Goal: Information Seeking & Learning: Learn about a topic

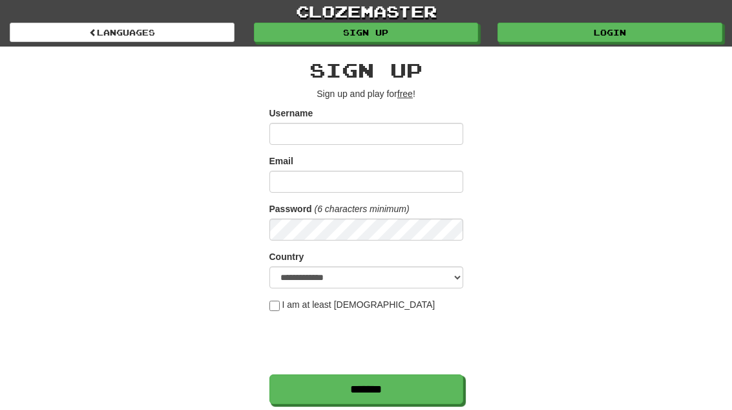
click at [636, 28] on link "Login" at bounding box center [609, 32] width 225 height 19
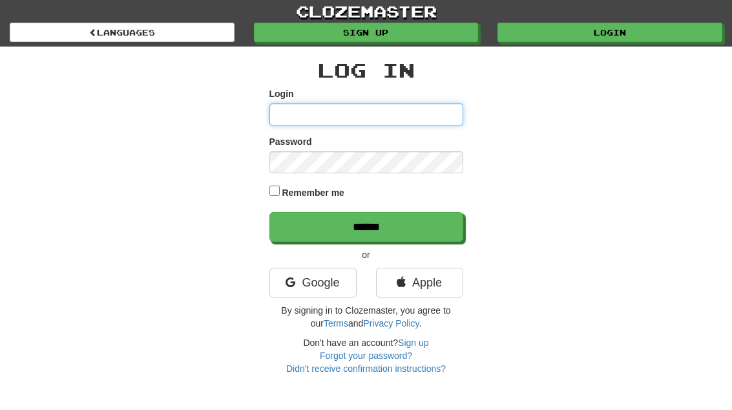
type input "**********"
click at [366, 225] on input "******" at bounding box center [366, 227] width 194 height 30
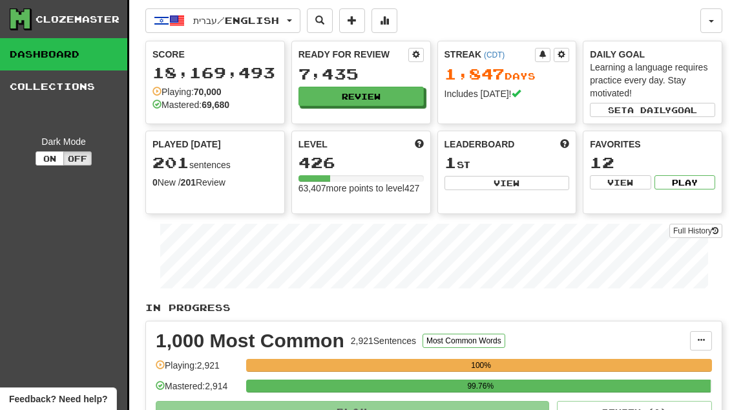
click at [389, 90] on button "Review" at bounding box center [360, 96] width 125 height 19
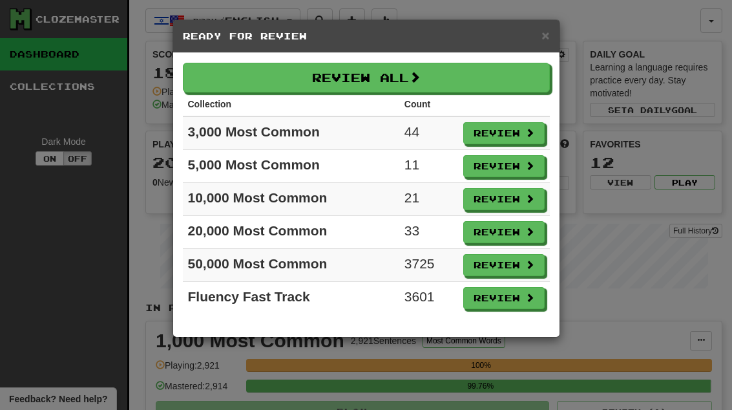
click at [514, 130] on button "Review" at bounding box center [503, 133] width 81 height 22
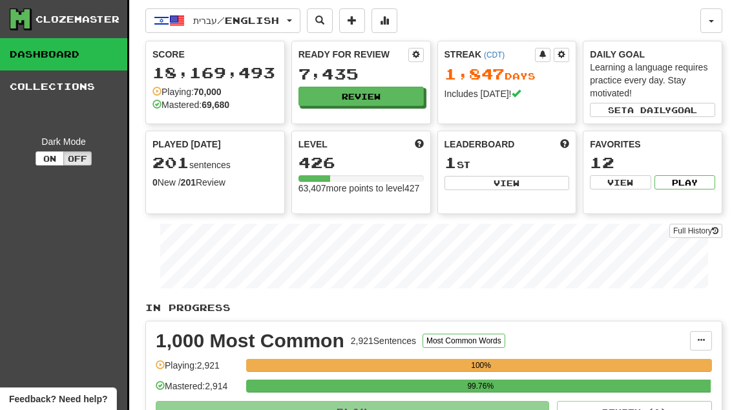
select select "**"
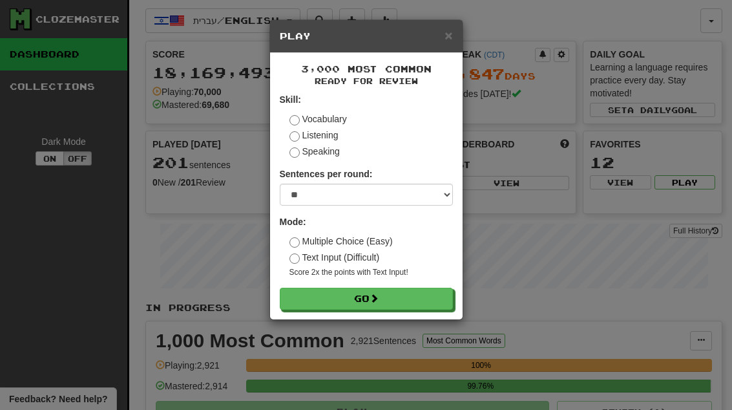
click at [433, 298] on button "Go" at bounding box center [366, 298] width 173 height 22
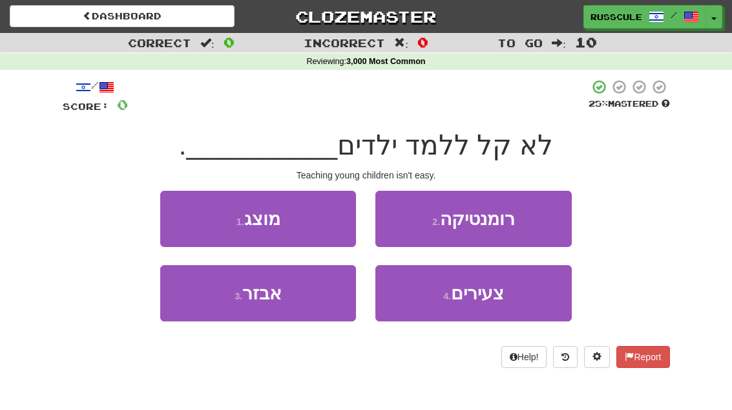
click at [506, 290] on button "4 . צעירים" at bounding box center [473, 293] width 196 height 56
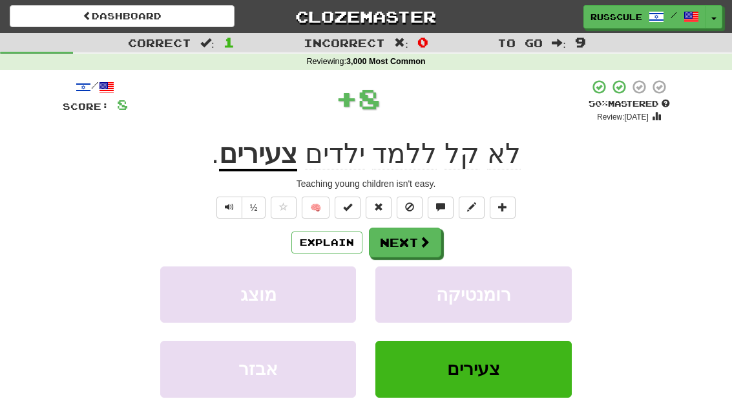
click at [408, 241] on button "Next" at bounding box center [405, 242] width 72 height 30
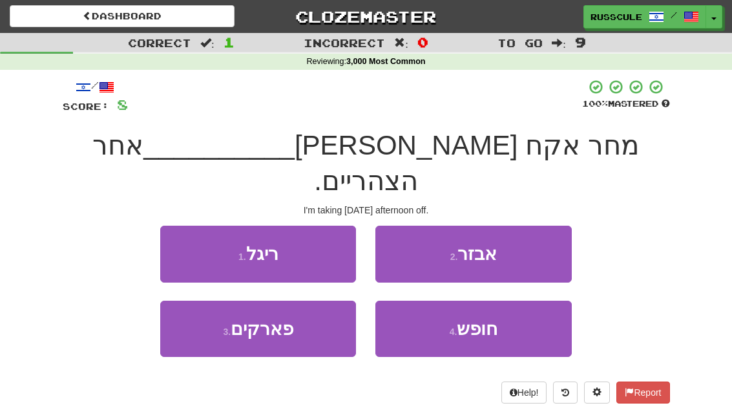
click at [491, 318] on span "חופש" at bounding box center [477, 328] width 41 height 20
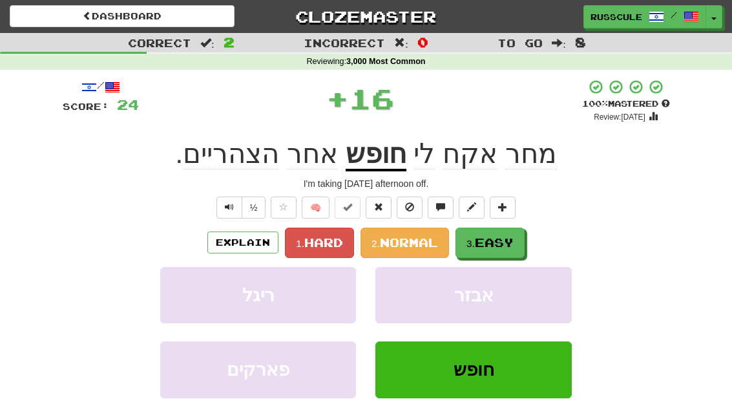
click at [472, 251] on button "3. Easy" at bounding box center [489, 242] width 69 height 30
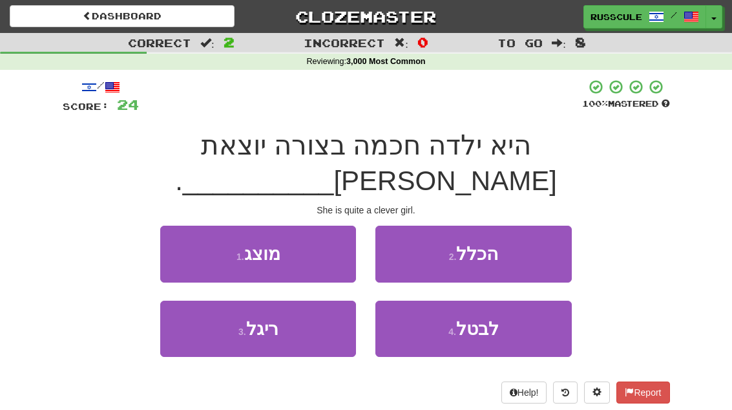
click at [534, 225] on button "2 . הכלל" at bounding box center [473, 253] width 196 height 56
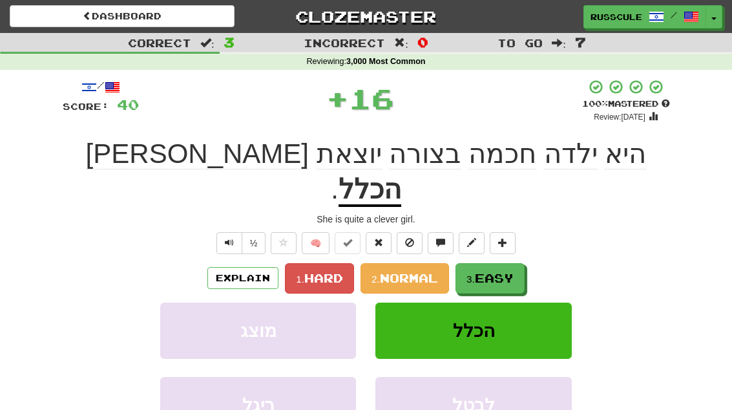
click at [504, 271] on span "Easy" at bounding box center [494, 278] width 39 height 14
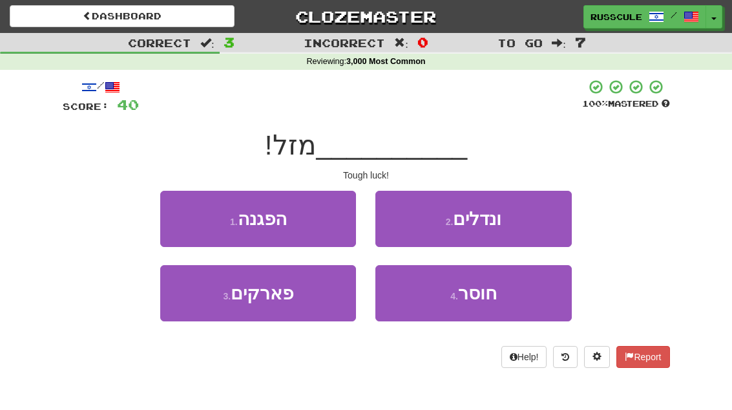
click at [490, 298] on span "חוסר" at bounding box center [477, 293] width 39 height 20
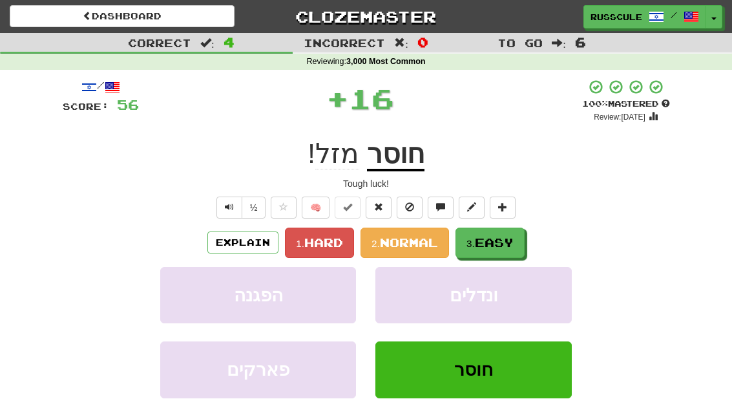
click at [517, 240] on button "3. Easy" at bounding box center [489, 242] width 69 height 30
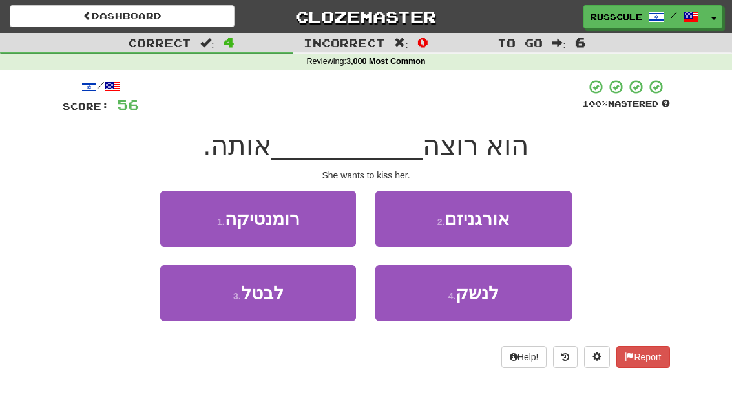
click at [501, 299] on button "4 . לנשק" at bounding box center [473, 293] width 196 height 56
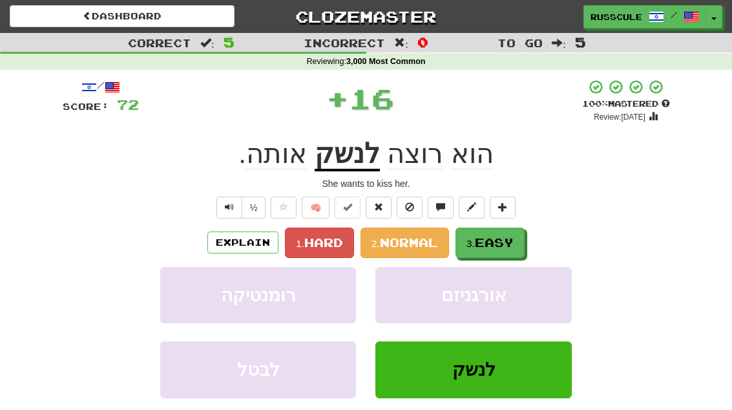
click at [519, 242] on button "3. Easy" at bounding box center [489, 242] width 69 height 30
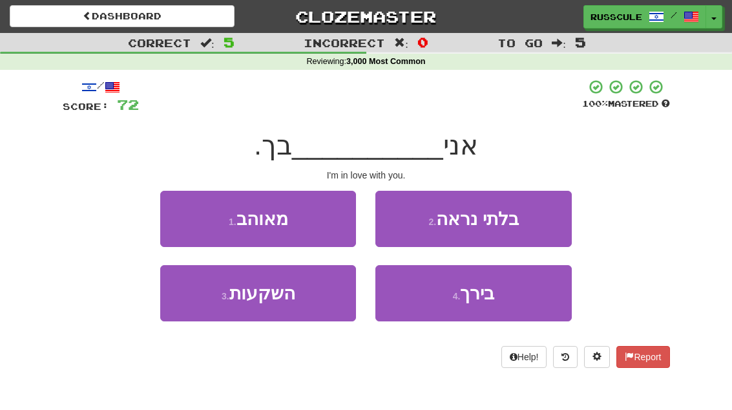
click at [171, 210] on button "1 . מאוהב" at bounding box center [258, 219] width 196 height 56
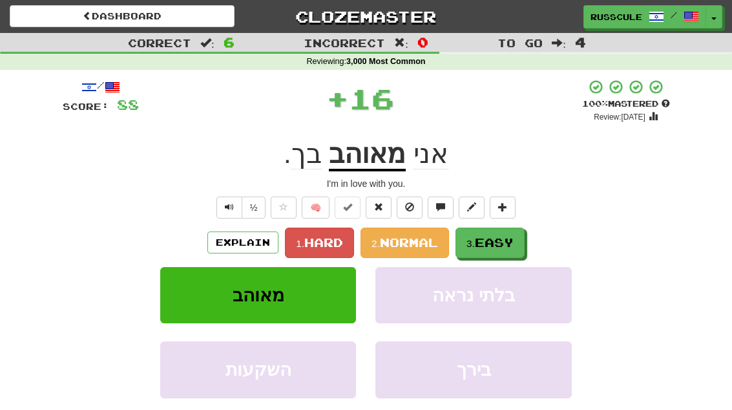
click at [512, 242] on span "Easy" at bounding box center [494, 242] width 39 height 14
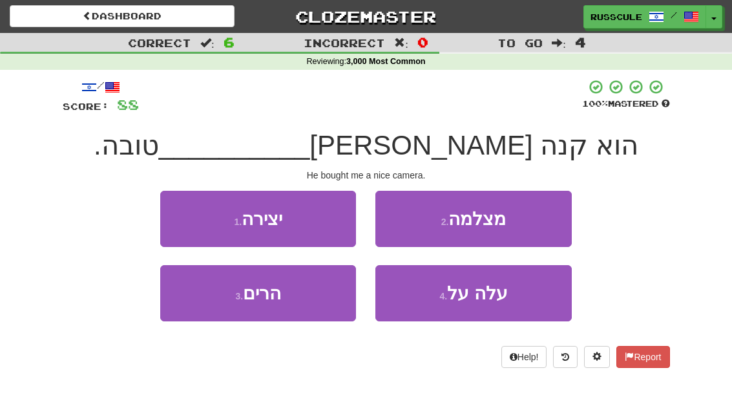
click at [528, 226] on button "2 . מצלמה" at bounding box center [473, 219] width 196 height 56
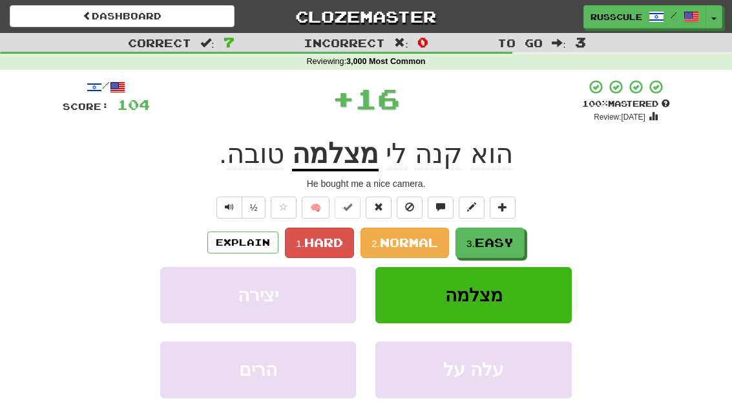
click at [506, 249] on button "3. Easy" at bounding box center [489, 242] width 69 height 30
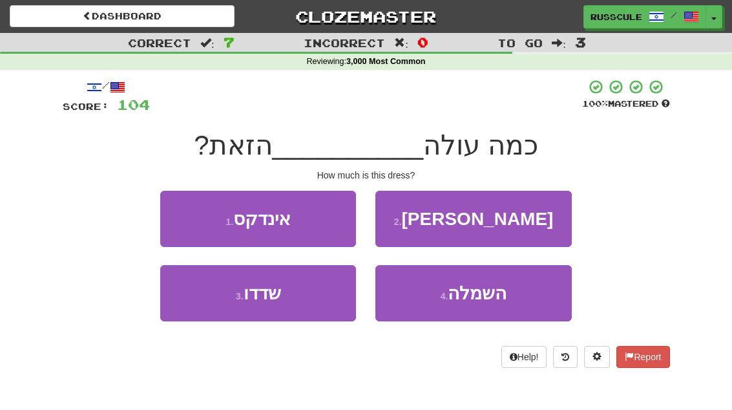
click at [501, 291] on span "השמלה" at bounding box center [477, 293] width 59 height 20
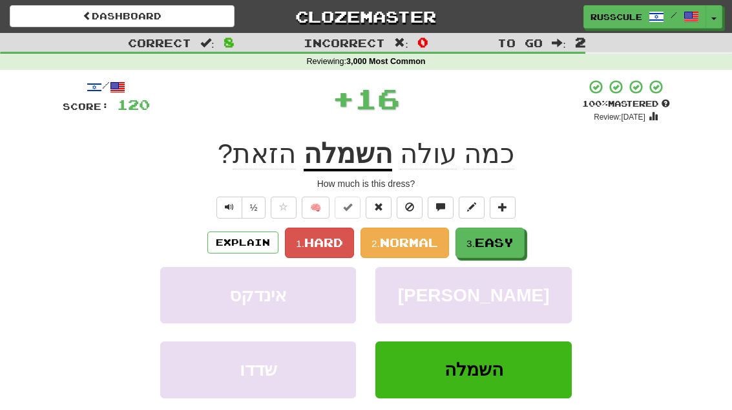
click at [532, 231] on div "Explain 1. Hard 2. Normal 3. Easy" at bounding box center [366, 242] width 607 height 30
click at [517, 238] on button "3. Easy" at bounding box center [489, 242] width 69 height 30
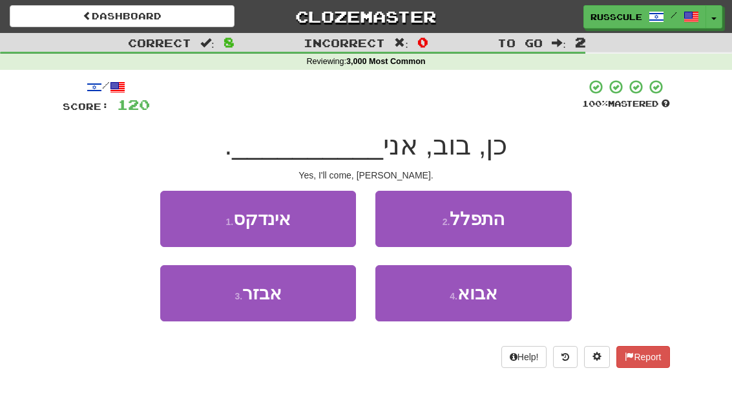
click at [497, 298] on span "אבוא" at bounding box center [477, 293] width 40 height 20
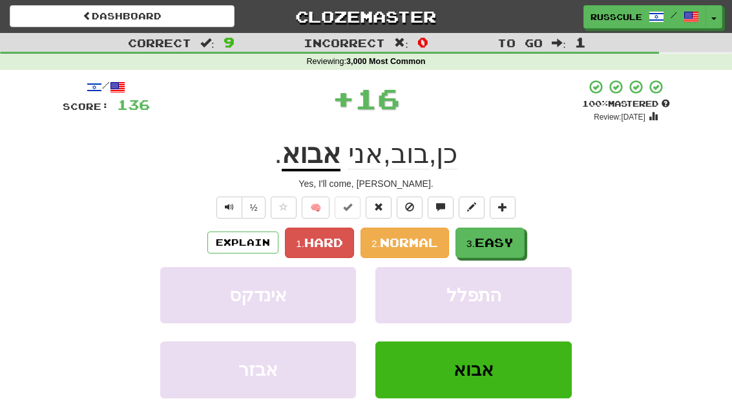
click at [523, 238] on button "3. Easy" at bounding box center [489, 242] width 69 height 30
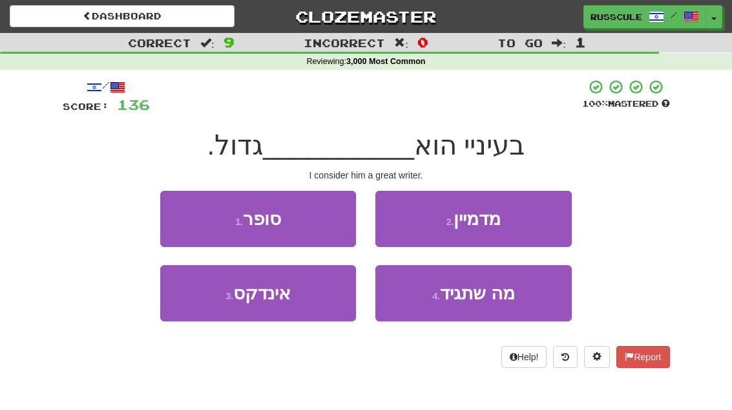
click at [179, 218] on button "1 . סופר" at bounding box center [258, 219] width 196 height 56
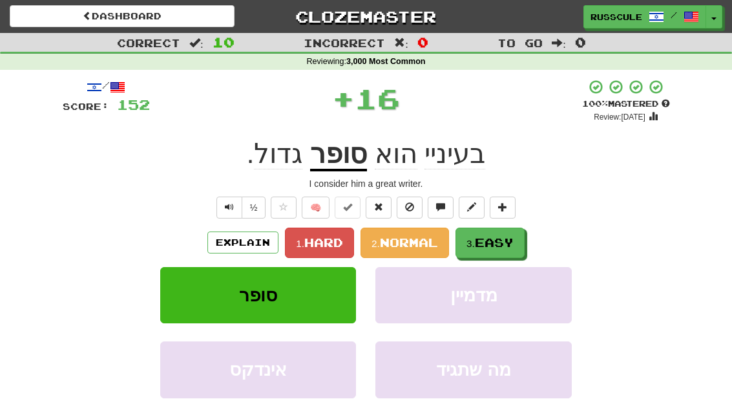
click at [506, 244] on span "Easy" at bounding box center [494, 242] width 39 height 14
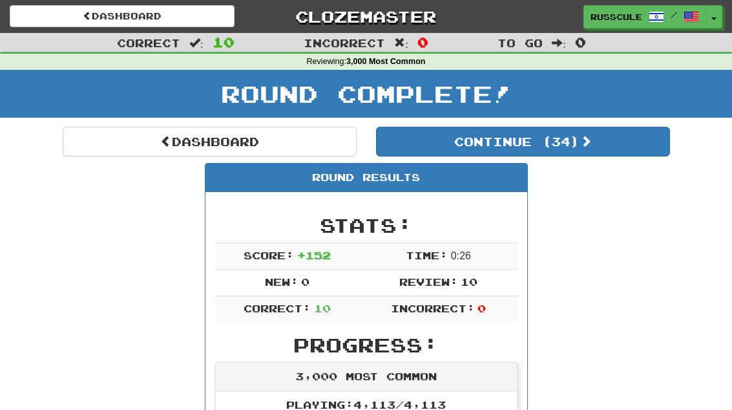
click at [639, 149] on button "Continue ( 34 )" at bounding box center [523, 142] width 294 height 30
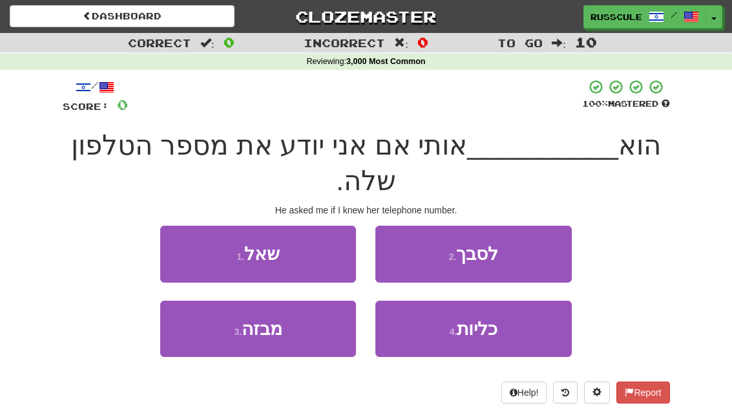
click at [191, 251] on button "1 . שאל" at bounding box center [258, 253] width 196 height 56
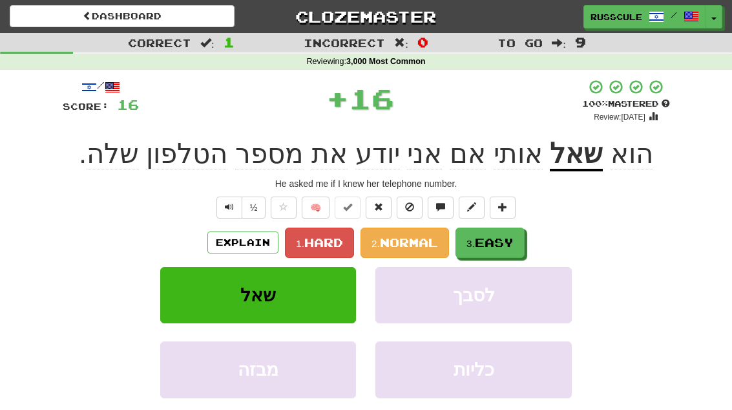
click at [506, 253] on button "3. Easy" at bounding box center [489, 242] width 69 height 30
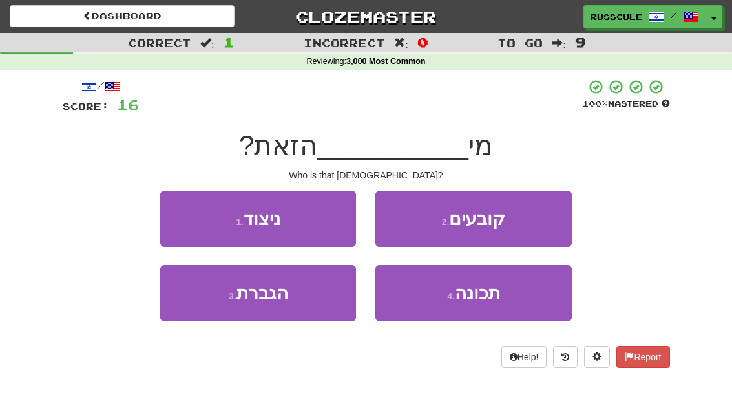
click at [201, 305] on button "3 . הגברת" at bounding box center [258, 293] width 196 height 56
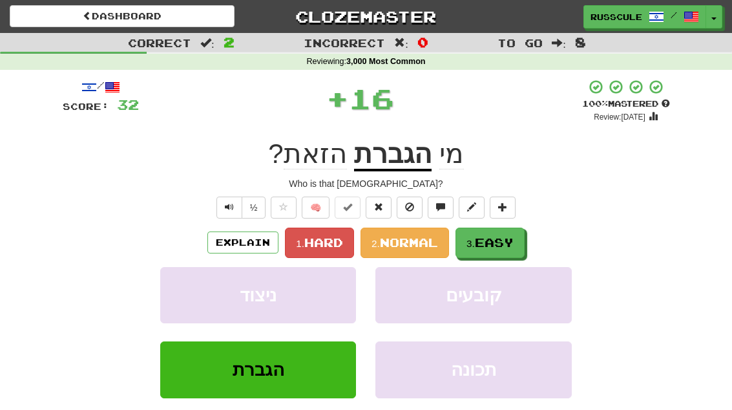
click at [512, 238] on span "Easy" at bounding box center [494, 242] width 39 height 14
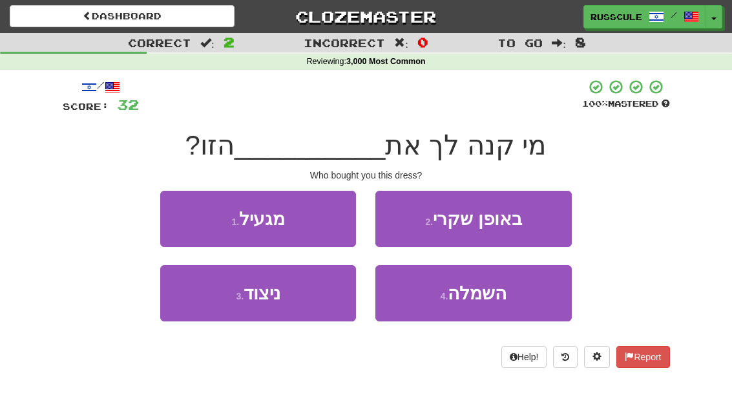
click at [513, 294] on button "4 . השמלה" at bounding box center [473, 293] width 196 height 56
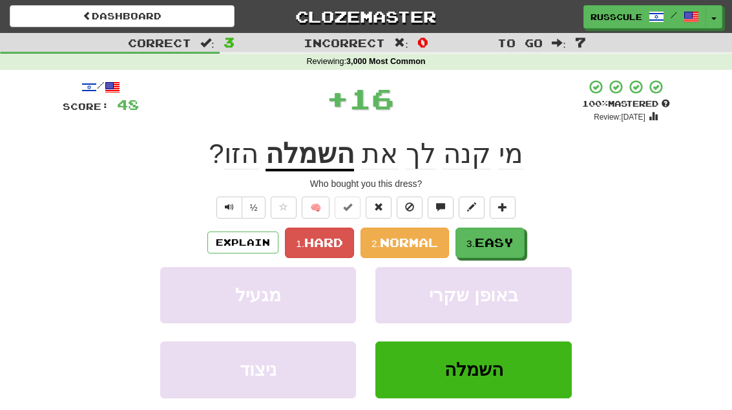
click at [522, 240] on button "3. Easy" at bounding box center [489, 242] width 69 height 30
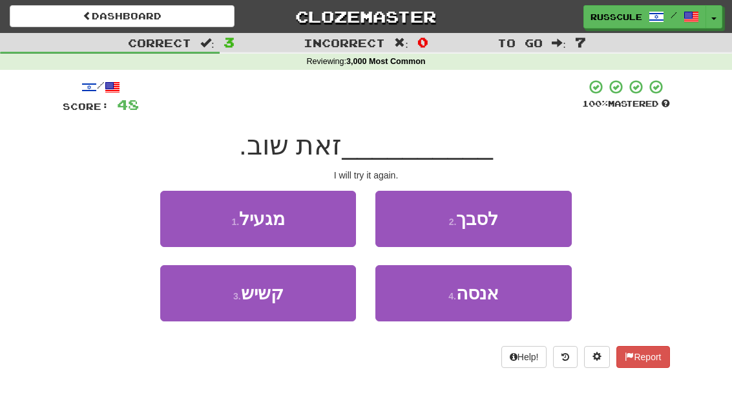
click at [497, 300] on span "אנסה" at bounding box center [477, 293] width 43 height 20
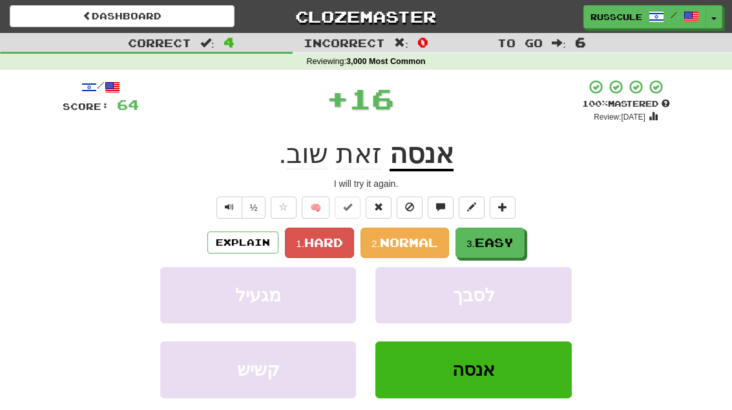
click at [520, 237] on button "3. Easy" at bounding box center [489, 242] width 69 height 30
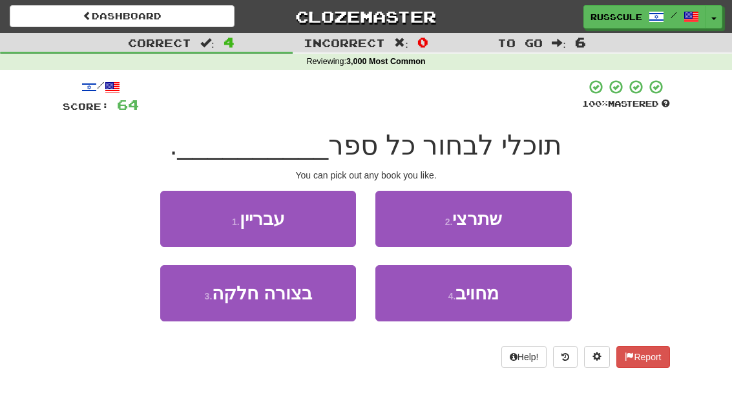
click at [537, 221] on button "2 . שתרצי" at bounding box center [473, 219] width 196 height 56
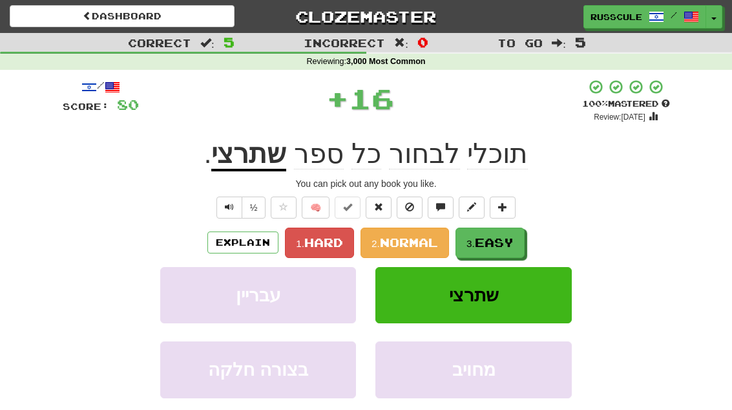
click at [508, 247] on span "Easy" at bounding box center [494, 242] width 39 height 14
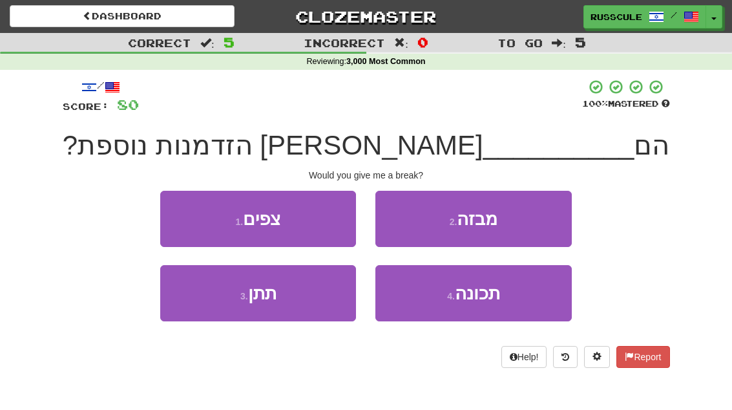
click at [205, 304] on button "3 . תתן" at bounding box center [258, 293] width 196 height 56
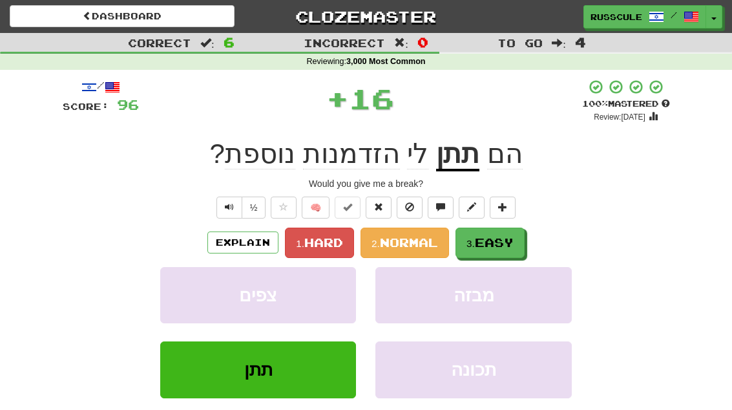
click at [508, 248] on button "3. Easy" at bounding box center [489, 242] width 69 height 30
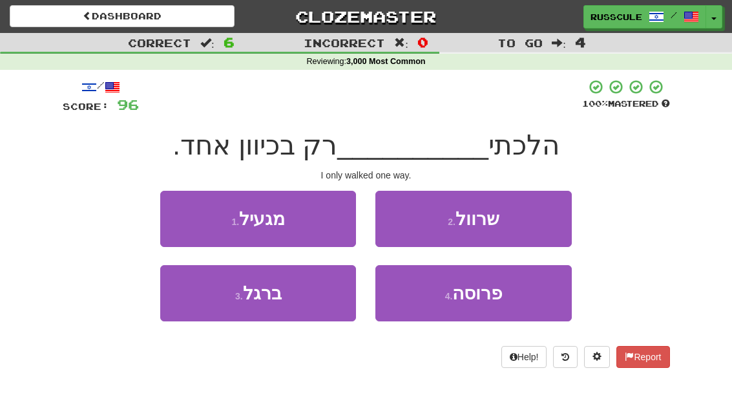
click at [202, 305] on button "3 . ברגל" at bounding box center [258, 293] width 196 height 56
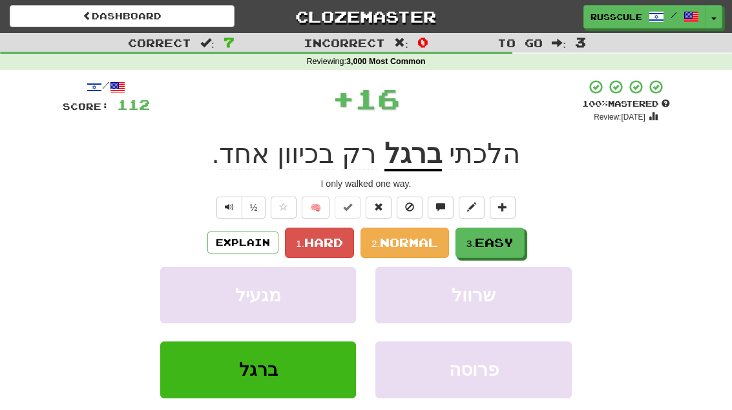
click at [510, 242] on span "Easy" at bounding box center [494, 242] width 39 height 14
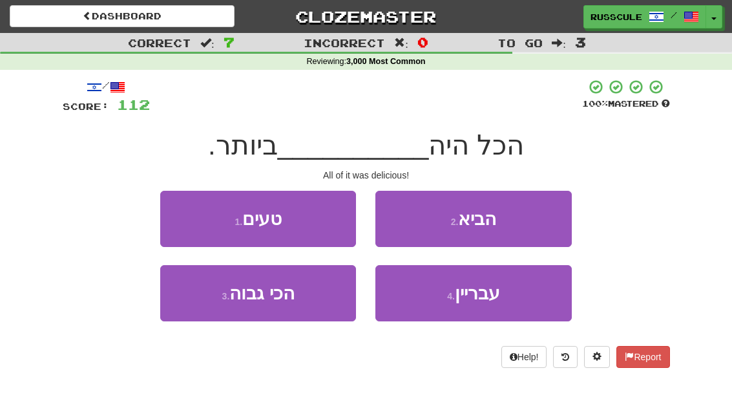
click at [172, 213] on button "1 . טעים" at bounding box center [258, 219] width 196 height 56
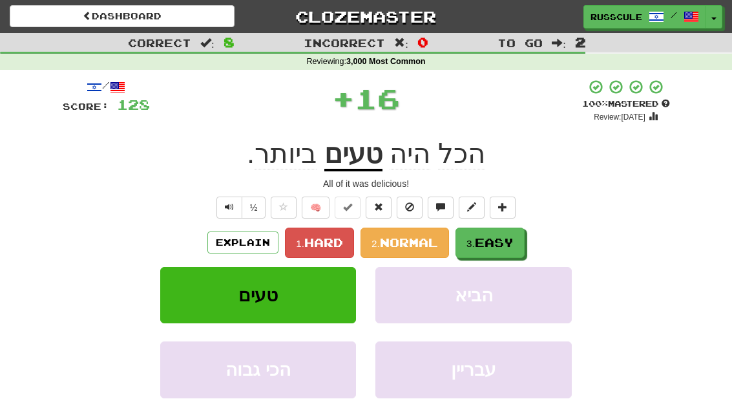
click at [504, 240] on span "Easy" at bounding box center [494, 242] width 39 height 14
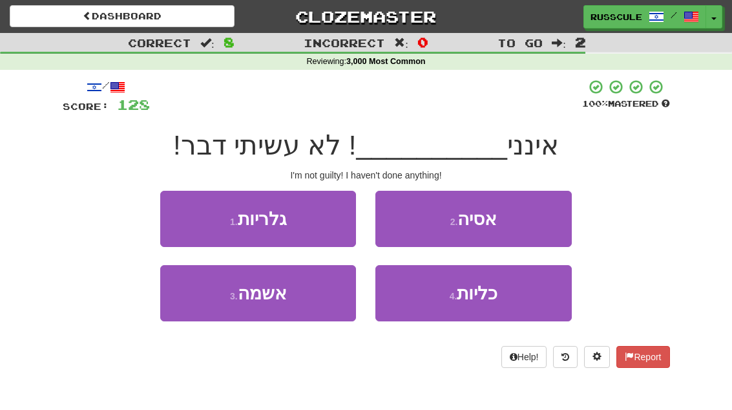
click at [204, 307] on button "3 . אשמה" at bounding box center [258, 293] width 196 height 56
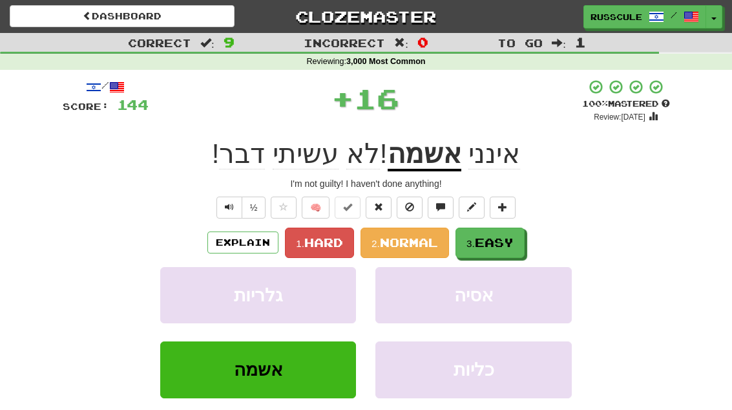
click at [506, 240] on span "Easy" at bounding box center [494, 242] width 39 height 14
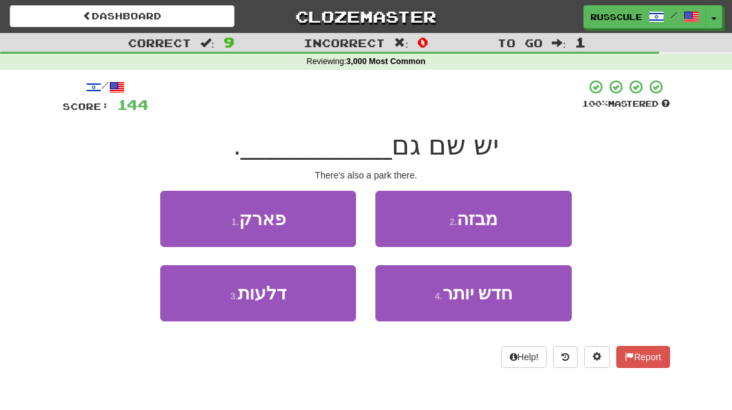
click at [176, 216] on button "1 . פארק" at bounding box center [258, 219] width 196 height 56
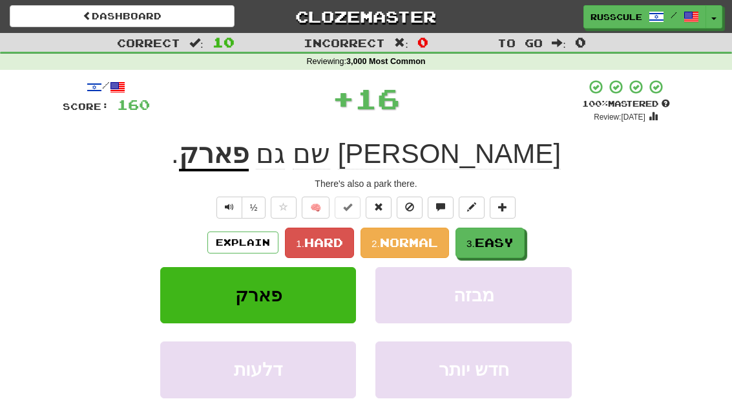
click at [499, 241] on span "Easy" at bounding box center [494, 242] width 39 height 14
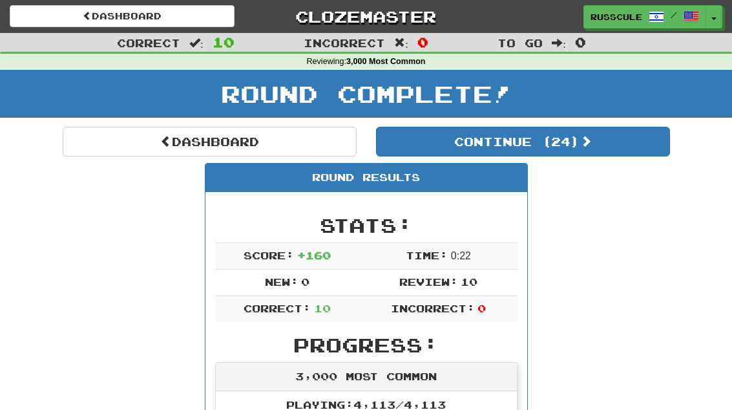
click at [619, 154] on button "Continue ( 24 )" at bounding box center [523, 142] width 294 height 30
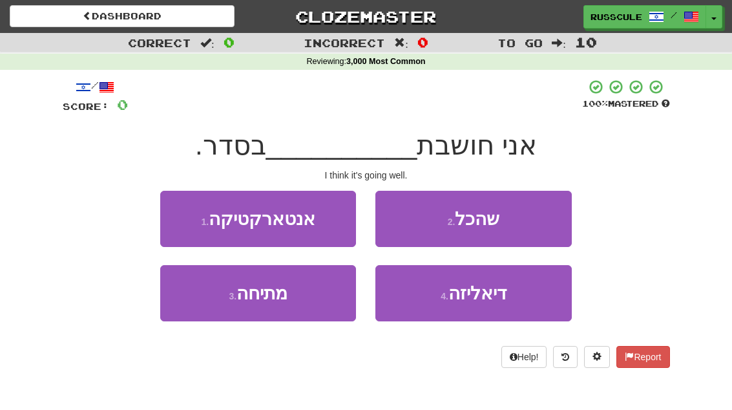
click at [544, 220] on button "2 . שהכל" at bounding box center [473, 219] width 196 height 56
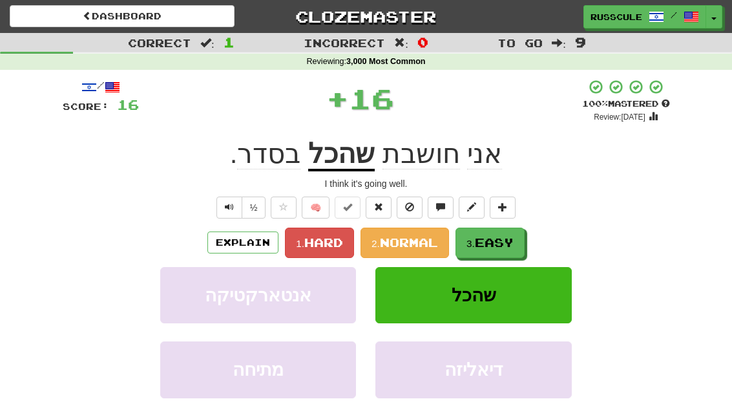
click at [511, 246] on span "Easy" at bounding box center [494, 242] width 39 height 14
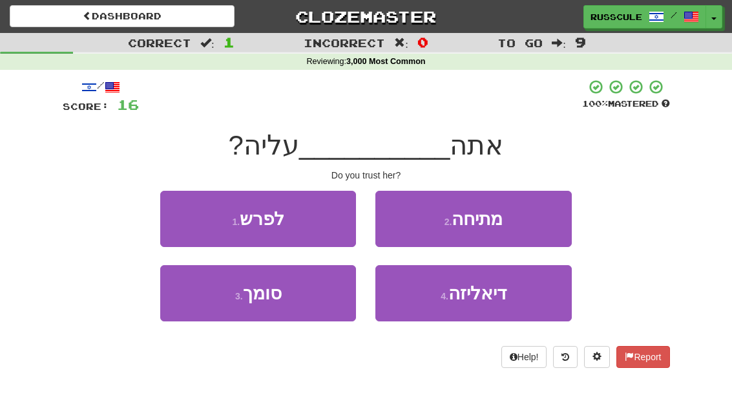
click at [202, 305] on button "3 . סומך" at bounding box center [258, 293] width 196 height 56
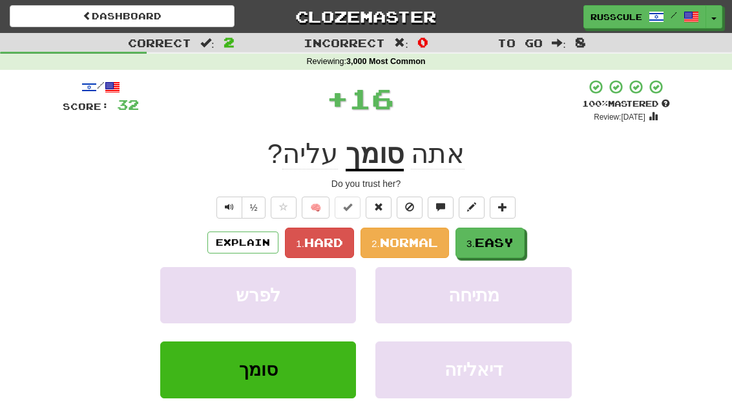
click at [503, 240] on span "Easy" at bounding box center [494, 242] width 39 height 14
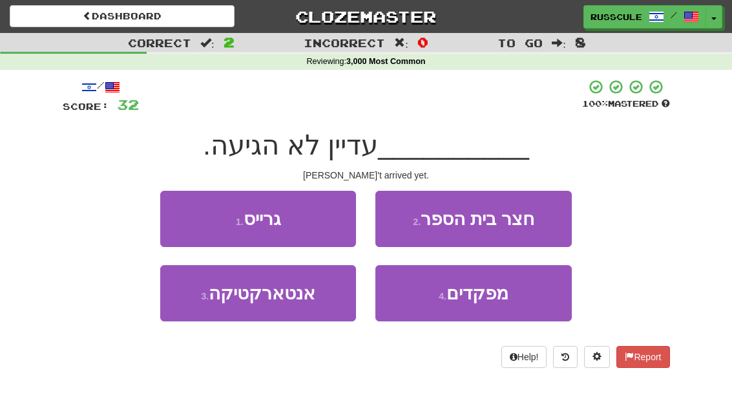
click at [177, 210] on button "1 . גרייס" at bounding box center [258, 219] width 196 height 56
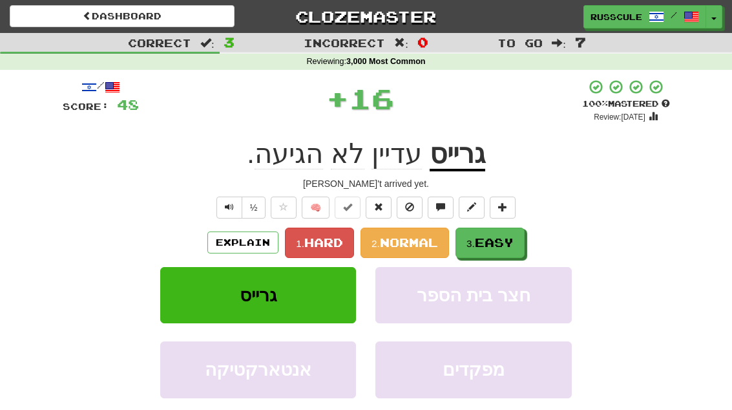
click at [498, 246] on span "Easy" at bounding box center [494, 242] width 39 height 14
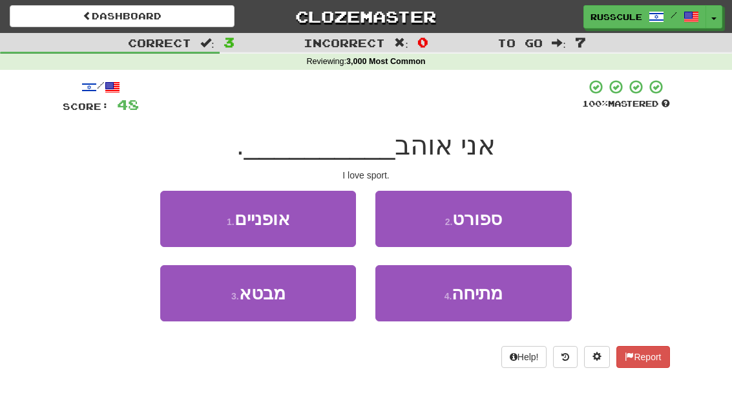
click at [547, 214] on button "2 . ספורט" at bounding box center [473, 219] width 196 height 56
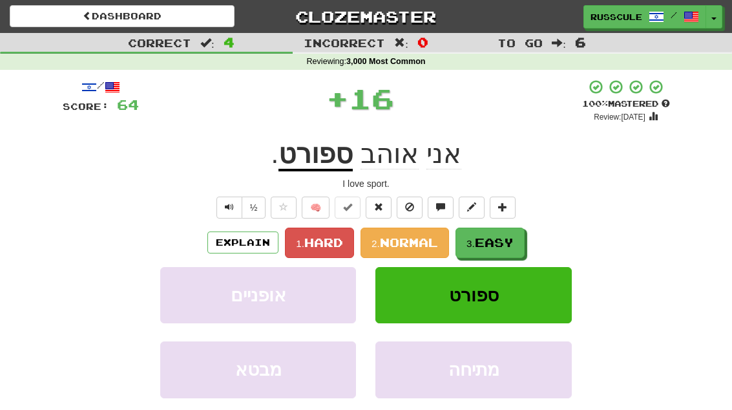
click at [500, 247] on span "Easy" at bounding box center [494, 242] width 39 height 14
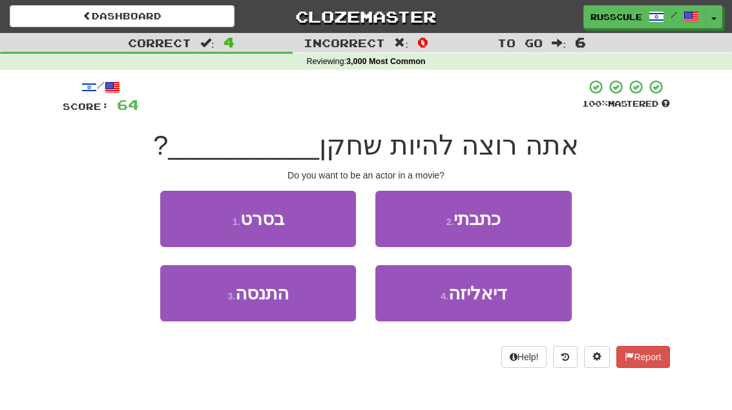
click at [176, 217] on button "1 . בסרט" at bounding box center [258, 219] width 196 height 56
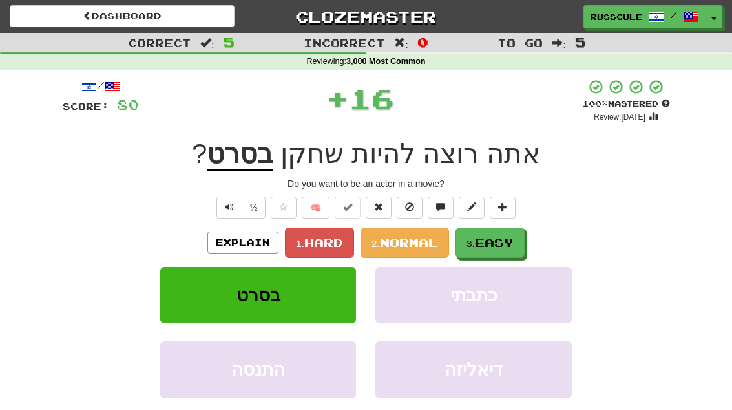
click at [501, 249] on button "3. Easy" at bounding box center [489, 242] width 69 height 30
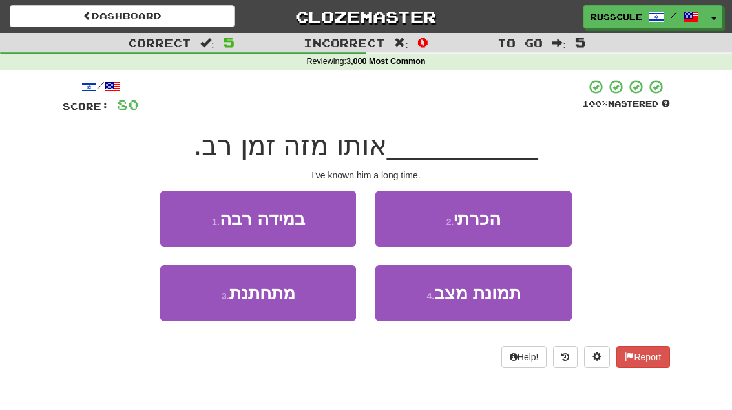
click at [535, 223] on button "2 . הכרתי" at bounding box center [473, 219] width 196 height 56
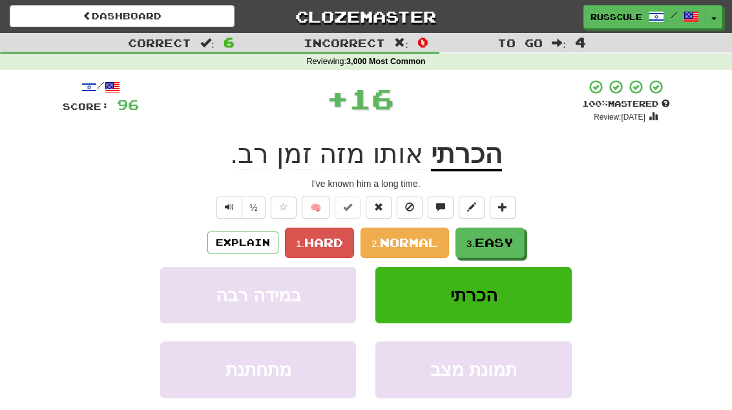
click at [500, 247] on span "Easy" at bounding box center [494, 242] width 39 height 14
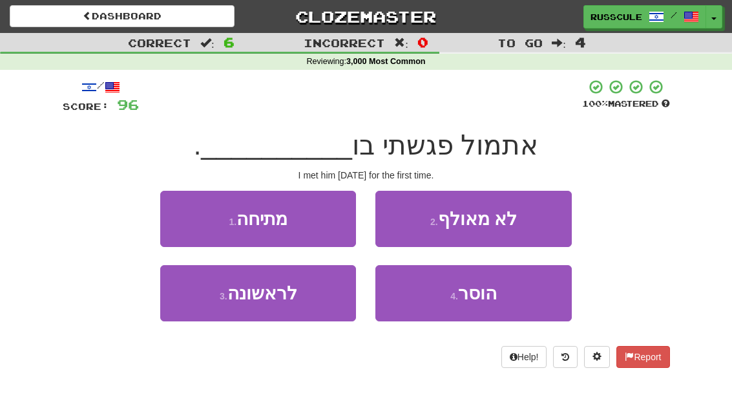
click at [207, 318] on button "3 . לראשונה" at bounding box center [258, 293] width 196 height 56
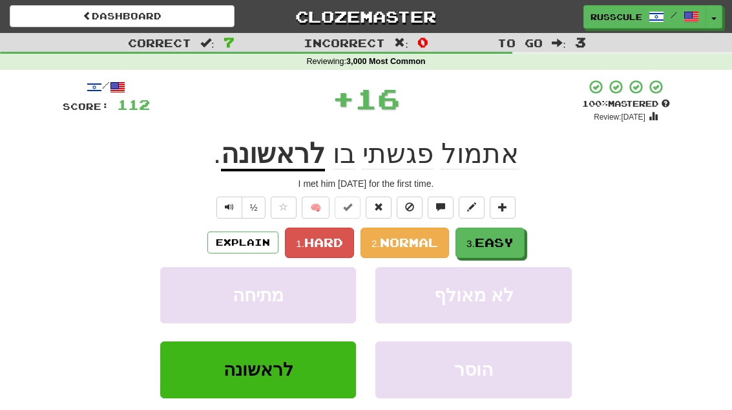
click at [504, 245] on span "Easy" at bounding box center [494, 242] width 39 height 14
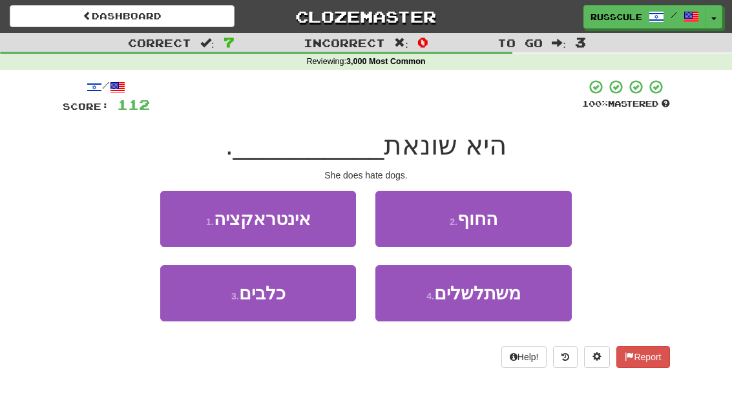
click at [202, 311] on button "3 . כלבים" at bounding box center [258, 293] width 196 height 56
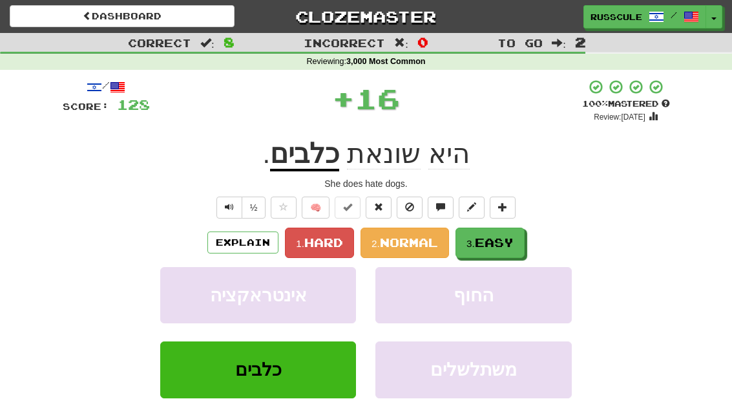
click at [501, 245] on span "Easy" at bounding box center [494, 242] width 39 height 14
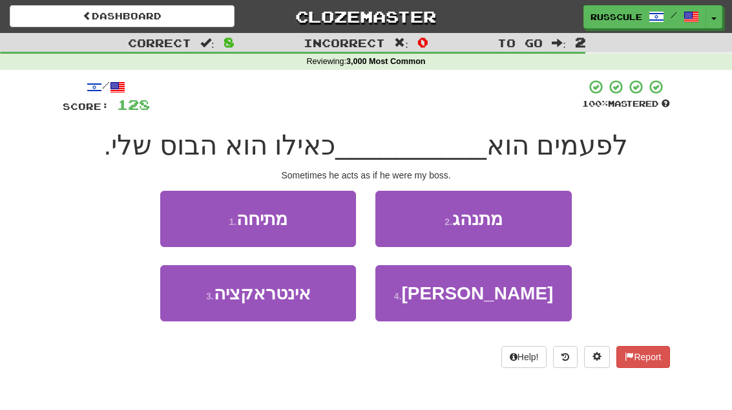
click at [534, 222] on button "2 . מתנהג" at bounding box center [473, 219] width 196 height 56
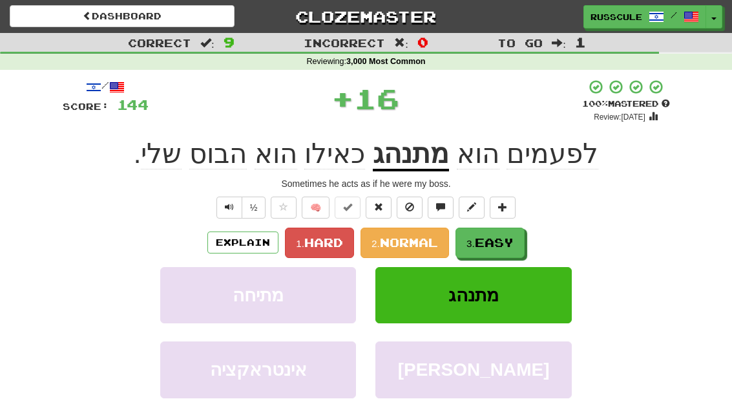
click at [501, 243] on span "Easy" at bounding box center [494, 242] width 39 height 14
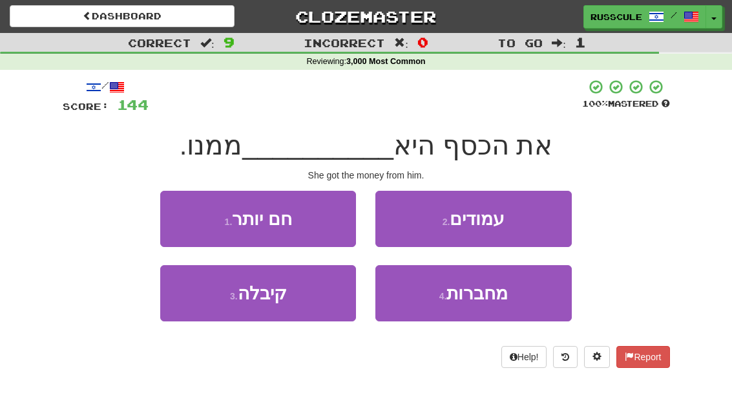
click at [206, 317] on button "3 . קיבלה" at bounding box center [258, 293] width 196 height 56
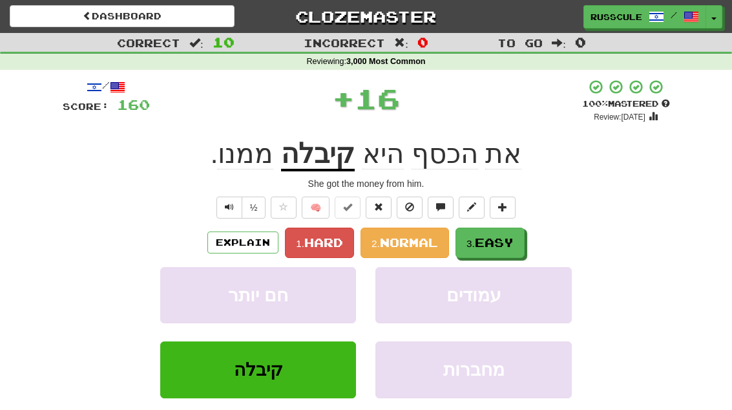
click at [502, 242] on span "Easy" at bounding box center [494, 242] width 39 height 14
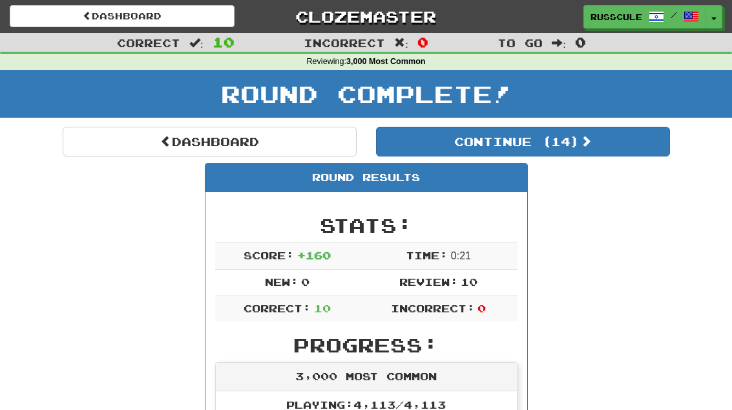
click at [627, 152] on button "Continue ( 14 )" at bounding box center [523, 142] width 294 height 30
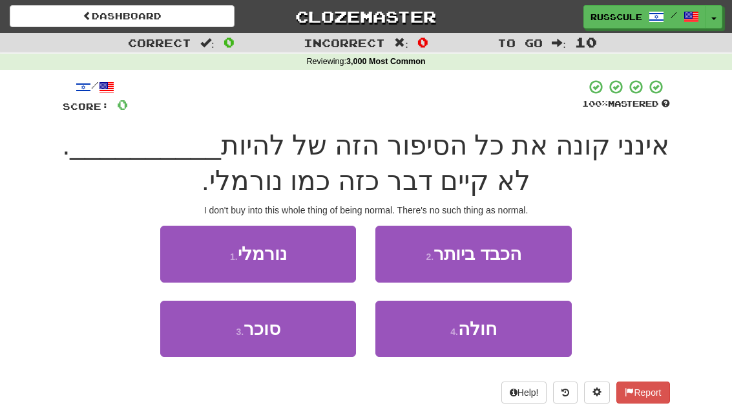
click at [187, 253] on button "1 . נורמלי" at bounding box center [258, 253] width 196 height 56
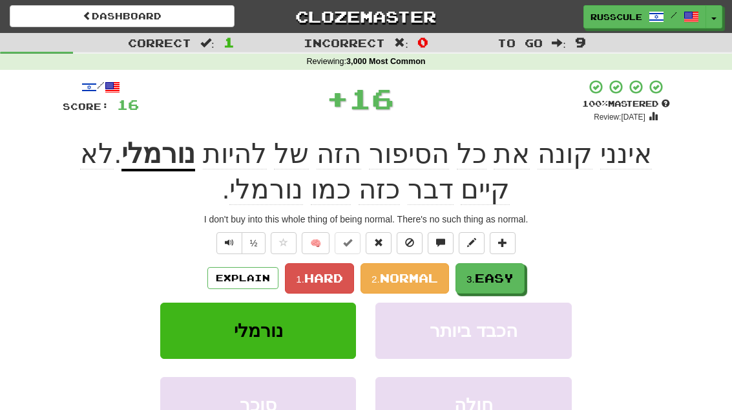
click at [497, 264] on button "3. Easy" at bounding box center [489, 278] width 69 height 30
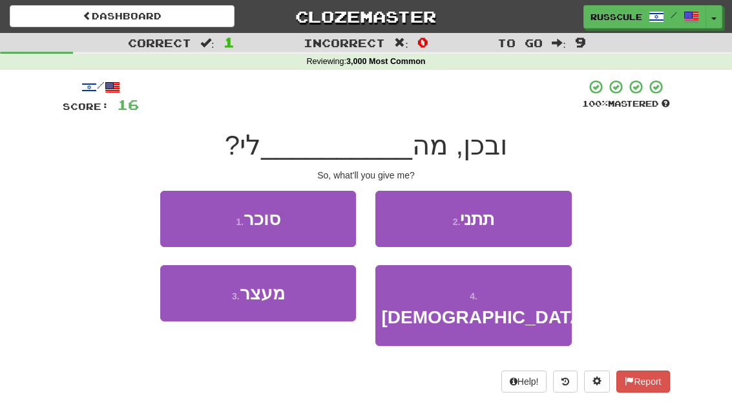
click at [528, 229] on button "2 . תתני" at bounding box center [473, 219] width 196 height 56
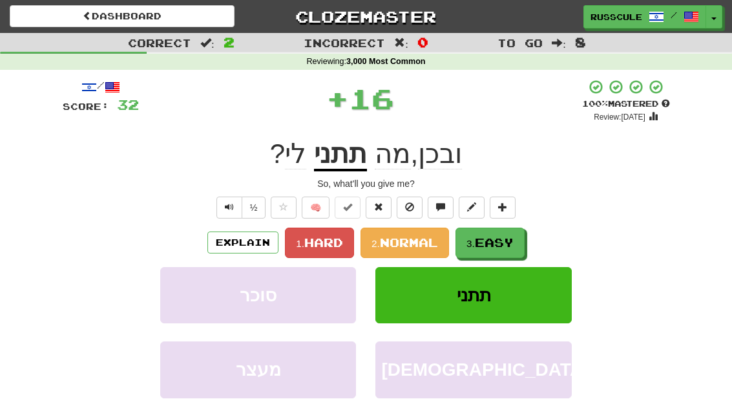
click at [528, 229] on div "Explain 1. Hard 2. Normal 3. Easy" at bounding box center [366, 242] width 607 height 30
click at [509, 243] on span "Easy" at bounding box center [494, 242] width 39 height 14
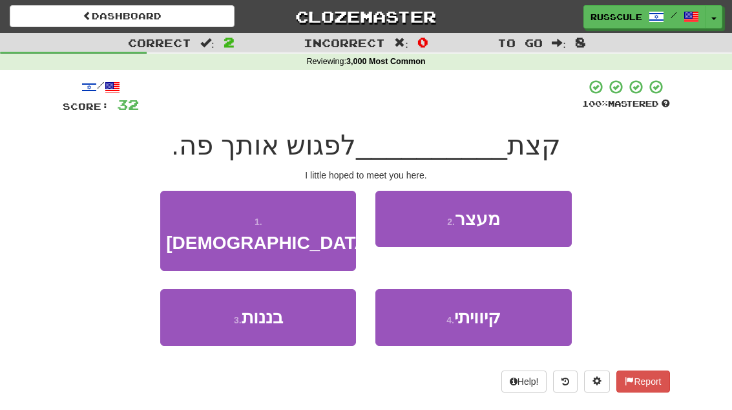
click at [496, 303] on button "4 . קיוויתי" at bounding box center [473, 317] width 196 height 56
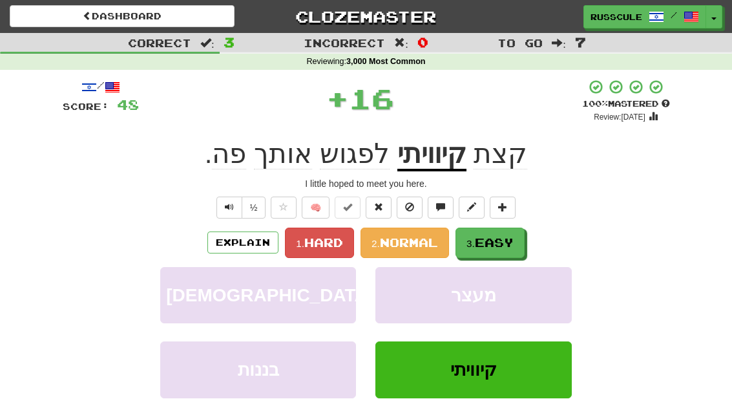
click at [514, 245] on span "Easy" at bounding box center [494, 242] width 39 height 14
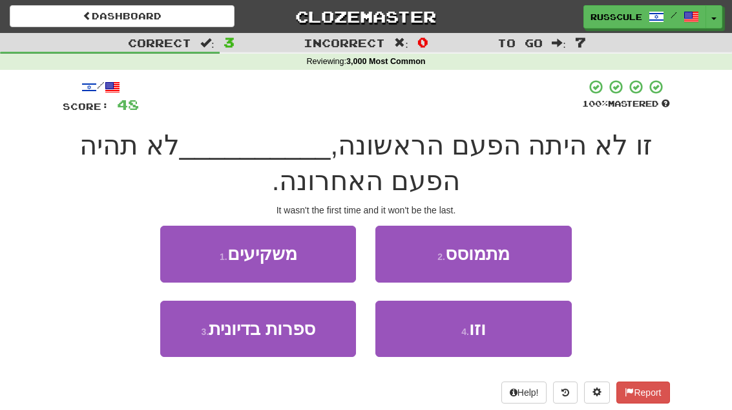
click at [493, 325] on button "4 . וזו" at bounding box center [473, 328] width 196 height 56
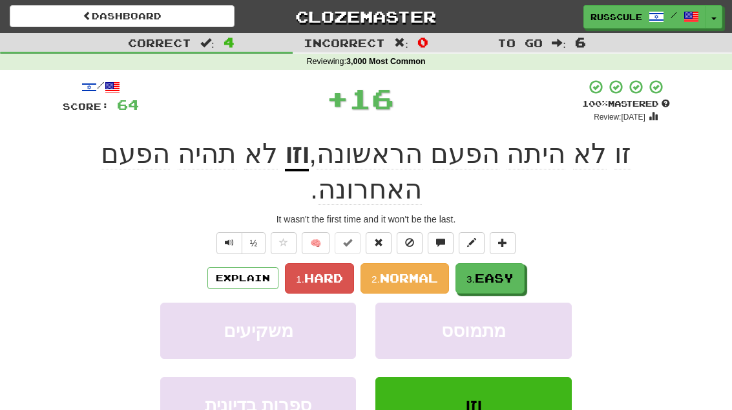
click at [510, 263] on button "3. Easy" at bounding box center [489, 278] width 69 height 30
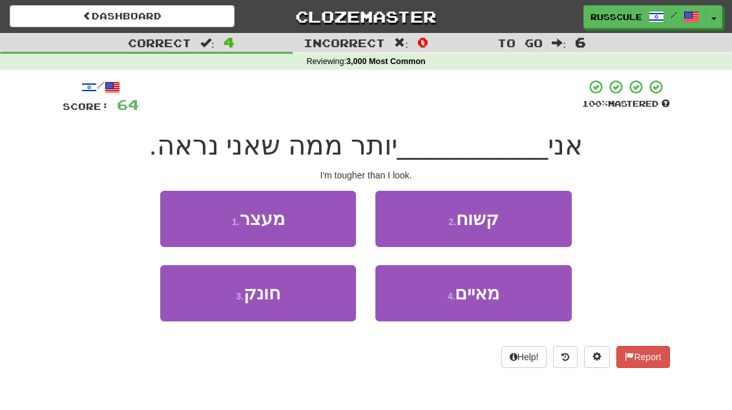
click at [543, 221] on button "2 . קשוח" at bounding box center [473, 219] width 196 height 56
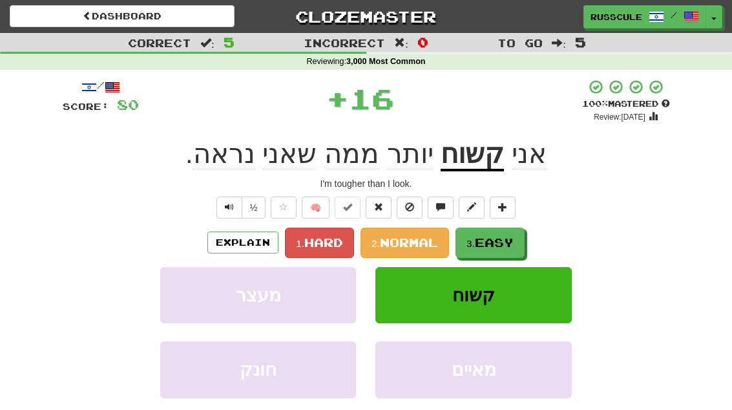
click at [506, 252] on button "3. Easy" at bounding box center [489, 242] width 69 height 30
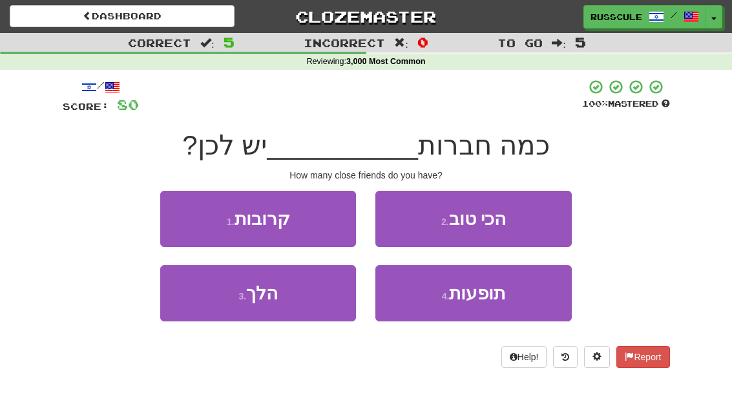
click at [169, 213] on button "1 . קרובות" at bounding box center [258, 219] width 196 height 56
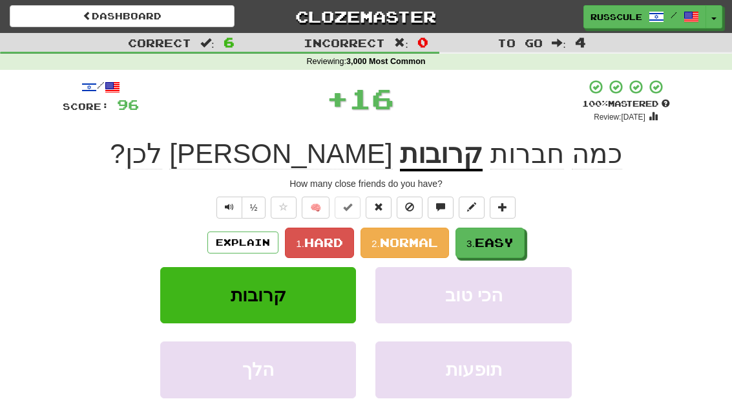
click at [514, 240] on span "Easy" at bounding box center [494, 242] width 39 height 14
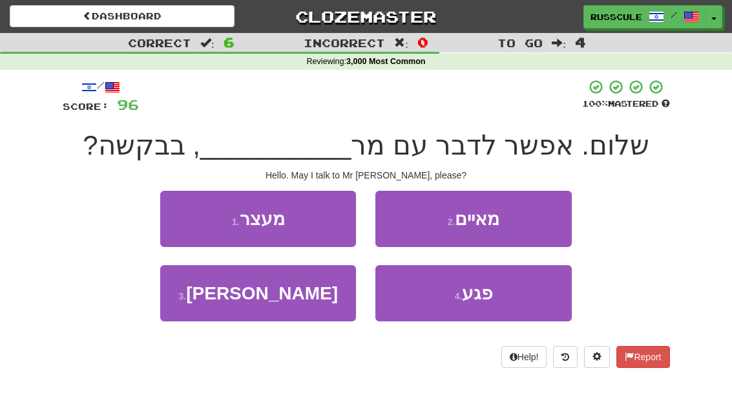
click at [202, 310] on button "3 . ג'ונסון" at bounding box center [258, 293] width 196 height 56
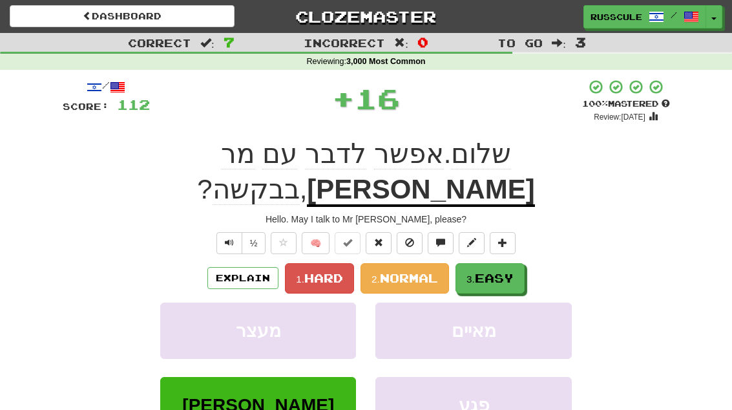
click at [509, 271] on span "Easy" at bounding box center [494, 278] width 39 height 14
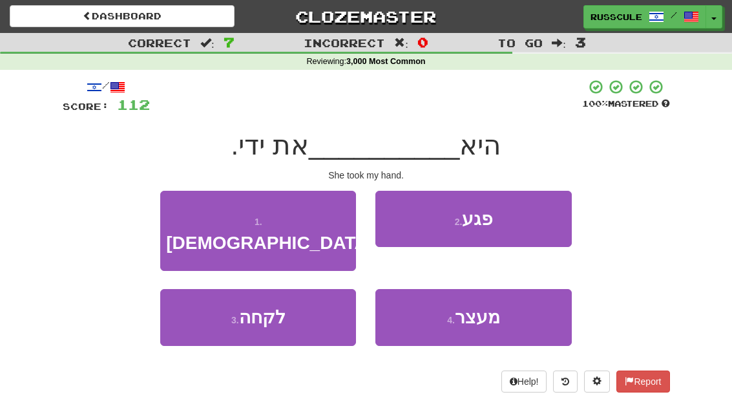
click at [198, 302] on button "3 . לקחה" at bounding box center [258, 317] width 196 height 56
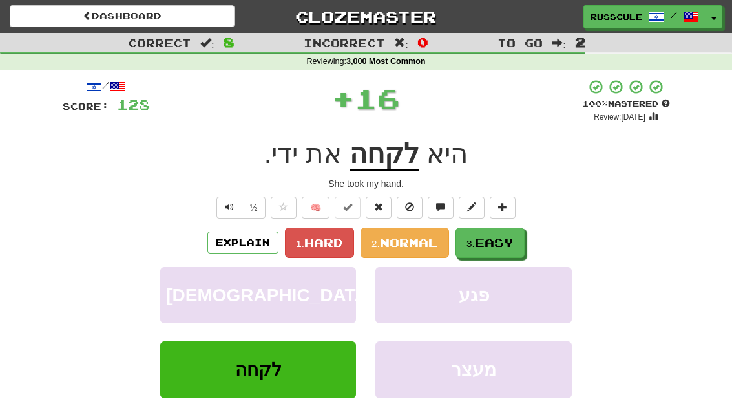
click at [506, 240] on span "Easy" at bounding box center [494, 242] width 39 height 14
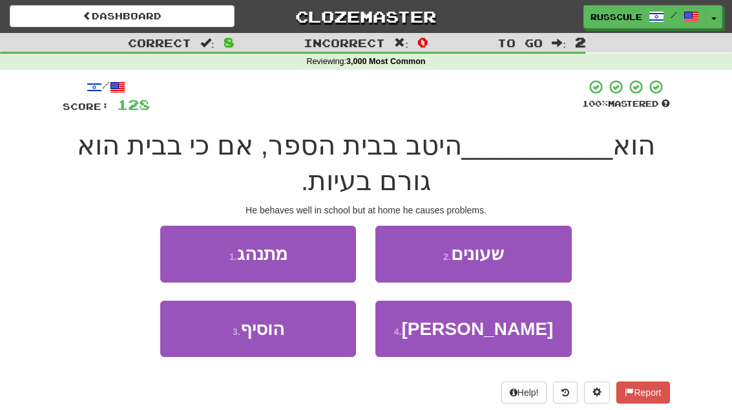
click at [180, 246] on button "1 . מתנהג" at bounding box center [258, 253] width 196 height 56
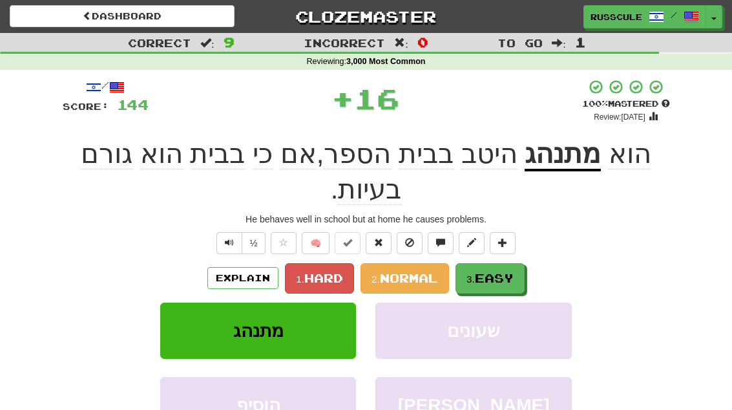
click at [501, 271] on span "Easy" at bounding box center [494, 278] width 39 height 14
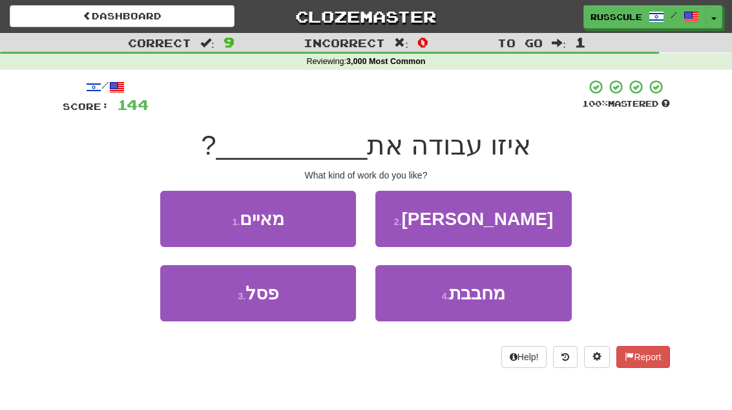
click at [498, 302] on button "4 . מחבבת" at bounding box center [473, 293] width 196 height 56
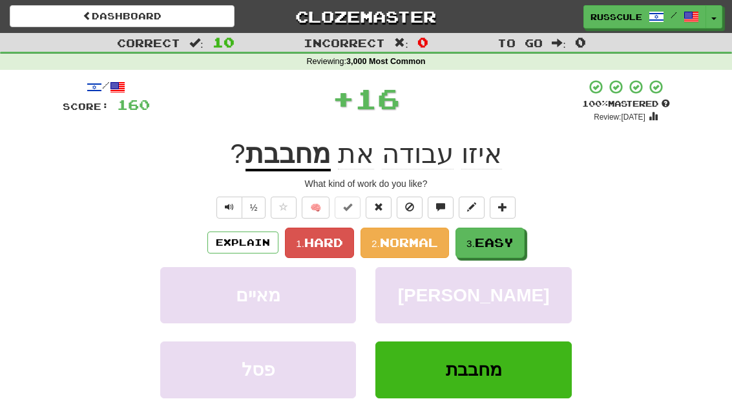
click at [515, 251] on button "3. Easy" at bounding box center [489, 242] width 69 height 30
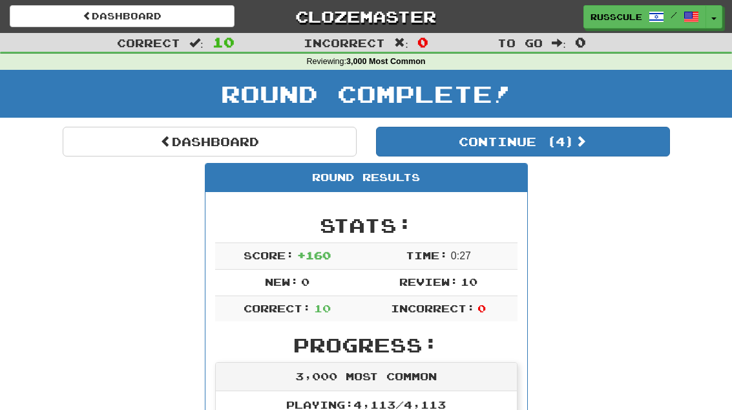
click at [628, 152] on button "Continue ( 4 )" at bounding box center [523, 142] width 294 height 30
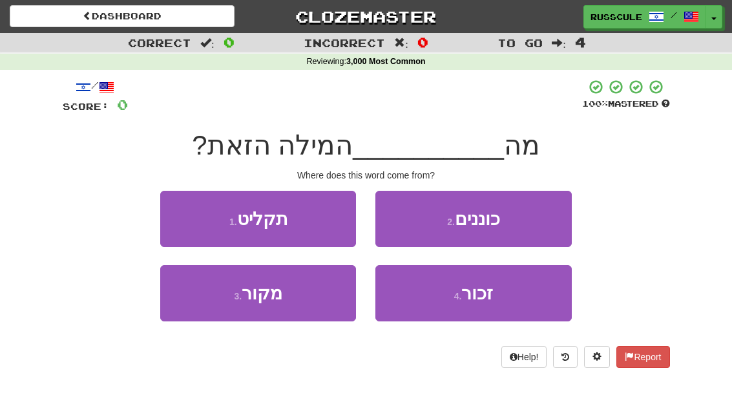
click at [200, 311] on button "3 . מקור" at bounding box center [258, 293] width 196 height 56
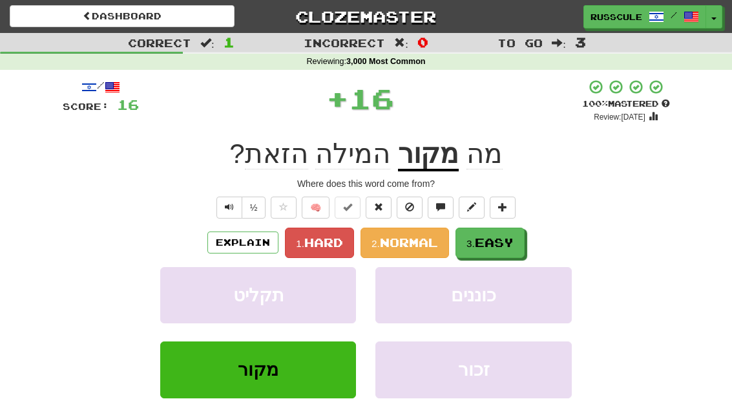
click at [508, 248] on button "3. Easy" at bounding box center [489, 242] width 69 height 30
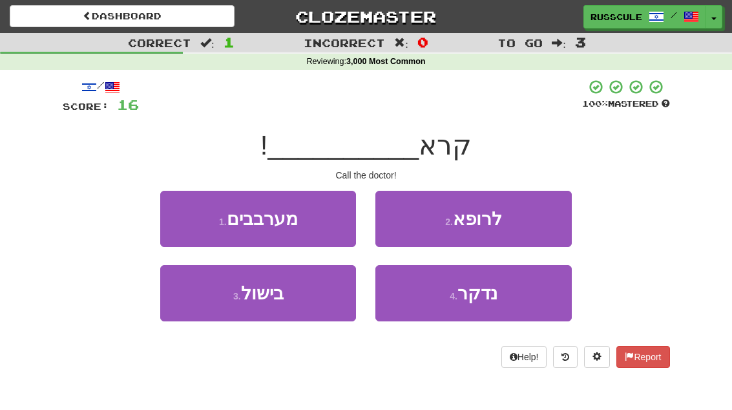
click at [538, 223] on button "2 . לרופא" at bounding box center [473, 219] width 196 height 56
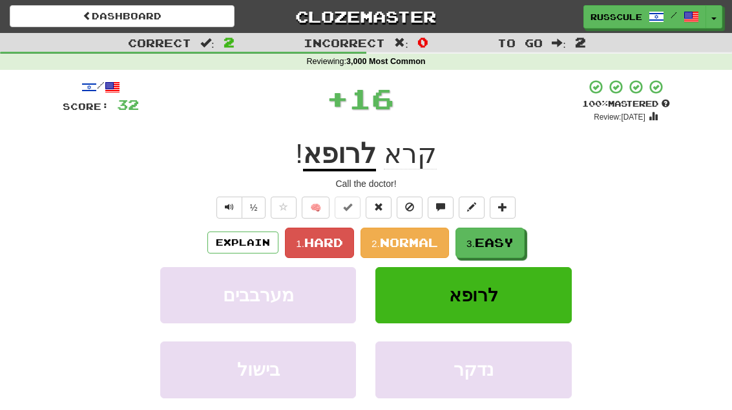
click at [503, 250] on button "3. Easy" at bounding box center [489, 242] width 69 height 30
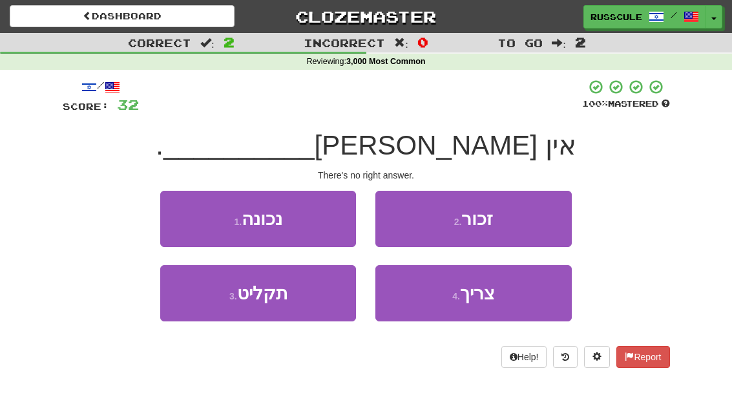
click at [179, 220] on button "1 . נכונה" at bounding box center [258, 219] width 196 height 56
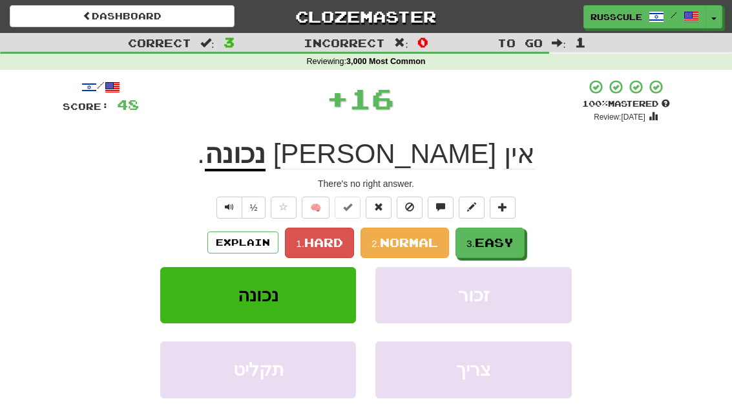
click at [510, 245] on span "Easy" at bounding box center [494, 242] width 39 height 14
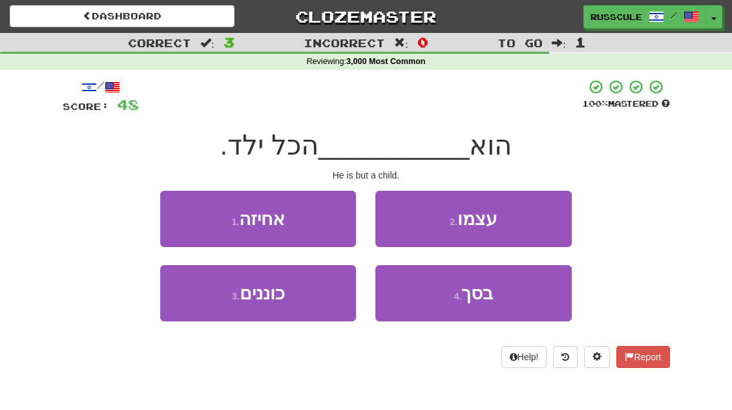
click at [490, 294] on span "בסך" at bounding box center [477, 293] width 32 height 20
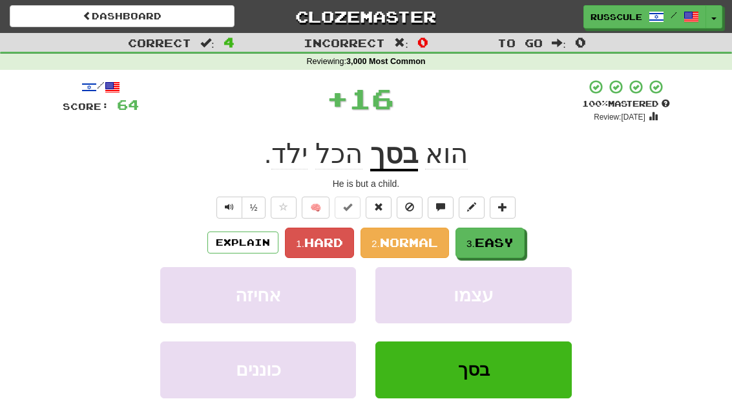
click at [503, 246] on span "Easy" at bounding box center [494, 242] width 39 height 14
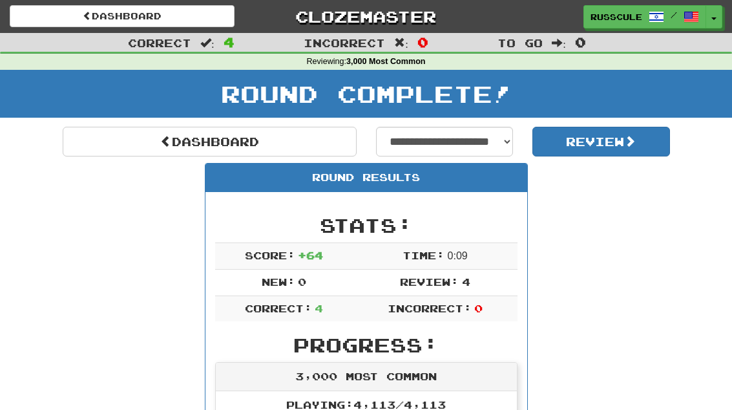
click at [114, 152] on link "Dashboard" at bounding box center [210, 142] width 294 height 30
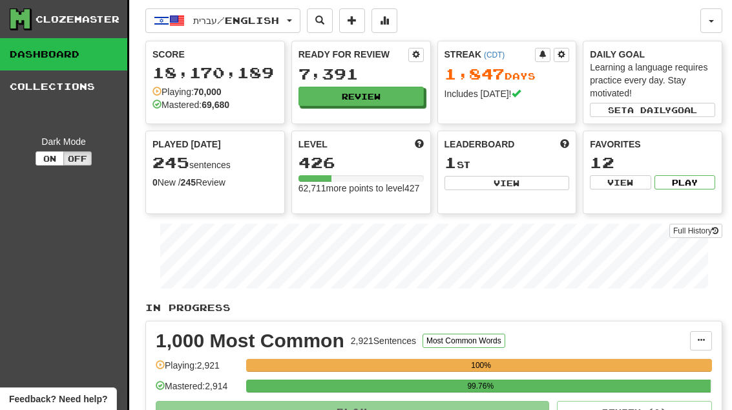
click at [516, 189] on button "View" at bounding box center [506, 183] width 125 height 14
select select "**********"
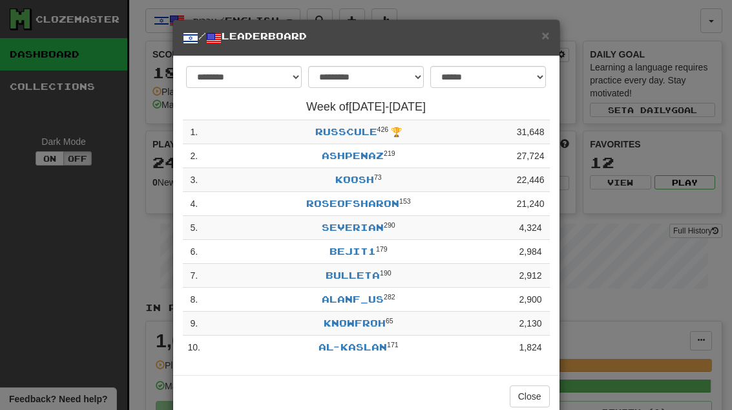
click at [532, 390] on button "Close" at bounding box center [530, 396] width 40 height 22
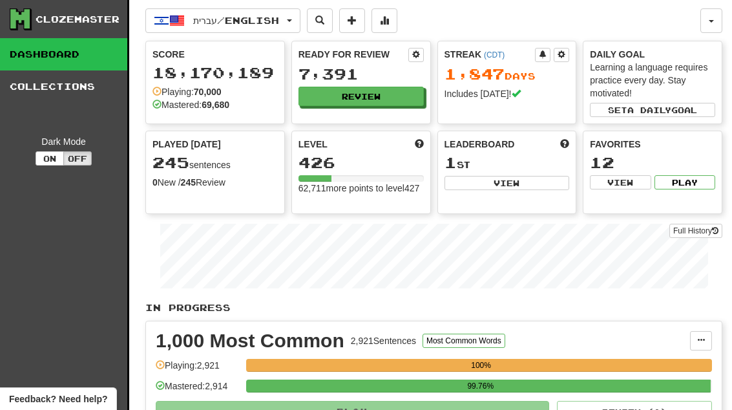
click at [388, 100] on button "Review" at bounding box center [360, 96] width 125 height 19
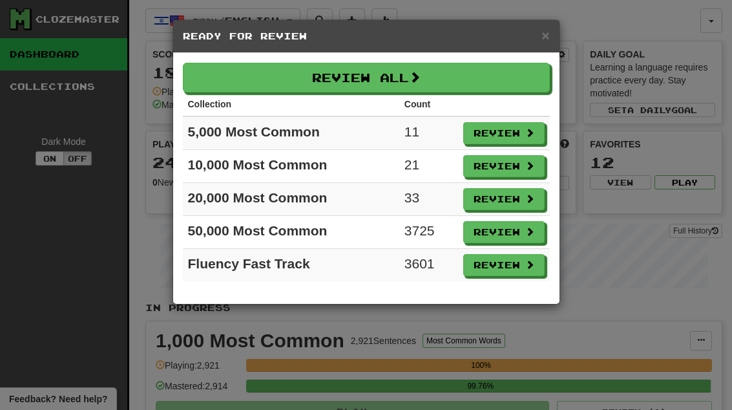
click at [519, 134] on button "Review" at bounding box center [503, 133] width 81 height 22
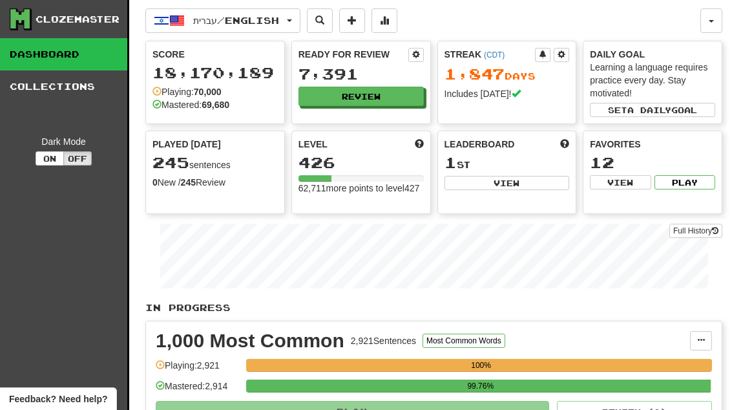
select select "**"
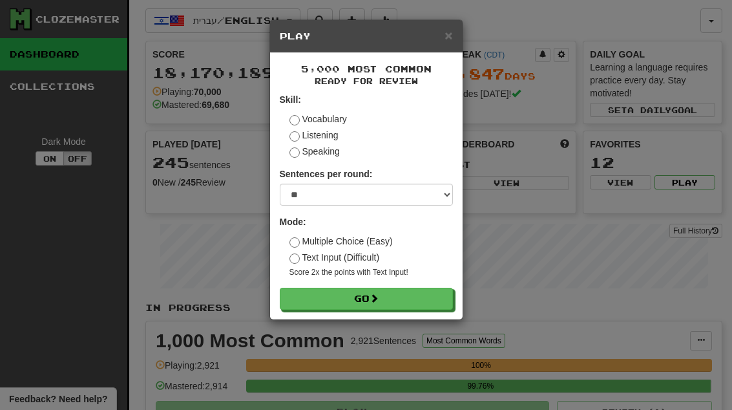
click at [437, 298] on button "Go" at bounding box center [366, 298] width 173 height 22
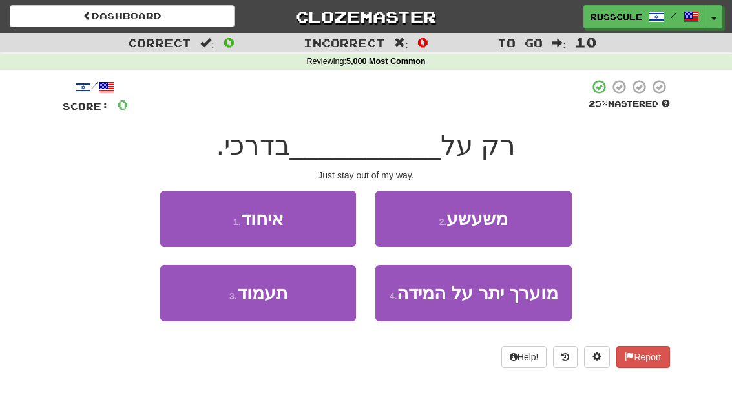
click at [199, 299] on button "3 . תעמוד" at bounding box center [258, 293] width 196 height 56
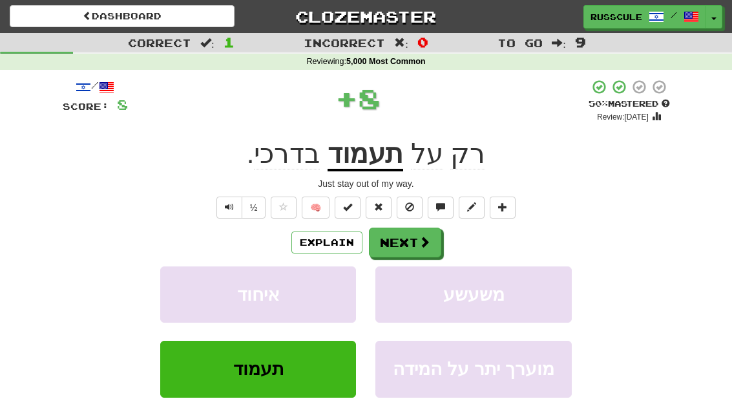
click at [419, 244] on span at bounding box center [425, 242] width 12 height 12
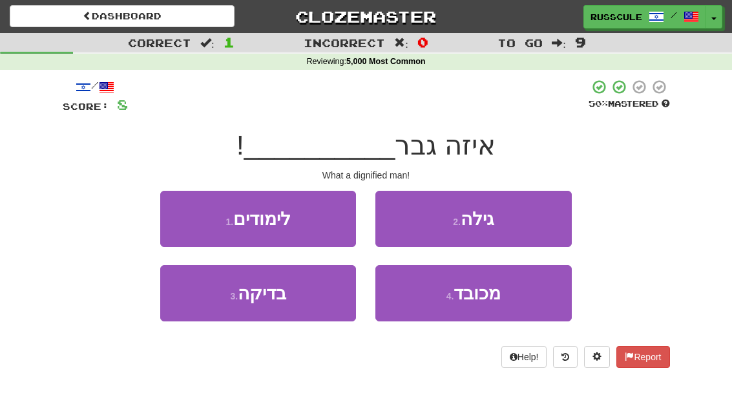
click at [486, 300] on span "מכובד" at bounding box center [476, 293] width 47 height 20
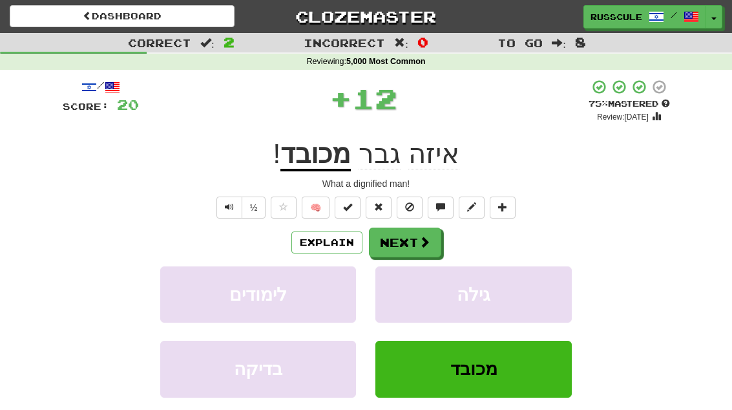
click at [419, 242] on span at bounding box center [425, 242] width 12 height 12
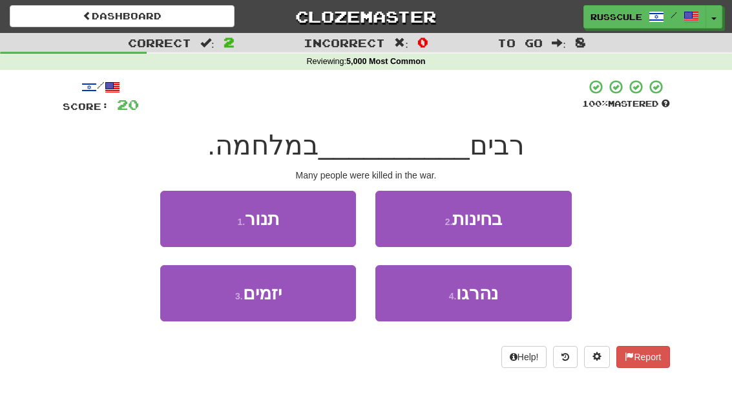
click at [473, 317] on button "4 . נהרגו" at bounding box center [473, 293] width 196 height 56
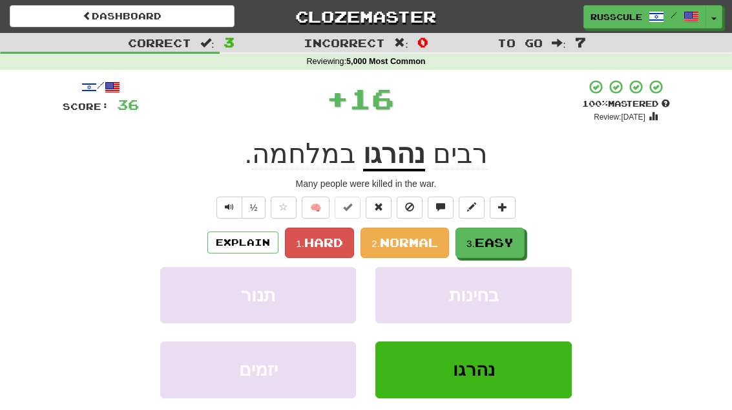
click at [493, 245] on span "Easy" at bounding box center [494, 242] width 39 height 14
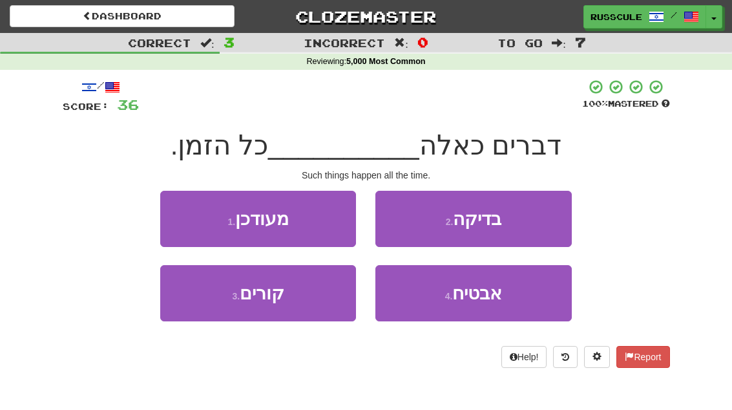
click at [205, 308] on button "3 . קורים" at bounding box center [258, 293] width 196 height 56
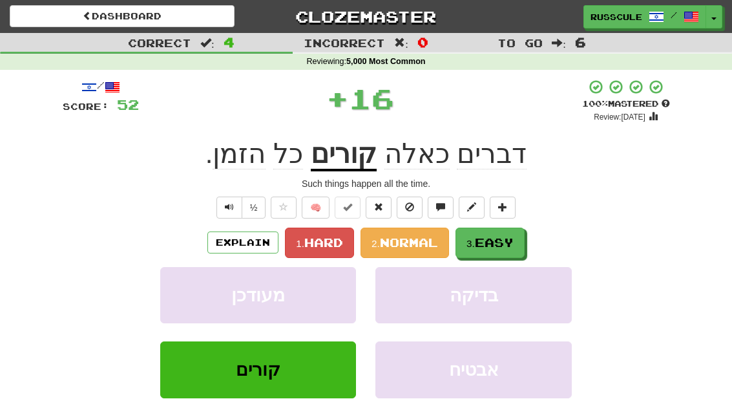
click at [495, 240] on span "Easy" at bounding box center [494, 242] width 39 height 14
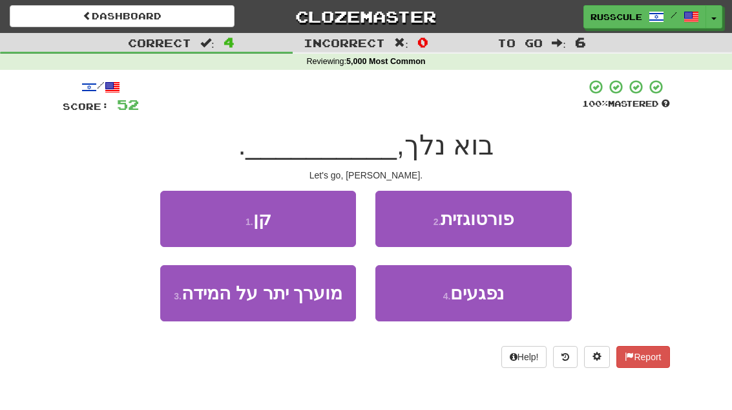
click at [180, 217] on button "1 . קן" at bounding box center [258, 219] width 196 height 56
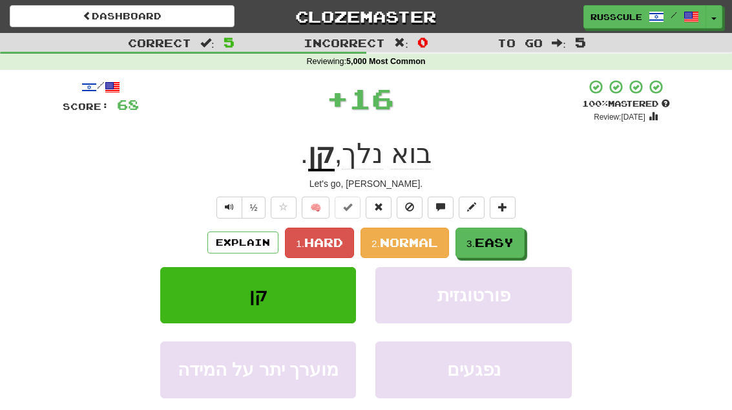
click at [497, 244] on span "Easy" at bounding box center [494, 242] width 39 height 14
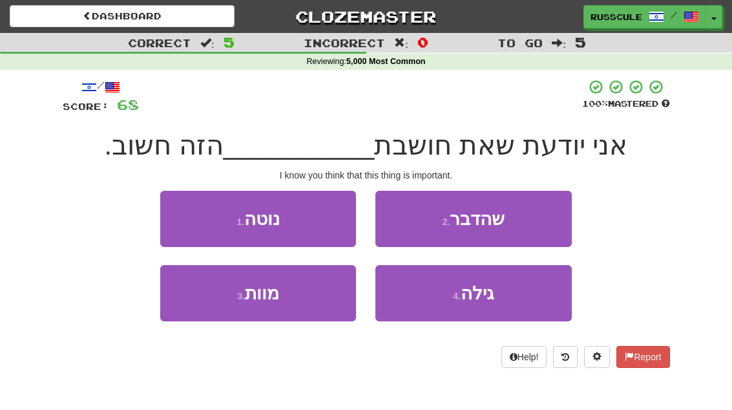
click at [534, 215] on button "2 . שהדבר" at bounding box center [473, 219] width 196 height 56
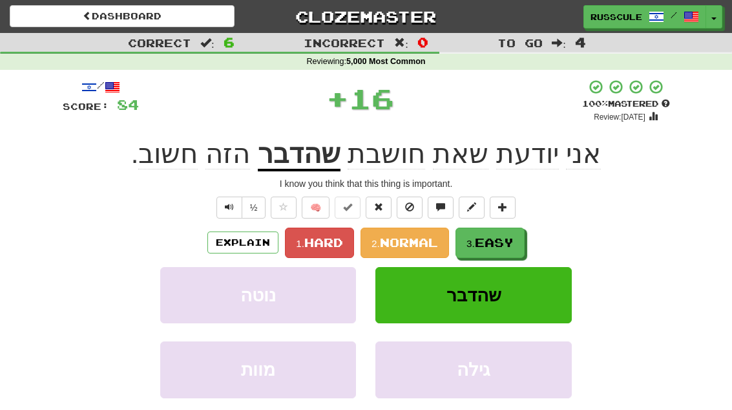
click at [497, 244] on span "Easy" at bounding box center [494, 242] width 39 height 14
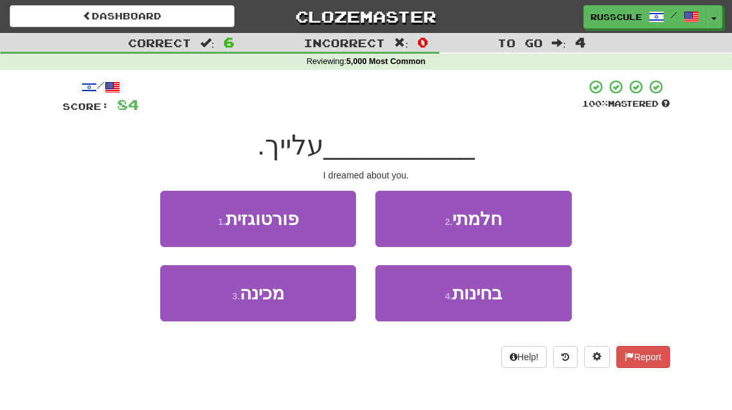
click at [535, 217] on button "2 . חלמתי" at bounding box center [473, 219] width 196 height 56
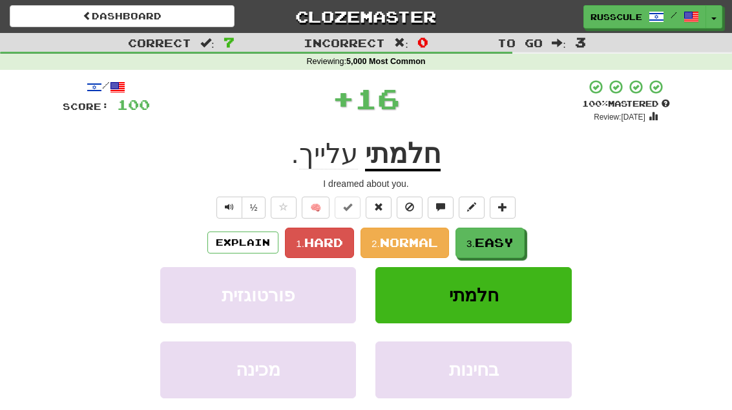
click at [500, 243] on span "Easy" at bounding box center [494, 242] width 39 height 14
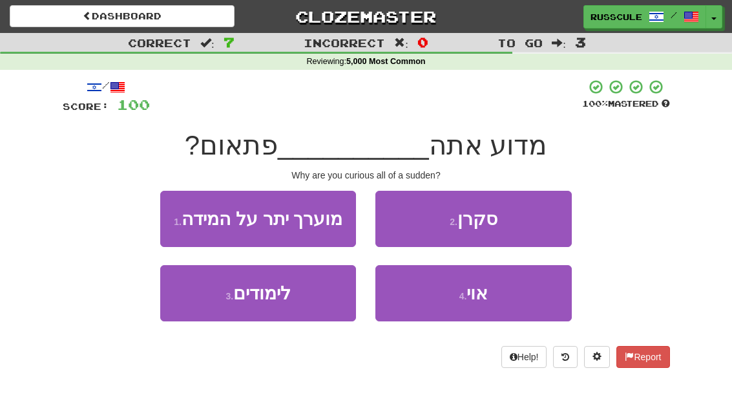
click at [535, 216] on button "2 . סקרן" at bounding box center [473, 219] width 196 height 56
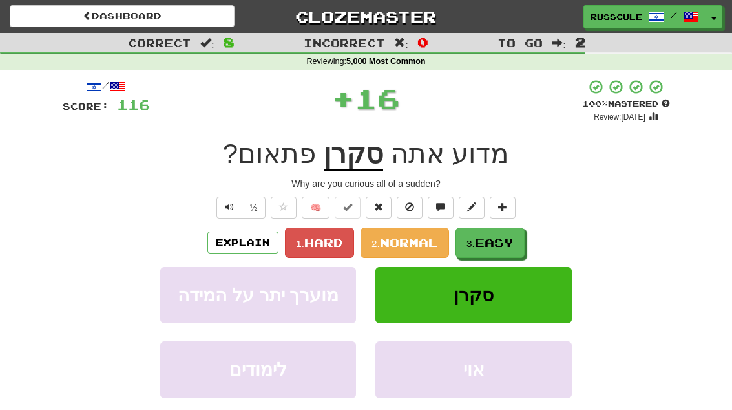
click at [490, 245] on span "Easy" at bounding box center [494, 242] width 39 height 14
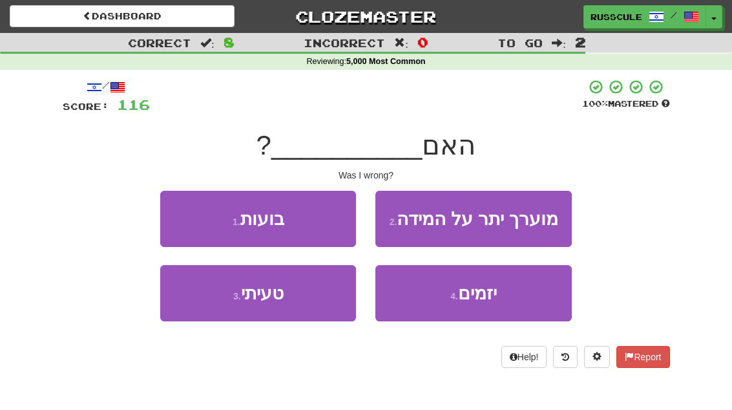
click at [202, 306] on button "3 . טעיתי" at bounding box center [258, 293] width 196 height 56
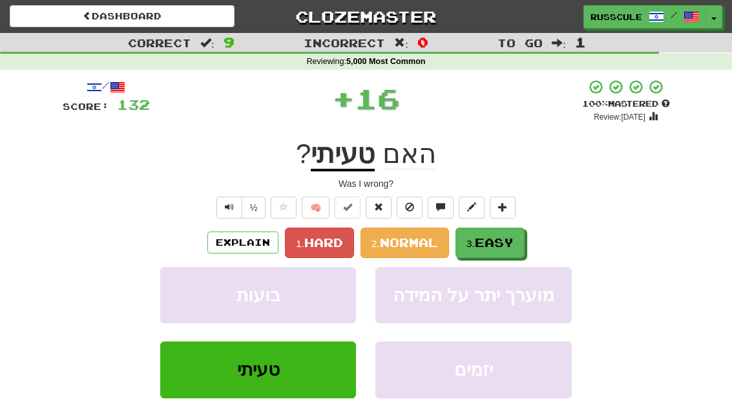
click at [504, 239] on span "Easy" at bounding box center [494, 242] width 39 height 14
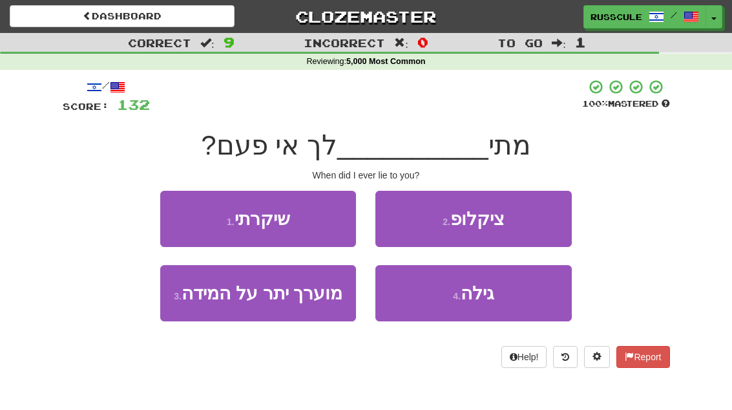
click at [178, 214] on button "1 . שיקרתי" at bounding box center [258, 219] width 196 height 56
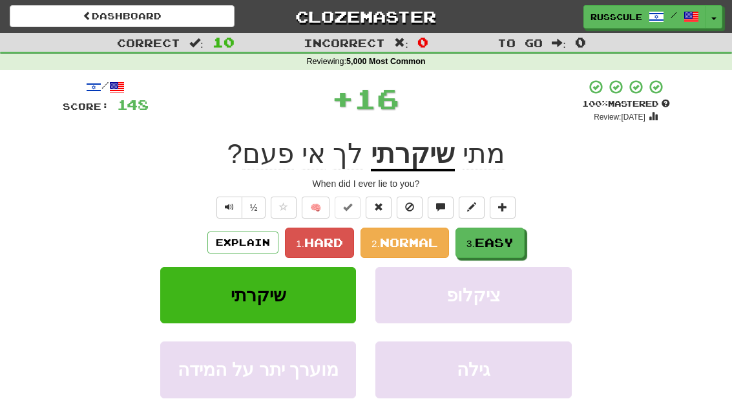
click at [493, 240] on span "Easy" at bounding box center [494, 242] width 39 height 14
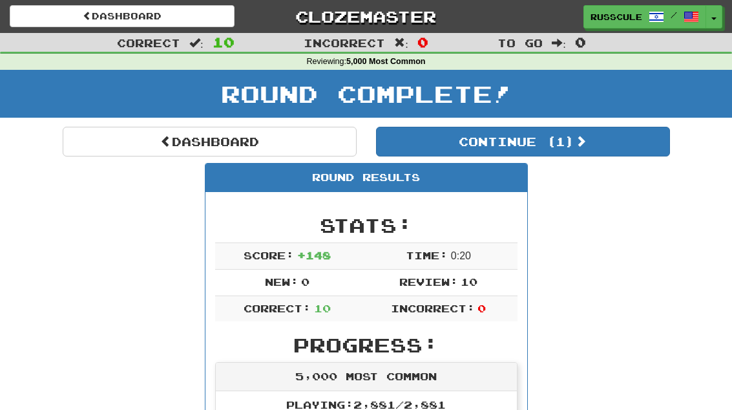
click at [627, 149] on button "Continue ( 1 )" at bounding box center [523, 142] width 294 height 30
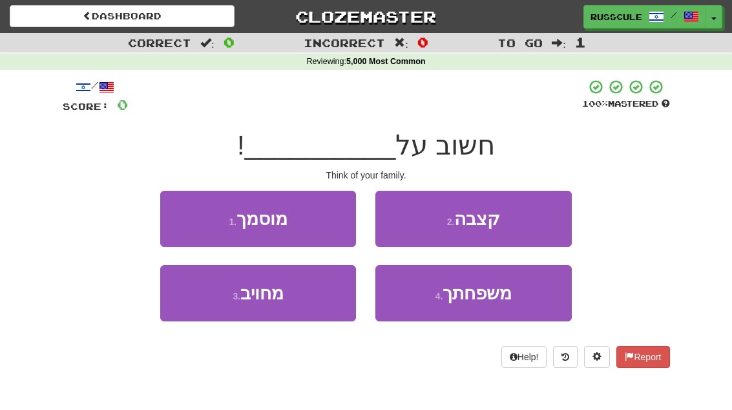
click at [495, 301] on span "משפחתך" at bounding box center [476, 293] width 69 height 20
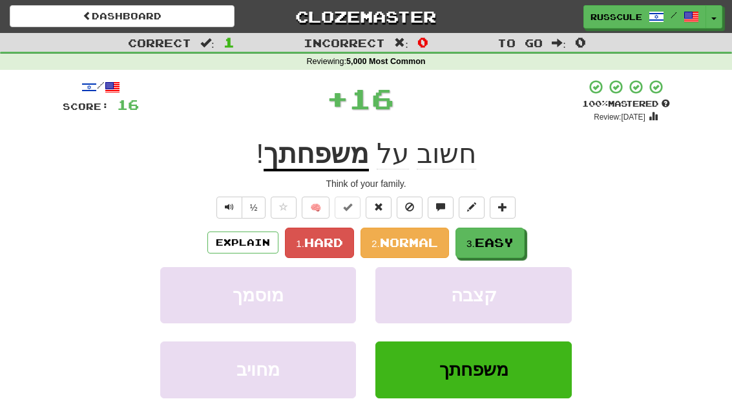
click at [502, 244] on span "Easy" at bounding box center [494, 242] width 39 height 14
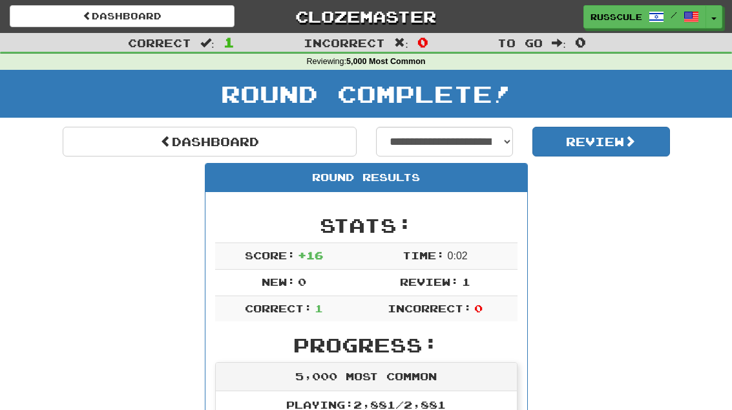
click at [100, 143] on link "Dashboard" at bounding box center [210, 142] width 294 height 30
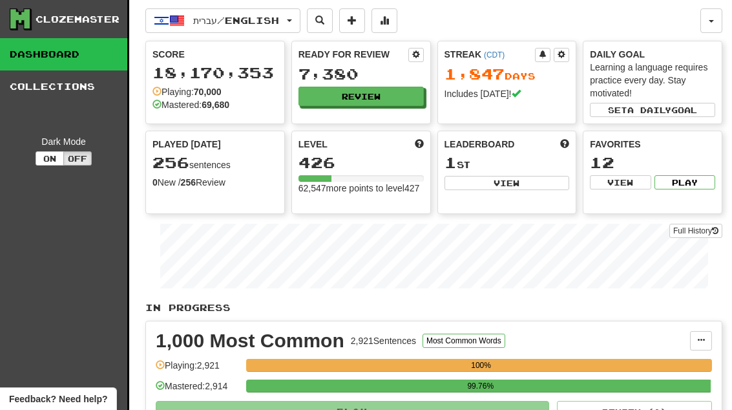
click at [402, 99] on button "Review" at bounding box center [360, 96] width 125 height 19
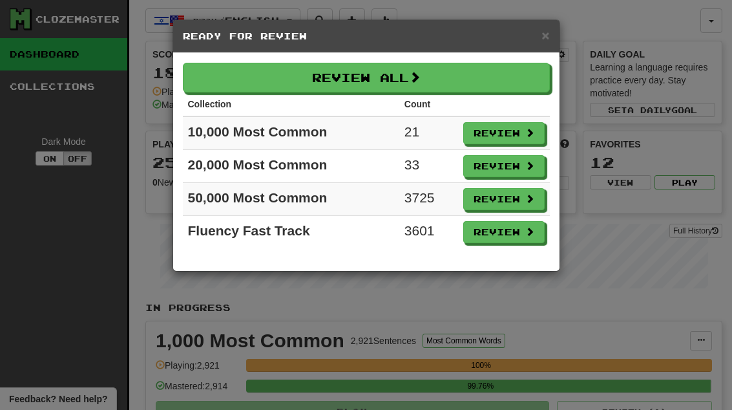
click at [517, 138] on button "Review" at bounding box center [503, 133] width 81 height 22
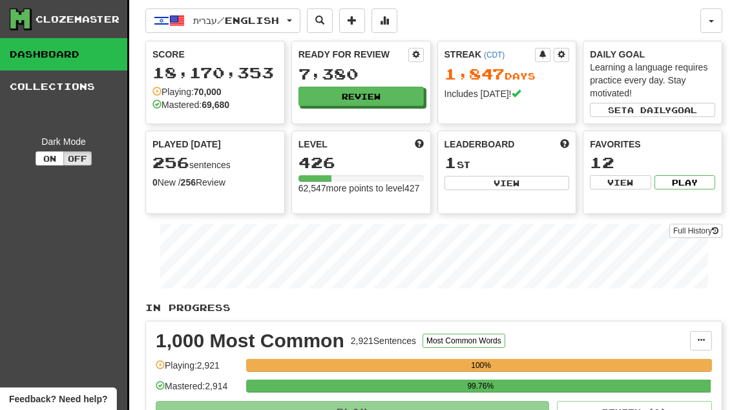
select select "**"
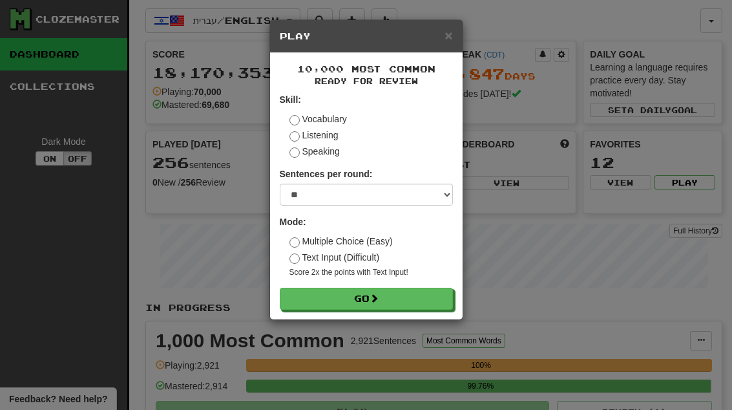
click at [425, 304] on button "Go" at bounding box center [366, 298] width 173 height 22
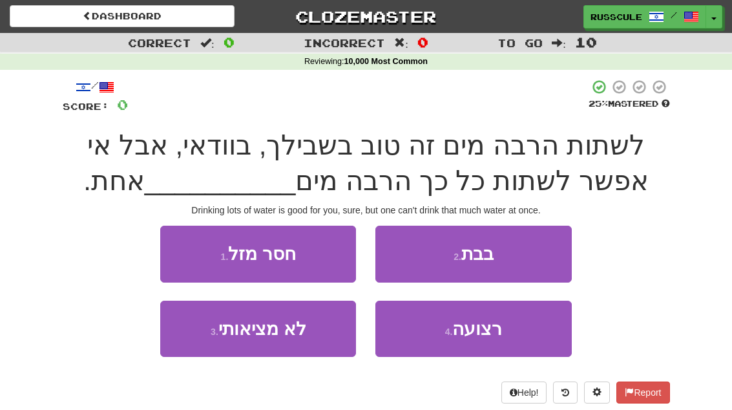
click at [530, 249] on button "2 . בבת" at bounding box center [473, 253] width 196 height 56
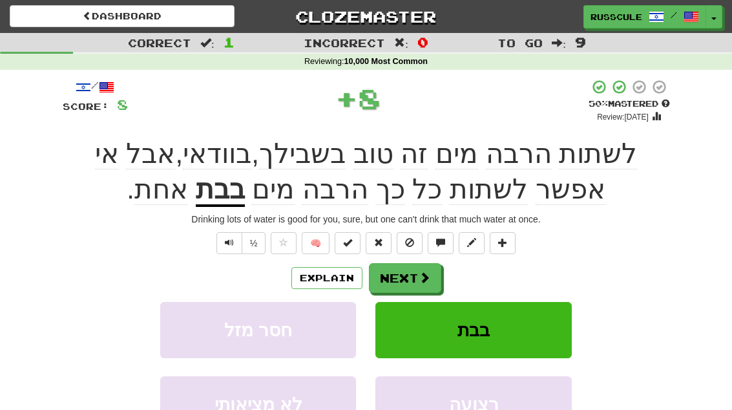
click at [430, 275] on button "Next" at bounding box center [405, 278] width 72 height 30
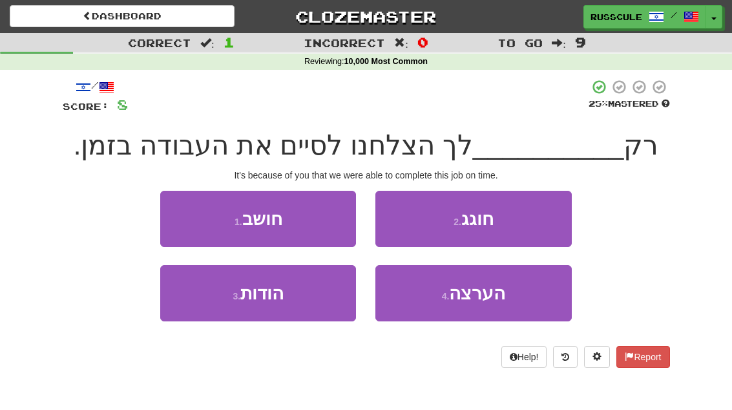
click at [203, 312] on button "3 . הודות" at bounding box center [258, 293] width 196 height 56
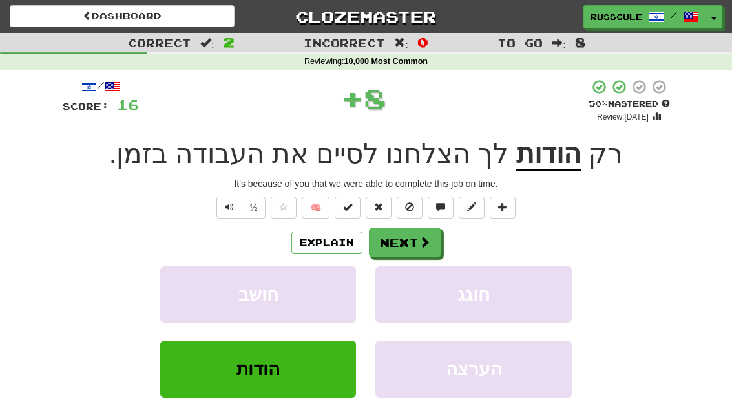
click at [419, 251] on button "Next" at bounding box center [405, 242] width 72 height 30
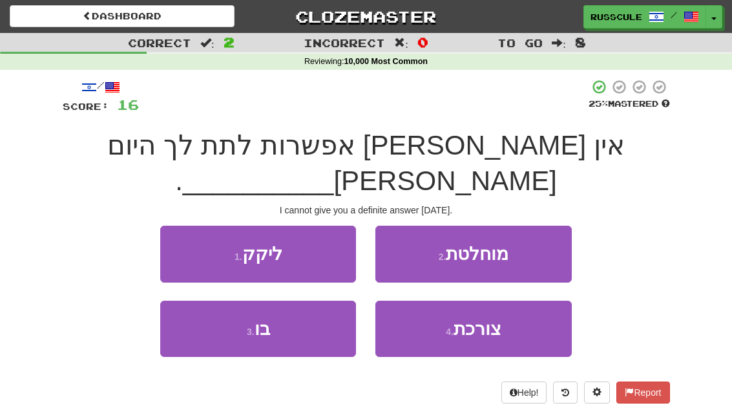
click at [535, 225] on button "2 . מוחלטת" at bounding box center [473, 253] width 196 height 56
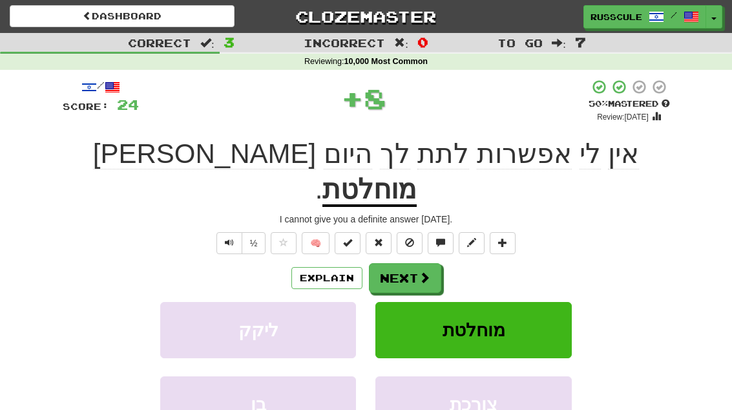
click at [414, 263] on button "Next" at bounding box center [405, 278] width 72 height 30
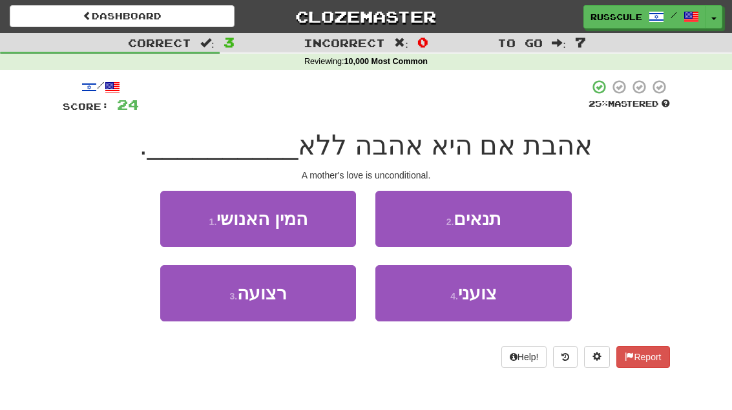
click at [538, 221] on button "2 . תנאים" at bounding box center [473, 219] width 196 height 56
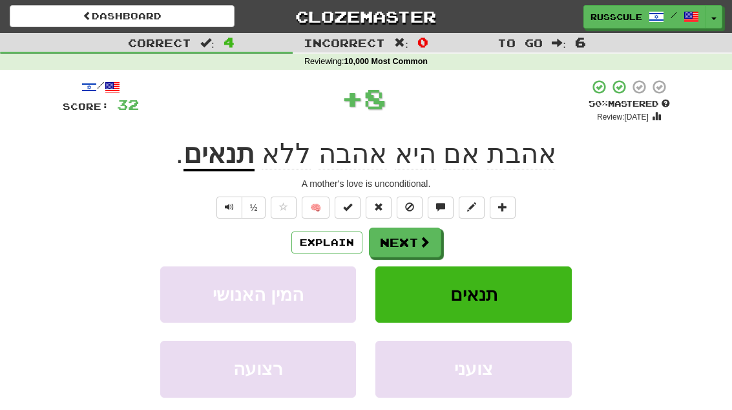
click at [411, 249] on button "Next" at bounding box center [405, 242] width 72 height 30
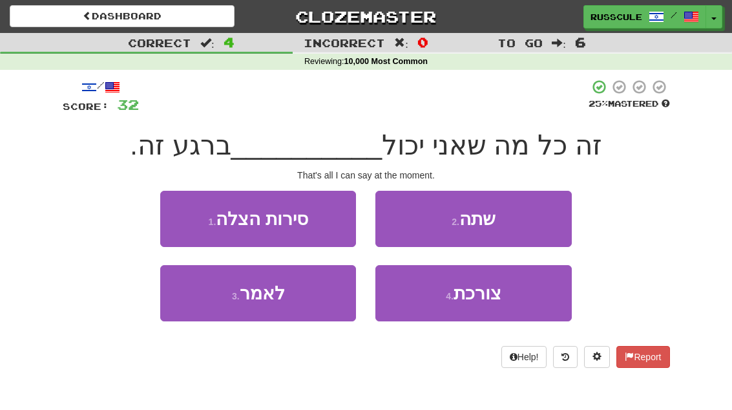
click at [538, 211] on button "2 . שתה" at bounding box center [473, 219] width 196 height 56
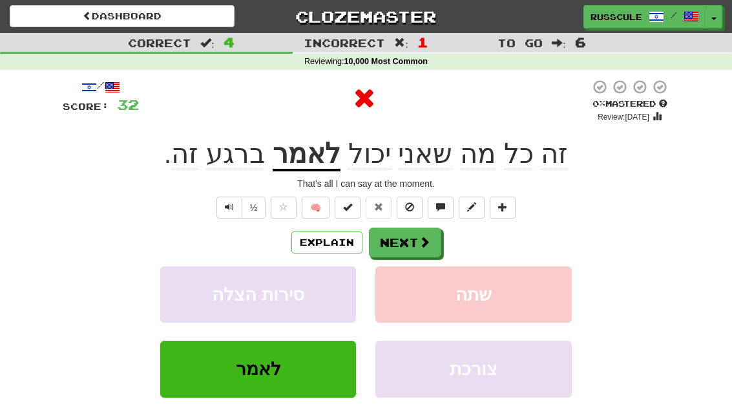
click at [408, 242] on button "Next" at bounding box center [405, 242] width 72 height 30
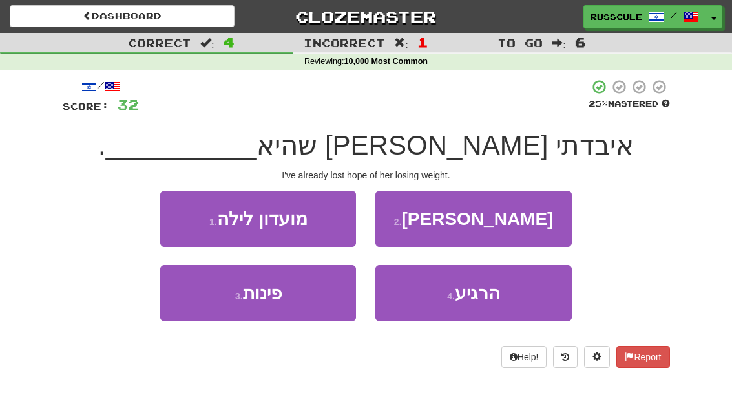
click at [535, 218] on button "2 . תרזה" at bounding box center [473, 219] width 196 height 56
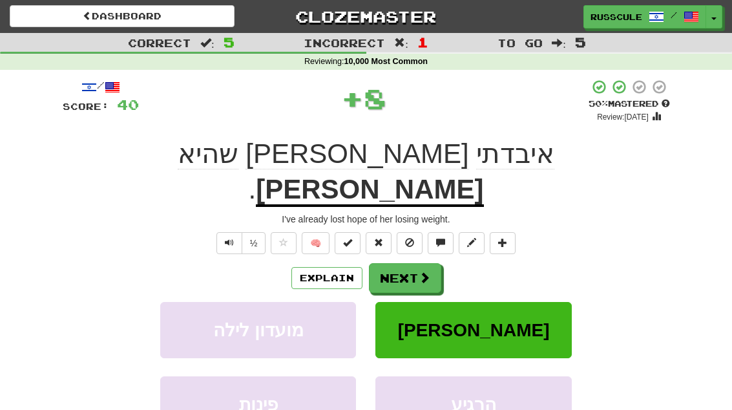
click at [408, 263] on button "Next" at bounding box center [405, 278] width 72 height 30
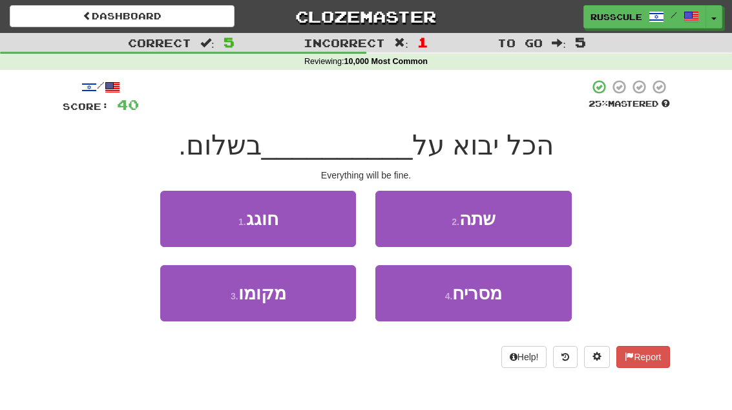
click at [196, 304] on button "3 . מקומו" at bounding box center [258, 293] width 196 height 56
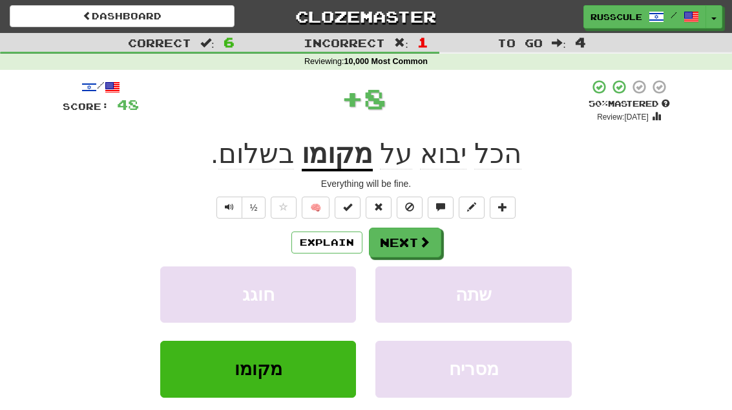
click at [403, 245] on button "Next" at bounding box center [405, 242] width 72 height 30
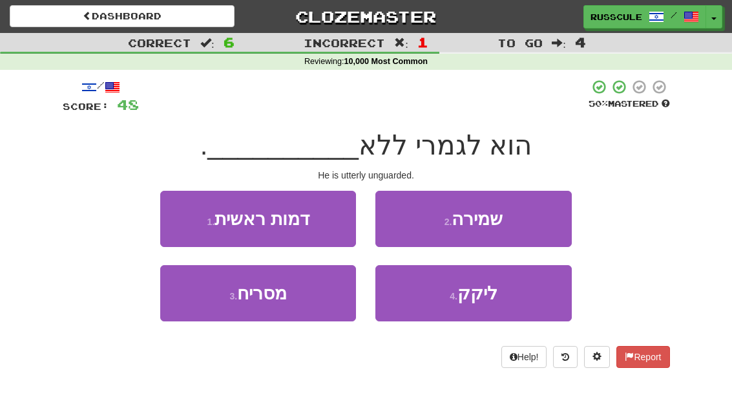
click at [534, 216] on button "2 . שמירה" at bounding box center [473, 219] width 196 height 56
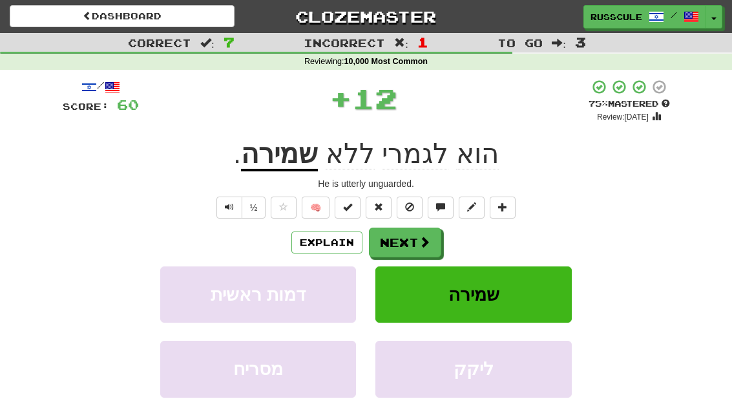
click at [413, 246] on button "Next" at bounding box center [405, 242] width 72 height 30
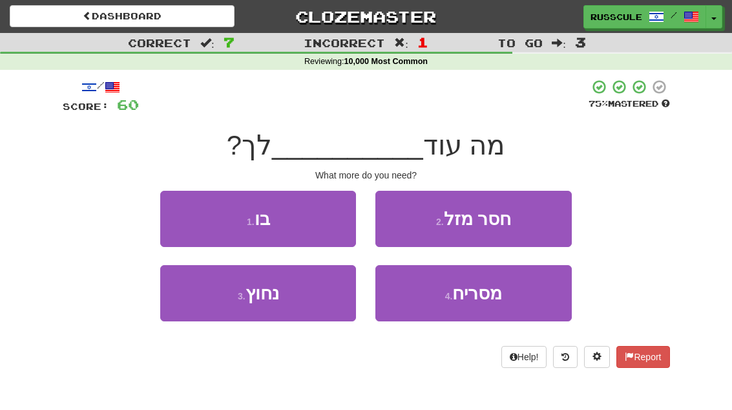
click at [196, 311] on button "3 . נחוץ" at bounding box center [258, 293] width 196 height 56
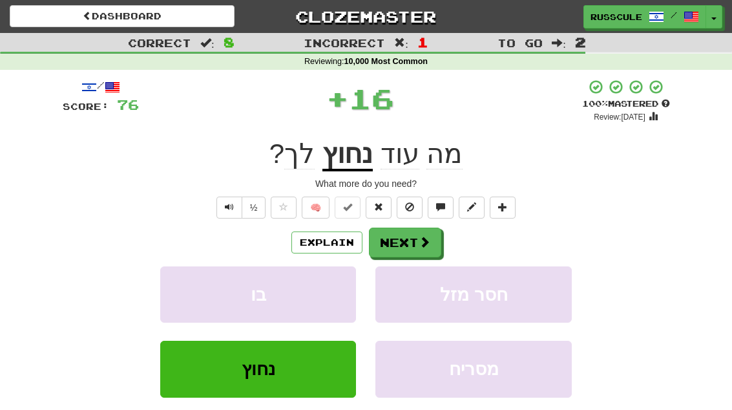
click at [411, 247] on button "Next" at bounding box center [405, 242] width 72 height 30
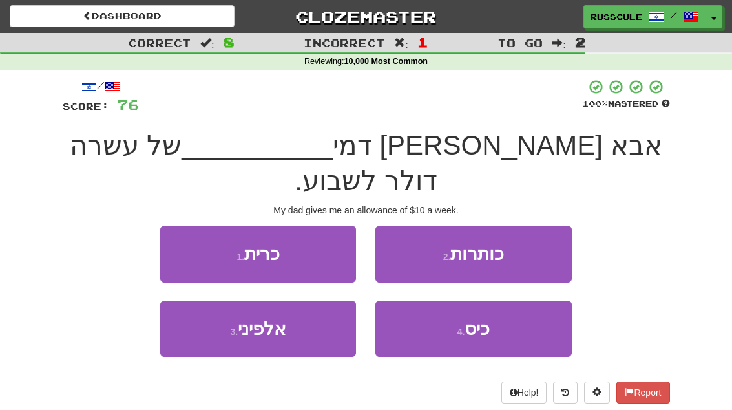
click at [486, 318] on span "כיס" at bounding box center [476, 328] width 25 height 20
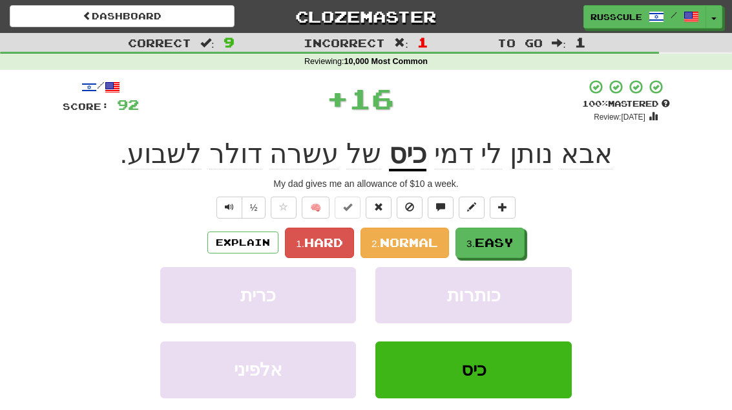
click at [486, 243] on span "Easy" at bounding box center [494, 242] width 39 height 14
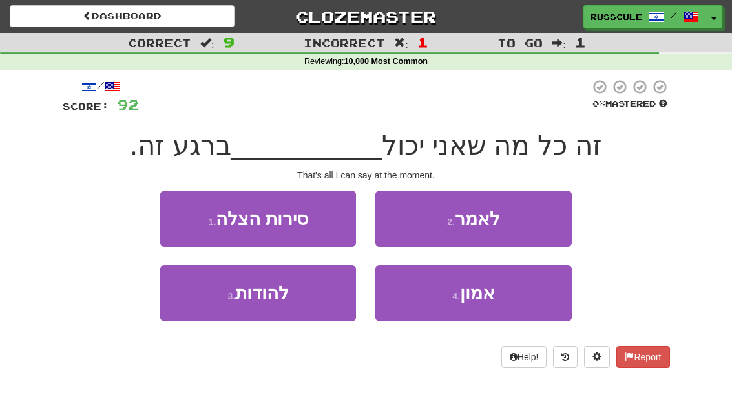
click at [539, 217] on button "2 . לאמר" at bounding box center [473, 219] width 196 height 56
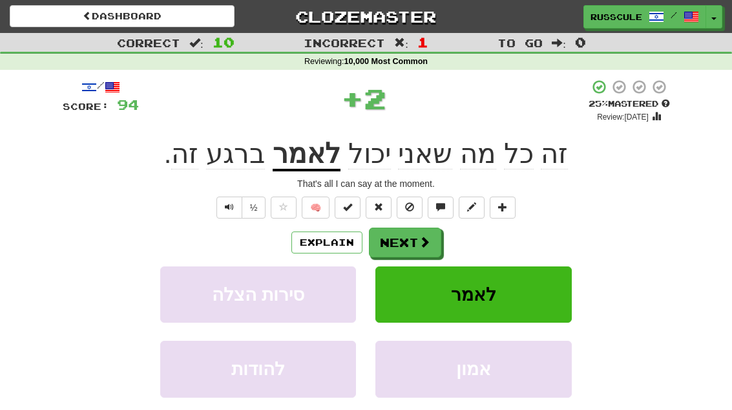
click at [402, 247] on button "Next" at bounding box center [405, 242] width 72 height 30
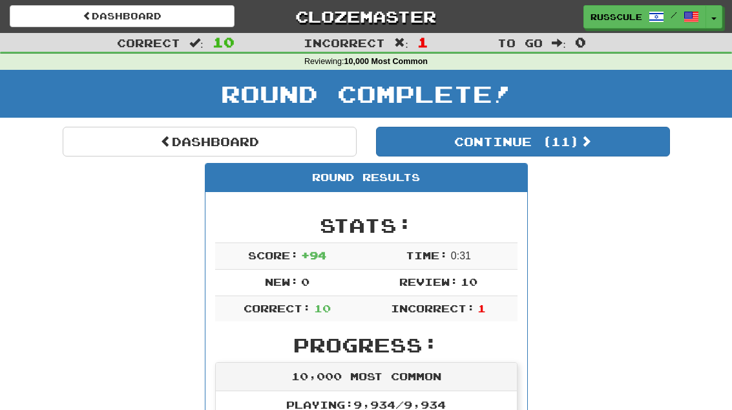
click at [618, 153] on button "Continue ( 11 )" at bounding box center [523, 142] width 294 height 30
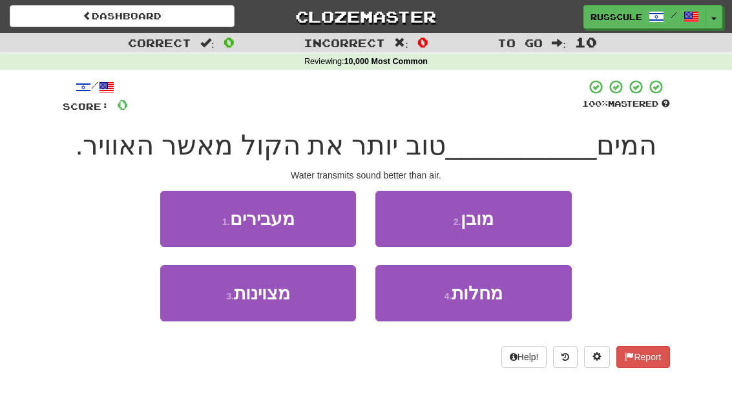
click at [174, 214] on button "1 . מעבירים" at bounding box center [258, 219] width 196 height 56
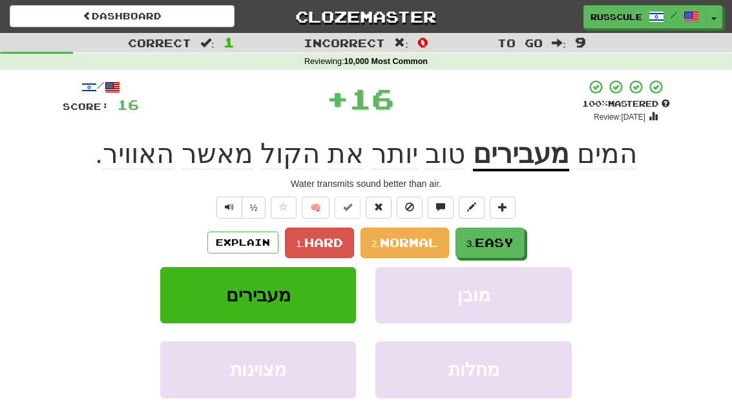
click at [489, 249] on button "3. Easy" at bounding box center [489, 242] width 69 height 30
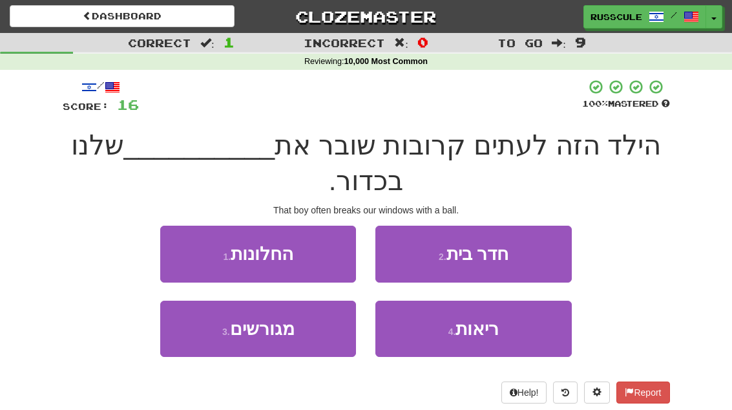
click at [191, 251] on button "1 . החלונות" at bounding box center [258, 253] width 196 height 56
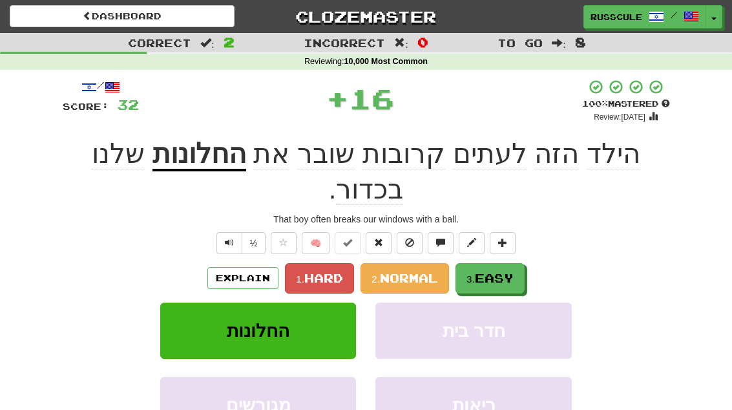
click at [505, 271] on span "Easy" at bounding box center [494, 278] width 39 height 14
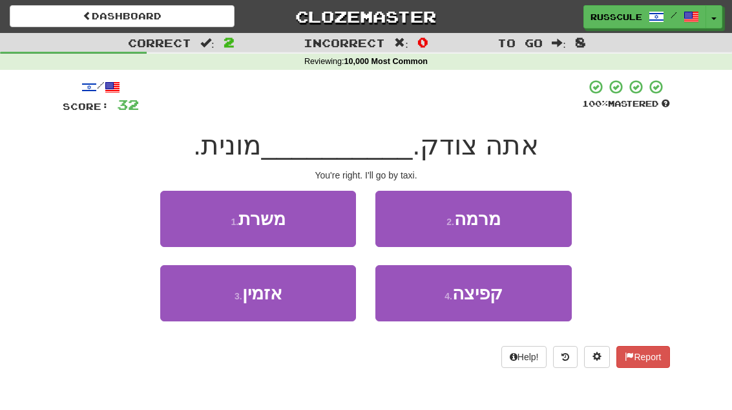
click at [202, 309] on button "3 . אזמין" at bounding box center [258, 293] width 196 height 56
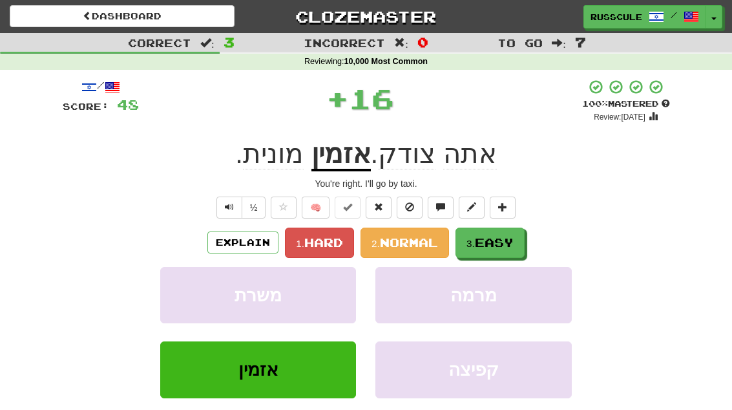
click at [495, 240] on span "Easy" at bounding box center [494, 242] width 39 height 14
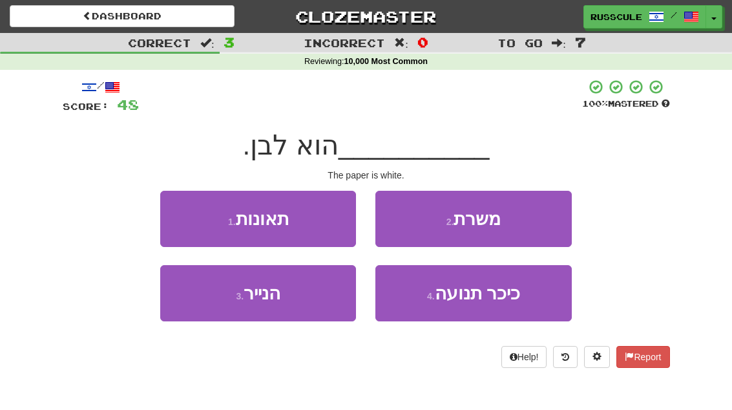
click at [199, 310] on button "3 . הנייר" at bounding box center [258, 293] width 196 height 56
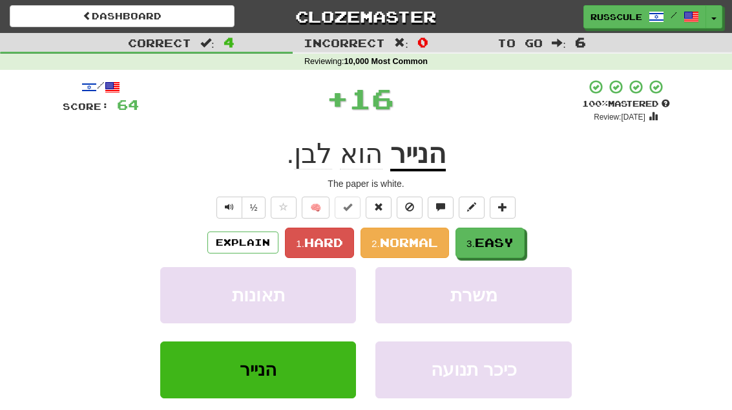
click at [492, 244] on span "Easy" at bounding box center [494, 242] width 39 height 14
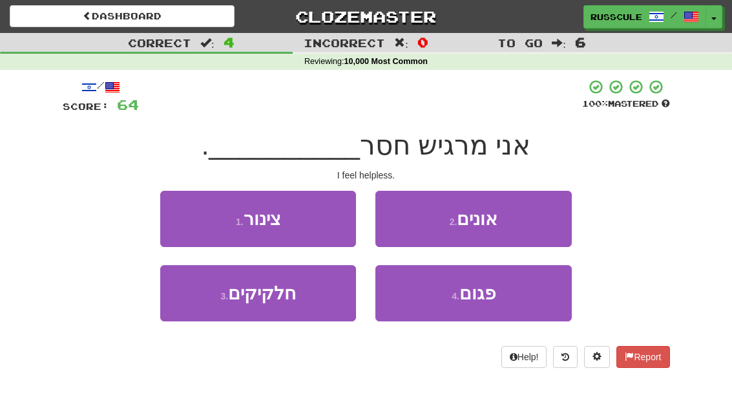
click at [532, 216] on button "2 . אונים" at bounding box center [473, 219] width 196 height 56
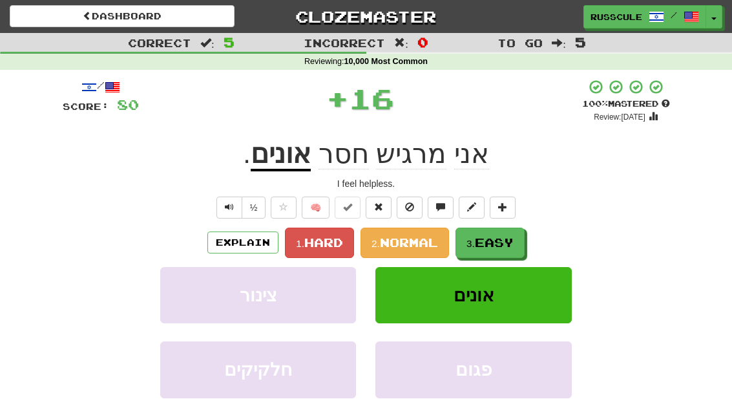
click at [497, 242] on span "Easy" at bounding box center [494, 242] width 39 height 14
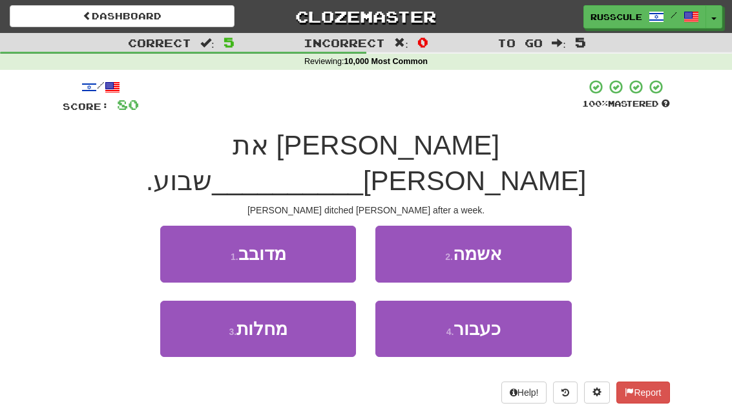
click at [491, 305] on button "4 . כעבור" at bounding box center [473, 328] width 196 height 56
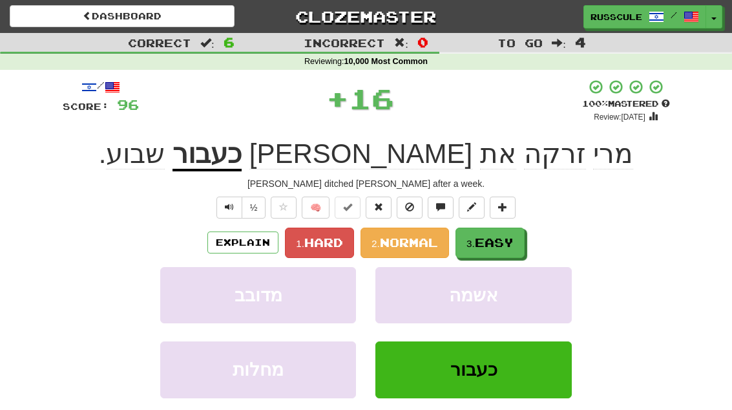
click at [508, 236] on span "Easy" at bounding box center [494, 242] width 39 height 14
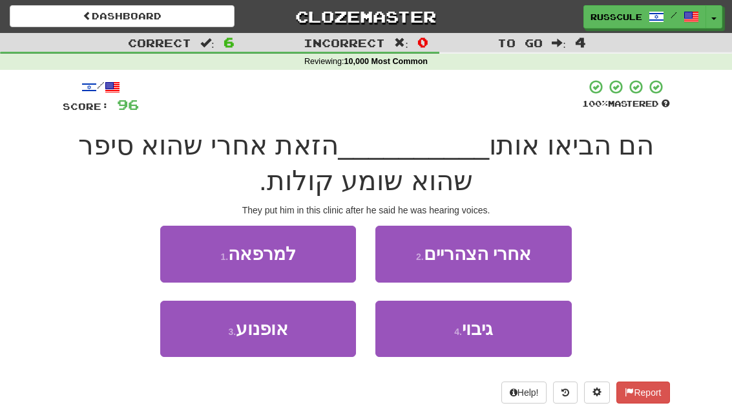
click at [187, 256] on button "1 . למרפאה" at bounding box center [258, 253] width 196 height 56
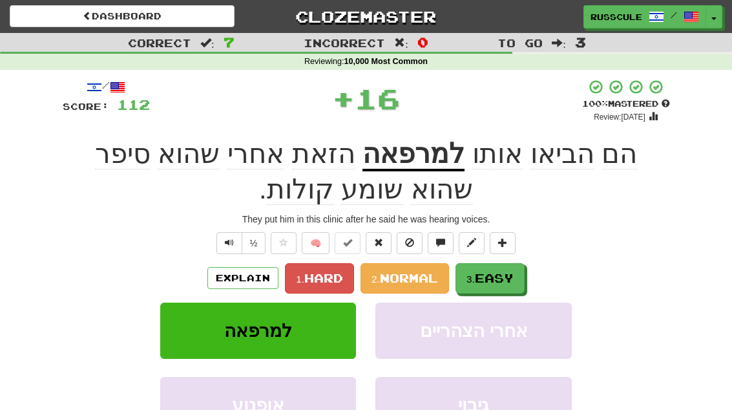
click at [486, 274] on span "Easy" at bounding box center [494, 278] width 39 height 14
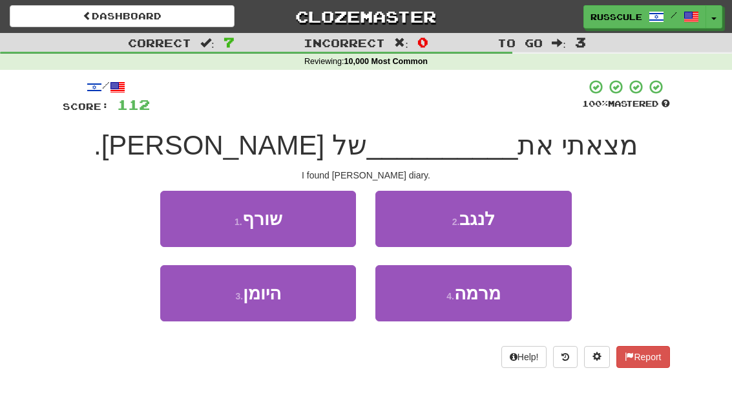
click at [197, 303] on button "3 . היומן" at bounding box center [258, 293] width 196 height 56
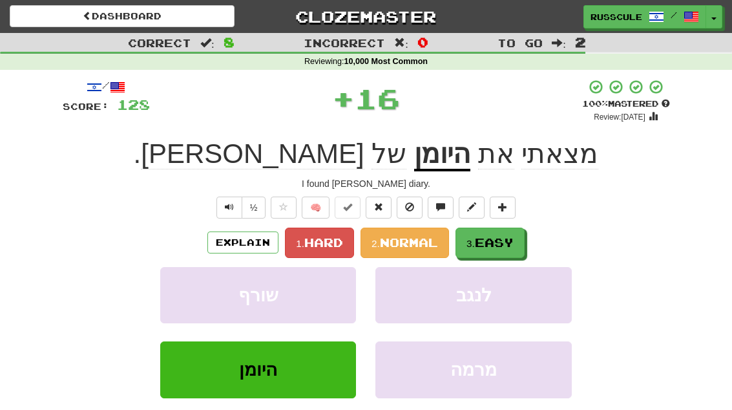
click at [503, 242] on span "Easy" at bounding box center [494, 242] width 39 height 14
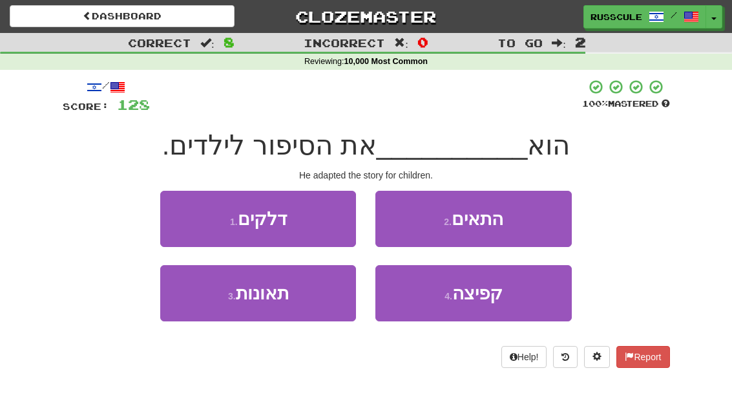
click at [198, 303] on button "3 . תאונות" at bounding box center [258, 293] width 196 height 56
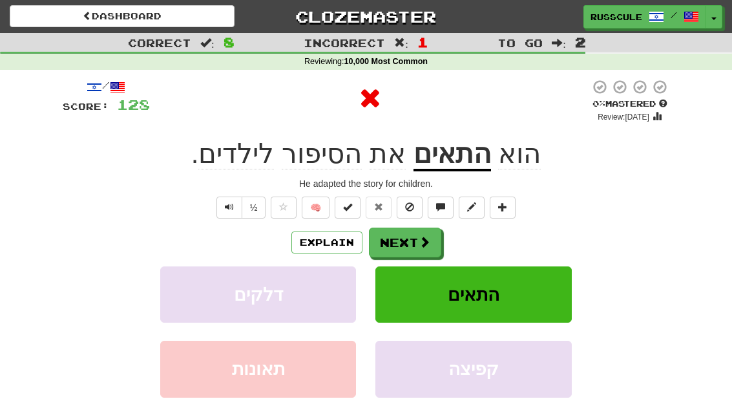
click at [426, 248] on button "Next" at bounding box center [405, 242] width 72 height 30
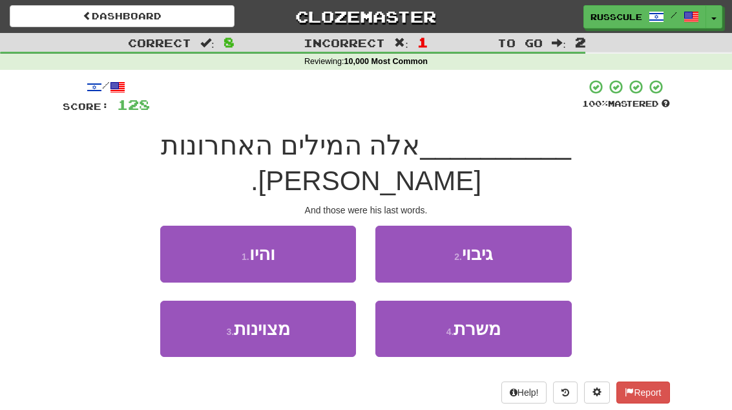
click at [181, 225] on button "1 . והיו" at bounding box center [258, 253] width 196 height 56
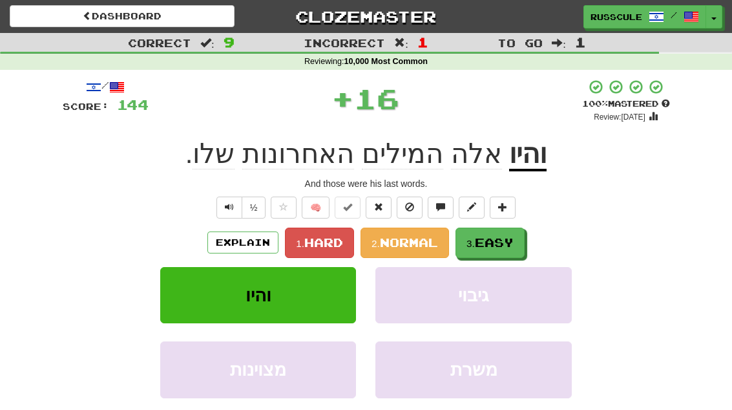
click at [484, 242] on span "Easy" at bounding box center [494, 242] width 39 height 14
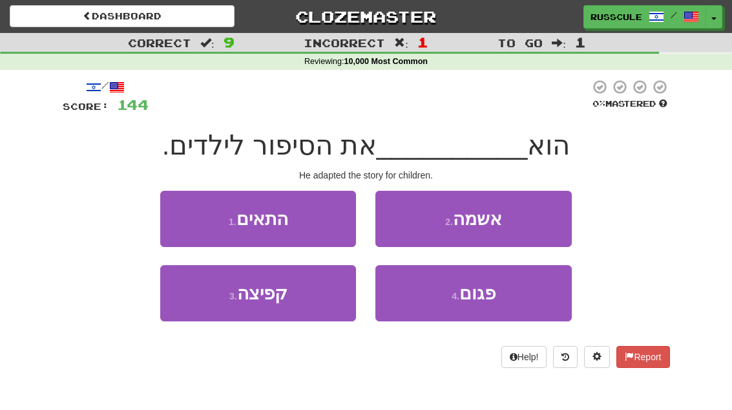
click at [182, 223] on button "1 . התאים" at bounding box center [258, 219] width 196 height 56
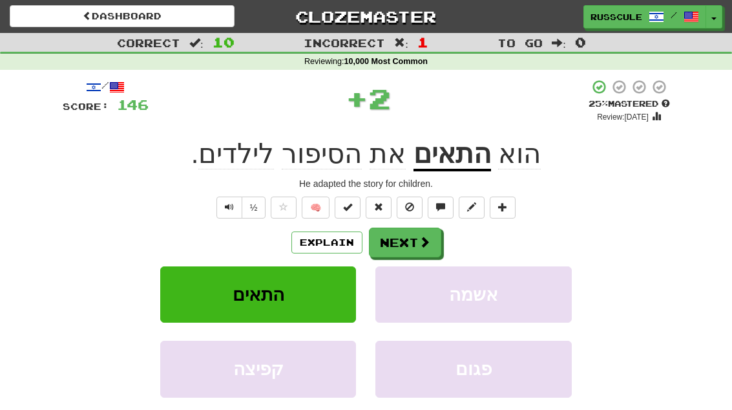
click at [409, 253] on button "Next" at bounding box center [405, 242] width 72 height 30
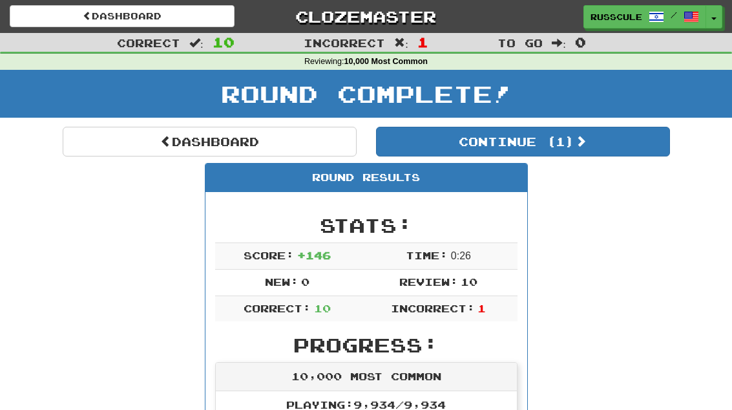
click at [627, 150] on button "Continue ( 1 )" at bounding box center [523, 142] width 294 height 30
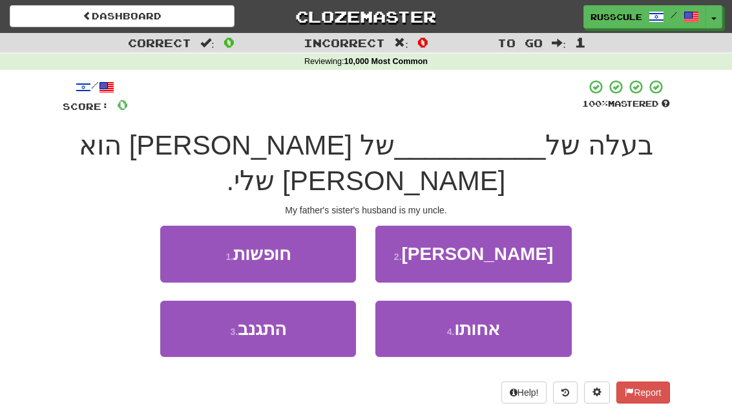
click at [504, 300] on button "4 . אחותו" at bounding box center [473, 328] width 196 height 56
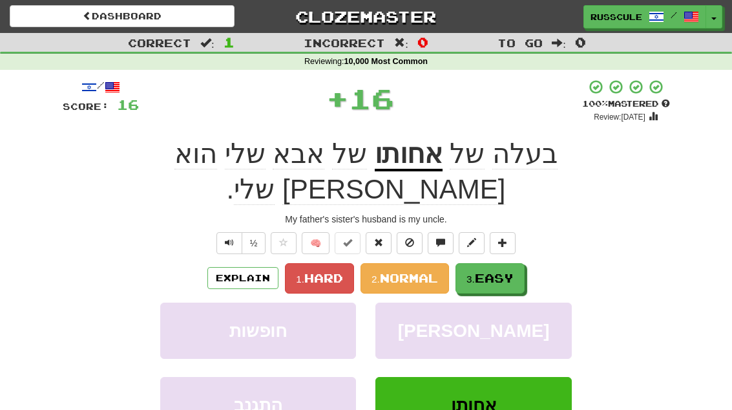
click at [494, 271] on span "Easy" at bounding box center [494, 278] width 39 height 14
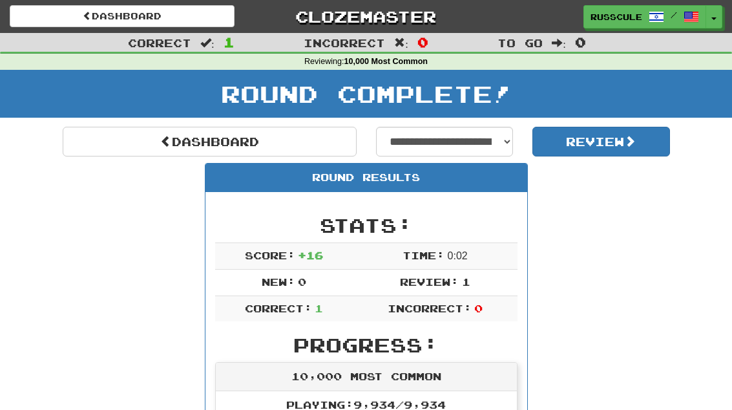
click at [107, 137] on link "Dashboard" at bounding box center [210, 142] width 294 height 30
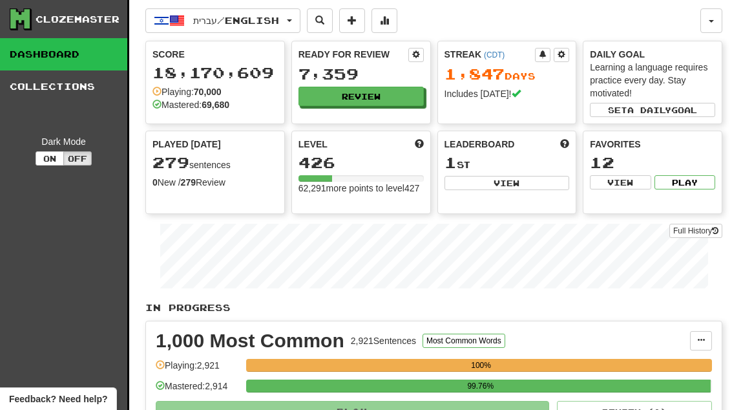
click at [390, 105] on button "Review" at bounding box center [360, 96] width 125 height 19
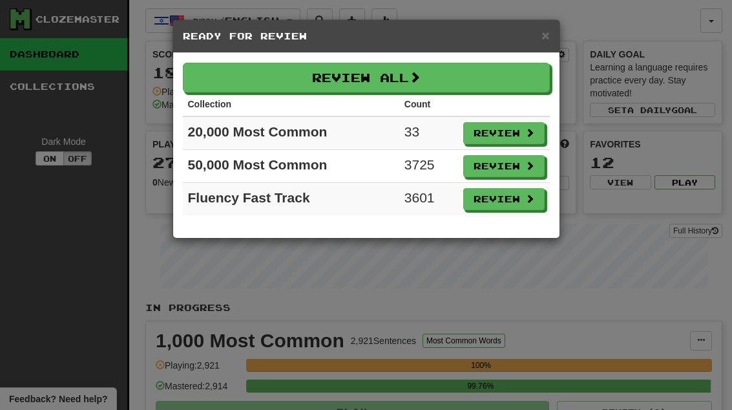
click at [519, 138] on button "Review" at bounding box center [503, 133] width 81 height 22
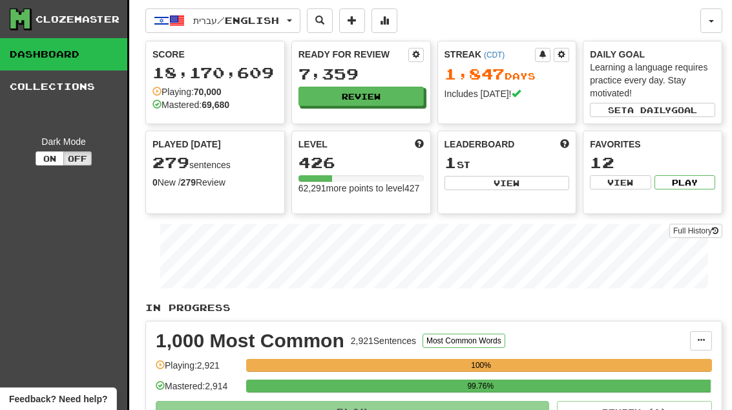
select select "**"
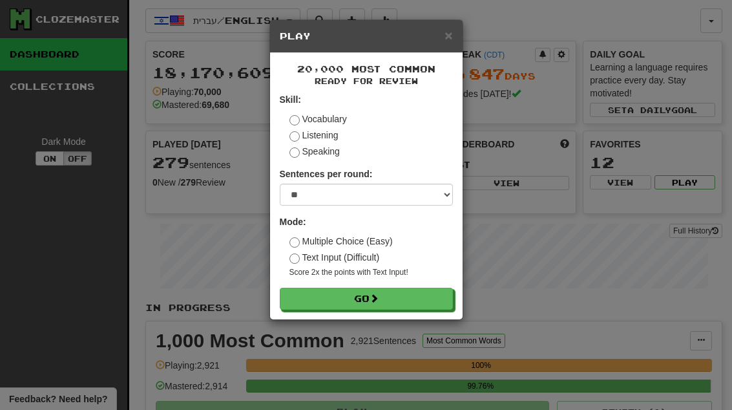
click at [430, 307] on button "Go" at bounding box center [366, 298] width 173 height 22
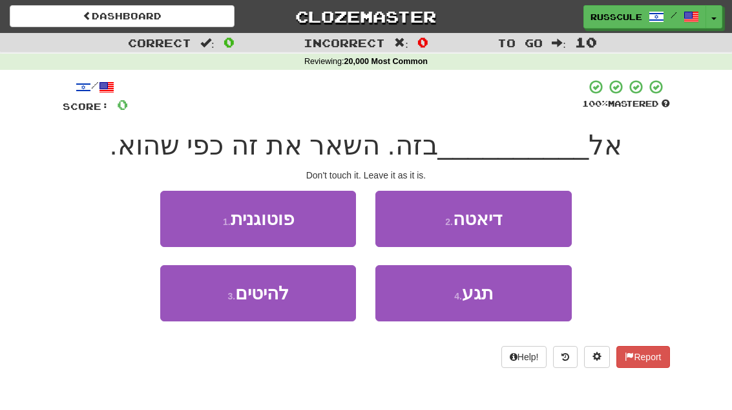
click at [510, 298] on button "4 . תגע" at bounding box center [473, 293] width 196 height 56
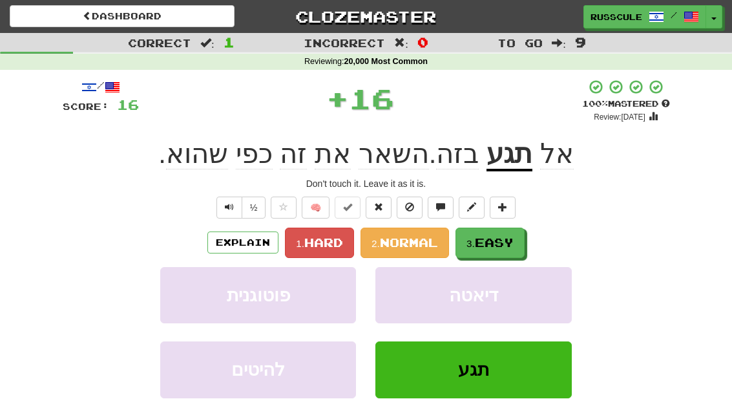
click at [496, 242] on span "Easy" at bounding box center [494, 242] width 39 height 14
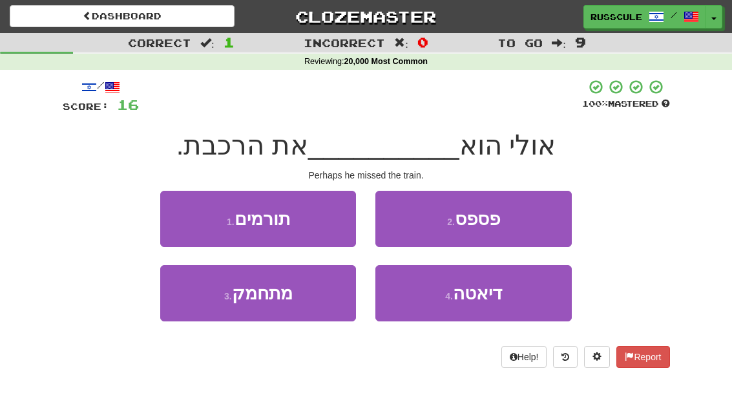
click at [543, 213] on button "2 . פספס" at bounding box center [473, 219] width 196 height 56
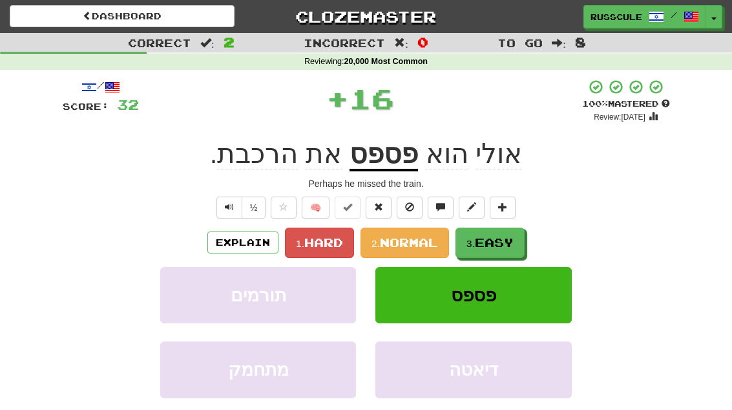
click at [494, 244] on span "Easy" at bounding box center [494, 242] width 39 height 14
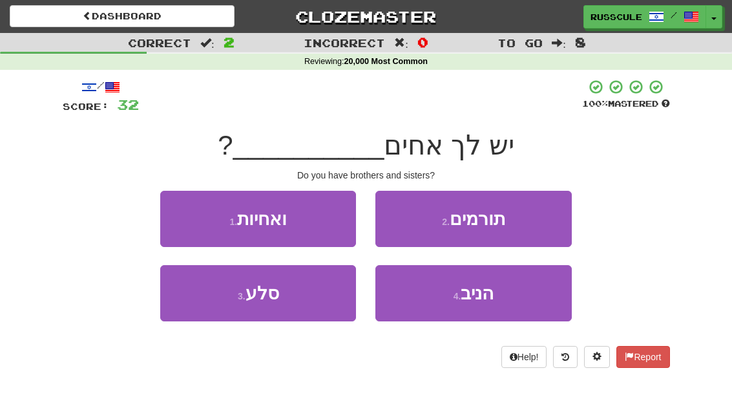
click at [174, 213] on button "1 . ואחיות" at bounding box center [258, 219] width 196 height 56
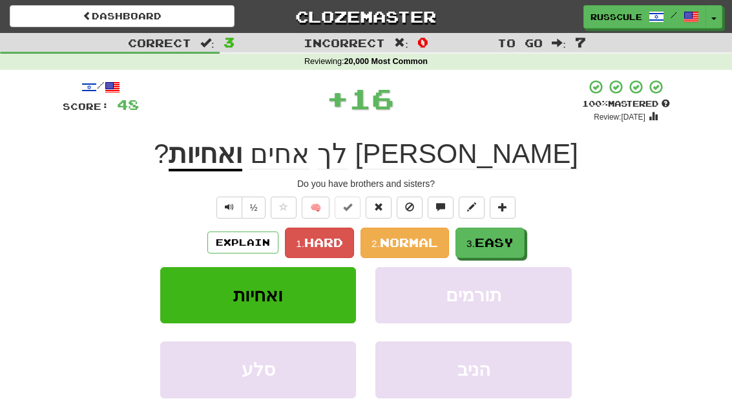
click at [508, 239] on span "Easy" at bounding box center [494, 242] width 39 height 14
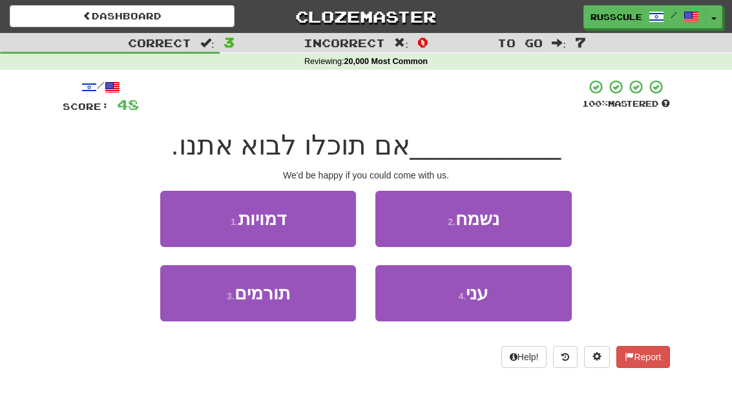
click at [546, 217] on button "2 . נשמח" at bounding box center [473, 219] width 196 height 56
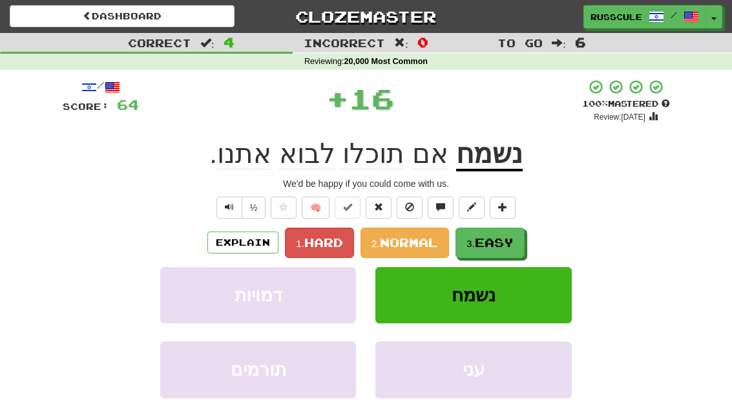
click at [506, 243] on span "Easy" at bounding box center [494, 242] width 39 height 14
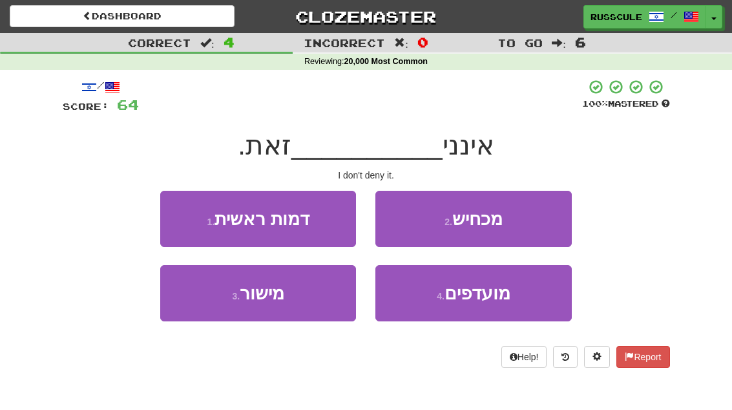
click at [534, 222] on button "2 . מכחיש" at bounding box center [473, 219] width 196 height 56
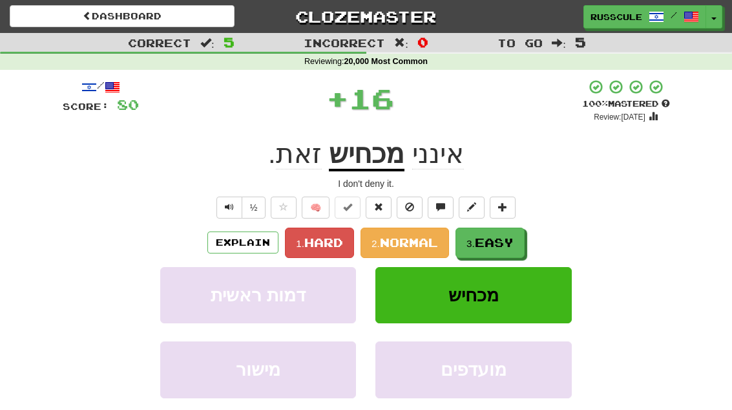
click at [496, 246] on span "Easy" at bounding box center [494, 242] width 39 height 14
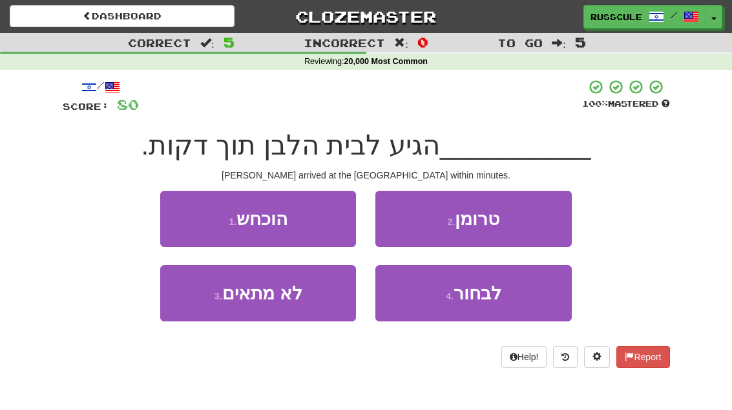
click at [534, 222] on button "2 . טרומן" at bounding box center [473, 219] width 196 height 56
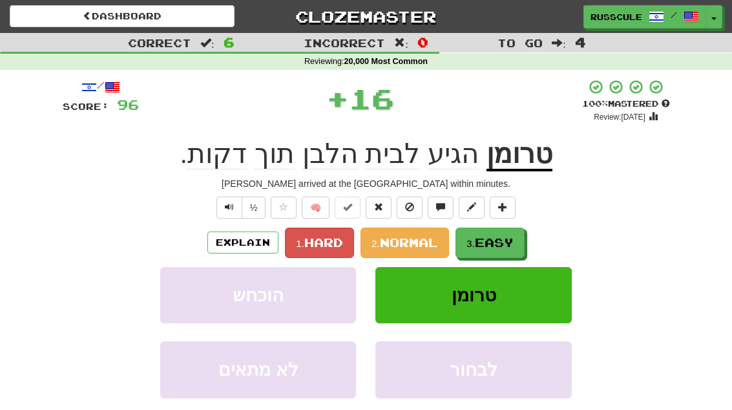
click at [497, 247] on span "Easy" at bounding box center [494, 242] width 39 height 14
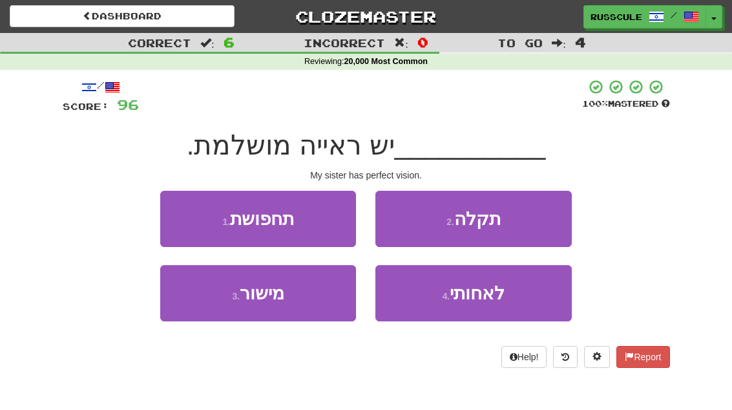
click at [472, 300] on span "לאחותי" at bounding box center [477, 293] width 55 height 20
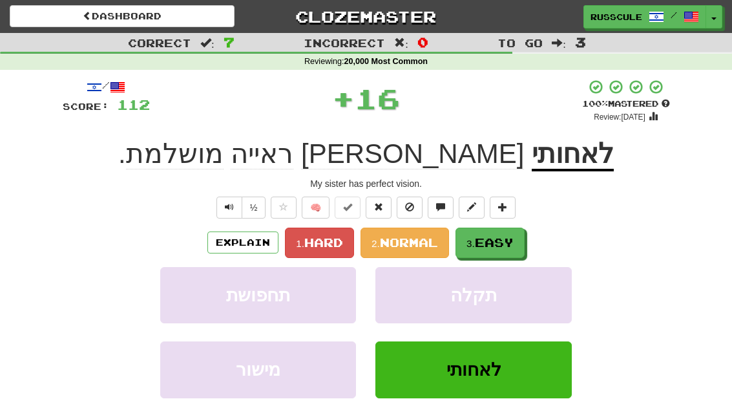
click at [507, 237] on span "Easy" at bounding box center [494, 242] width 39 height 14
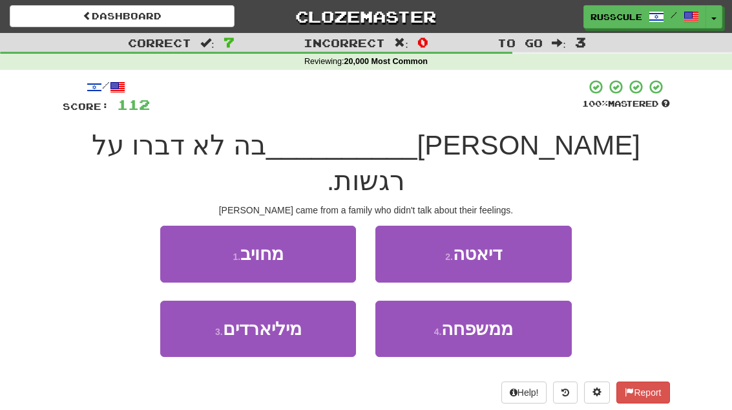
click at [497, 303] on button "4 . ממשפחה" at bounding box center [473, 328] width 196 height 56
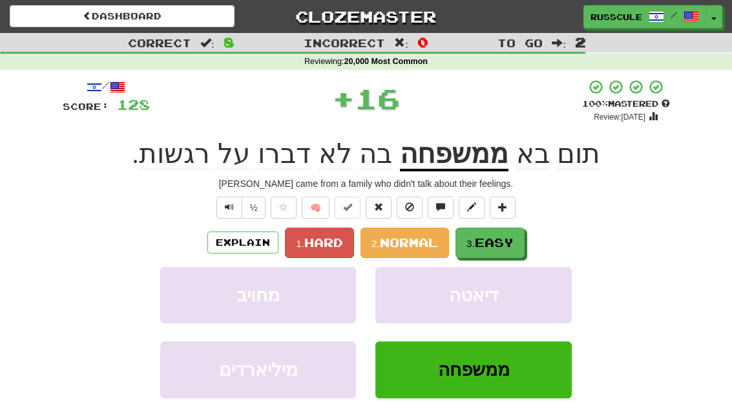
click at [512, 246] on span "Easy" at bounding box center [494, 242] width 39 height 14
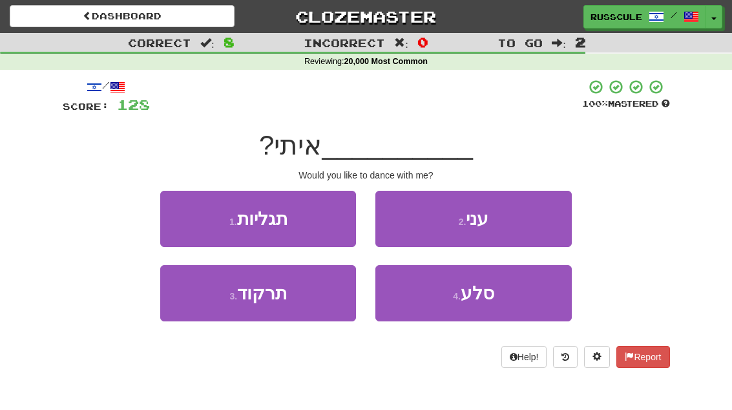
click at [194, 305] on button "3 . תרקוד" at bounding box center [258, 293] width 196 height 56
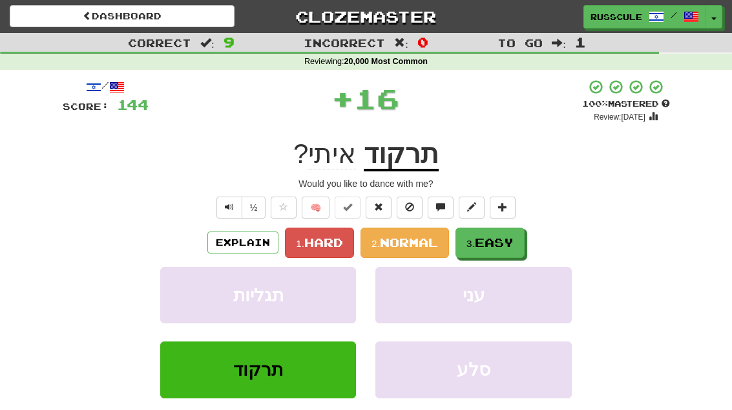
click at [495, 247] on span "Easy" at bounding box center [494, 242] width 39 height 14
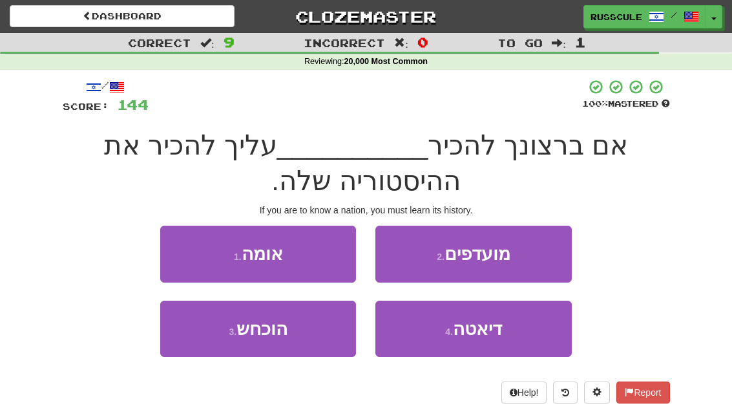
click at [509, 249] on span "מועדפים" at bounding box center [477, 254] width 66 height 20
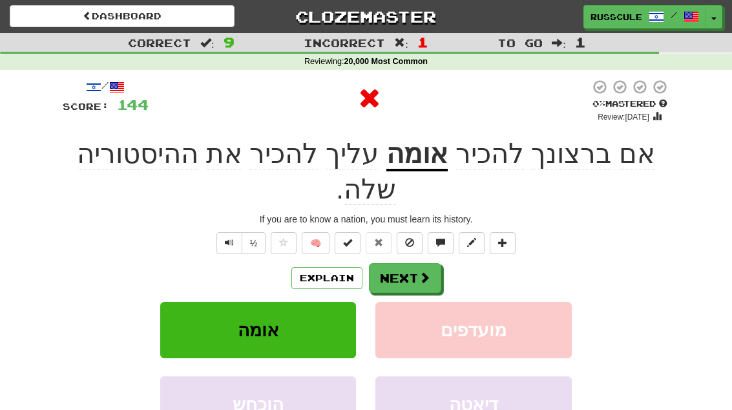
click at [420, 263] on button "Next" at bounding box center [405, 278] width 72 height 30
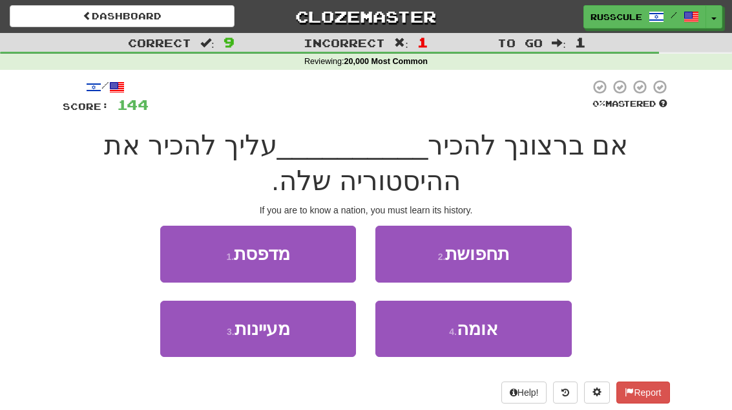
click at [485, 329] on span "אומה" at bounding box center [477, 328] width 41 height 20
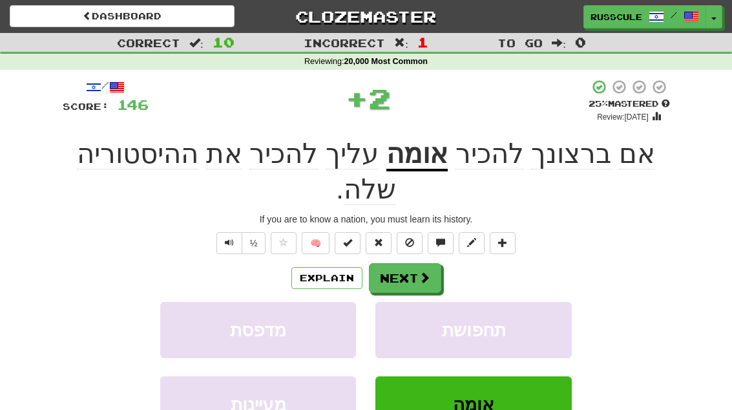
click at [419, 271] on span at bounding box center [425, 277] width 12 height 12
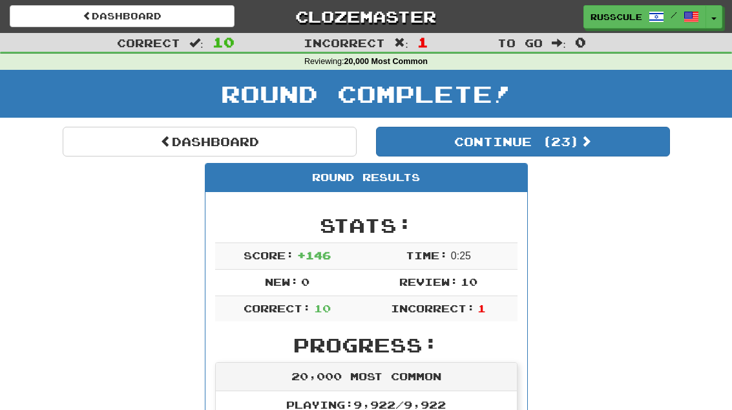
click at [618, 147] on button "Continue ( 23 )" at bounding box center [523, 142] width 294 height 30
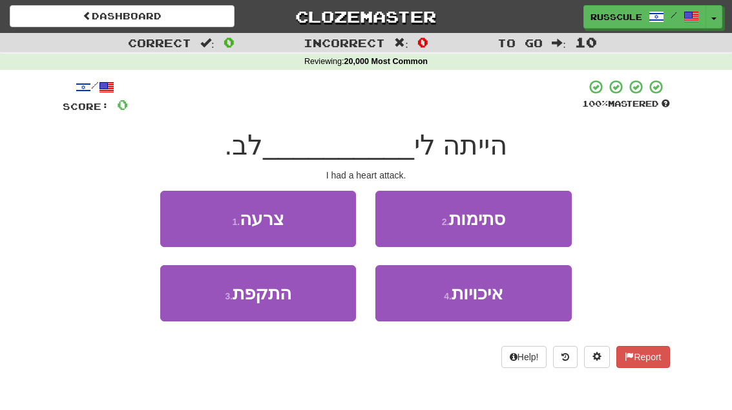
click at [194, 304] on button "3 . התקפת" at bounding box center [258, 293] width 196 height 56
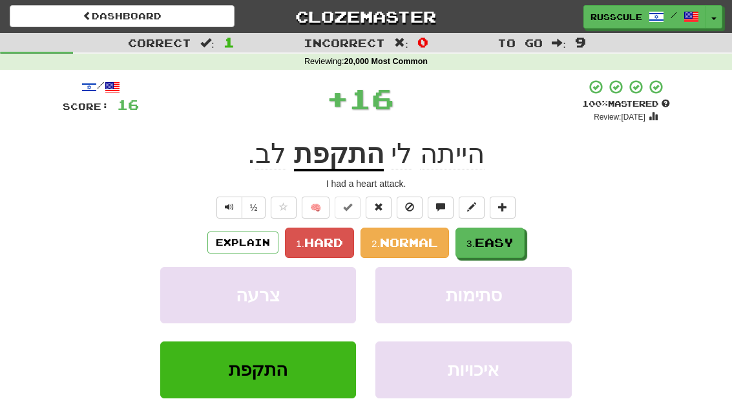
click at [493, 244] on span "Easy" at bounding box center [494, 242] width 39 height 14
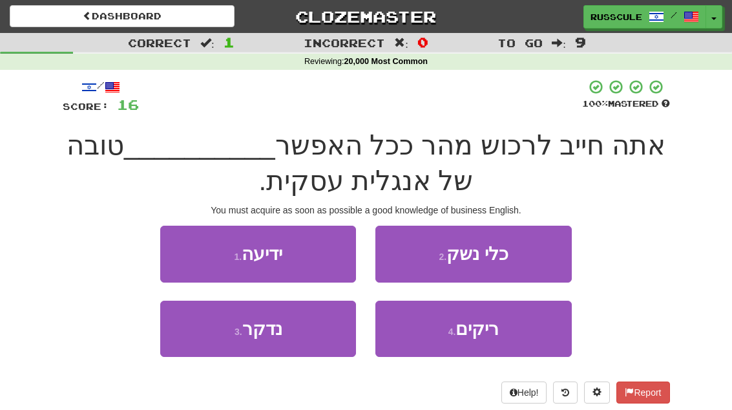
click at [182, 251] on button "1 . ידיעה" at bounding box center [258, 253] width 196 height 56
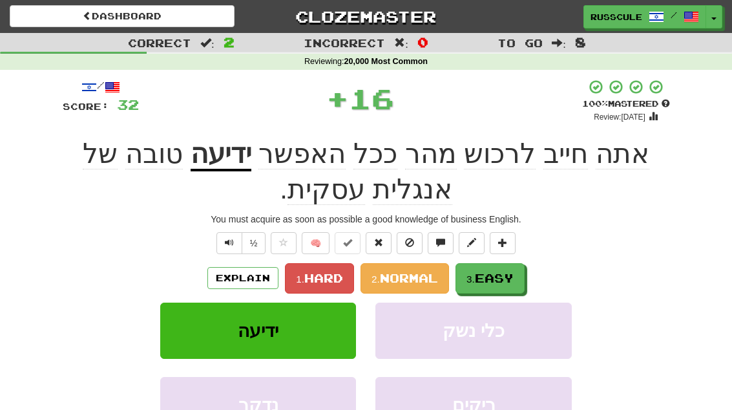
click at [503, 264] on button "3. Easy" at bounding box center [489, 278] width 69 height 30
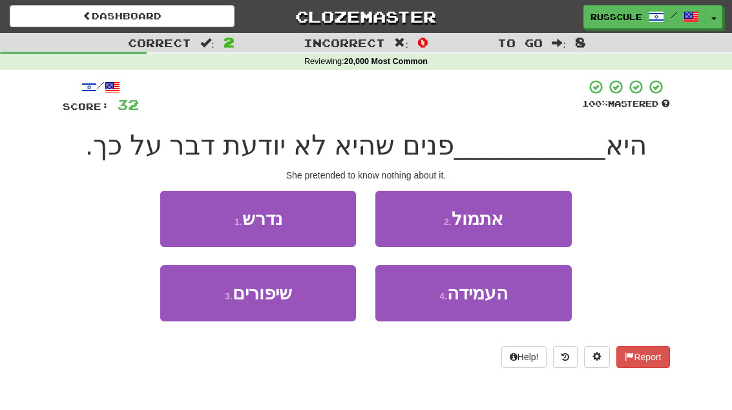
click at [481, 306] on button "4 . העמידה" at bounding box center [473, 293] width 196 height 56
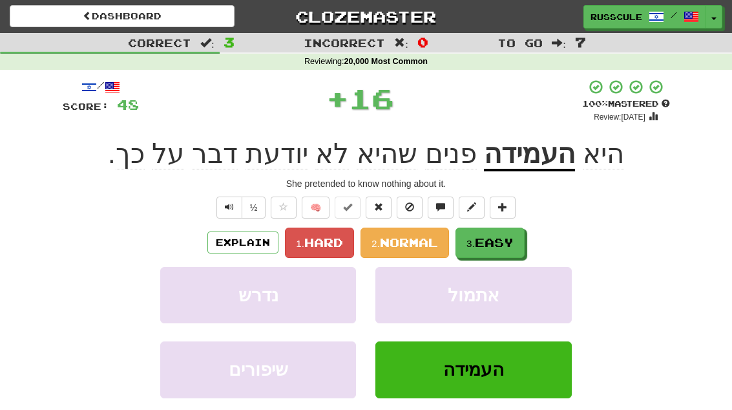
click at [506, 238] on span "Easy" at bounding box center [494, 242] width 39 height 14
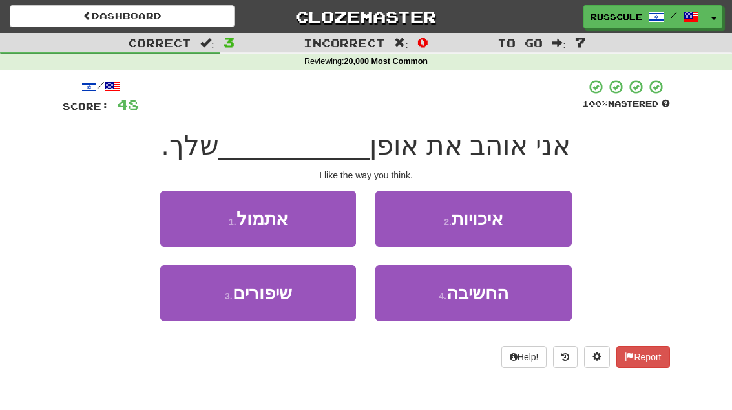
click at [493, 296] on span "החשיבה" at bounding box center [477, 293] width 62 height 20
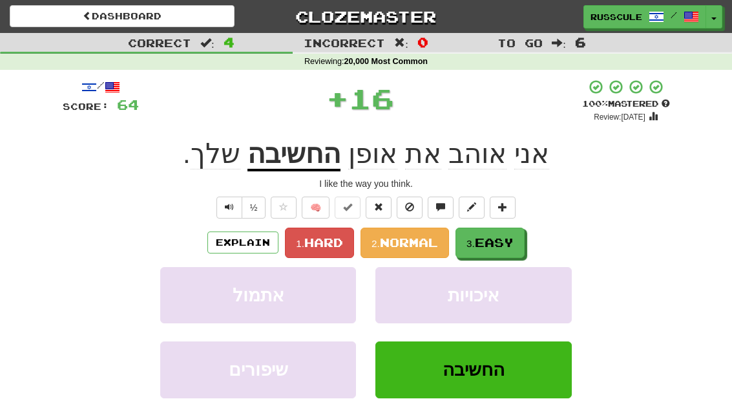
click at [510, 235] on span "Easy" at bounding box center [494, 242] width 39 height 14
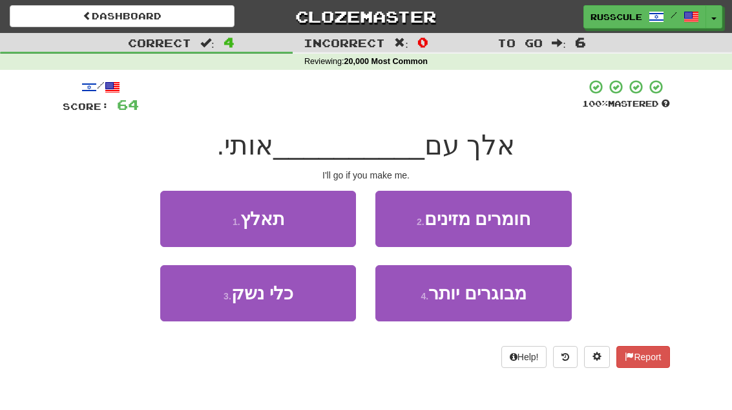
click at [173, 212] on button "1 . תאלץ" at bounding box center [258, 219] width 196 height 56
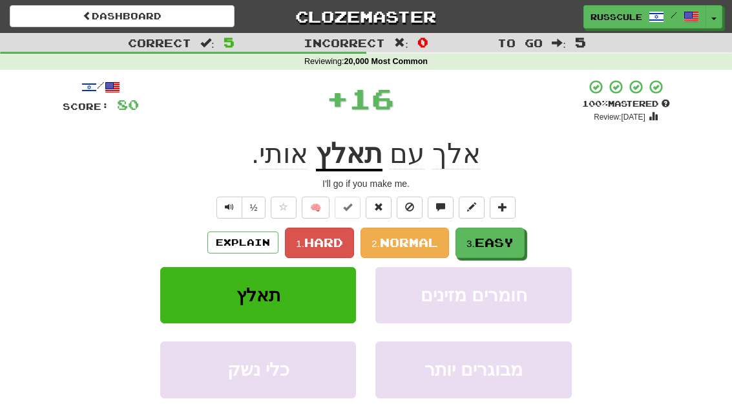
click at [498, 248] on button "3. Easy" at bounding box center [489, 242] width 69 height 30
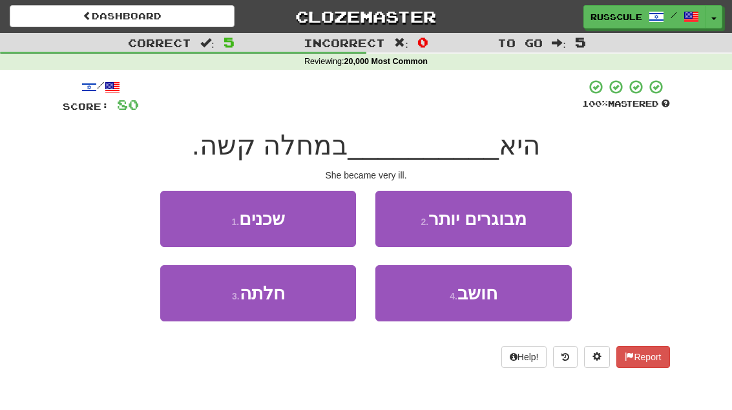
click at [199, 307] on button "3 . חלתה" at bounding box center [258, 293] width 196 height 56
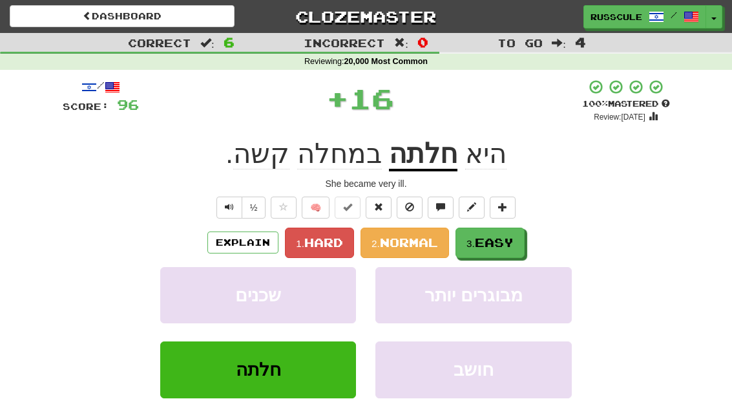
click at [504, 247] on span "Easy" at bounding box center [494, 242] width 39 height 14
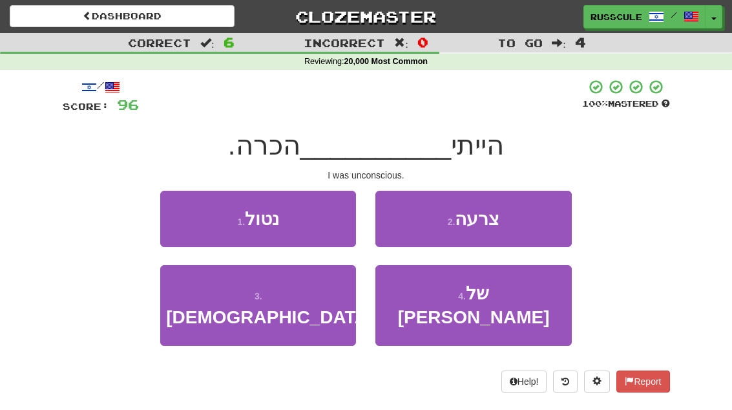
click at [176, 208] on button "1 . נטול" at bounding box center [258, 219] width 196 height 56
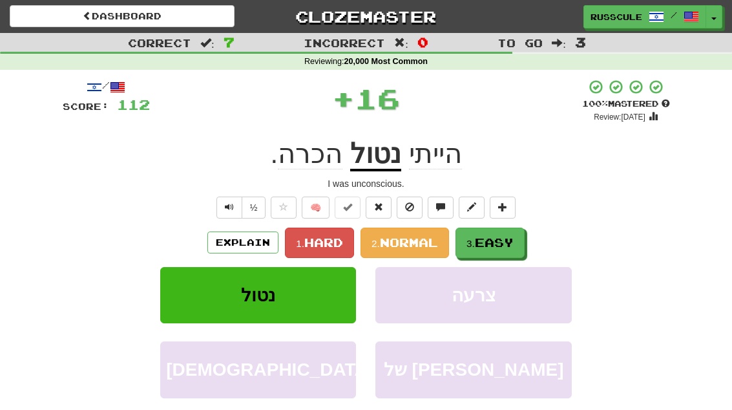
click at [493, 244] on span "Easy" at bounding box center [494, 242] width 39 height 14
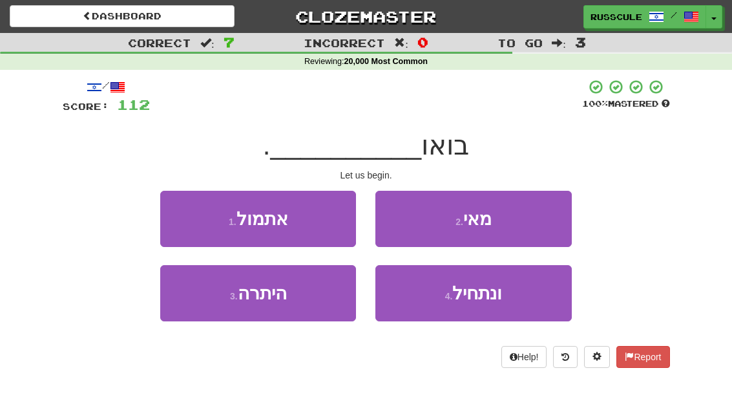
click at [493, 295] on span "ונתחיל" at bounding box center [477, 293] width 50 height 20
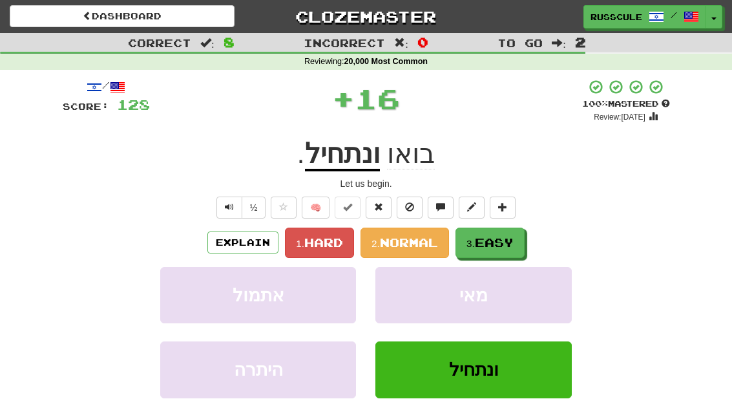
click at [508, 240] on span "Easy" at bounding box center [494, 242] width 39 height 14
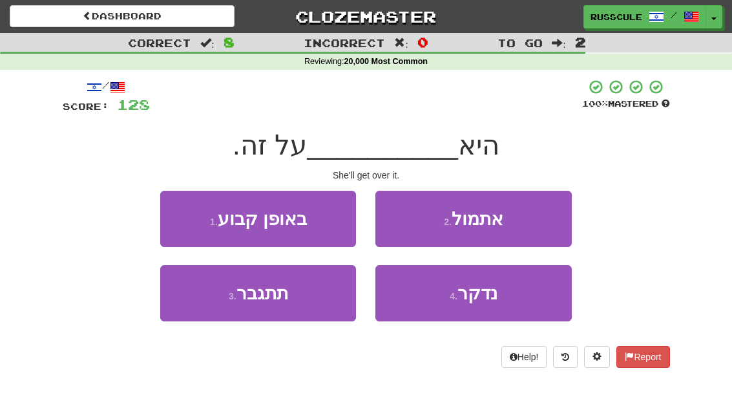
click at [199, 292] on button "3 . תתגבר" at bounding box center [258, 293] width 196 height 56
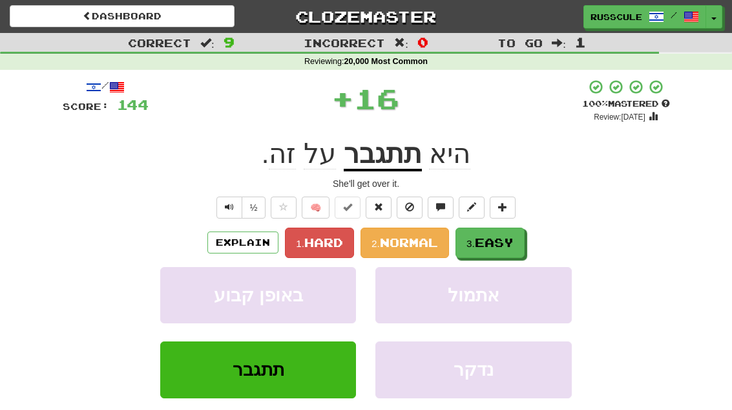
click at [503, 240] on span "Easy" at bounding box center [494, 242] width 39 height 14
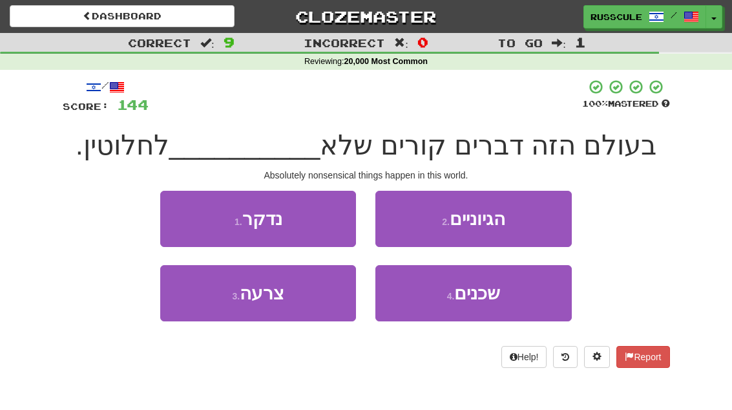
click at [533, 216] on button "2 . הגיוניים" at bounding box center [473, 219] width 196 height 56
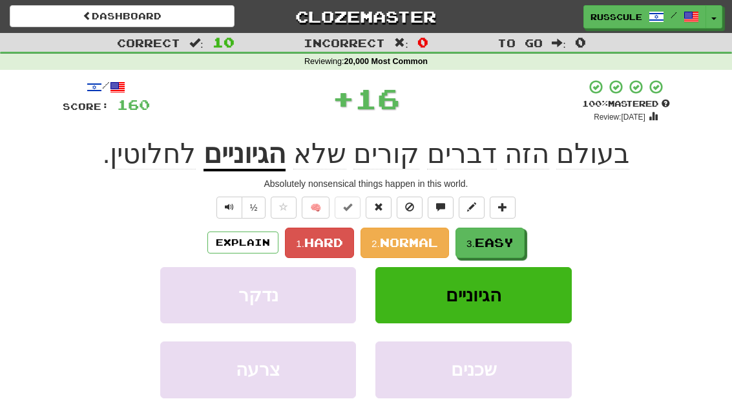
click at [490, 241] on span "Easy" at bounding box center [494, 242] width 39 height 14
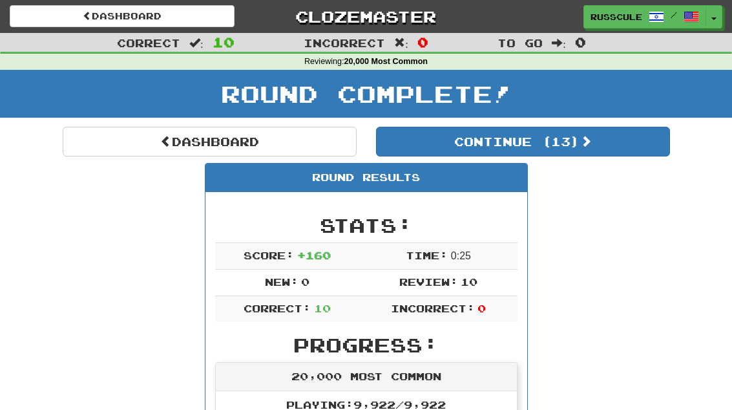
click at [623, 152] on button "Continue ( 13 )" at bounding box center [523, 142] width 294 height 30
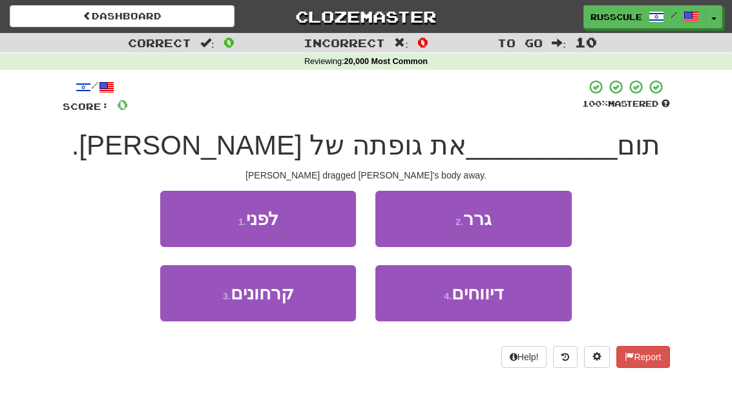
click at [548, 213] on button "2 . גרר" at bounding box center [473, 219] width 196 height 56
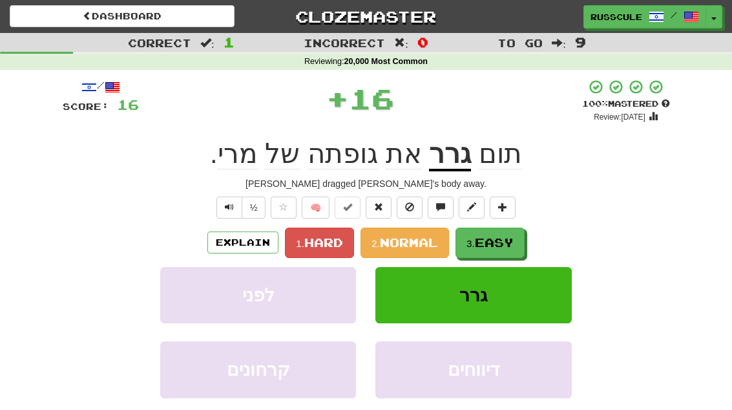
click at [509, 240] on span "Easy" at bounding box center [494, 242] width 39 height 14
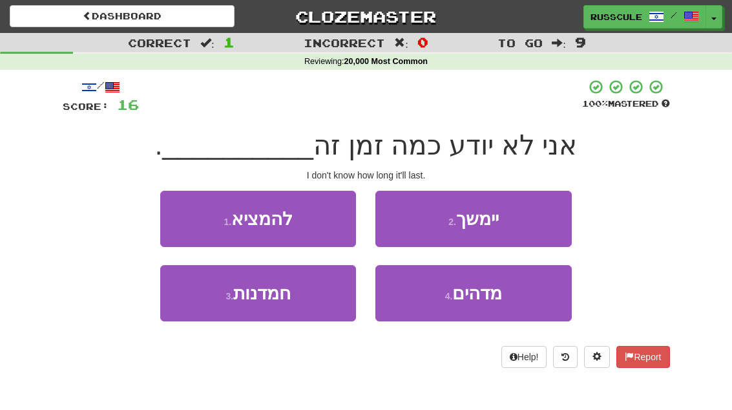
click at [534, 220] on button "2 . יימשך" at bounding box center [473, 219] width 196 height 56
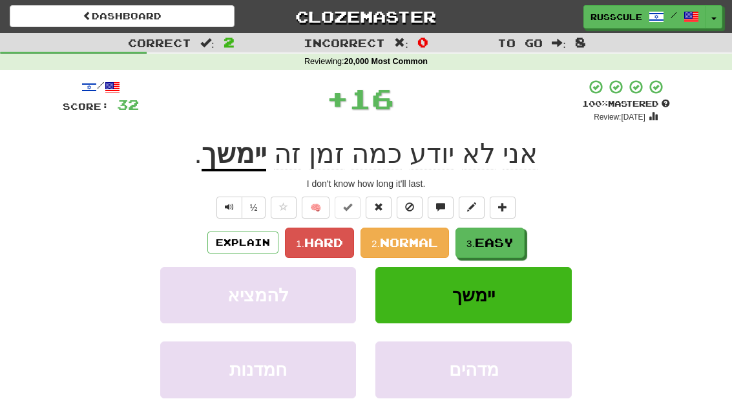
click at [494, 243] on span "Easy" at bounding box center [494, 242] width 39 height 14
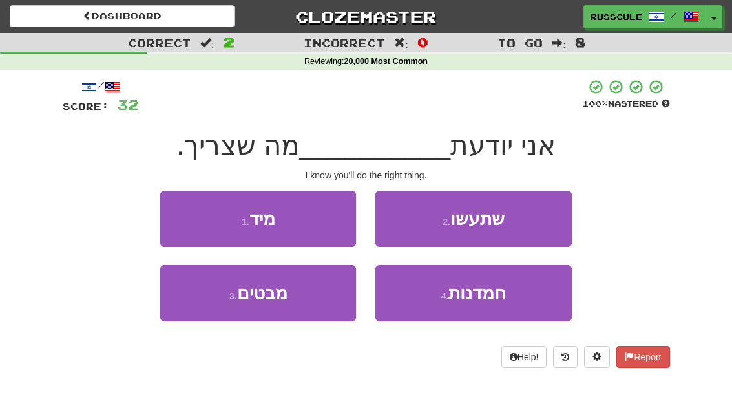
click at [529, 223] on button "2 . שתעשו" at bounding box center [473, 219] width 196 height 56
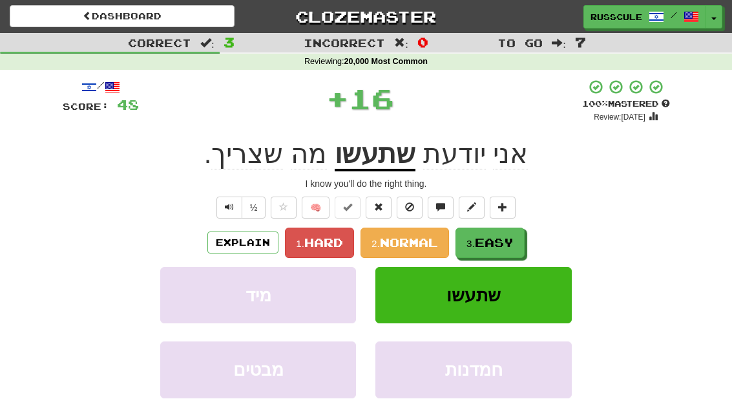
click at [499, 245] on span "Easy" at bounding box center [494, 242] width 39 height 14
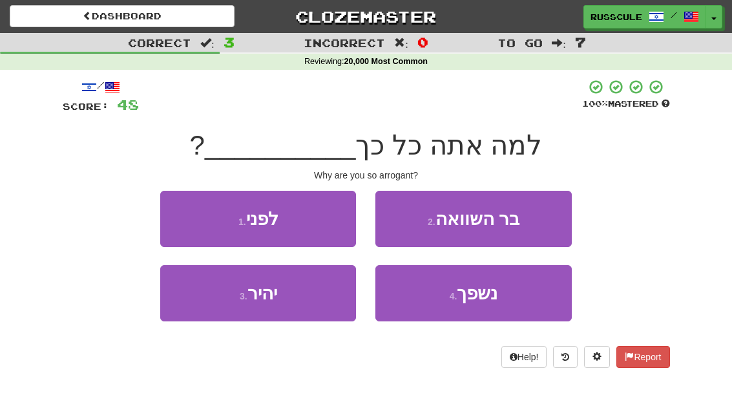
click at [205, 302] on button "3 . יהיר" at bounding box center [258, 293] width 196 height 56
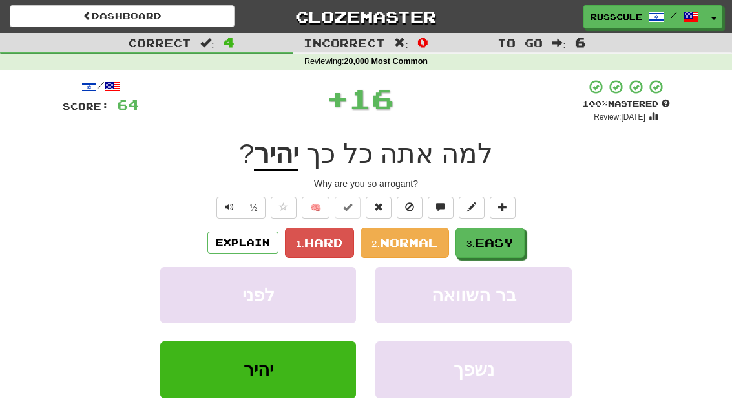
click at [501, 242] on span "Easy" at bounding box center [494, 242] width 39 height 14
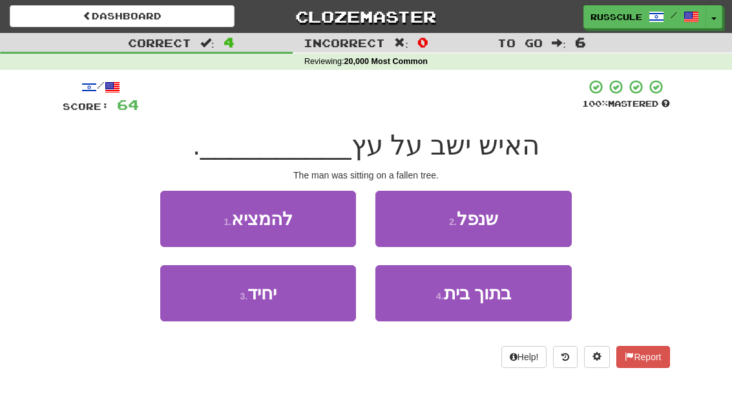
click at [536, 219] on button "2 . שנפל" at bounding box center [473, 219] width 196 height 56
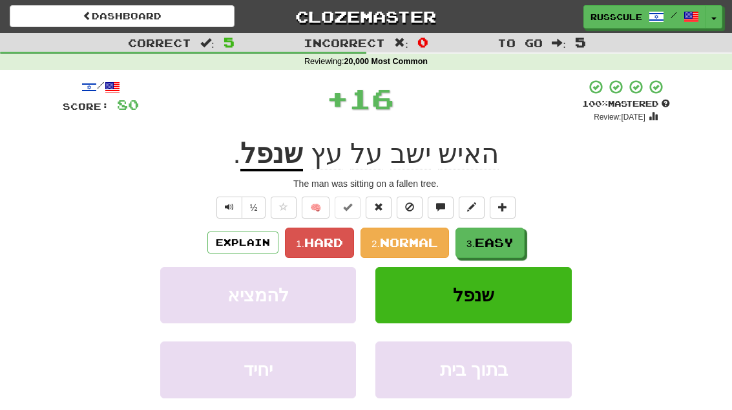
click at [501, 238] on span "Easy" at bounding box center [494, 242] width 39 height 14
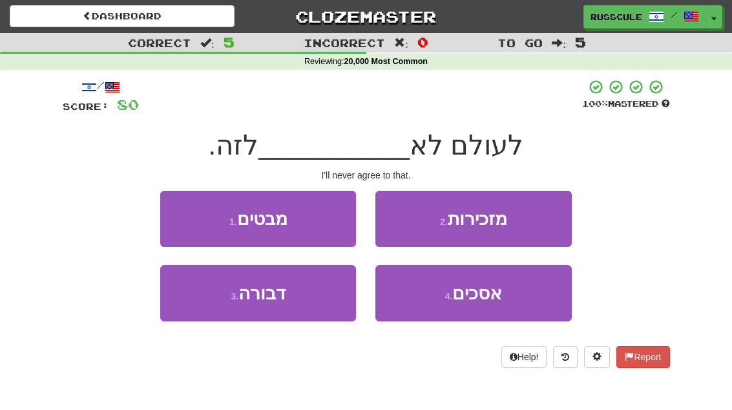
click at [497, 296] on span "אסכים" at bounding box center [477, 293] width 50 height 20
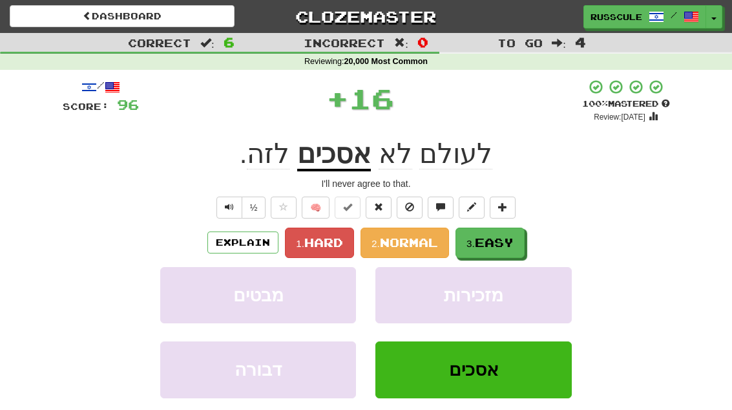
click at [513, 241] on span "Easy" at bounding box center [494, 242] width 39 height 14
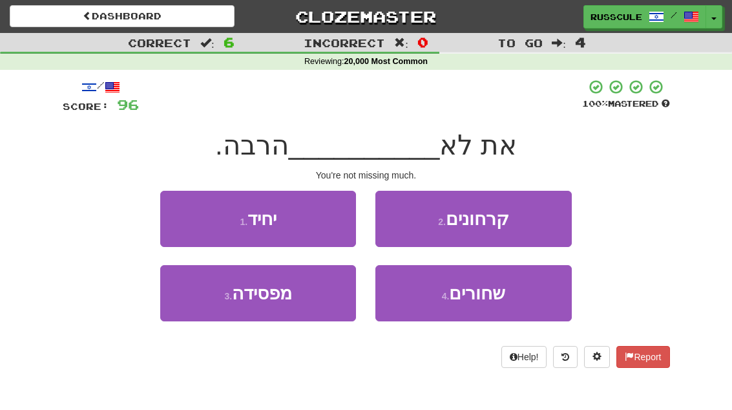
click at [205, 303] on button "3 . מפסידה" at bounding box center [258, 293] width 196 height 56
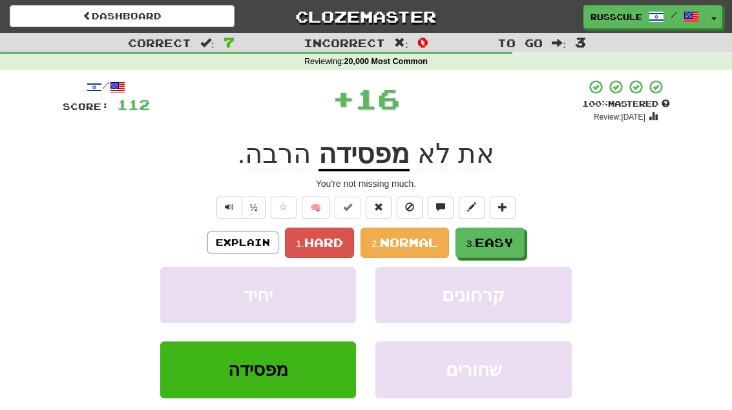
click at [495, 244] on span "Easy" at bounding box center [494, 242] width 39 height 14
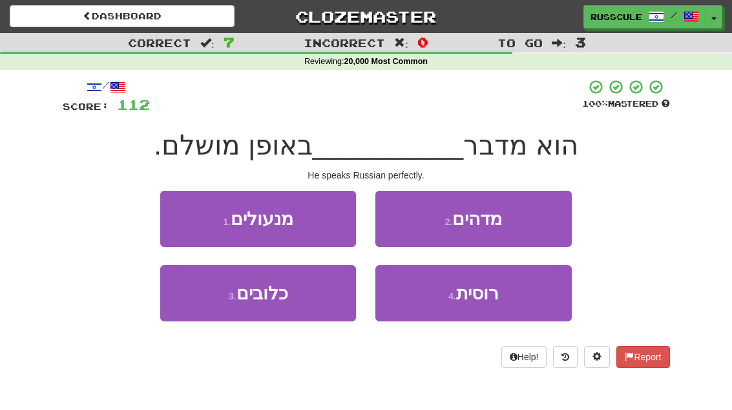
click at [488, 300] on span "רוסית" at bounding box center [477, 293] width 43 height 20
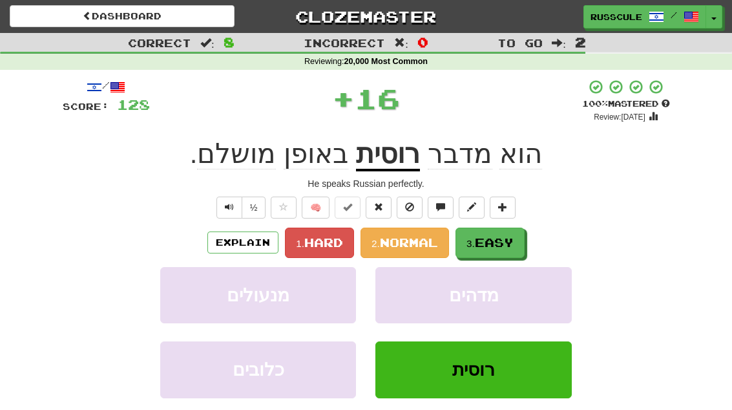
click at [493, 246] on span "Easy" at bounding box center [494, 242] width 39 height 14
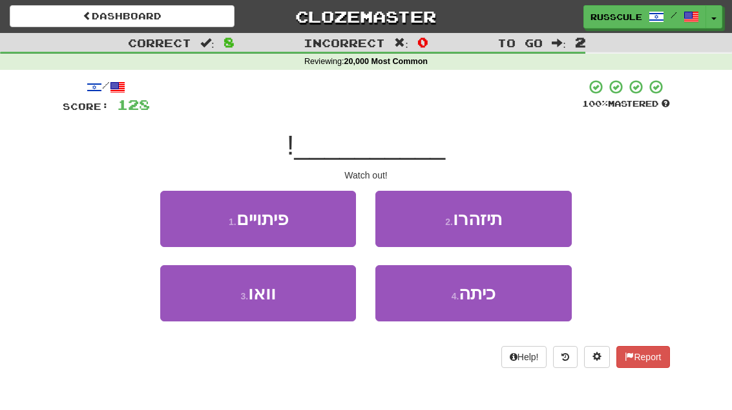
click at [524, 219] on button "2 . תיזהרו" at bounding box center [473, 219] width 196 height 56
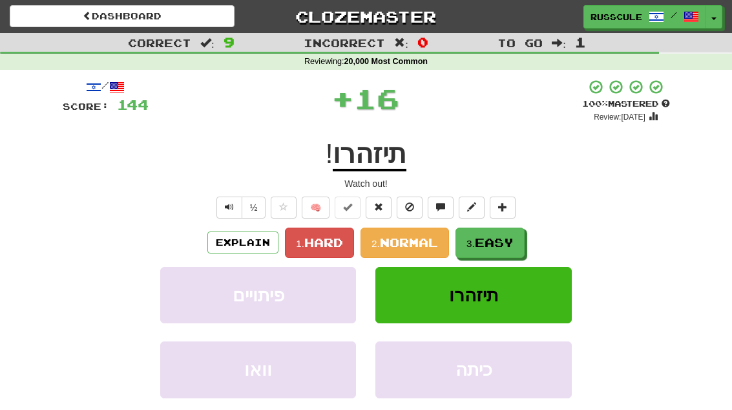
click at [486, 246] on span "Easy" at bounding box center [494, 242] width 39 height 14
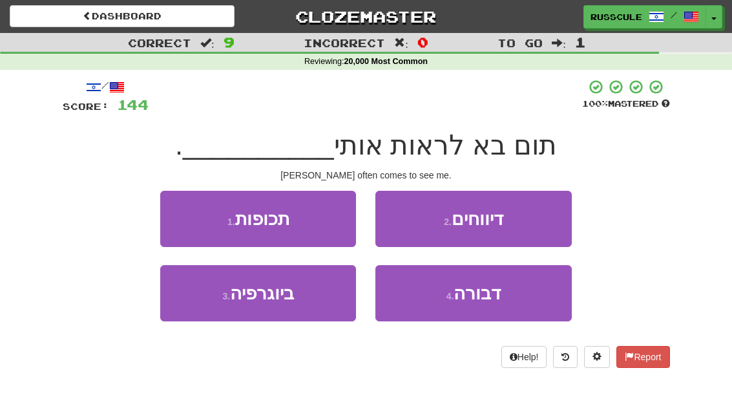
click at [176, 209] on button "1 . תכופות" at bounding box center [258, 219] width 196 height 56
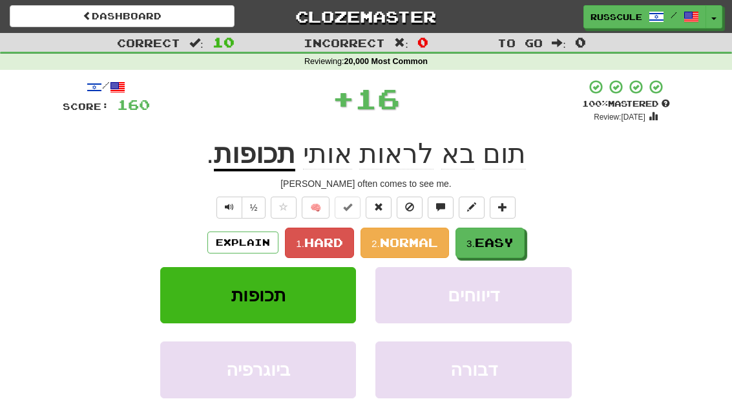
click at [493, 244] on span "Easy" at bounding box center [494, 242] width 39 height 14
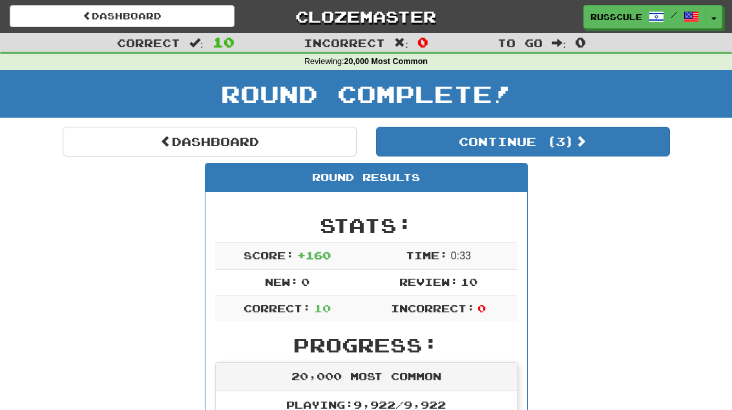
click at [636, 145] on button "Continue ( 3 )" at bounding box center [523, 142] width 294 height 30
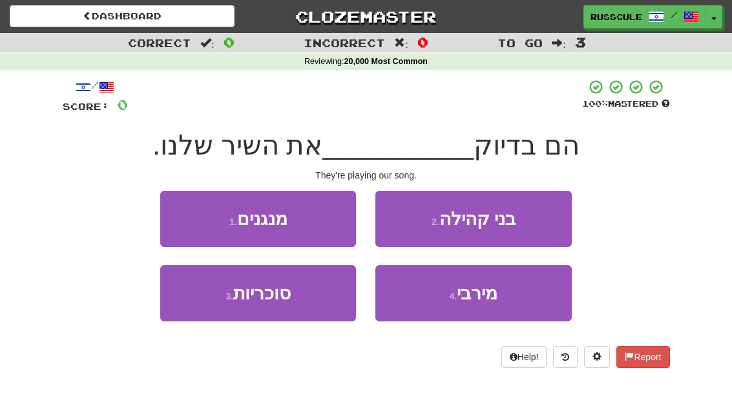
click at [180, 211] on button "1 . מנגנים" at bounding box center [258, 219] width 196 height 56
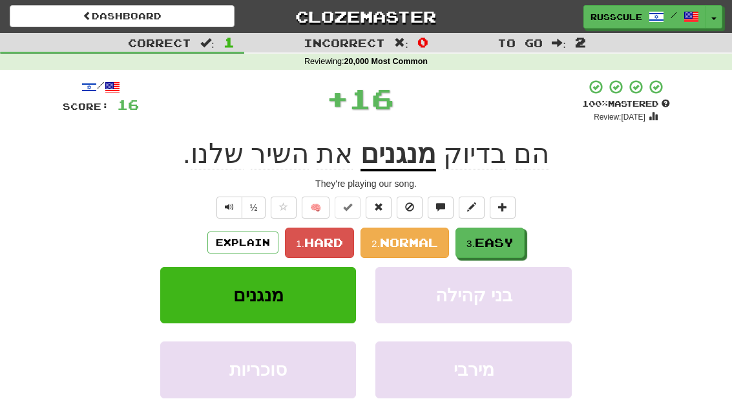
click at [508, 238] on span "Easy" at bounding box center [494, 242] width 39 height 14
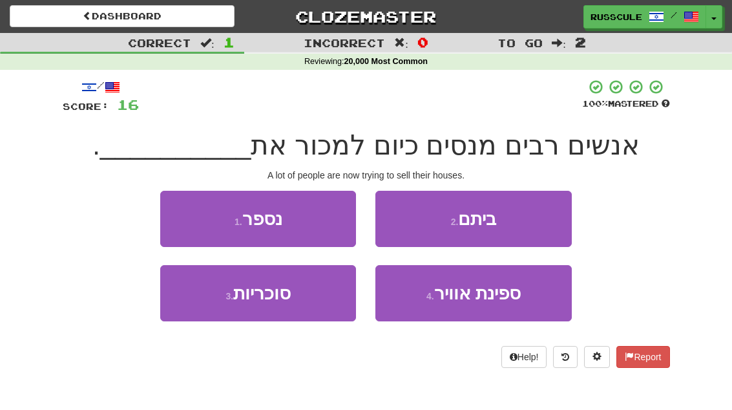
click at [539, 220] on button "2 . ביתם" at bounding box center [473, 219] width 196 height 56
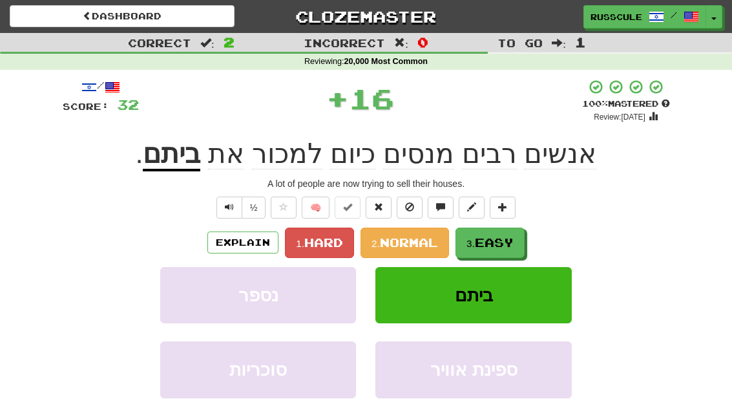
click at [499, 245] on span "Easy" at bounding box center [494, 242] width 39 height 14
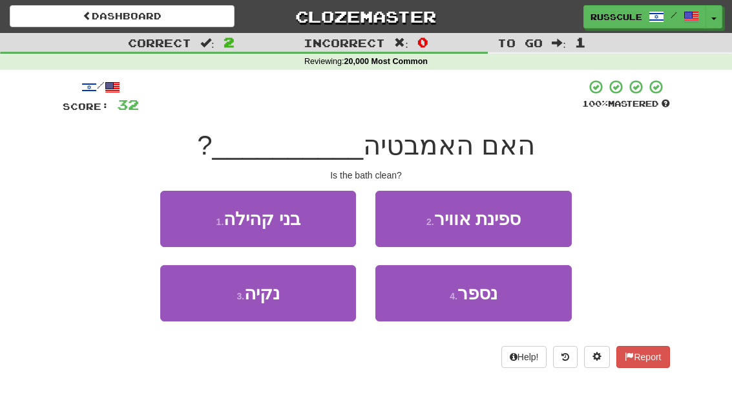
click at [200, 300] on button "3 . נקיה" at bounding box center [258, 293] width 196 height 56
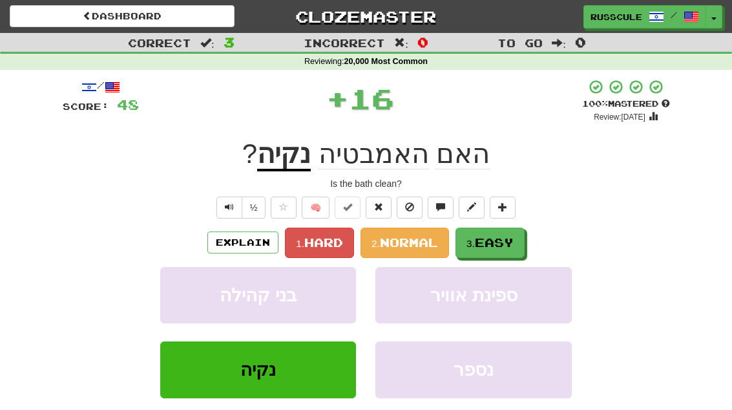
click at [488, 245] on span "Easy" at bounding box center [494, 242] width 39 height 14
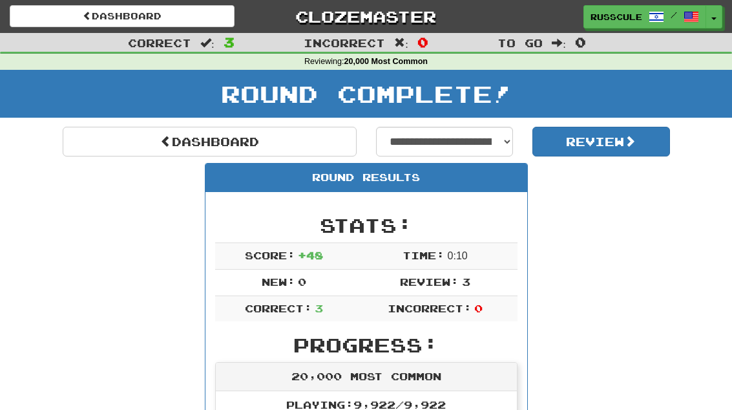
click at [131, 129] on link "Dashboard" at bounding box center [210, 142] width 294 height 30
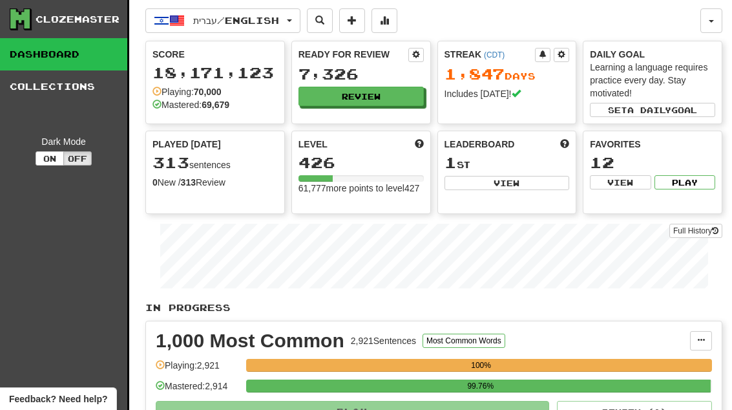
click at [528, 182] on button "View" at bounding box center [506, 183] width 125 height 14
select select "**********"
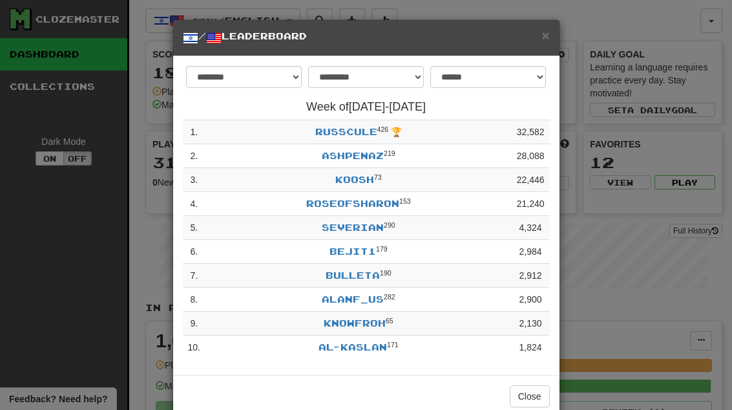
click at [543, 393] on button "Close" at bounding box center [530, 396] width 40 height 22
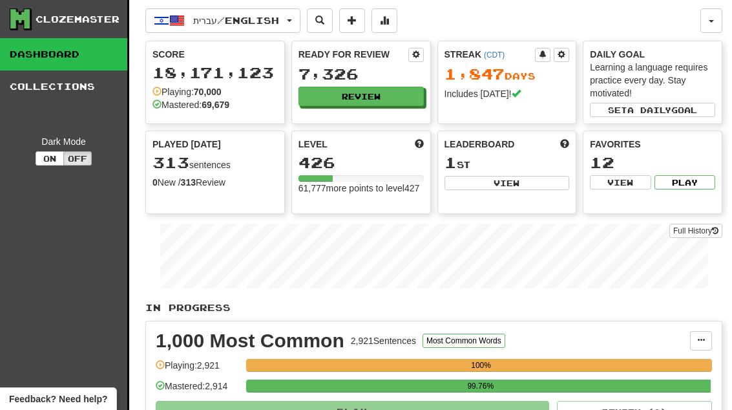
click at [410, 102] on button "Review" at bounding box center [360, 96] width 125 height 19
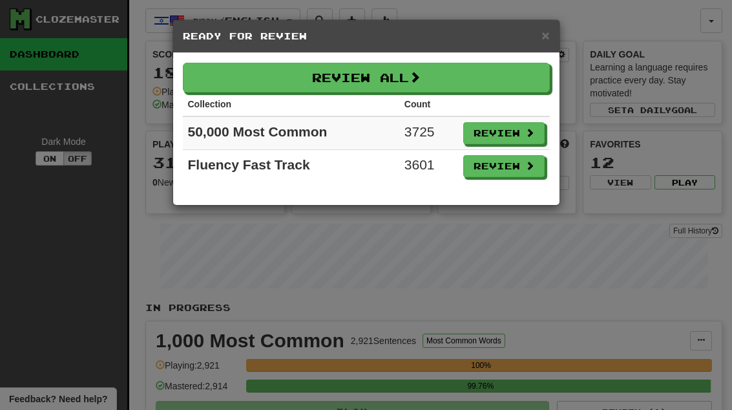
click at [523, 167] on button "Review" at bounding box center [503, 166] width 81 height 22
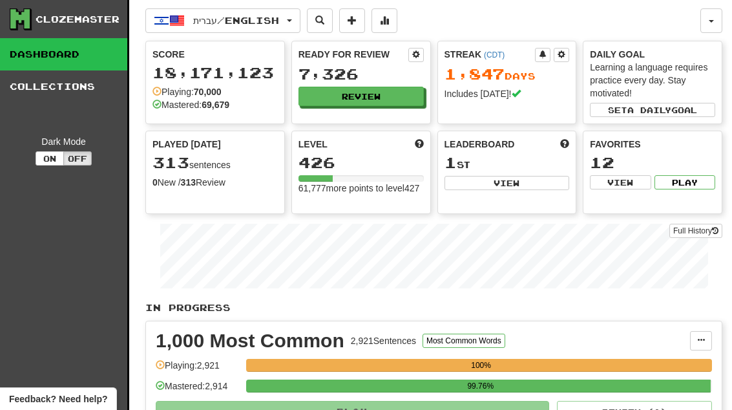
select select "**"
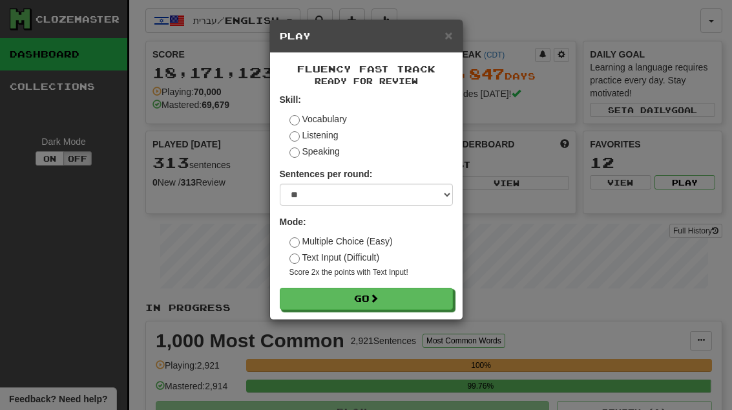
click at [424, 300] on button "Go" at bounding box center [366, 298] width 173 height 22
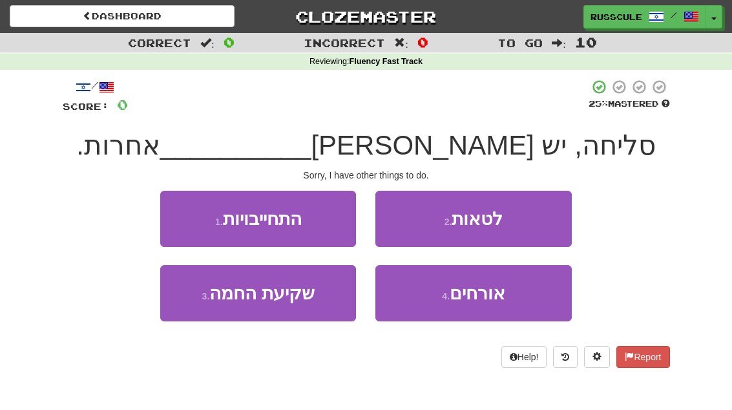
click at [495, 307] on button "4 . אורחים" at bounding box center [473, 293] width 196 height 56
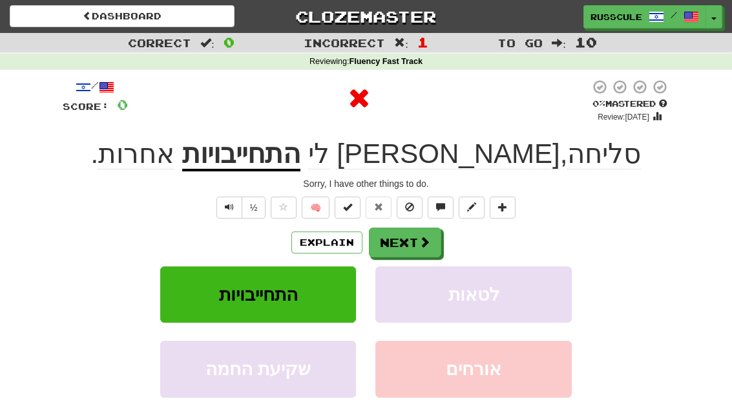
click at [421, 244] on span at bounding box center [425, 242] width 12 height 12
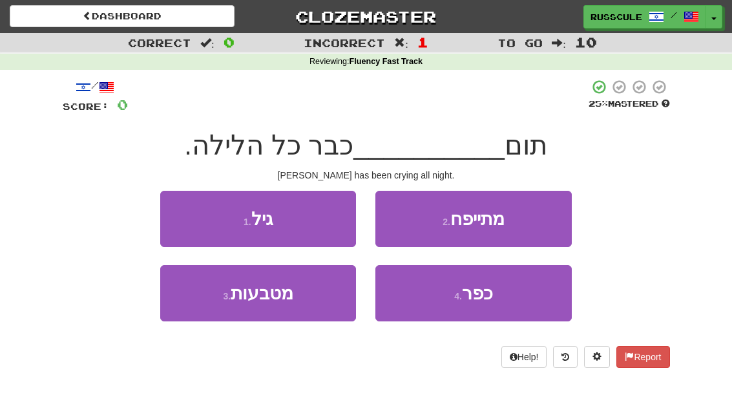
click at [217, 296] on button "3 . מטבעות" at bounding box center [258, 293] width 196 height 56
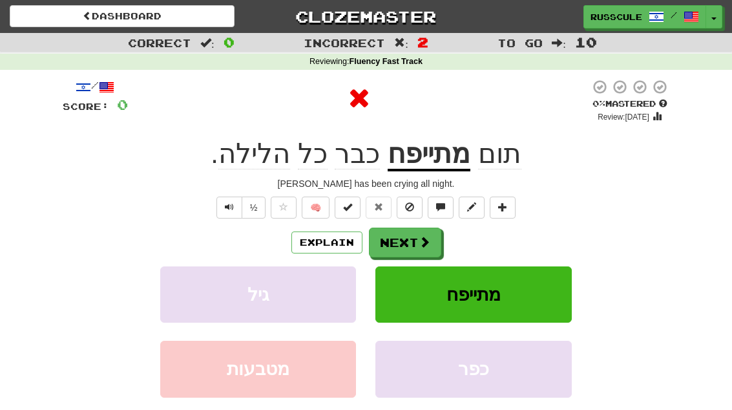
click at [422, 245] on span at bounding box center [425, 242] width 12 height 12
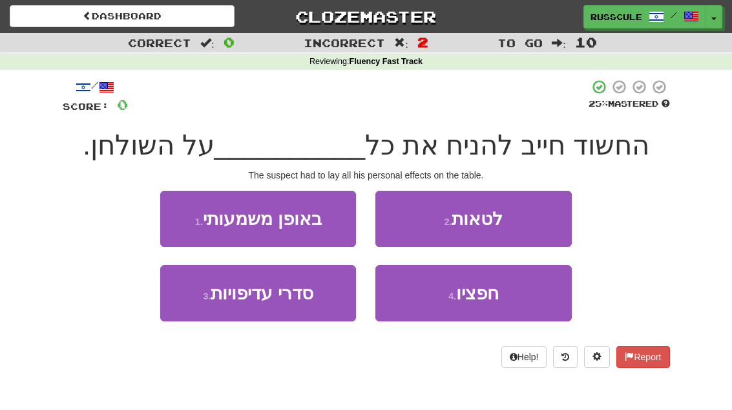
click at [472, 300] on span "חפציו" at bounding box center [477, 293] width 43 height 20
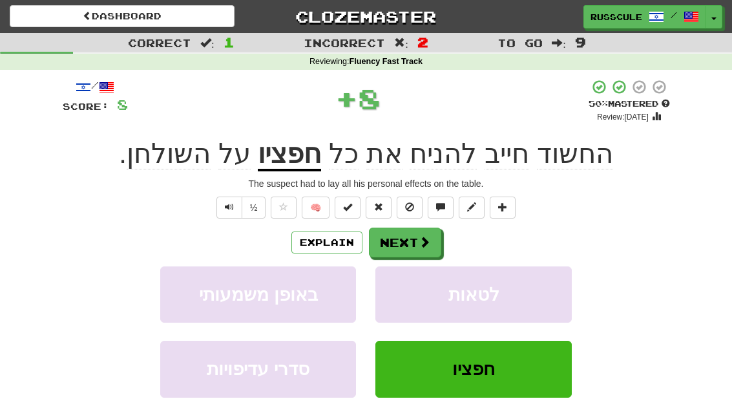
click at [432, 244] on button "Next" at bounding box center [405, 242] width 72 height 30
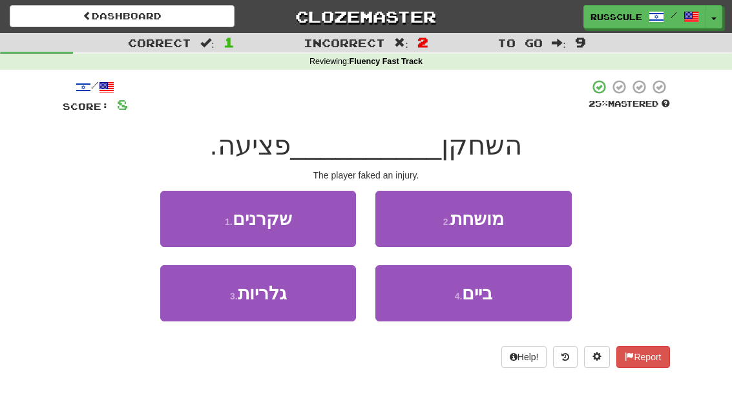
click at [501, 300] on button "4 . ביים" at bounding box center [473, 293] width 196 height 56
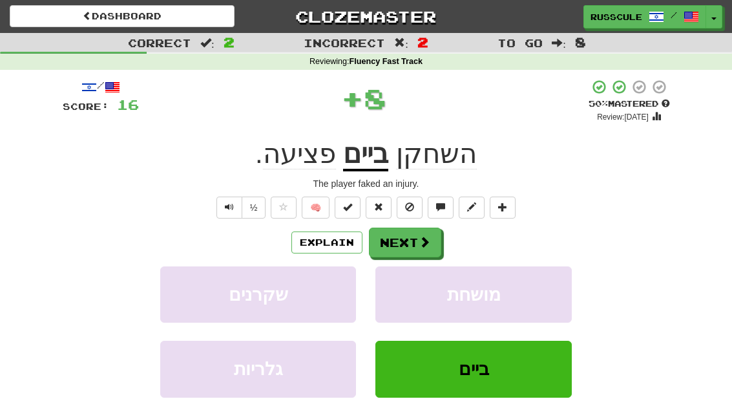
click at [424, 240] on span at bounding box center [425, 242] width 12 height 12
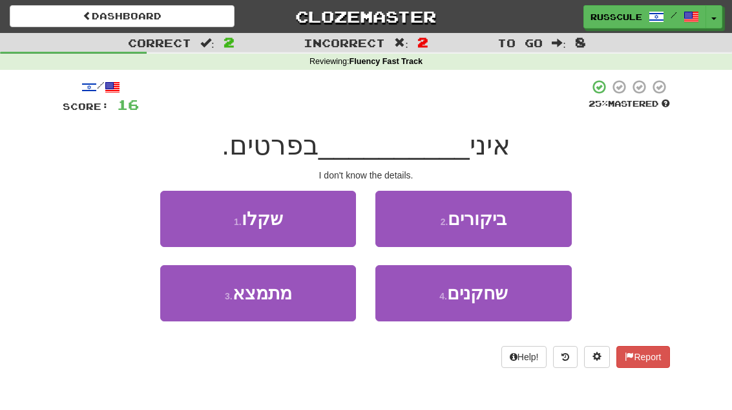
click at [541, 223] on button "2 . ביקורים" at bounding box center [473, 219] width 196 height 56
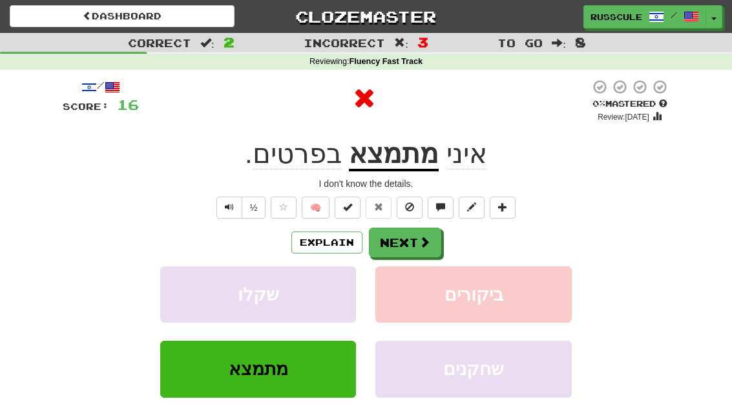
click at [420, 242] on span at bounding box center [425, 242] width 12 height 12
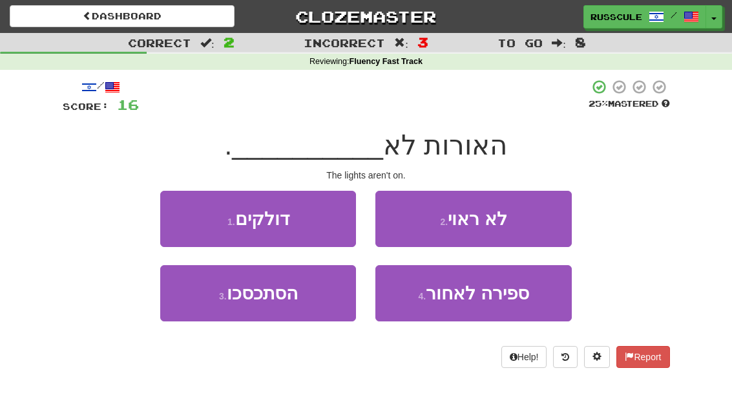
click at [181, 214] on button "1 . דולקים" at bounding box center [258, 219] width 196 height 56
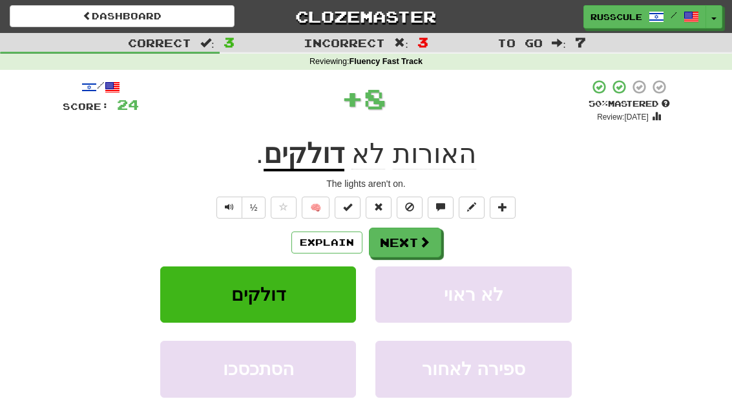
click at [425, 242] on span at bounding box center [425, 242] width 12 height 12
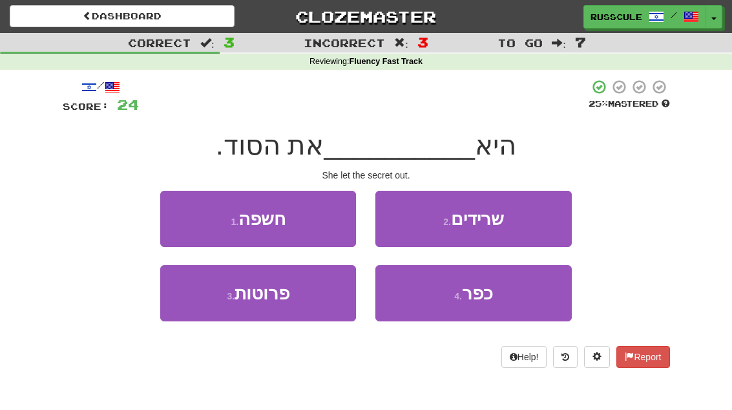
click at [537, 218] on button "2 . שרידים" at bounding box center [473, 219] width 196 height 56
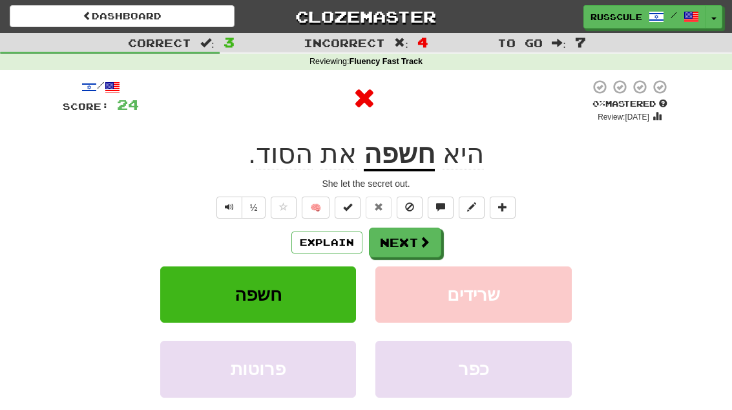
click at [428, 244] on span at bounding box center [425, 242] width 12 height 12
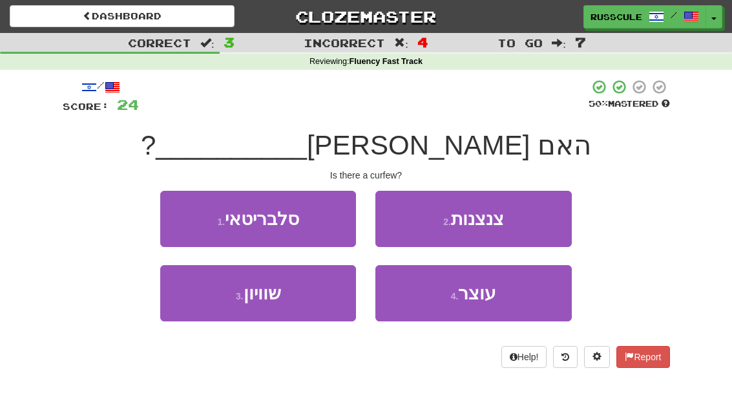
click at [466, 298] on span "עוצר" at bounding box center [477, 293] width 38 height 20
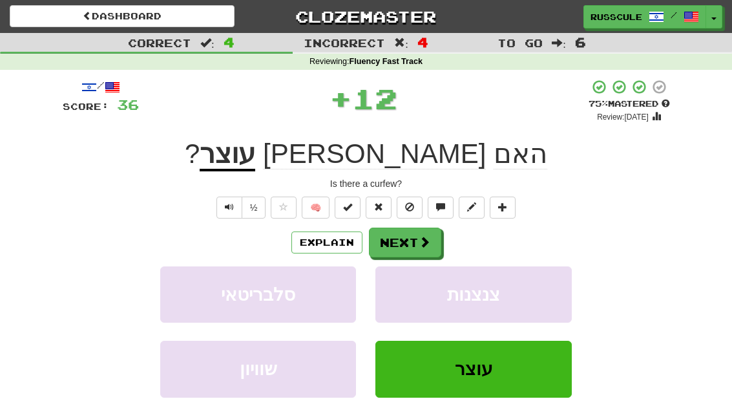
click at [415, 249] on button "Next" at bounding box center [405, 242] width 72 height 30
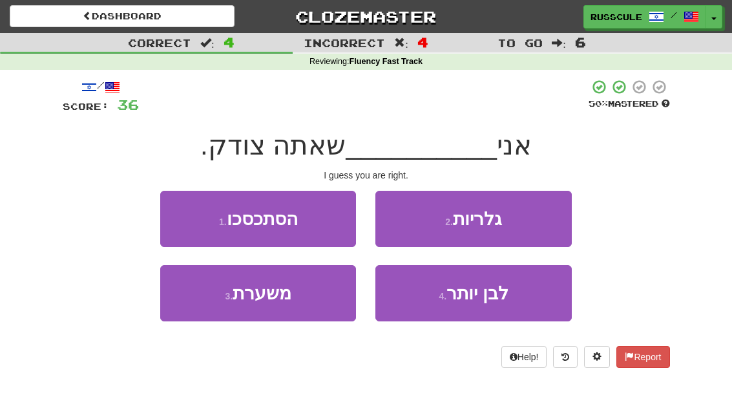
click at [216, 300] on button "3 . משערת" at bounding box center [258, 293] width 196 height 56
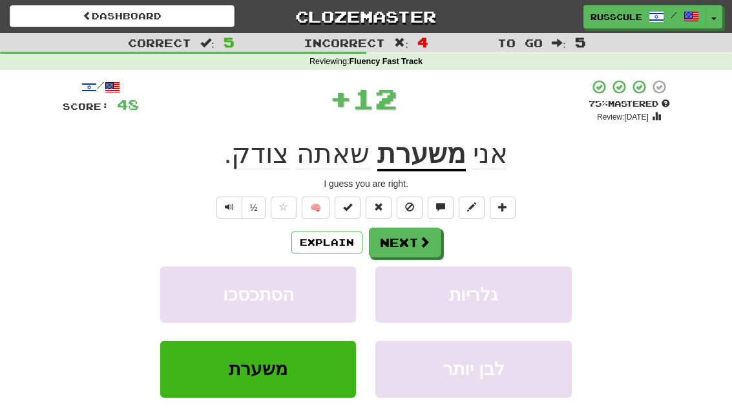
click at [420, 239] on span at bounding box center [425, 242] width 12 height 12
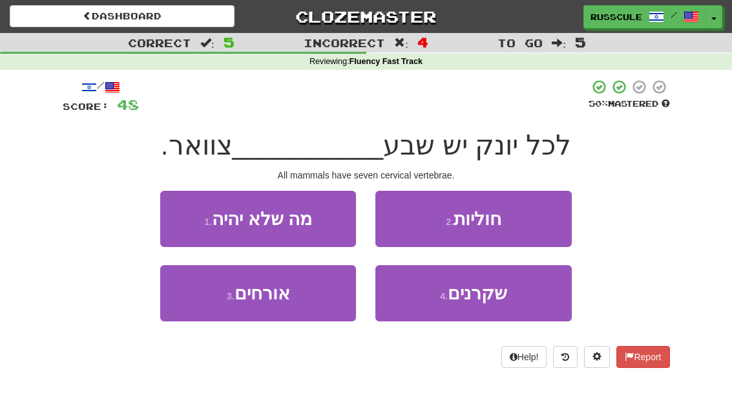
click at [532, 213] on button "2 . חוליות" at bounding box center [473, 219] width 196 height 56
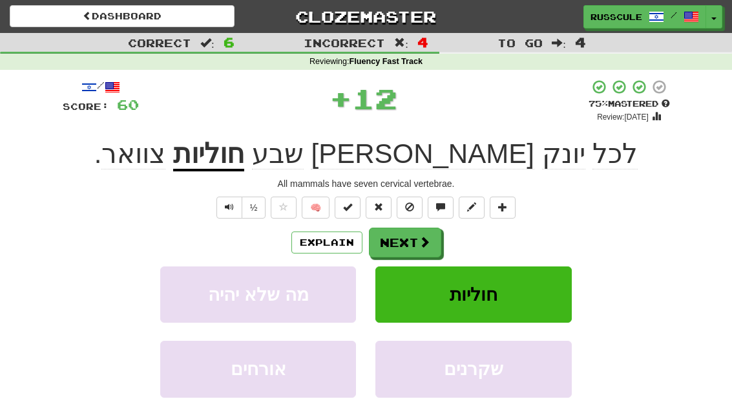
click at [409, 240] on button "Next" at bounding box center [405, 242] width 72 height 30
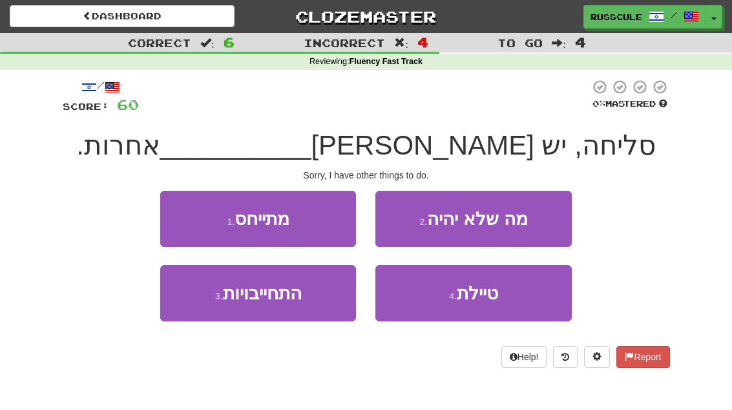
click at [178, 214] on button "1 . מתייחס" at bounding box center [258, 219] width 196 height 56
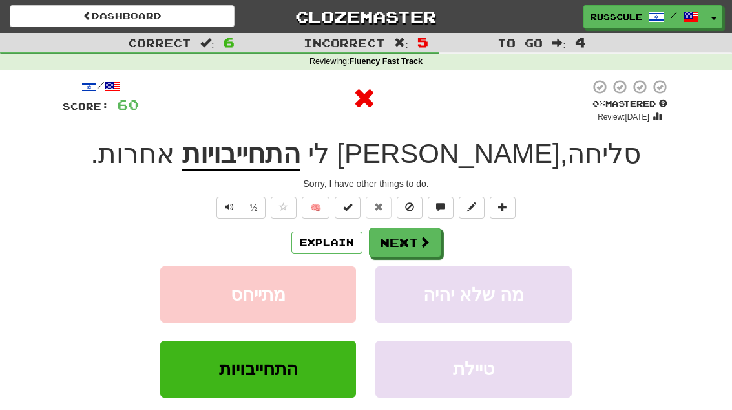
click at [410, 245] on button "Next" at bounding box center [405, 242] width 72 height 30
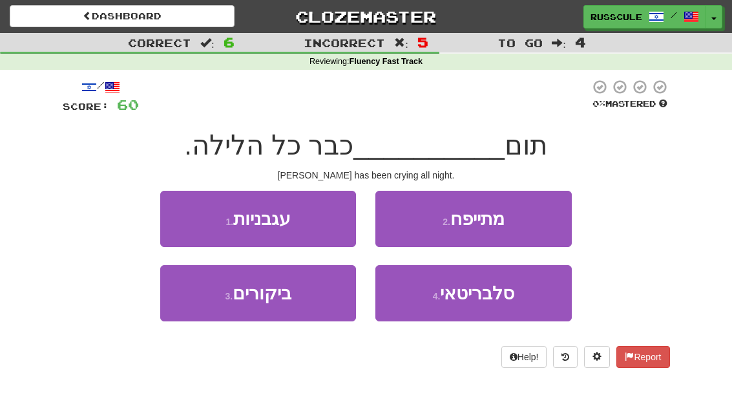
click at [537, 218] on button "2 . מתייפח" at bounding box center [473, 219] width 196 height 56
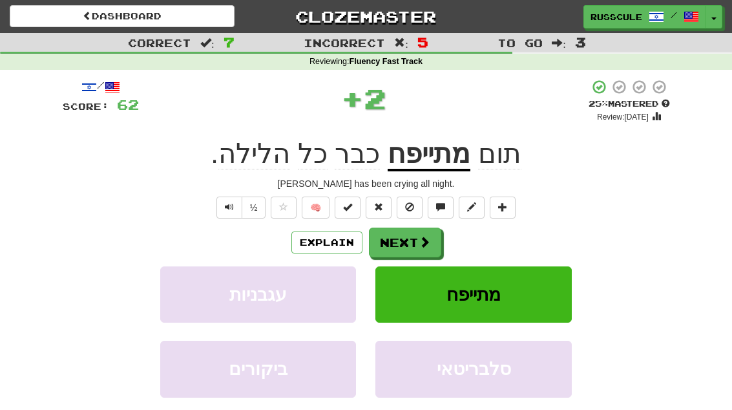
click at [419, 244] on span at bounding box center [425, 242] width 12 height 12
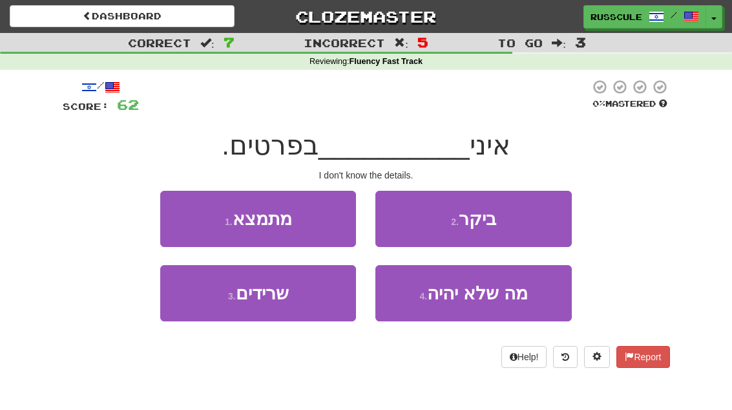
click at [181, 222] on button "1 . מתמצא" at bounding box center [258, 219] width 196 height 56
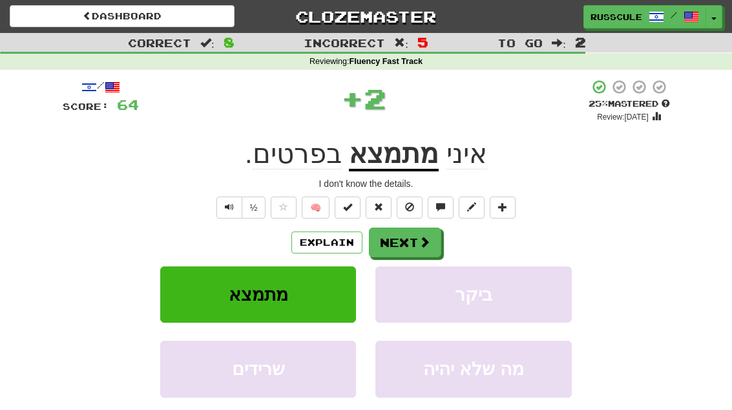
click at [419, 246] on span at bounding box center [425, 242] width 12 height 12
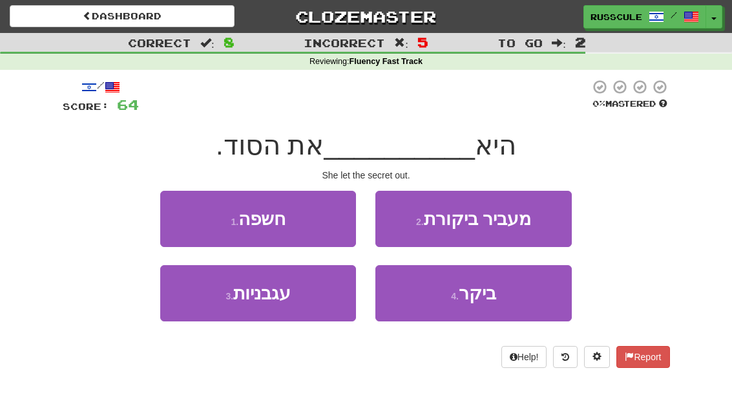
click at [178, 220] on button "1 . חשפה" at bounding box center [258, 219] width 196 height 56
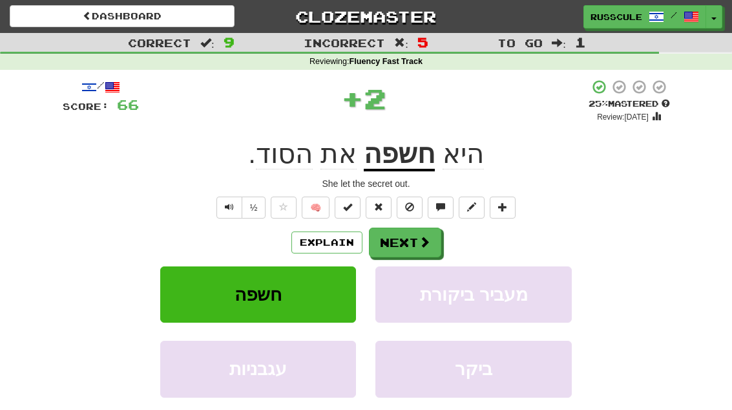
click at [422, 247] on button "Next" at bounding box center [405, 242] width 72 height 30
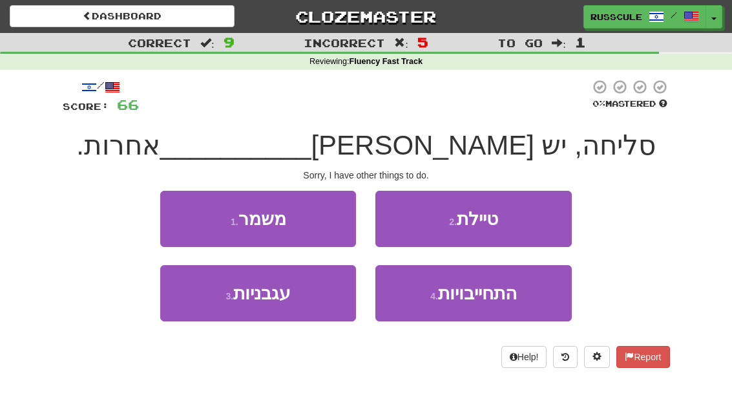
click at [491, 300] on span "התחייבויות" at bounding box center [477, 293] width 79 height 20
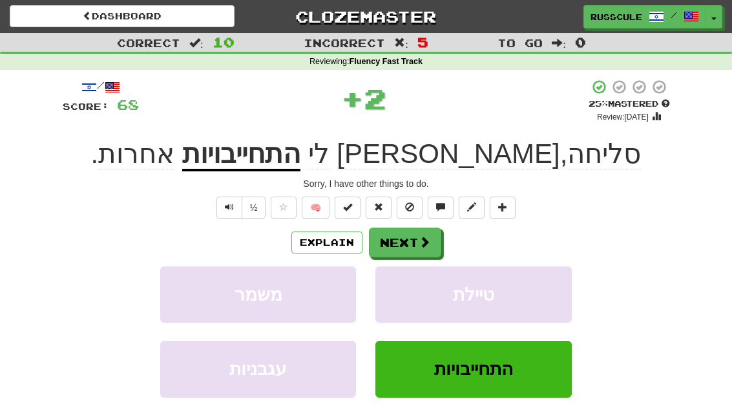
click at [411, 245] on button "Next" at bounding box center [405, 242] width 72 height 30
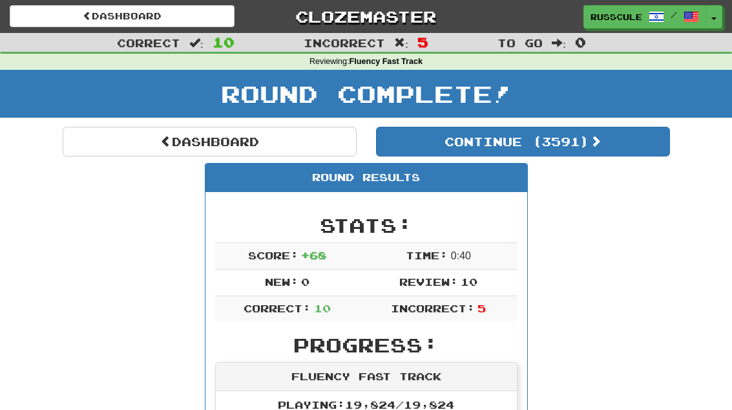
click at [610, 152] on button "Continue ( 3591 )" at bounding box center [523, 142] width 294 height 30
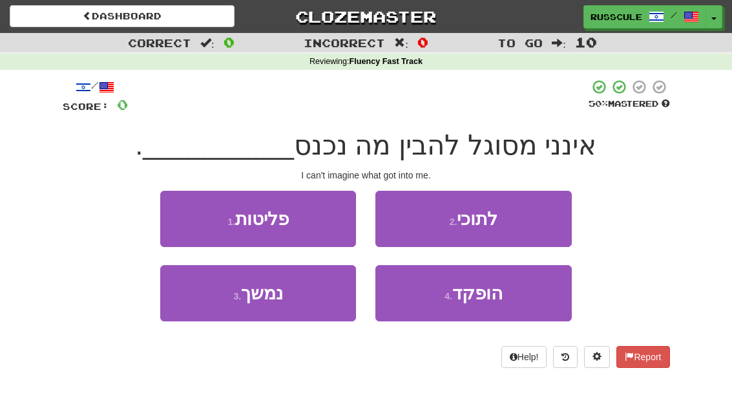
click at [552, 212] on button "2 . לתוכי" at bounding box center [473, 219] width 196 height 56
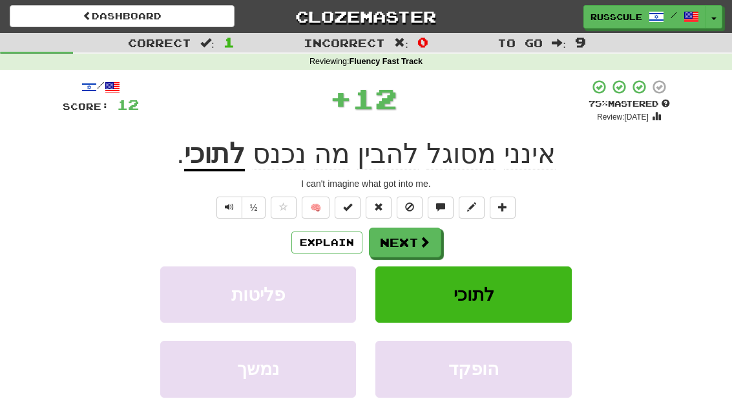
click at [432, 243] on button "Next" at bounding box center [405, 242] width 72 height 30
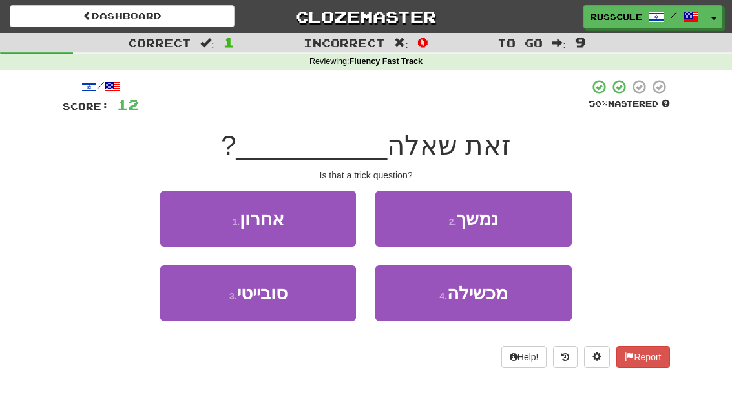
click at [482, 295] on span "מכשילה" at bounding box center [477, 293] width 61 height 20
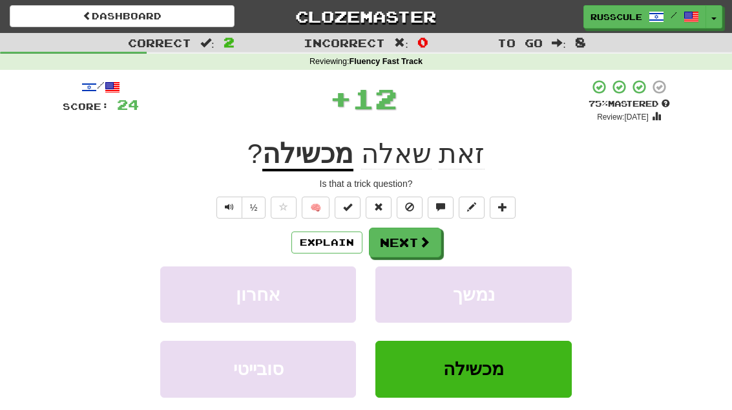
click at [416, 244] on button "Next" at bounding box center [405, 242] width 72 height 30
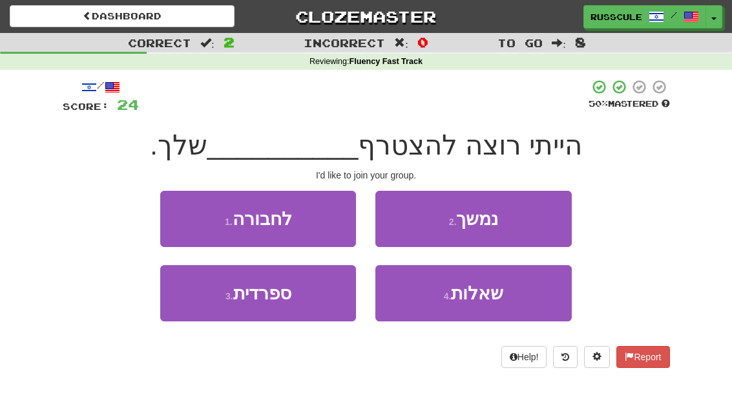
click at [173, 214] on button "1 . לחבורה" at bounding box center [258, 219] width 196 height 56
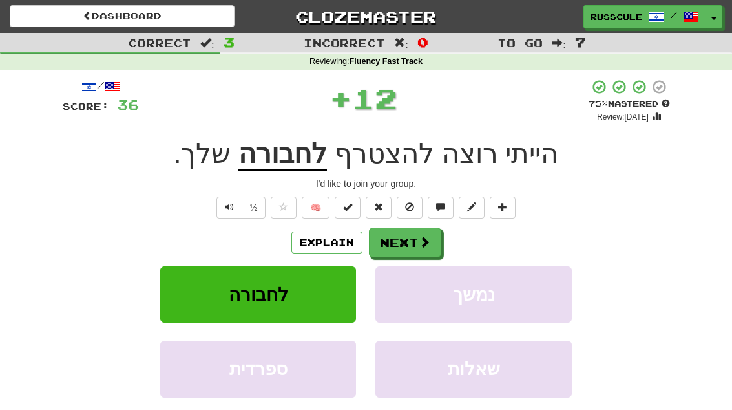
click at [415, 244] on button "Next" at bounding box center [405, 242] width 72 height 30
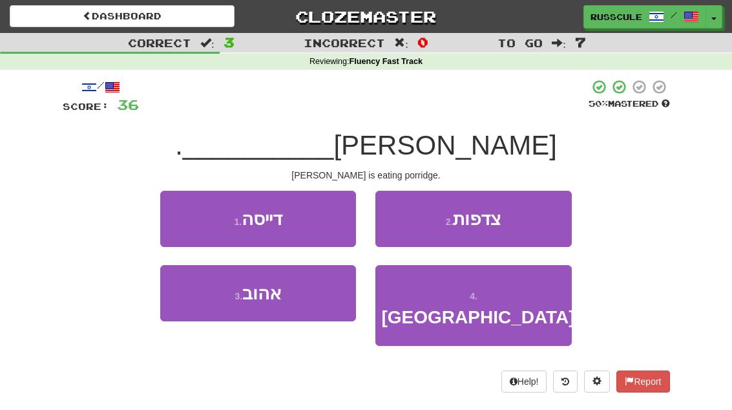
click at [177, 211] on button "1 . דייסה" at bounding box center [258, 219] width 196 height 56
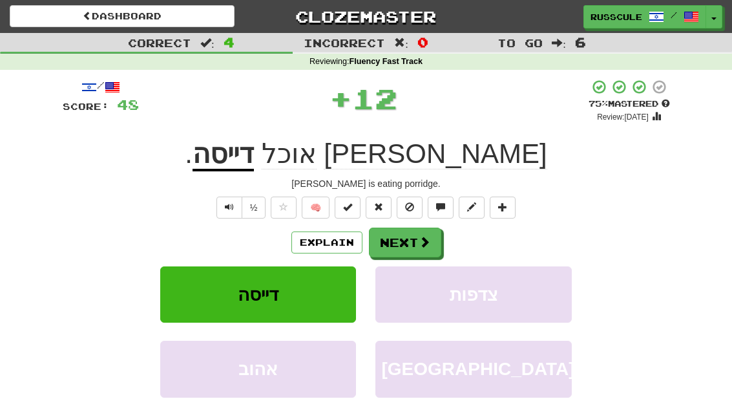
click at [424, 249] on button "Next" at bounding box center [405, 242] width 72 height 30
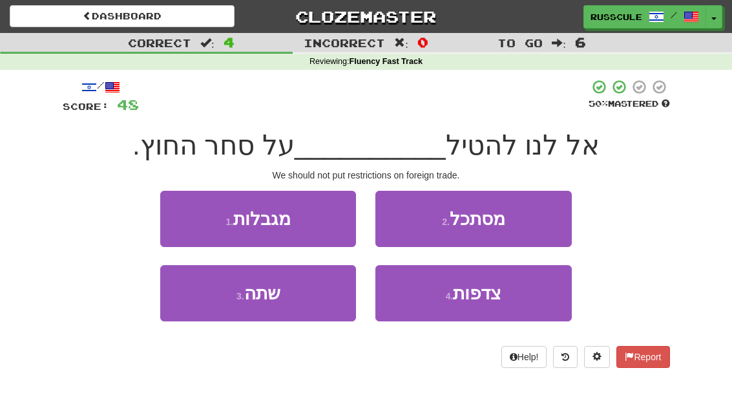
click at [178, 214] on button "1 . מגבלות" at bounding box center [258, 219] width 196 height 56
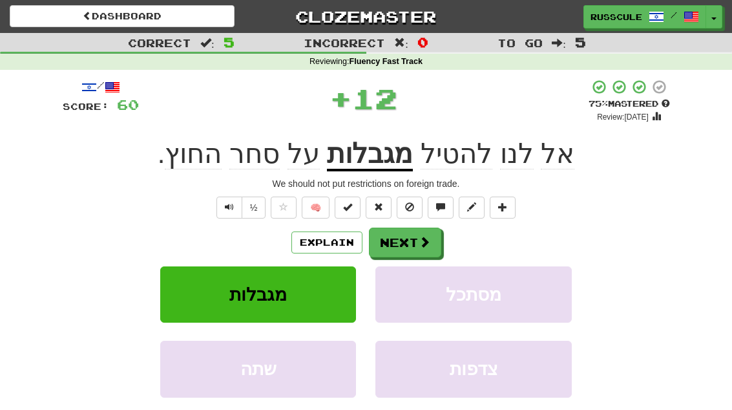
click at [426, 249] on button "Next" at bounding box center [405, 242] width 72 height 30
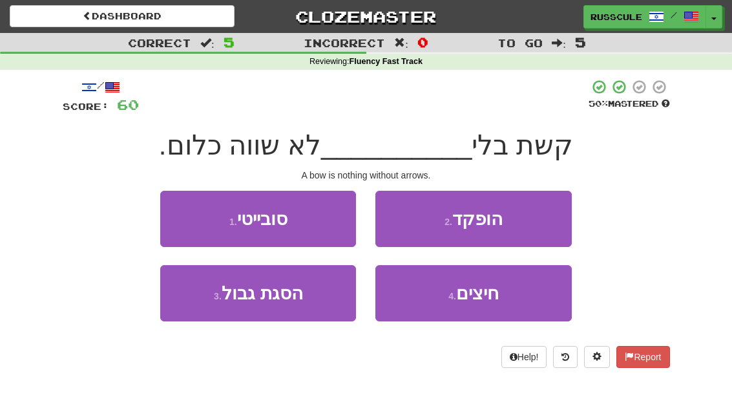
click at [478, 307] on button "4 . חיצים" at bounding box center [473, 293] width 196 height 56
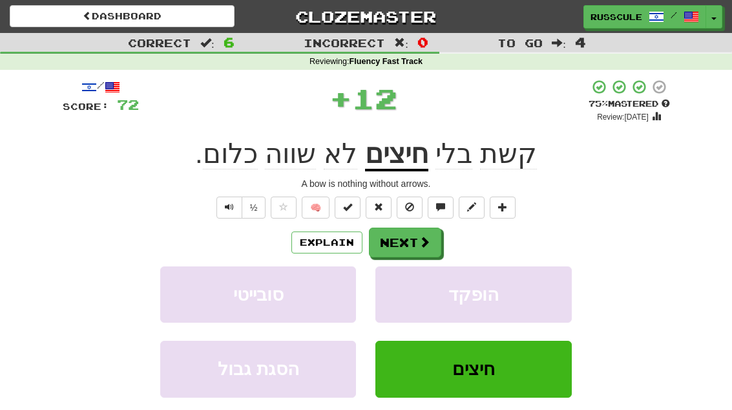
click at [407, 247] on button "Next" at bounding box center [405, 242] width 72 height 30
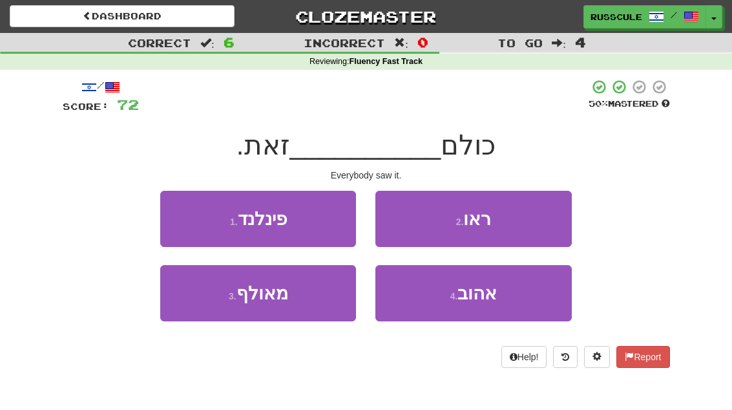
click at [530, 223] on button "2 . ראו" at bounding box center [473, 219] width 196 height 56
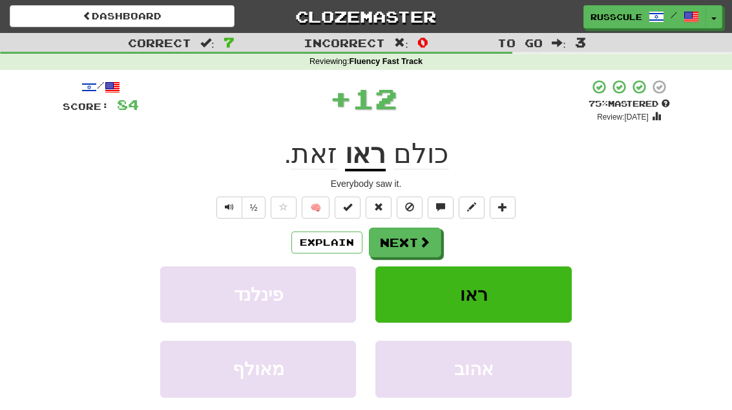
click at [415, 246] on button "Next" at bounding box center [405, 242] width 72 height 30
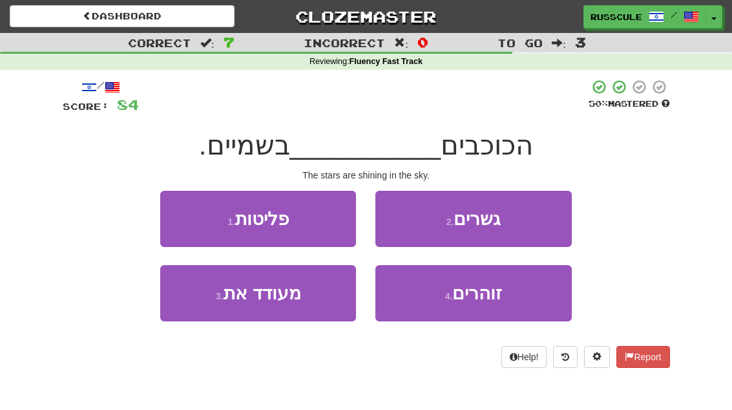
click at [474, 303] on button "4 . זוהרים" at bounding box center [473, 293] width 196 height 56
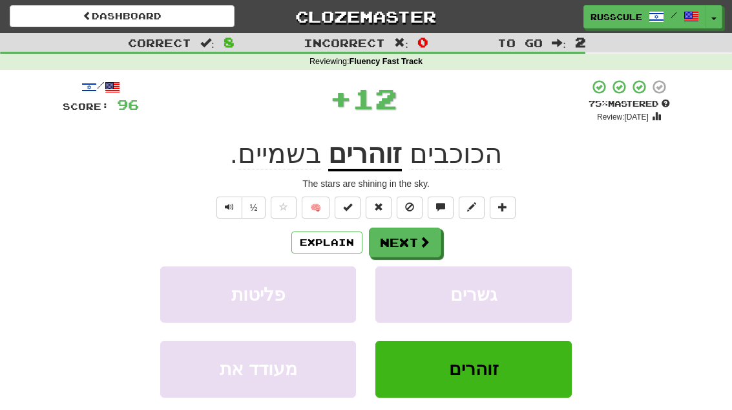
click at [411, 244] on button "Next" at bounding box center [405, 242] width 72 height 30
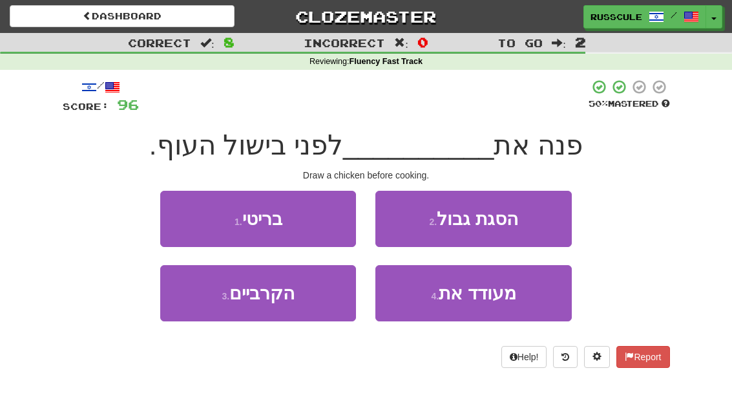
click at [213, 291] on button "3 . הקרביים" at bounding box center [258, 293] width 196 height 56
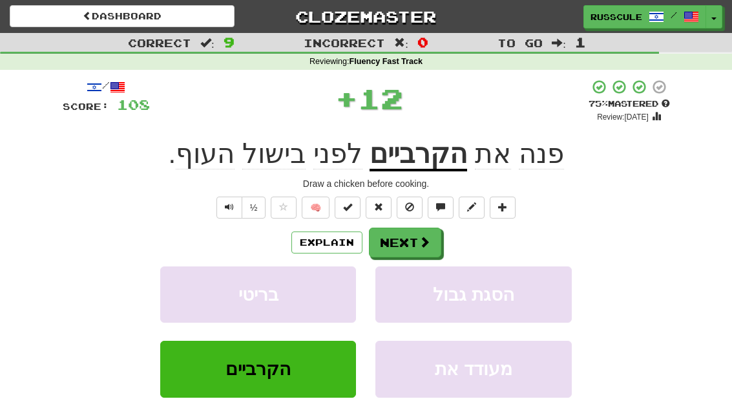
click at [412, 238] on button "Next" at bounding box center [405, 242] width 72 height 30
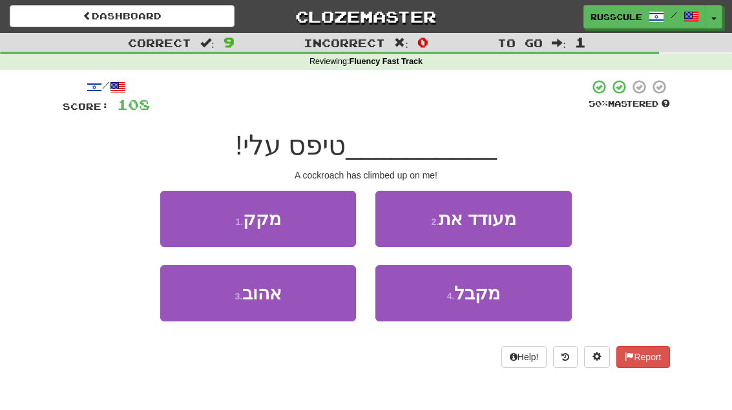
click at [179, 215] on button "1 . מקק" at bounding box center [258, 219] width 196 height 56
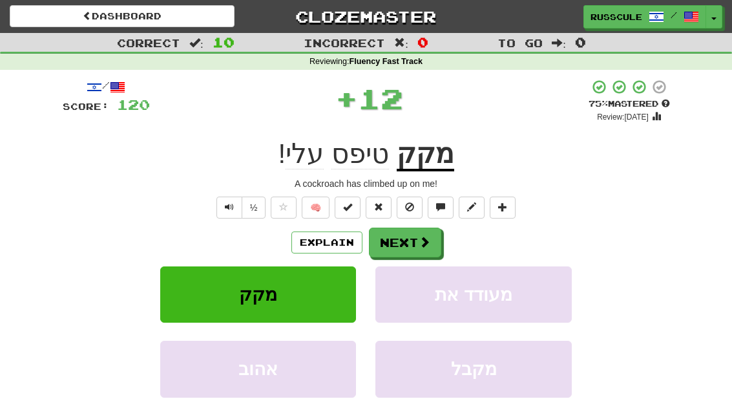
click at [419, 247] on span at bounding box center [425, 242] width 12 height 12
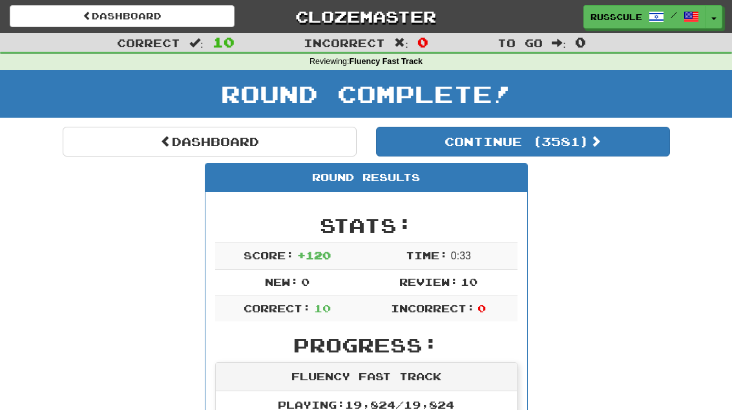
click at [618, 141] on button "Continue ( 3581 )" at bounding box center [523, 142] width 294 height 30
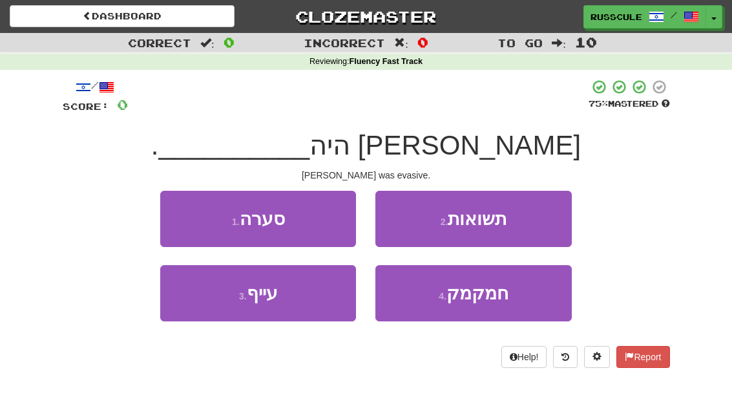
click at [180, 213] on button "1 . סערה" at bounding box center [258, 219] width 196 height 56
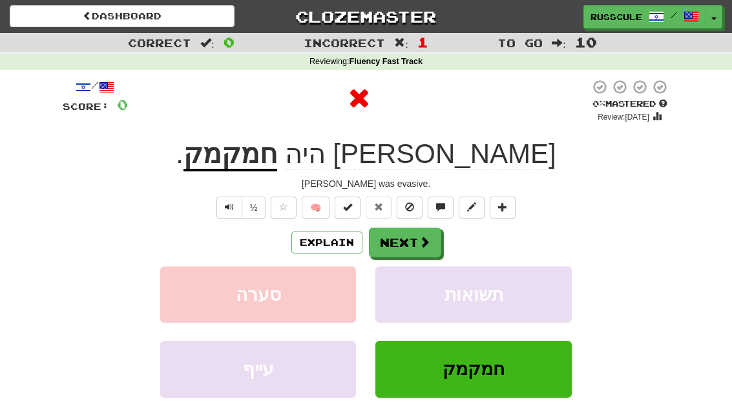
click at [417, 237] on button "Next" at bounding box center [405, 242] width 72 height 30
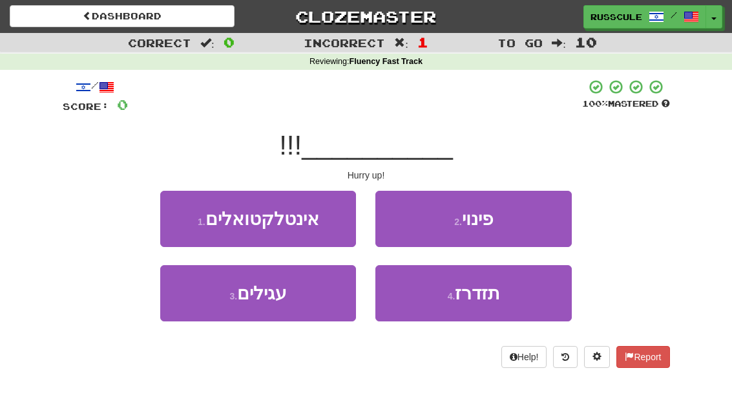
click at [486, 306] on button "4 . תזדרז" at bounding box center [473, 293] width 196 height 56
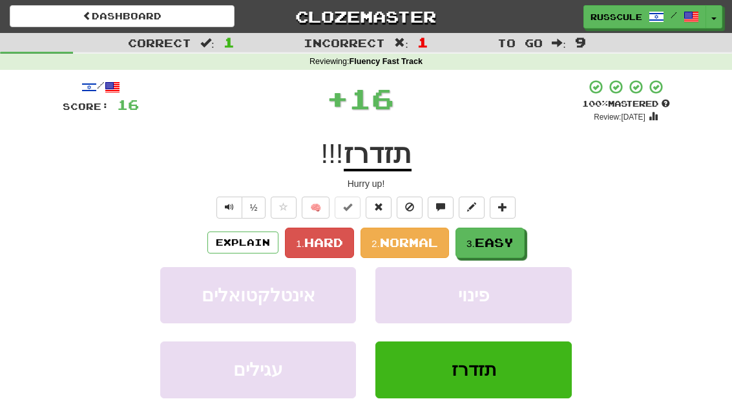
click at [497, 233] on button "3. Easy" at bounding box center [489, 242] width 69 height 30
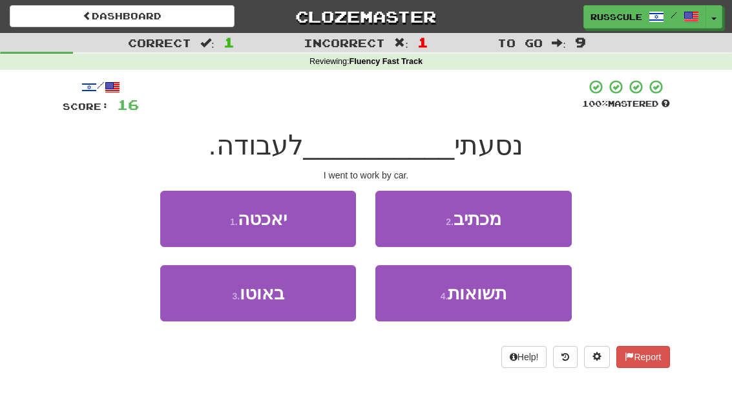
click at [215, 302] on button "3 . באוטו" at bounding box center [258, 293] width 196 height 56
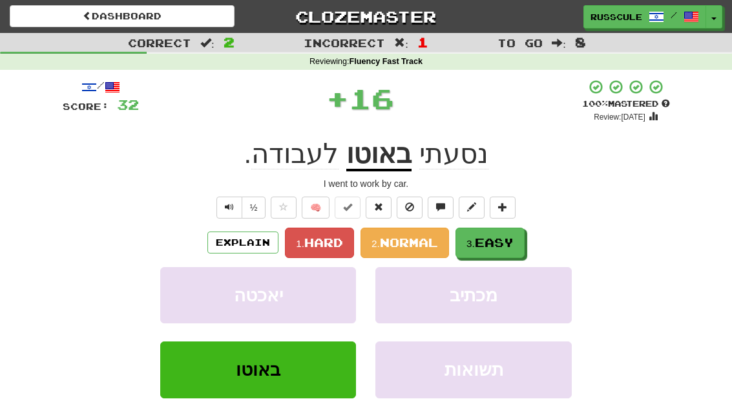
click at [504, 241] on span "Easy" at bounding box center [494, 242] width 39 height 14
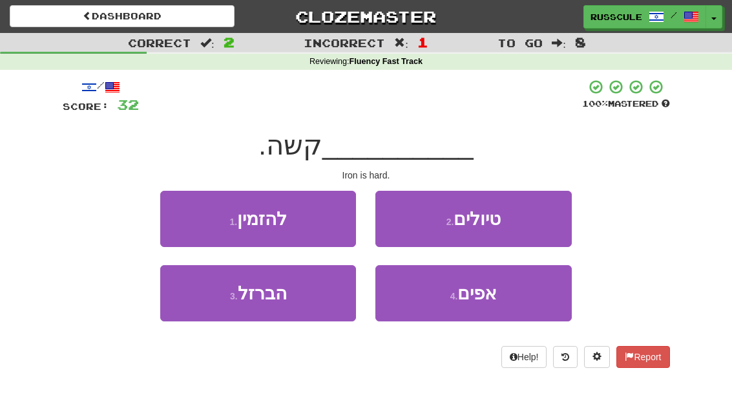
click at [214, 295] on button "3 . הברזל" at bounding box center [258, 293] width 196 height 56
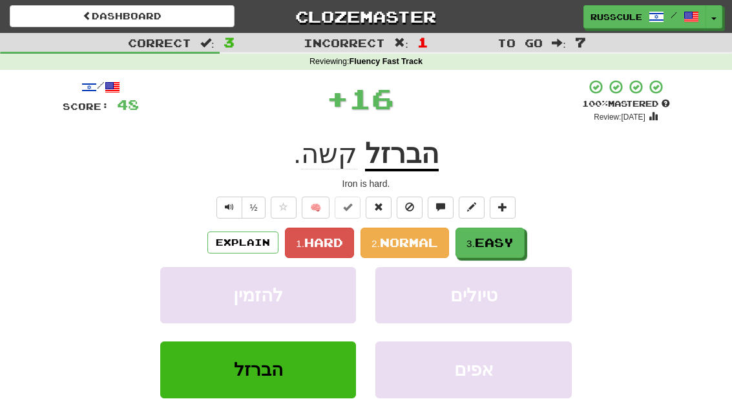
click at [508, 238] on span "Easy" at bounding box center [494, 242] width 39 height 14
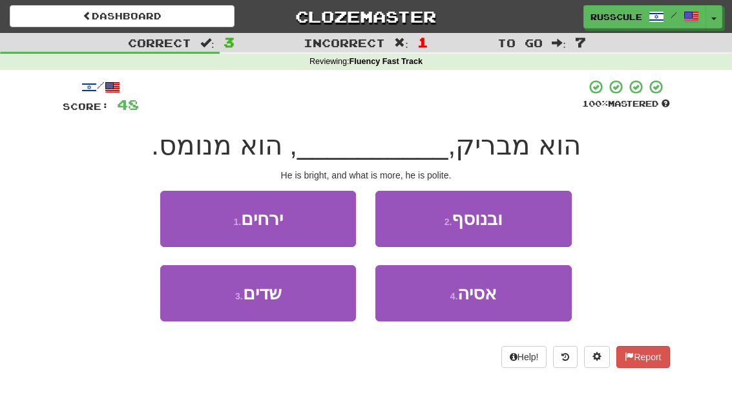
click at [548, 216] on button "2 . ובנוסף" at bounding box center [473, 219] width 196 height 56
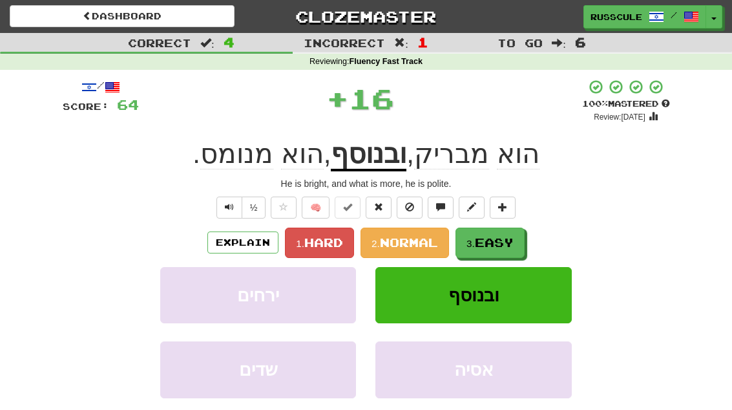
click at [504, 243] on span "Easy" at bounding box center [494, 242] width 39 height 14
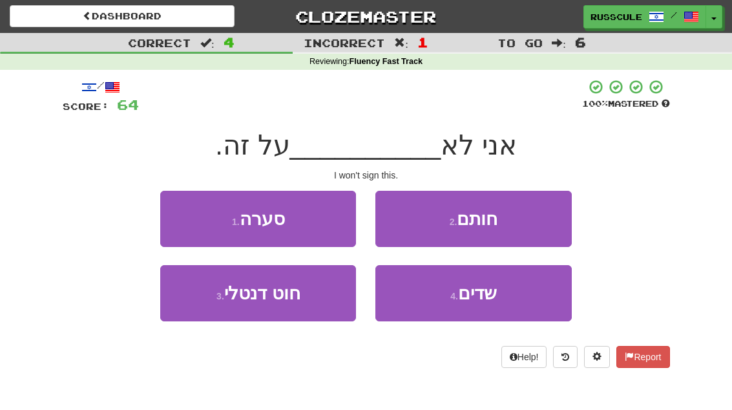
click at [534, 224] on button "2 . חותם" at bounding box center [473, 219] width 196 height 56
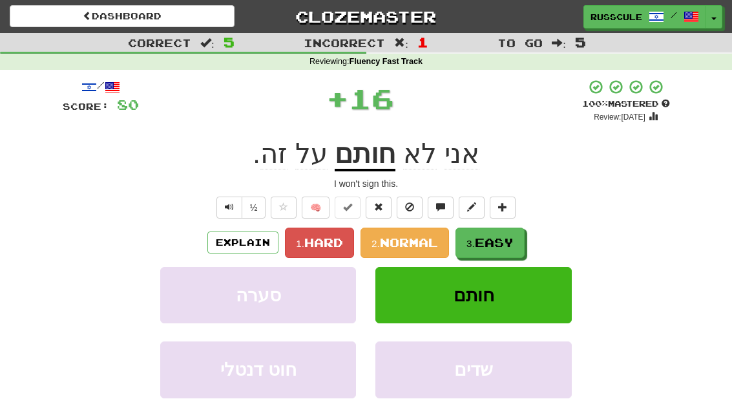
click at [506, 242] on span "Easy" at bounding box center [494, 242] width 39 height 14
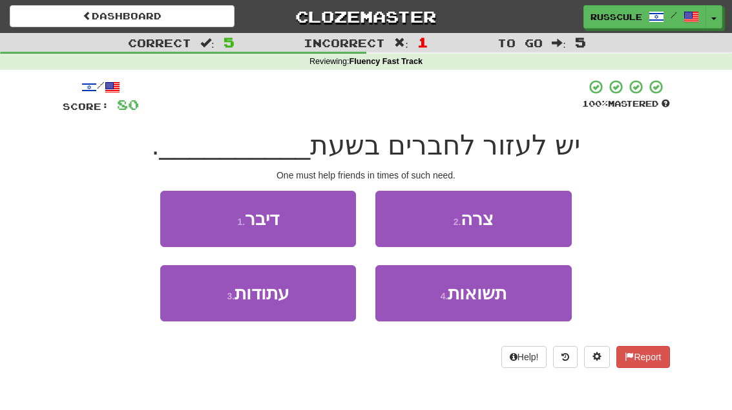
click at [535, 222] on button "2 . צרה" at bounding box center [473, 219] width 196 height 56
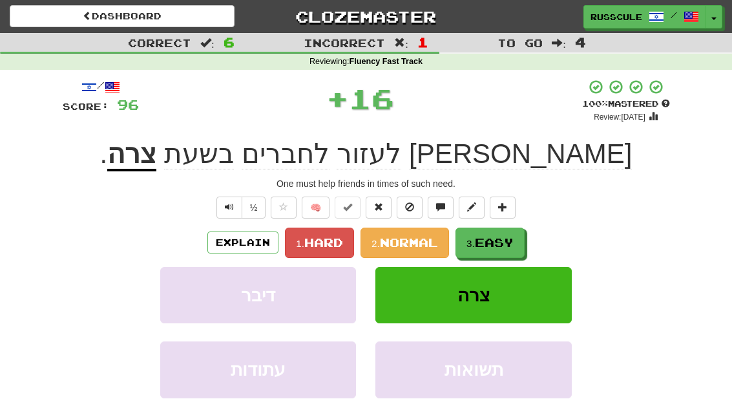
click at [503, 245] on span "Easy" at bounding box center [494, 242] width 39 height 14
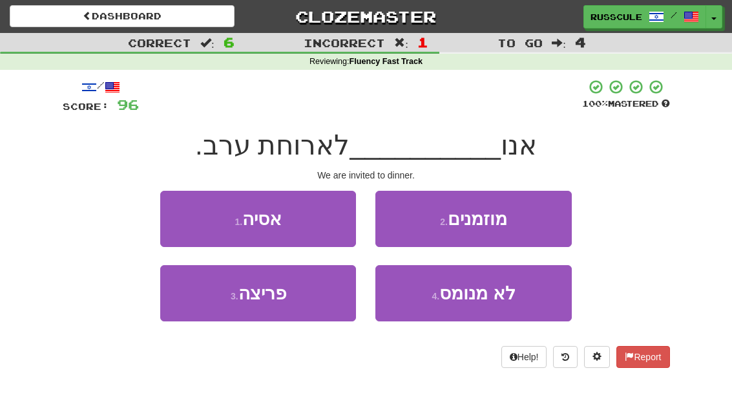
click at [533, 224] on button "2 . מוזמנים" at bounding box center [473, 219] width 196 height 56
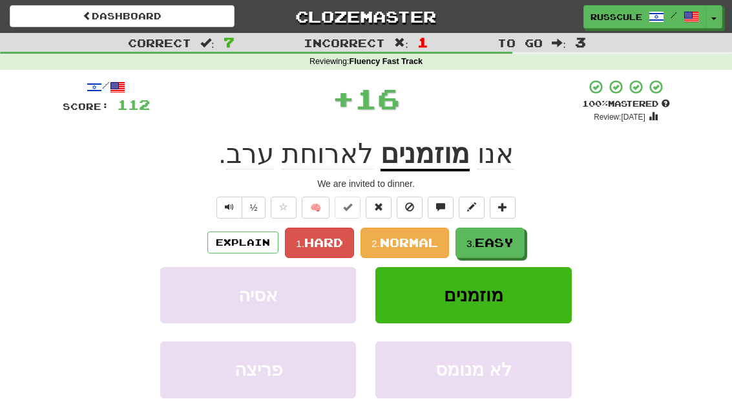
click at [499, 242] on span "Easy" at bounding box center [494, 242] width 39 height 14
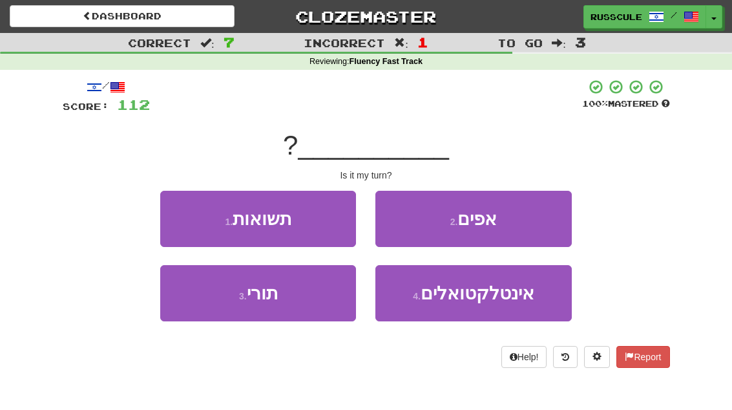
click at [213, 302] on button "3 . תורי" at bounding box center [258, 293] width 196 height 56
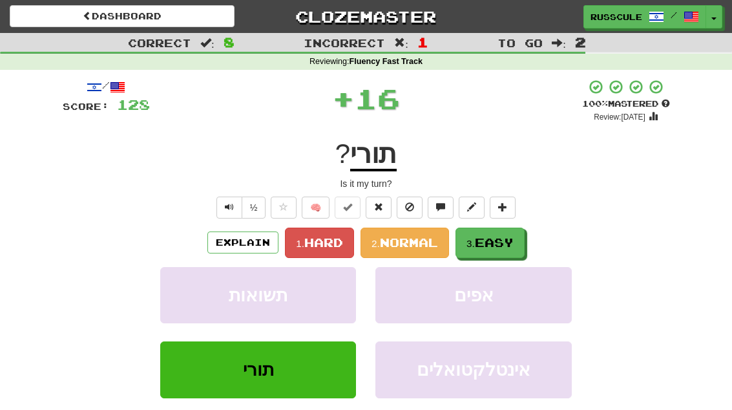
click at [491, 246] on span "Easy" at bounding box center [494, 242] width 39 height 14
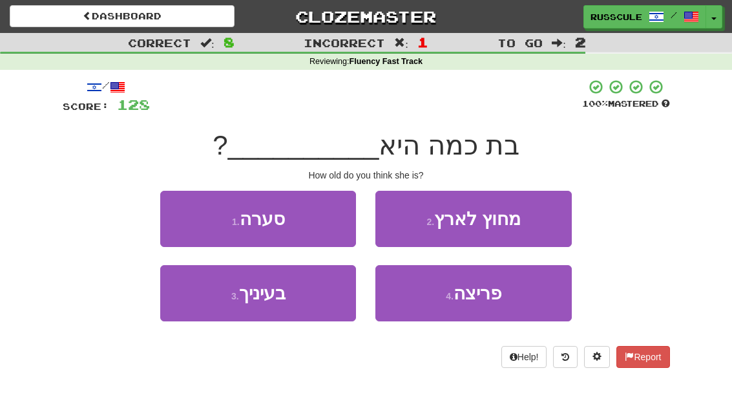
click at [212, 304] on button "3 . בעיניך" at bounding box center [258, 293] width 196 height 56
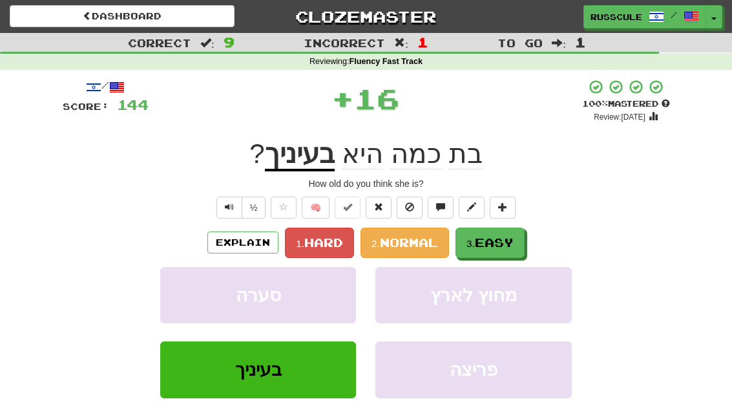
click at [506, 242] on span "Easy" at bounding box center [494, 242] width 39 height 14
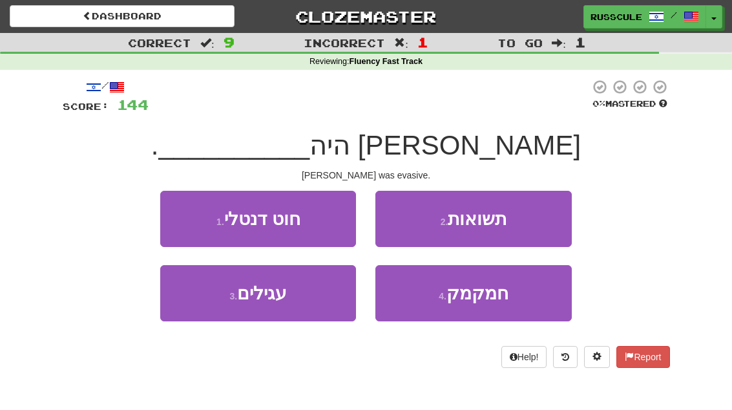
click at [476, 302] on button "4 . חמקמק" at bounding box center [473, 293] width 196 height 56
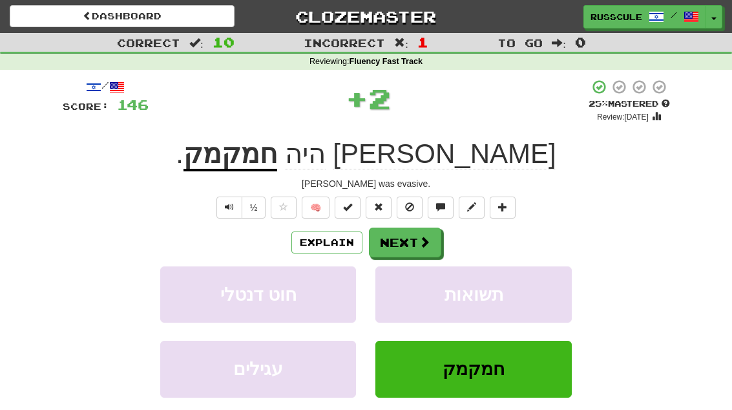
click at [414, 248] on button "Next" at bounding box center [405, 242] width 72 height 30
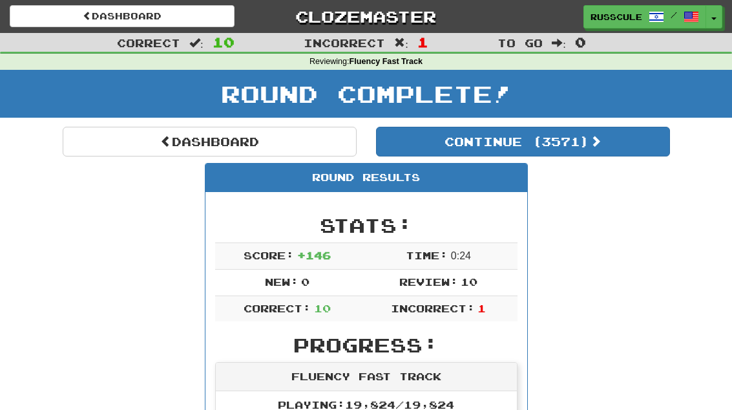
click at [611, 148] on button "Continue ( 3571 )" at bounding box center [523, 142] width 294 height 30
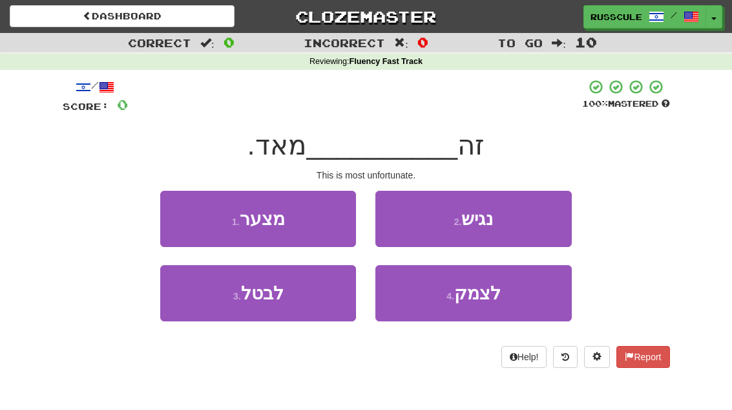
click at [167, 209] on button "1 . מצער" at bounding box center [258, 219] width 196 height 56
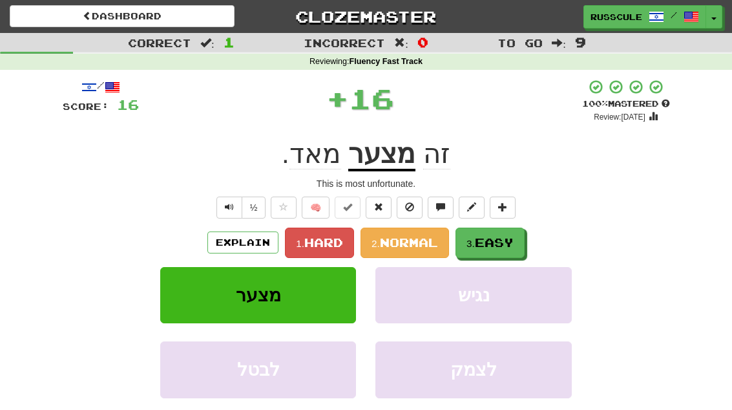
click at [496, 242] on span "Easy" at bounding box center [494, 242] width 39 height 14
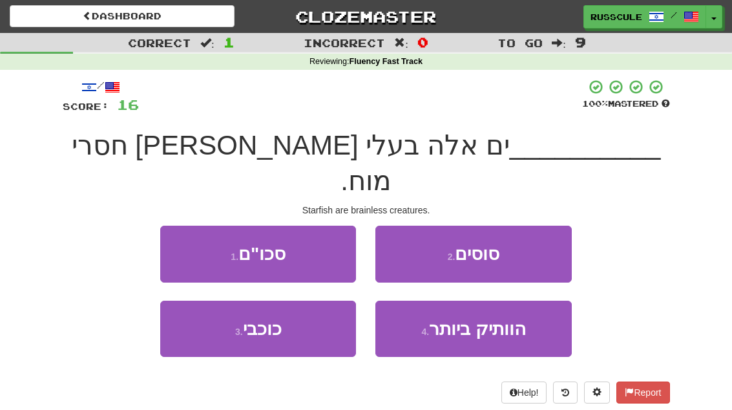
click at [214, 306] on button "3 . כוכבי" at bounding box center [258, 328] width 196 height 56
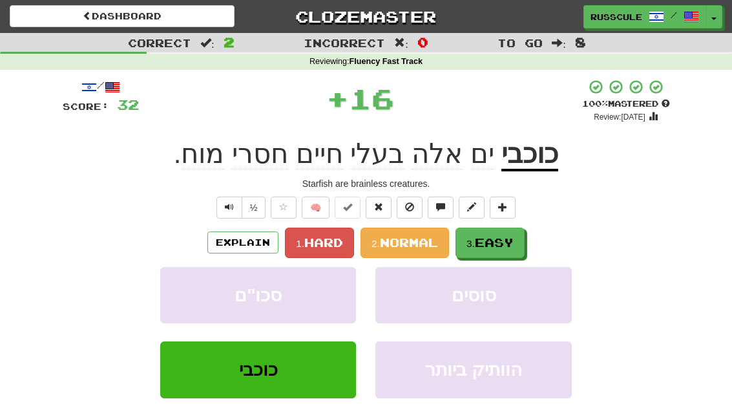
click at [503, 246] on span "Easy" at bounding box center [494, 242] width 39 height 14
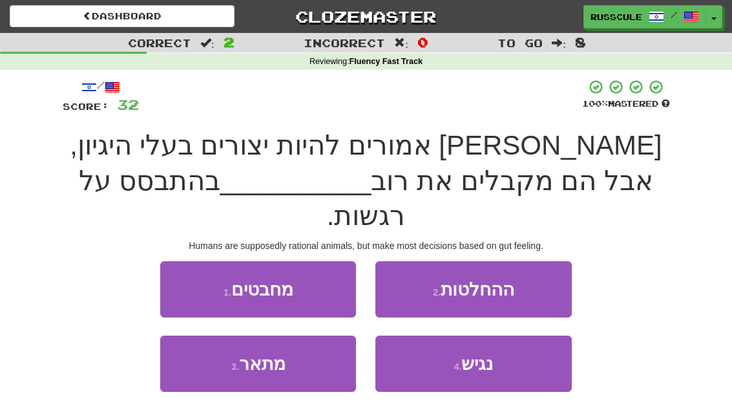
click at [216, 335] on button "3 . מתאר" at bounding box center [258, 363] width 196 height 56
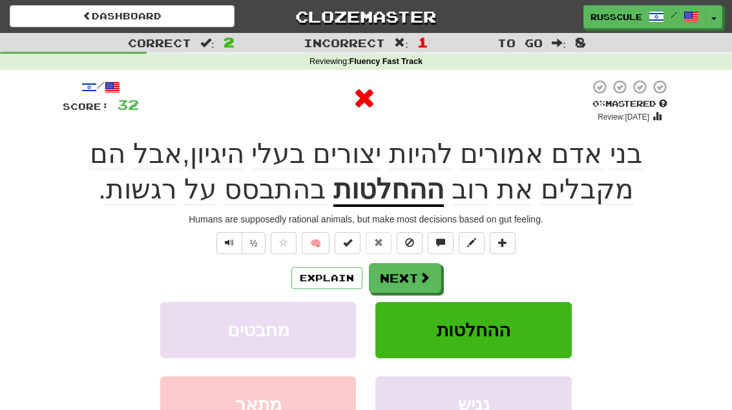
click at [410, 268] on button "Next" at bounding box center [405, 278] width 72 height 30
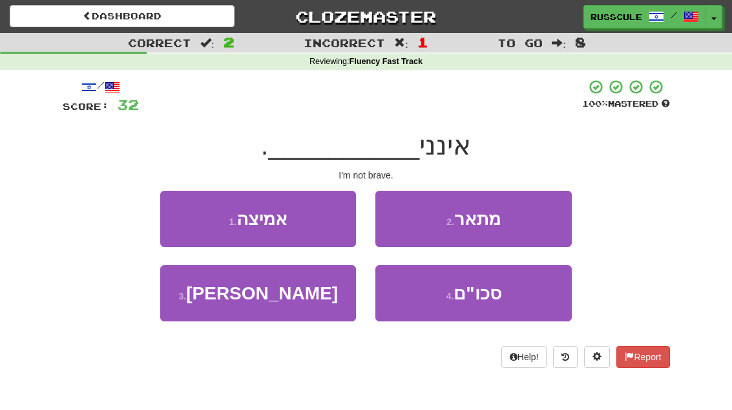
click at [183, 215] on button "1 . אמיצה" at bounding box center [258, 219] width 196 height 56
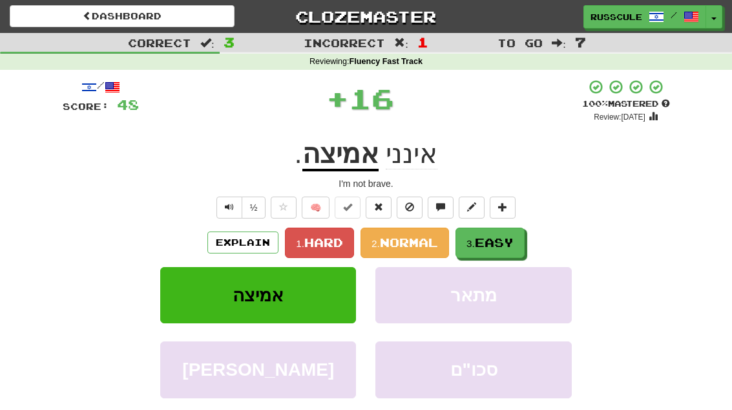
click at [495, 244] on span "Easy" at bounding box center [494, 242] width 39 height 14
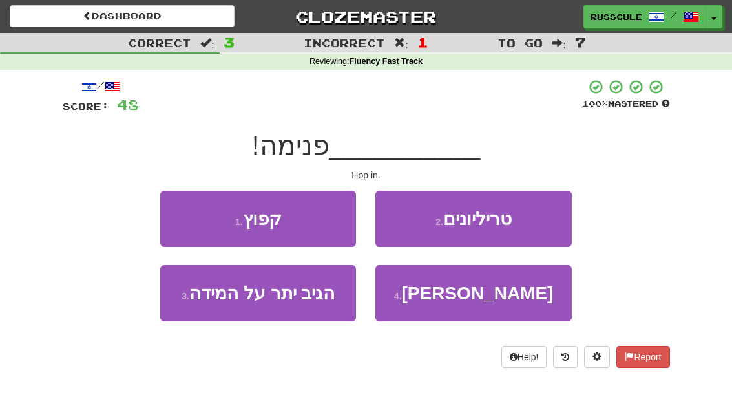
click at [187, 213] on button "1 . קפוץ" at bounding box center [258, 219] width 196 height 56
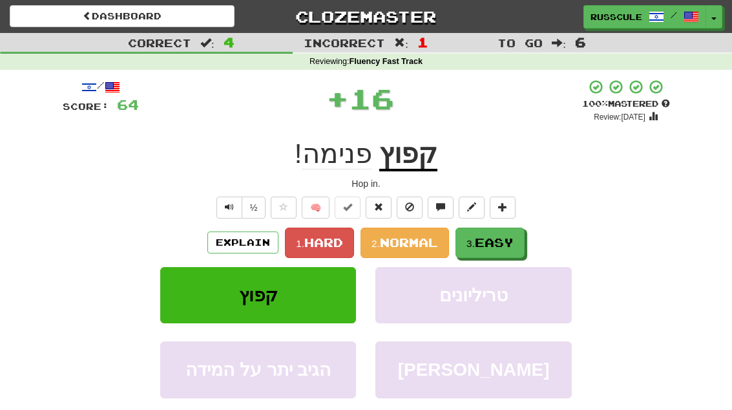
click at [492, 247] on span "Easy" at bounding box center [494, 242] width 39 height 14
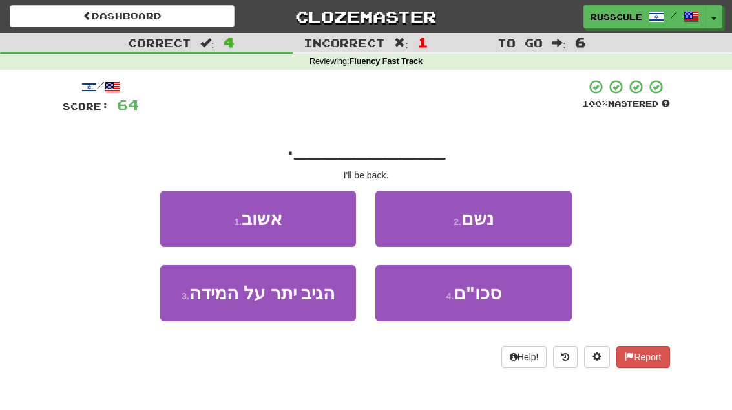
click at [526, 223] on button "2 . נשם" at bounding box center [473, 219] width 196 height 56
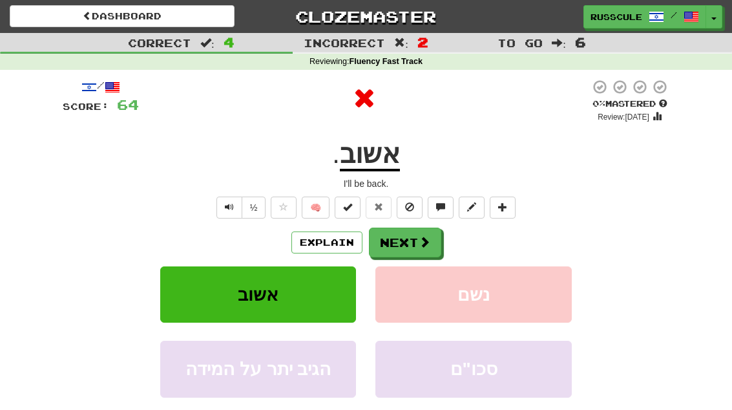
click at [421, 249] on button "Next" at bounding box center [405, 242] width 72 height 30
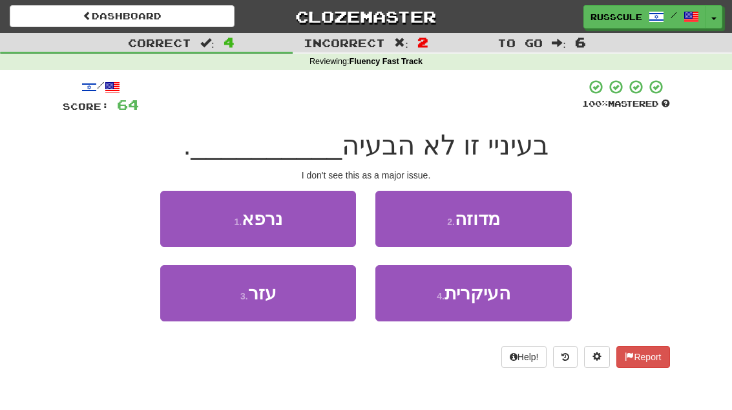
click at [218, 312] on button "3 . עזר" at bounding box center [258, 293] width 196 height 56
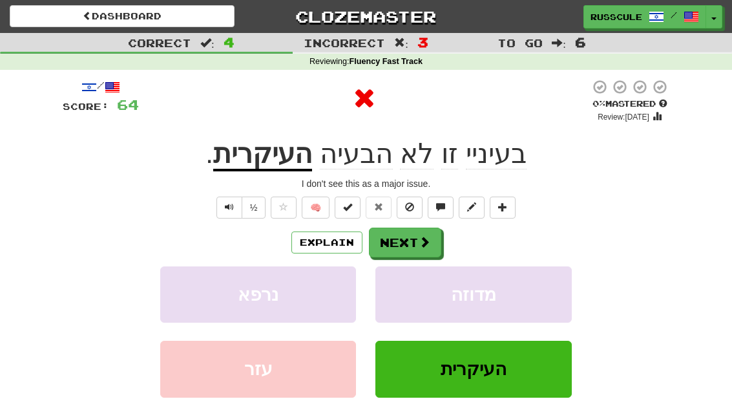
click at [415, 244] on button "Next" at bounding box center [405, 242] width 72 height 30
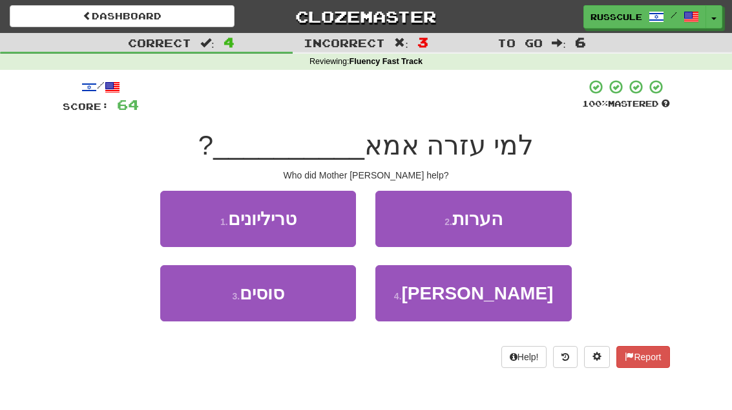
click at [499, 295] on span "תרזה" at bounding box center [478, 293] width 152 height 20
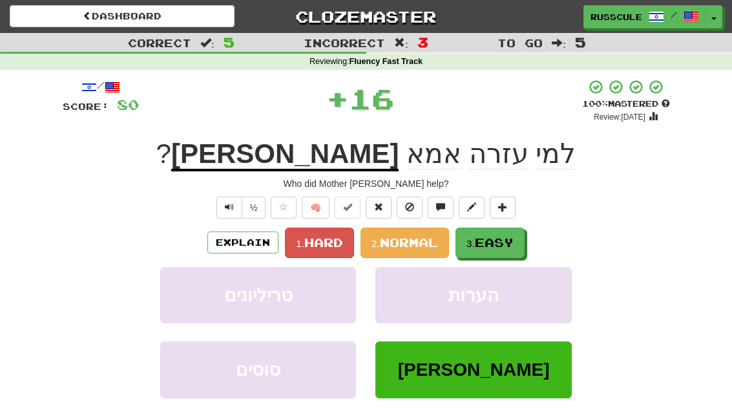
click at [497, 241] on span "Easy" at bounding box center [494, 242] width 39 height 14
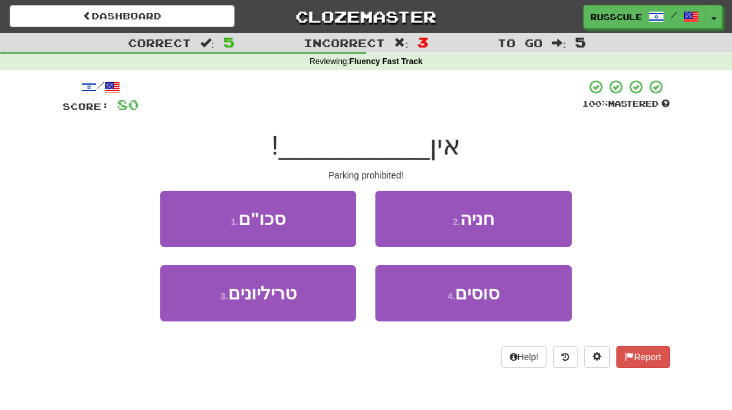
click at [531, 226] on button "2 . חניה" at bounding box center [473, 219] width 196 height 56
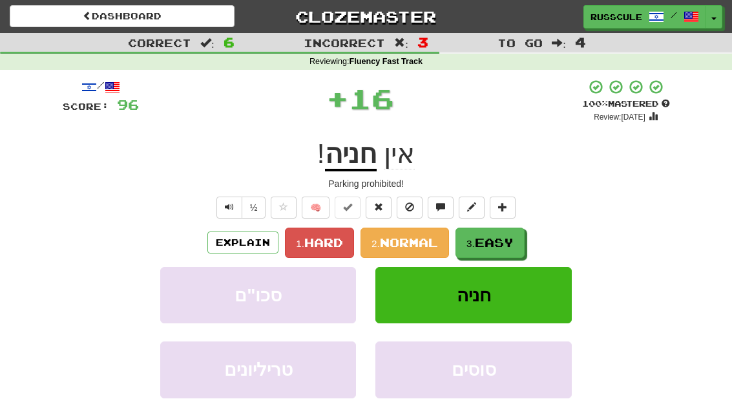
click at [492, 245] on span "Easy" at bounding box center [494, 242] width 39 height 14
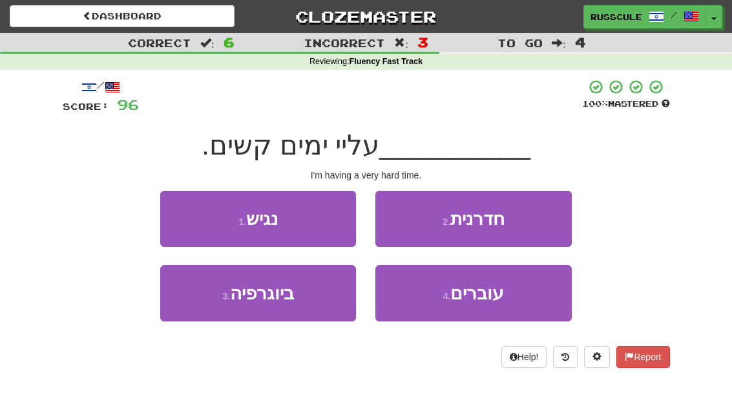
click at [493, 296] on span "עוברים" at bounding box center [477, 293] width 54 height 20
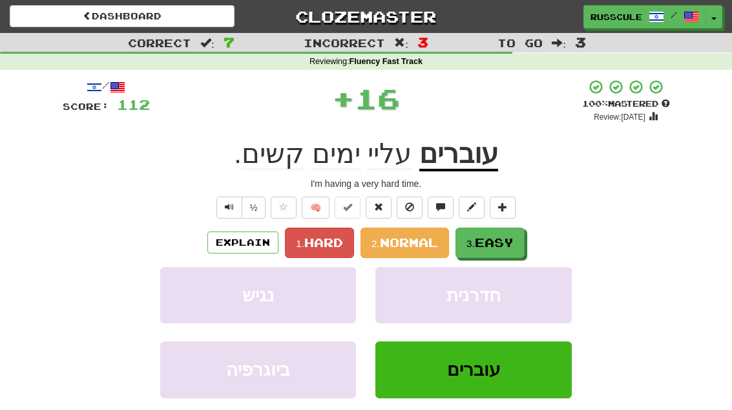
click at [510, 241] on span "Easy" at bounding box center [494, 242] width 39 height 14
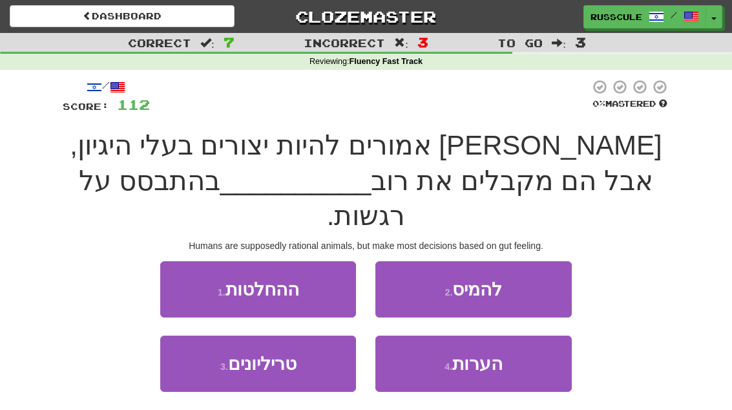
click at [192, 261] on button "1 . ההחלטות" at bounding box center [258, 289] width 196 height 56
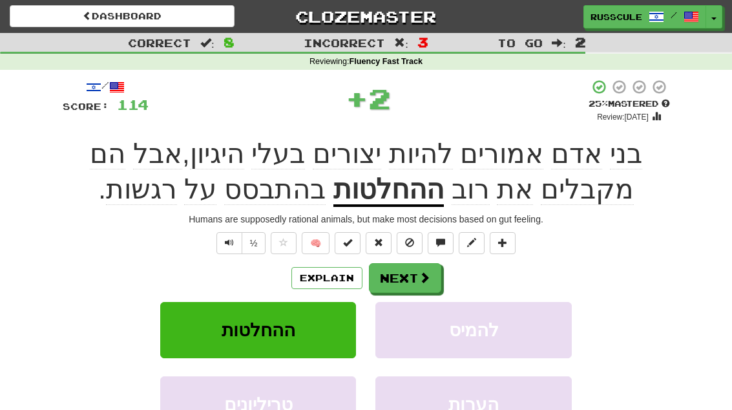
click at [421, 275] on span at bounding box center [425, 277] width 12 height 12
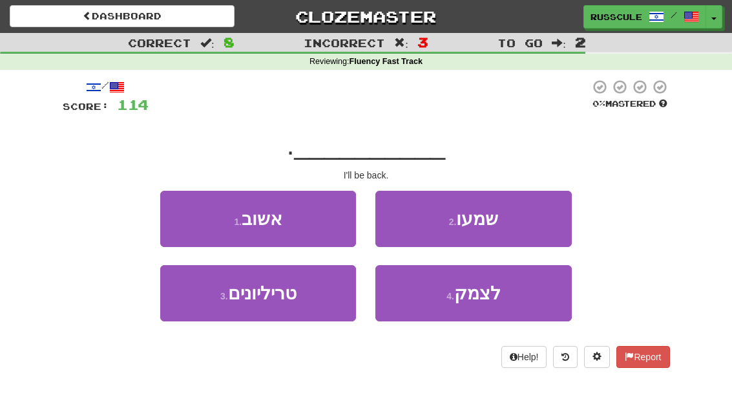
click at [184, 223] on button "1 . אשוב" at bounding box center [258, 219] width 196 height 56
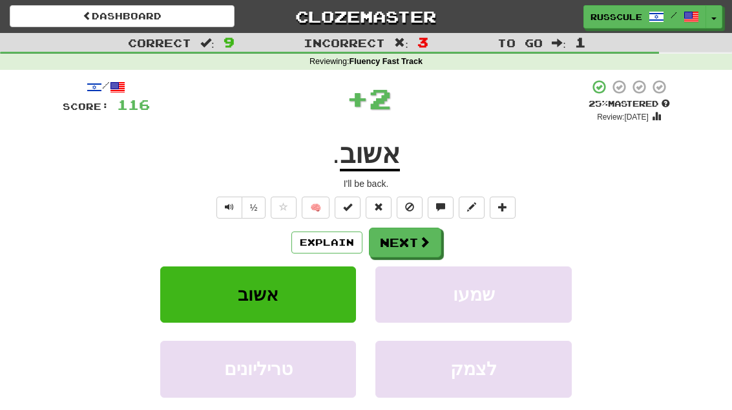
click at [426, 251] on button "Next" at bounding box center [405, 242] width 72 height 30
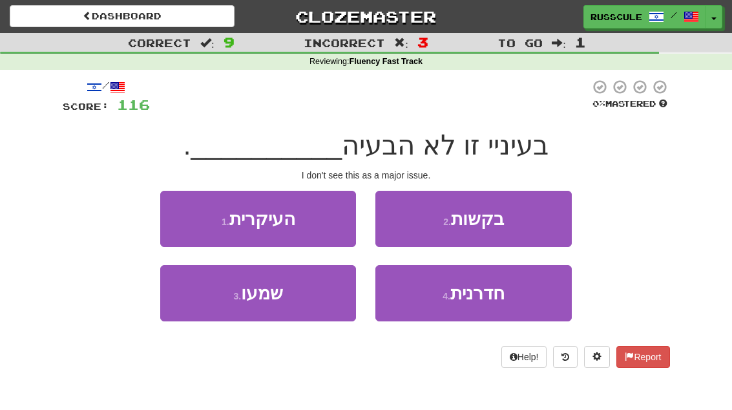
click at [195, 221] on button "1 . העיקרית" at bounding box center [258, 219] width 196 height 56
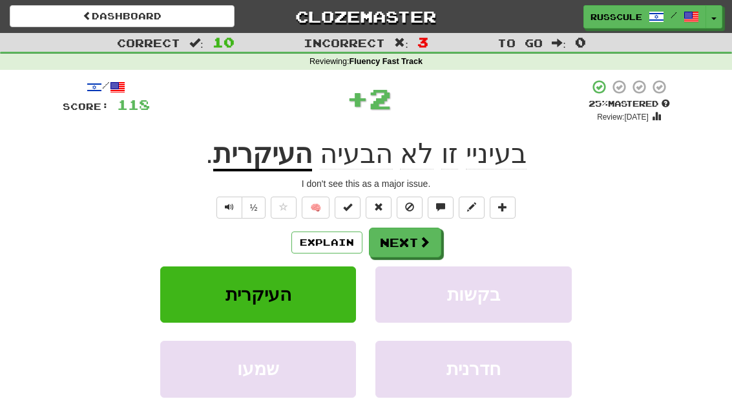
click at [411, 247] on button "Next" at bounding box center [405, 242] width 72 height 30
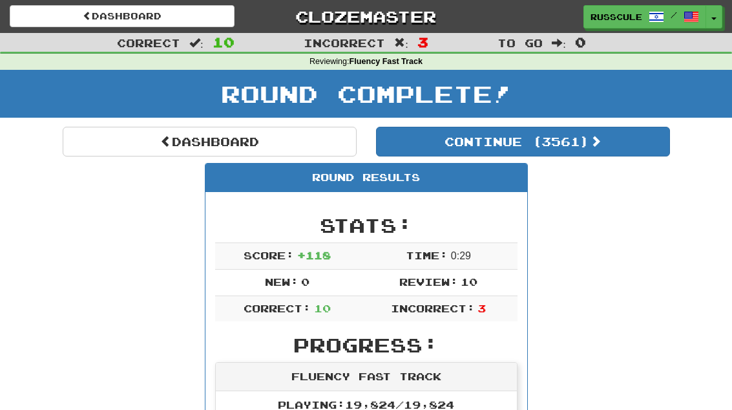
click at [627, 152] on button "Continue ( 3561 )" at bounding box center [523, 142] width 294 height 30
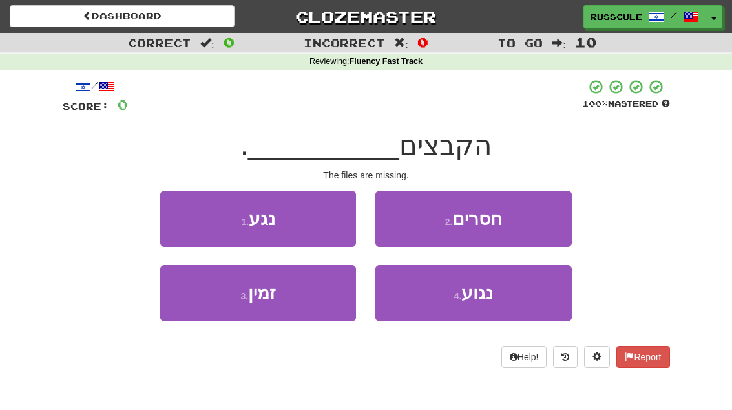
click at [535, 219] on button "2 . חסרים" at bounding box center [473, 219] width 196 height 56
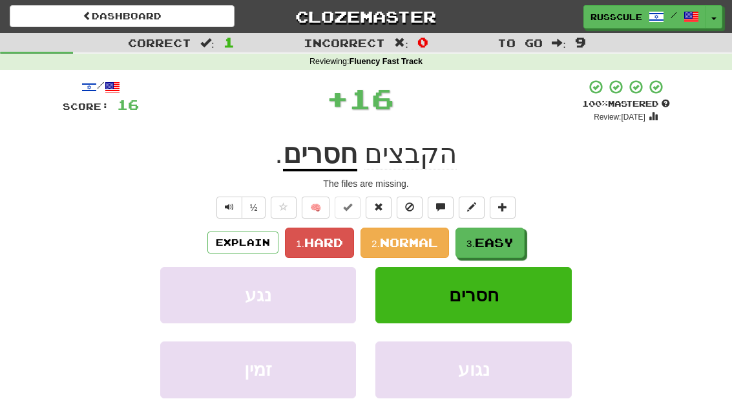
click at [499, 242] on span "Easy" at bounding box center [494, 242] width 39 height 14
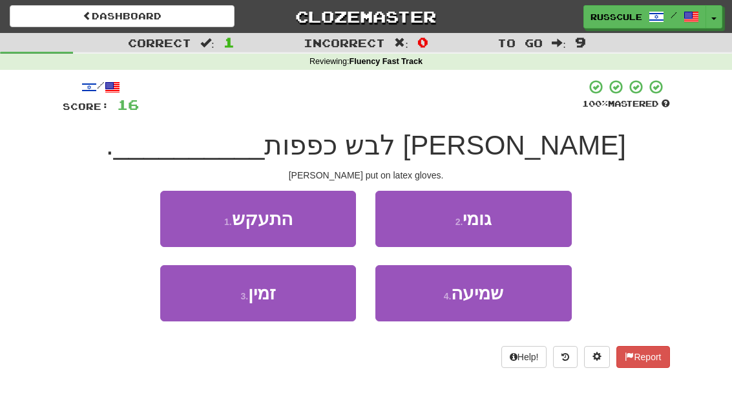
click at [535, 220] on button "2 . גומי" at bounding box center [473, 219] width 196 height 56
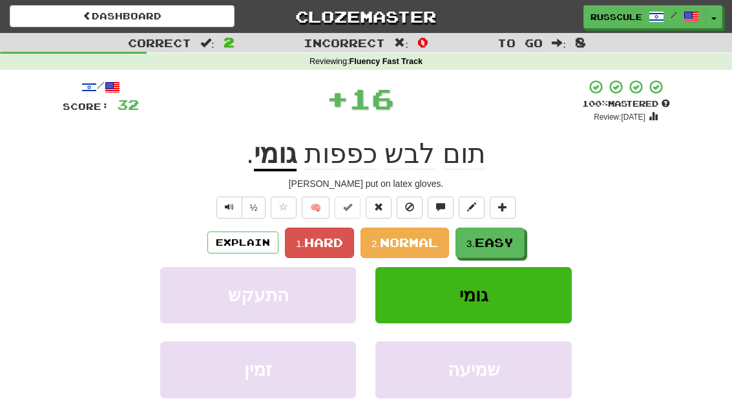
click at [496, 245] on span "Easy" at bounding box center [494, 242] width 39 height 14
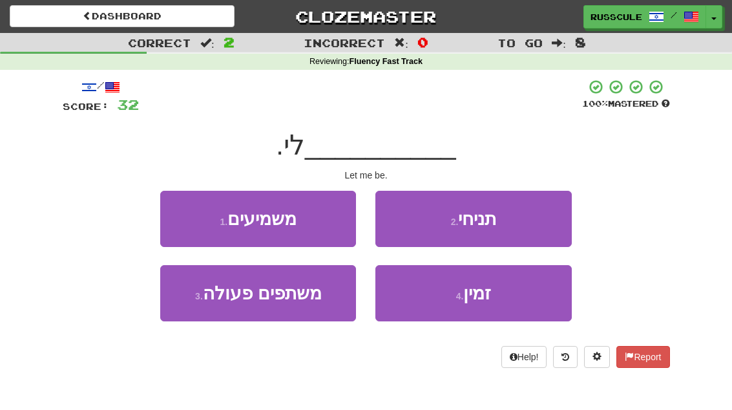
click at [534, 222] on button "2 . תניחי" at bounding box center [473, 219] width 196 height 56
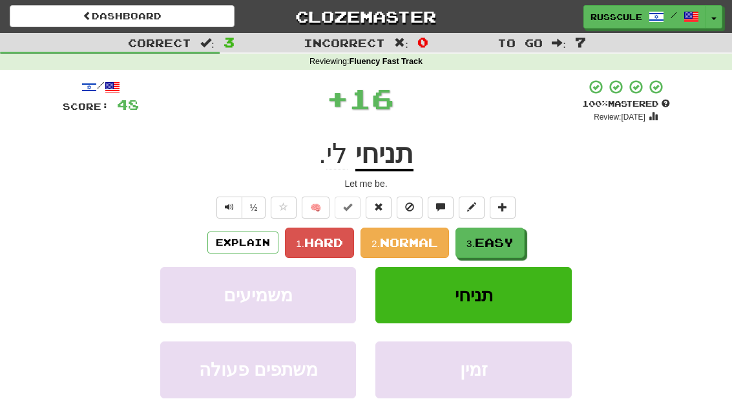
click at [492, 244] on span "Easy" at bounding box center [494, 242] width 39 height 14
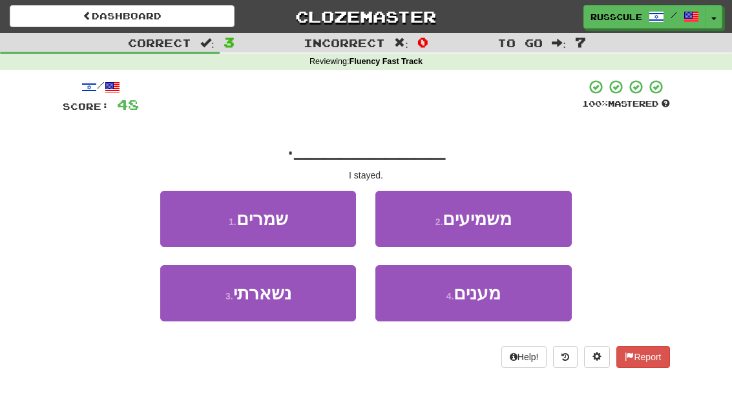
click at [213, 306] on button "3 . נשארתי" at bounding box center [258, 293] width 196 height 56
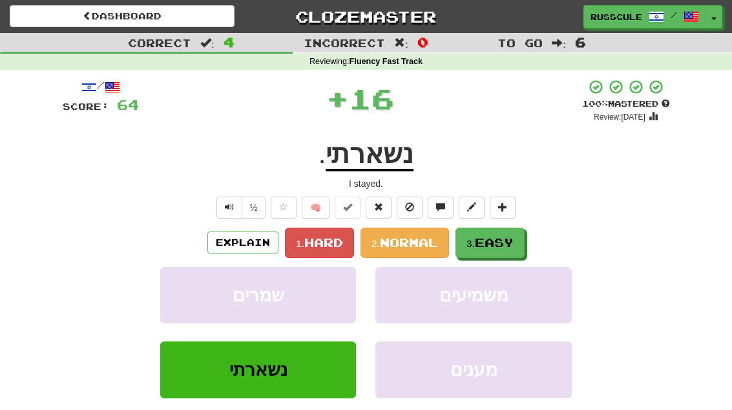
click at [510, 238] on span "Easy" at bounding box center [494, 242] width 39 height 14
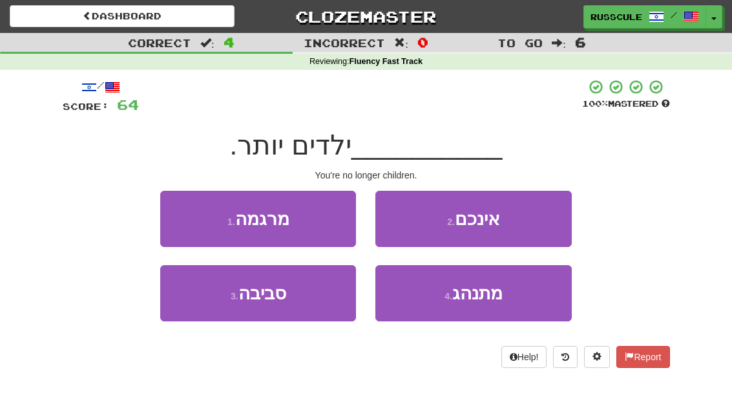
click at [536, 222] on button "2 . אינכם" at bounding box center [473, 219] width 196 height 56
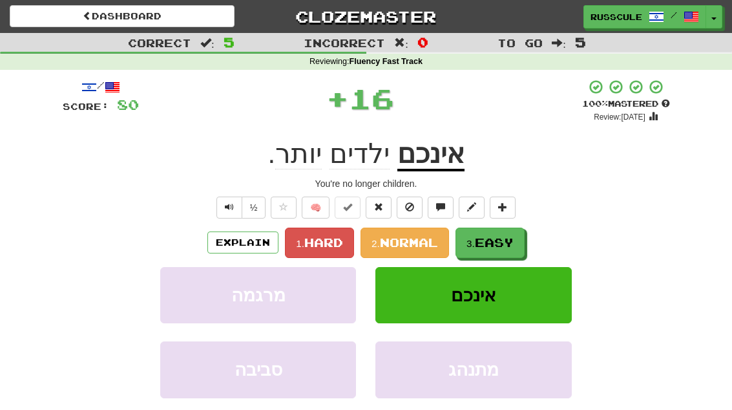
click at [501, 240] on span "Easy" at bounding box center [494, 242] width 39 height 14
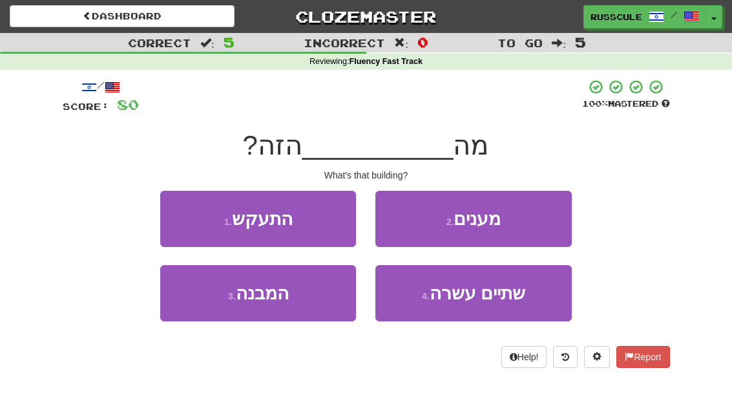
click at [209, 303] on button "3 . המבנה" at bounding box center [258, 293] width 196 height 56
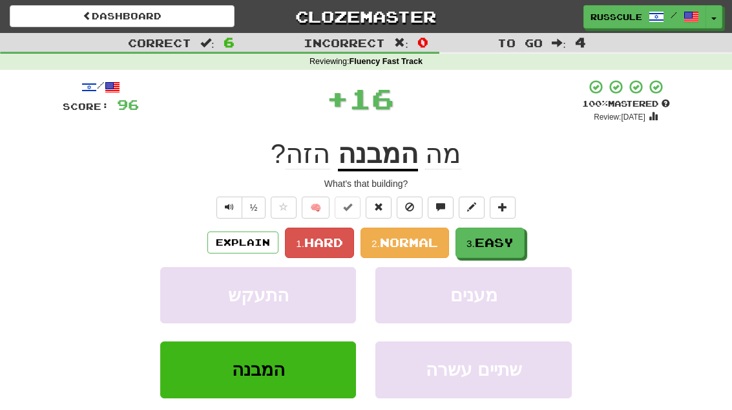
click at [505, 245] on span "Easy" at bounding box center [494, 242] width 39 height 14
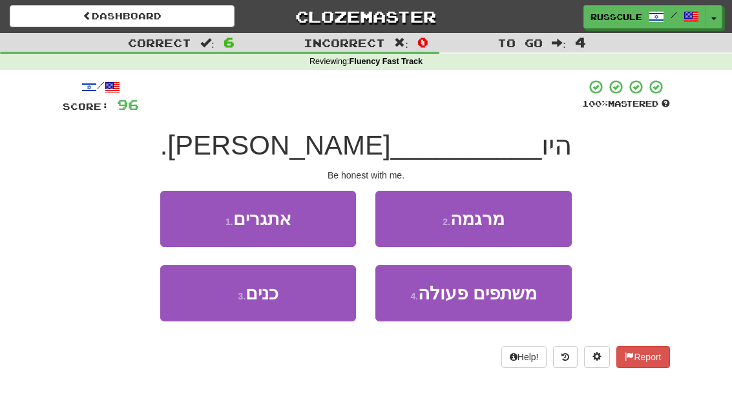
click at [210, 308] on button "3 . כנים" at bounding box center [258, 293] width 196 height 56
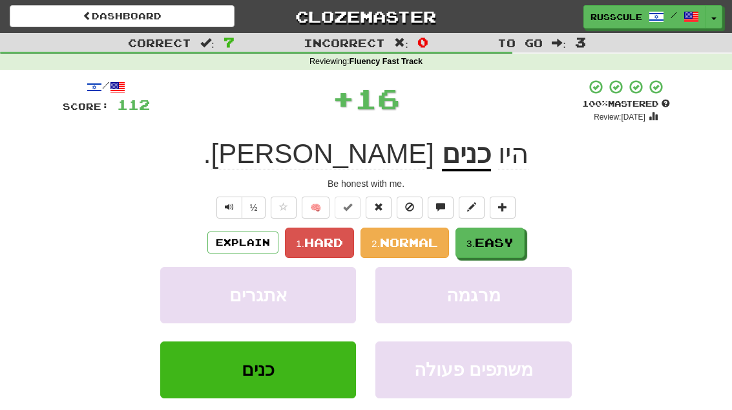
click at [500, 243] on span "Easy" at bounding box center [494, 242] width 39 height 14
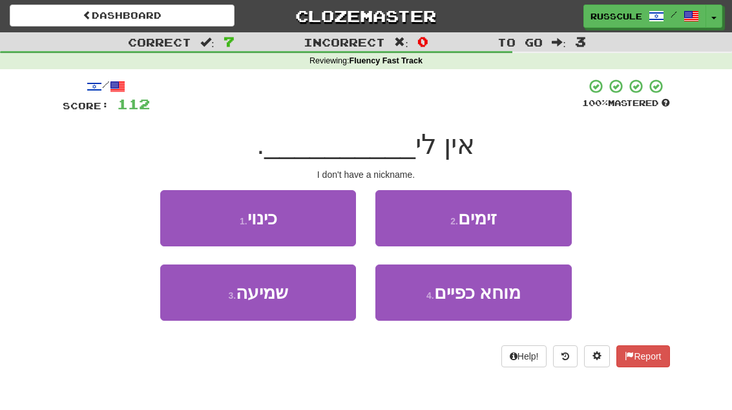
scroll to position [1, 0]
click at [182, 211] on button "1 . כינוי" at bounding box center [258, 218] width 196 height 56
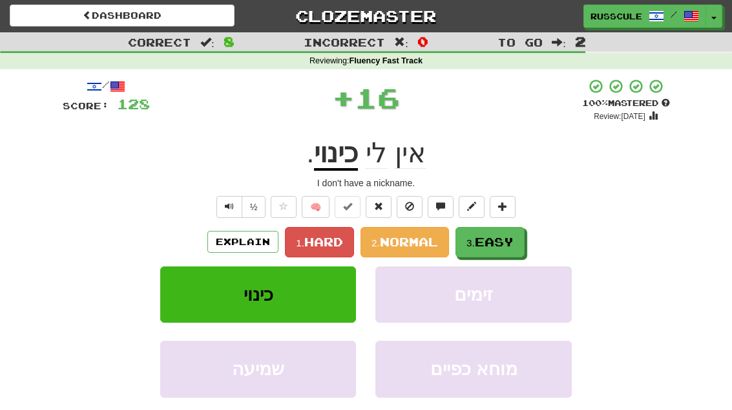
click at [503, 239] on span "Easy" at bounding box center [494, 241] width 39 height 14
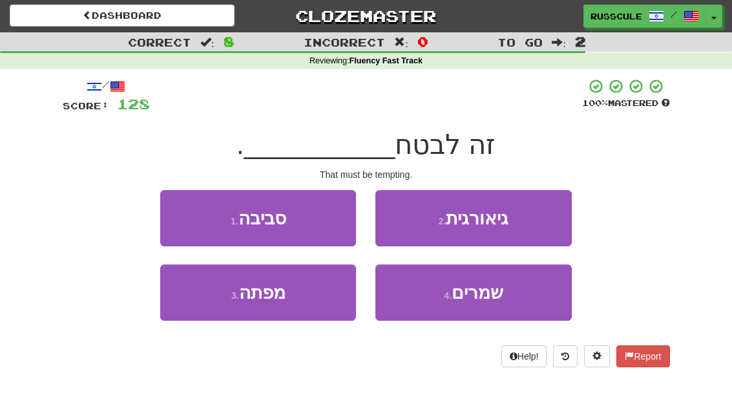
click at [218, 303] on button "3 . מפתה" at bounding box center [258, 292] width 196 height 56
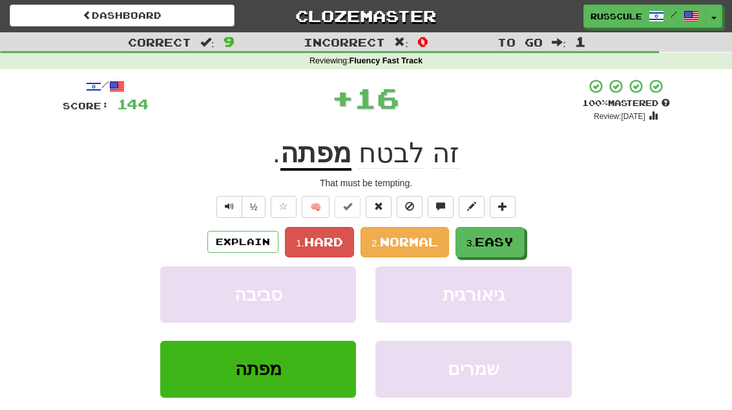
click at [491, 242] on span "Easy" at bounding box center [494, 241] width 39 height 14
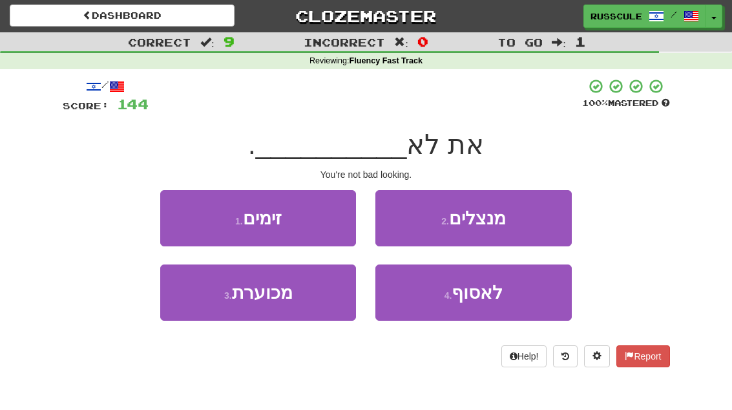
click at [213, 306] on button "3 . מכוערת" at bounding box center [258, 292] width 196 height 56
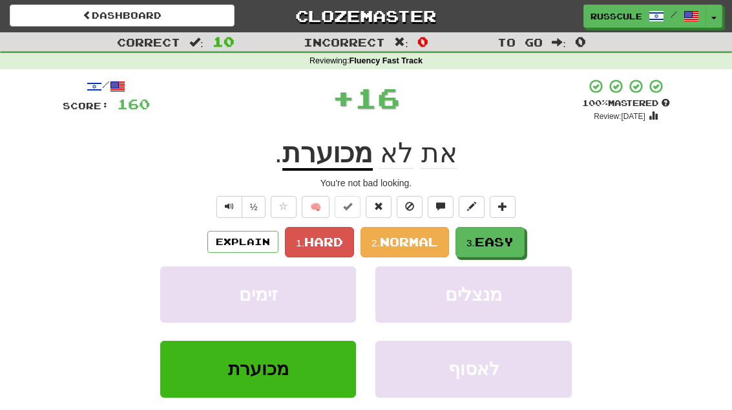
click at [504, 236] on span "Easy" at bounding box center [494, 241] width 39 height 14
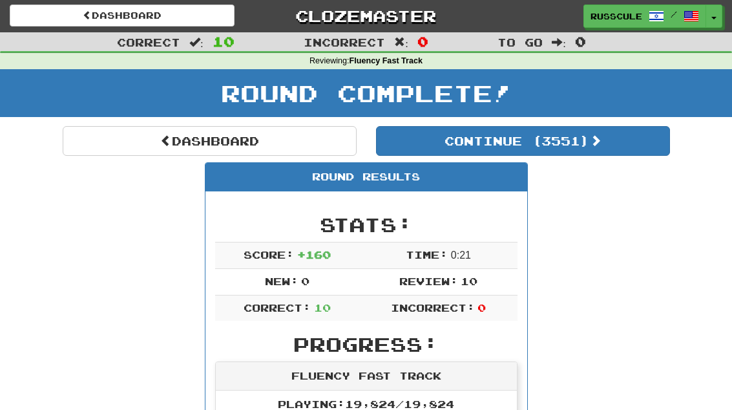
click at [622, 154] on button "Continue ( 3551 )" at bounding box center [523, 141] width 294 height 30
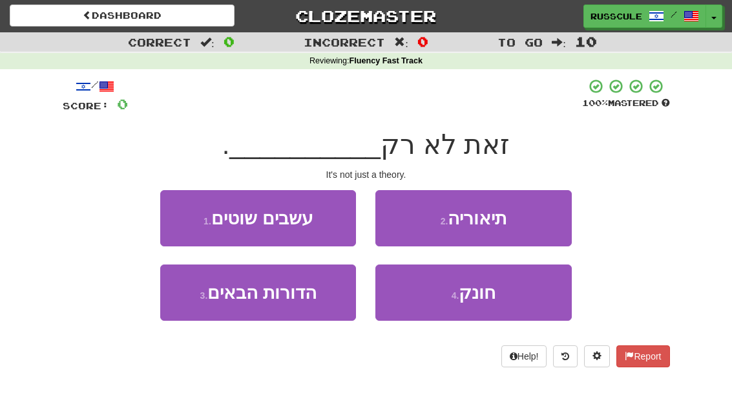
click at [548, 218] on button "2 . תיאוריה" at bounding box center [473, 218] width 196 height 56
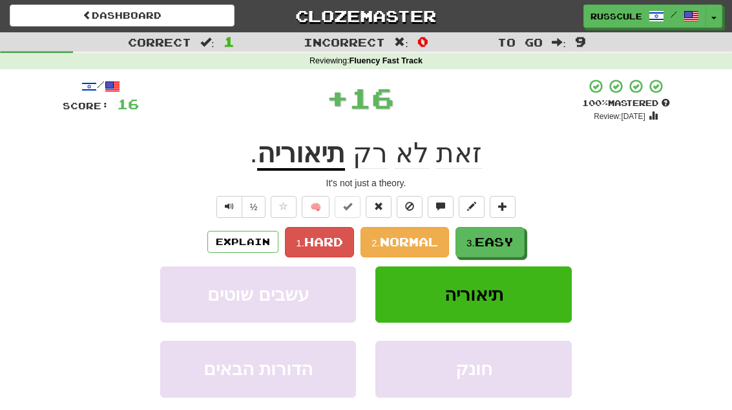
click at [501, 244] on span "Easy" at bounding box center [494, 241] width 39 height 14
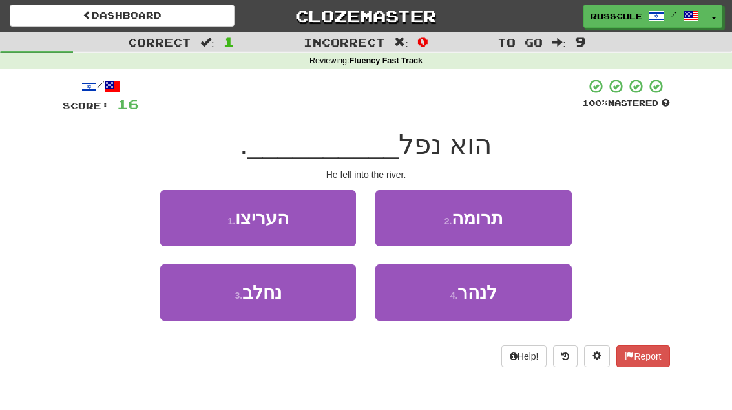
click at [491, 300] on span "לנהר" at bounding box center [476, 292] width 39 height 20
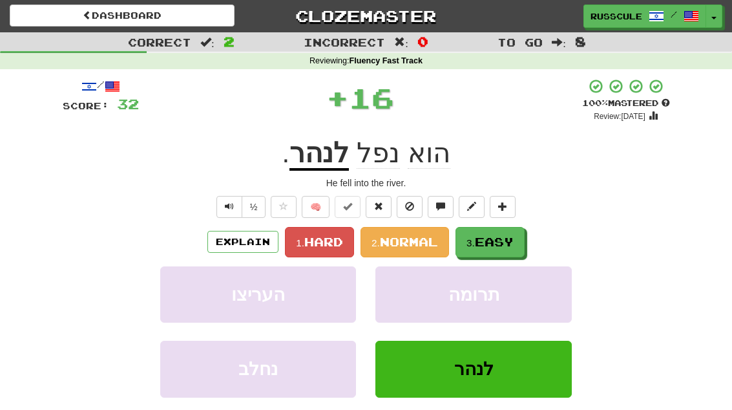
click at [510, 244] on span "Easy" at bounding box center [494, 241] width 39 height 14
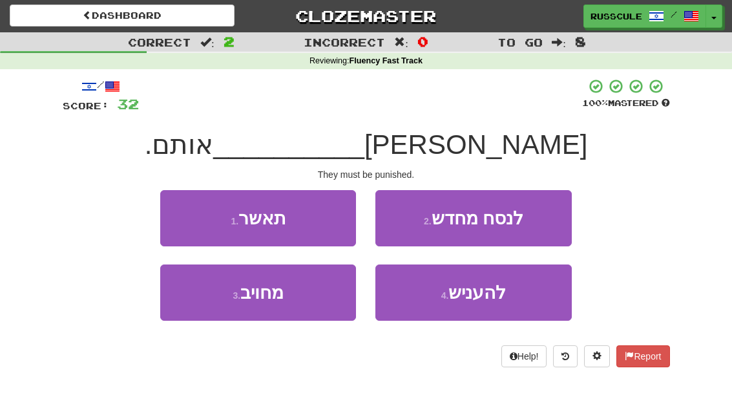
click at [488, 298] on span "להעניש" at bounding box center [476, 292] width 57 height 20
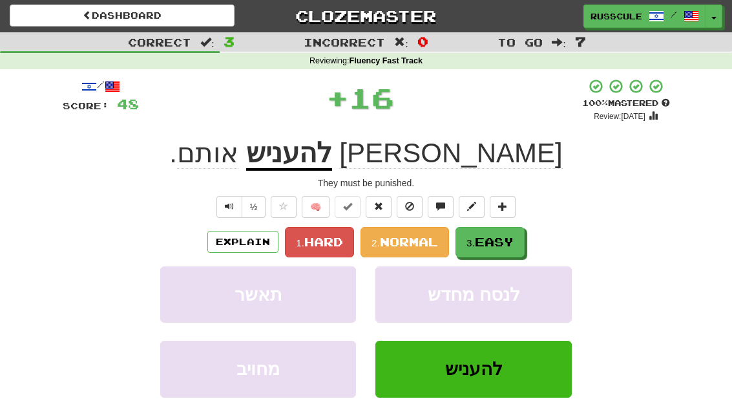
click at [514, 237] on span "Easy" at bounding box center [494, 241] width 39 height 14
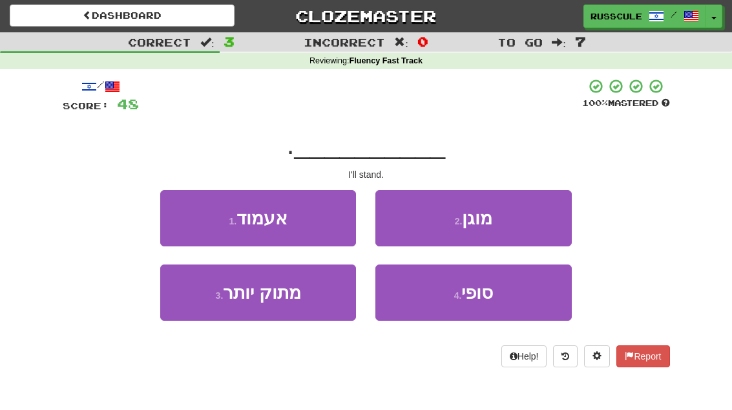
click at [171, 211] on button "1 . אעמוד" at bounding box center [258, 218] width 196 height 56
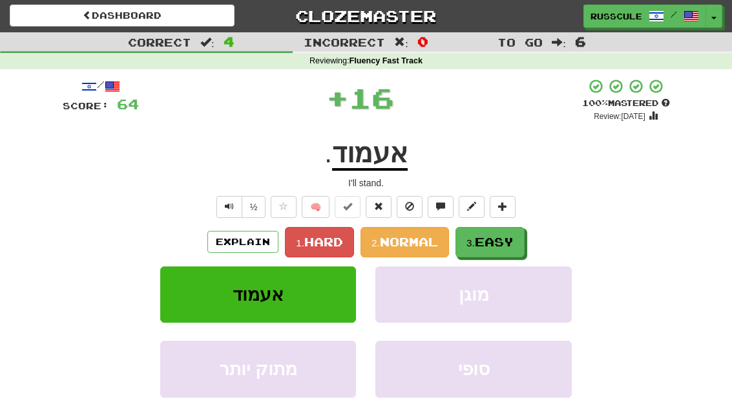
click at [507, 245] on span "Easy" at bounding box center [494, 241] width 39 height 14
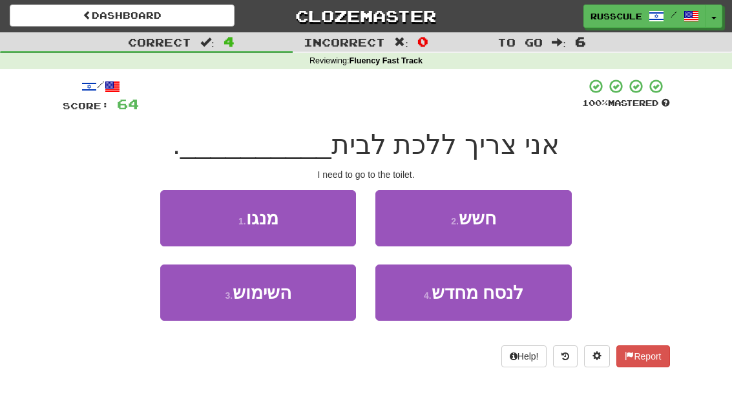
click at [214, 307] on button "3 . השימוש" at bounding box center [258, 292] width 196 height 56
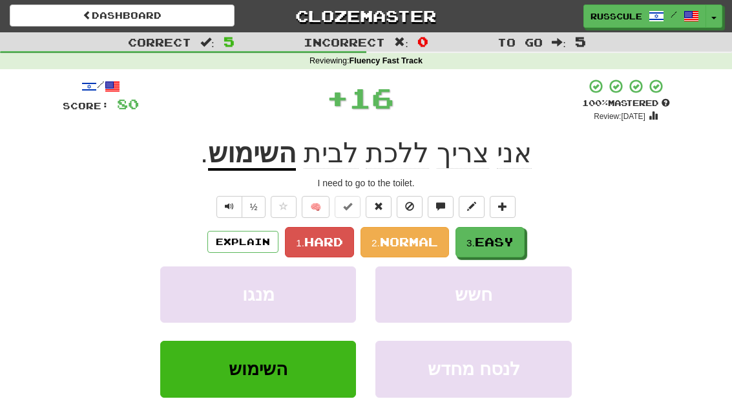
click at [504, 242] on span "Easy" at bounding box center [494, 241] width 39 height 14
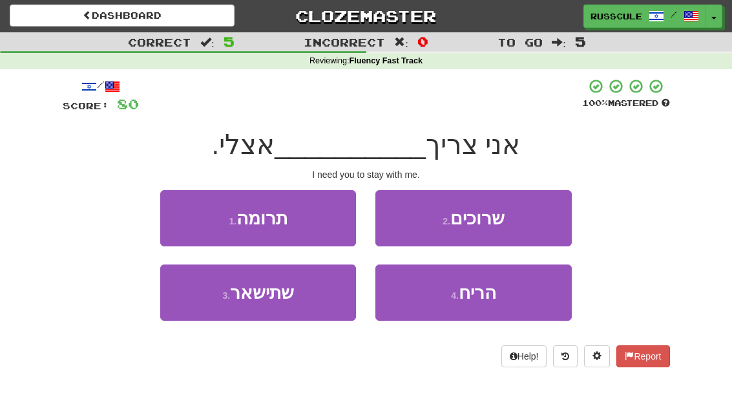
click at [209, 304] on button "3 . שתישאר" at bounding box center [258, 292] width 196 height 56
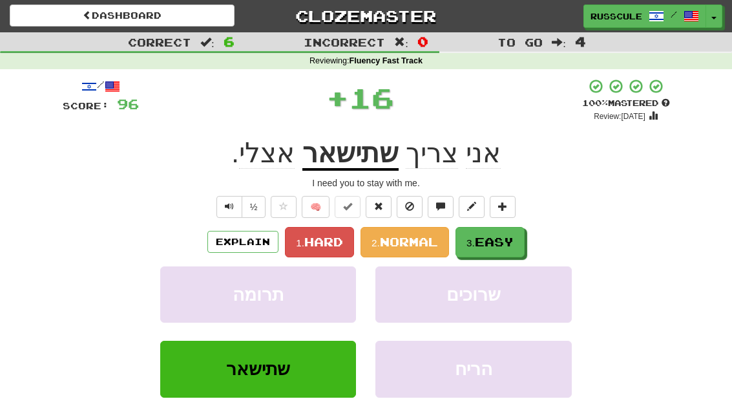
click at [506, 241] on span "Easy" at bounding box center [494, 241] width 39 height 14
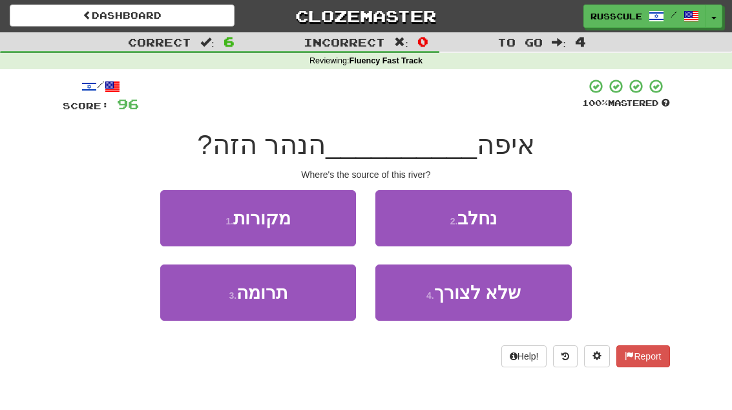
click at [187, 227] on button "1 . מקורות" at bounding box center [258, 218] width 196 height 56
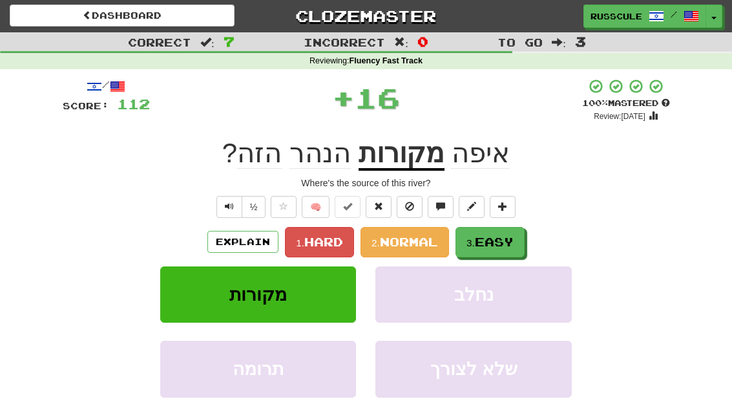
click at [506, 242] on span "Easy" at bounding box center [494, 241] width 39 height 14
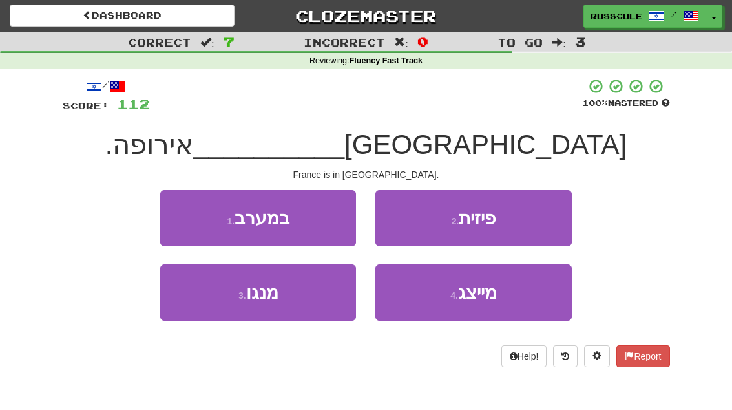
click at [178, 206] on button "1 . במערב" at bounding box center [258, 218] width 196 height 56
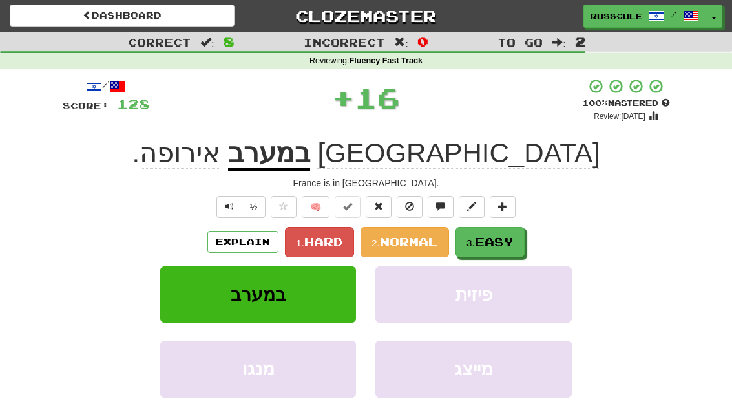
click at [492, 245] on span "Easy" at bounding box center [494, 241] width 39 height 14
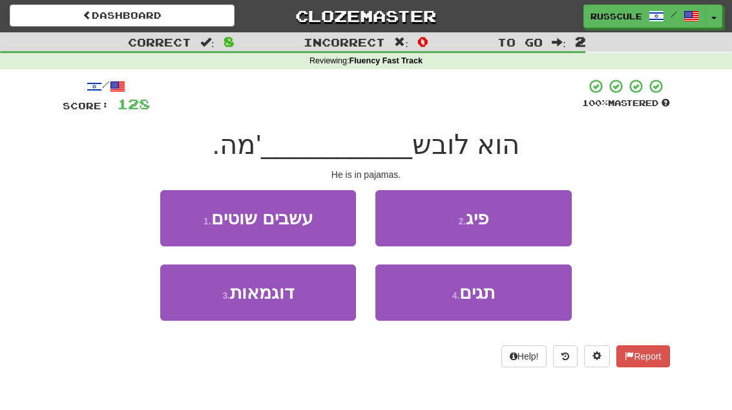
click at [533, 218] on button "2 . פיג" at bounding box center [473, 218] width 196 height 56
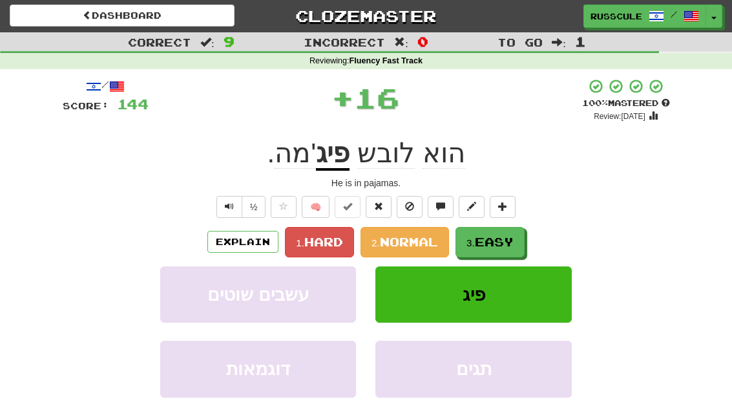
click at [495, 243] on span "Easy" at bounding box center [494, 241] width 39 height 14
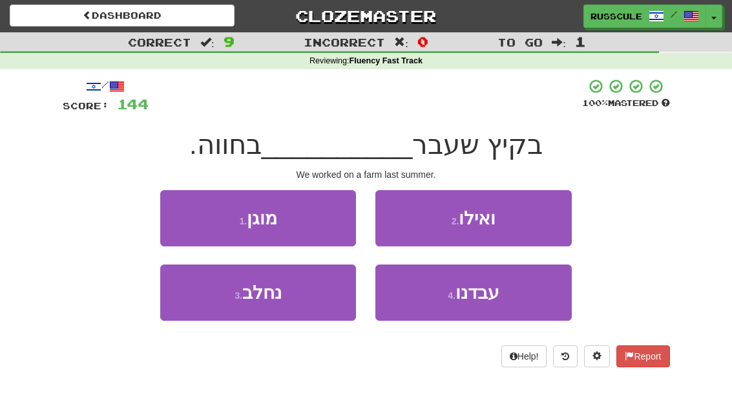
click at [481, 295] on span "עבדנו" at bounding box center [477, 292] width 44 height 20
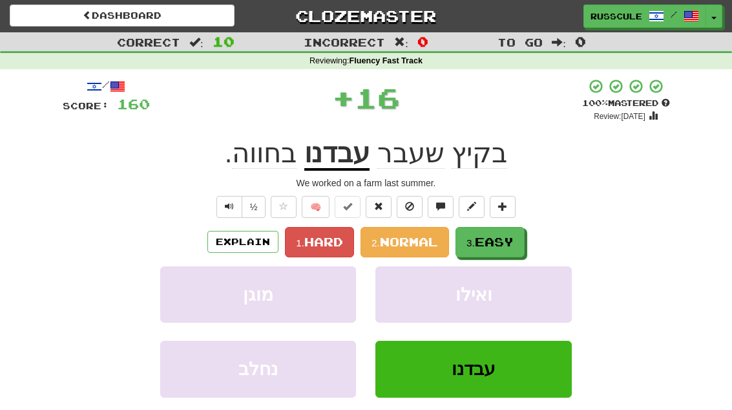
click at [507, 235] on span "Easy" at bounding box center [494, 241] width 39 height 14
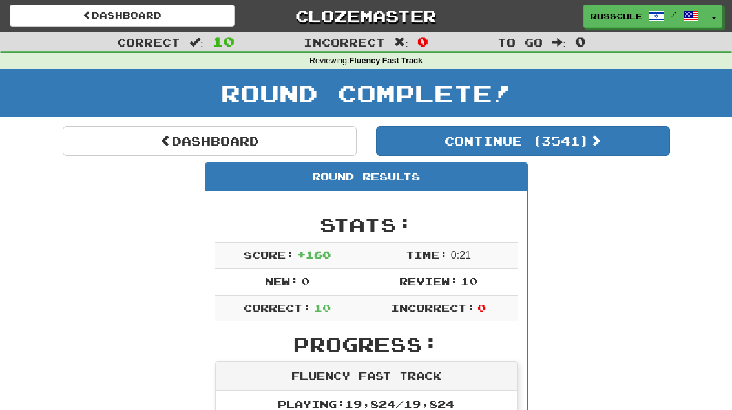
click at [632, 154] on button "Continue ( 3541 )" at bounding box center [523, 141] width 294 height 30
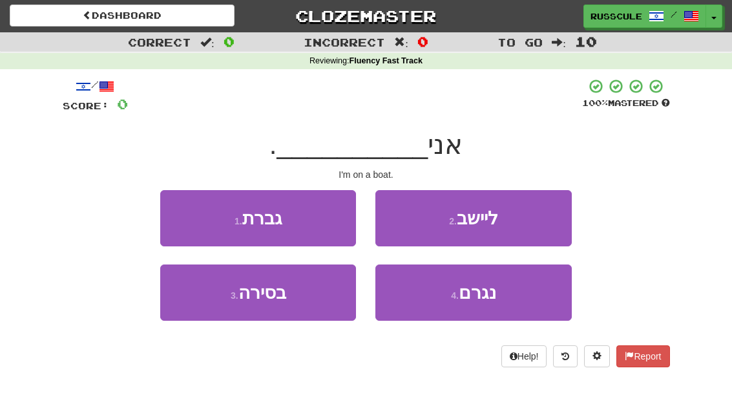
click at [202, 307] on button "3 . בסירה" at bounding box center [258, 292] width 196 height 56
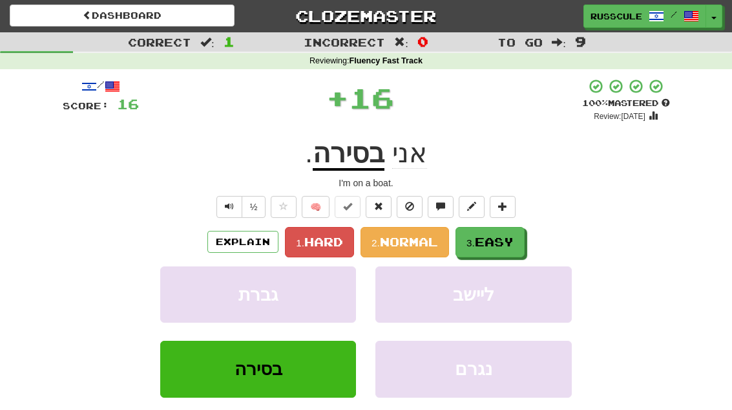
click at [504, 245] on span "Easy" at bounding box center [494, 241] width 39 height 14
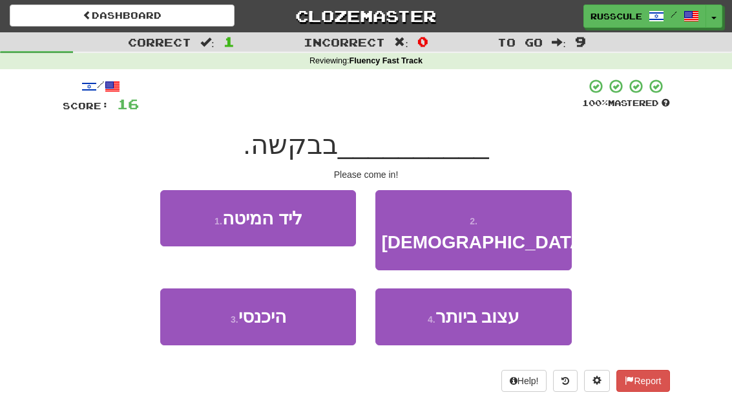
click at [201, 311] on button "3 . היכנסי" at bounding box center [258, 316] width 196 height 56
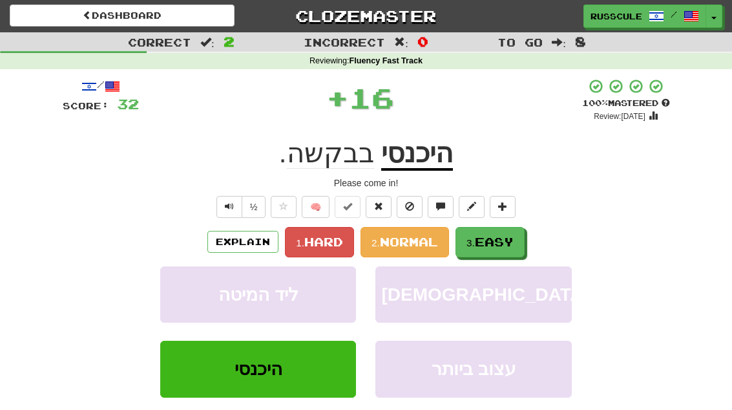
click at [501, 245] on span "Easy" at bounding box center [494, 241] width 39 height 14
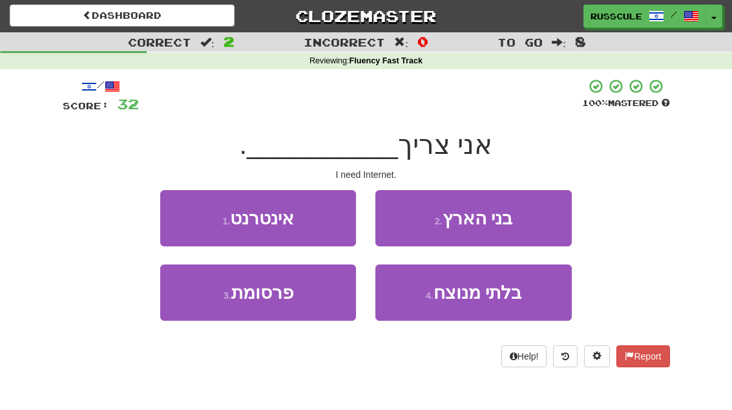
click at [178, 214] on button "1 . אינטרנט" at bounding box center [258, 218] width 196 height 56
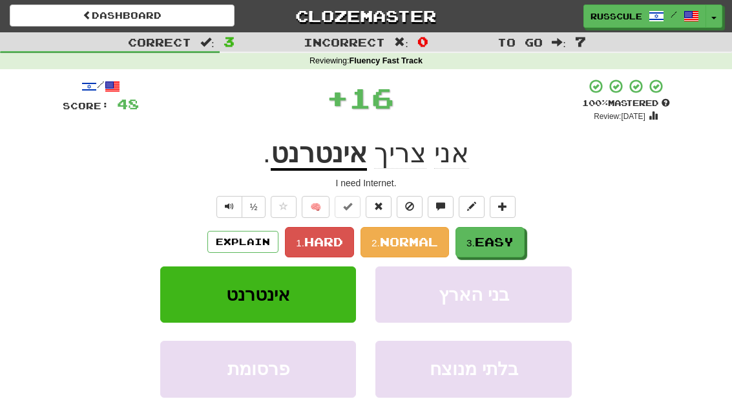
click at [500, 243] on span "Easy" at bounding box center [494, 241] width 39 height 14
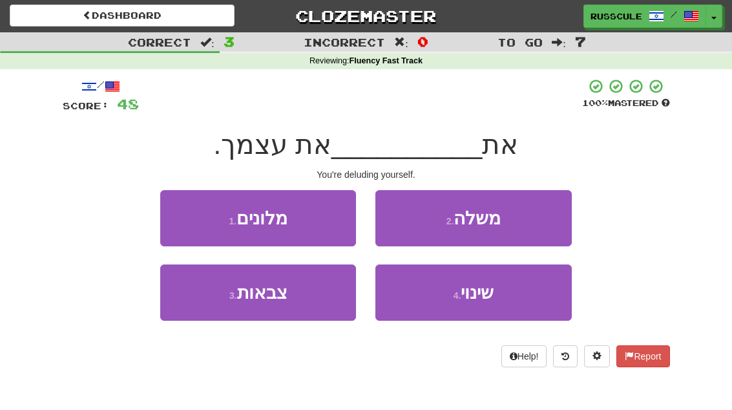
click at [524, 225] on button "2 . משלה" at bounding box center [473, 218] width 196 height 56
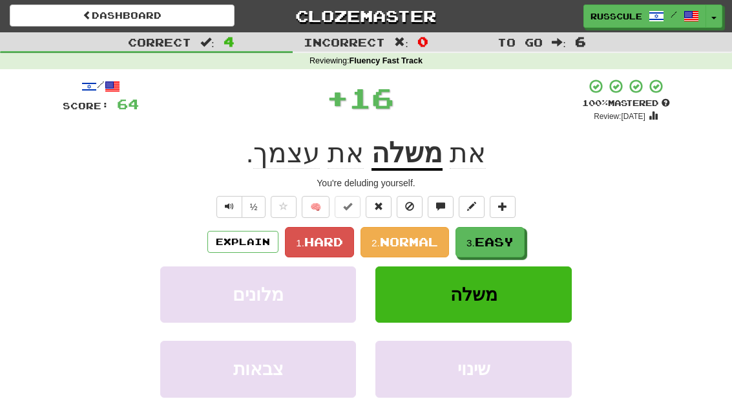
click at [497, 242] on span "Easy" at bounding box center [494, 241] width 39 height 14
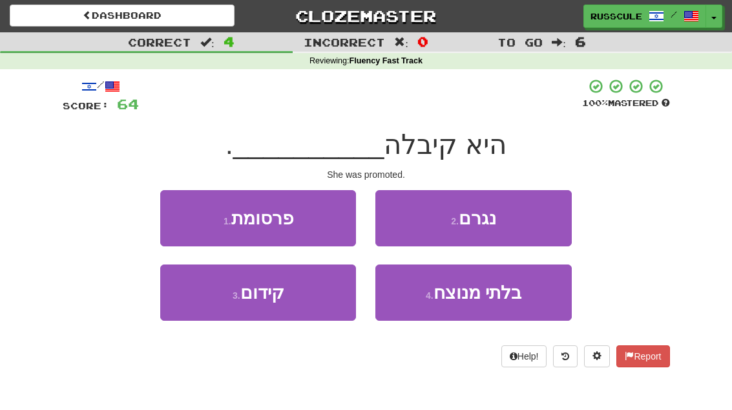
click at [209, 310] on button "3 . קידום" at bounding box center [258, 292] width 196 height 56
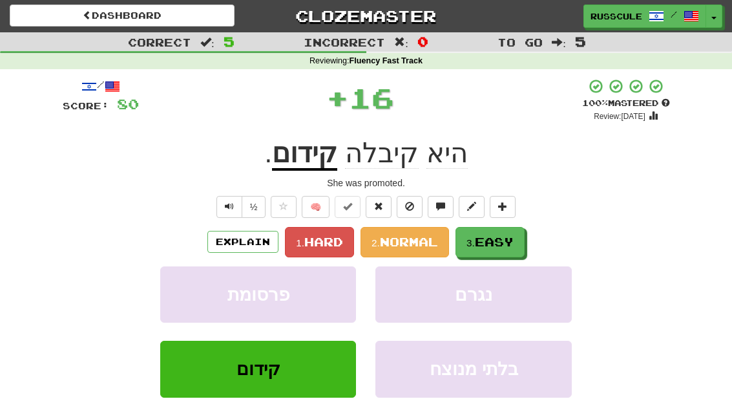
click at [503, 243] on span "Easy" at bounding box center [494, 241] width 39 height 14
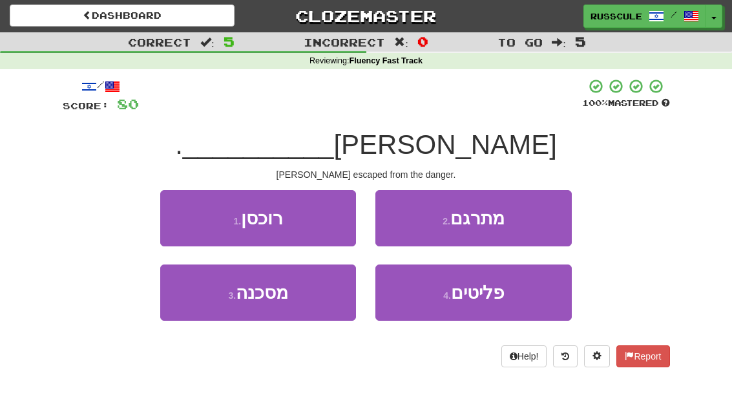
click at [202, 307] on button "3 . מסכנה" at bounding box center [258, 292] width 196 height 56
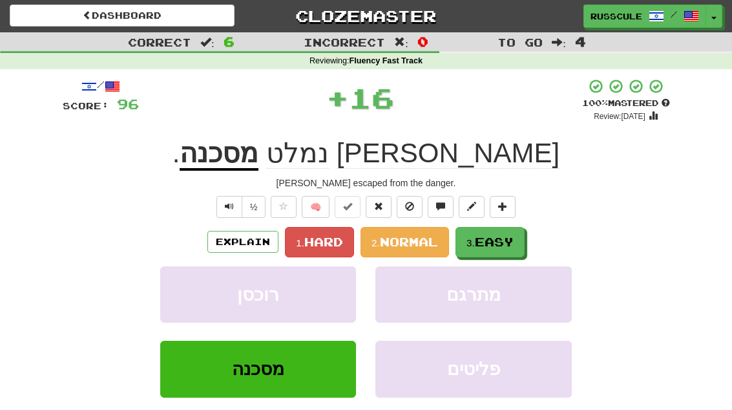
click at [500, 241] on span "Easy" at bounding box center [494, 241] width 39 height 14
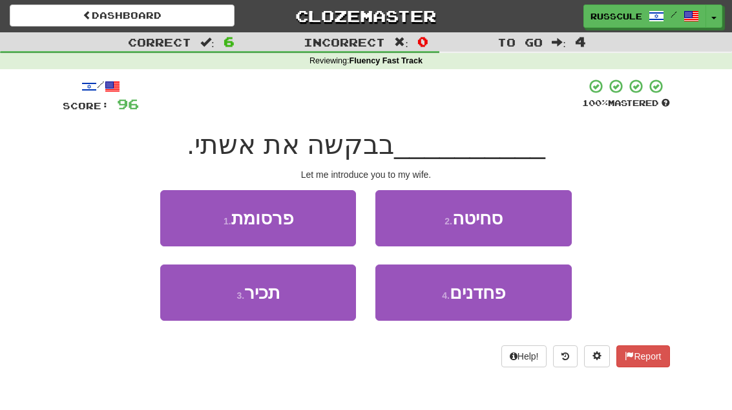
click at [203, 304] on button "3 . תכיר" at bounding box center [258, 292] width 196 height 56
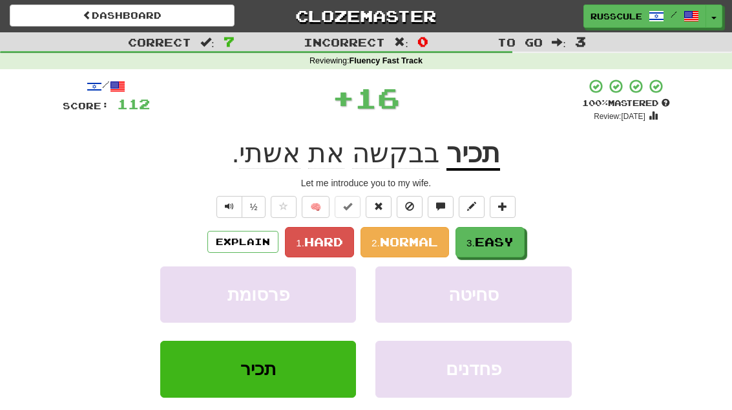
click at [503, 242] on span "Easy" at bounding box center [494, 241] width 39 height 14
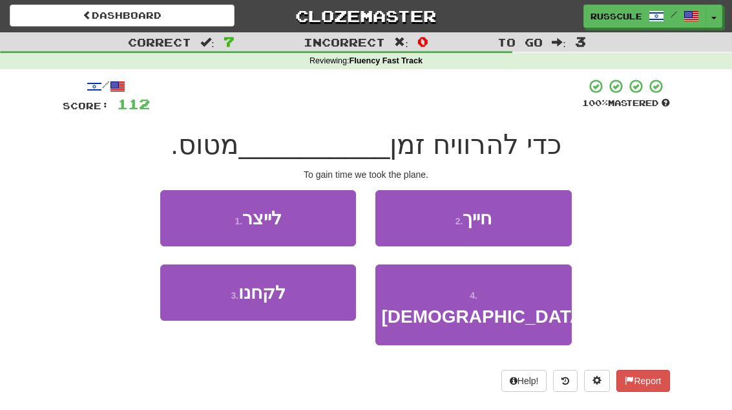
click at [205, 306] on button "3 . לקחנו" at bounding box center [258, 292] width 196 height 56
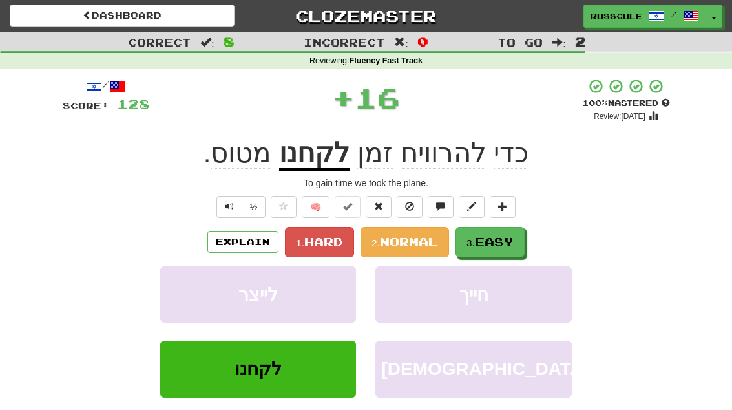
click at [497, 244] on span "Easy" at bounding box center [494, 241] width 39 height 14
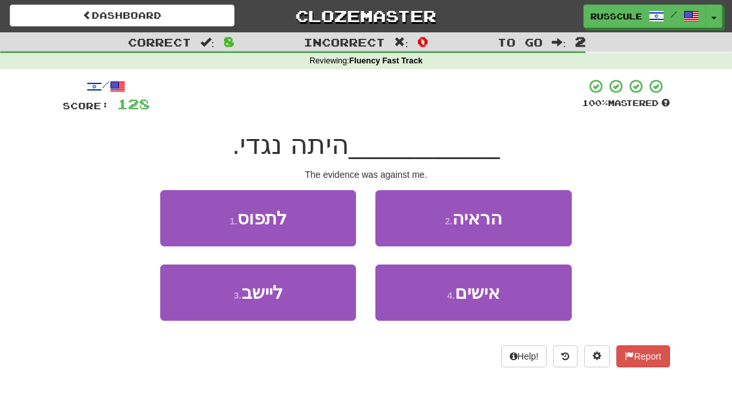
click at [533, 223] on button "2 . הראיה" at bounding box center [473, 218] width 196 height 56
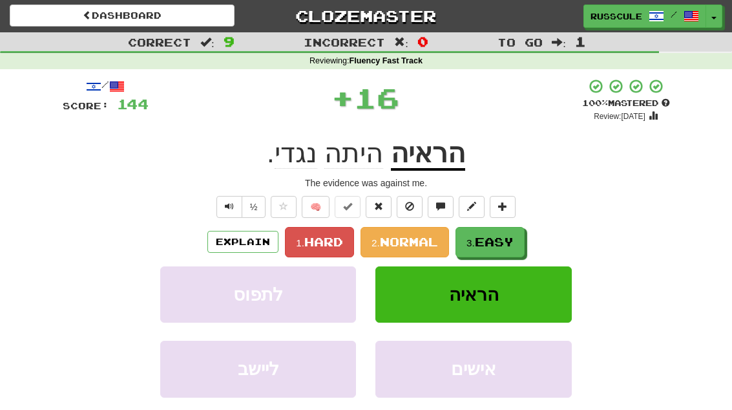
click at [504, 243] on span "Easy" at bounding box center [494, 241] width 39 height 14
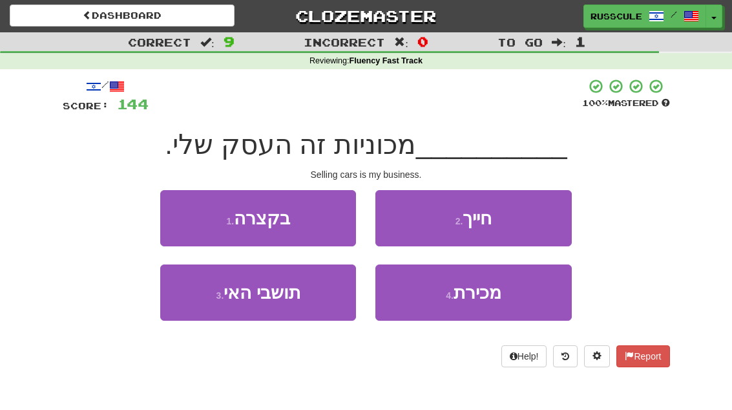
click at [486, 302] on button "4 . מכירת" at bounding box center [473, 292] width 196 height 56
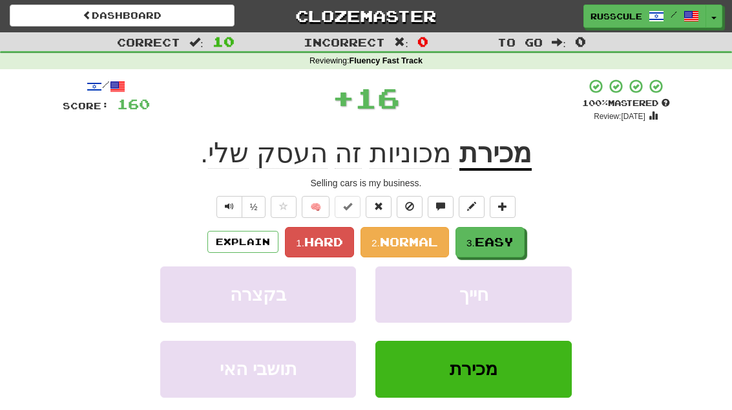
click at [512, 234] on span "Easy" at bounding box center [494, 241] width 39 height 14
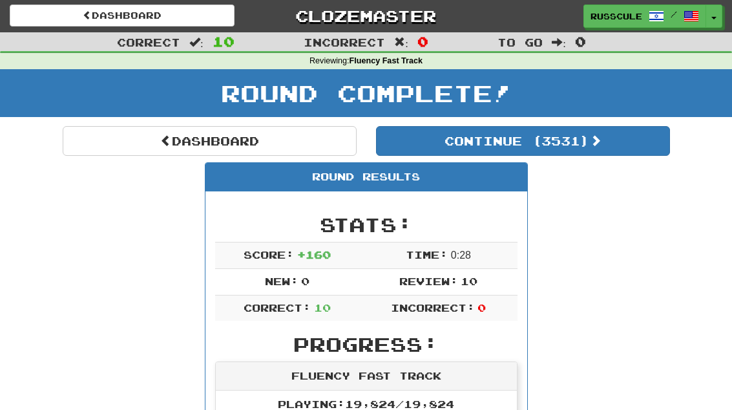
click at [628, 149] on button "Continue ( 3531 )" at bounding box center [523, 141] width 294 height 30
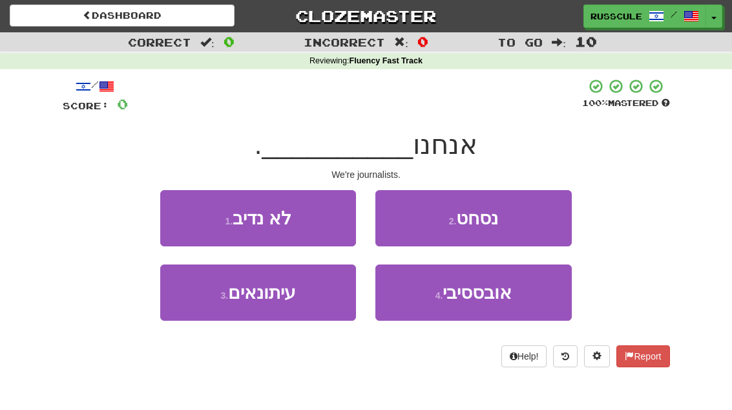
click at [203, 304] on button "3 . עיתונאים" at bounding box center [258, 292] width 196 height 56
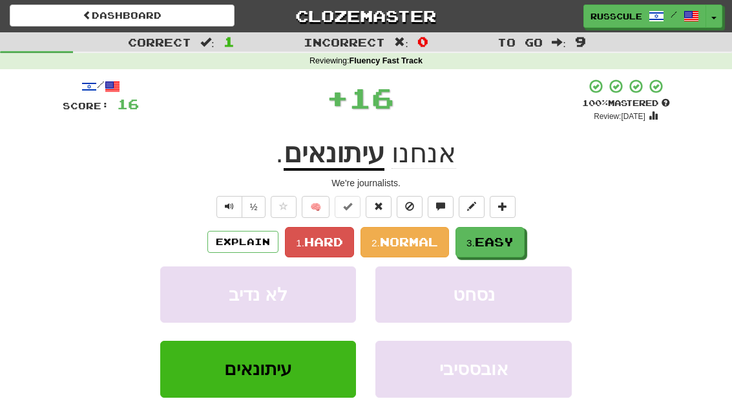
click at [510, 245] on span "Easy" at bounding box center [494, 241] width 39 height 14
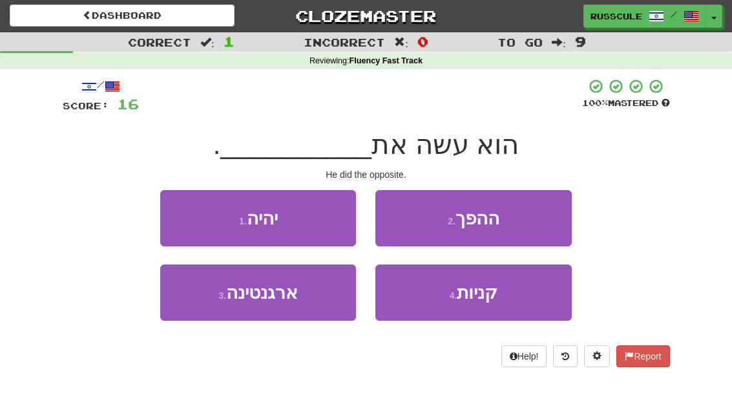
click at [536, 224] on button "2 . ההפך" at bounding box center [473, 218] width 196 height 56
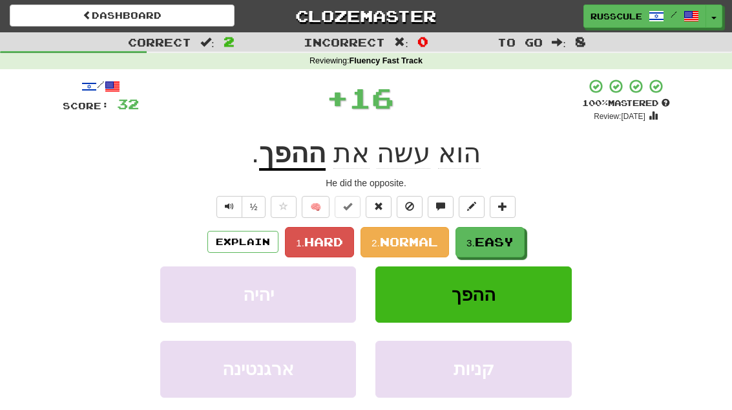
click at [504, 244] on span "Easy" at bounding box center [494, 241] width 39 height 14
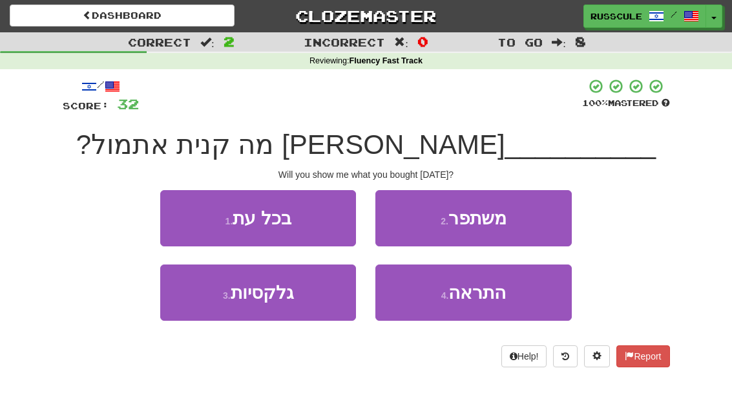
click at [477, 297] on span "התראה" at bounding box center [476, 292] width 57 height 20
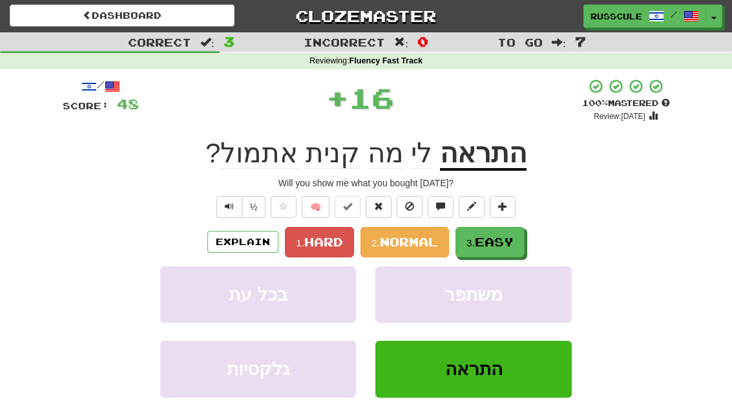
click at [504, 247] on span "Easy" at bounding box center [494, 241] width 39 height 14
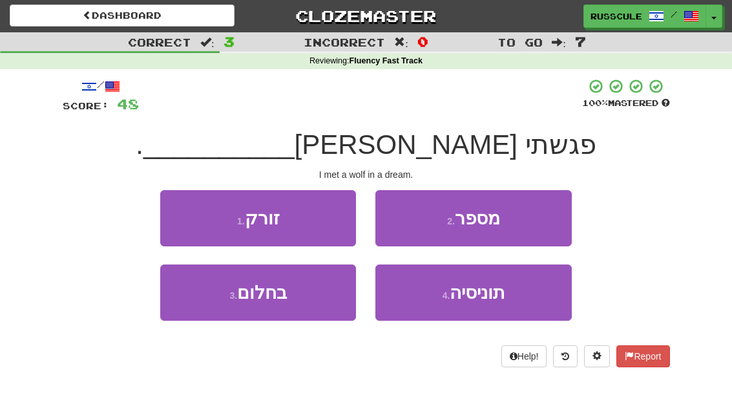
click at [211, 305] on button "3 . בחלום" at bounding box center [258, 292] width 196 height 56
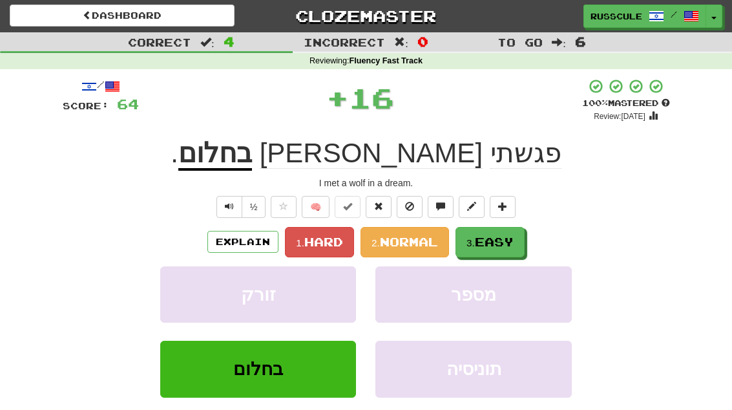
click at [509, 245] on span "Easy" at bounding box center [494, 241] width 39 height 14
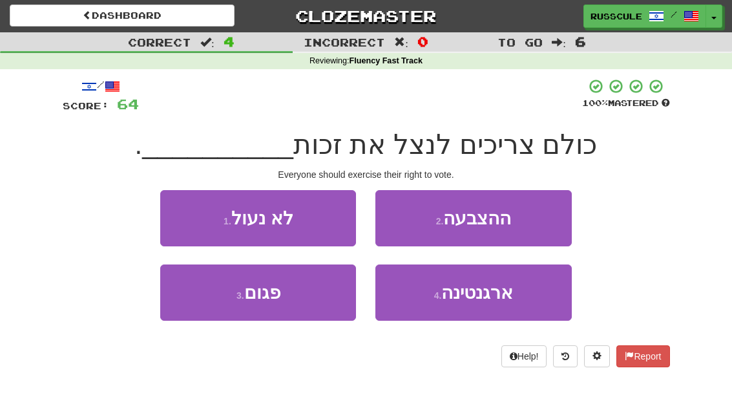
click at [532, 222] on button "2 . ההצבעה" at bounding box center [473, 218] width 196 height 56
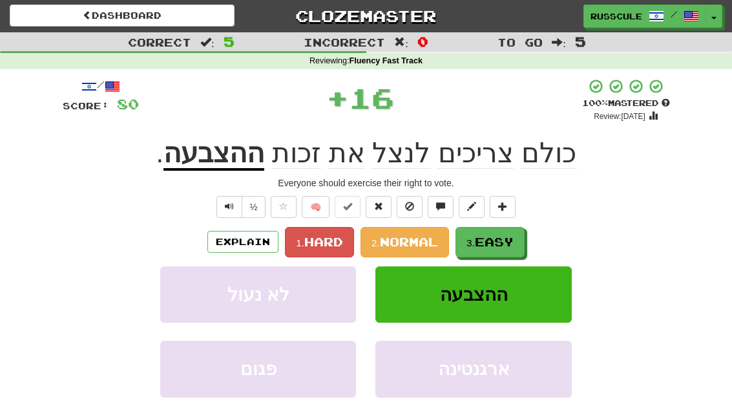
click at [497, 245] on span "Easy" at bounding box center [494, 241] width 39 height 14
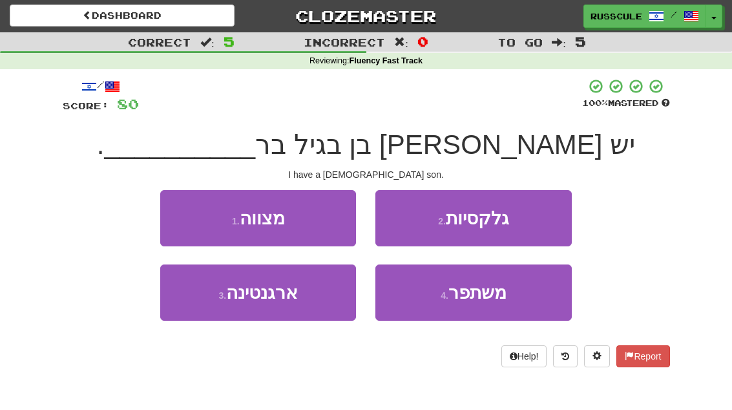
click at [180, 216] on button "1 . מצווה" at bounding box center [258, 218] width 196 height 56
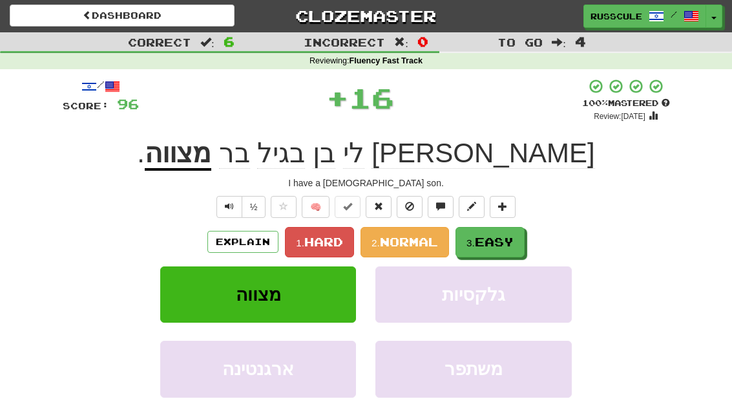
click at [501, 245] on span "Easy" at bounding box center [494, 241] width 39 height 14
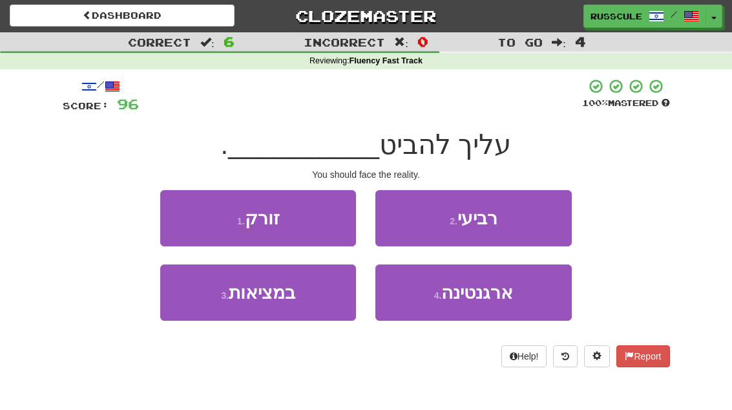
click at [211, 302] on button "3 . במציאות" at bounding box center [258, 292] width 196 height 56
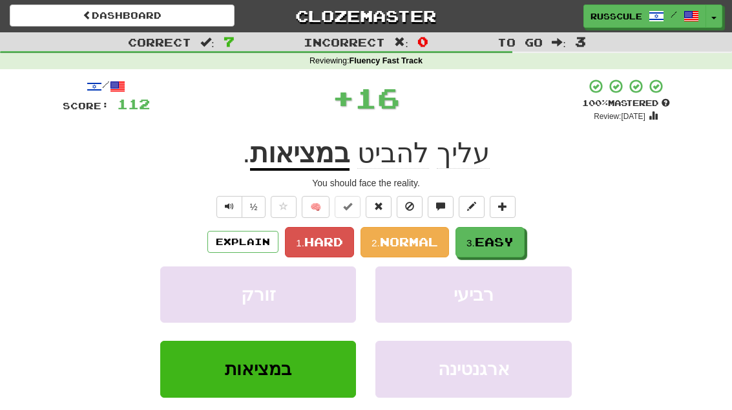
click at [512, 239] on span "Easy" at bounding box center [494, 241] width 39 height 14
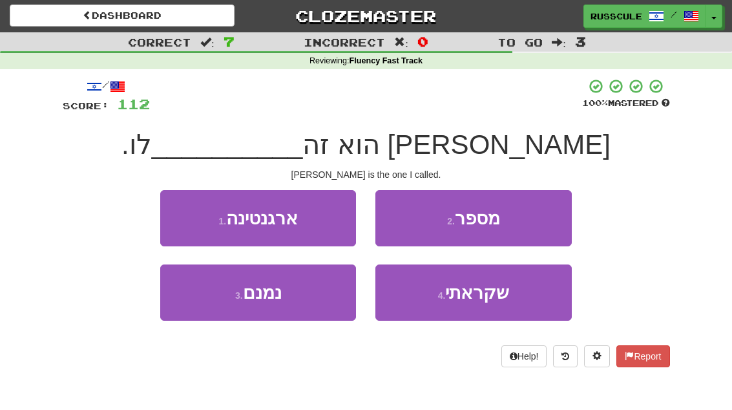
click at [488, 304] on button "4 . שקראתי" at bounding box center [473, 292] width 196 height 56
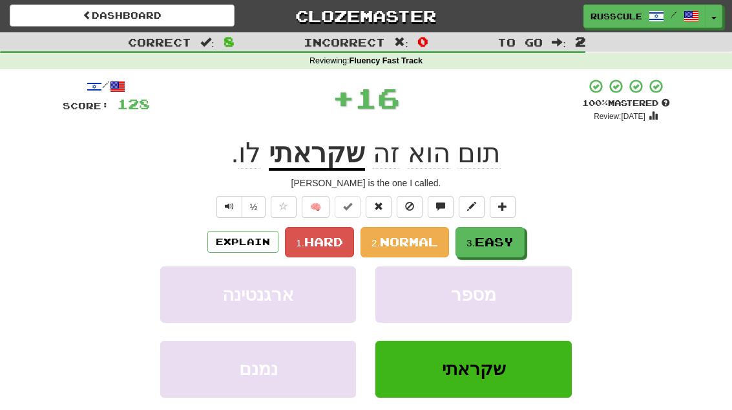
click at [513, 239] on span "Easy" at bounding box center [494, 241] width 39 height 14
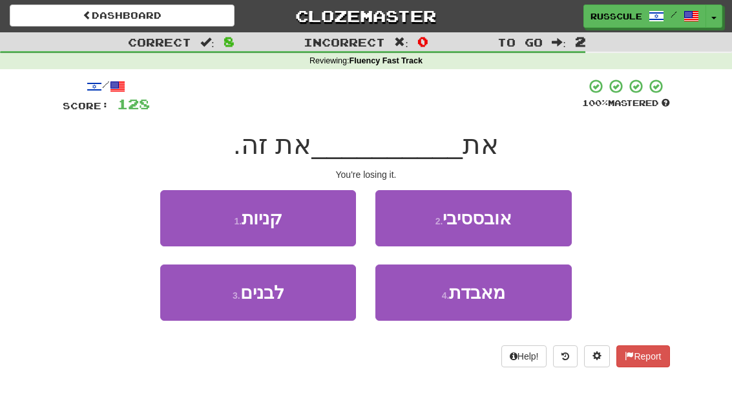
click at [475, 296] on span "מאבדת" at bounding box center [477, 292] width 56 height 20
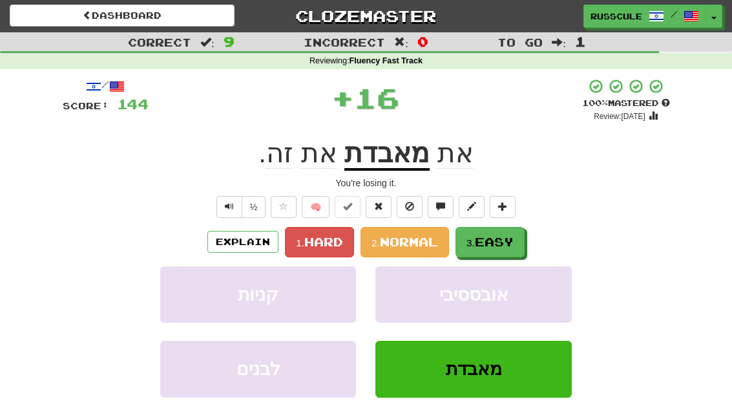
click at [512, 242] on span "Easy" at bounding box center [494, 241] width 39 height 14
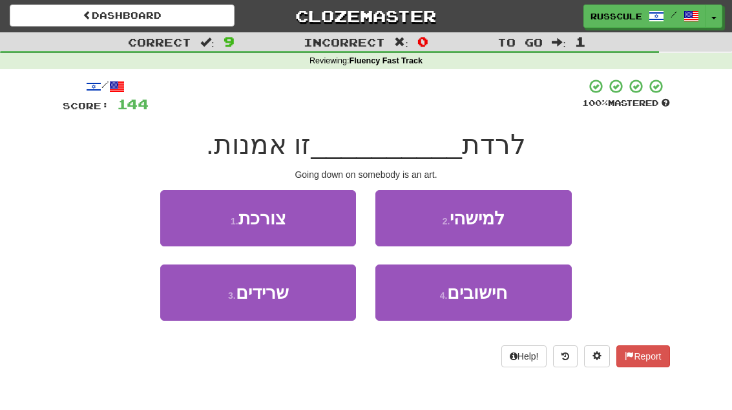
click at [532, 220] on button "2 . למישהי" at bounding box center [473, 218] width 196 height 56
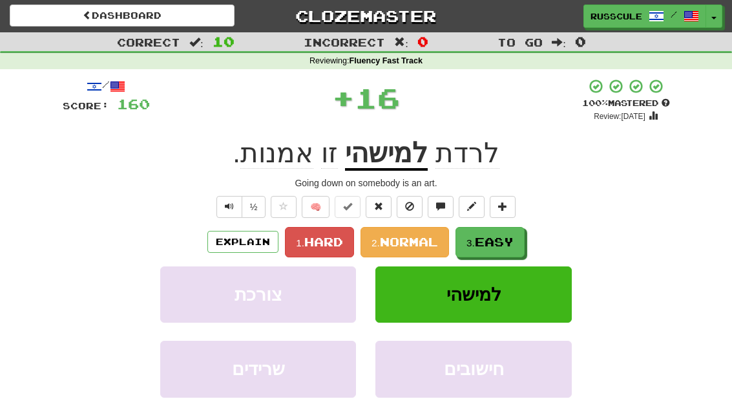
click at [506, 242] on span "Easy" at bounding box center [494, 241] width 39 height 14
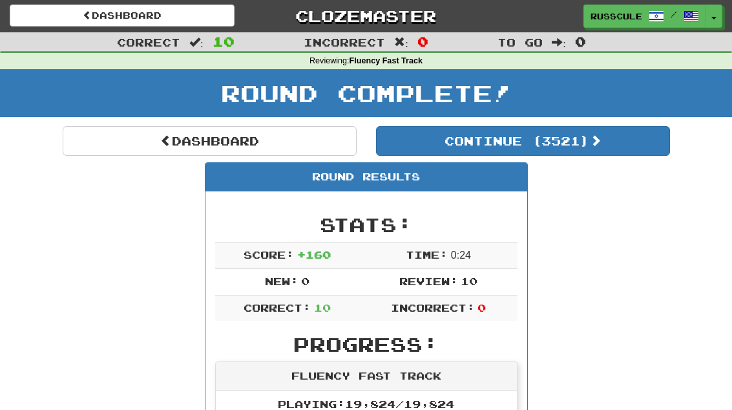
click at [627, 154] on button "Continue ( 3521 )" at bounding box center [523, 141] width 294 height 30
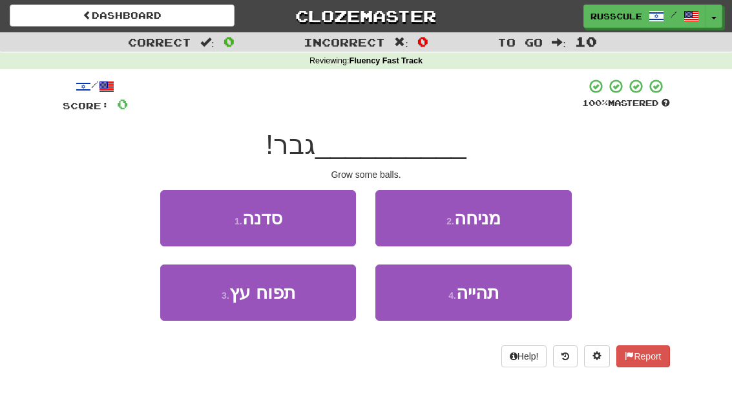
click at [495, 302] on button "4 . תהייה" at bounding box center [473, 292] width 196 height 56
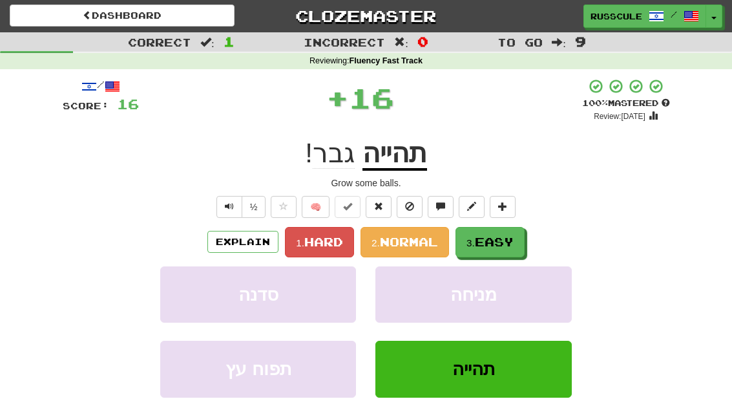
click at [514, 238] on span "Easy" at bounding box center [494, 241] width 39 height 14
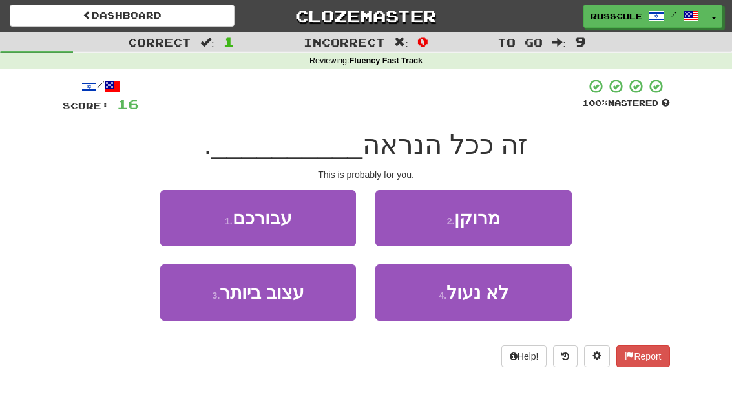
click at [181, 211] on button "1 . עבורכם" at bounding box center [258, 218] width 196 height 56
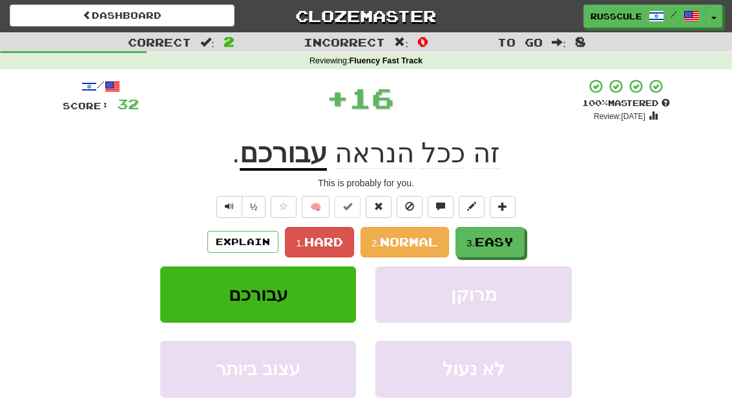
click at [506, 242] on span "Easy" at bounding box center [494, 241] width 39 height 14
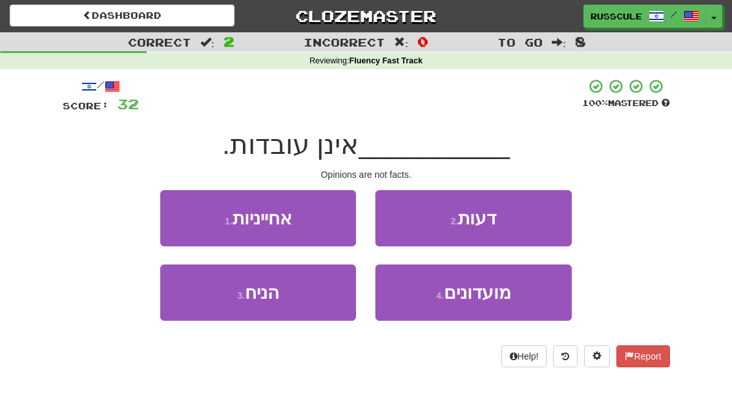
click at [526, 225] on button "2 . דעות" at bounding box center [473, 218] width 196 height 56
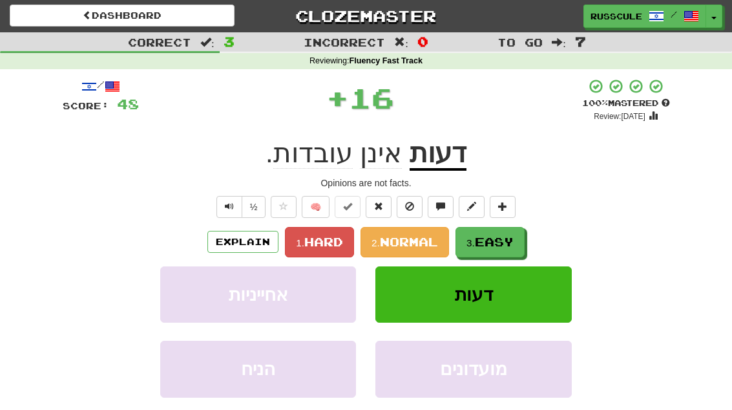
click at [506, 242] on span "Easy" at bounding box center [494, 241] width 39 height 14
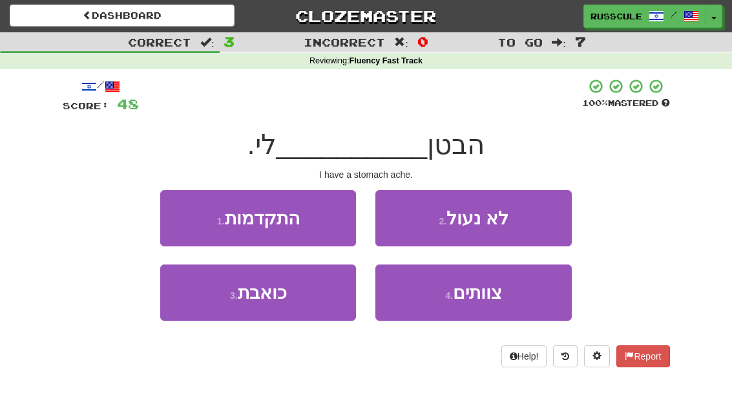
click at [214, 303] on button "3 . כואבת" at bounding box center [258, 292] width 196 height 56
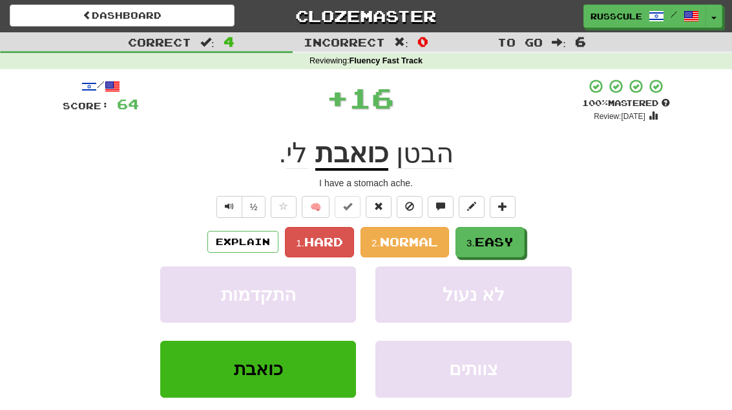
click at [499, 245] on span "Easy" at bounding box center [494, 241] width 39 height 14
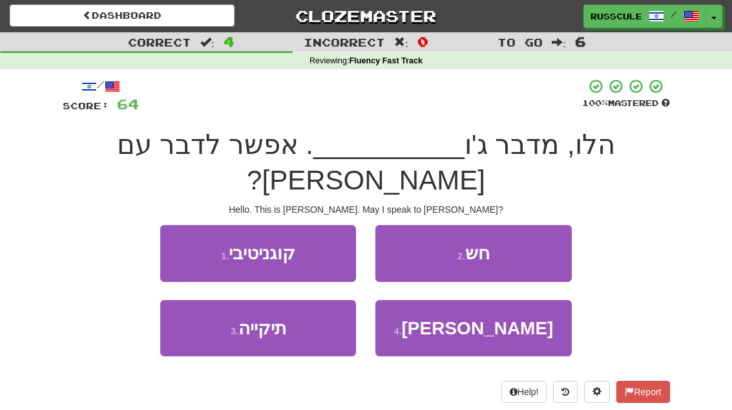
click at [488, 318] on span "קרלטון" at bounding box center [478, 328] width 152 height 20
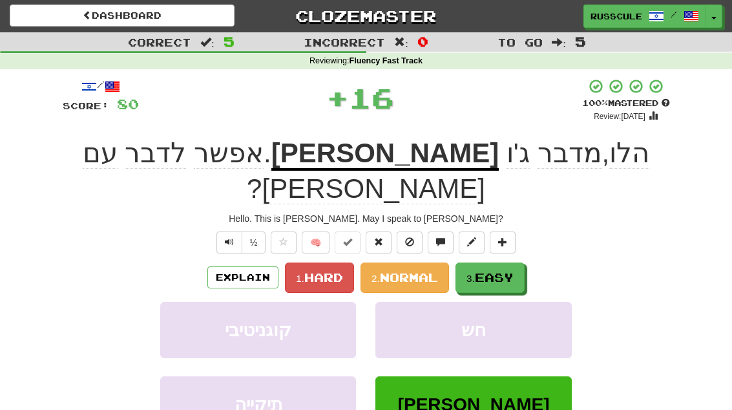
click at [519, 262] on button "3. Easy" at bounding box center [489, 277] width 69 height 30
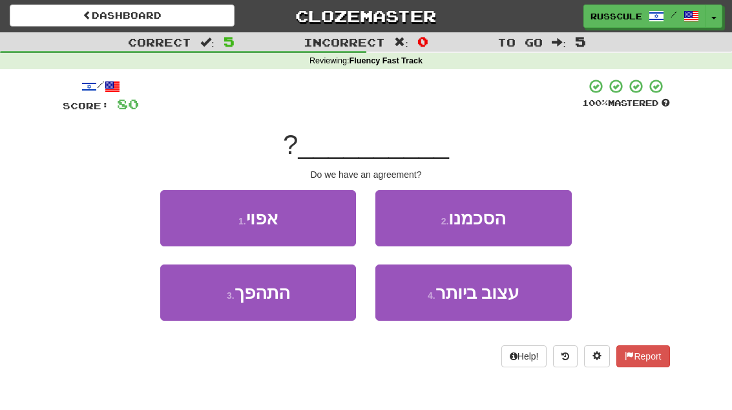
click at [532, 222] on button "2 . הסכמנו" at bounding box center [473, 218] width 196 height 56
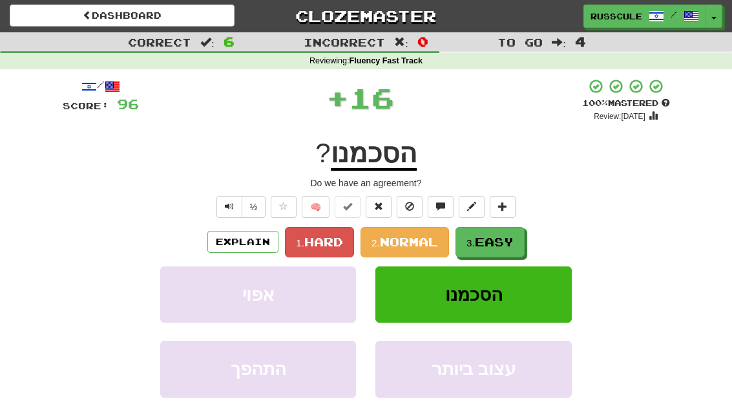
click at [495, 244] on span "Easy" at bounding box center [494, 241] width 39 height 14
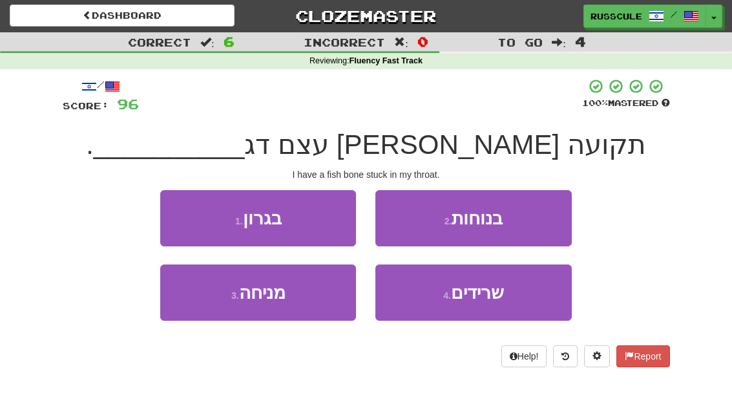
click at [194, 220] on button "1 . בגרון" at bounding box center [258, 218] width 196 height 56
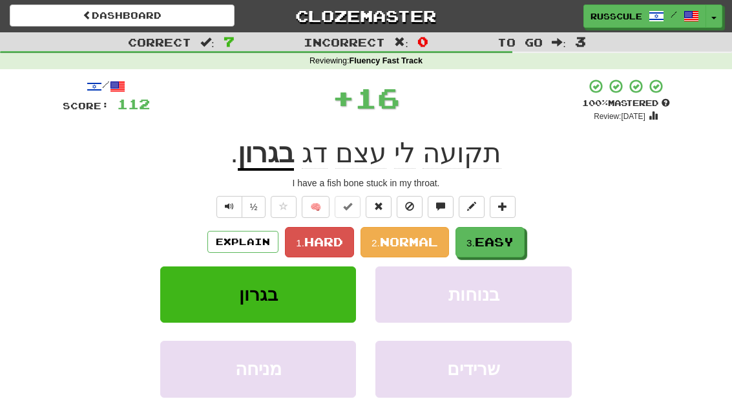
click at [495, 242] on span "Easy" at bounding box center [494, 241] width 39 height 14
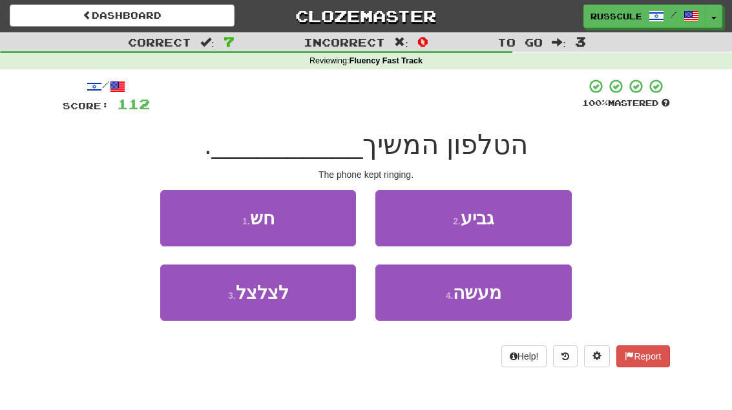
click at [214, 302] on button "3 . לצלצל" at bounding box center [258, 292] width 196 height 56
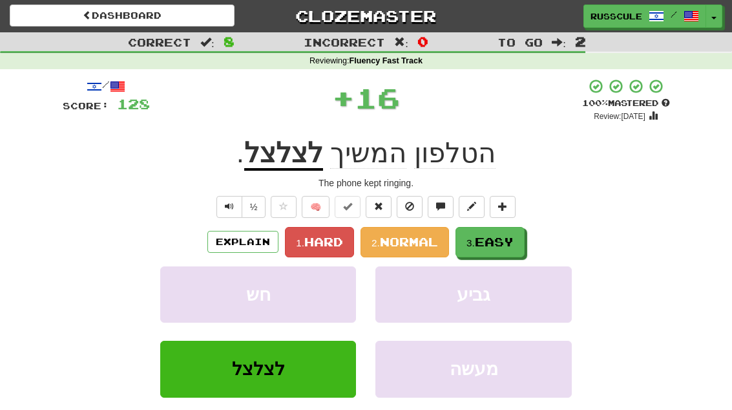
click at [497, 244] on span "Easy" at bounding box center [494, 241] width 39 height 14
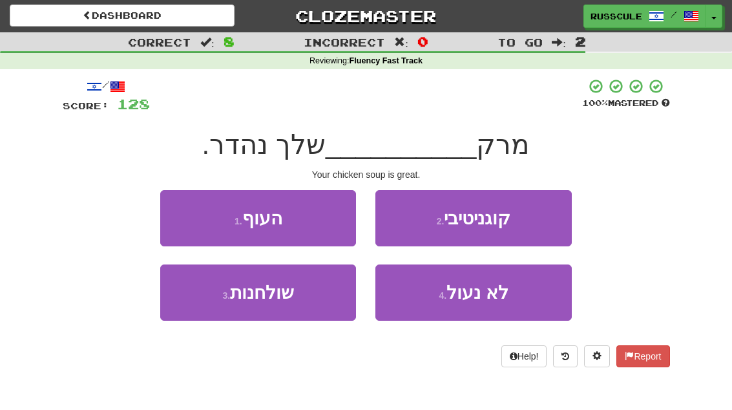
click at [178, 208] on button "1 . העוף" at bounding box center [258, 218] width 196 height 56
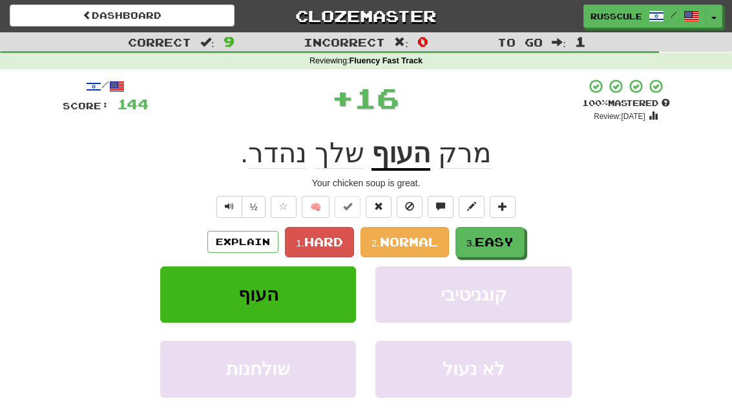
click at [489, 247] on span "Easy" at bounding box center [494, 241] width 39 height 14
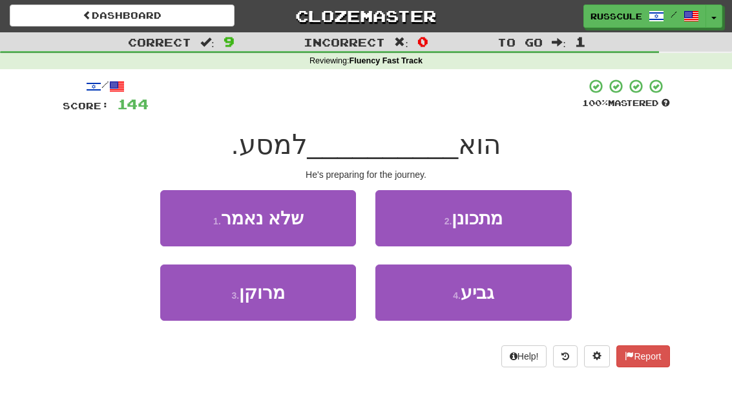
click at [518, 222] on button "2 . מתכונן" at bounding box center [473, 218] width 196 height 56
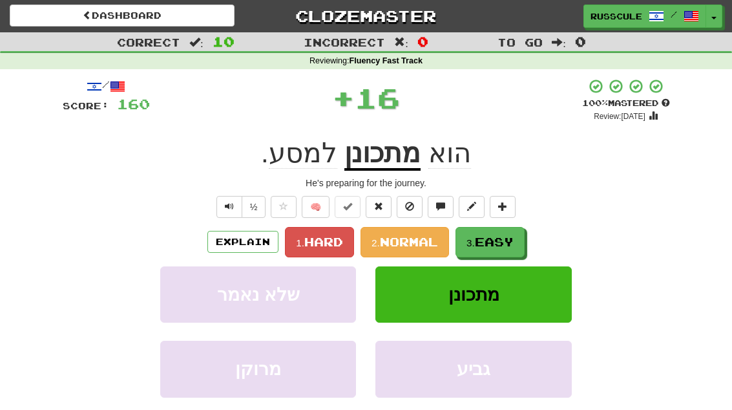
click at [495, 242] on span "Easy" at bounding box center [494, 241] width 39 height 14
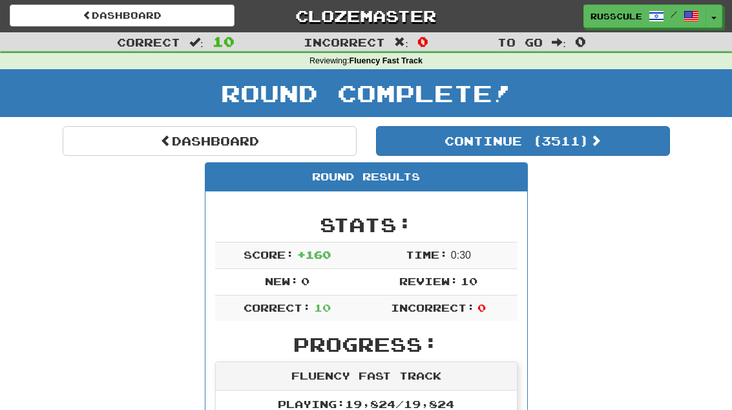
click at [618, 152] on button "Continue ( 3511 )" at bounding box center [523, 141] width 294 height 30
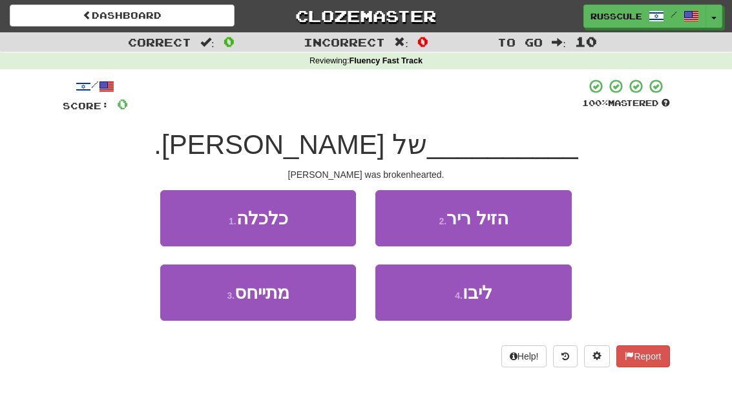
click at [486, 300] on span "ליבו" at bounding box center [477, 292] width 30 height 20
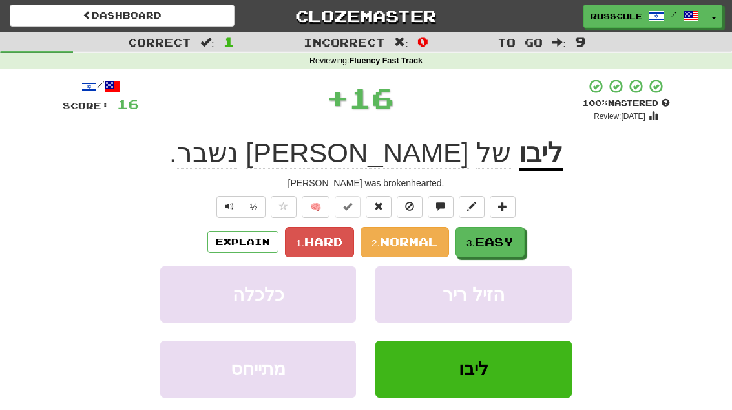
click at [508, 240] on span "Easy" at bounding box center [494, 241] width 39 height 14
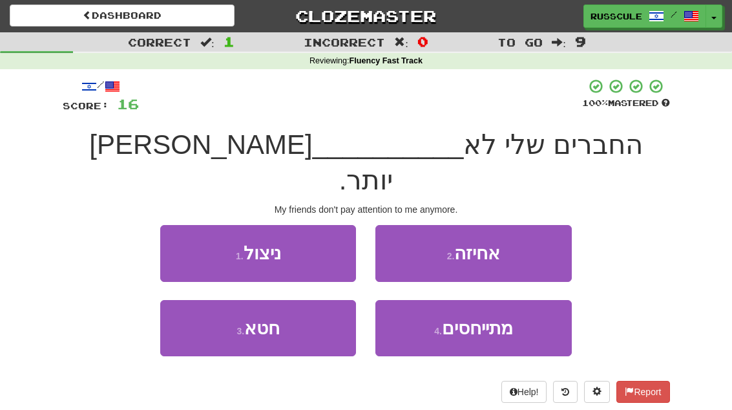
click at [528, 225] on button "2 . אחיזה" at bounding box center [473, 253] width 196 height 56
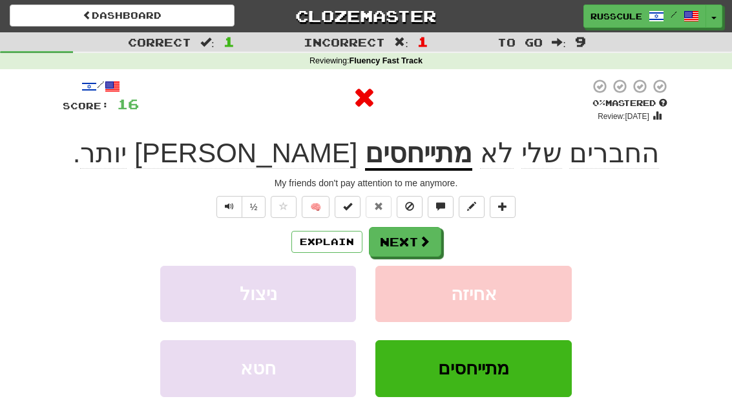
click at [424, 237] on span at bounding box center [425, 241] width 12 height 12
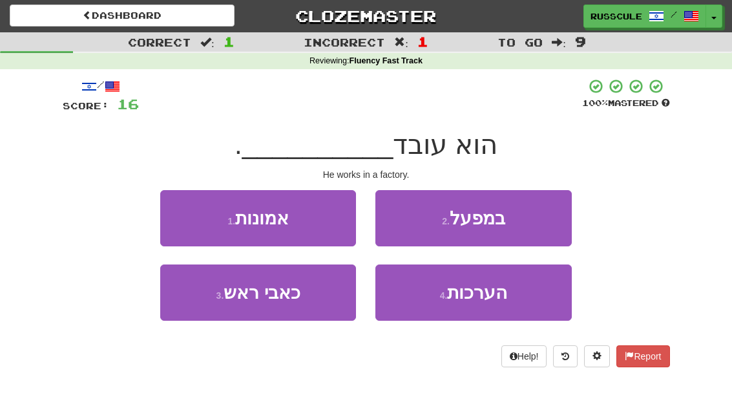
click at [524, 220] on button "2 . במפעל" at bounding box center [473, 218] width 196 height 56
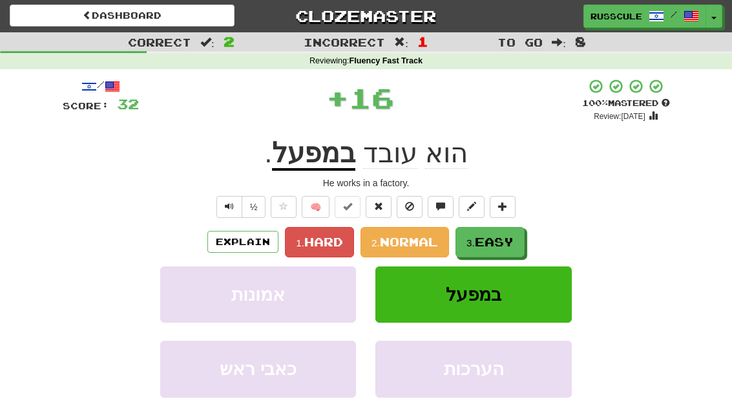
click at [491, 244] on span "Easy" at bounding box center [494, 241] width 39 height 14
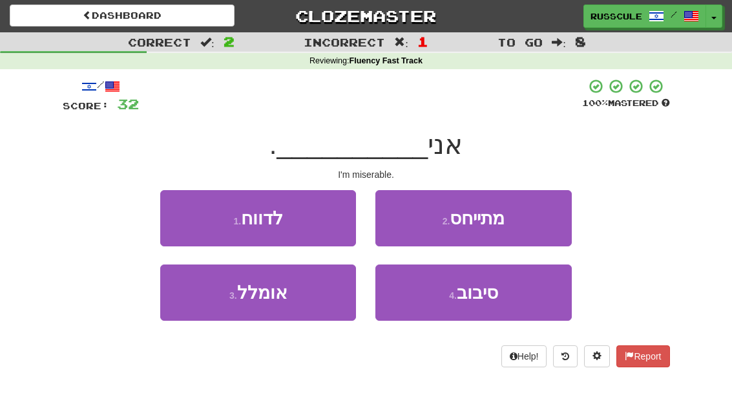
click at [214, 303] on button "3 . אומלל" at bounding box center [258, 292] width 196 height 56
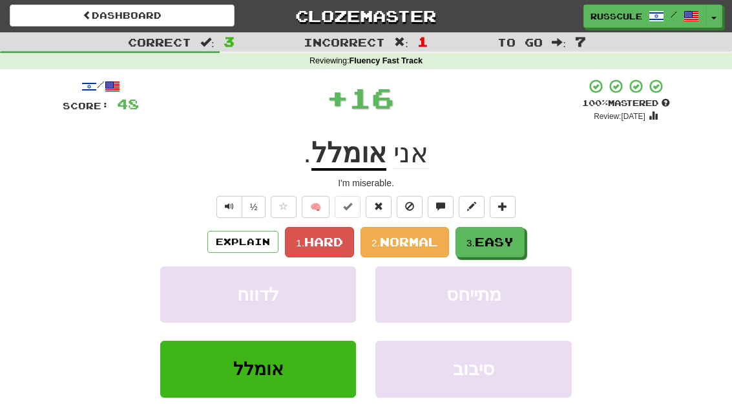
click at [505, 236] on span "Easy" at bounding box center [494, 241] width 39 height 14
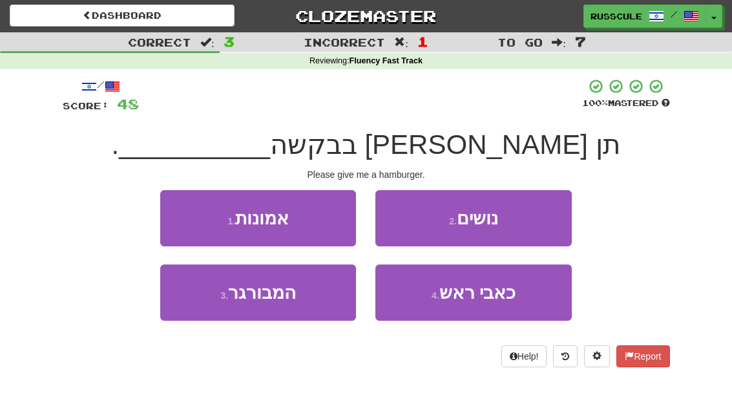
click at [214, 307] on button "3 . המבורגר" at bounding box center [258, 292] width 196 height 56
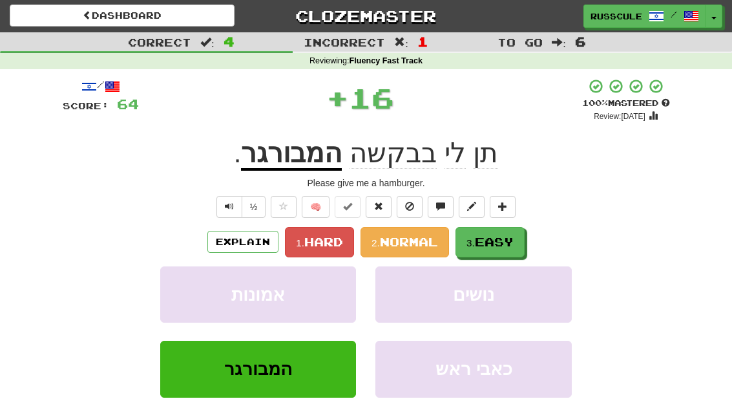
click at [506, 239] on span "Easy" at bounding box center [494, 241] width 39 height 14
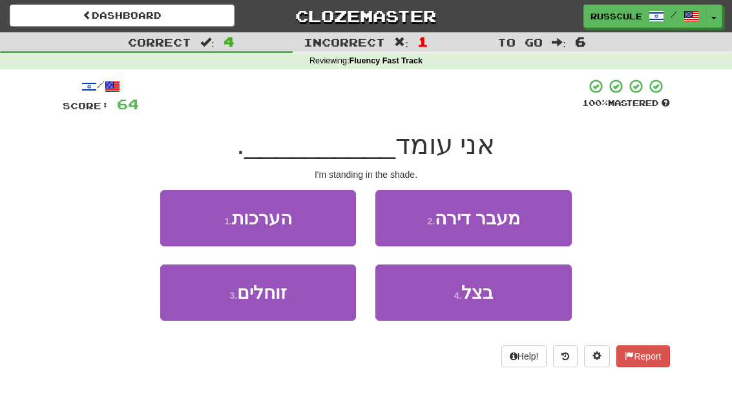
click at [482, 296] on span "בצל" at bounding box center [477, 292] width 32 height 20
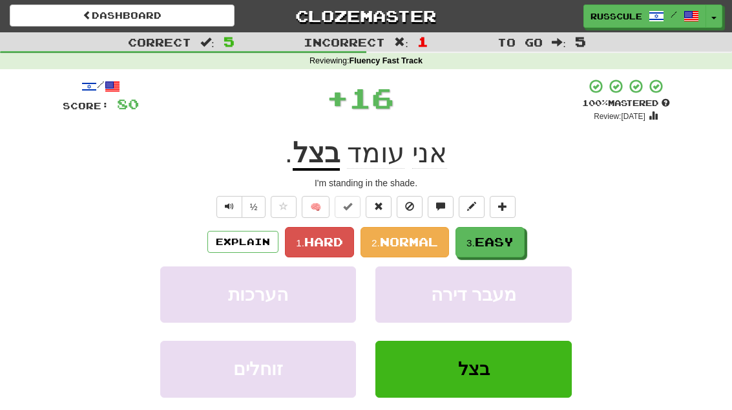
click at [509, 241] on span "Easy" at bounding box center [494, 241] width 39 height 14
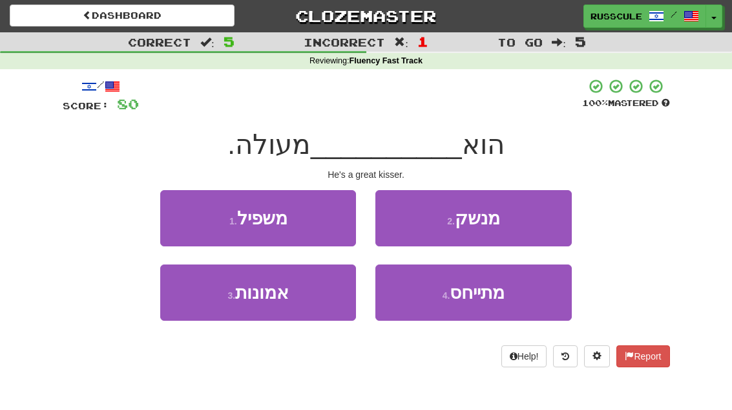
click at [541, 221] on button "2 . מנשק" at bounding box center [473, 218] width 196 height 56
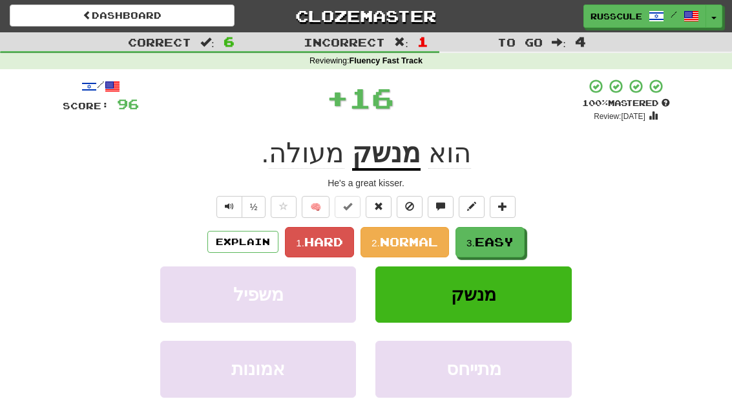
click at [500, 246] on span "Easy" at bounding box center [494, 241] width 39 height 14
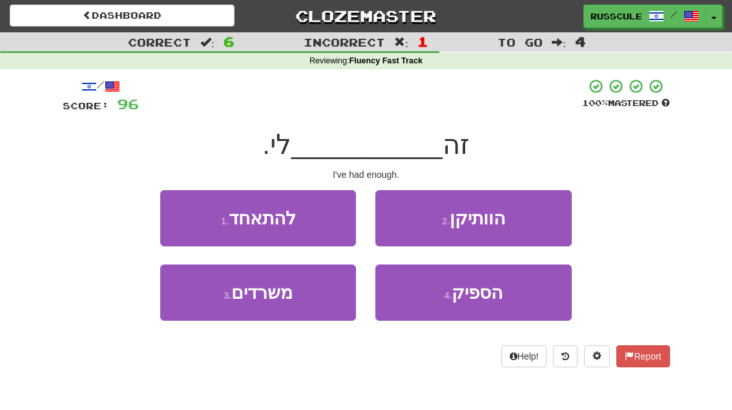
click at [481, 300] on span "הספיק" at bounding box center [476, 292] width 51 height 20
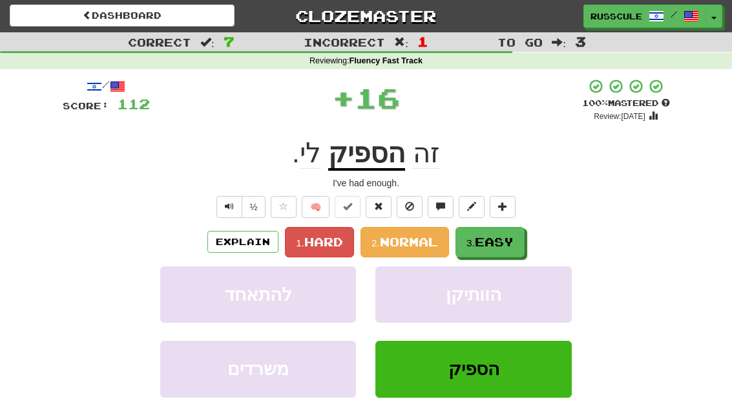
click at [506, 237] on span "Easy" at bounding box center [494, 241] width 39 height 14
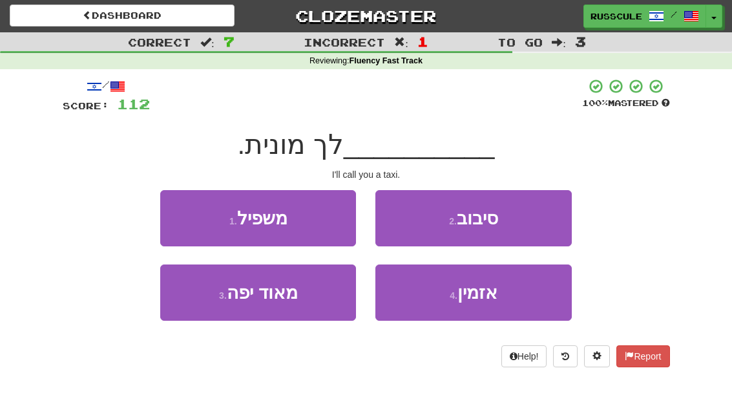
click at [473, 295] on span "אזמין" at bounding box center [477, 292] width 40 height 20
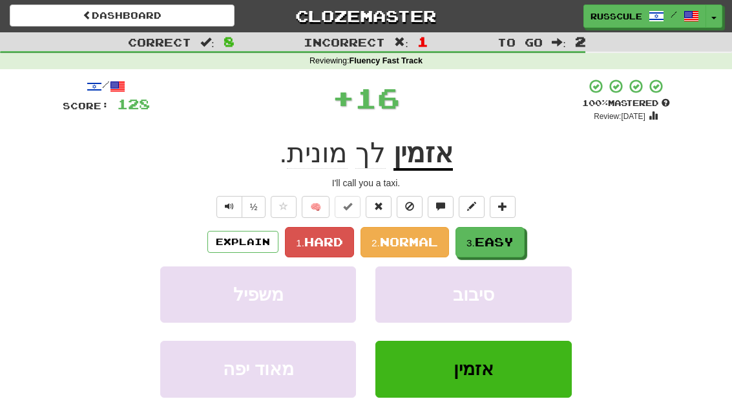
click at [507, 244] on span "Easy" at bounding box center [494, 241] width 39 height 14
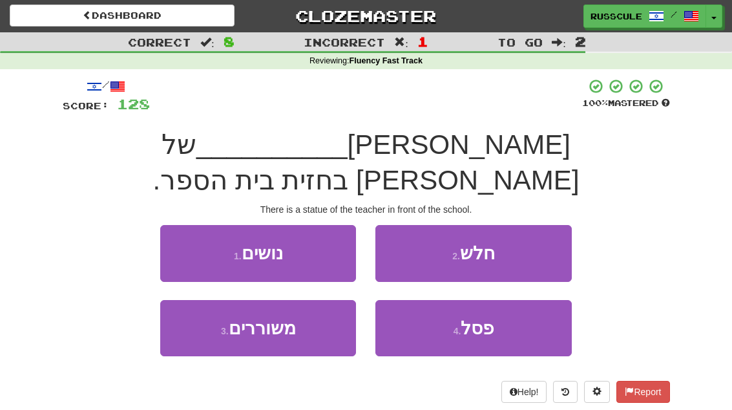
click at [481, 306] on button "4 . פסל" at bounding box center [473, 328] width 196 height 56
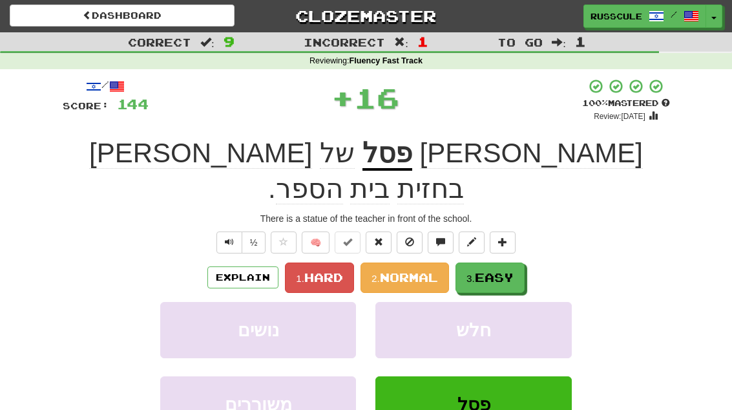
click at [503, 270] on span "Easy" at bounding box center [494, 277] width 39 height 14
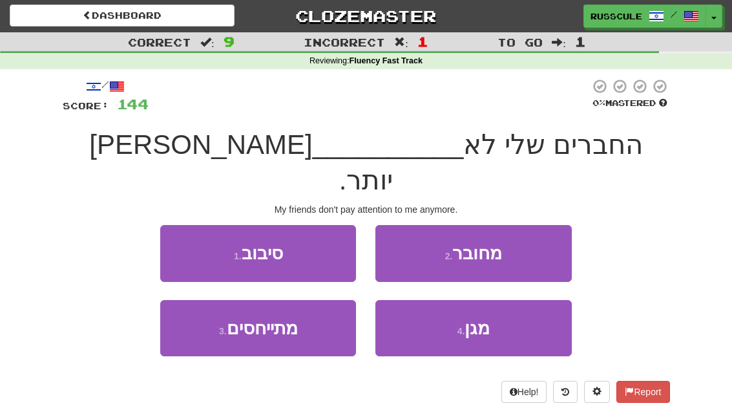
click at [207, 300] on button "3 . מתייחסים" at bounding box center [258, 328] width 196 height 56
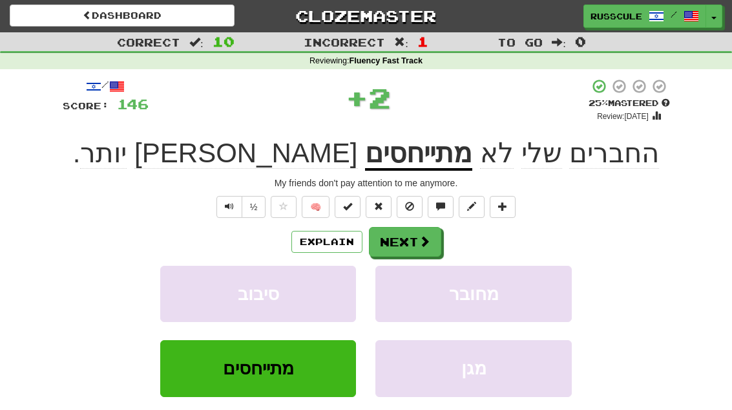
click at [420, 248] on button "Next" at bounding box center [405, 242] width 72 height 30
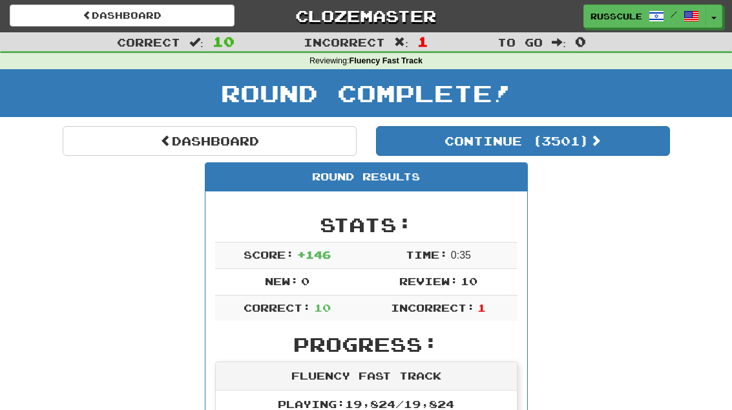
click at [623, 150] on button "Continue ( 3501 )" at bounding box center [523, 141] width 294 height 30
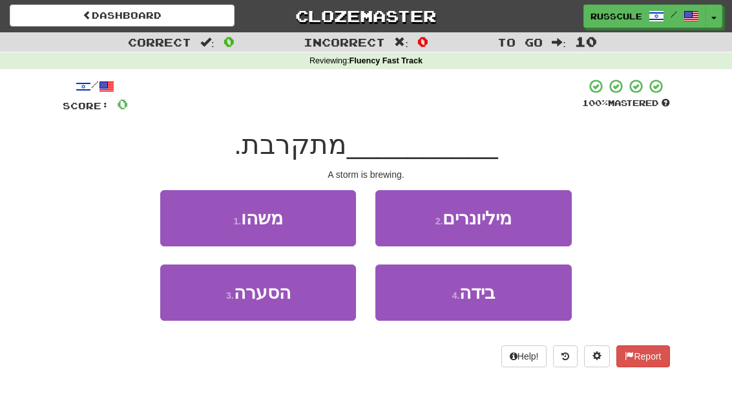
click at [204, 304] on button "3 . הסערה" at bounding box center [258, 292] width 196 height 56
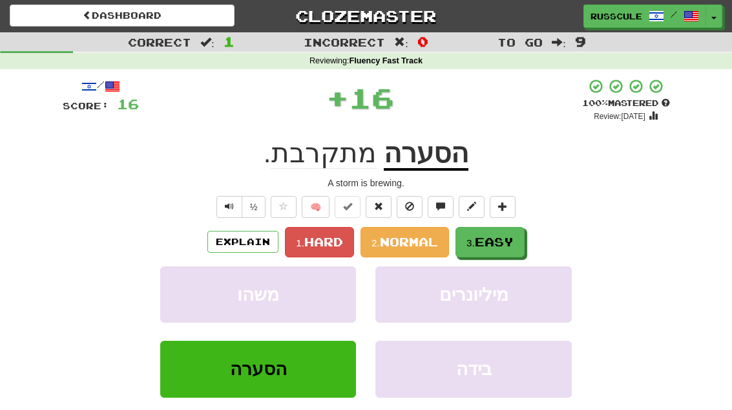
click at [501, 240] on span "Easy" at bounding box center [494, 241] width 39 height 14
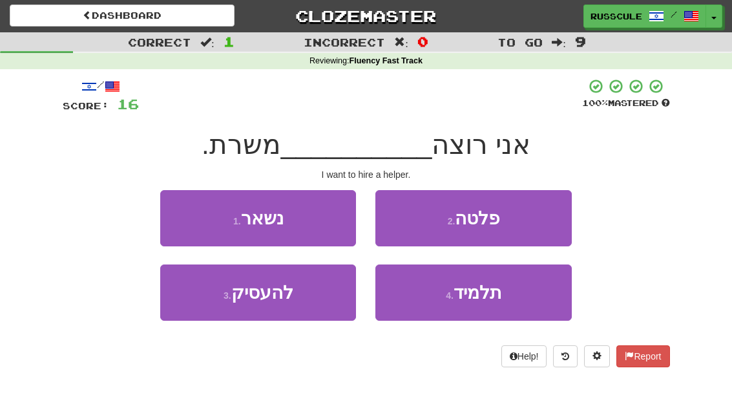
click at [207, 304] on button "3 . להעסיק" at bounding box center [258, 292] width 196 height 56
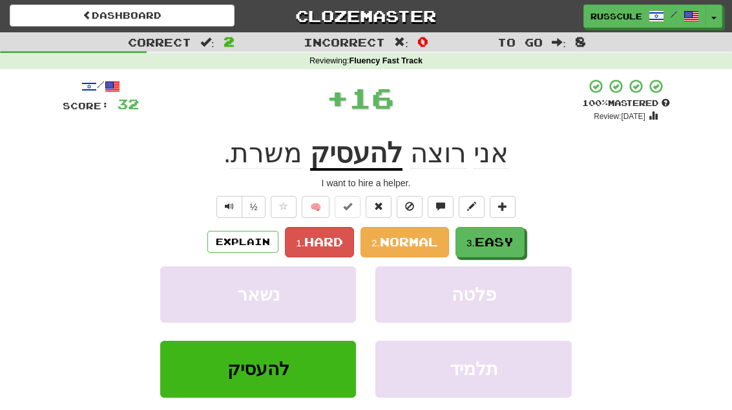
click at [500, 237] on span "Easy" at bounding box center [494, 241] width 39 height 14
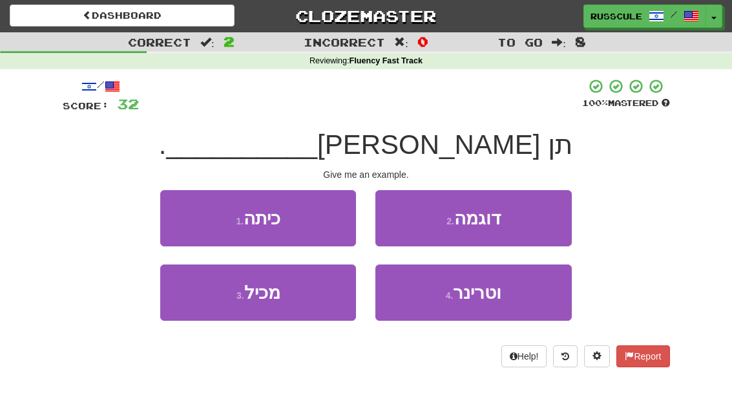
click at [544, 212] on button "2 . דוגמה" at bounding box center [473, 218] width 196 height 56
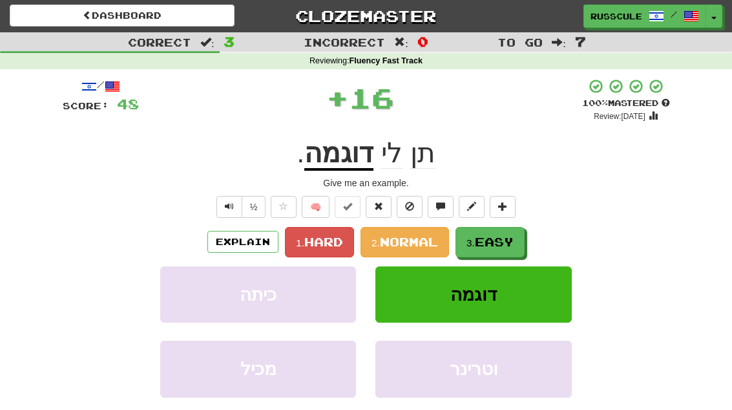
click at [501, 238] on span "Easy" at bounding box center [494, 241] width 39 height 14
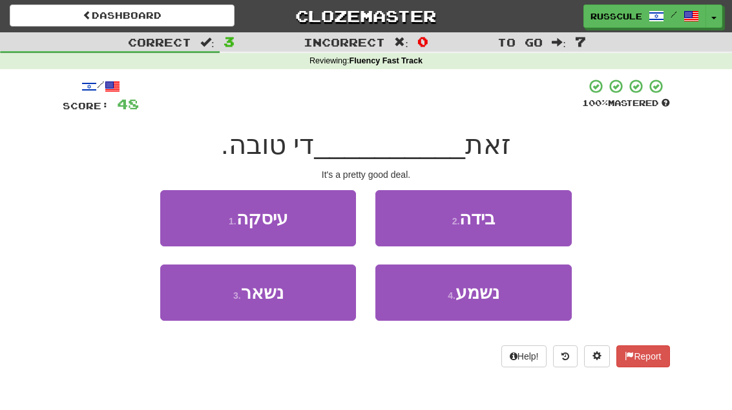
click at [183, 210] on button "1 . עיסקה" at bounding box center [258, 218] width 196 height 56
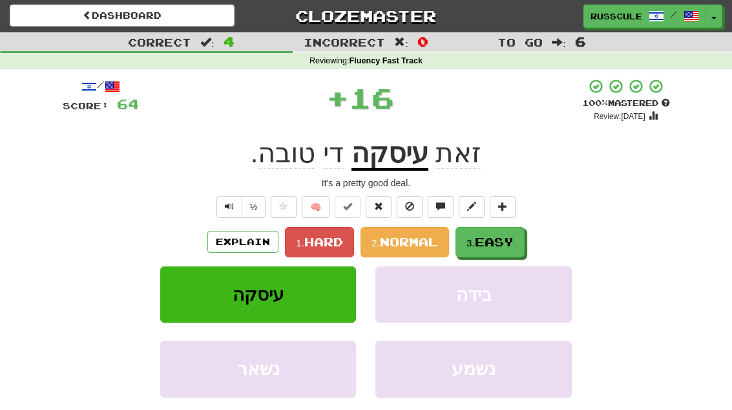
click at [493, 240] on span "Easy" at bounding box center [494, 241] width 39 height 14
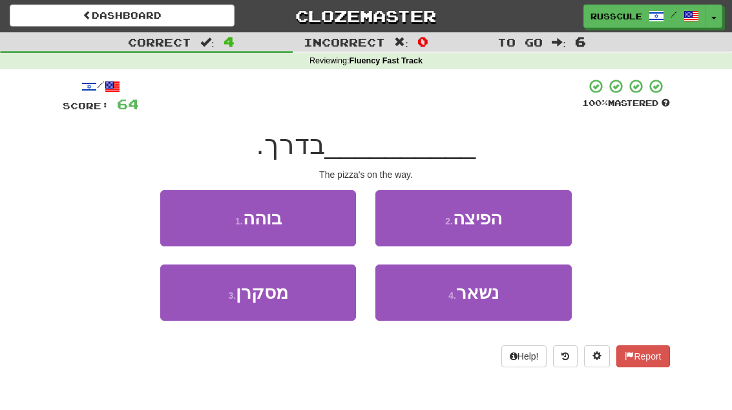
click at [530, 217] on button "2 . הפיצה" at bounding box center [473, 218] width 196 height 56
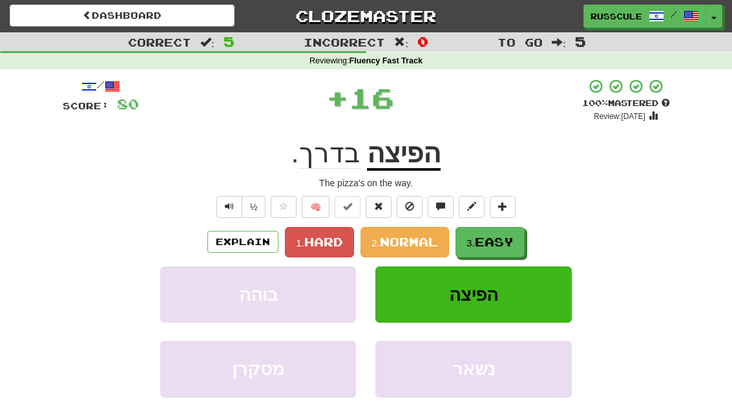
click at [493, 242] on span "Easy" at bounding box center [494, 241] width 39 height 14
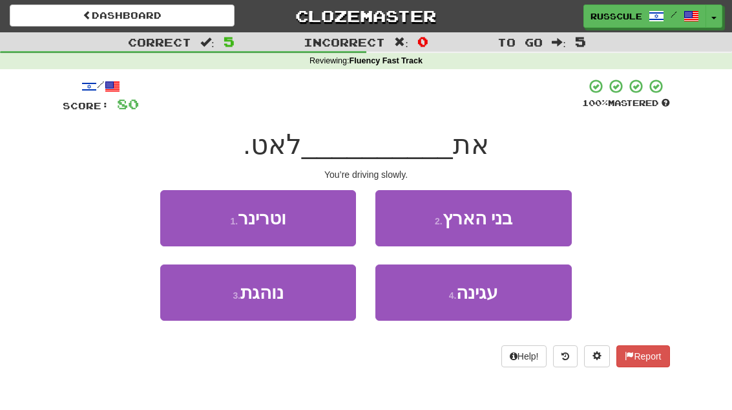
click at [205, 307] on button "3 . נוהגת" at bounding box center [258, 292] width 196 height 56
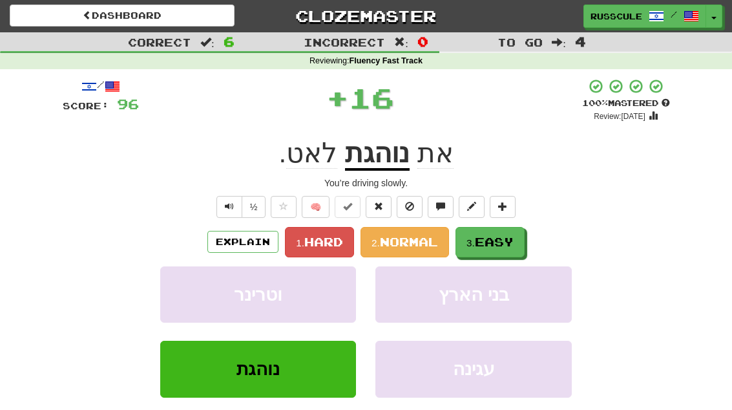
click at [498, 241] on span "Easy" at bounding box center [494, 241] width 39 height 14
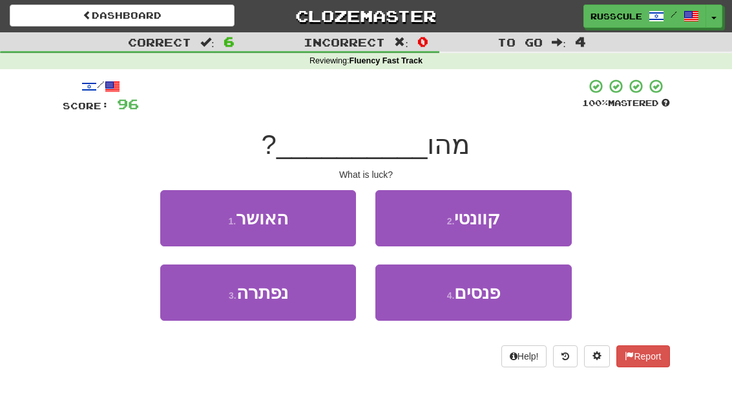
click at [184, 212] on button "1 . האושר" at bounding box center [258, 218] width 196 height 56
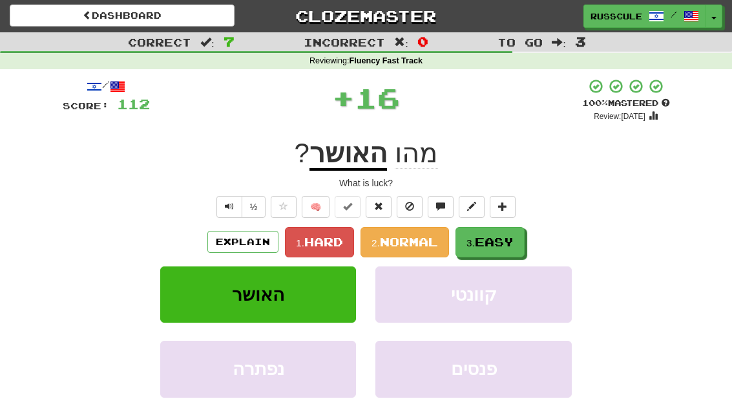
click at [512, 238] on span "Easy" at bounding box center [494, 241] width 39 height 14
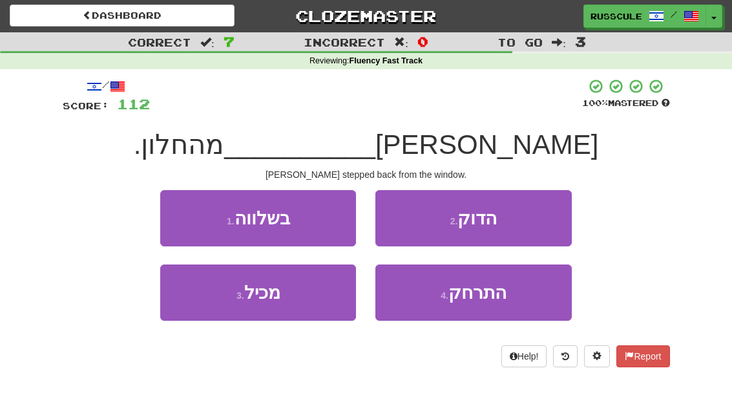
click at [488, 296] on span "התרחק" at bounding box center [477, 292] width 58 height 20
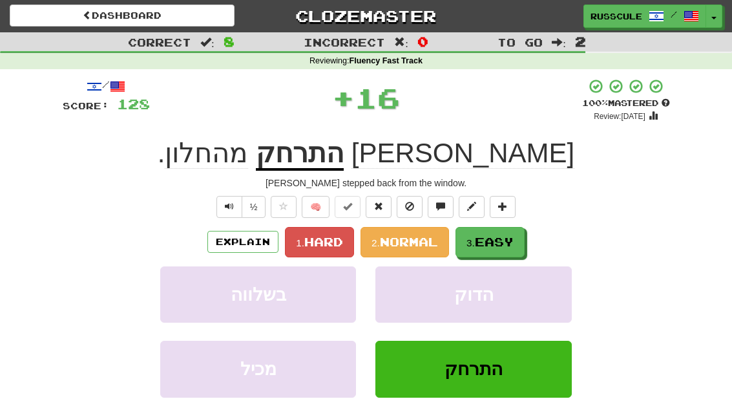
click at [510, 236] on span "Easy" at bounding box center [494, 241] width 39 height 14
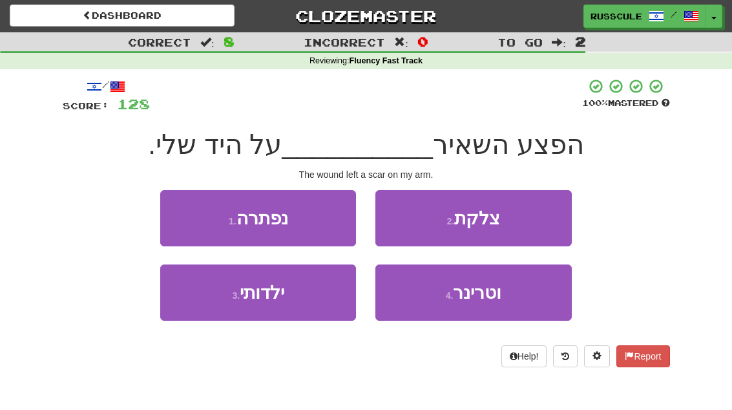
click at [535, 217] on button "2 . צלקת" at bounding box center [473, 218] width 196 height 56
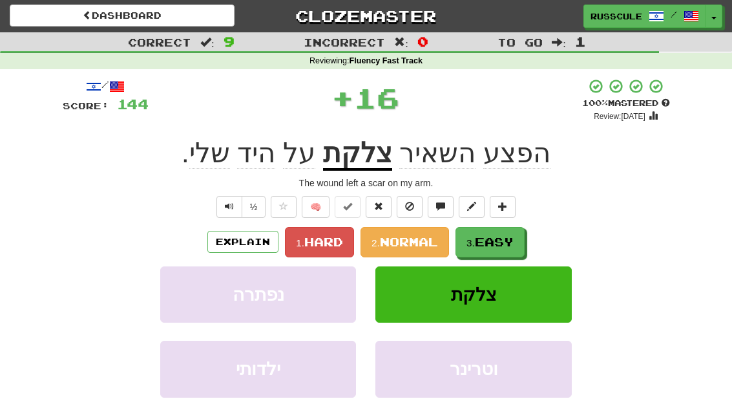
click at [503, 243] on span "Easy" at bounding box center [494, 241] width 39 height 14
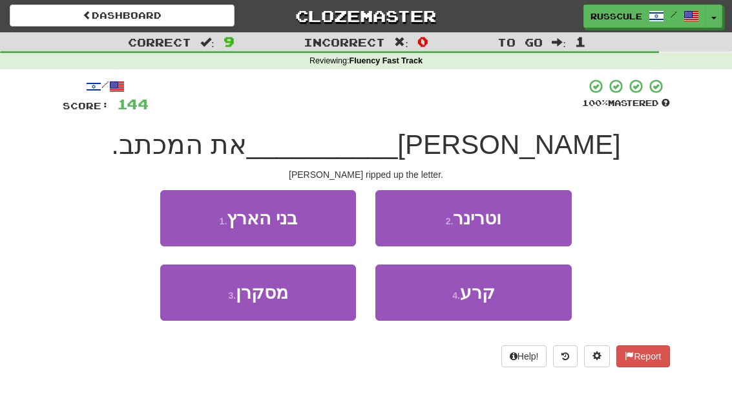
click at [489, 298] on span "קרע" at bounding box center [477, 292] width 35 height 20
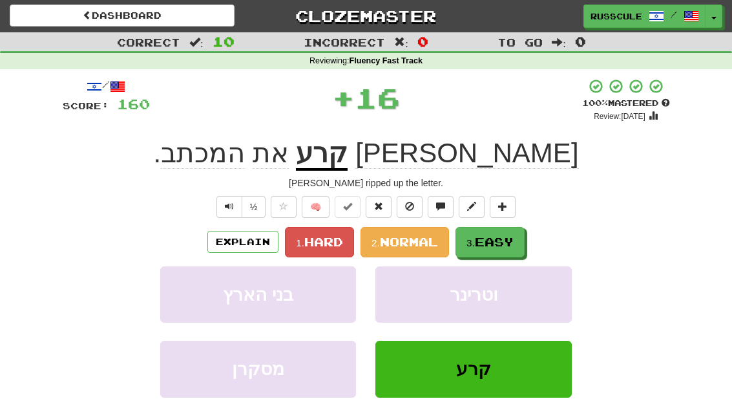
click at [514, 236] on span "Easy" at bounding box center [494, 241] width 39 height 14
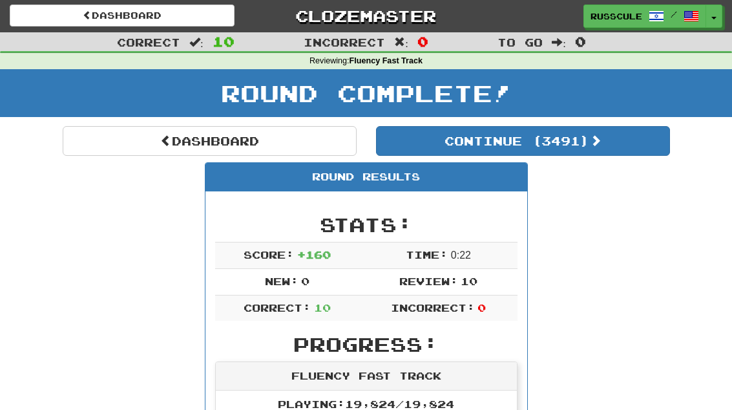
click at [627, 152] on button "Continue ( 3491 )" at bounding box center [523, 141] width 294 height 30
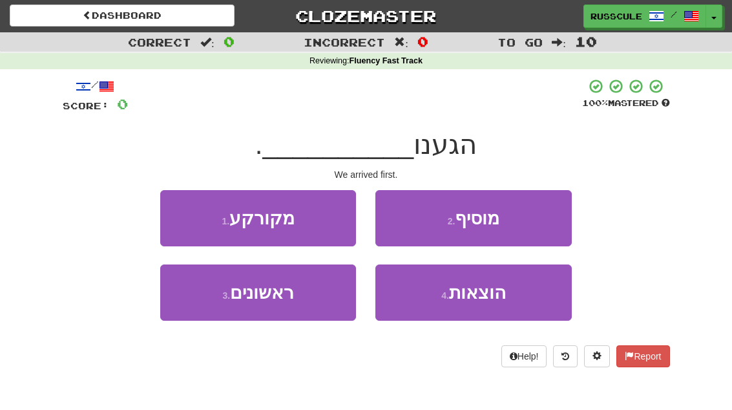
click at [217, 298] on button "3 . ראשונים" at bounding box center [258, 292] width 196 height 56
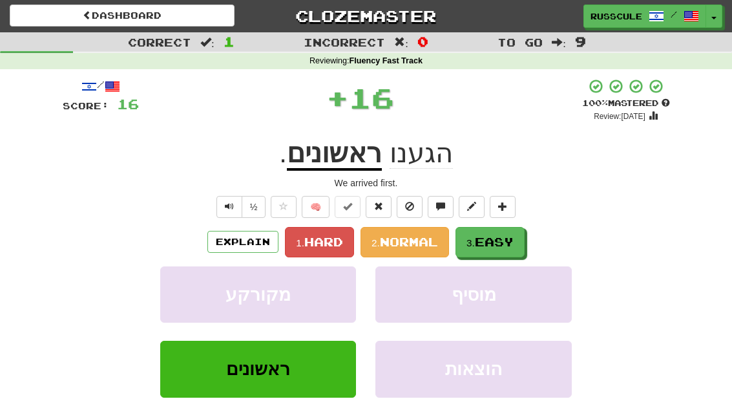
click at [498, 239] on span "Easy" at bounding box center [494, 241] width 39 height 14
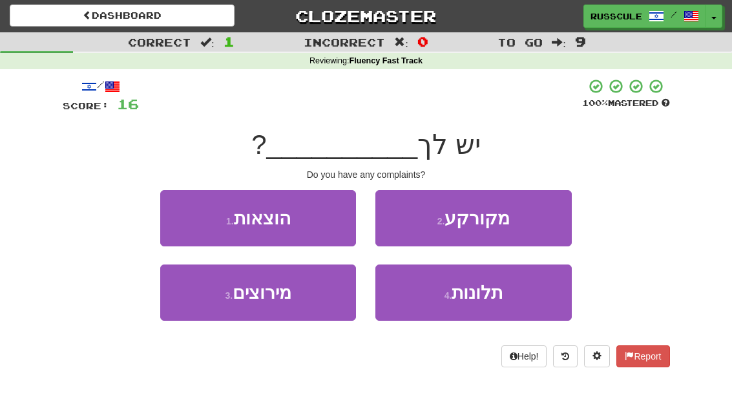
click at [491, 297] on span "תלונות" at bounding box center [476, 292] width 51 height 20
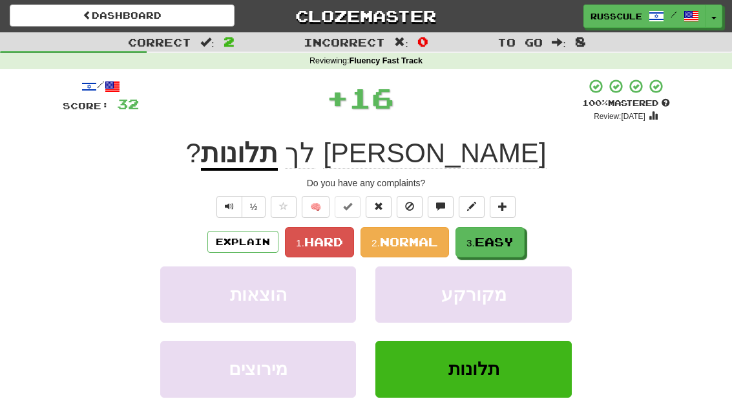
click at [512, 237] on span "Easy" at bounding box center [494, 241] width 39 height 14
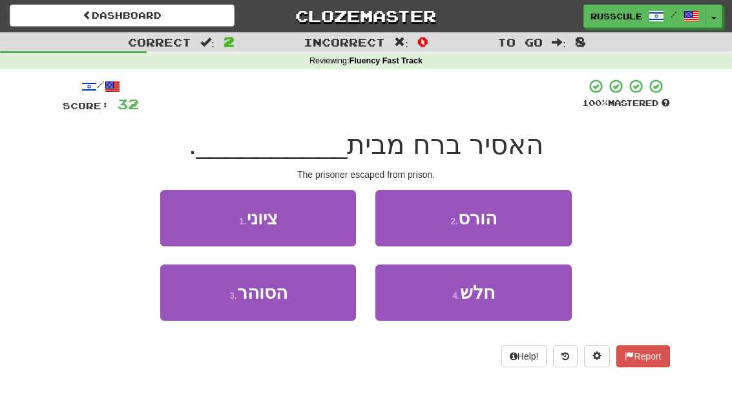
click at [209, 300] on button "3 . הסוהר" at bounding box center [258, 292] width 196 height 56
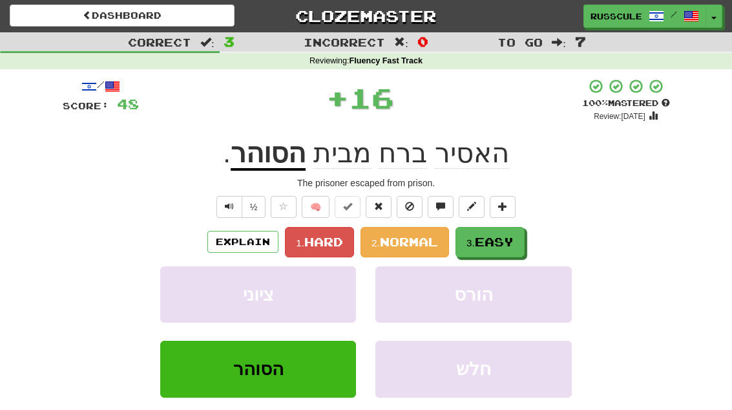
click at [502, 247] on span "Easy" at bounding box center [494, 241] width 39 height 14
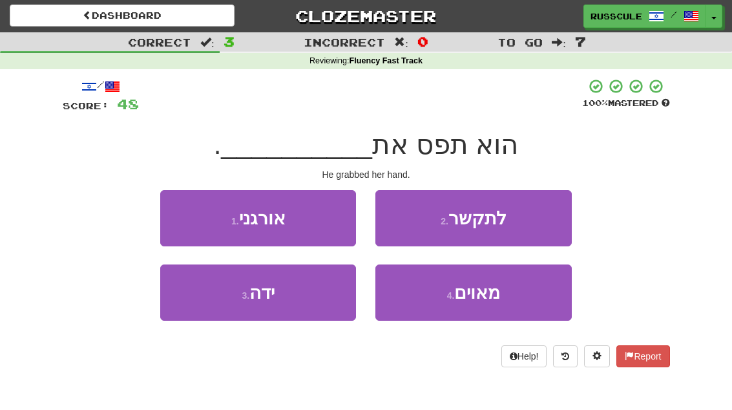
click at [213, 291] on button "3 . ידה" at bounding box center [258, 292] width 196 height 56
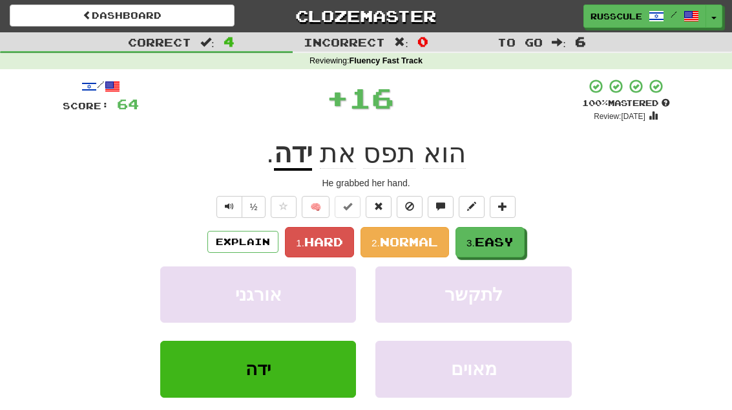
click at [506, 240] on span "Easy" at bounding box center [494, 241] width 39 height 14
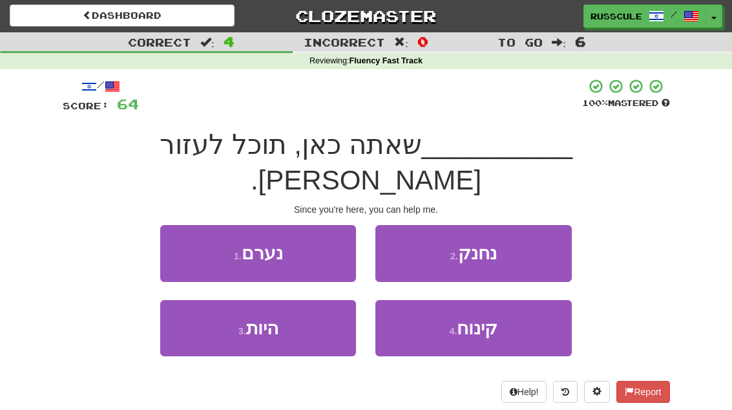
click at [207, 304] on button "3 . היות" at bounding box center [258, 328] width 196 height 56
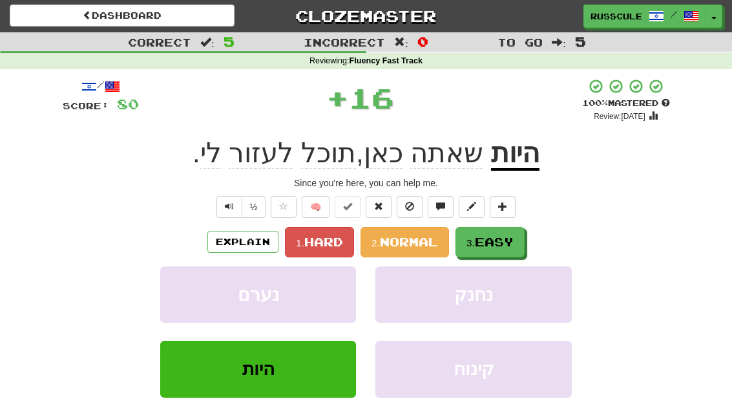
click at [510, 242] on span "Easy" at bounding box center [494, 241] width 39 height 14
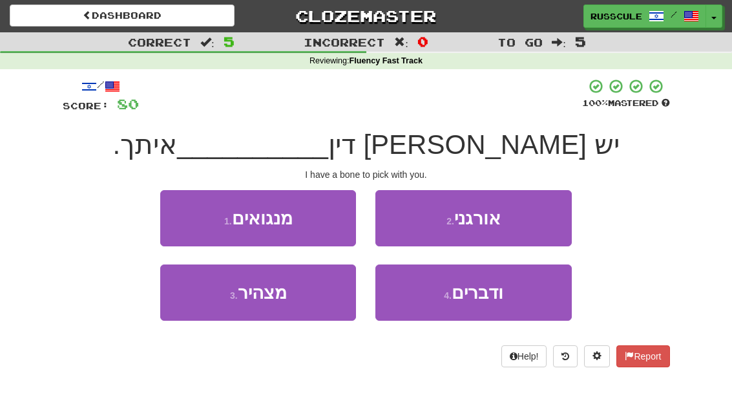
click at [490, 291] on span "ודברים" at bounding box center [477, 292] width 52 height 20
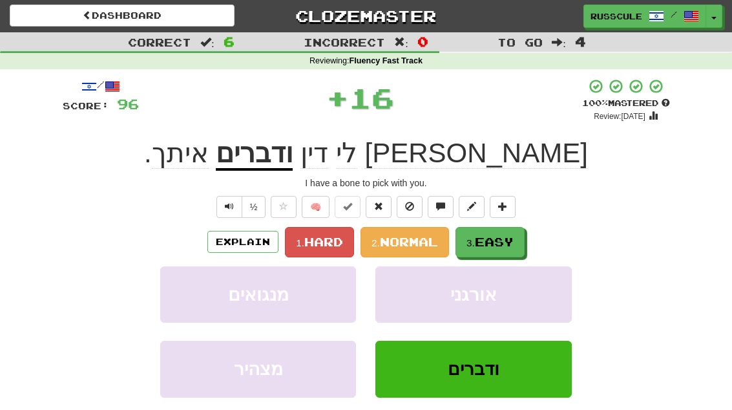
click at [512, 234] on span "Easy" at bounding box center [494, 241] width 39 height 14
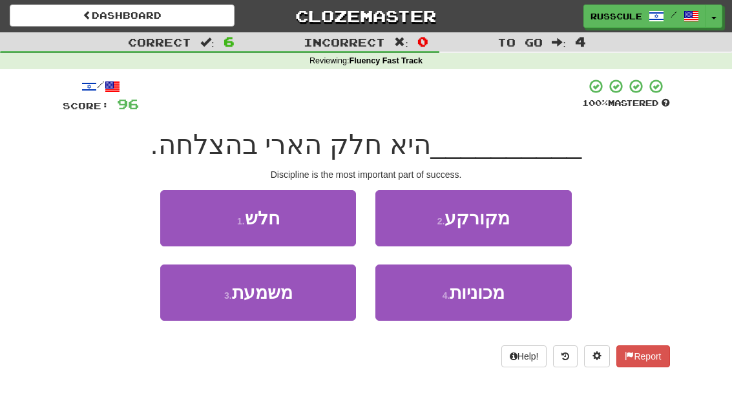
click at [526, 223] on button "2 . מקורקע" at bounding box center [473, 218] width 196 height 56
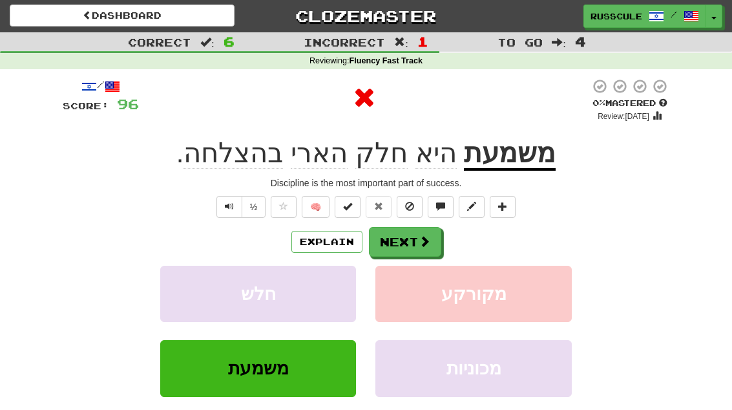
click at [435, 246] on button "Next" at bounding box center [405, 242] width 72 height 30
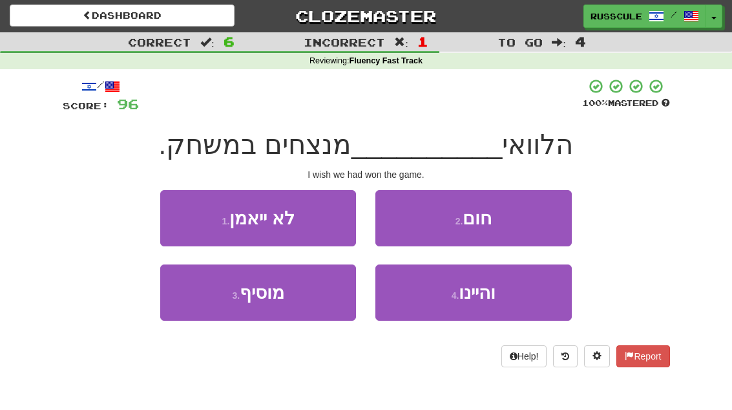
click at [491, 297] on span "והיינו" at bounding box center [477, 292] width 37 height 20
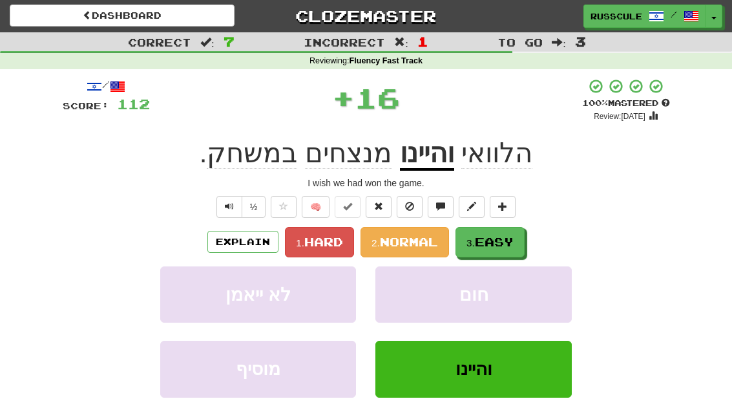
click at [509, 237] on span "Easy" at bounding box center [494, 241] width 39 height 14
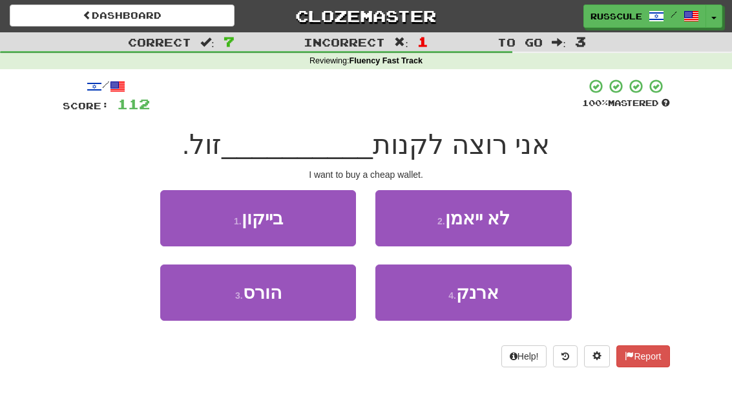
click at [491, 294] on span "ארנק" at bounding box center [477, 292] width 43 height 20
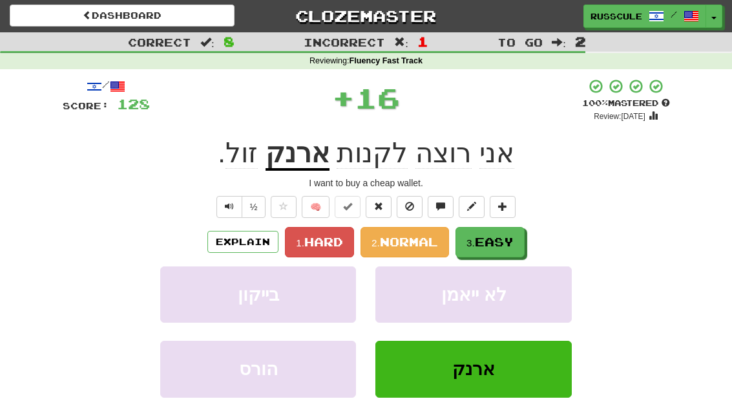
click at [512, 234] on span "Easy" at bounding box center [494, 241] width 39 height 14
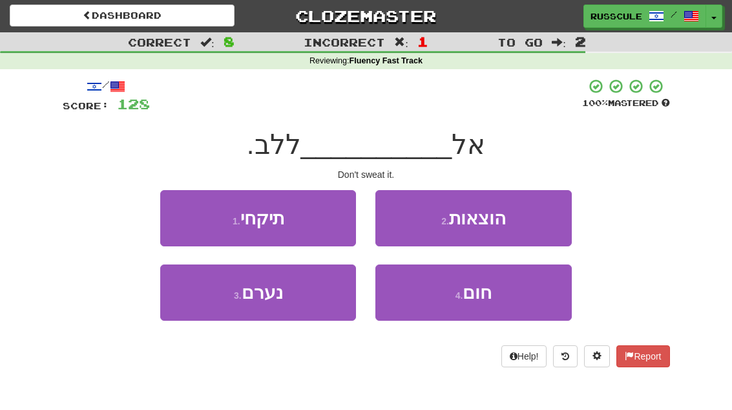
click at [171, 202] on button "1 . תיקחי" at bounding box center [258, 218] width 196 height 56
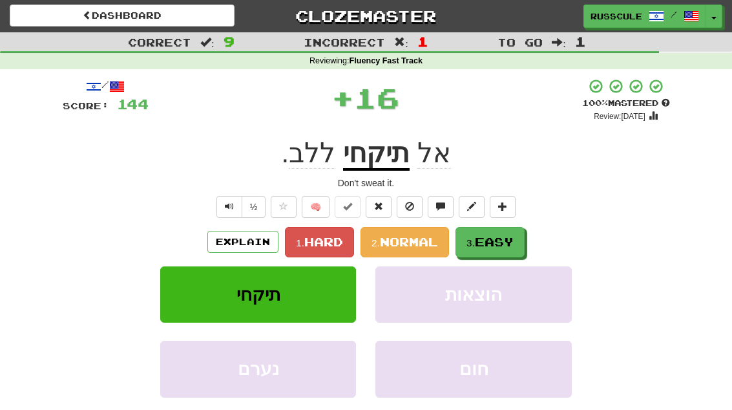
click at [493, 242] on span "Easy" at bounding box center [494, 241] width 39 height 14
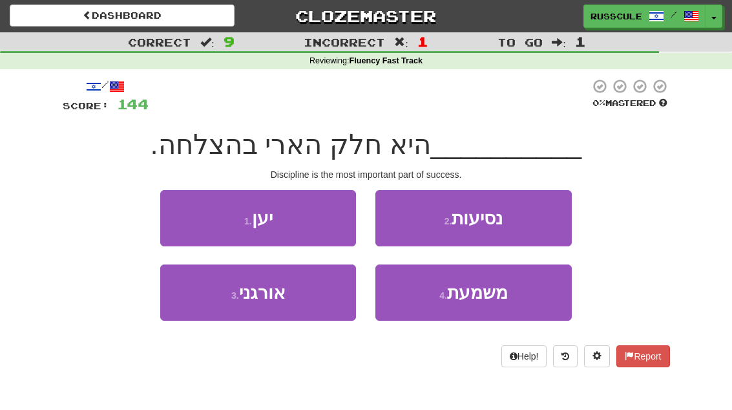
click at [487, 294] on span "משמעת" at bounding box center [477, 292] width 61 height 20
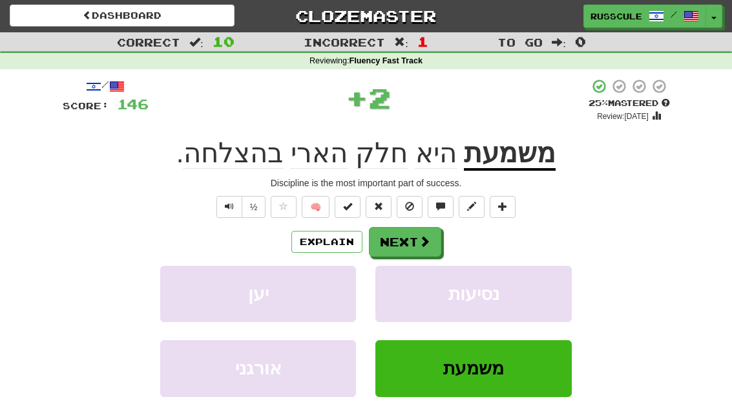
click at [423, 245] on span at bounding box center [425, 241] width 12 height 12
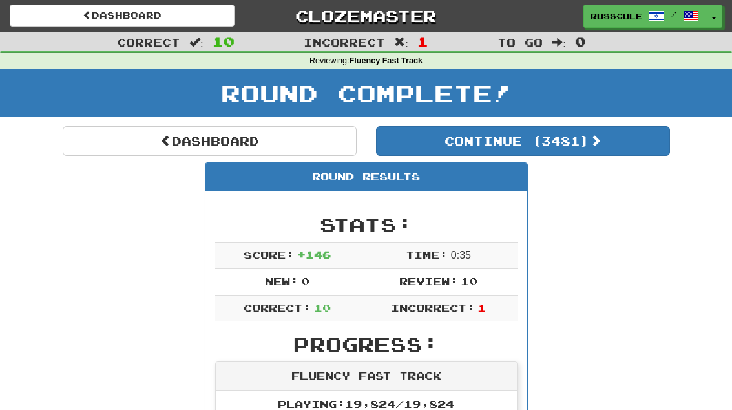
click at [623, 143] on button "Continue ( 3481 )" at bounding box center [523, 141] width 294 height 30
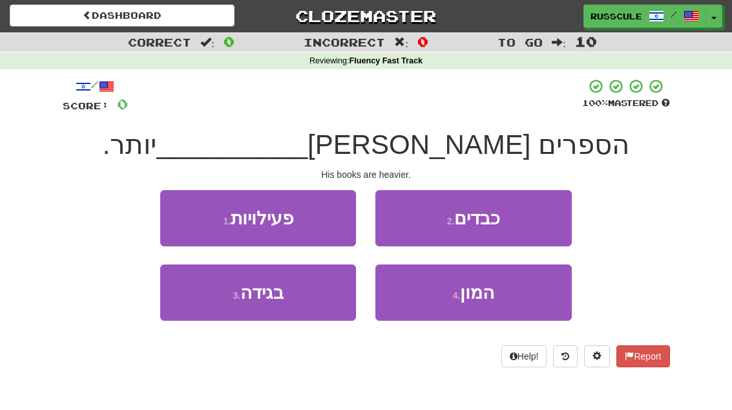
click at [535, 219] on button "2 . כבדים" at bounding box center [473, 218] width 196 height 56
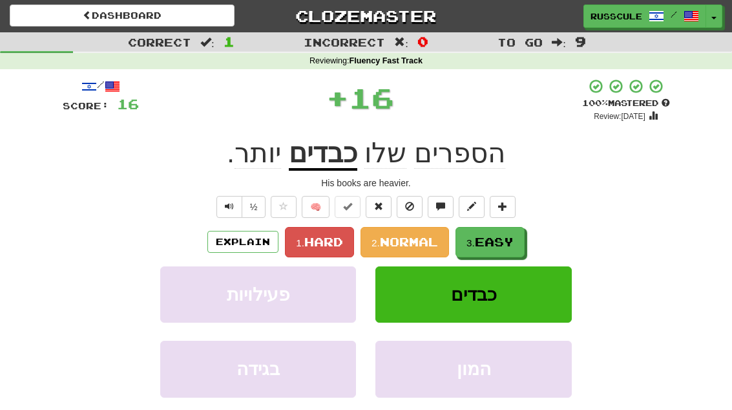
click at [495, 248] on button "3. Easy" at bounding box center [489, 242] width 69 height 30
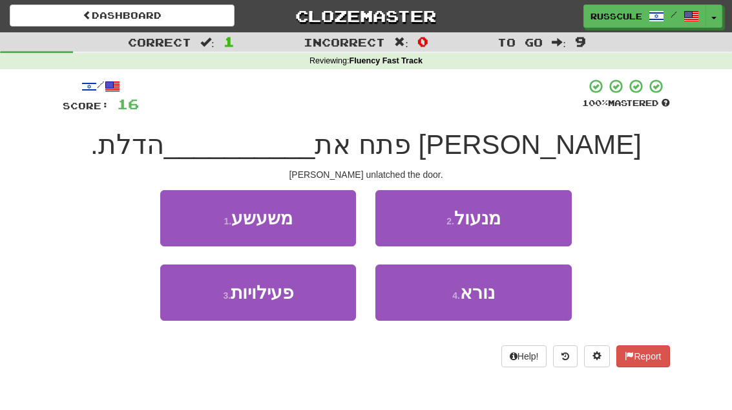
click at [550, 213] on button "2 . מנעול" at bounding box center [473, 218] width 196 height 56
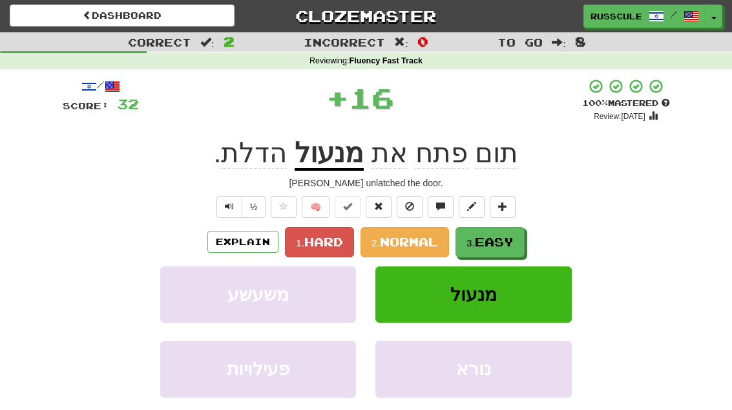
click at [502, 245] on span "Easy" at bounding box center [494, 241] width 39 height 14
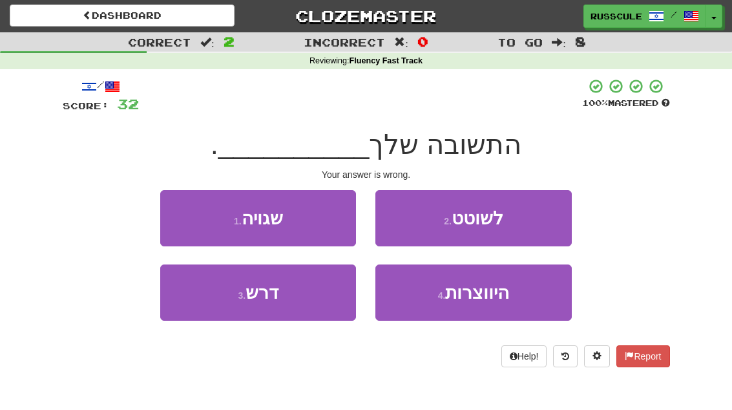
click at [174, 210] on button "1 . שגויה" at bounding box center [258, 218] width 196 height 56
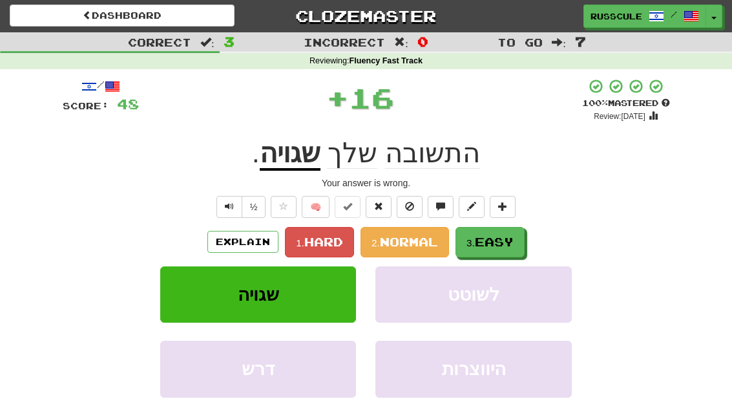
click at [511, 239] on span "Easy" at bounding box center [494, 241] width 39 height 14
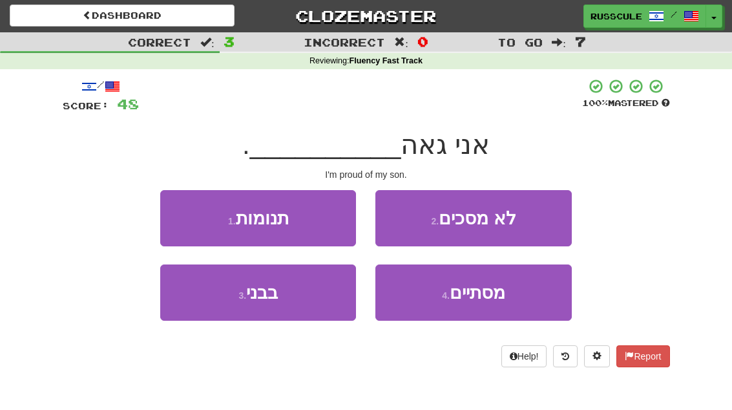
click at [211, 305] on button "3 . בבני" at bounding box center [258, 292] width 196 height 56
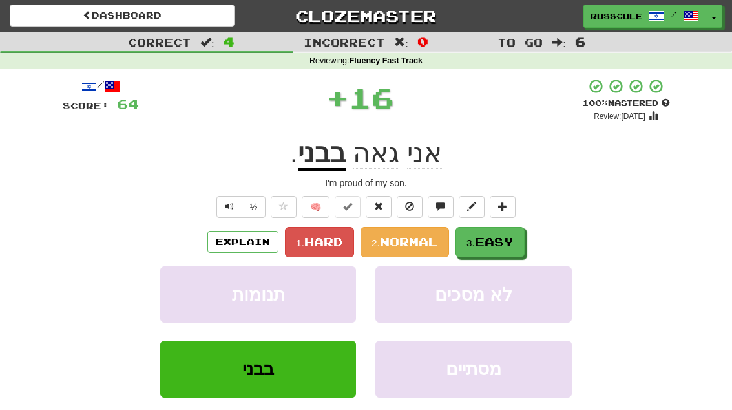
click at [495, 247] on span "Easy" at bounding box center [494, 241] width 39 height 14
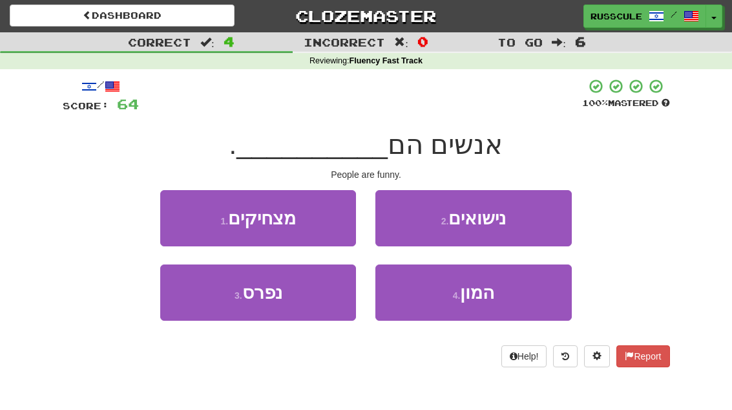
click at [183, 214] on button "1 . מצחיקים" at bounding box center [258, 218] width 196 height 56
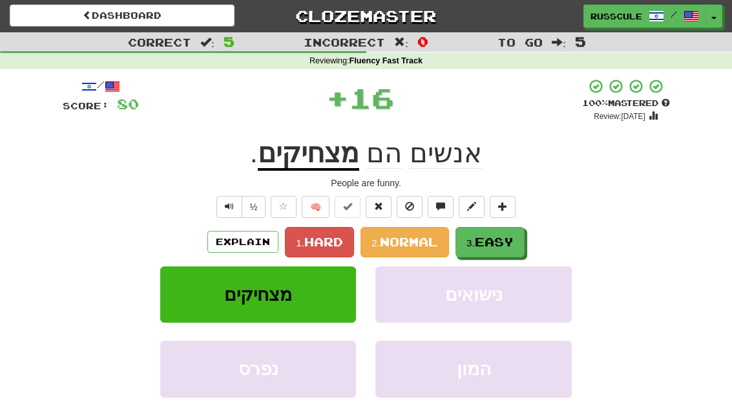
click at [510, 237] on span "Easy" at bounding box center [494, 241] width 39 height 14
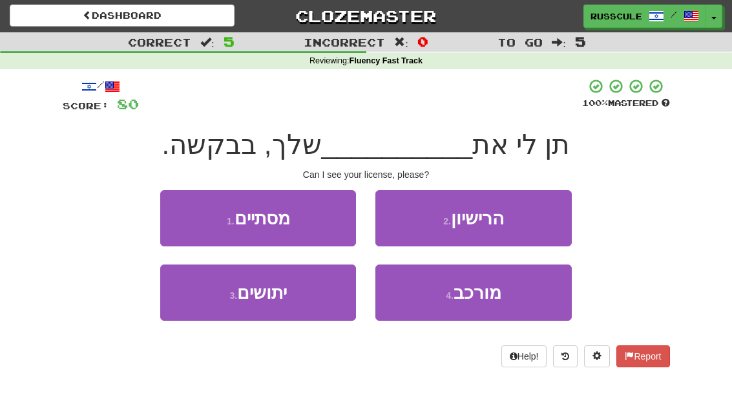
click at [537, 218] on button "2 . הרישיון" at bounding box center [473, 218] width 196 height 56
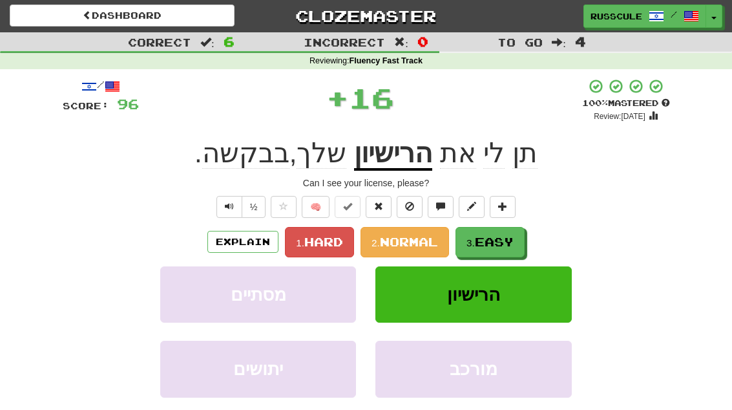
click at [494, 240] on span "Easy" at bounding box center [494, 241] width 39 height 14
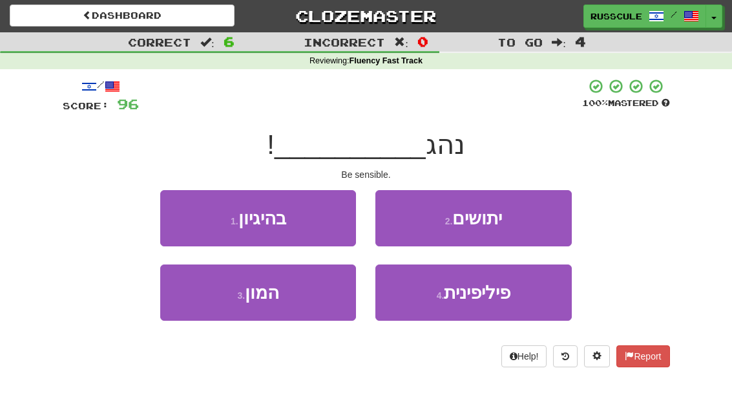
click at [185, 213] on button "1 . בהיגיון" at bounding box center [258, 218] width 196 height 56
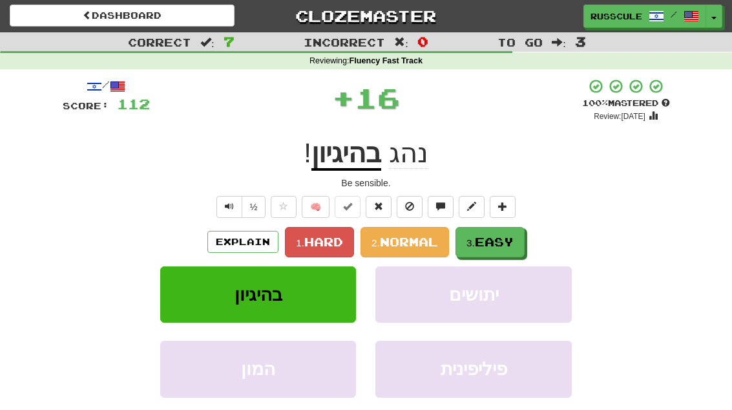
click at [502, 240] on span "Easy" at bounding box center [494, 241] width 39 height 14
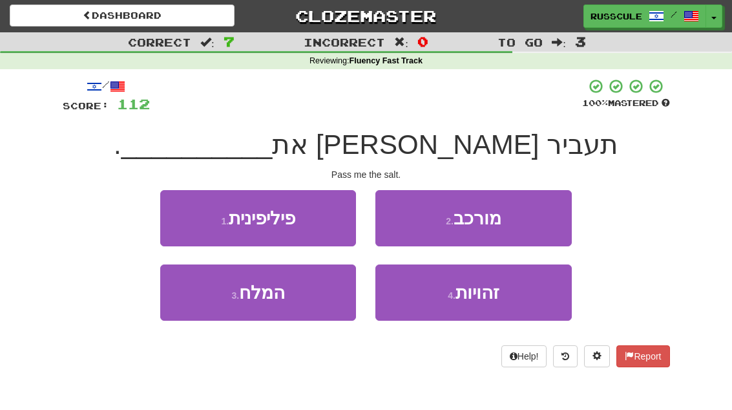
click at [214, 303] on button "3 . המלח" at bounding box center [258, 292] width 196 height 56
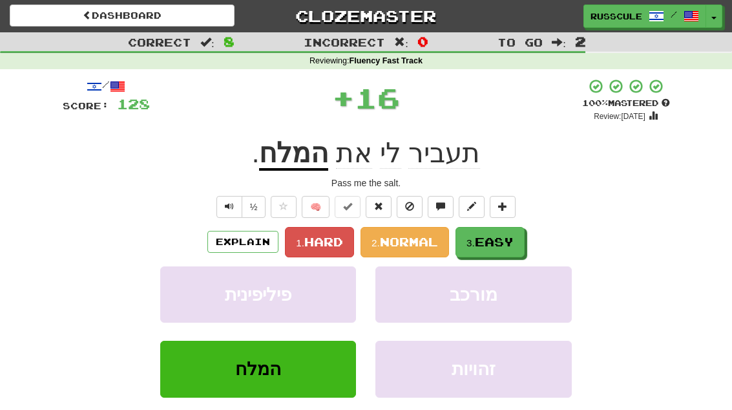
click at [498, 237] on span "Easy" at bounding box center [494, 241] width 39 height 14
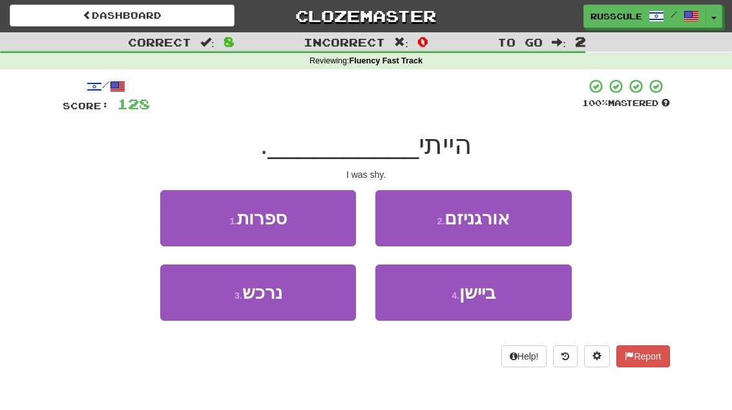
click at [483, 296] on span "ביישן" at bounding box center [477, 292] width 36 height 20
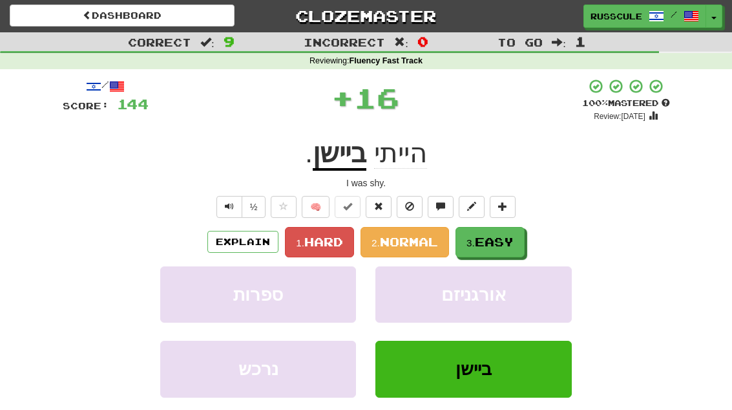
click at [504, 240] on span "Easy" at bounding box center [494, 241] width 39 height 14
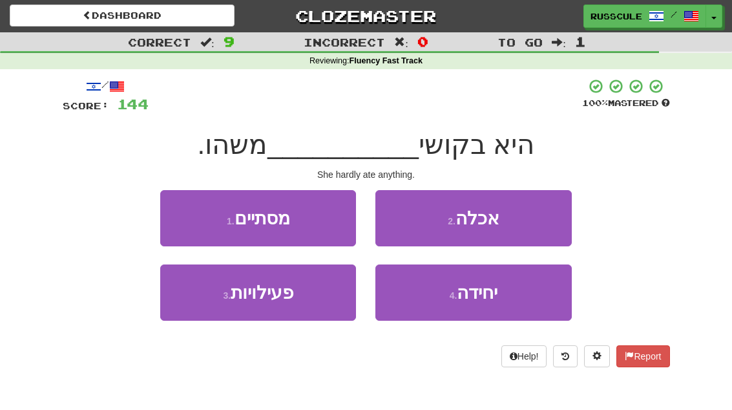
click at [537, 217] on button "2 . אכלה" at bounding box center [473, 218] width 196 height 56
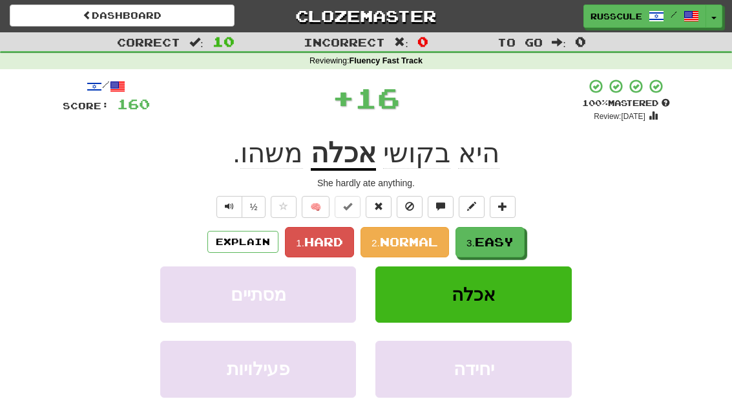
click at [490, 244] on span "Easy" at bounding box center [494, 241] width 39 height 14
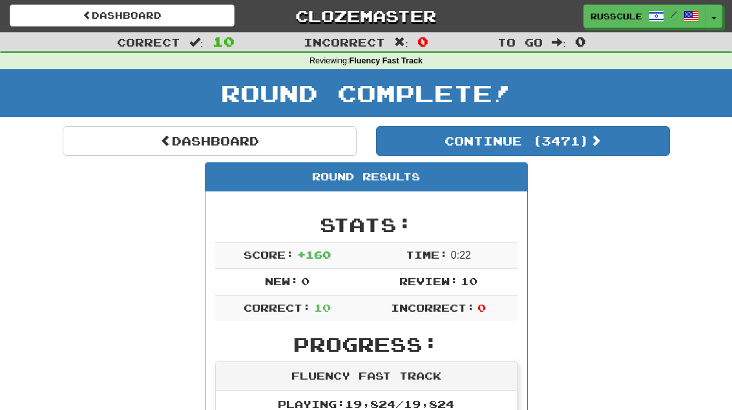
click at [124, 144] on link "Dashboard" at bounding box center [210, 141] width 294 height 30
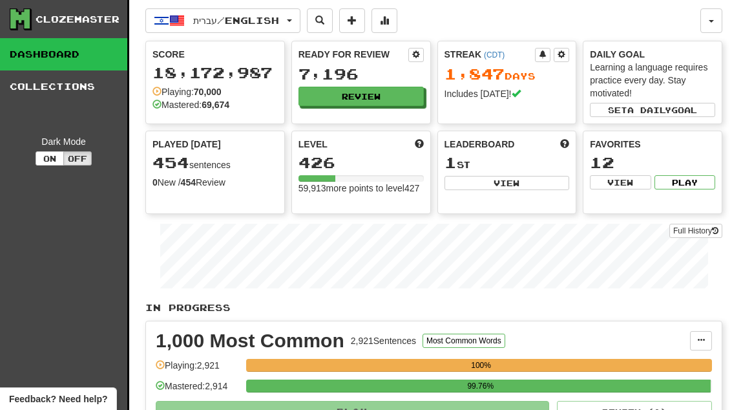
click at [526, 189] on button "View" at bounding box center [506, 183] width 125 height 14
select select "**********"
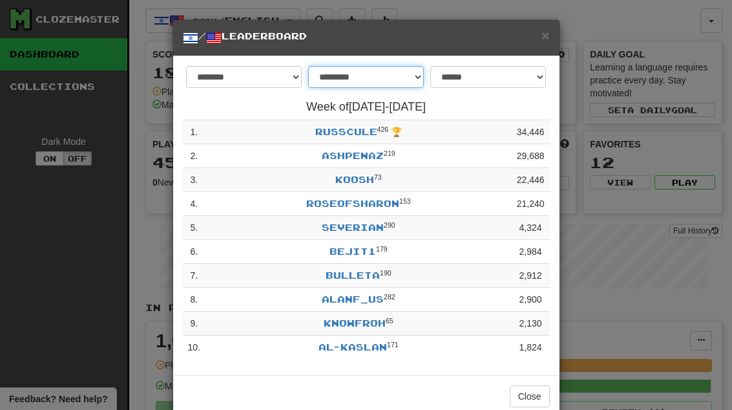
click at [411, 78] on select "**********" at bounding box center [366, 77] width 116 height 22
select select "*******"
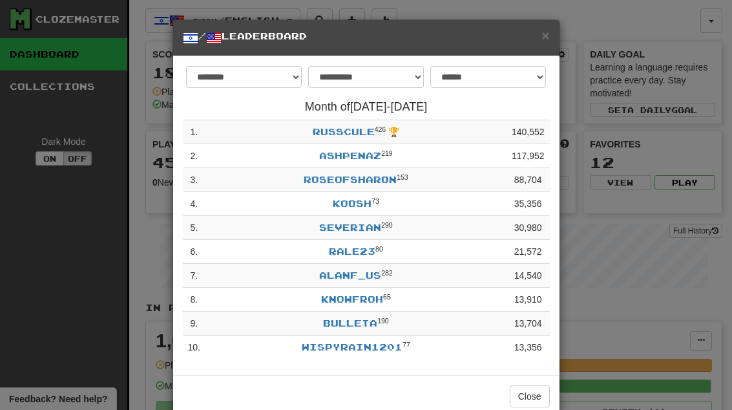
click at [532, 393] on button "Close" at bounding box center [530, 396] width 40 height 22
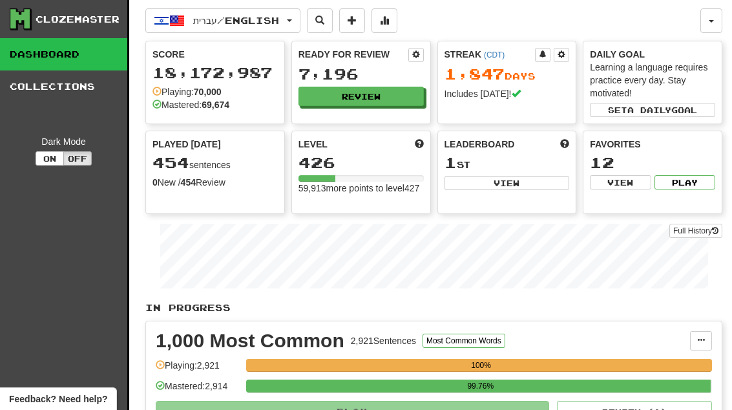
click at [392, 99] on button "Review" at bounding box center [360, 96] width 125 height 19
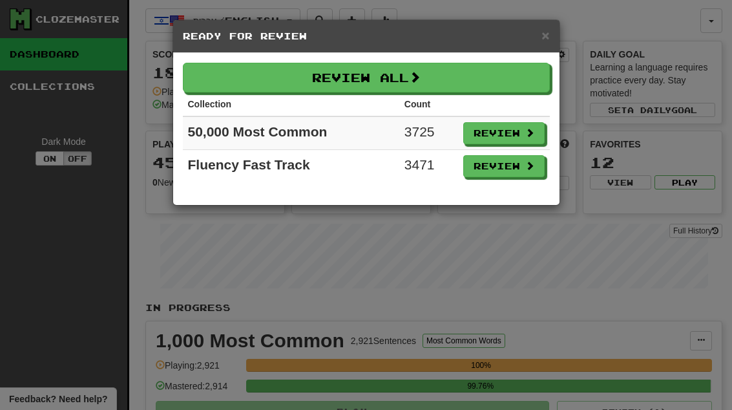
click at [521, 169] on button "Review" at bounding box center [503, 166] width 81 height 22
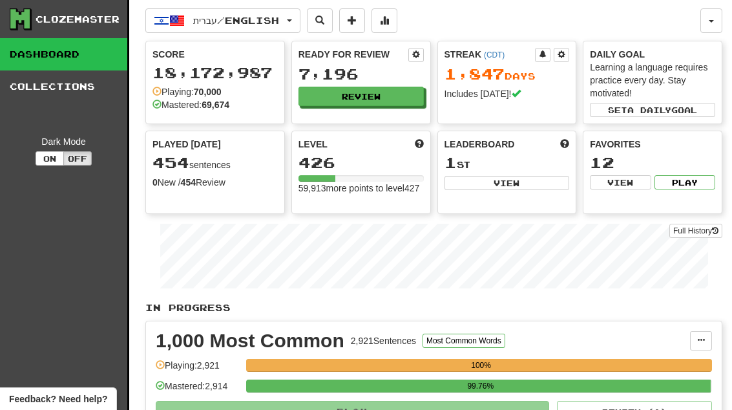
select select "**"
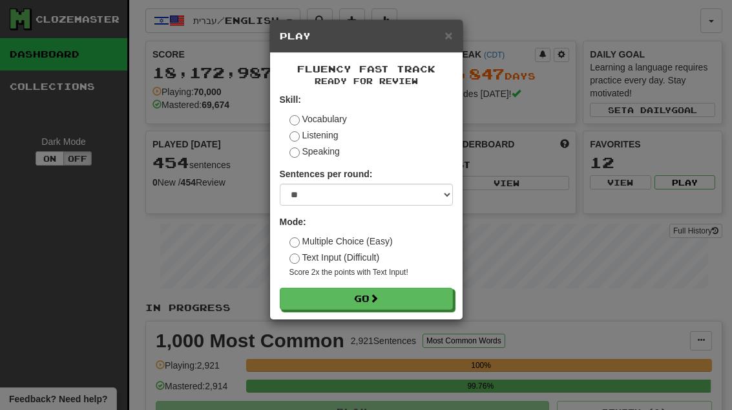
click at [442, 299] on button "Go" at bounding box center [366, 298] width 173 height 22
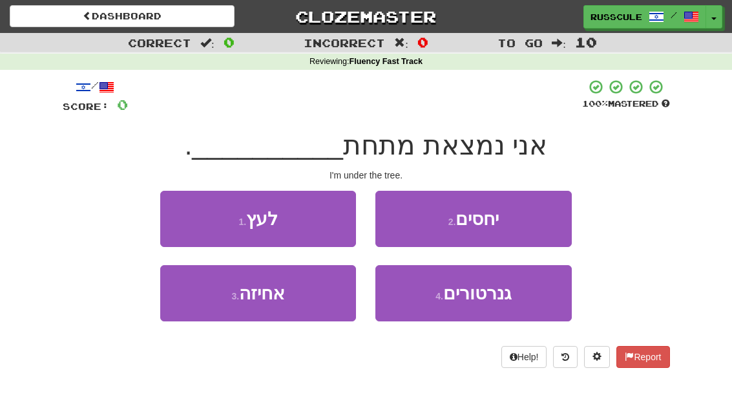
click at [182, 213] on button "1 . לעץ" at bounding box center [258, 219] width 196 height 56
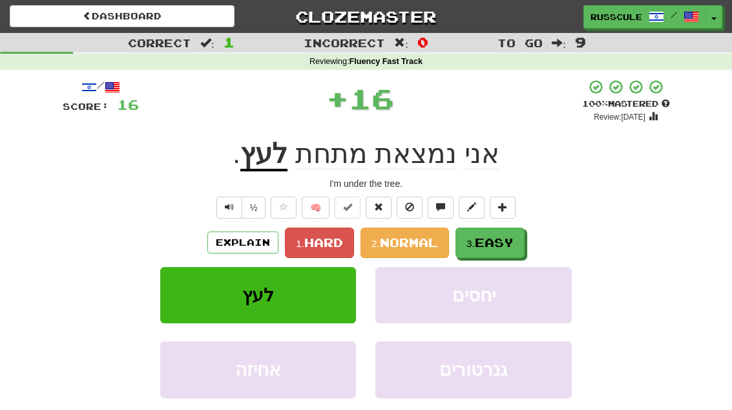
click at [486, 244] on span "Easy" at bounding box center [494, 242] width 39 height 14
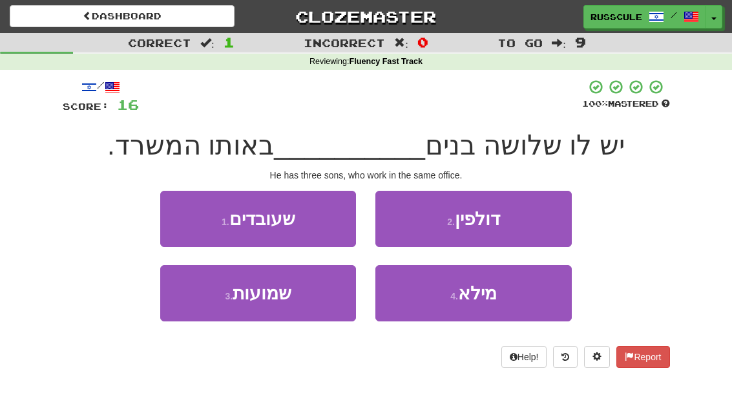
click at [186, 208] on button "1 . שעובדים" at bounding box center [258, 219] width 196 height 56
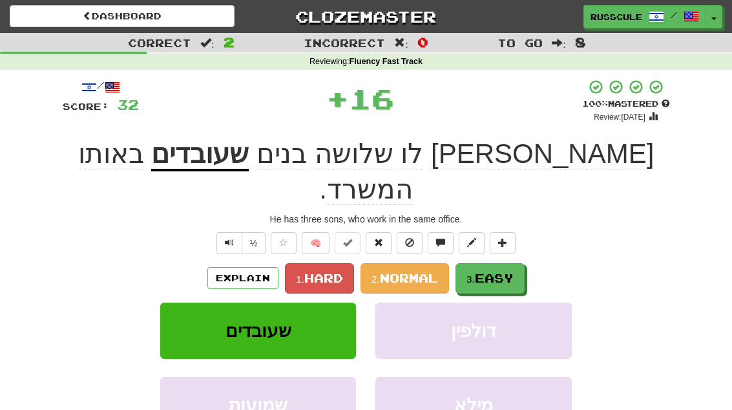
click at [497, 271] on span "Easy" at bounding box center [494, 278] width 39 height 14
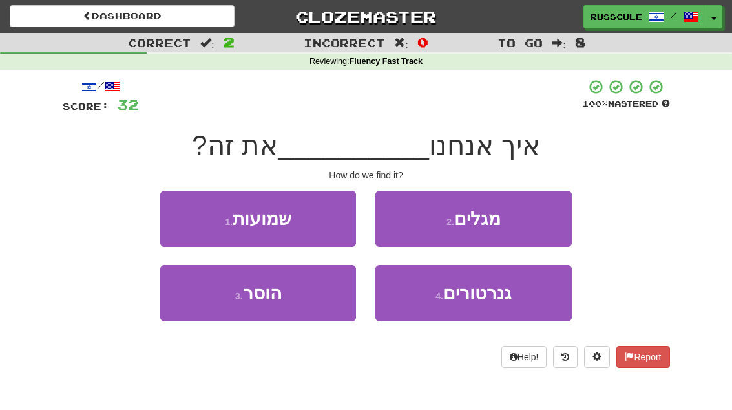
click at [524, 219] on button "2 . מגלים" at bounding box center [473, 219] width 196 height 56
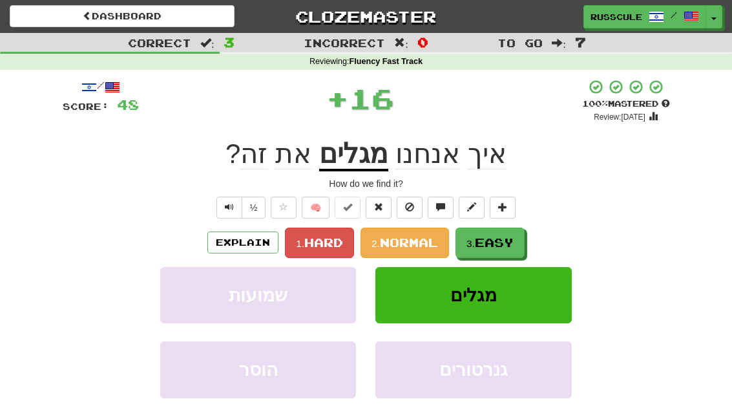
click at [493, 240] on span "Easy" at bounding box center [494, 242] width 39 height 14
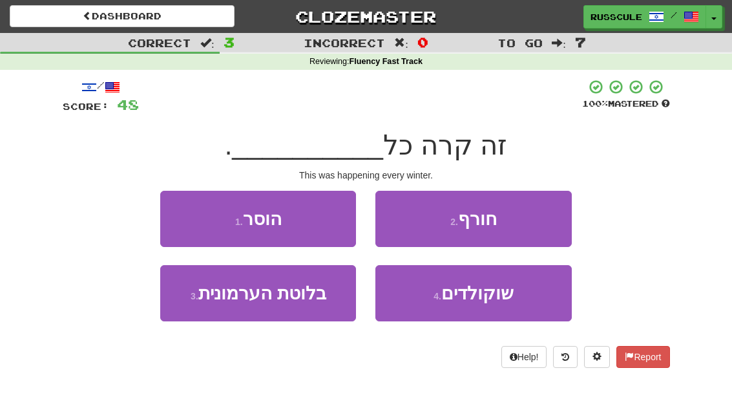
click at [523, 223] on button "2 . חורף" at bounding box center [473, 219] width 196 height 56
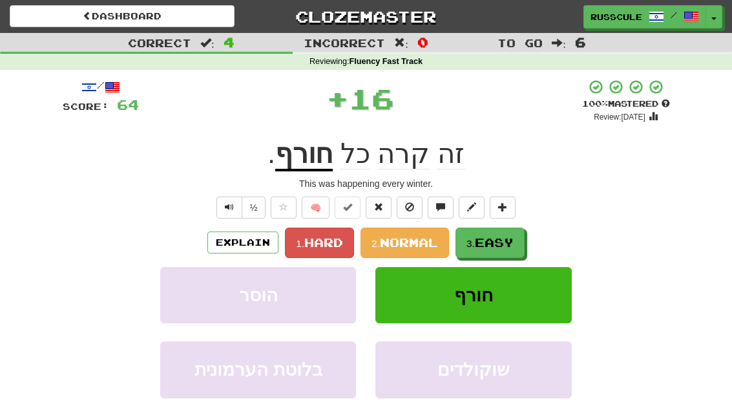
click at [494, 243] on span "Easy" at bounding box center [494, 242] width 39 height 14
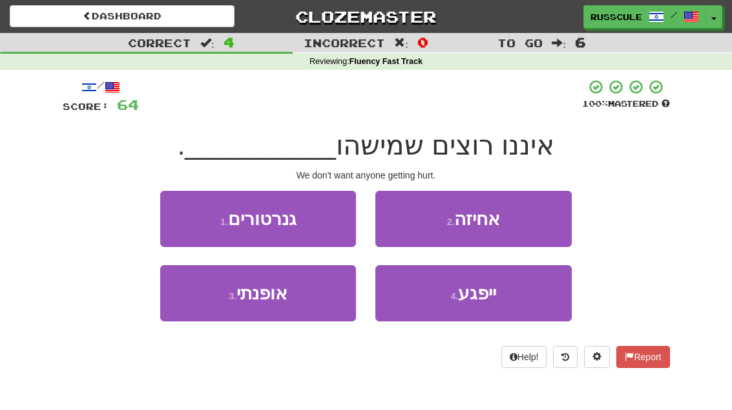
click at [482, 298] on span "ייפגע" at bounding box center [477, 293] width 38 height 20
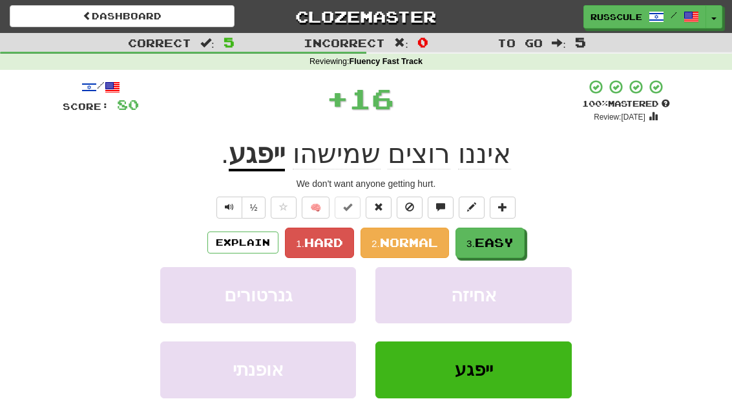
click at [505, 245] on span "Easy" at bounding box center [494, 242] width 39 height 14
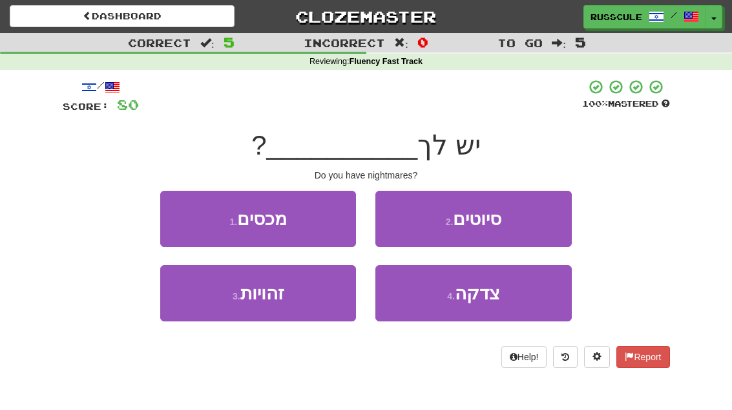
click at [520, 220] on button "2 . סיוטים" at bounding box center [473, 219] width 196 height 56
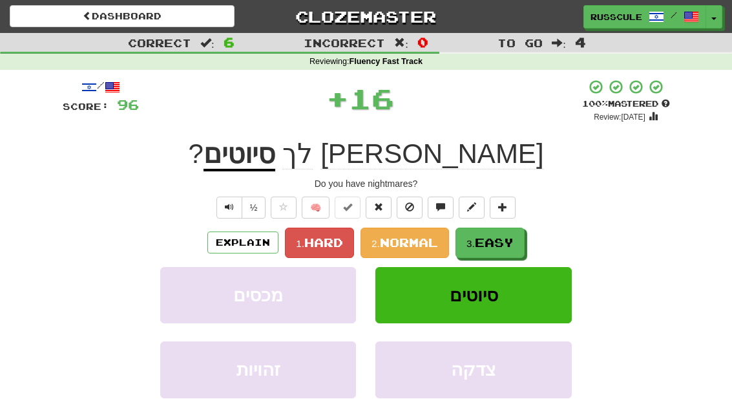
click at [498, 242] on span "Easy" at bounding box center [494, 242] width 39 height 14
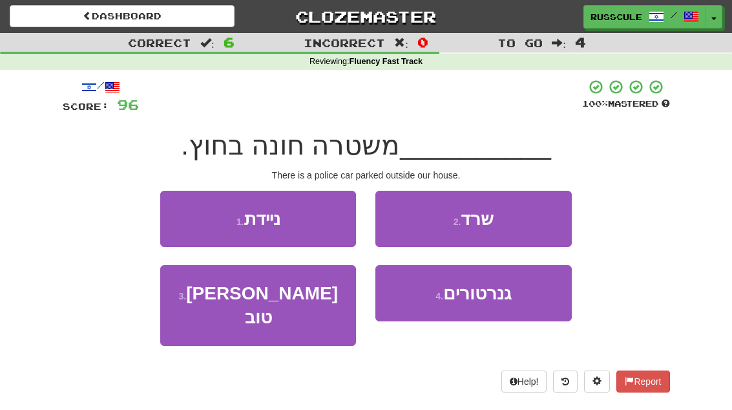
click at [183, 214] on button "1 . ניידת" at bounding box center [258, 219] width 196 height 56
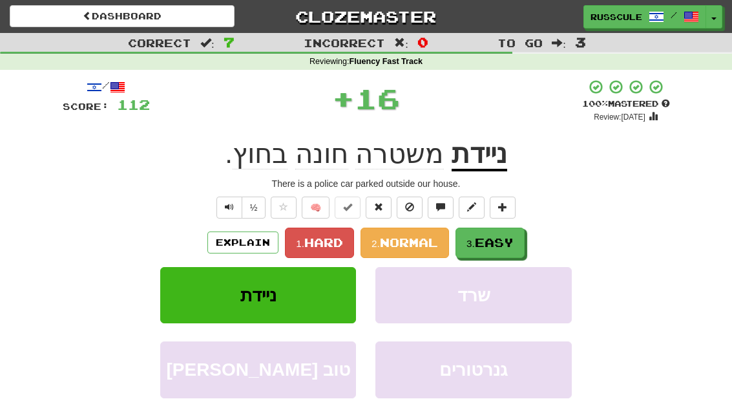
click at [501, 244] on span "Easy" at bounding box center [494, 242] width 39 height 14
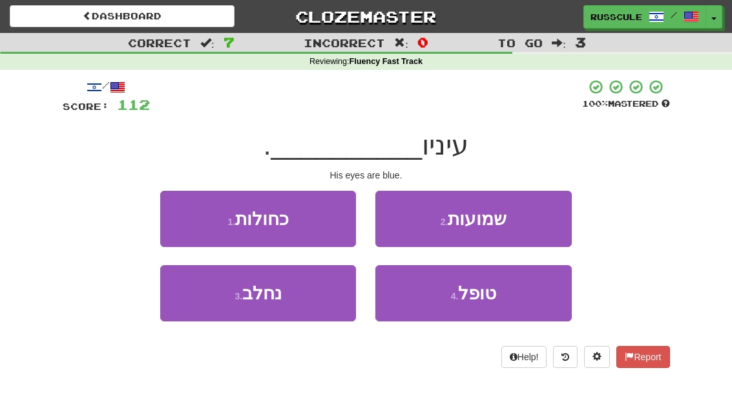
click at [184, 215] on button "1 . כחולות" at bounding box center [258, 219] width 196 height 56
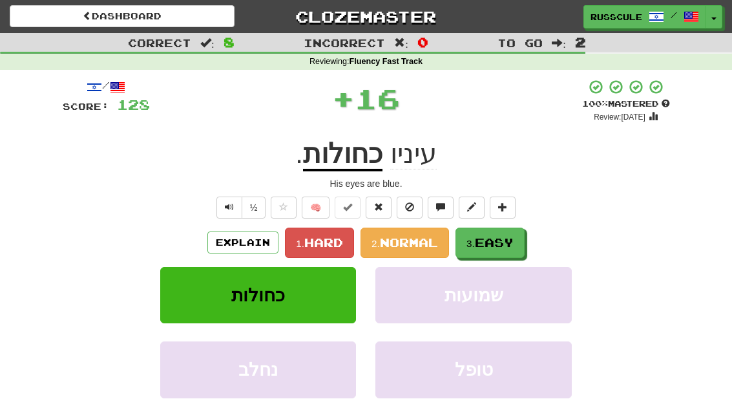
click at [503, 240] on span "Easy" at bounding box center [494, 242] width 39 height 14
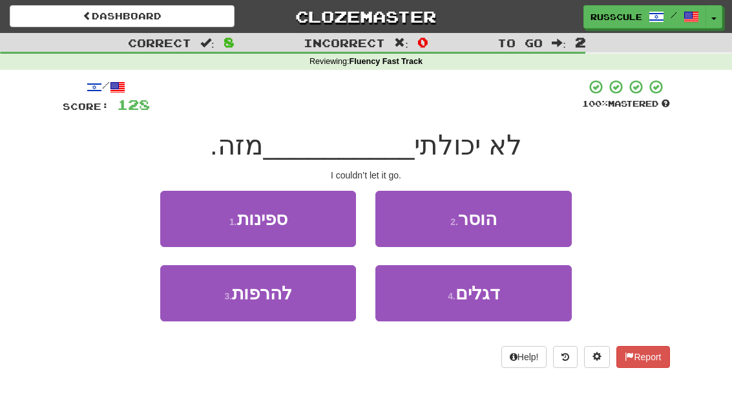
click at [206, 299] on button "3 . להרפות" at bounding box center [258, 293] width 196 height 56
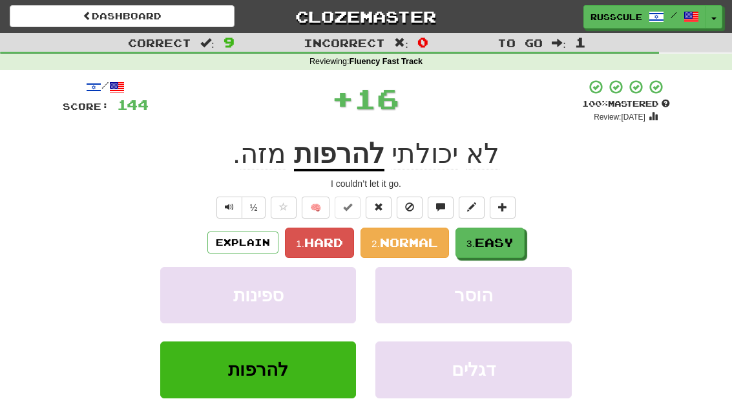
click at [492, 237] on span "Easy" at bounding box center [494, 242] width 39 height 14
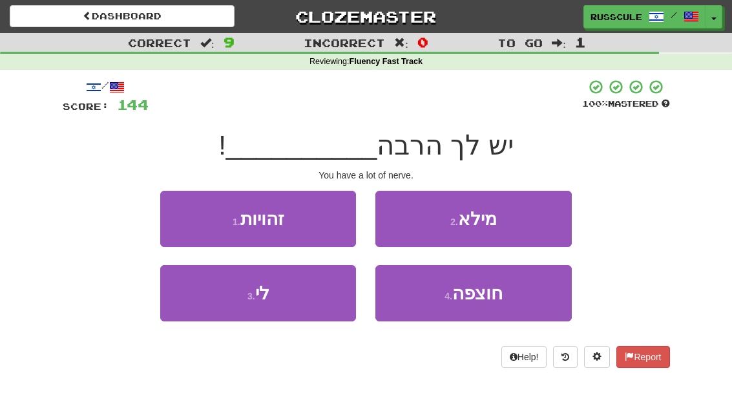
click at [479, 295] on span "חוצפה" at bounding box center [477, 293] width 50 height 20
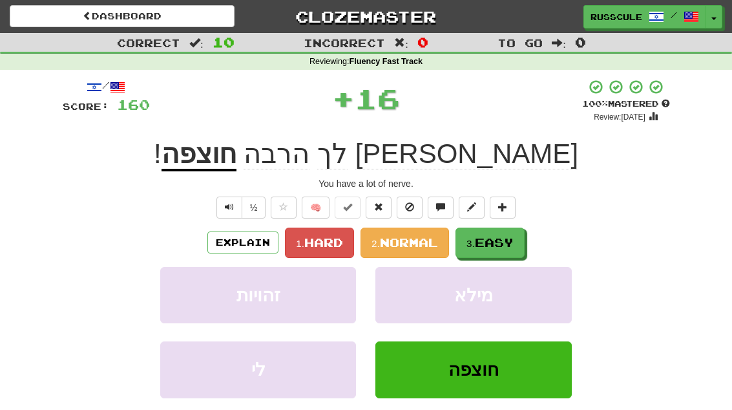
click at [506, 244] on span "Easy" at bounding box center [494, 242] width 39 height 14
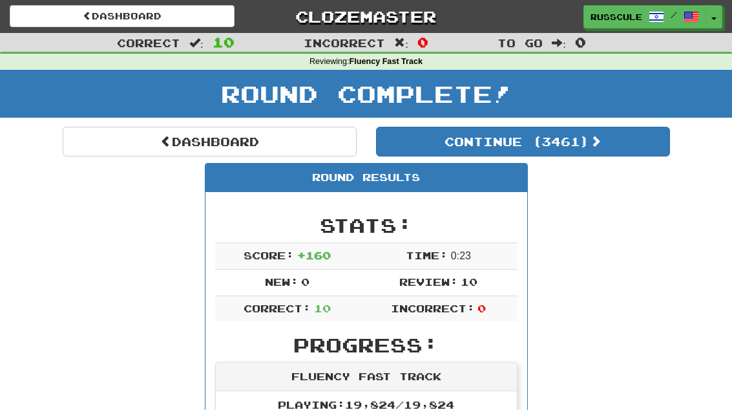
click at [597, 154] on button "Continue ( 3461 )" at bounding box center [523, 142] width 294 height 30
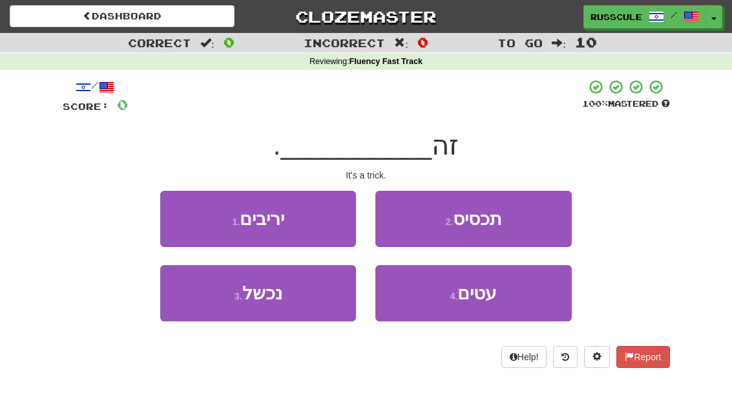
click at [537, 216] on button "2 . תכסיס" at bounding box center [473, 219] width 196 height 56
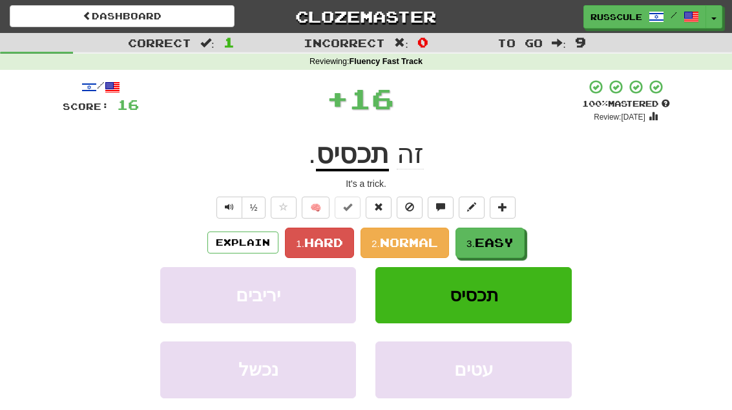
click at [497, 239] on span "Easy" at bounding box center [494, 242] width 39 height 14
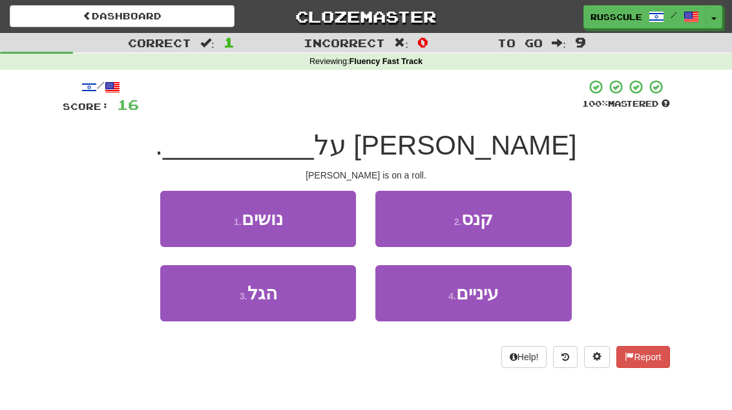
click at [203, 303] on button "3 . הגל" at bounding box center [258, 293] width 196 height 56
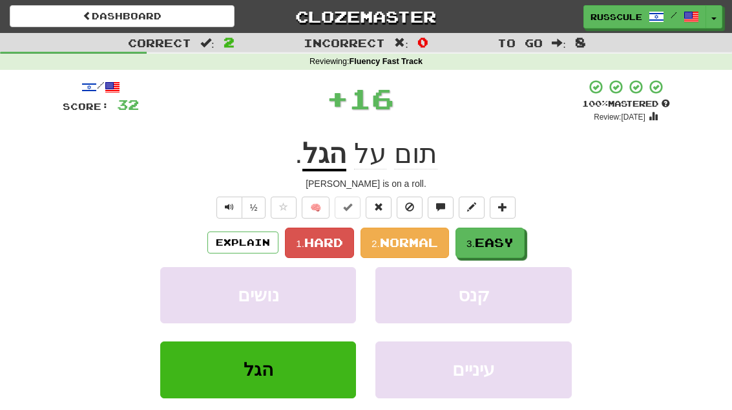
click at [499, 240] on span "Easy" at bounding box center [494, 242] width 39 height 14
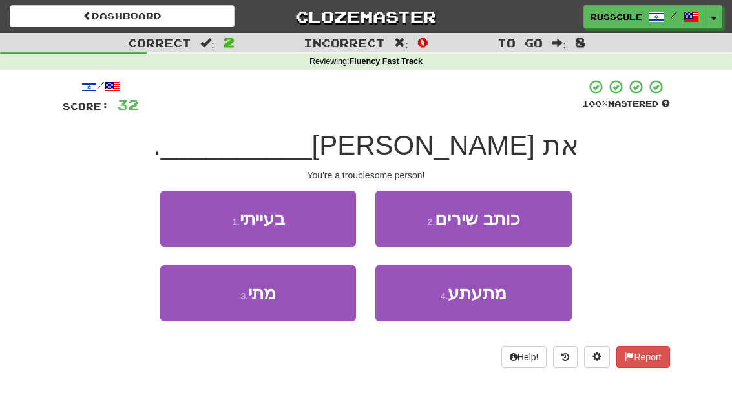
click at [180, 211] on button "1 . בעייתי" at bounding box center [258, 219] width 196 height 56
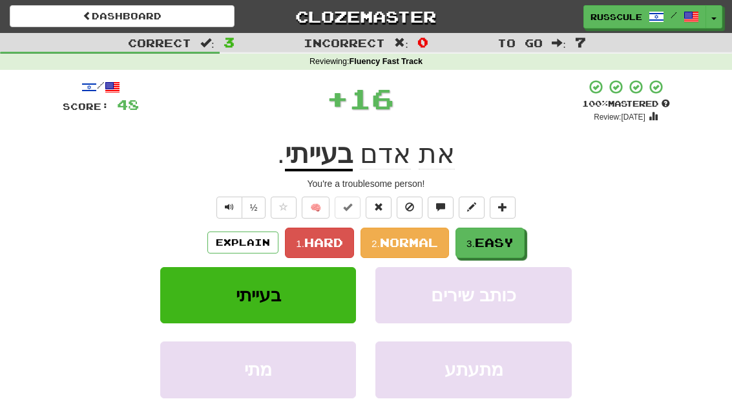
click at [495, 245] on span "Easy" at bounding box center [494, 242] width 39 height 14
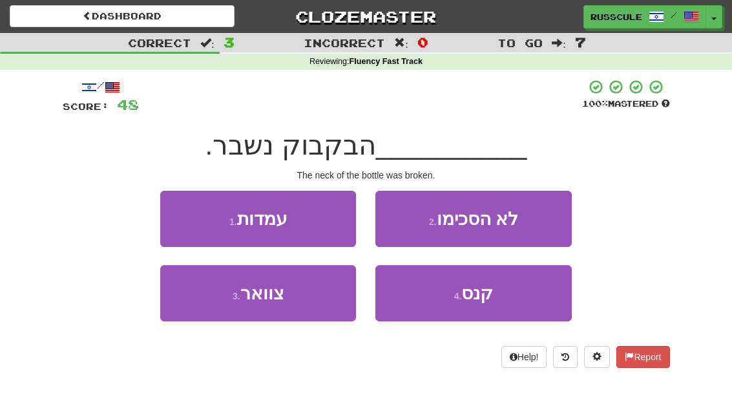
click at [211, 313] on button "3 . צוואר" at bounding box center [258, 293] width 196 height 56
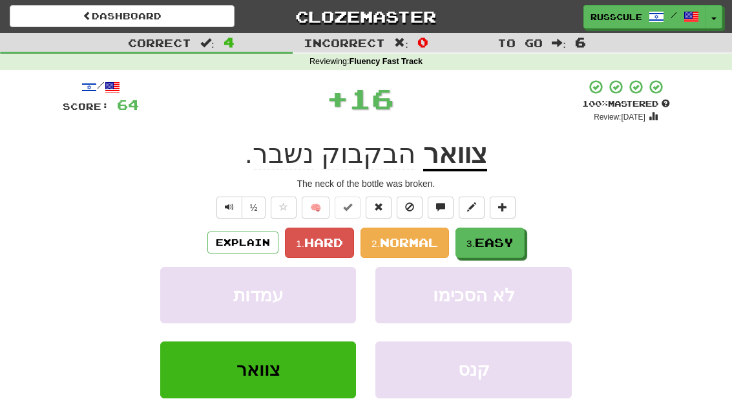
click at [489, 242] on span "Easy" at bounding box center [494, 242] width 39 height 14
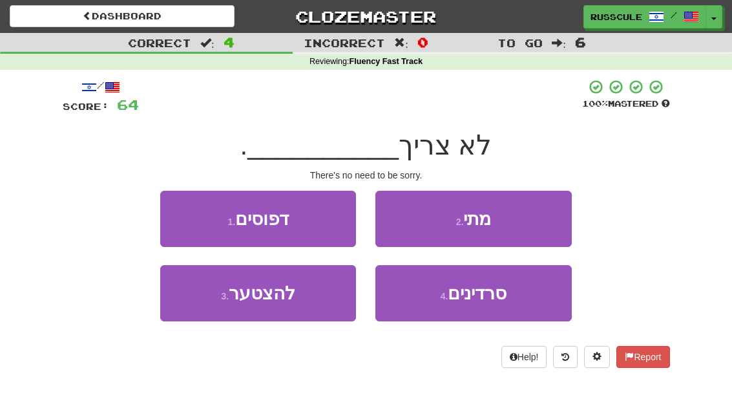
click at [203, 304] on button "3 . להצטער" at bounding box center [258, 293] width 196 height 56
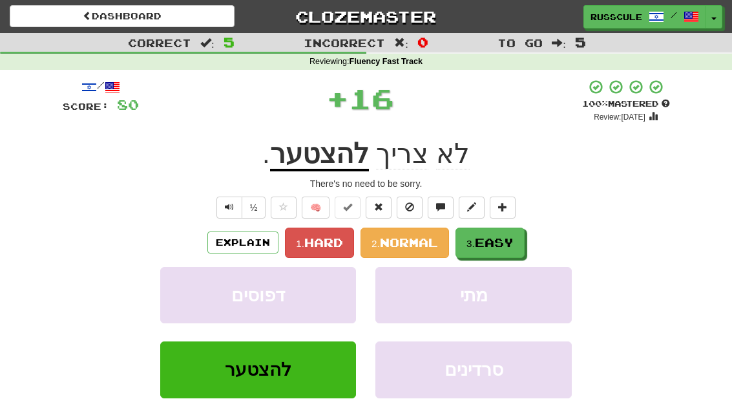
click at [505, 237] on span "Easy" at bounding box center [494, 242] width 39 height 14
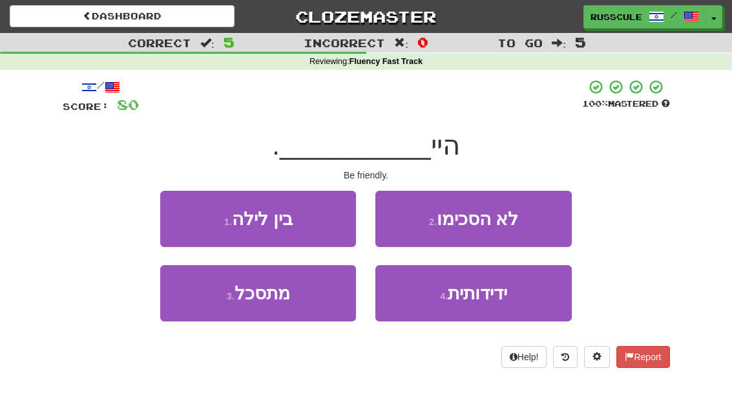
click at [487, 293] on span "ידידותית" at bounding box center [477, 293] width 59 height 20
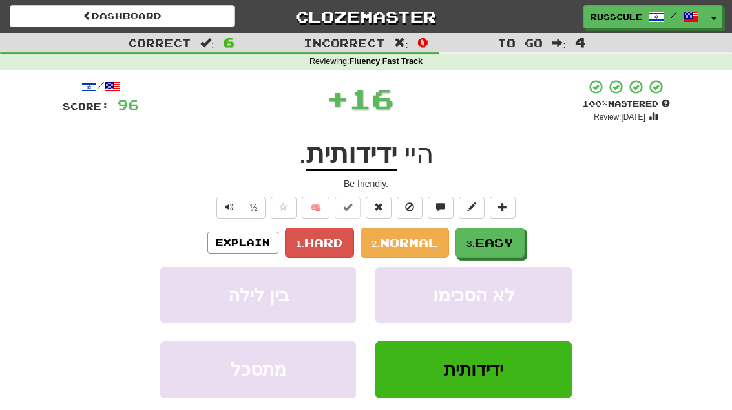
click at [505, 242] on span "Easy" at bounding box center [494, 242] width 39 height 14
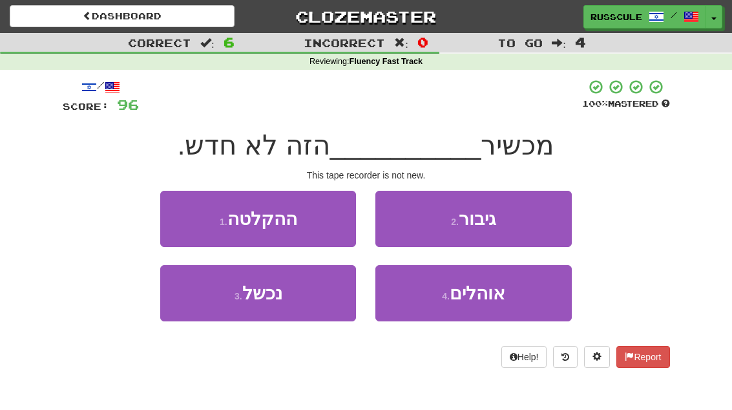
click at [185, 217] on button "1 . ההקלטה" at bounding box center [258, 219] width 196 height 56
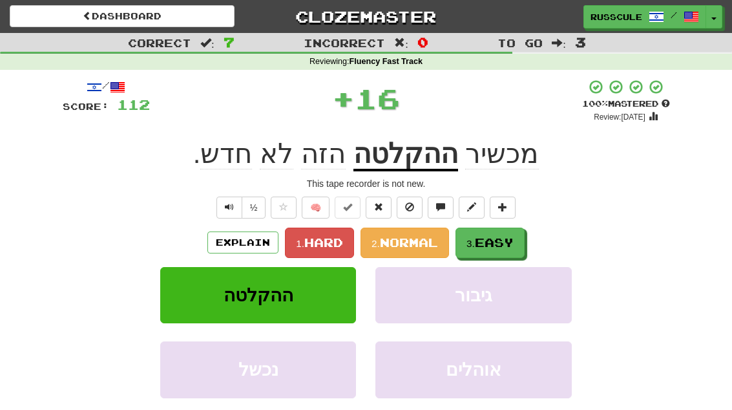
click at [499, 243] on span "Easy" at bounding box center [494, 242] width 39 height 14
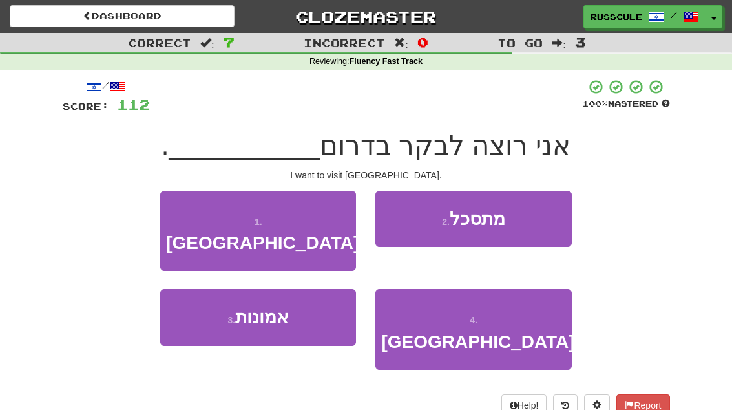
click at [178, 212] on button "1 . קוריאה" at bounding box center [258, 231] width 196 height 81
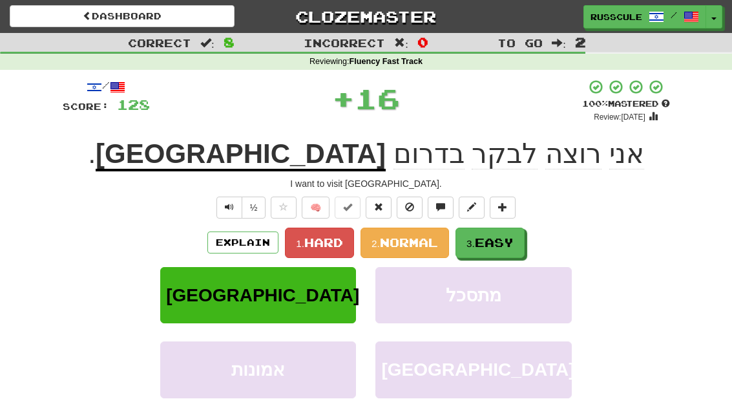
click at [494, 243] on span "Easy" at bounding box center [494, 242] width 39 height 14
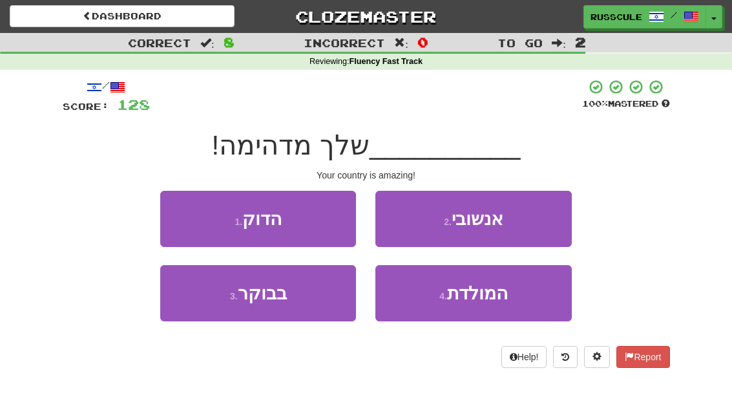
click at [482, 298] on span "המולדת" at bounding box center [477, 293] width 61 height 20
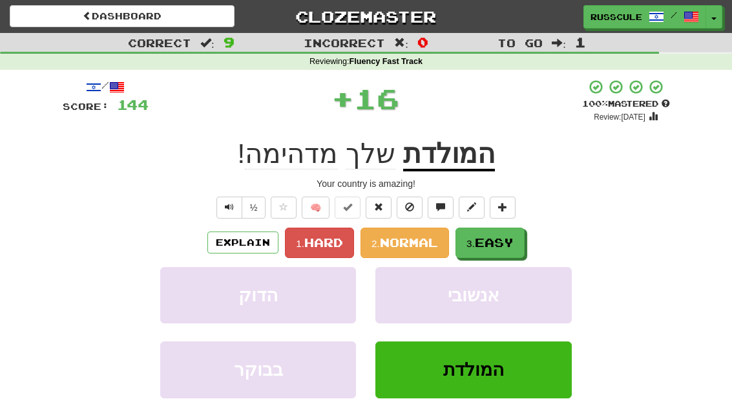
click at [507, 243] on span "Easy" at bounding box center [494, 242] width 39 height 14
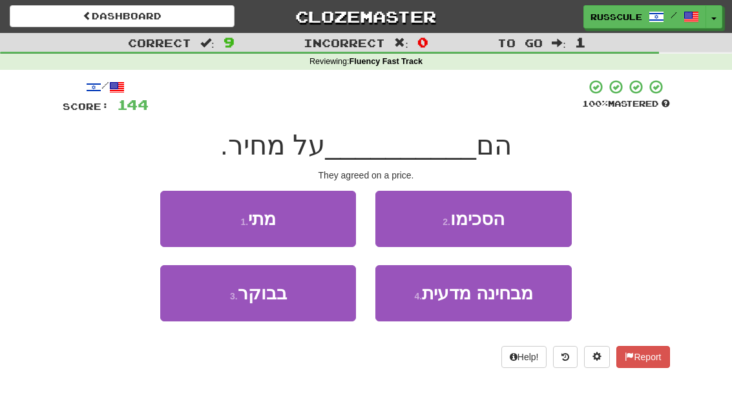
click at [532, 220] on button "2 . הסכימו" at bounding box center [473, 219] width 196 height 56
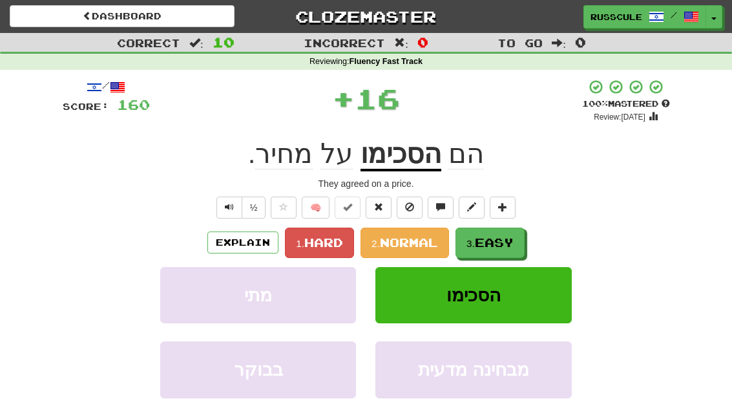
click at [501, 242] on span "Easy" at bounding box center [494, 242] width 39 height 14
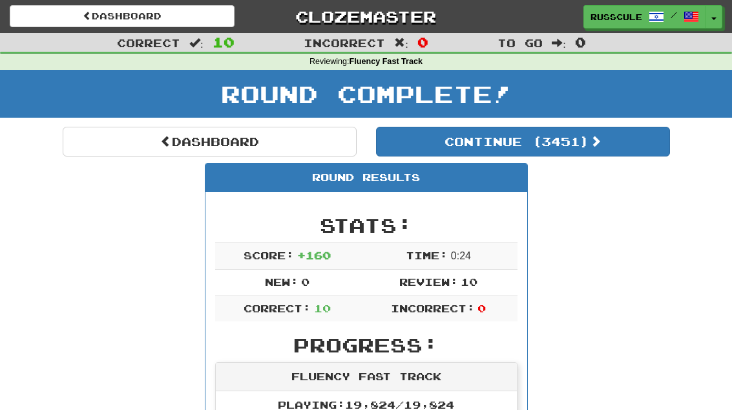
click at [626, 142] on button "Continue ( 3451 )" at bounding box center [523, 142] width 294 height 30
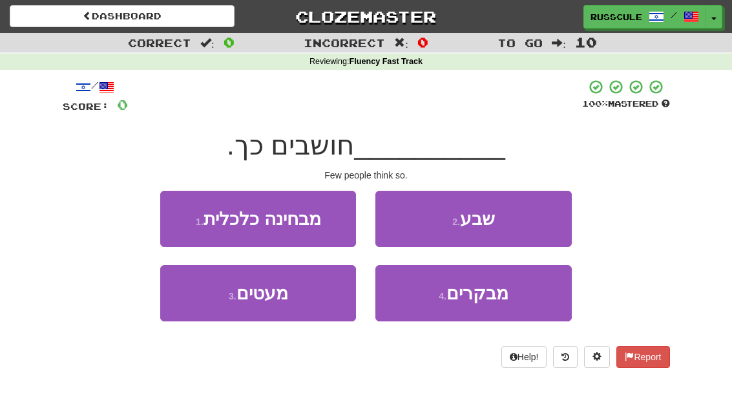
click at [203, 302] on button "3 . מעטים" at bounding box center [258, 293] width 196 height 56
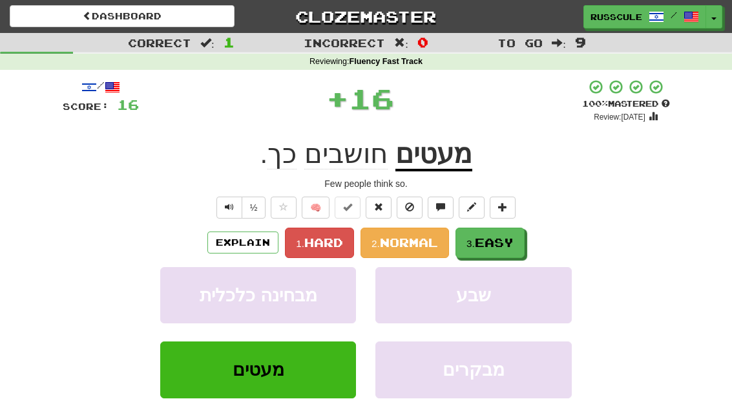
click at [501, 242] on span "Easy" at bounding box center [494, 242] width 39 height 14
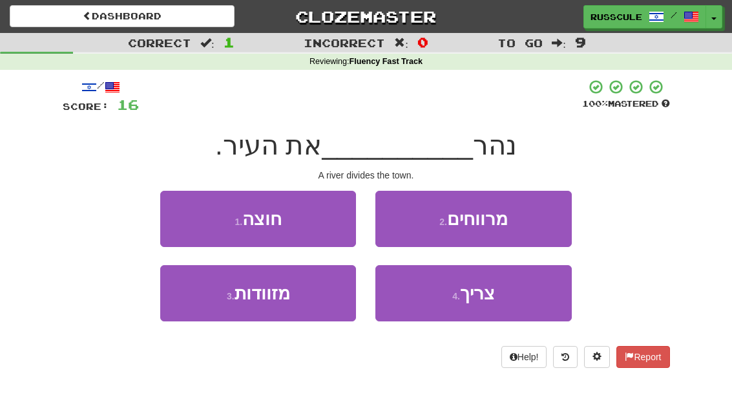
click at [170, 207] on button "1 . חוצה" at bounding box center [258, 219] width 196 height 56
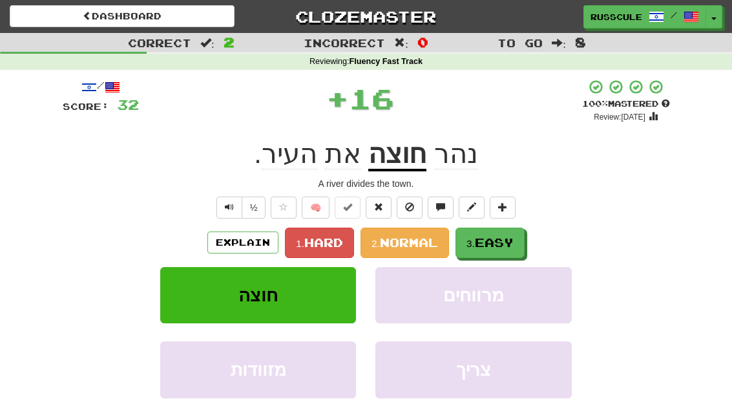
click at [498, 244] on span "Easy" at bounding box center [494, 242] width 39 height 14
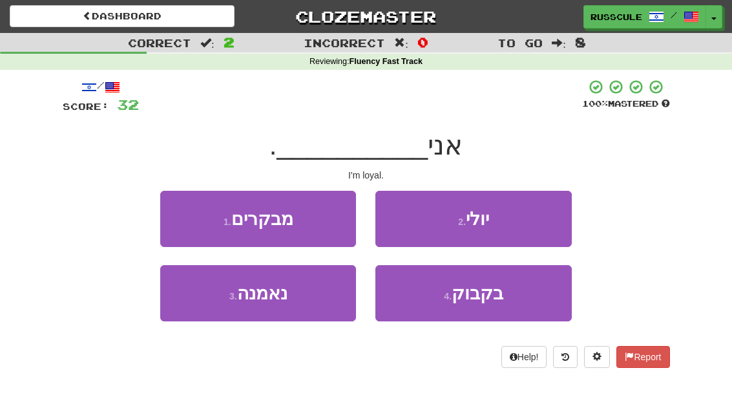
click at [212, 304] on button "3 . נאמנה" at bounding box center [258, 293] width 196 height 56
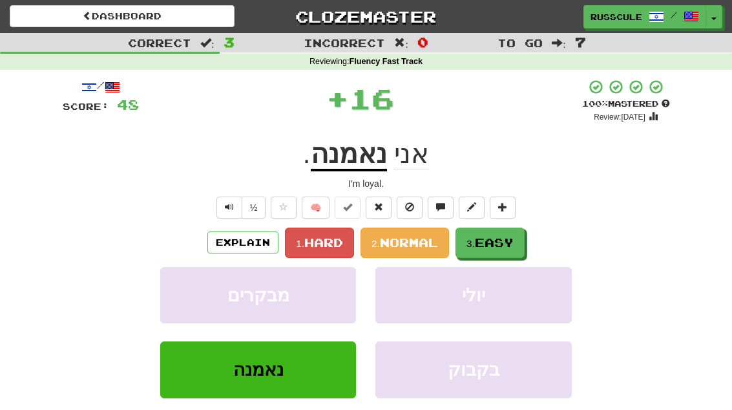
click at [500, 242] on span "Easy" at bounding box center [494, 242] width 39 height 14
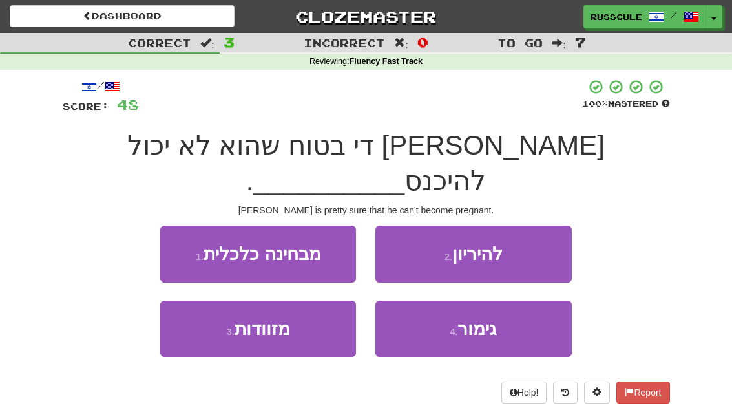
click at [543, 225] on button "2 . להיריון" at bounding box center [473, 253] width 196 height 56
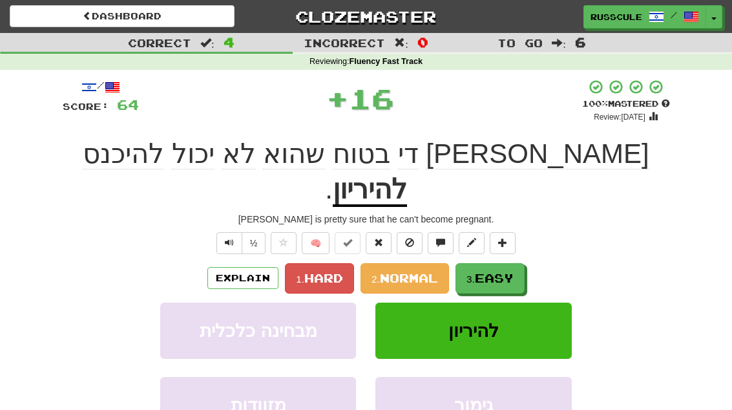
click at [506, 271] on span "Easy" at bounding box center [494, 278] width 39 height 14
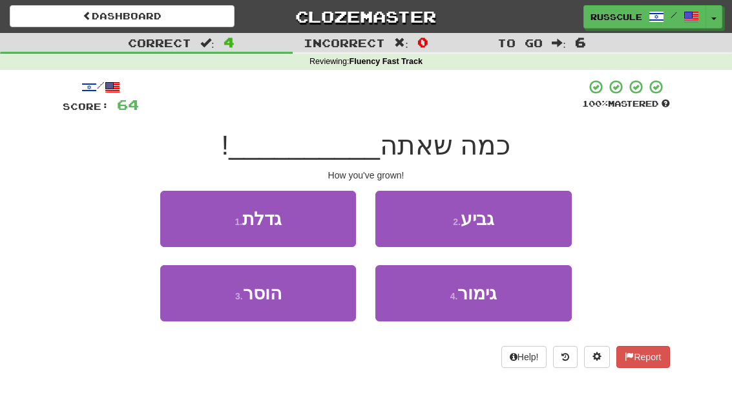
click at [179, 211] on button "1 . גדלת" at bounding box center [258, 219] width 196 height 56
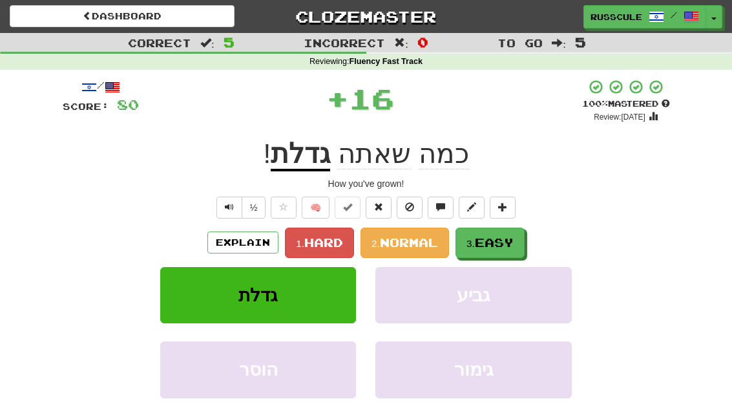
click at [496, 248] on button "3. Easy" at bounding box center [489, 242] width 69 height 30
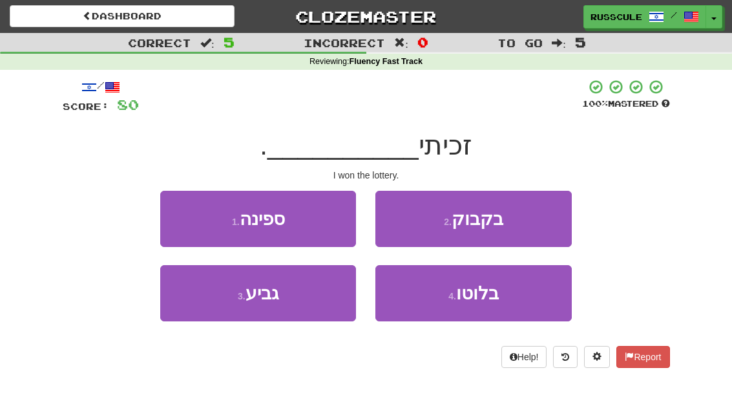
click at [488, 297] on span "בלוטו" at bounding box center [477, 293] width 43 height 20
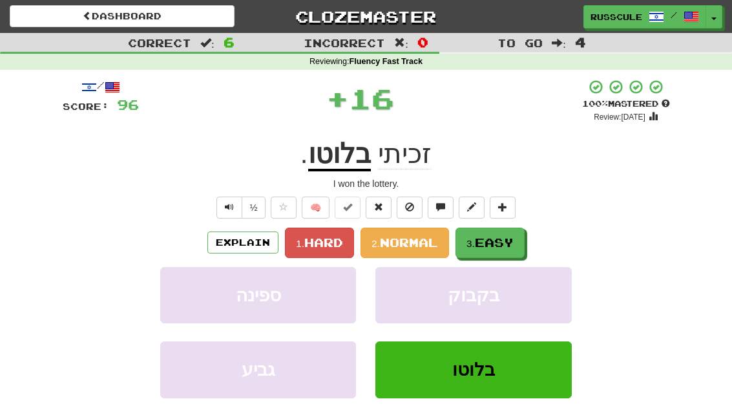
click at [510, 239] on span "Easy" at bounding box center [494, 242] width 39 height 14
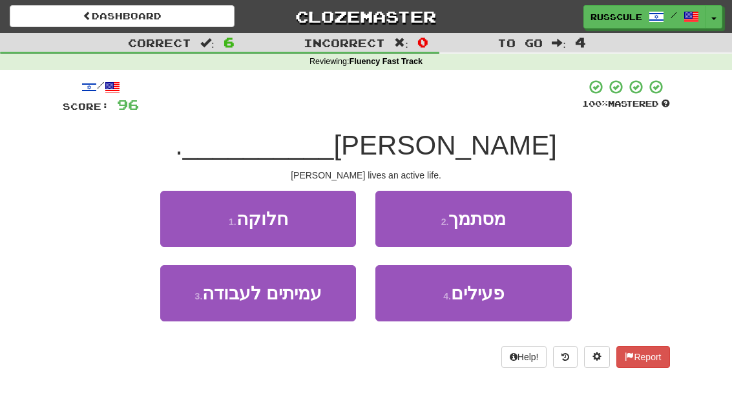
click at [494, 300] on span "פעילים" at bounding box center [477, 293] width 53 height 20
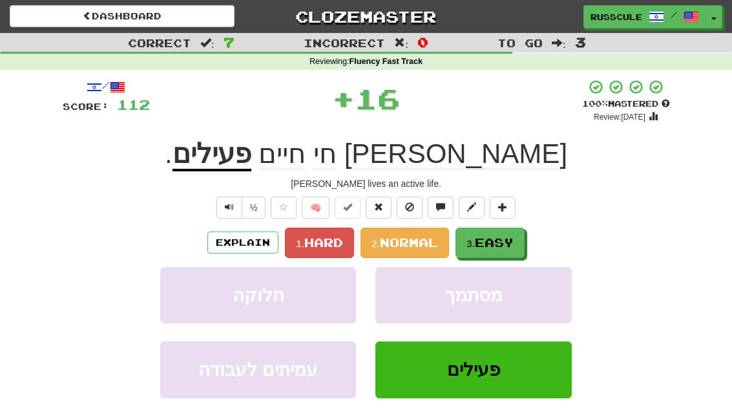
click at [512, 242] on span "Easy" at bounding box center [494, 242] width 39 height 14
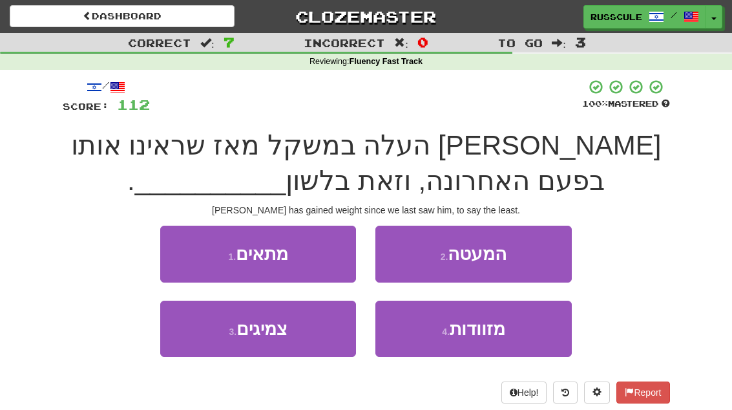
click at [512, 252] on button "2 . המעטה" at bounding box center [473, 253] width 196 height 56
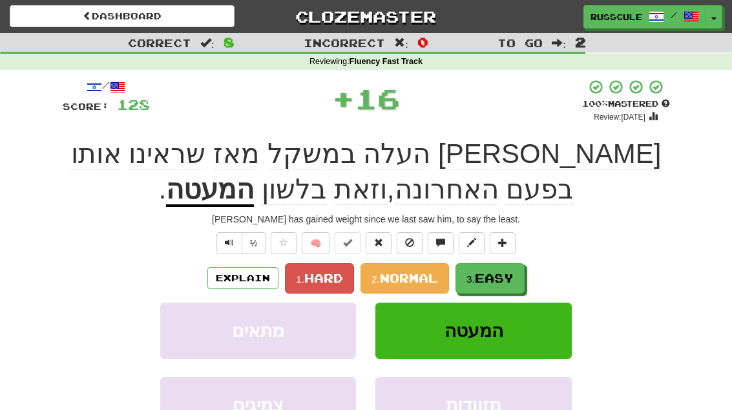
click at [497, 266] on button "3. Easy" at bounding box center [489, 278] width 69 height 30
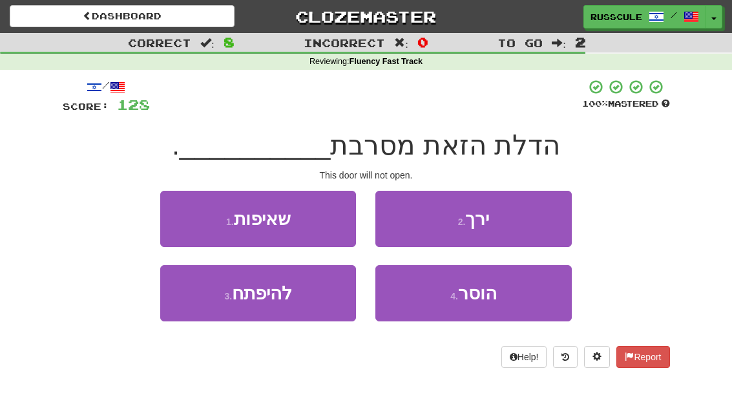
click at [203, 308] on button "3 . להיפתח" at bounding box center [258, 293] width 196 height 56
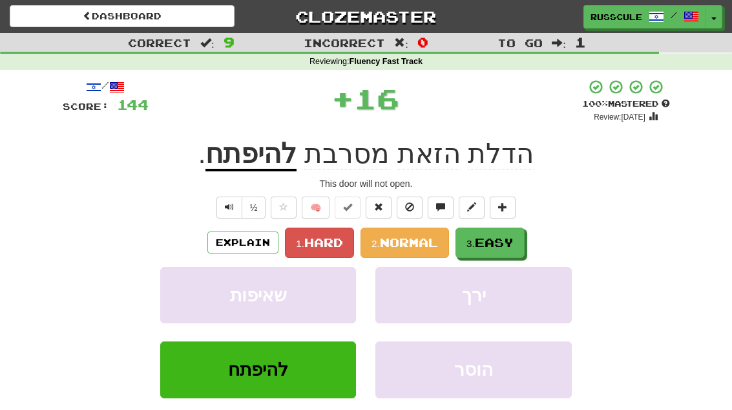
click at [504, 245] on span "Easy" at bounding box center [494, 242] width 39 height 14
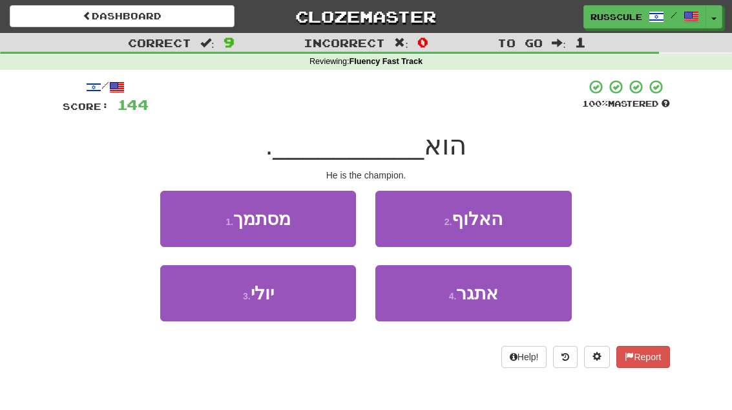
click at [523, 222] on button "2 . האלוף" at bounding box center [473, 219] width 196 height 56
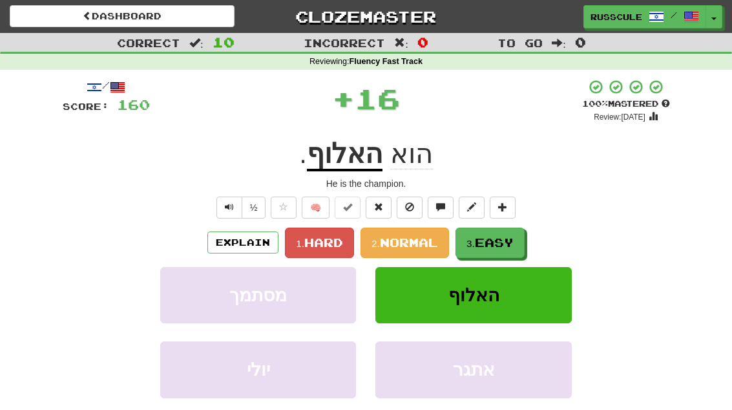
click at [499, 244] on span "Easy" at bounding box center [494, 242] width 39 height 14
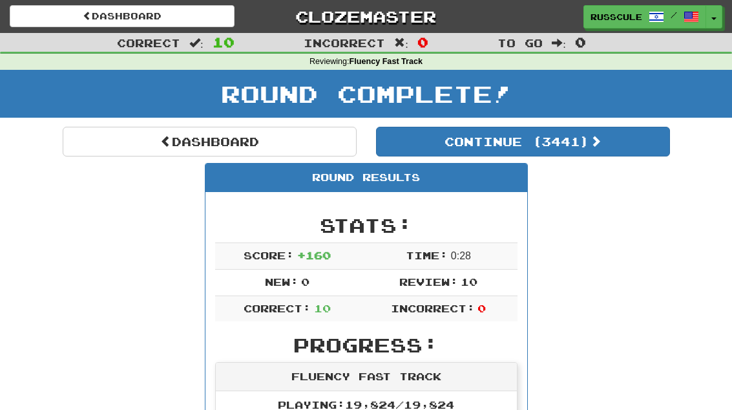
click at [623, 149] on button "Continue ( 3441 )" at bounding box center [523, 142] width 294 height 30
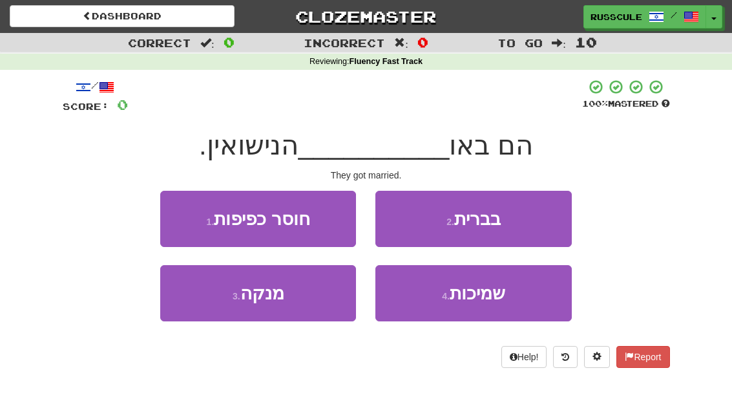
click at [535, 220] on button "2 . בברית" at bounding box center [473, 219] width 196 height 56
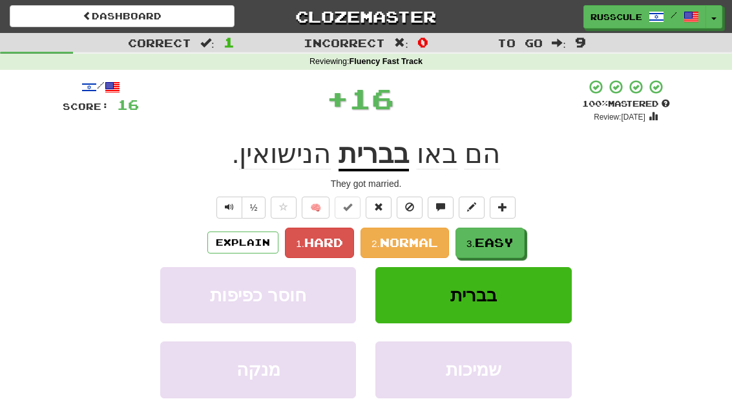
click at [507, 245] on span "Easy" at bounding box center [494, 242] width 39 height 14
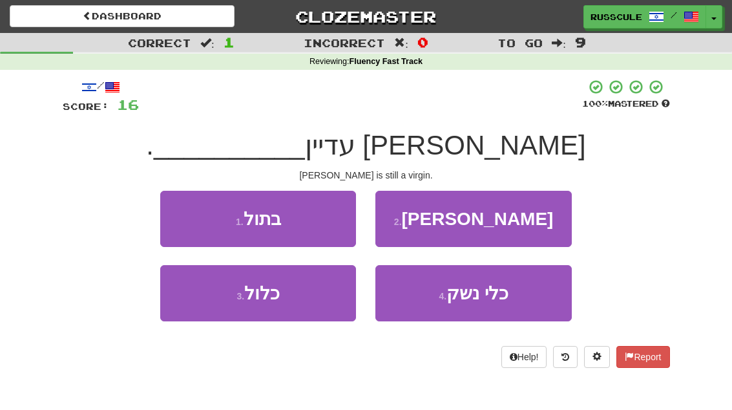
click at [178, 212] on button "1 . בתול" at bounding box center [258, 219] width 196 height 56
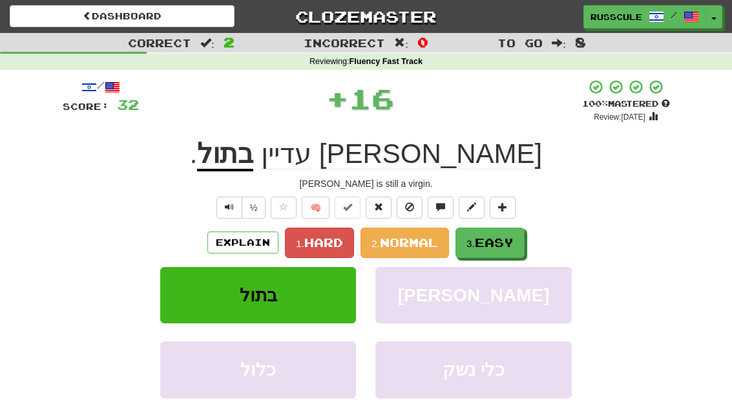
click at [502, 248] on button "3. Easy" at bounding box center [489, 242] width 69 height 30
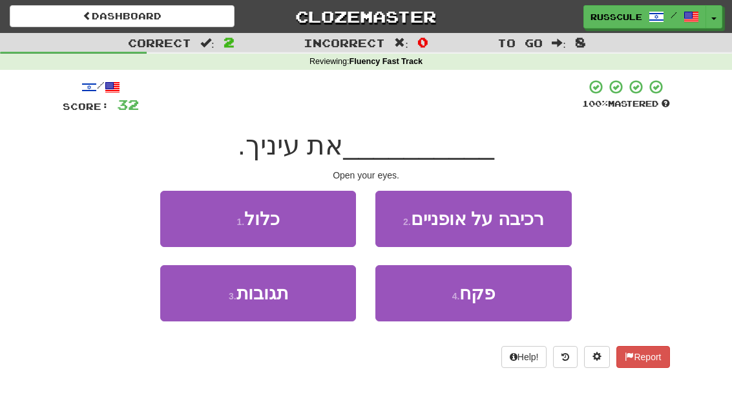
click at [491, 302] on span "פקח" at bounding box center [477, 293] width 36 height 20
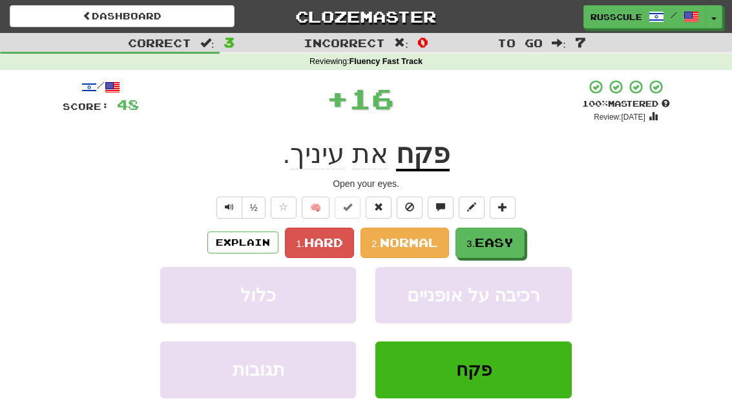
click at [519, 246] on button "3. Easy" at bounding box center [489, 242] width 69 height 30
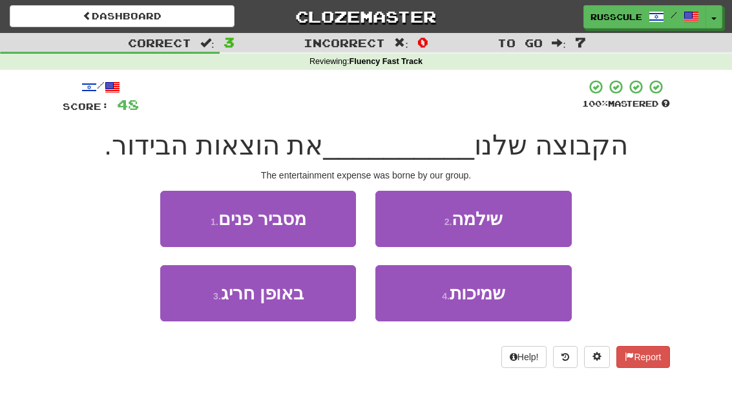
click at [530, 222] on button "2 . שילמה" at bounding box center [473, 219] width 196 height 56
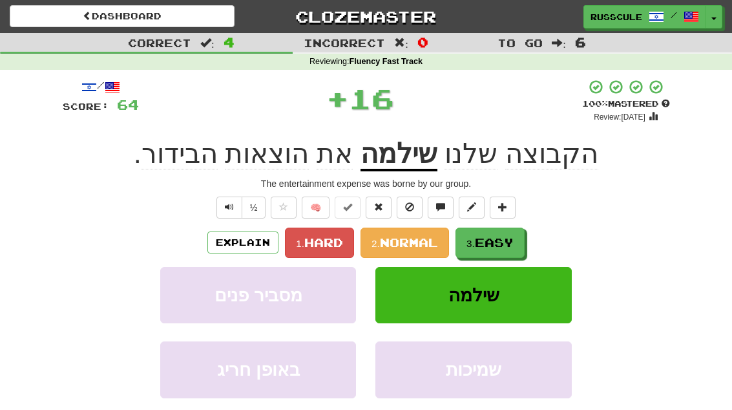
click at [504, 243] on span "Easy" at bounding box center [494, 242] width 39 height 14
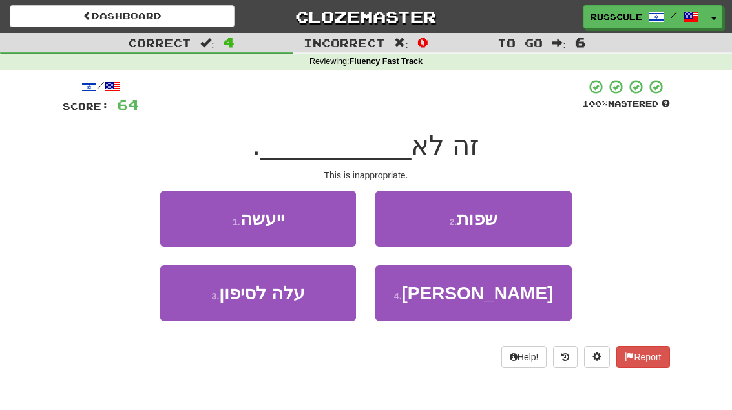
click at [174, 213] on button "1 . ייעשה" at bounding box center [258, 219] width 196 height 56
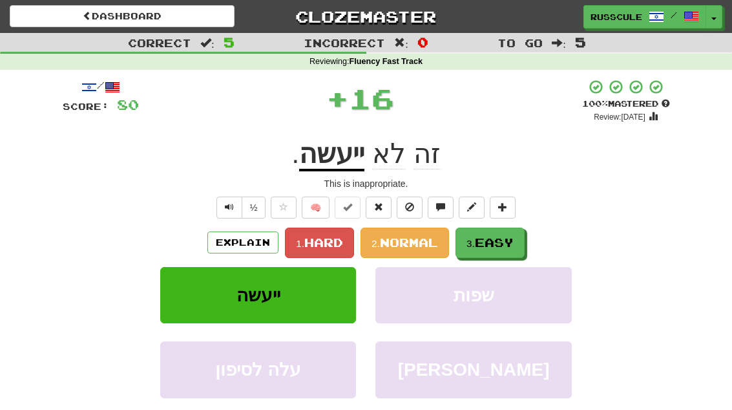
click at [508, 240] on span "Easy" at bounding box center [494, 242] width 39 height 14
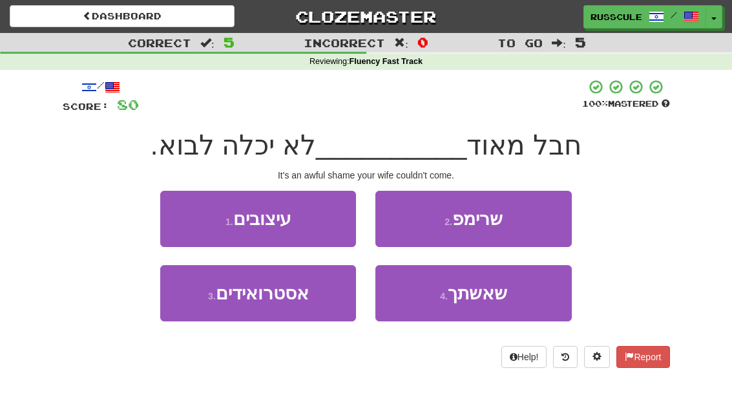
click at [495, 300] on span "שאשתך" at bounding box center [477, 293] width 59 height 20
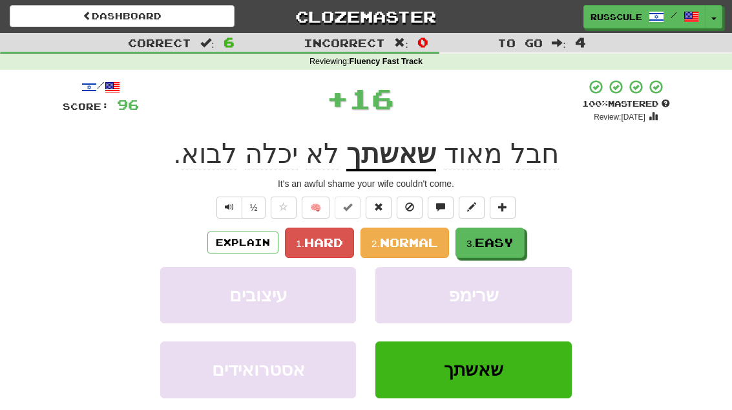
click at [512, 242] on span "Easy" at bounding box center [494, 242] width 39 height 14
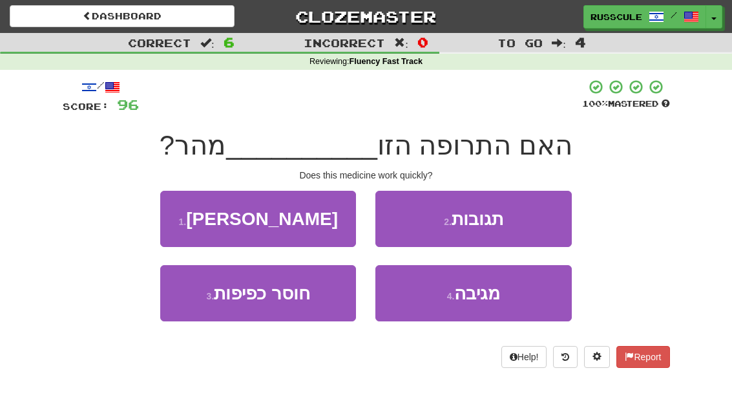
click at [534, 217] on button "2 . תגובות" at bounding box center [473, 219] width 196 height 56
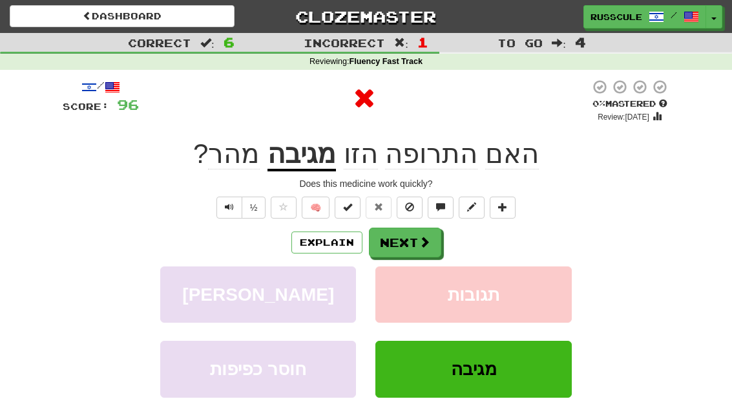
click at [427, 232] on button "Next" at bounding box center [405, 242] width 72 height 30
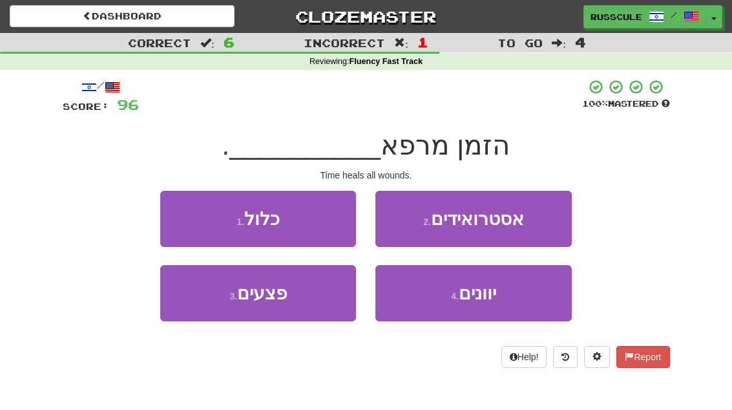
click at [199, 298] on button "3 . פצעים" at bounding box center [258, 293] width 196 height 56
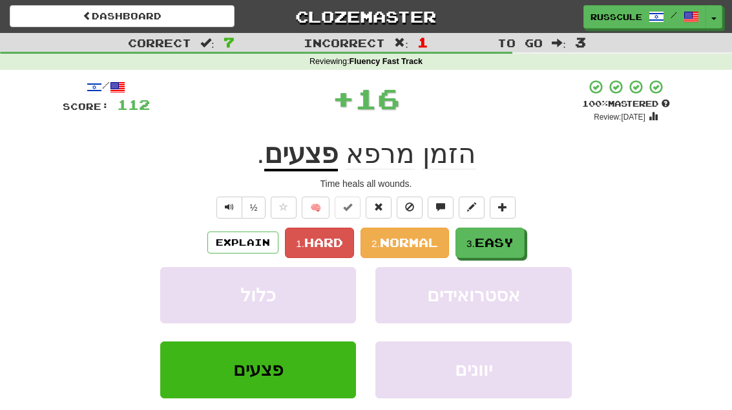
click at [502, 242] on span "Easy" at bounding box center [494, 242] width 39 height 14
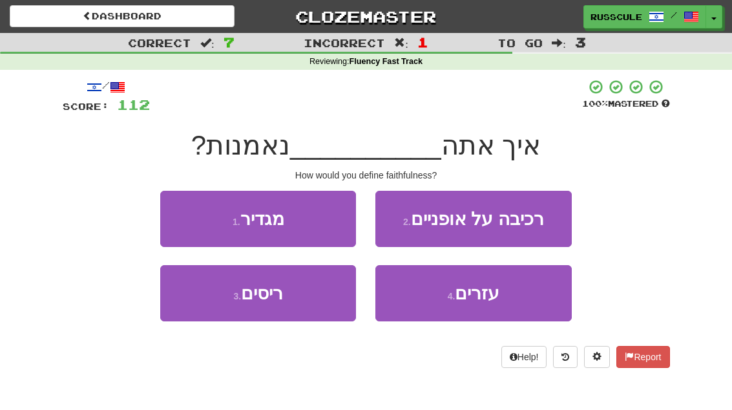
click at [183, 212] on button "1 . מגדיר" at bounding box center [258, 219] width 196 height 56
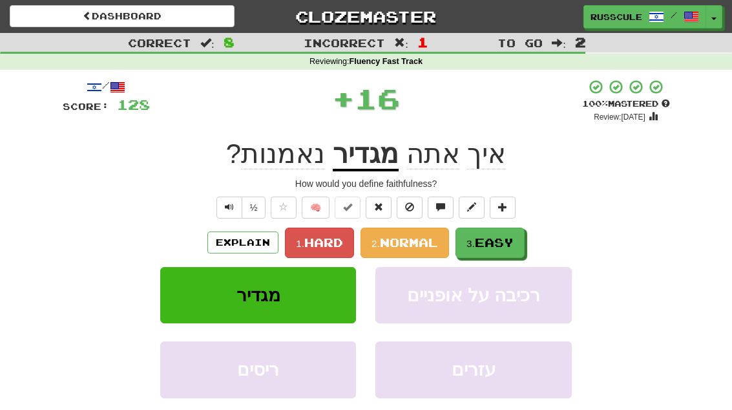
click at [502, 245] on span "Easy" at bounding box center [494, 242] width 39 height 14
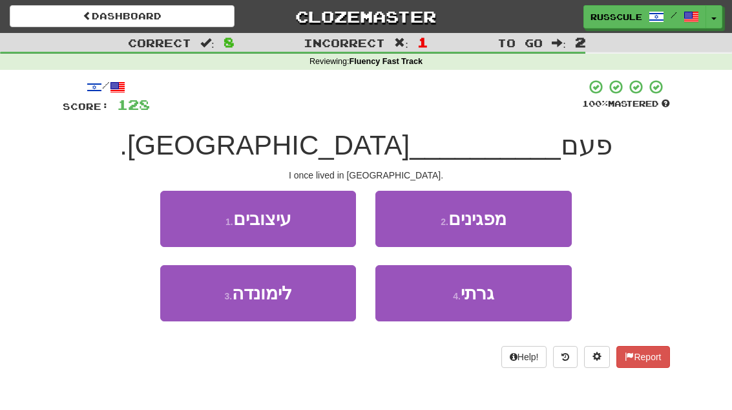
click at [497, 303] on button "4 . גרתי" at bounding box center [473, 293] width 196 height 56
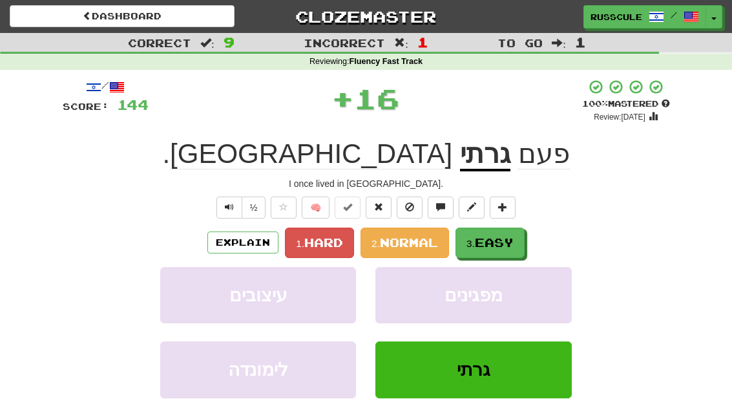
click at [512, 237] on span "Easy" at bounding box center [494, 242] width 39 height 14
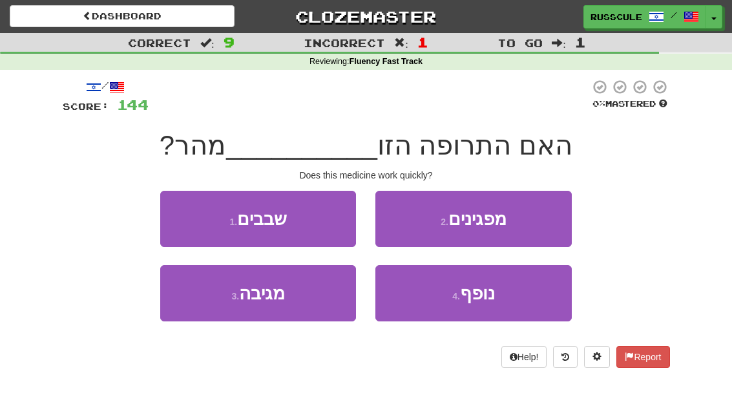
click at [206, 302] on button "3 . מגיבה" at bounding box center [258, 293] width 196 height 56
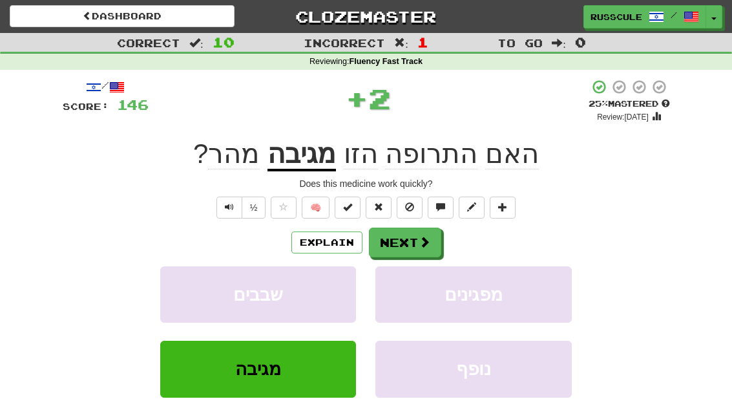
click at [410, 243] on button "Next" at bounding box center [405, 242] width 72 height 30
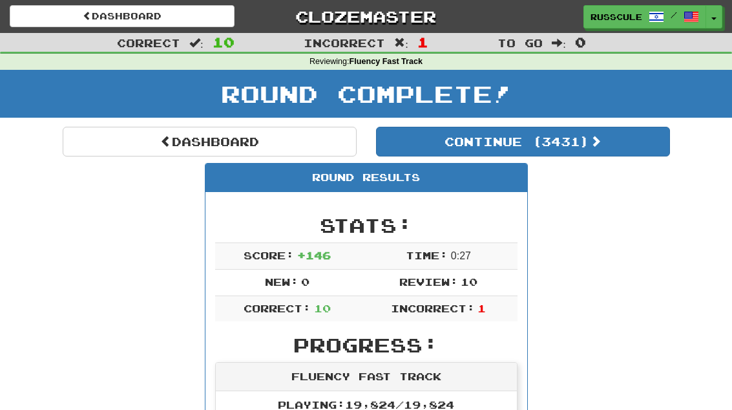
click at [600, 145] on span at bounding box center [596, 141] width 12 height 12
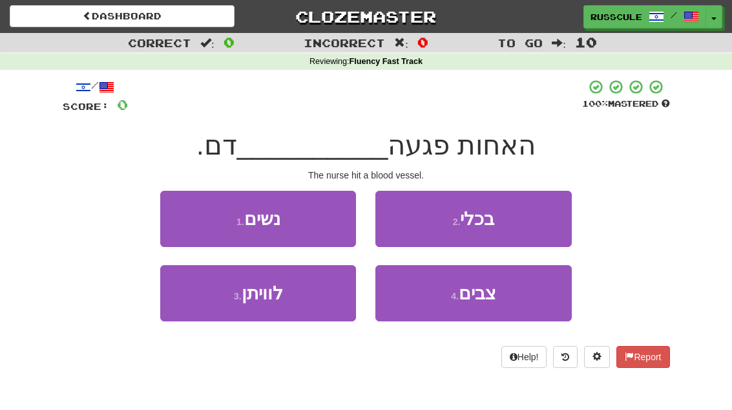
click at [548, 214] on button "2 . בכלי" at bounding box center [473, 219] width 196 height 56
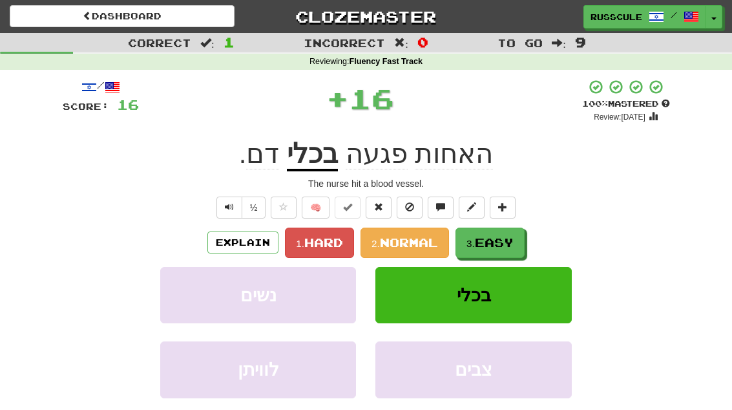
click at [495, 249] on button "3. Easy" at bounding box center [489, 242] width 69 height 30
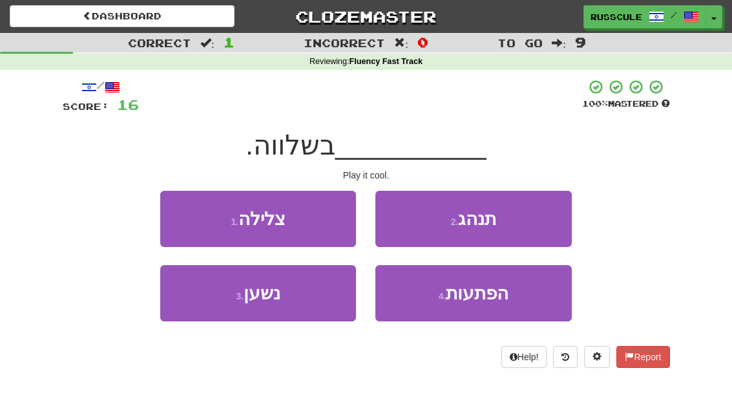
click at [523, 226] on button "2 . תנהג" at bounding box center [473, 219] width 196 height 56
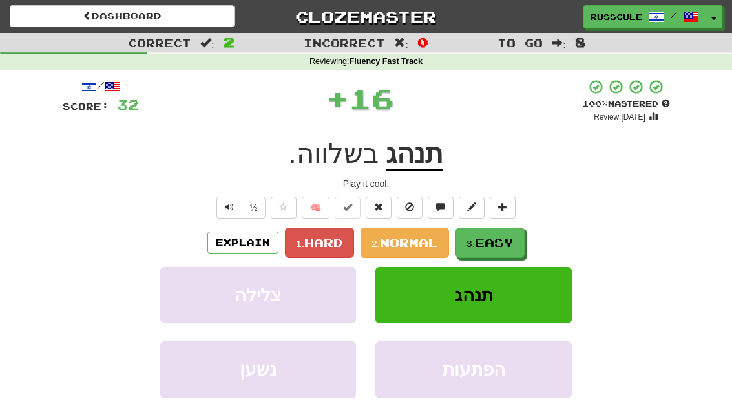
click at [493, 247] on span "Easy" at bounding box center [494, 242] width 39 height 14
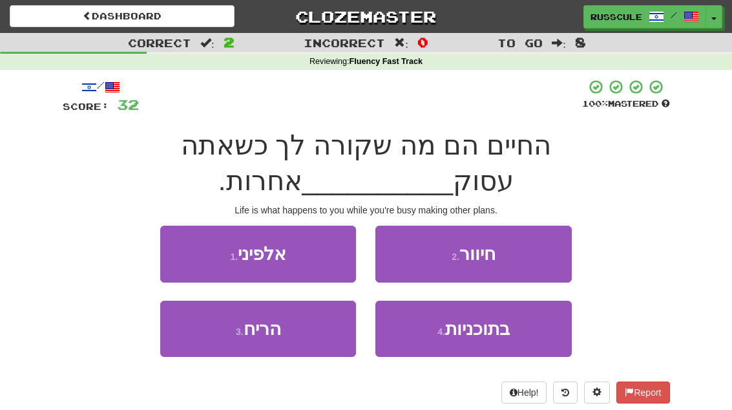
click at [481, 332] on span "בתוכניות" at bounding box center [477, 328] width 65 height 20
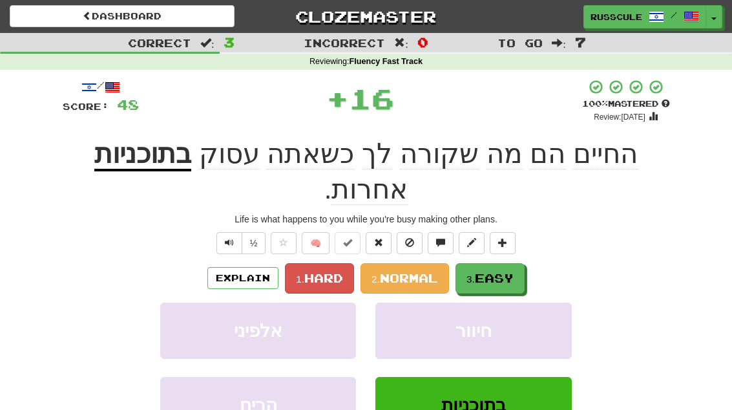
click at [510, 263] on button "3. Easy" at bounding box center [489, 278] width 69 height 30
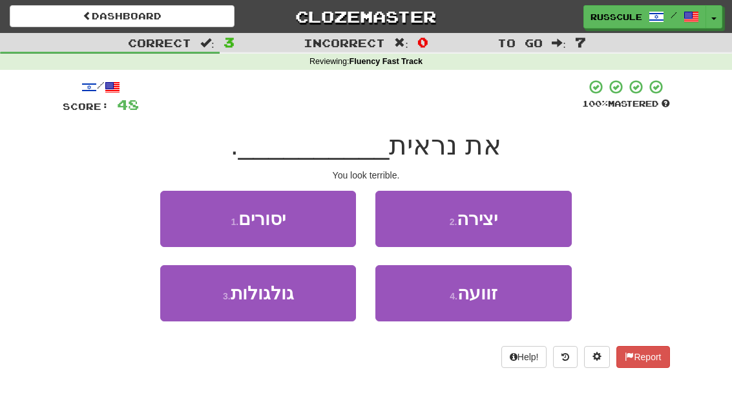
click at [488, 296] on span "זוועה" at bounding box center [477, 293] width 40 height 20
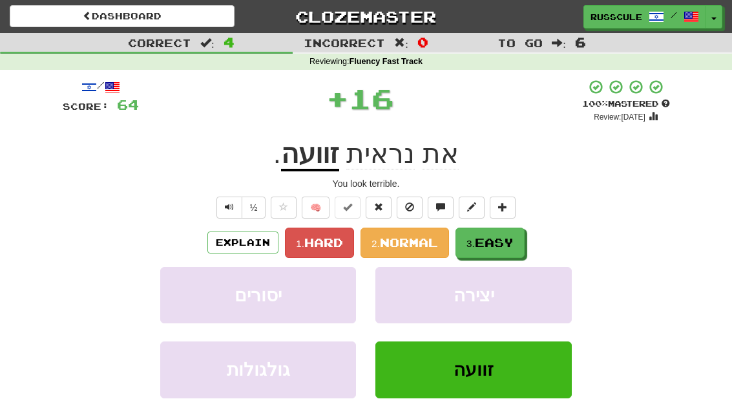
click at [505, 241] on span "Easy" at bounding box center [494, 242] width 39 height 14
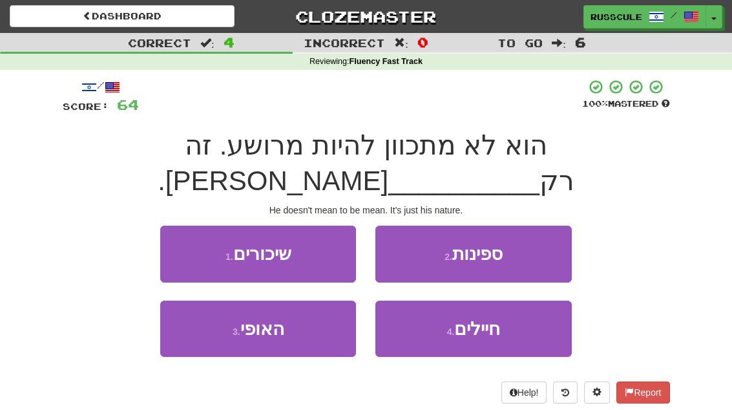
click at [203, 306] on button "3 . האופי" at bounding box center [258, 328] width 196 height 56
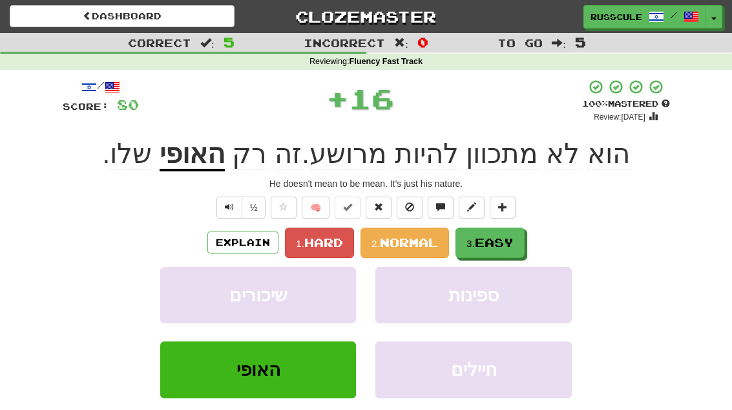
click at [497, 241] on span "Easy" at bounding box center [494, 242] width 39 height 14
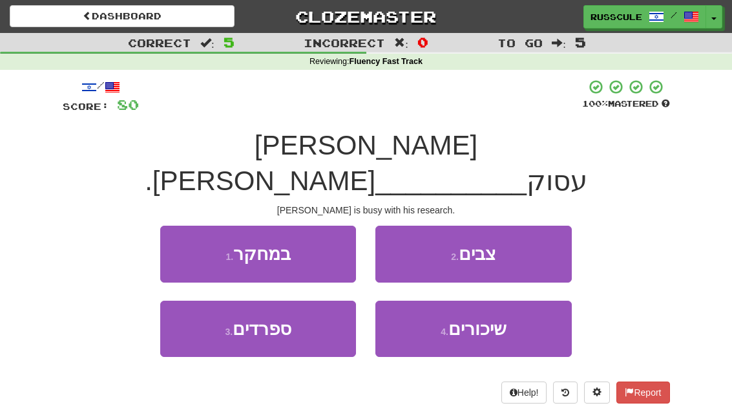
click at [178, 225] on button "1 . במחקר" at bounding box center [258, 253] width 196 height 56
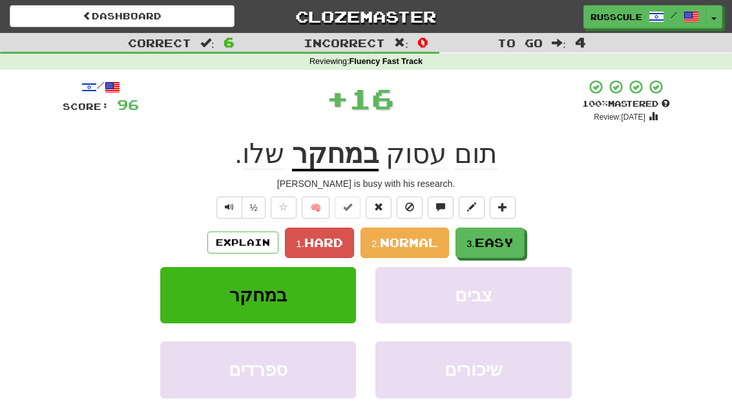
click at [503, 243] on span "Easy" at bounding box center [494, 242] width 39 height 14
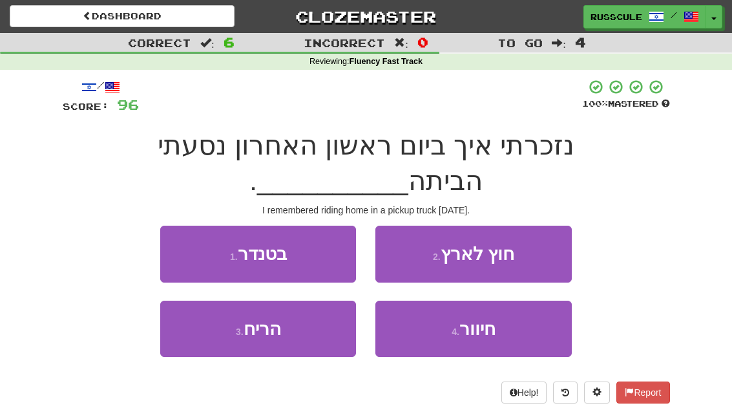
click at [186, 244] on button "1 . בטנדר" at bounding box center [258, 253] width 196 height 56
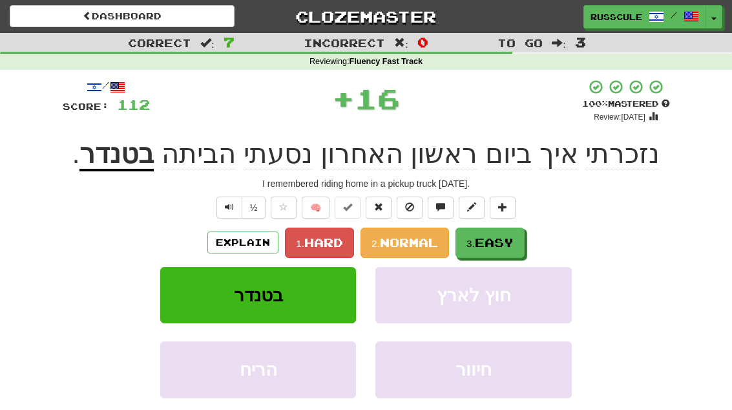
click at [504, 267] on button "חוץ לארץ" at bounding box center [473, 295] width 196 height 56
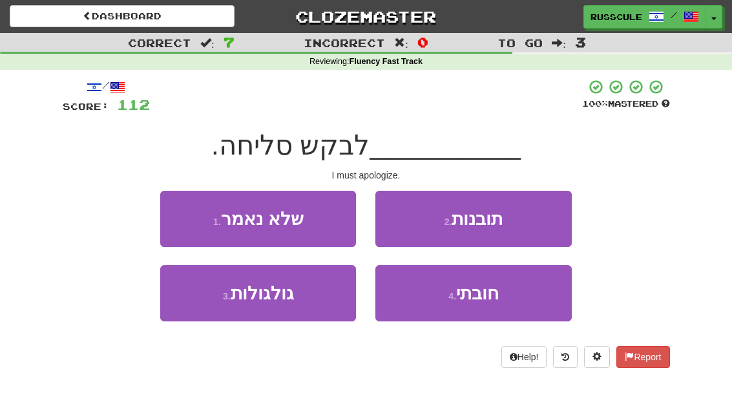
click at [487, 300] on span "חובתי" at bounding box center [477, 293] width 43 height 20
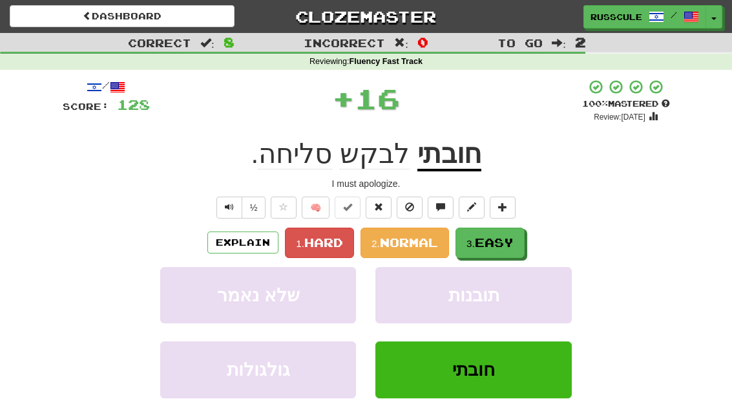
click at [507, 240] on span "Easy" at bounding box center [494, 242] width 39 height 14
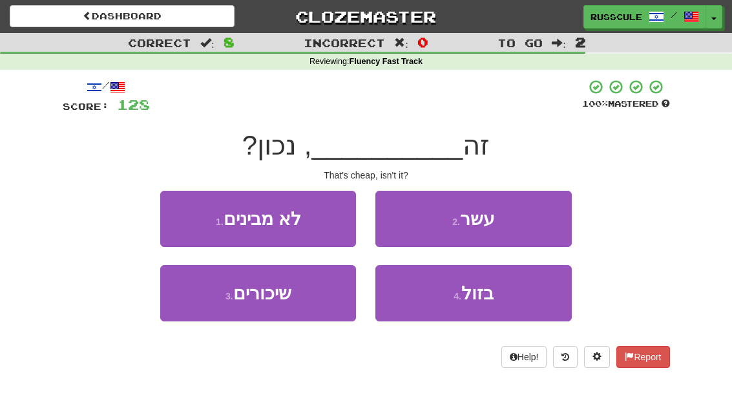
click at [504, 300] on button "4 . בזול" at bounding box center [473, 293] width 196 height 56
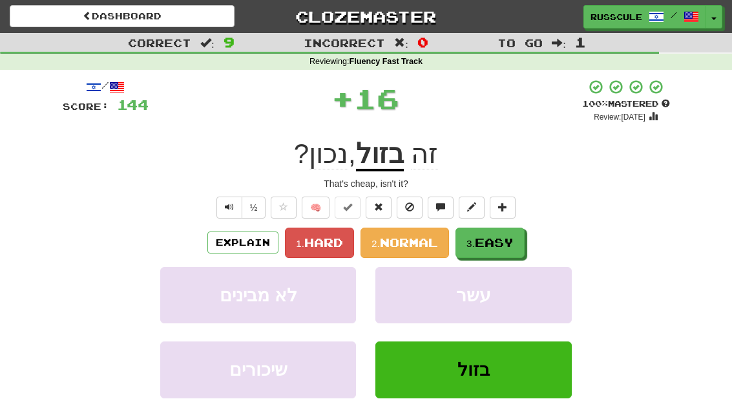
click at [511, 242] on span "Easy" at bounding box center [494, 242] width 39 height 14
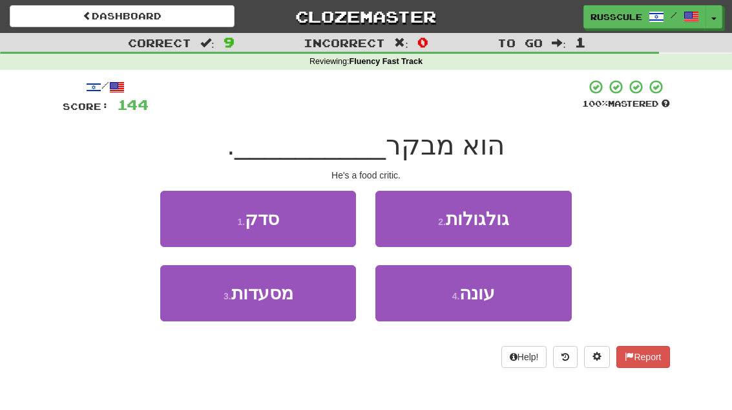
click at [206, 300] on button "3 . מסעדות" at bounding box center [258, 293] width 196 height 56
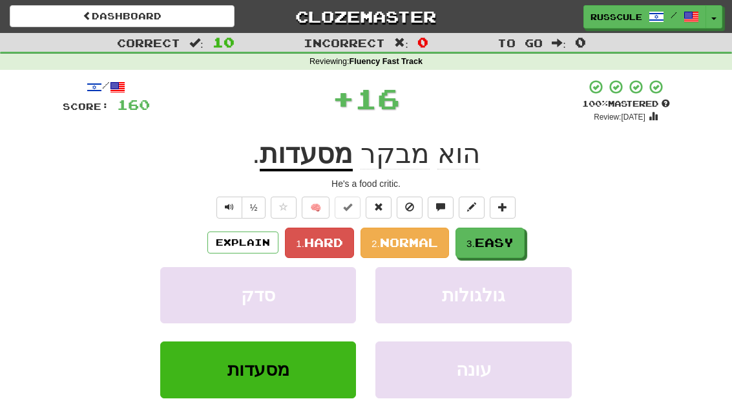
click at [498, 240] on span "Easy" at bounding box center [494, 242] width 39 height 14
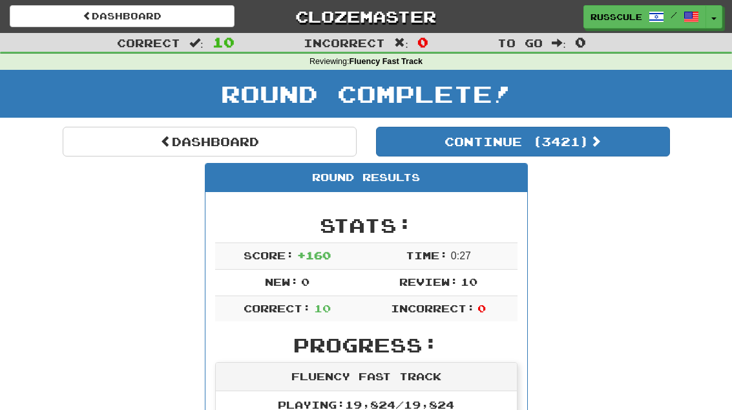
click at [628, 144] on button "Continue ( 3421 )" at bounding box center [523, 142] width 294 height 30
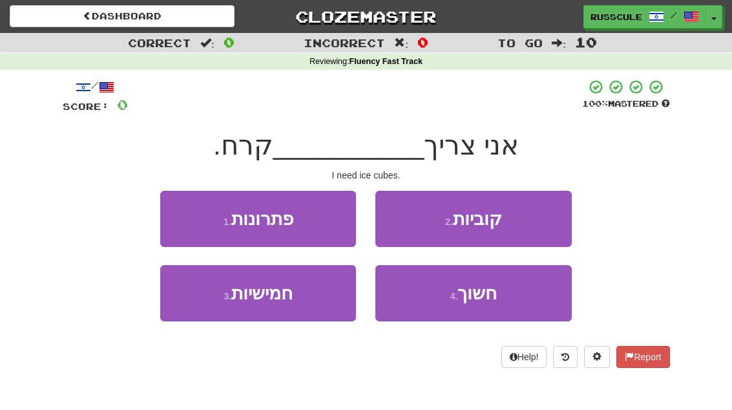
click at [547, 218] on button "2 . קוביות" at bounding box center [473, 219] width 196 height 56
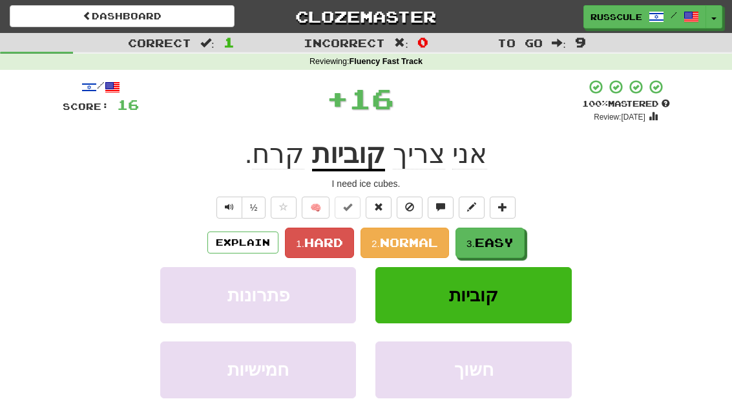
click at [508, 246] on span "Easy" at bounding box center [494, 242] width 39 height 14
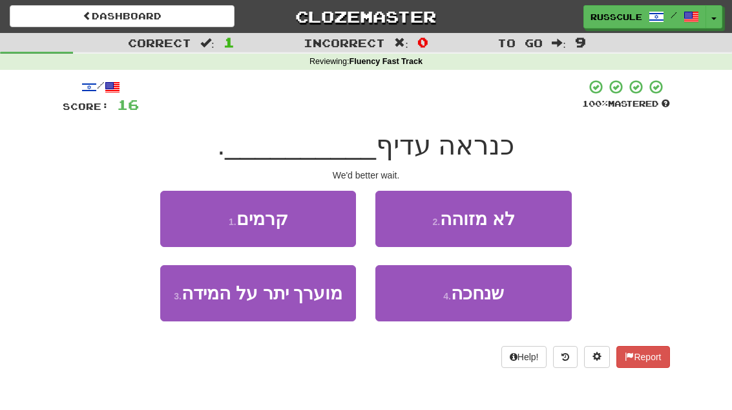
click at [497, 298] on span "שנחכה" at bounding box center [477, 293] width 53 height 20
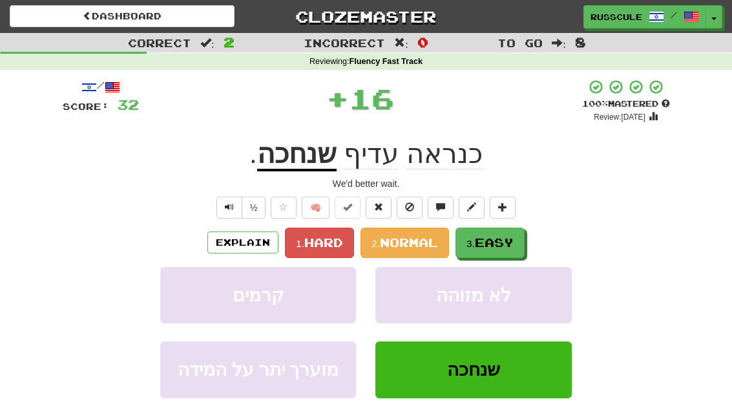
click at [513, 246] on span "Easy" at bounding box center [494, 242] width 39 height 14
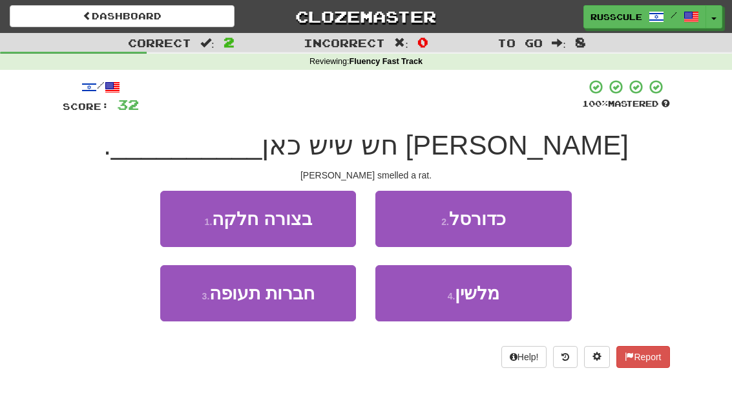
click at [491, 304] on button "4 . מלשין" at bounding box center [473, 293] width 196 height 56
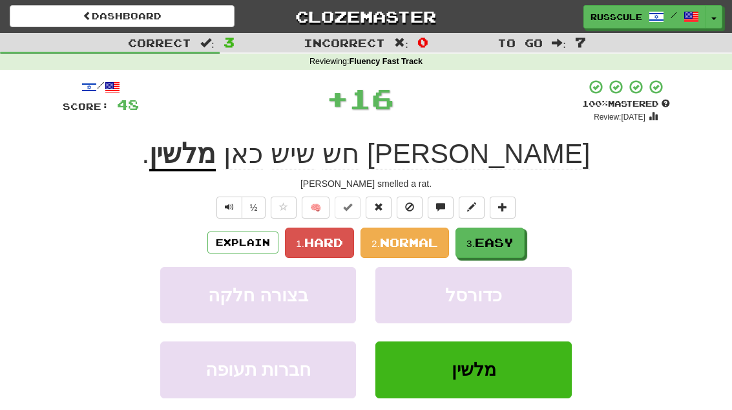
click at [506, 243] on span "Easy" at bounding box center [494, 242] width 39 height 14
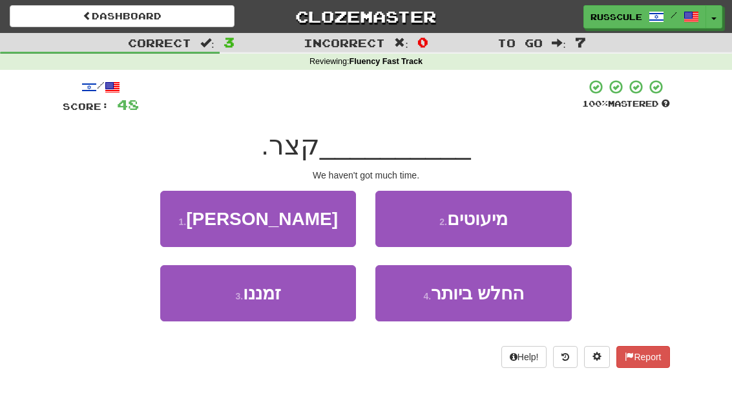
click at [206, 302] on button "3 . זמננו" at bounding box center [258, 293] width 196 height 56
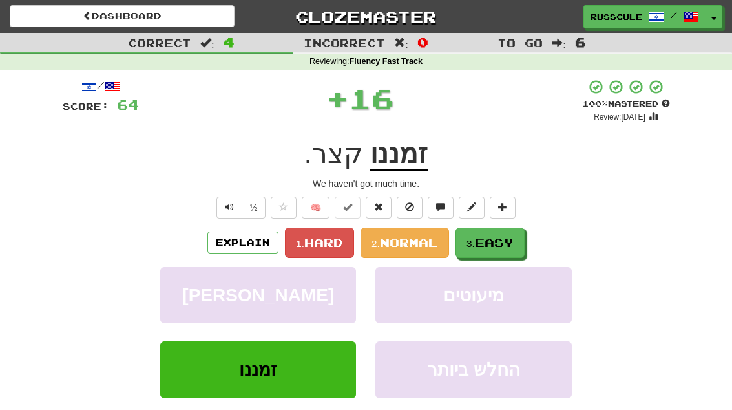
click at [500, 245] on span "Easy" at bounding box center [494, 242] width 39 height 14
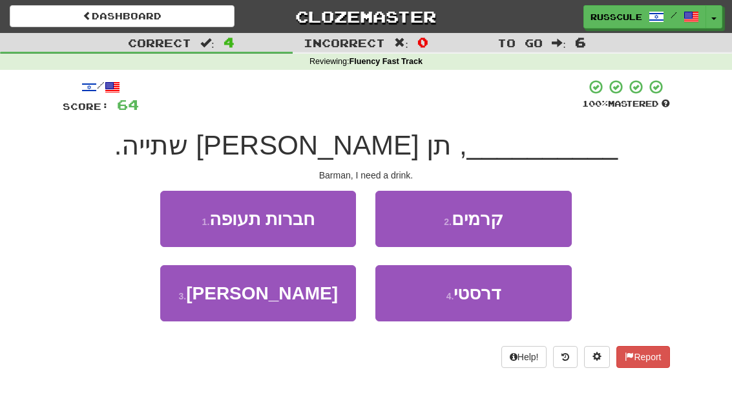
click at [203, 306] on button "3 . ברמן" at bounding box center [258, 293] width 196 height 56
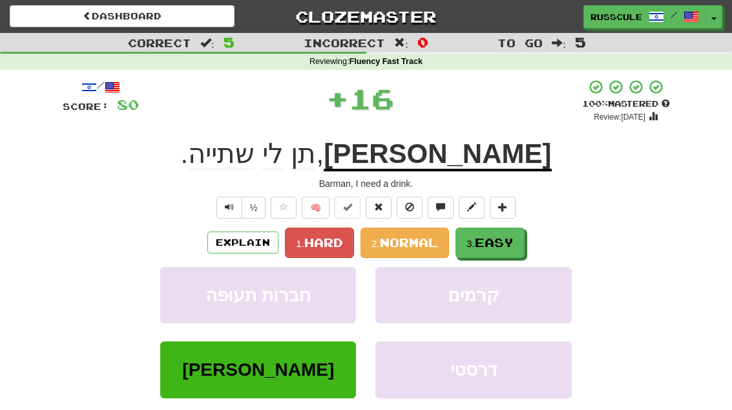
click at [500, 244] on span "Easy" at bounding box center [494, 242] width 39 height 14
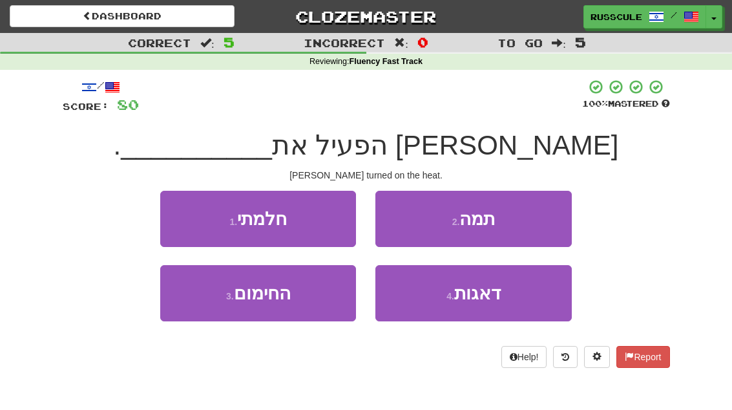
click at [533, 223] on button "2 . תמה" at bounding box center [473, 219] width 196 height 56
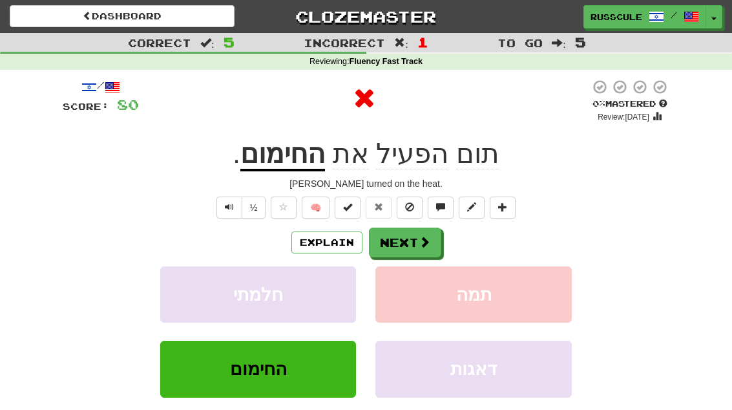
click at [422, 240] on span at bounding box center [425, 242] width 12 height 12
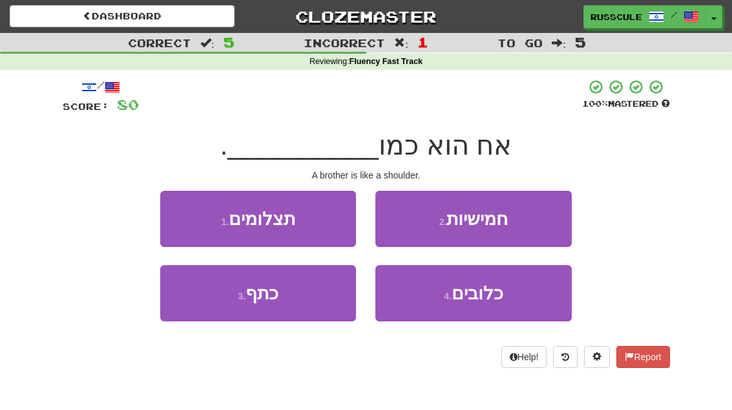
click at [200, 306] on button "3 . כתף" at bounding box center [258, 293] width 196 height 56
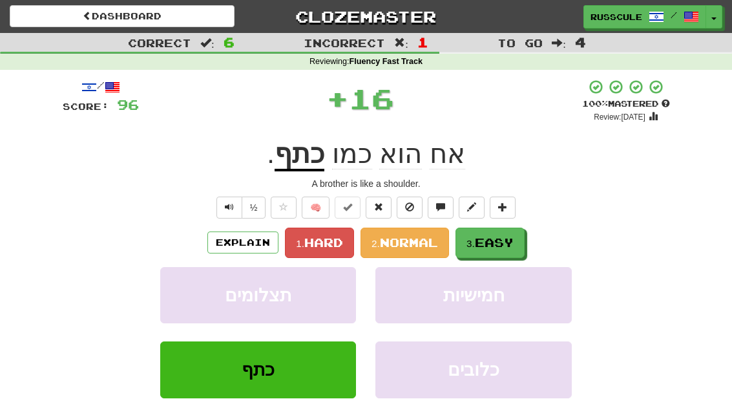
click at [509, 243] on span "Easy" at bounding box center [494, 242] width 39 height 14
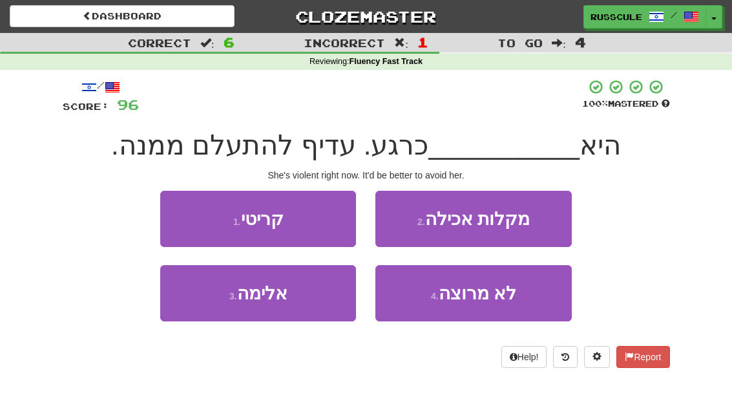
click at [203, 312] on button "3 . אלימה" at bounding box center [258, 293] width 196 height 56
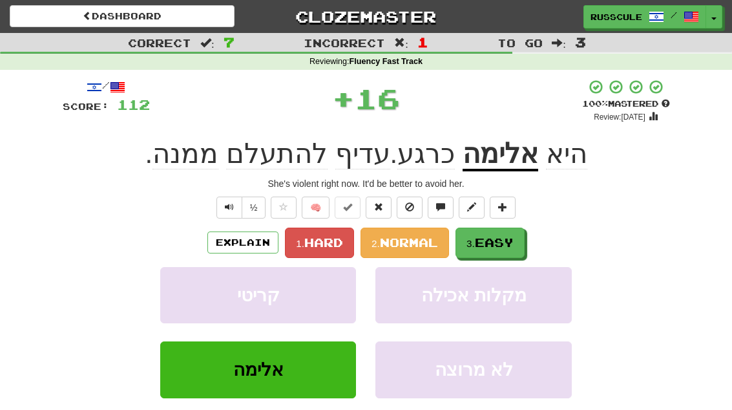
click at [501, 244] on span "Easy" at bounding box center [494, 242] width 39 height 14
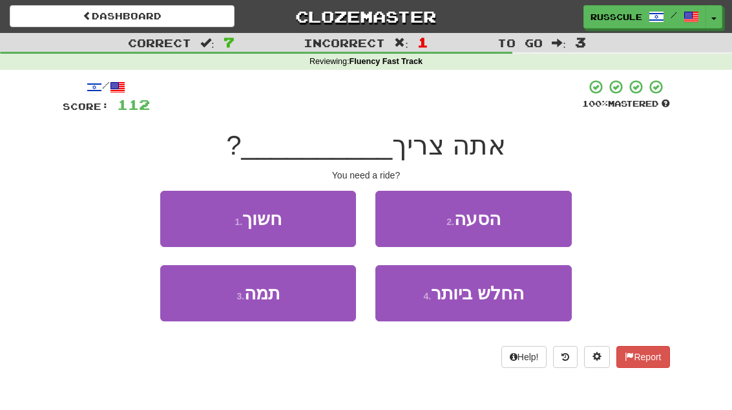
click at [535, 216] on button "2 . הסעה" at bounding box center [473, 219] width 196 height 56
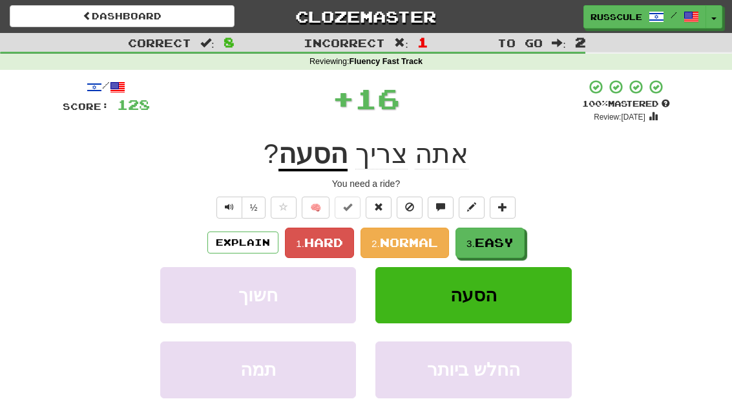
click at [493, 244] on span "Easy" at bounding box center [494, 242] width 39 height 14
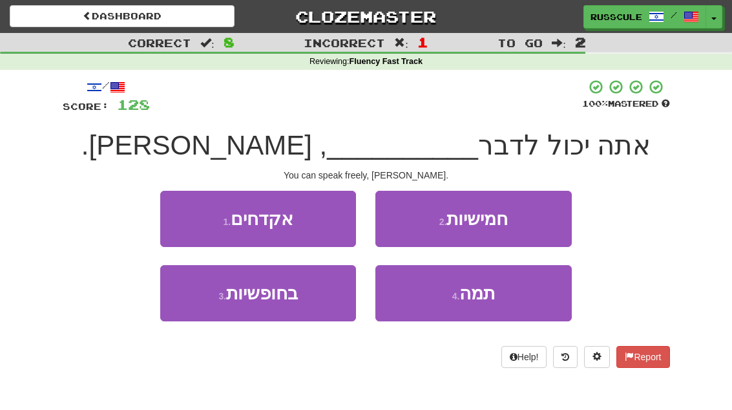
click at [202, 305] on button "3 . בחופשיות" at bounding box center [258, 293] width 196 height 56
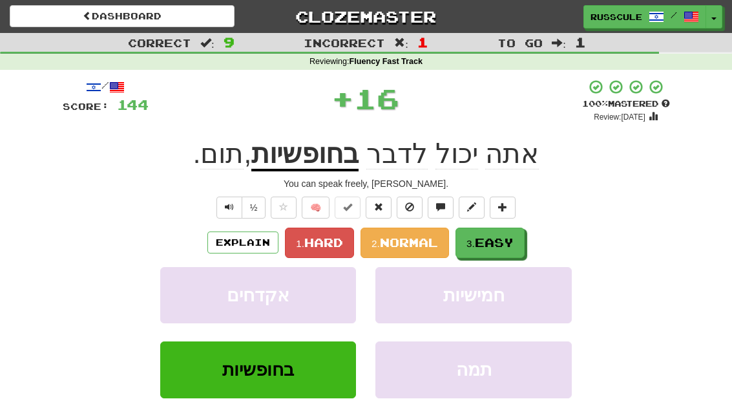
click at [502, 235] on span "Easy" at bounding box center [494, 242] width 39 height 14
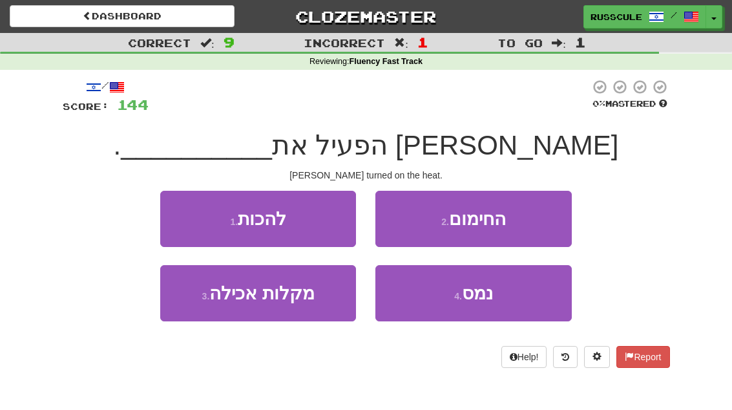
click at [183, 220] on button "1 . להכות" at bounding box center [258, 219] width 196 height 56
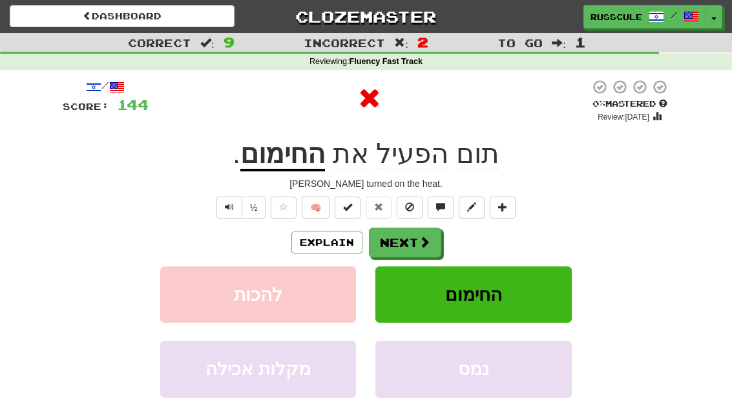
click at [427, 244] on span at bounding box center [425, 242] width 12 height 12
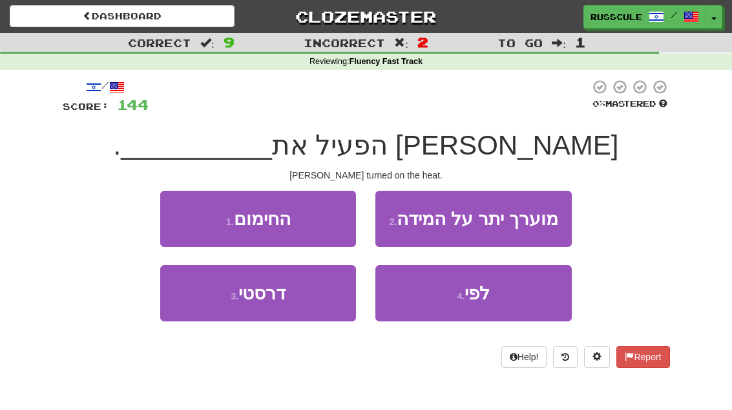
click at [185, 222] on button "1 . החימום" at bounding box center [258, 219] width 196 height 56
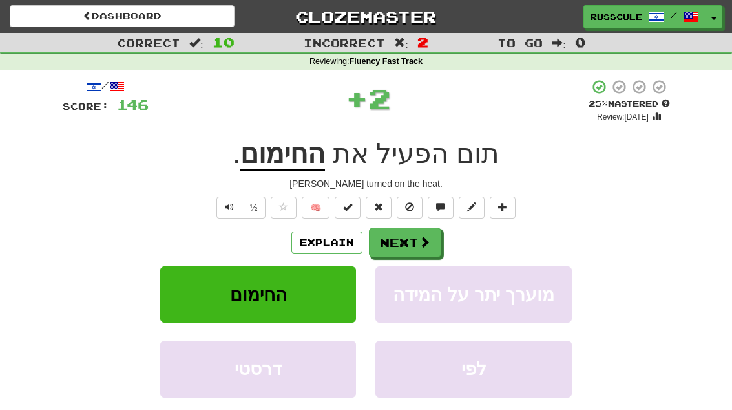
click at [425, 244] on span at bounding box center [425, 242] width 12 height 12
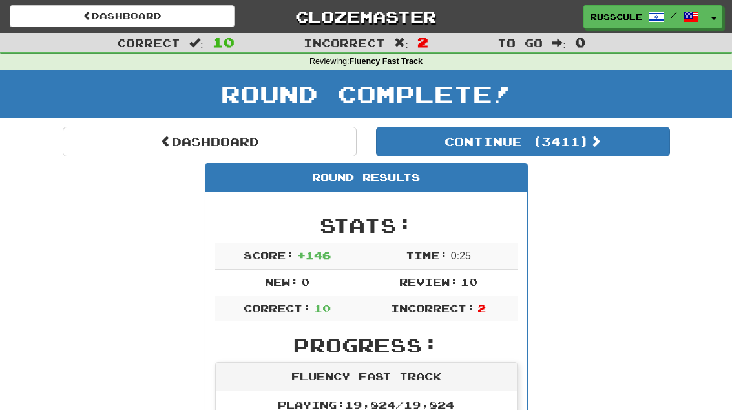
click at [608, 150] on button "Continue ( 3411 )" at bounding box center [523, 142] width 294 height 30
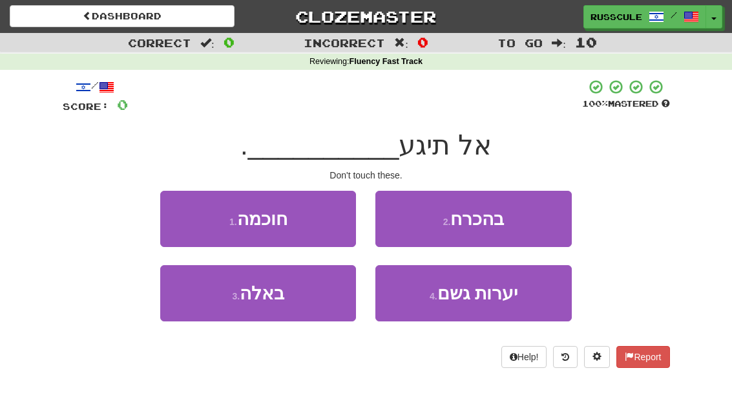
click at [203, 307] on button "3 . באלה" at bounding box center [258, 293] width 196 height 56
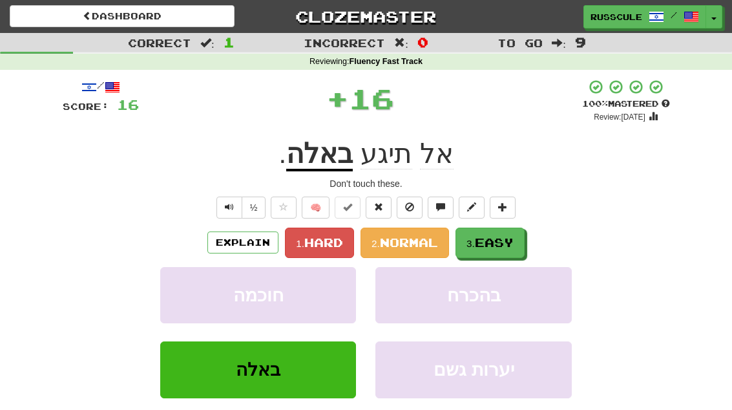
click at [490, 248] on button "3. Easy" at bounding box center [489, 242] width 69 height 30
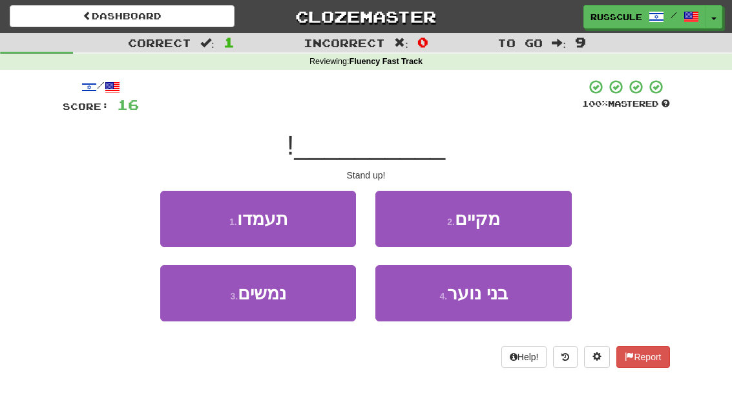
click at [532, 216] on button "2 . מקיים" at bounding box center [473, 219] width 196 height 56
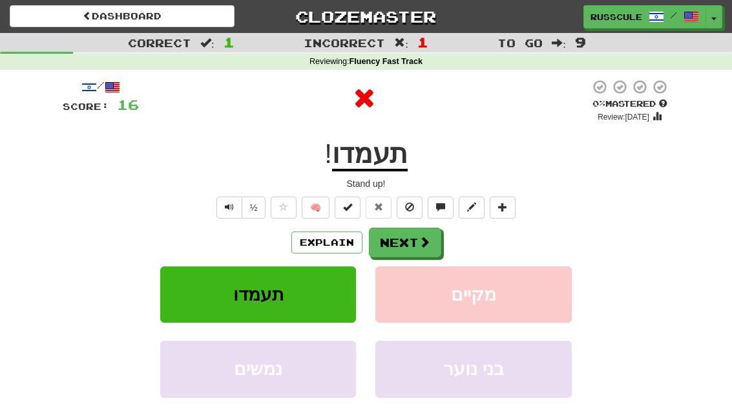
click at [422, 242] on span at bounding box center [425, 242] width 12 height 12
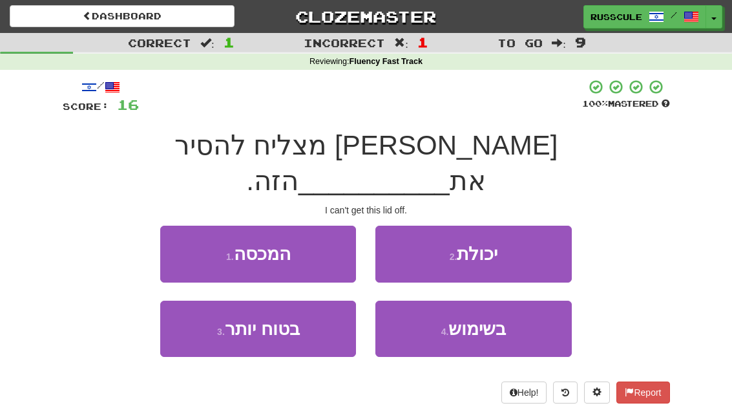
click at [185, 225] on button "1 . המכסה" at bounding box center [258, 253] width 196 height 56
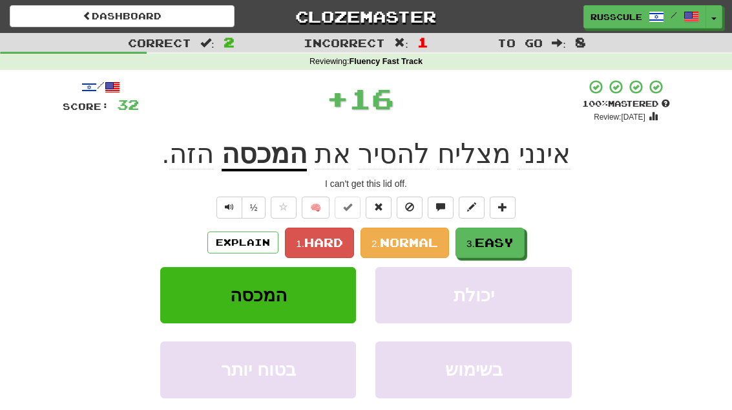
click at [497, 242] on span "Easy" at bounding box center [494, 242] width 39 height 14
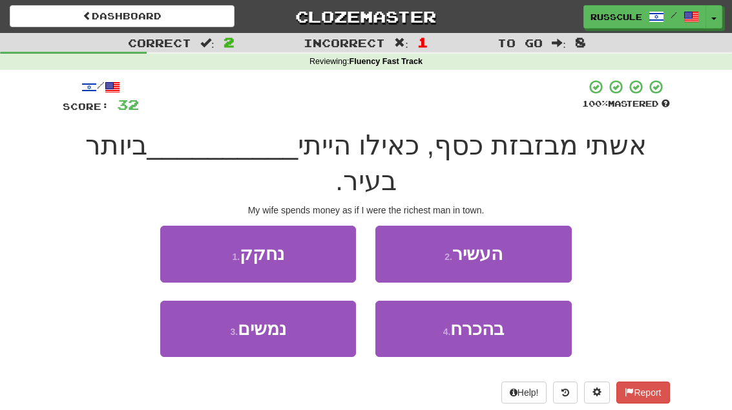
click at [541, 225] on button "2 . העשיר" at bounding box center [473, 253] width 196 height 56
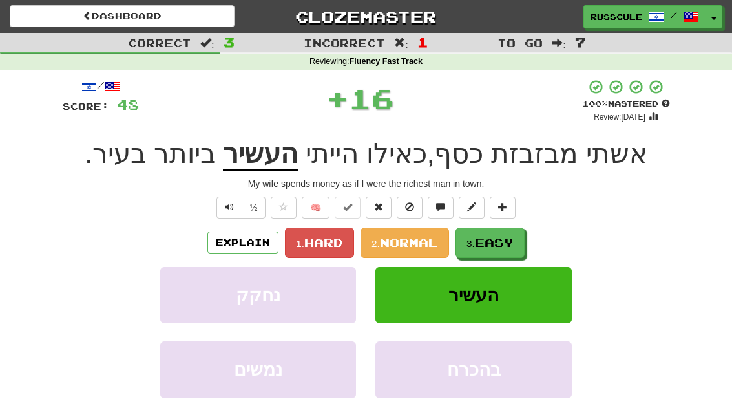
click at [495, 247] on span "Easy" at bounding box center [494, 242] width 39 height 14
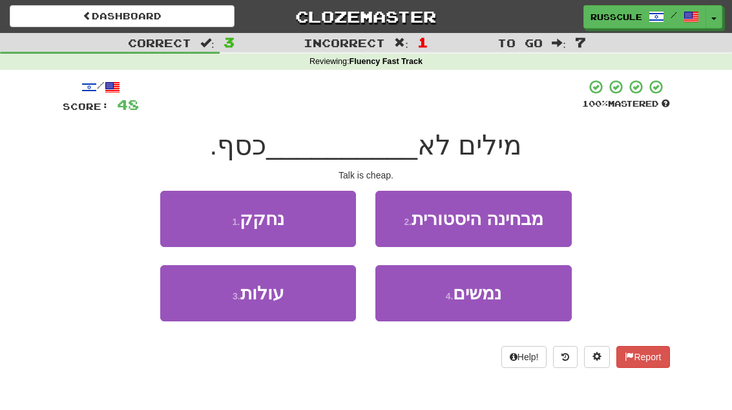
click at [203, 306] on button "3 . עולות" at bounding box center [258, 293] width 196 height 56
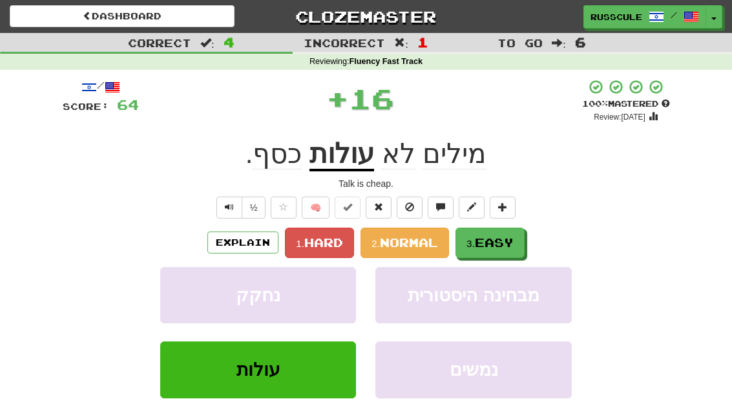
click at [506, 239] on span "Easy" at bounding box center [494, 242] width 39 height 14
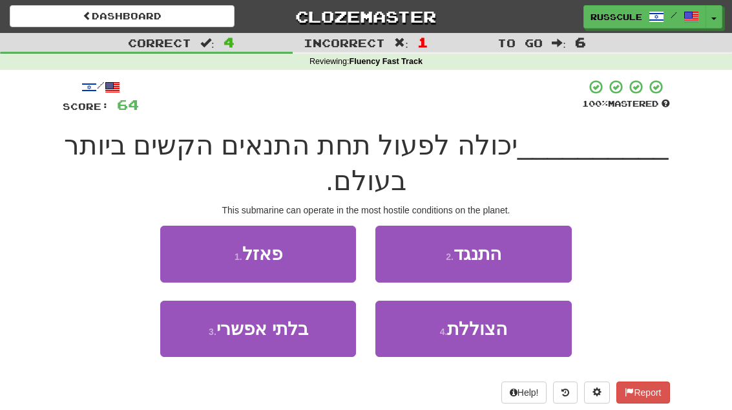
click at [492, 331] on span "הצוללת" at bounding box center [477, 328] width 60 height 20
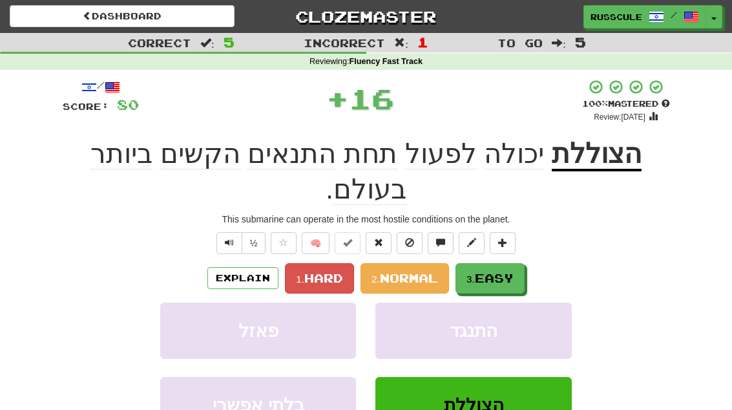
click at [516, 263] on button "3. Easy" at bounding box center [489, 278] width 69 height 30
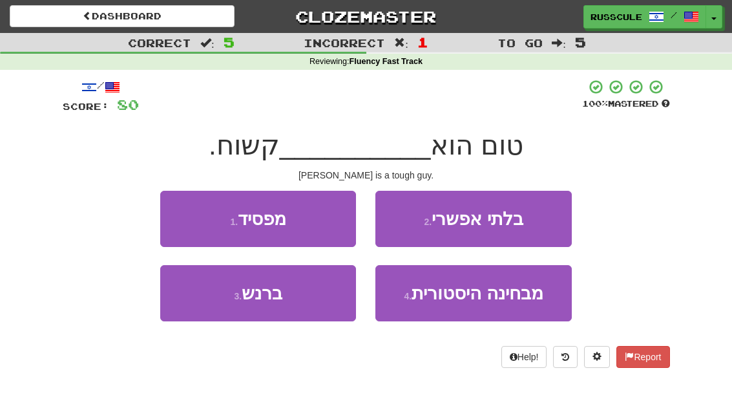
click at [203, 304] on button "3 . ברנש" at bounding box center [258, 293] width 196 height 56
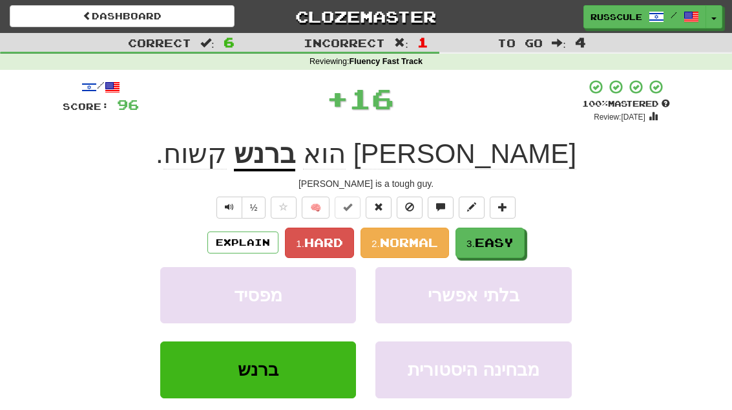
click at [505, 242] on span "Easy" at bounding box center [494, 242] width 39 height 14
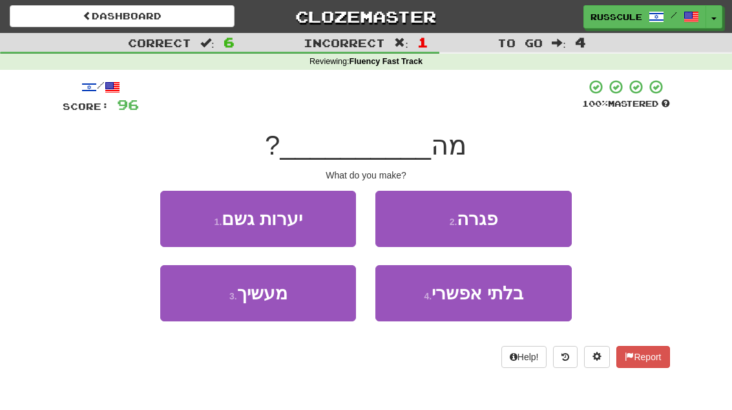
click at [199, 300] on button "3 . מעשיך" at bounding box center [258, 293] width 196 height 56
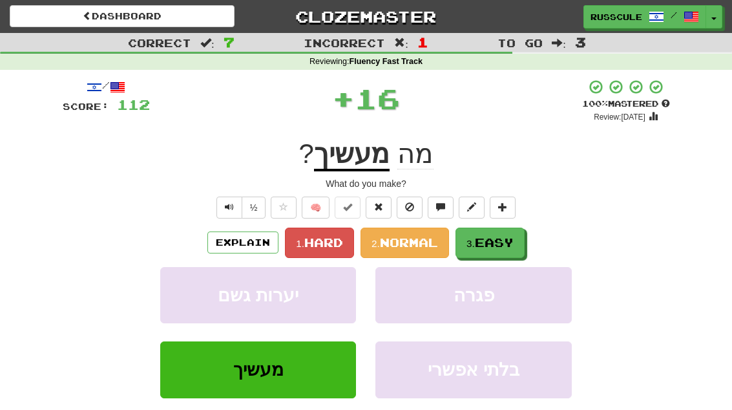
click at [494, 241] on span "Easy" at bounding box center [494, 242] width 39 height 14
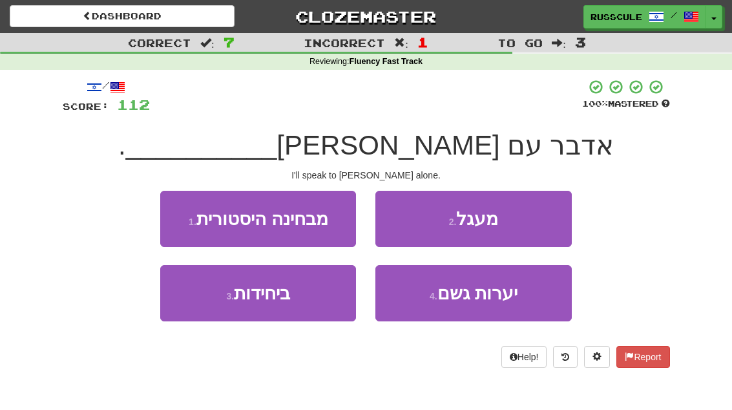
click at [202, 304] on button "3 . ביחידות" at bounding box center [258, 293] width 196 height 56
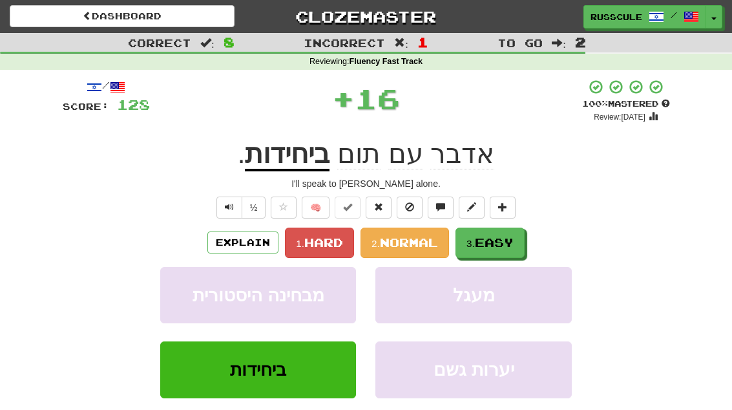
click at [503, 241] on span "Easy" at bounding box center [494, 242] width 39 height 14
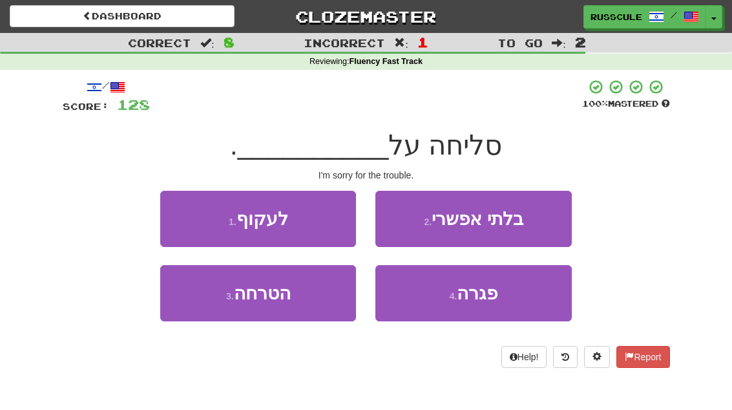
click at [204, 303] on button "3 . הטרחה" at bounding box center [258, 293] width 196 height 56
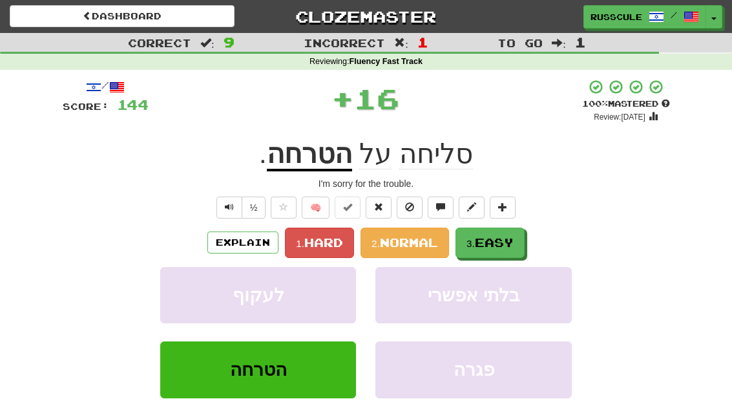
click at [504, 240] on span "Easy" at bounding box center [494, 242] width 39 height 14
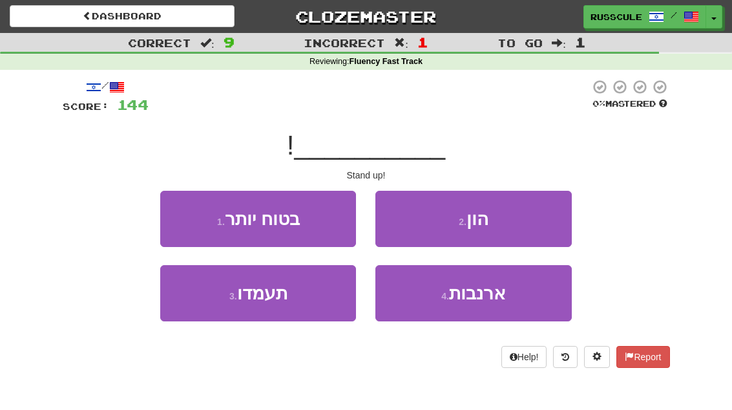
click at [202, 302] on button "3 . תעמדו" at bounding box center [258, 293] width 196 height 56
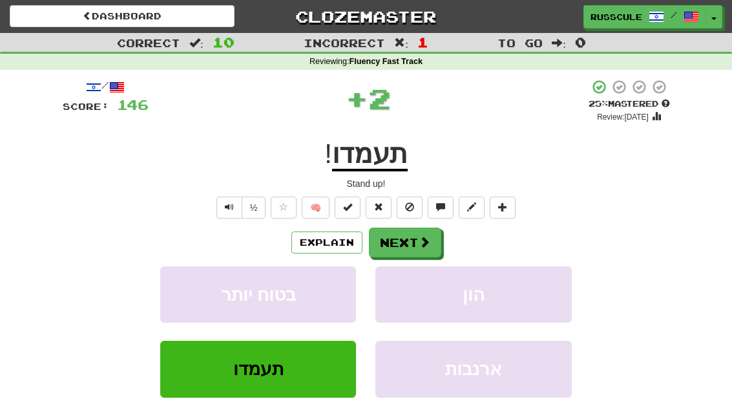
click at [413, 245] on button "Next" at bounding box center [405, 242] width 72 height 30
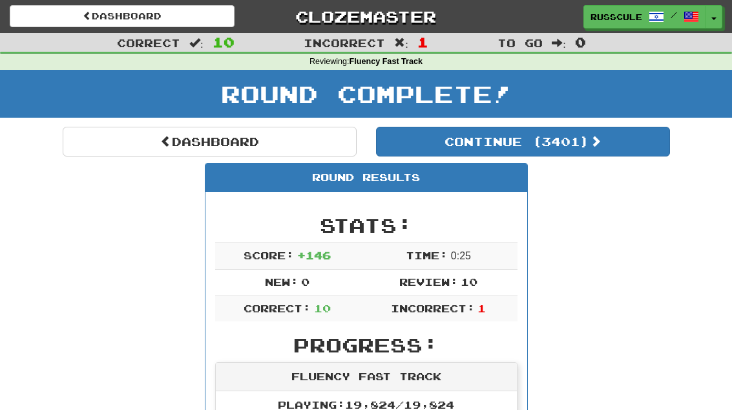
click at [617, 153] on button "Continue ( 3401 )" at bounding box center [523, 142] width 294 height 30
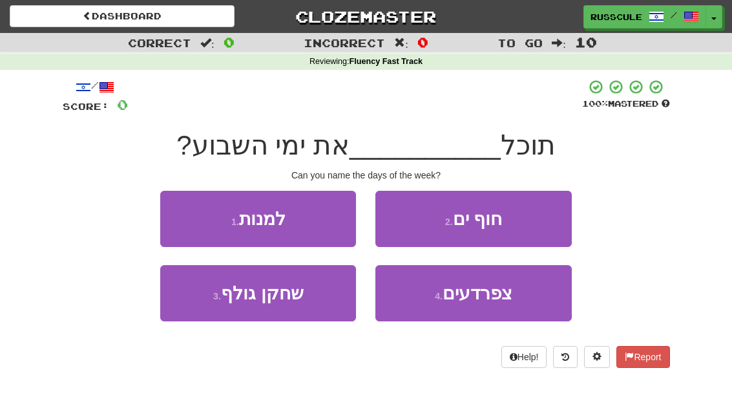
click at [180, 213] on button "1 . למנות" at bounding box center [258, 219] width 196 height 56
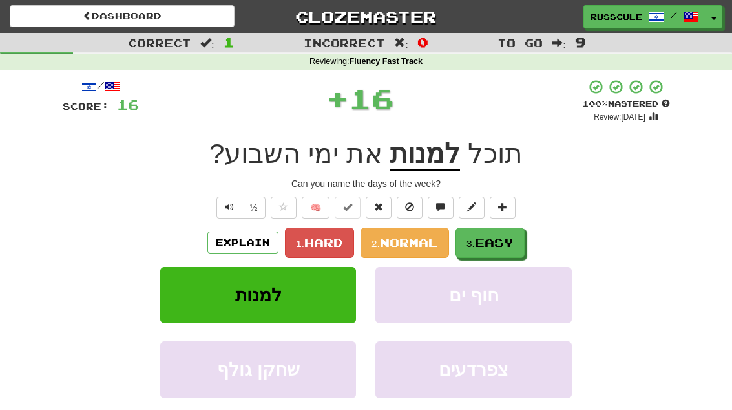
click at [496, 243] on span "Easy" at bounding box center [494, 242] width 39 height 14
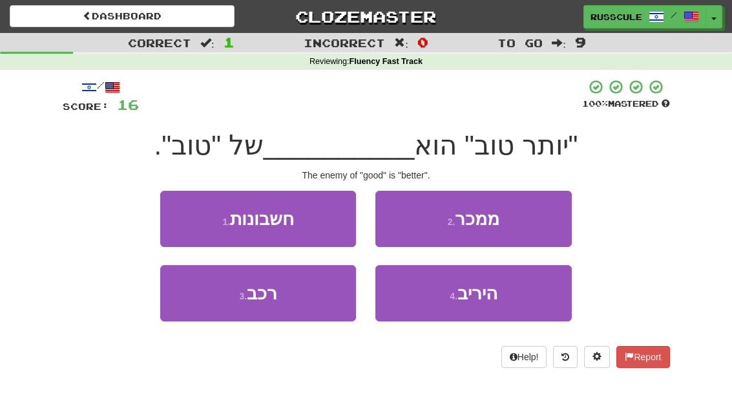
click at [485, 299] on span "היריב" at bounding box center [477, 293] width 40 height 20
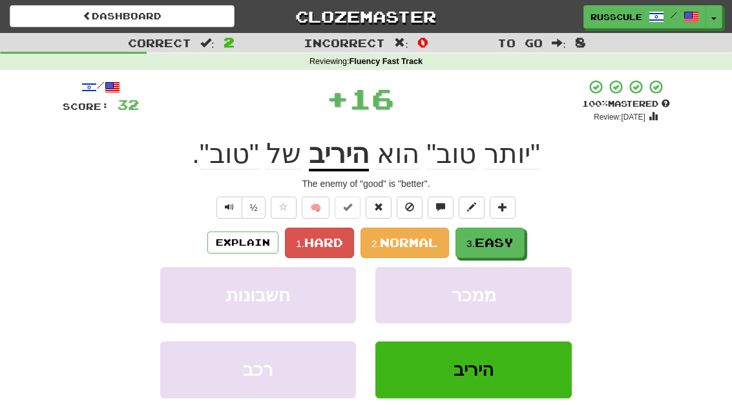
click at [512, 238] on span "Easy" at bounding box center [494, 242] width 39 height 14
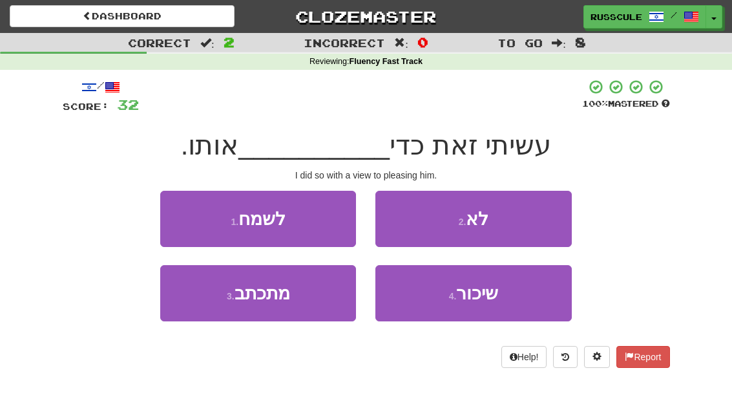
click at [501, 296] on button "4 . שיכור" at bounding box center [473, 293] width 196 height 56
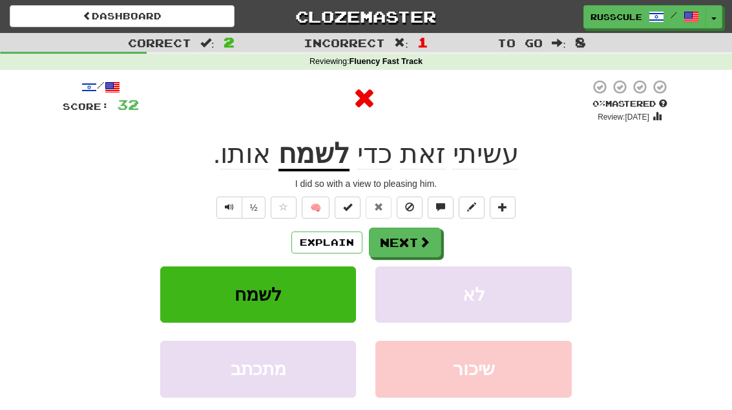
click at [419, 236] on span at bounding box center [425, 242] width 12 height 12
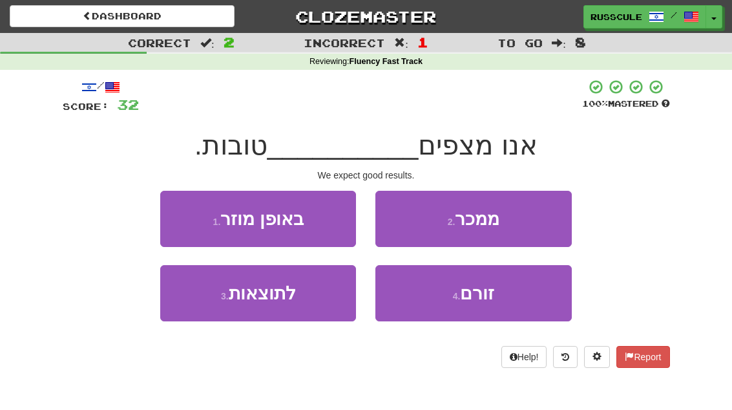
click at [200, 306] on button "3 . לתוצאות" at bounding box center [258, 293] width 196 height 56
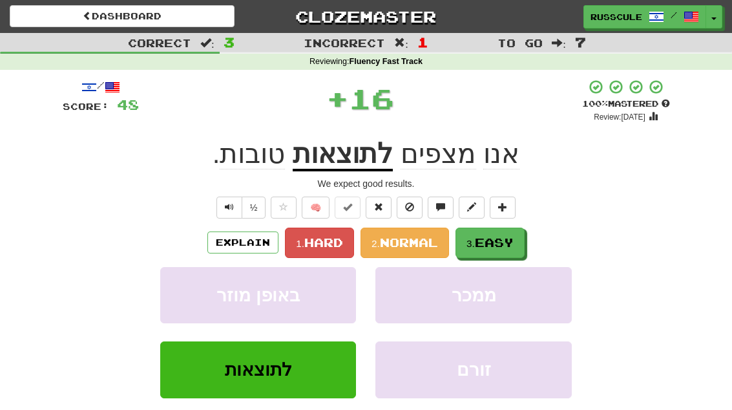
click at [503, 242] on span "Easy" at bounding box center [494, 242] width 39 height 14
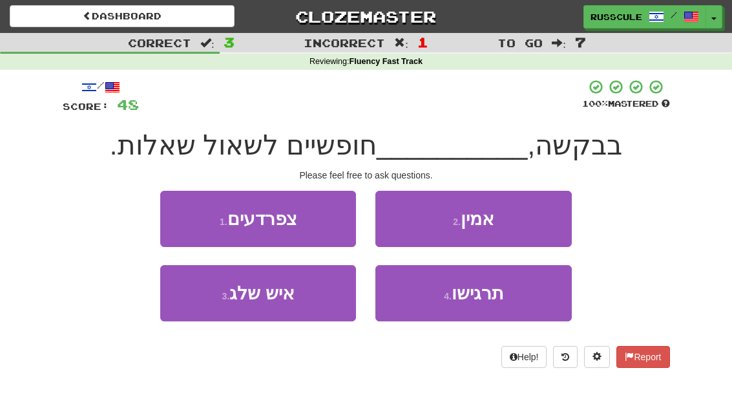
click at [483, 298] on span "תרגישו" at bounding box center [477, 293] width 52 height 20
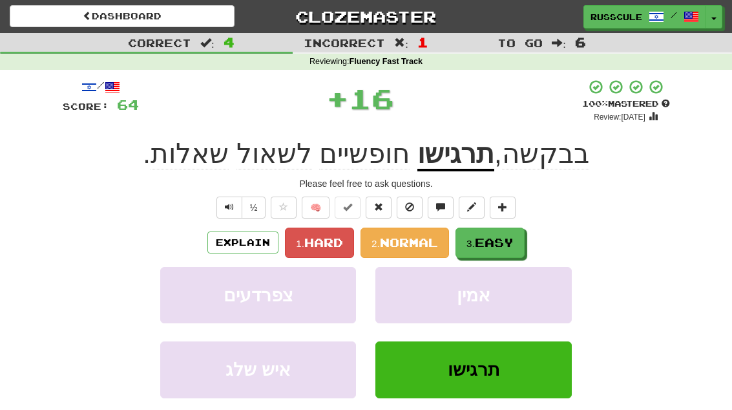
click at [510, 241] on span "Easy" at bounding box center [494, 242] width 39 height 14
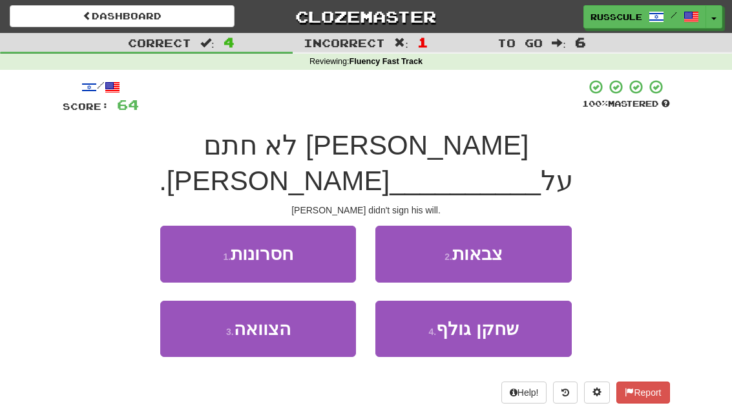
click at [202, 304] on button "3 . הצוואה" at bounding box center [258, 328] width 196 height 56
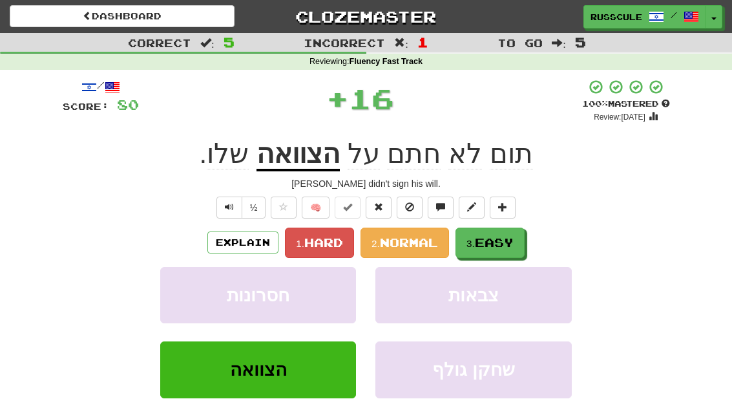
click at [501, 242] on span "Easy" at bounding box center [494, 242] width 39 height 14
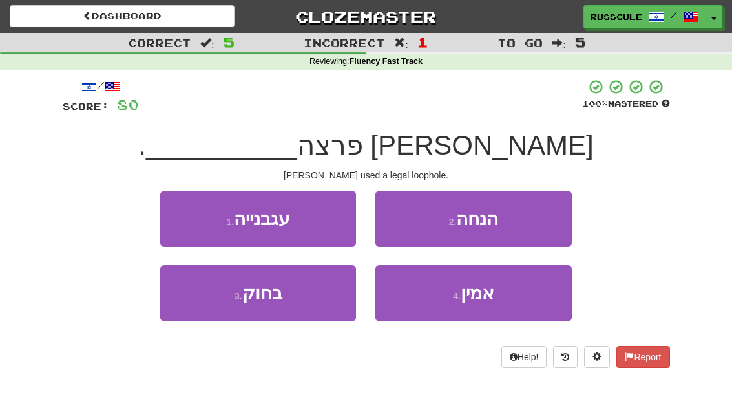
click at [202, 301] on button "3 . בחוק" at bounding box center [258, 293] width 196 height 56
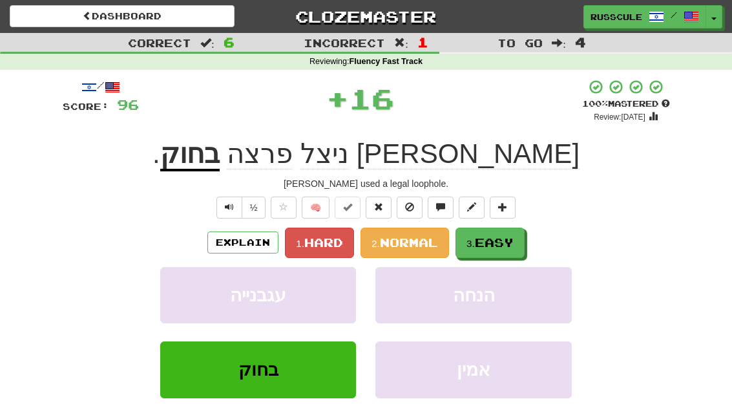
click at [493, 245] on span "Easy" at bounding box center [494, 242] width 39 height 14
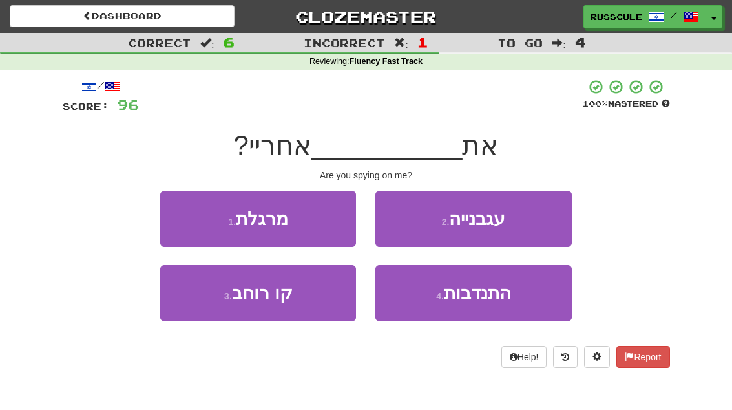
click at [182, 211] on button "1 . מרגלת" at bounding box center [258, 219] width 196 height 56
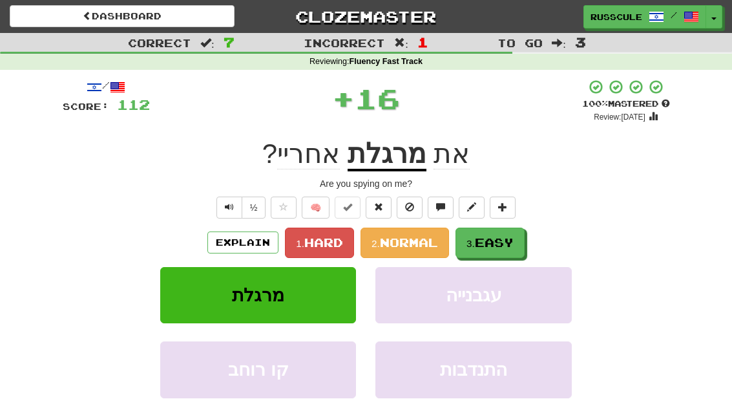
click at [504, 246] on span "Easy" at bounding box center [494, 242] width 39 height 14
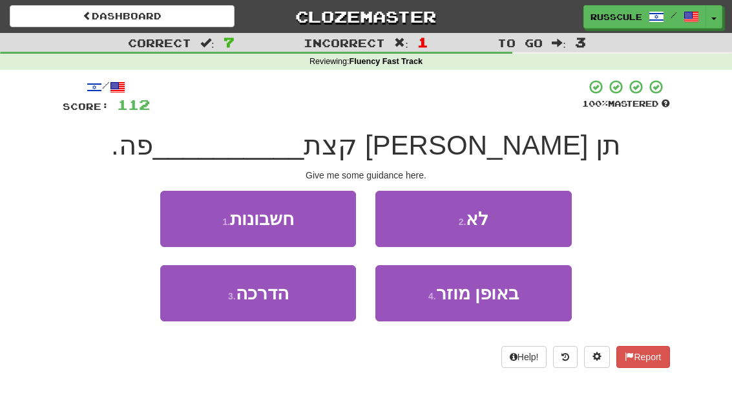
click at [203, 305] on button "3 . הדרכה" at bounding box center [258, 293] width 196 height 56
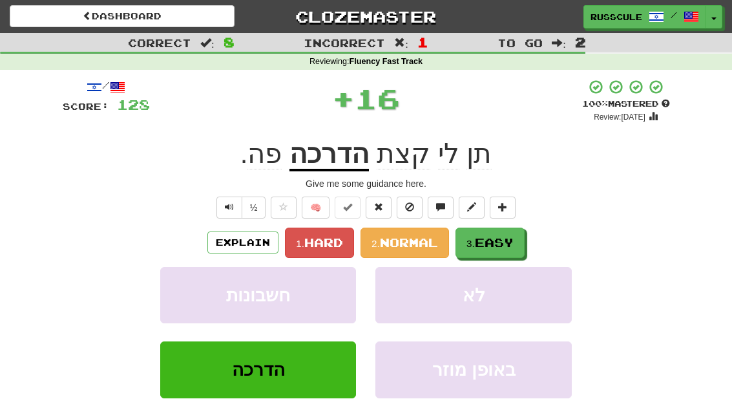
click at [503, 241] on span "Easy" at bounding box center [494, 242] width 39 height 14
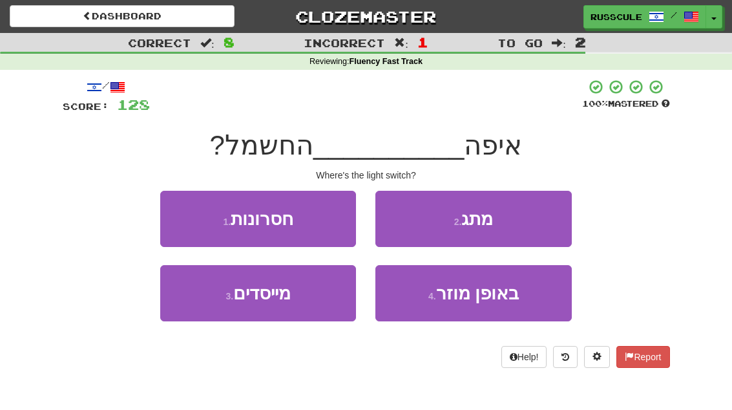
click at [533, 218] on button "2 . מתג" at bounding box center [473, 219] width 196 height 56
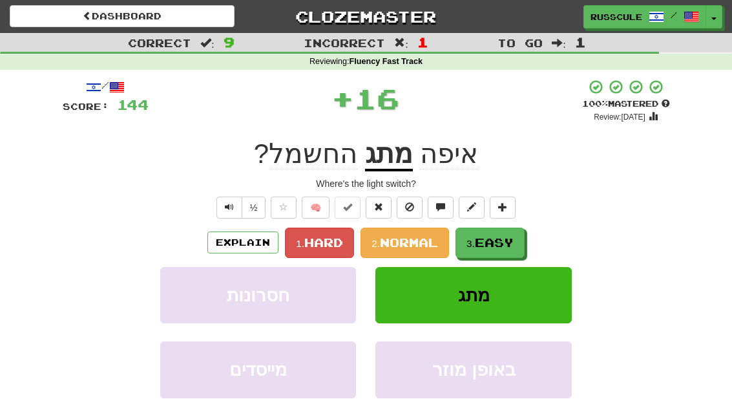
click at [490, 246] on span "Easy" at bounding box center [494, 242] width 39 height 14
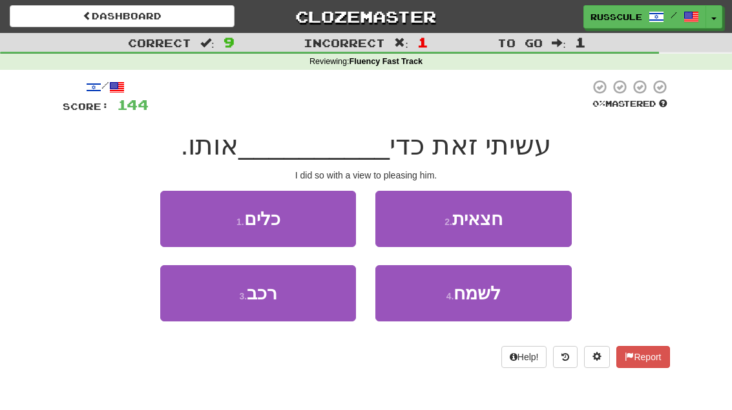
click at [499, 293] on span "לשמח" at bounding box center [476, 293] width 47 height 20
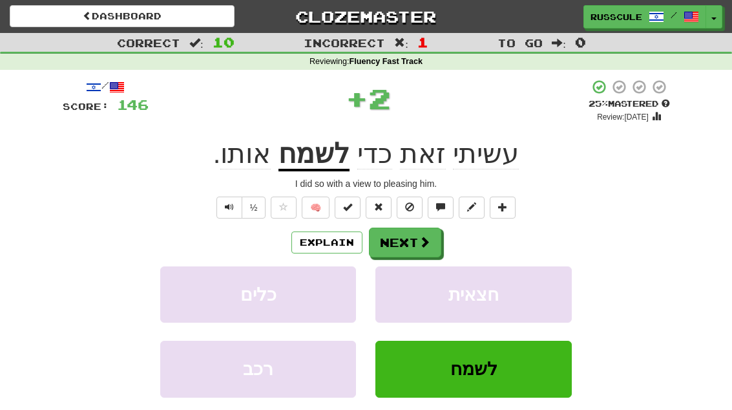
click at [423, 249] on button "Next" at bounding box center [405, 242] width 72 height 30
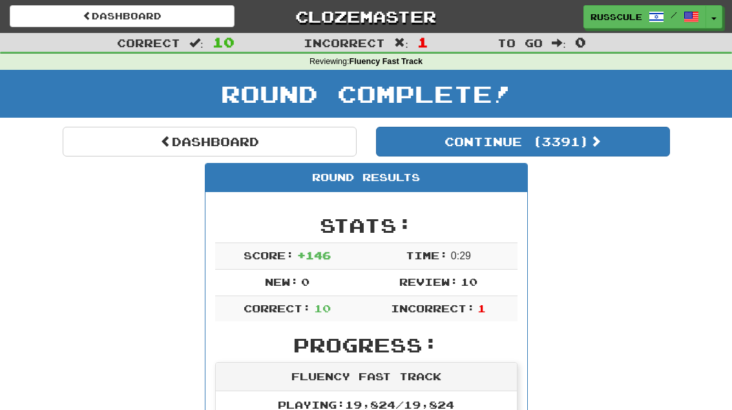
click at [112, 140] on link "Dashboard" at bounding box center [210, 142] width 294 height 30
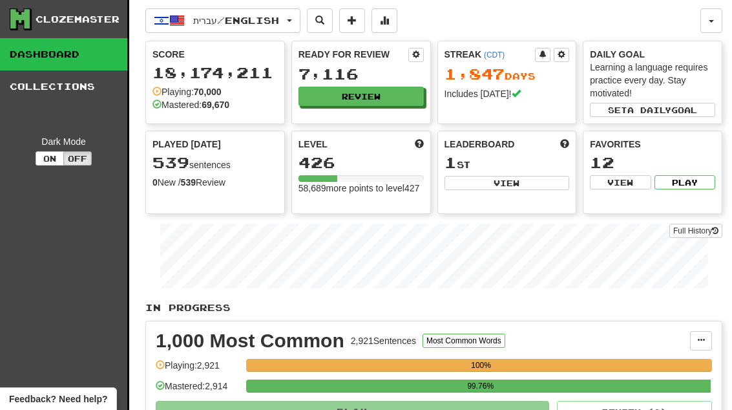
click at [521, 187] on button "View" at bounding box center [506, 183] width 125 height 14
select select "**********"
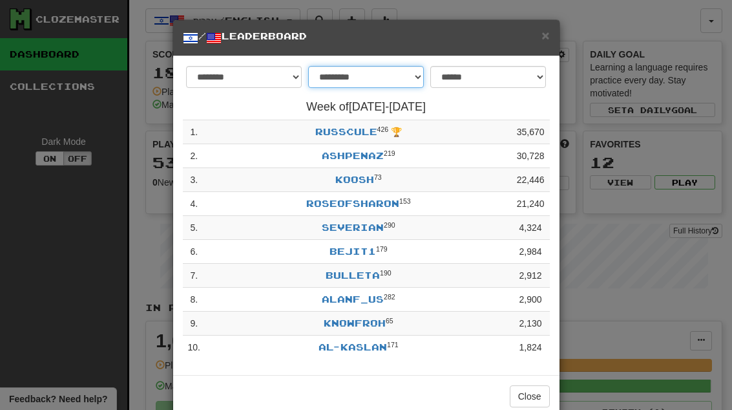
click at [356, 80] on select "**********" at bounding box center [366, 77] width 116 height 22
select select "*******"
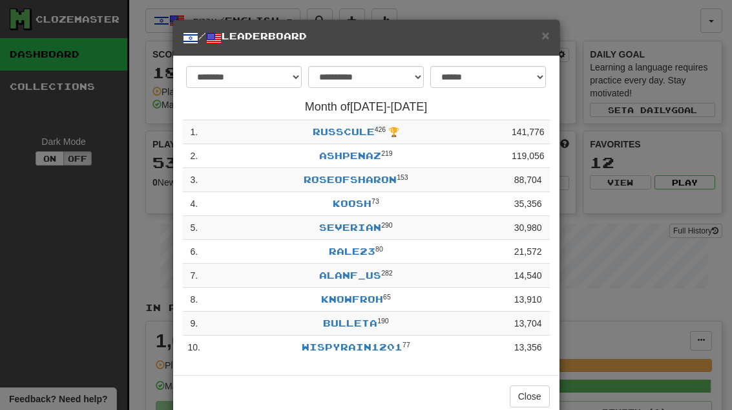
click at [538, 385] on button "Close" at bounding box center [530, 396] width 40 height 22
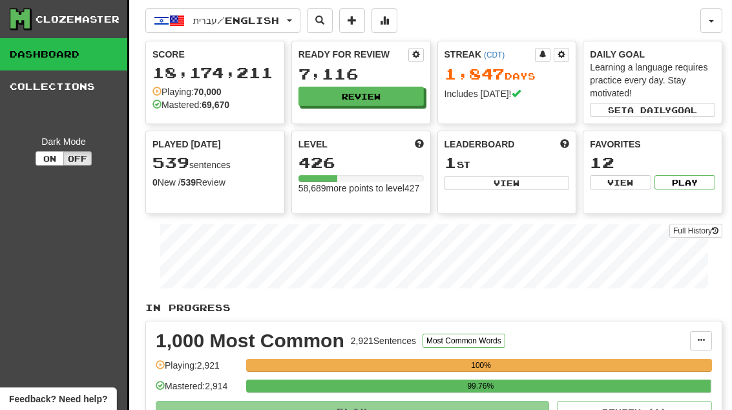
click at [318, 96] on button "Review" at bounding box center [360, 96] width 125 height 19
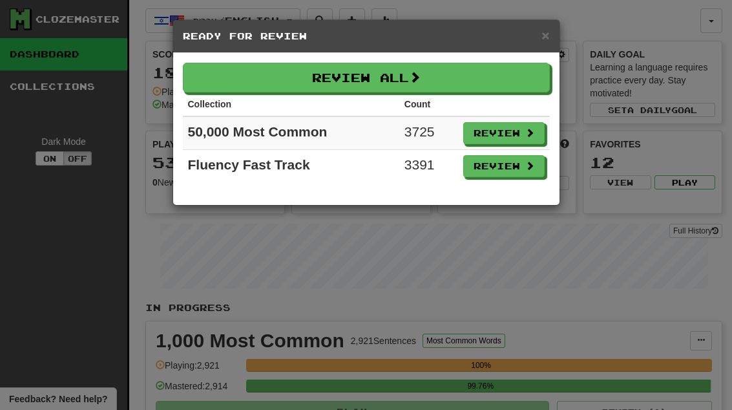
click at [526, 164] on span at bounding box center [529, 165] width 9 height 9
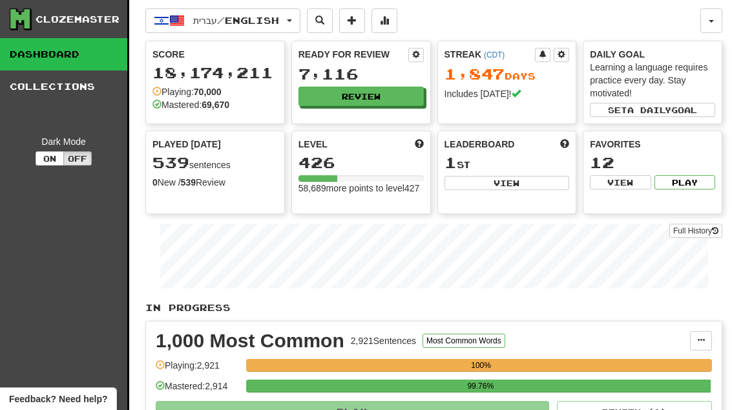
select select "**"
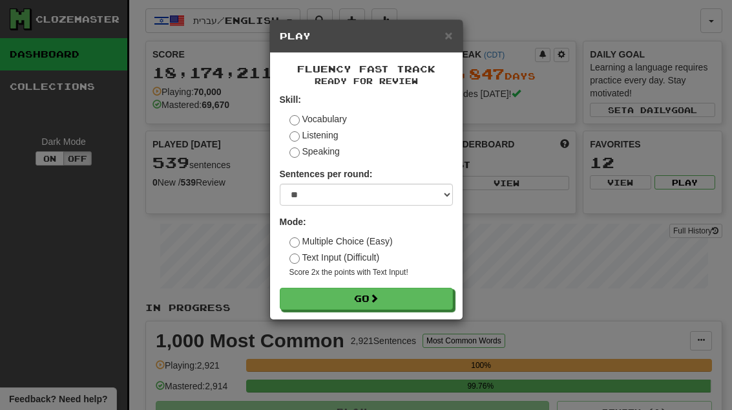
click at [434, 296] on button "Go" at bounding box center [366, 298] width 173 height 22
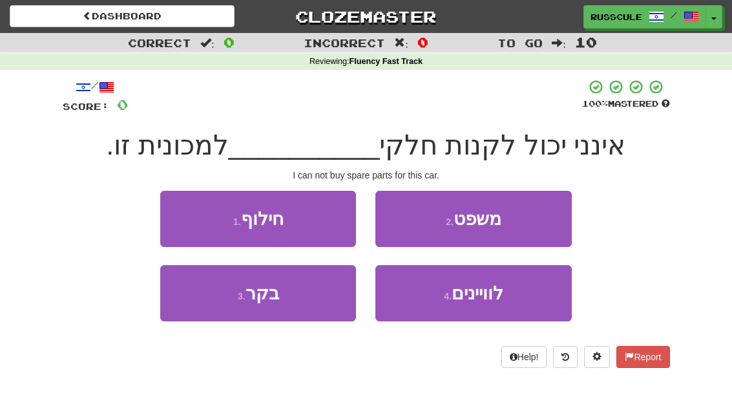
click at [185, 211] on button "1 . חילוף" at bounding box center [258, 219] width 196 height 56
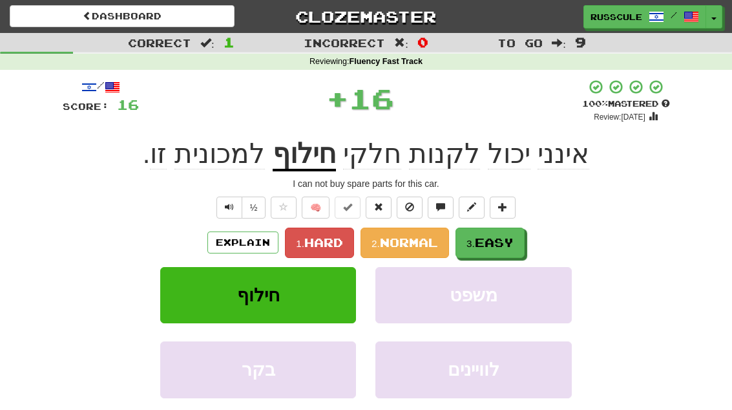
click at [514, 247] on span "Easy" at bounding box center [494, 242] width 39 height 14
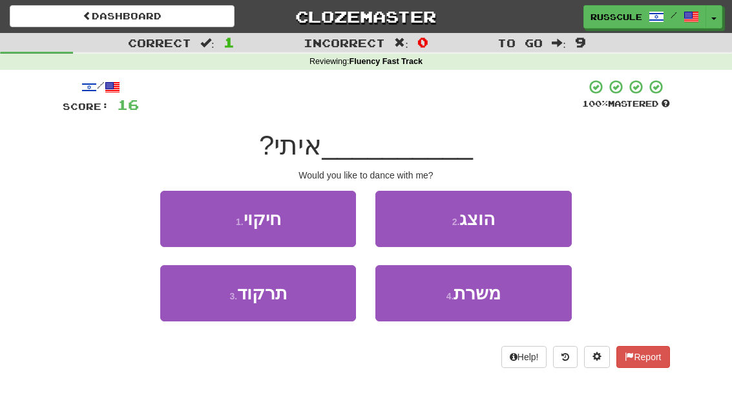
click at [222, 309] on button "3 . תרקוד" at bounding box center [258, 293] width 196 height 56
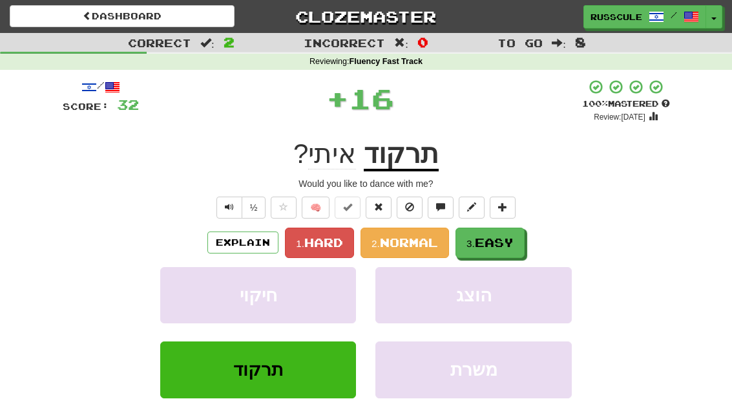
click at [508, 250] on button "3. Easy" at bounding box center [489, 242] width 69 height 30
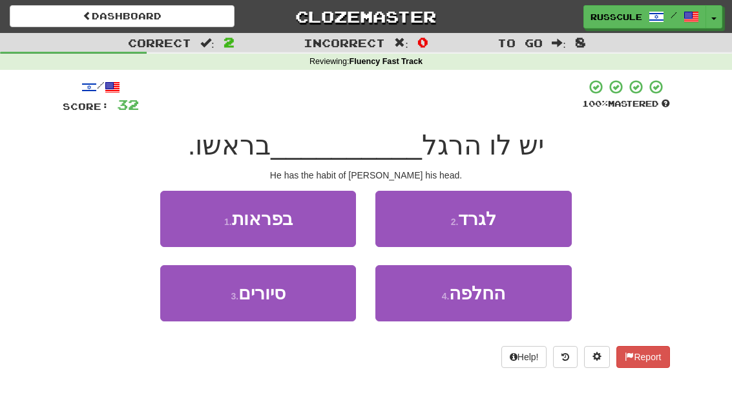
click at [532, 224] on button "2 . לגרד" at bounding box center [473, 219] width 196 height 56
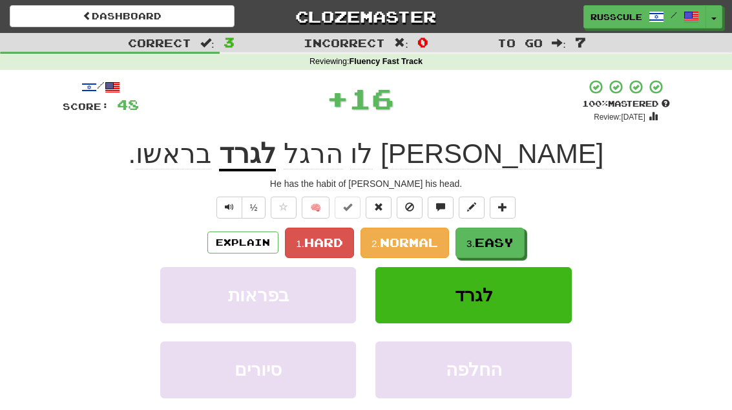
click at [508, 240] on span "Easy" at bounding box center [494, 242] width 39 height 14
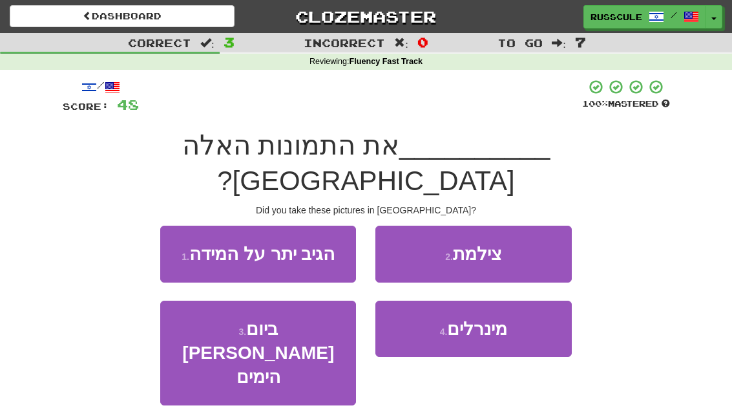
click at [539, 225] on button "2 . צילמת" at bounding box center [473, 253] width 196 height 56
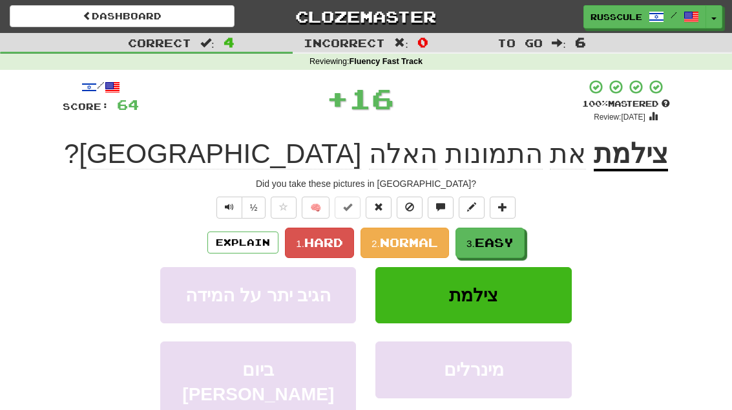
click at [508, 244] on span "Easy" at bounding box center [494, 242] width 39 height 14
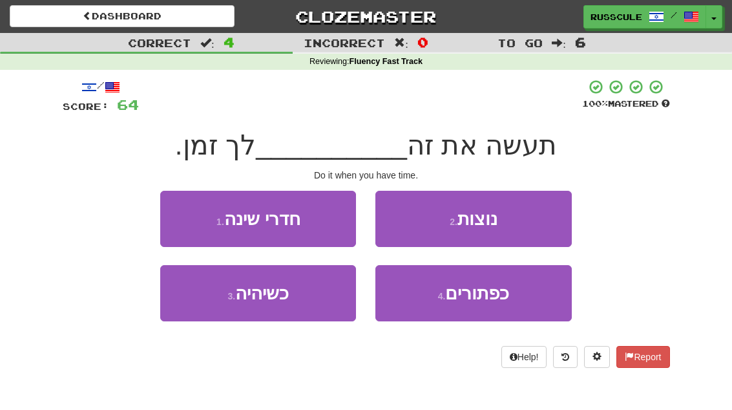
click at [231, 302] on button "3 . כשיהיה" at bounding box center [258, 293] width 196 height 56
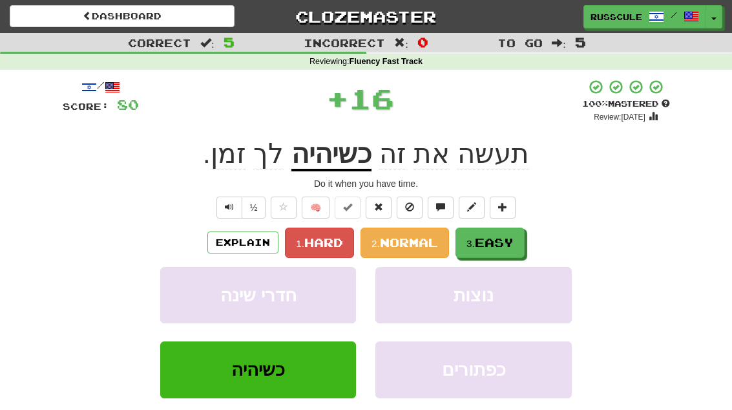
click at [510, 239] on span "Easy" at bounding box center [494, 242] width 39 height 14
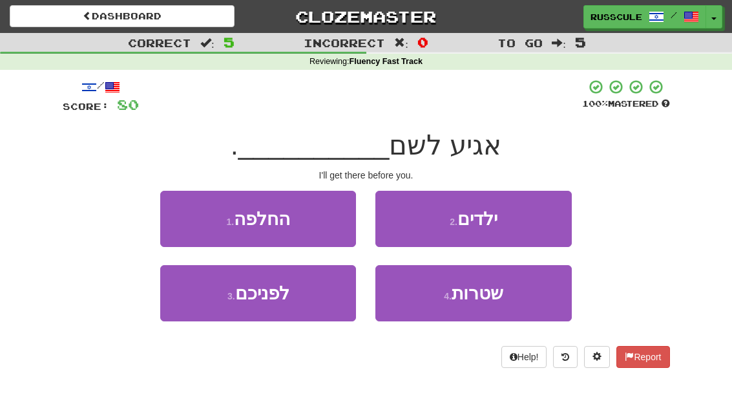
click at [233, 297] on small "3 ." at bounding box center [231, 296] width 8 height 10
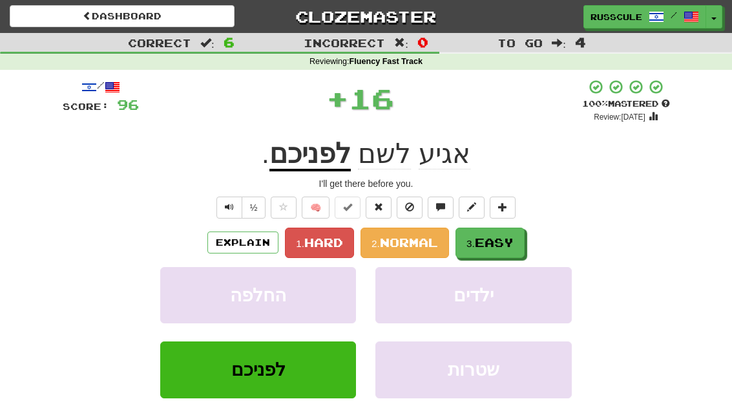
click at [504, 242] on span "Easy" at bounding box center [494, 242] width 39 height 14
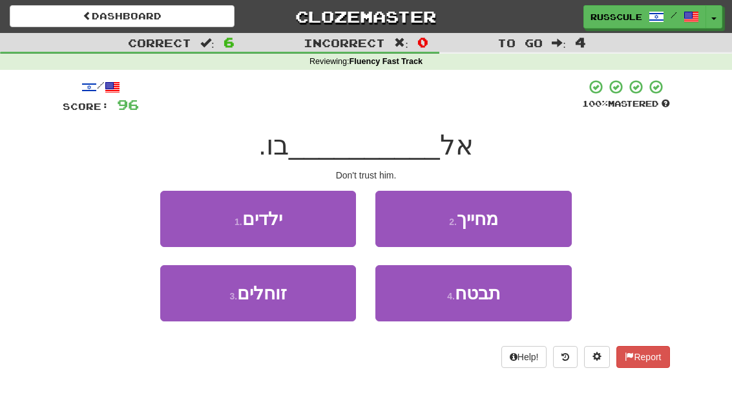
click at [491, 297] on span "תבטח" at bounding box center [477, 293] width 45 height 20
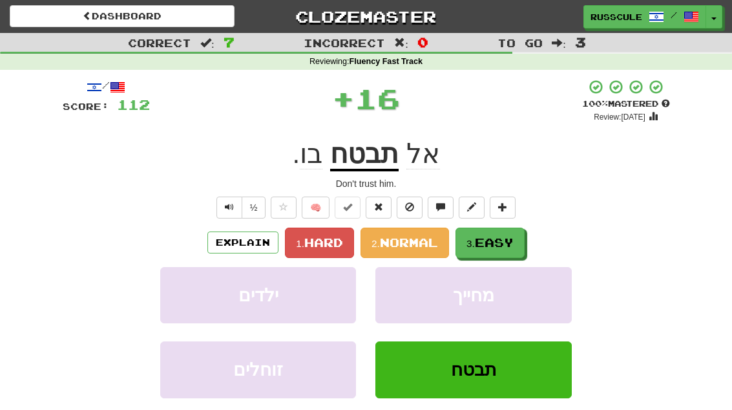
click at [512, 242] on span "Easy" at bounding box center [494, 242] width 39 height 14
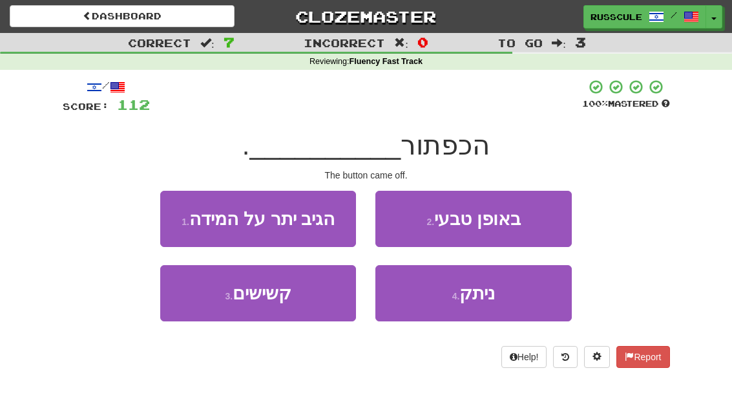
click at [492, 300] on span "ניתק" at bounding box center [477, 293] width 36 height 20
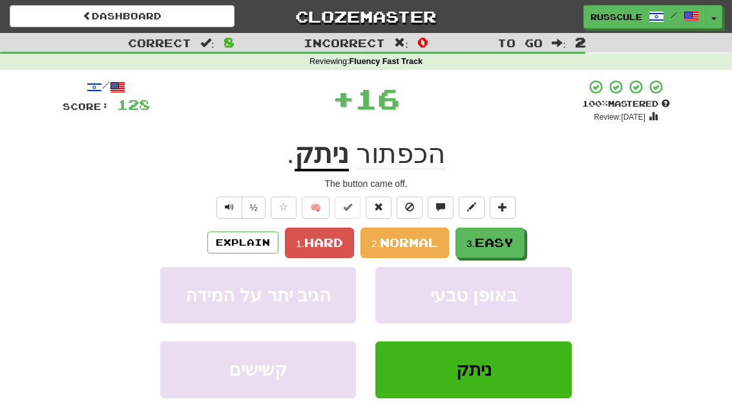
click at [513, 237] on span "Easy" at bounding box center [494, 242] width 39 height 14
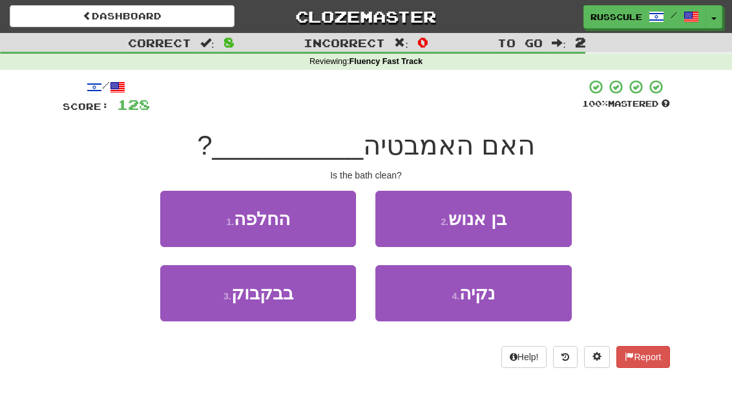
click at [483, 294] on span "נקיה" at bounding box center [477, 293] width 36 height 20
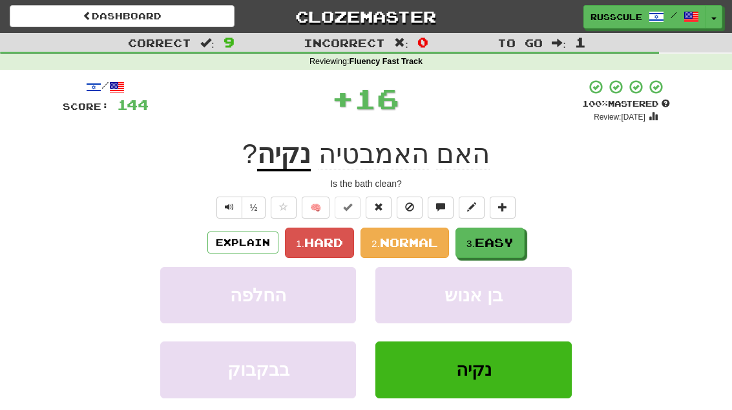
click at [513, 233] on button "3. Easy" at bounding box center [489, 242] width 69 height 30
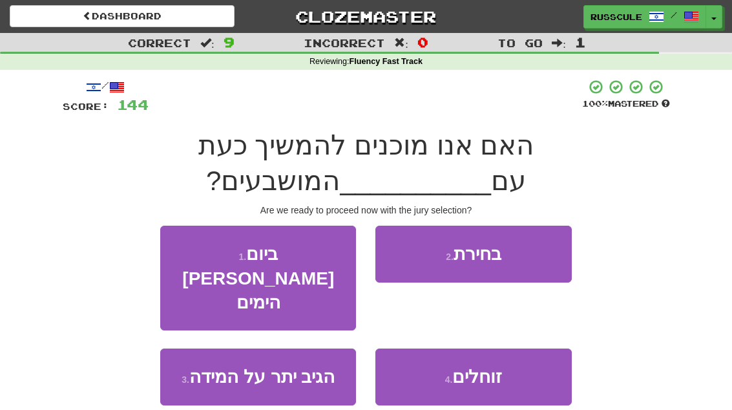
click at [514, 259] on button "2 . בחירת" at bounding box center [473, 253] width 196 height 56
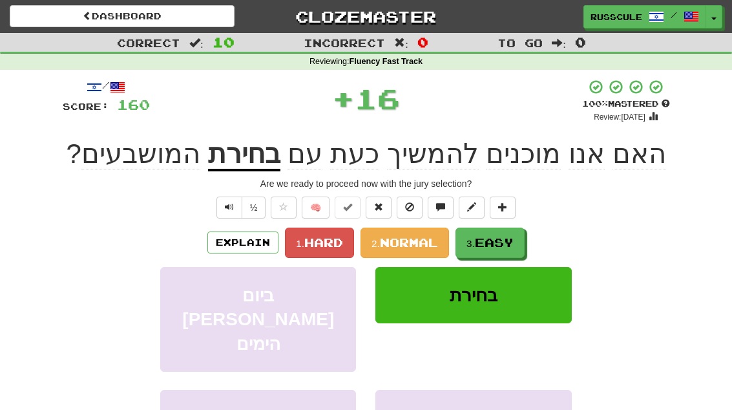
click at [510, 249] on button "3. Easy" at bounding box center [489, 242] width 69 height 30
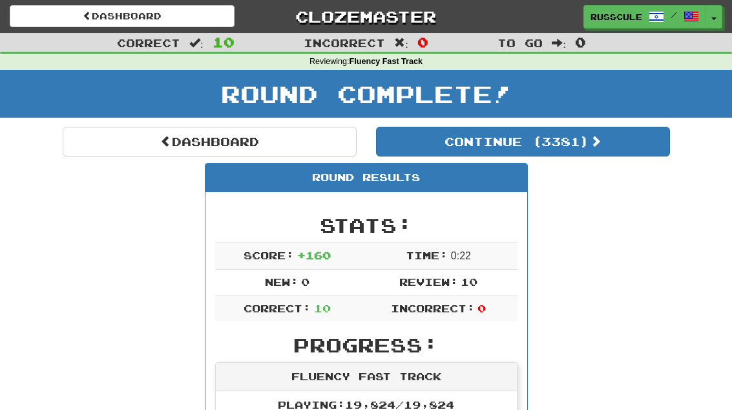
click at [621, 154] on button "Continue ( 3381 )" at bounding box center [523, 142] width 294 height 30
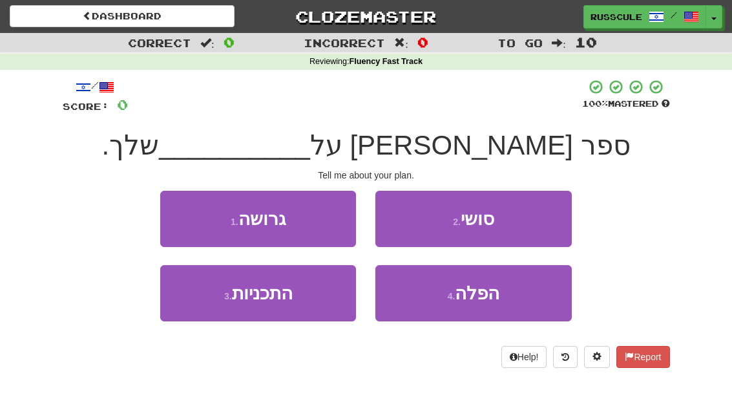
click at [223, 306] on button "3 . התכניות" at bounding box center [258, 293] width 196 height 56
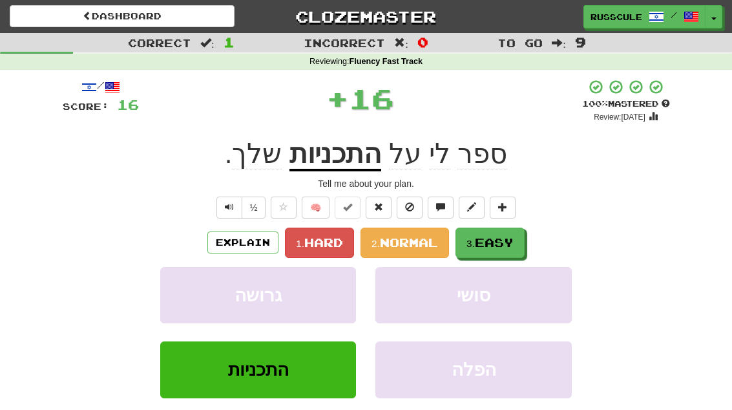
click at [514, 244] on span "Easy" at bounding box center [494, 242] width 39 height 14
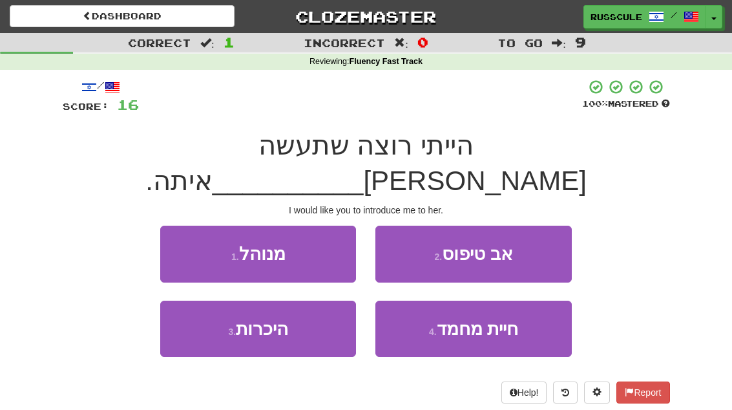
click at [228, 307] on button "3 . היכרות" at bounding box center [258, 328] width 196 height 56
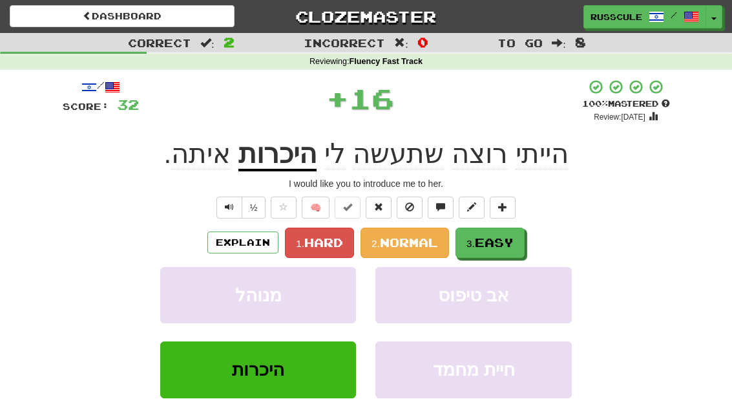
click at [514, 236] on span "Easy" at bounding box center [494, 242] width 39 height 14
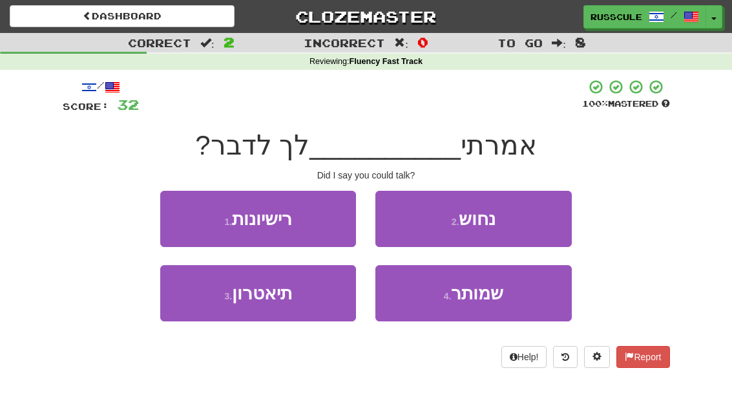
click at [501, 297] on span "שמותר" at bounding box center [477, 293] width 52 height 20
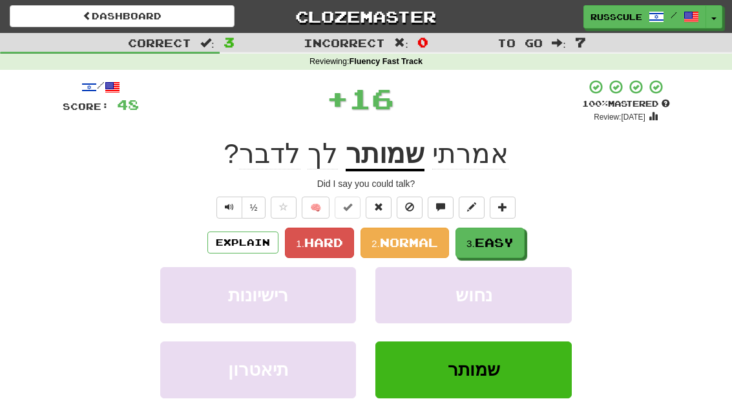
click at [519, 236] on button "3. Easy" at bounding box center [489, 242] width 69 height 30
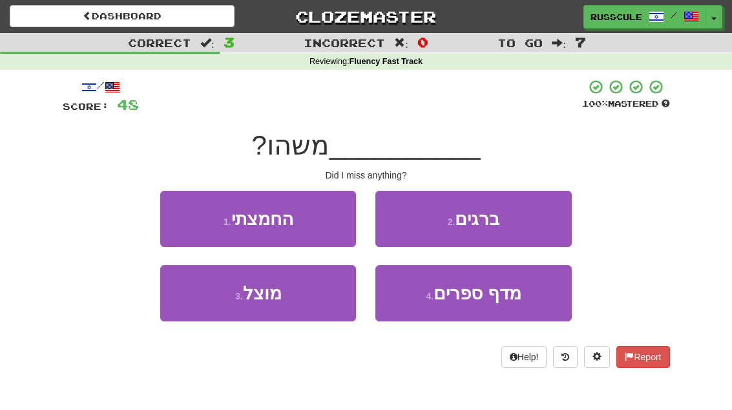
click at [191, 224] on button "1 . החמצתי" at bounding box center [258, 219] width 196 height 56
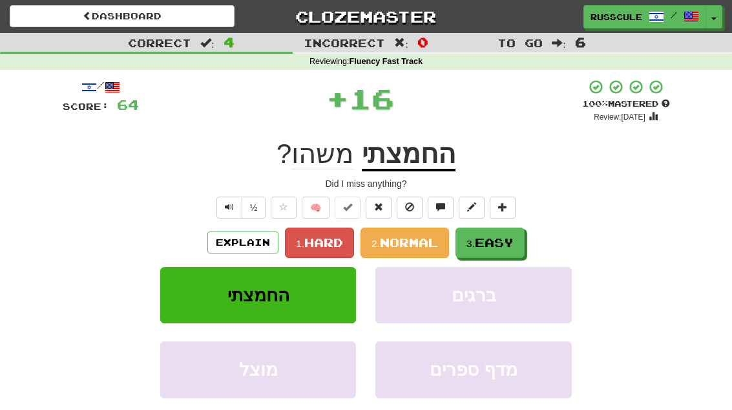
click at [503, 247] on span "Easy" at bounding box center [494, 242] width 39 height 14
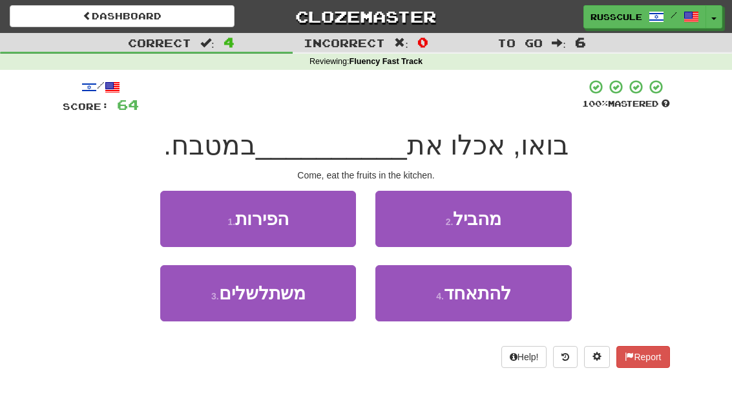
click at [189, 214] on button "1 . הפירות" at bounding box center [258, 219] width 196 height 56
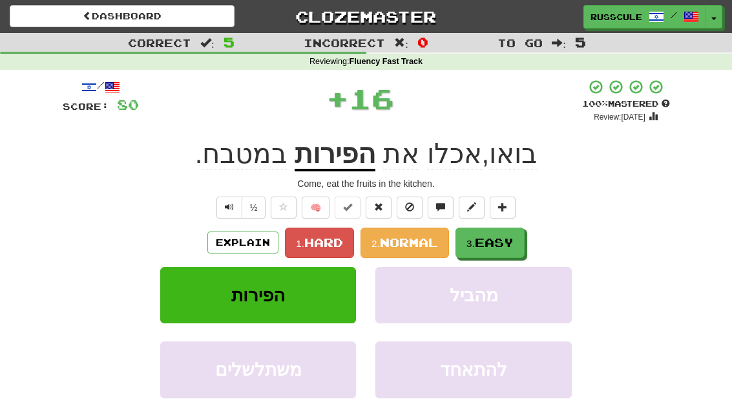
click at [503, 240] on span "Easy" at bounding box center [494, 242] width 39 height 14
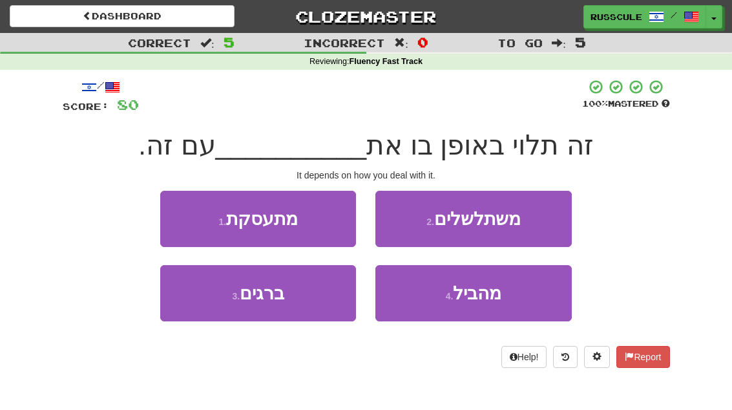
click at [192, 220] on button "1 . מתעסקת" at bounding box center [258, 219] width 196 height 56
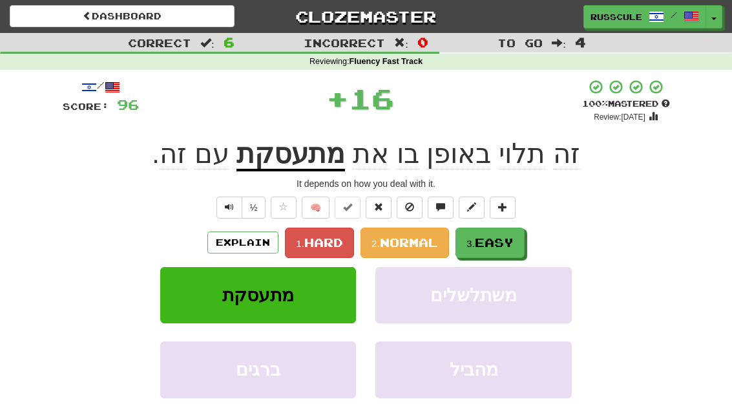
click at [511, 242] on span "Easy" at bounding box center [494, 242] width 39 height 14
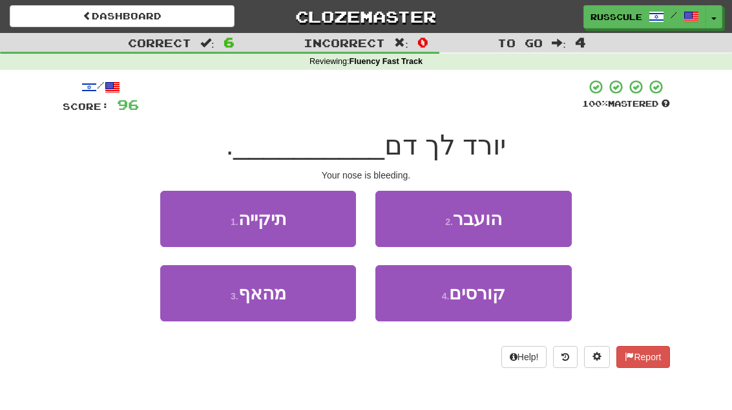
click at [224, 306] on button "3 . מהאף" at bounding box center [258, 293] width 196 height 56
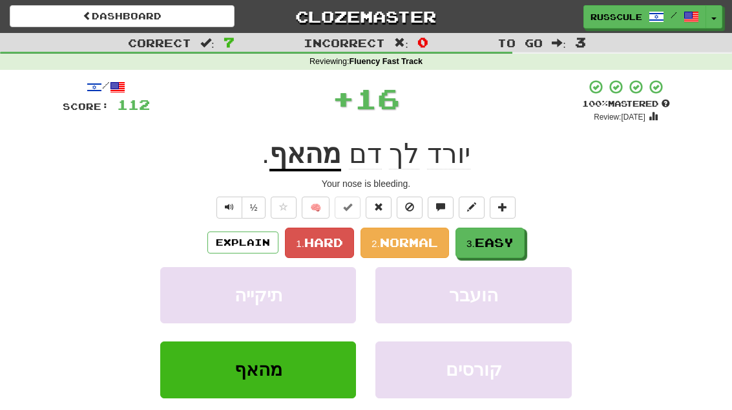
click at [510, 243] on span "Easy" at bounding box center [494, 242] width 39 height 14
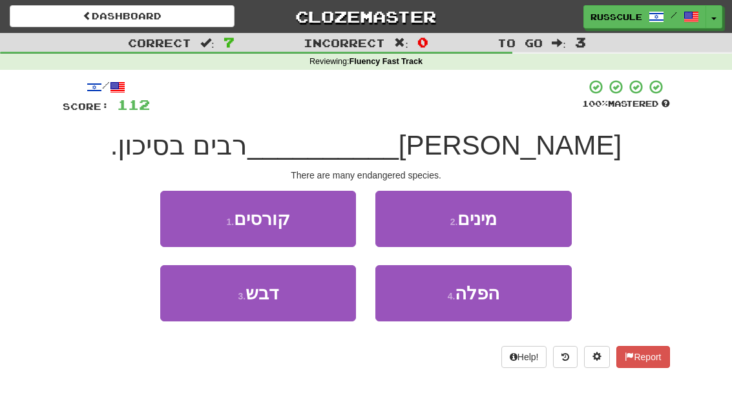
click at [539, 220] on button "2 . מינים" at bounding box center [473, 219] width 196 height 56
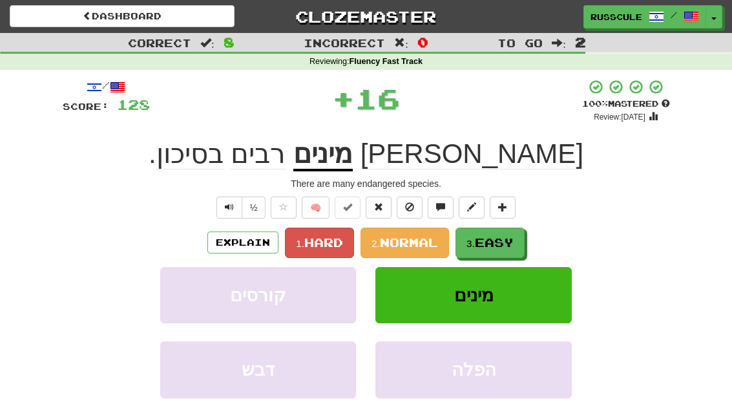
click at [508, 243] on span "Easy" at bounding box center [494, 242] width 39 height 14
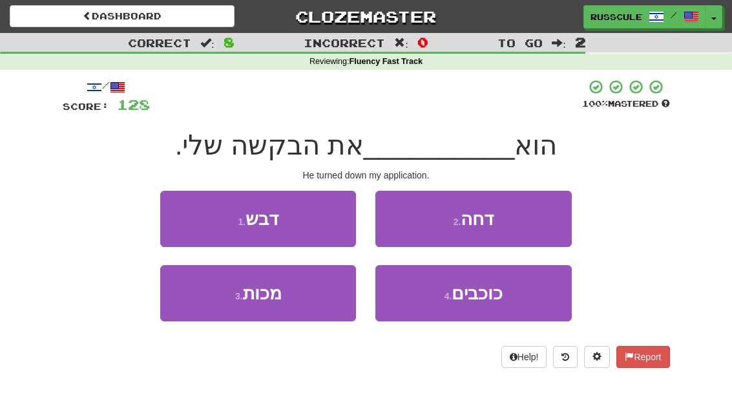
click at [535, 218] on button "2 . דחה" at bounding box center [473, 219] width 196 height 56
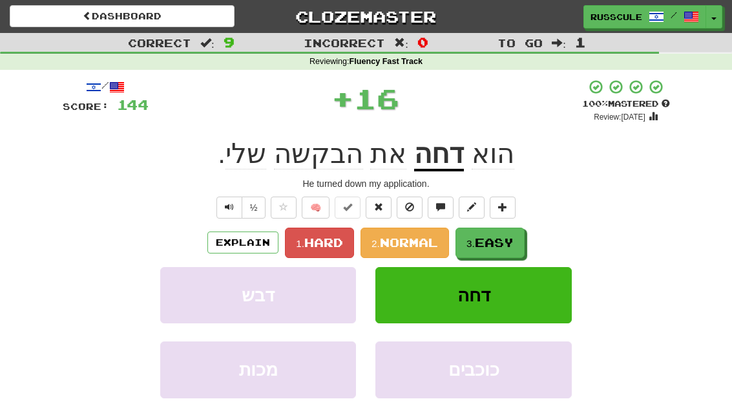
click at [503, 238] on span "Easy" at bounding box center [494, 242] width 39 height 14
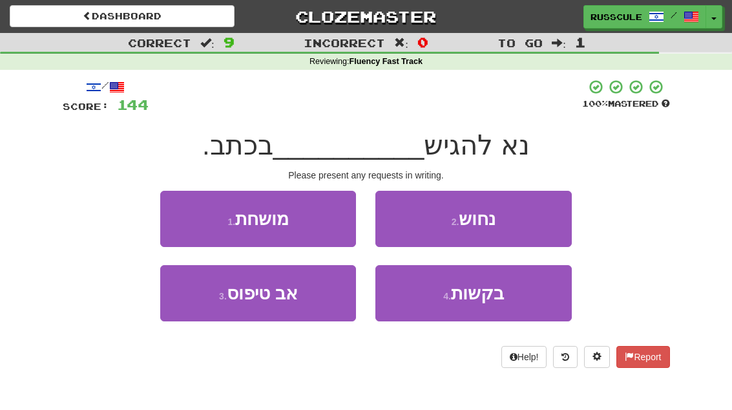
click at [484, 293] on span "בקשות" at bounding box center [477, 293] width 53 height 20
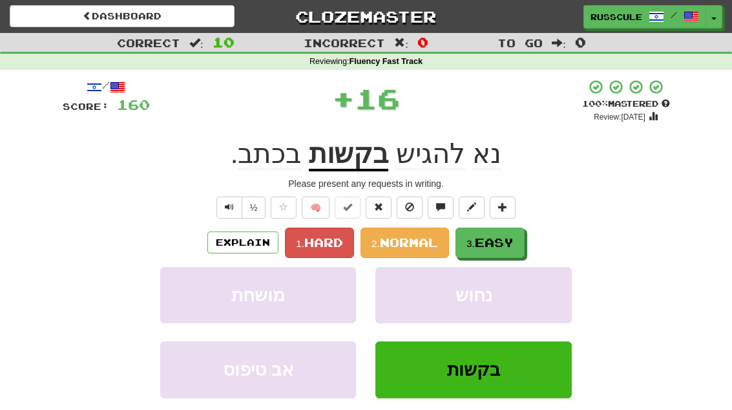
click at [514, 235] on span "Easy" at bounding box center [494, 242] width 39 height 14
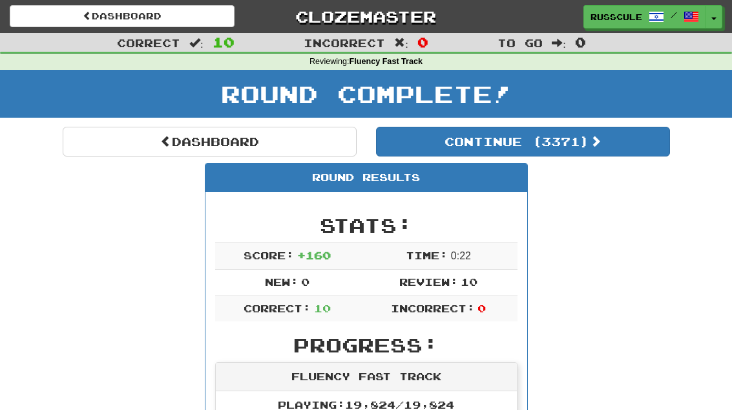
click at [127, 146] on link "Dashboard" at bounding box center [210, 142] width 294 height 30
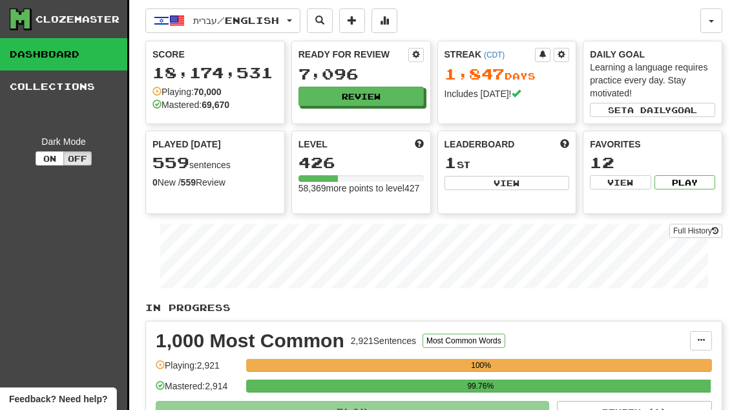
click at [522, 187] on button "View" at bounding box center [506, 183] width 125 height 14
select select "**********"
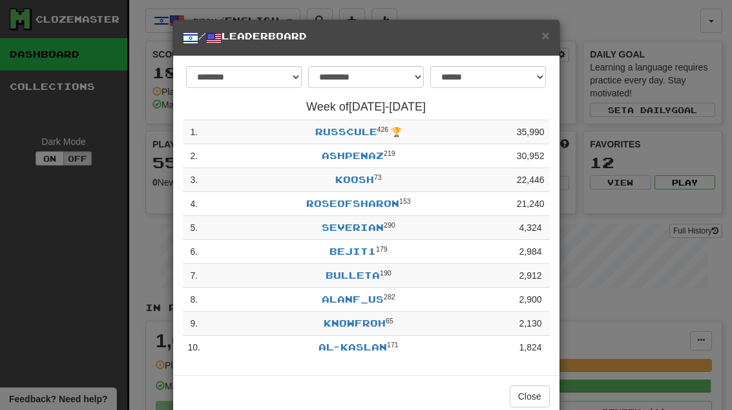
click at [544, 392] on button "Close" at bounding box center [530, 396] width 40 height 22
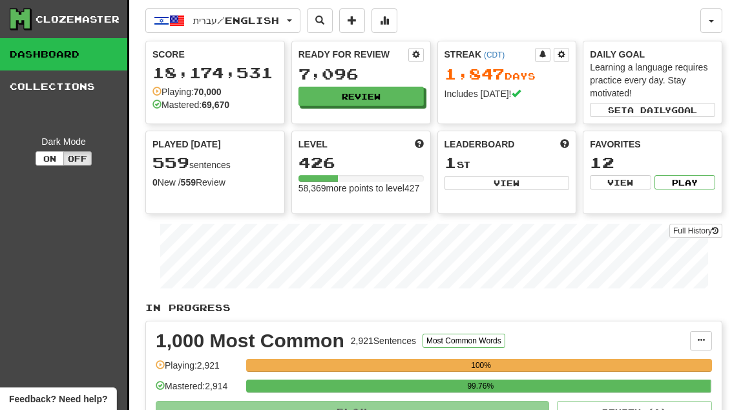
click at [407, 98] on button "Review" at bounding box center [360, 96] width 125 height 19
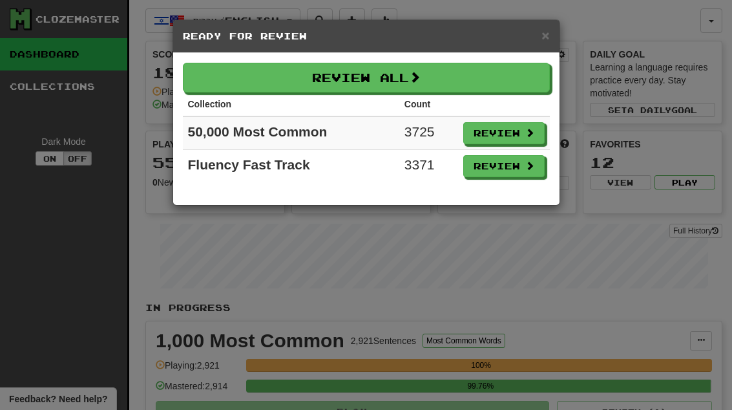
click at [518, 169] on button "Review" at bounding box center [503, 166] width 81 height 22
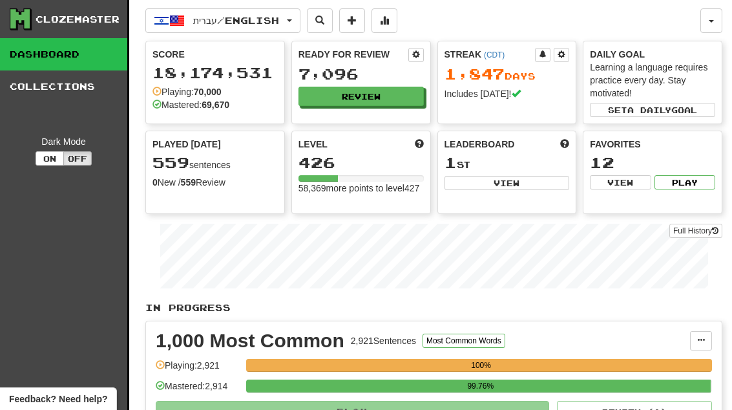
select select "**"
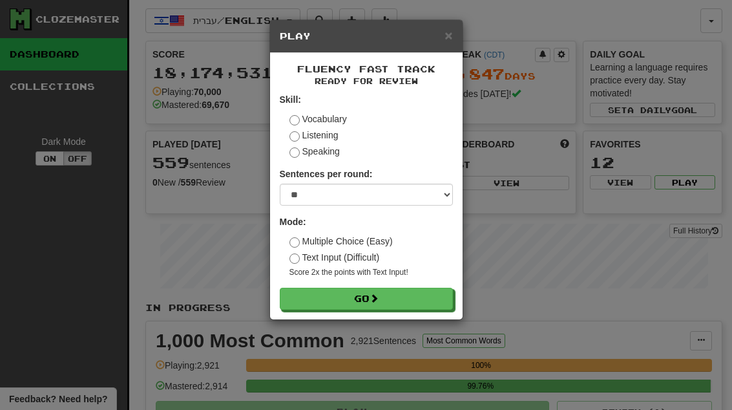
click at [431, 306] on button "Go" at bounding box center [366, 298] width 173 height 22
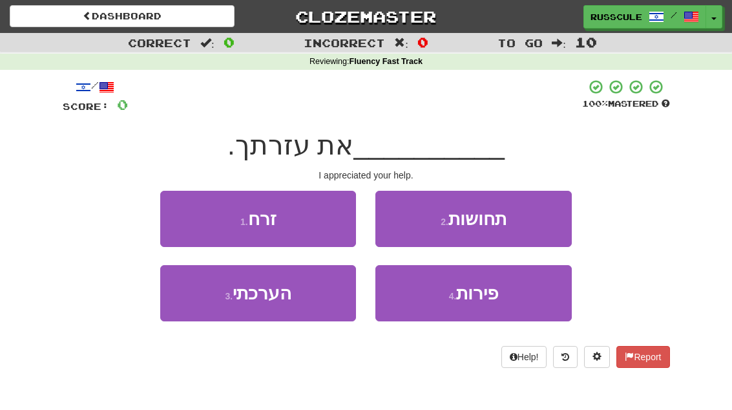
click at [220, 308] on button "3 . הערכתי" at bounding box center [258, 293] width 196 height 56
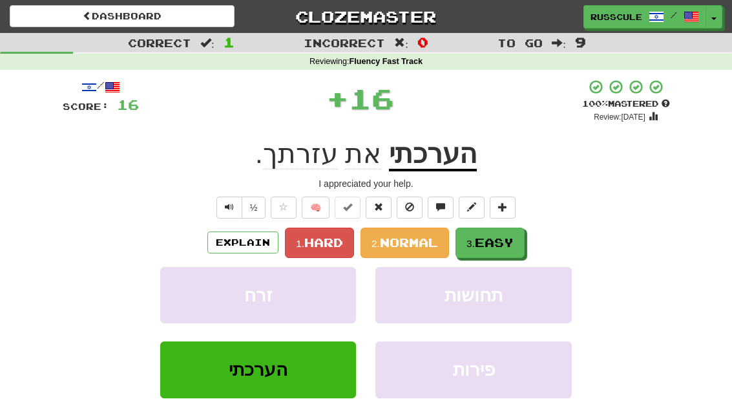
click at [506, 237] on span "Easy" at bounding box center [494, 242] width 39 height 14
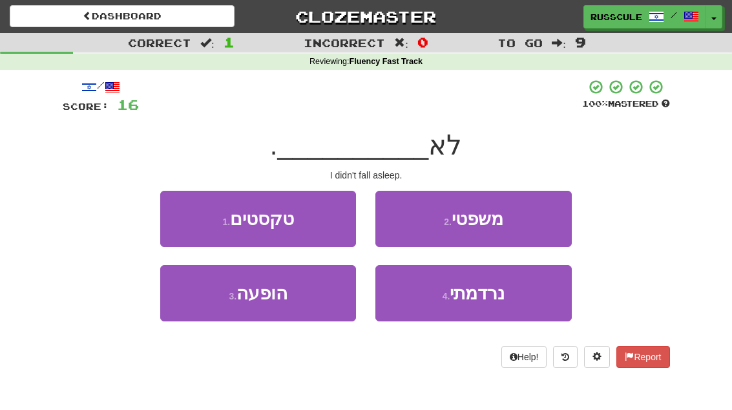
click at [502, 293] on span "נרדמתי" at bounding box center [477, 293] width 55 height 20
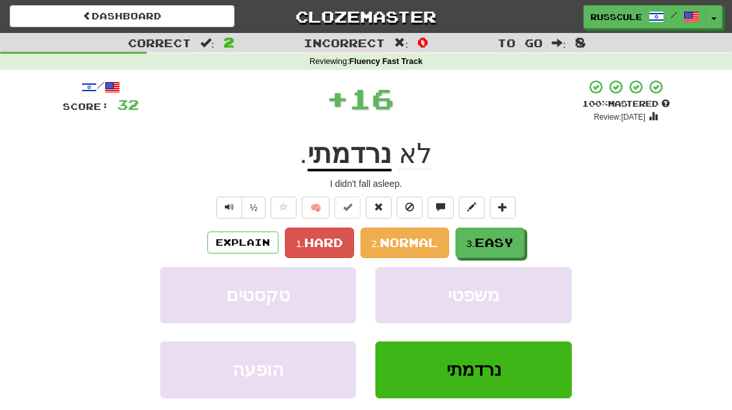
click at [514, 244] on span "Easy" at bounding box center [494, 242] width 39 height 14
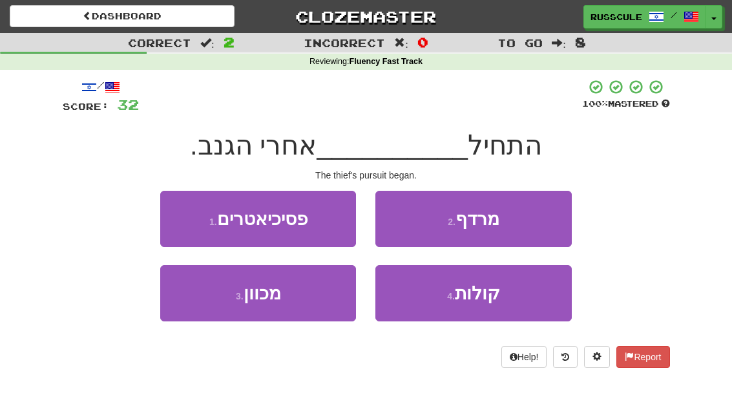
click at [546, 216] on button "2 . מרדף" at bounding box center [473, 219] width 196 height 56
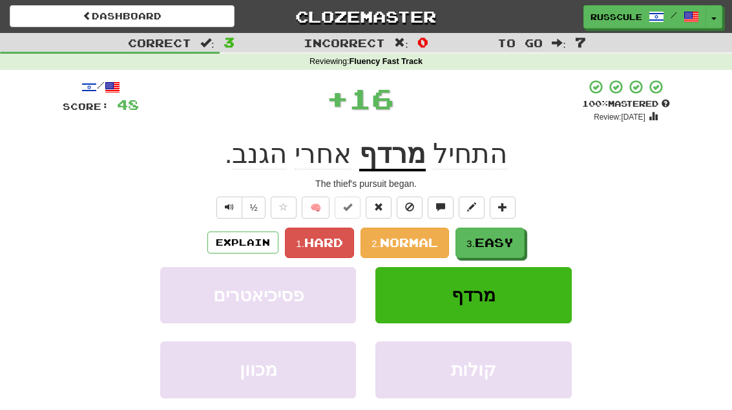
click at [510, 244] on span "Easy" at bounding box center [494, 242] width 39 height 14
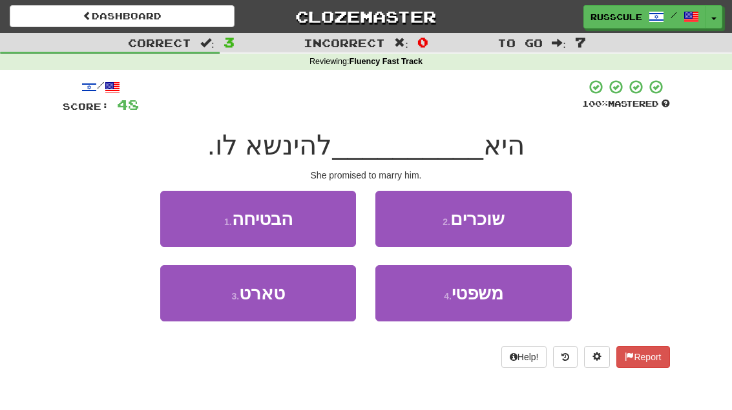
click at [192, 217] on button "1 . הבטיחה" at bounding box center [258, 219] width 196 height 56
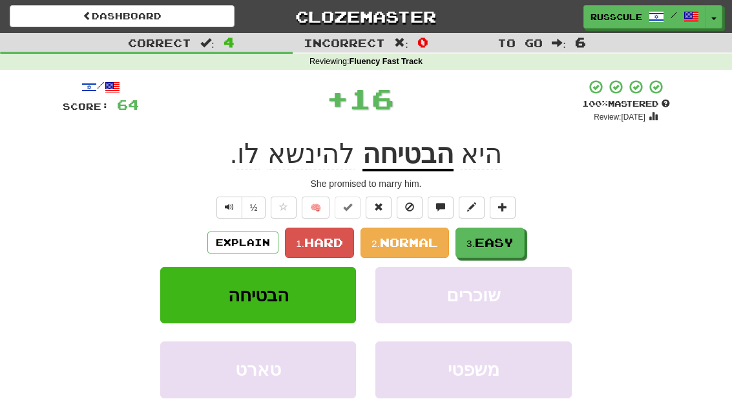
click at [512, 242] on span "Easy" at bounding box center [494, 242] width 39 height 14
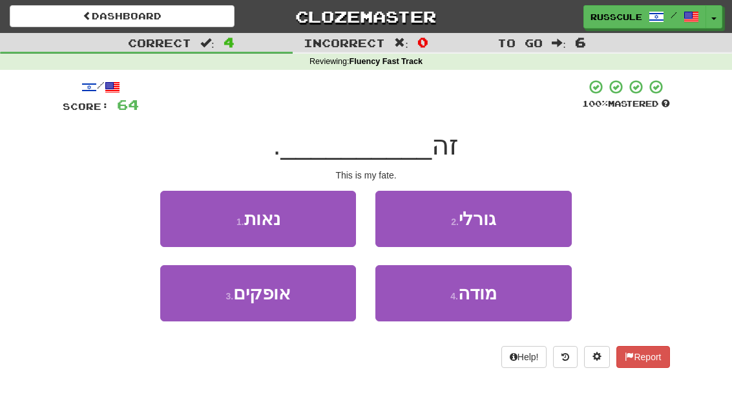
click at [538, 220] on button "2 . גורלי" at bounding box center [473, 219] width 196 height 56
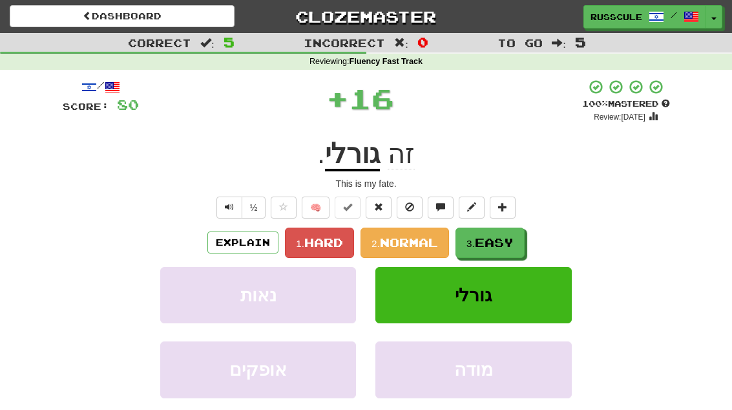
click at [503, 244] on span "Easy" at bounding box center [494, 242] width 39 height 14
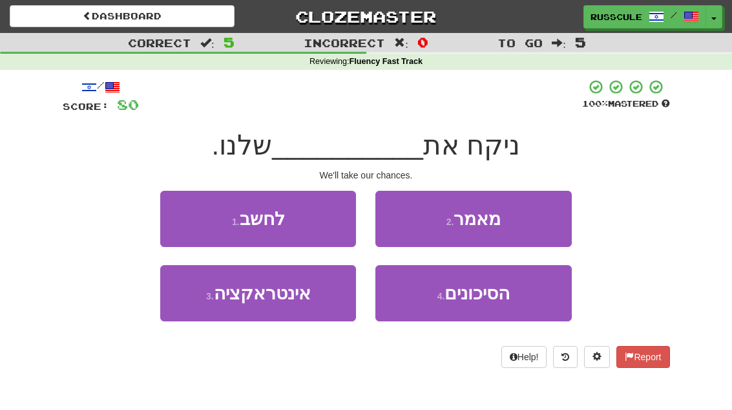
click at [492, 298] on span "הסיכונים" at bounding box center [476, 293] width 65 height 20
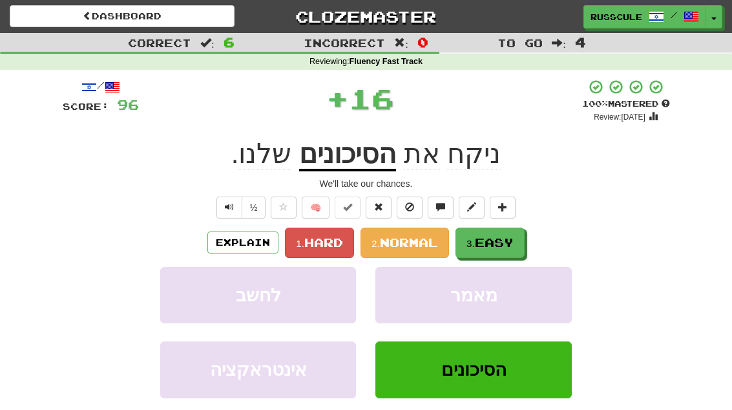
click at [517, 240] on button "3. Easy" at bounding box center [489, 242] width 69 height 30
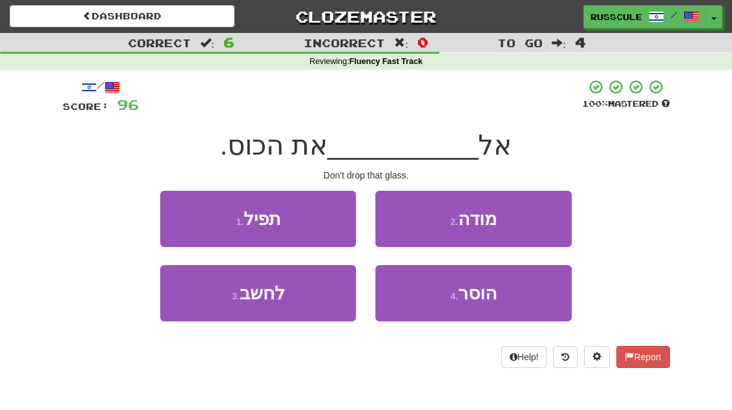
click at [186, 218] on button "1 . תפיל" at bounding box center [258, 219] width 196 height 56
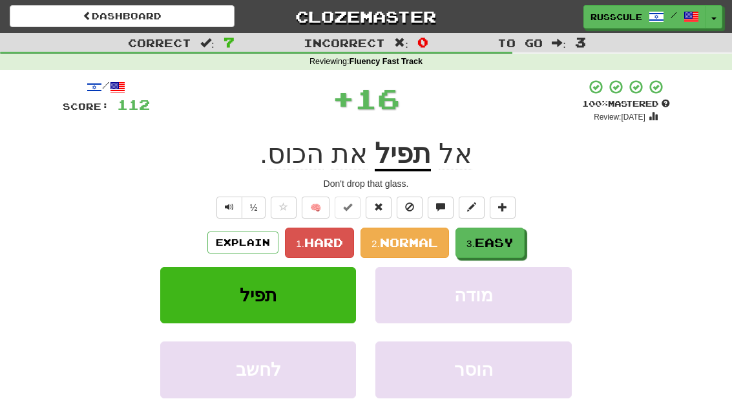
click at [510, 240] on span "Easy" at bounding box center [494, 242] width 39 height 14
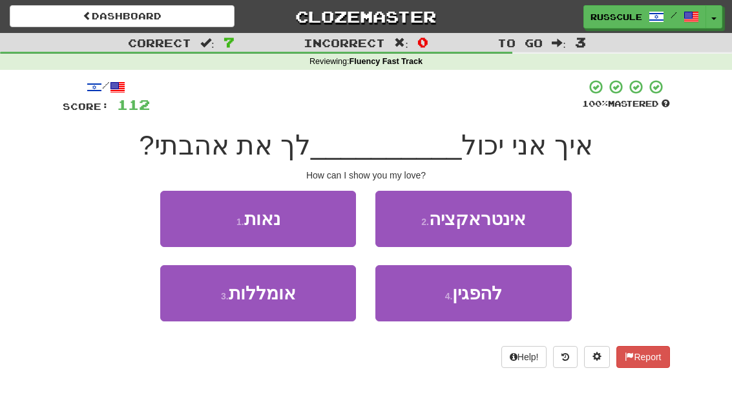
click at [510, 297] on button "4 . להפגין" at bounding box center [473, 293] width 196 height 56
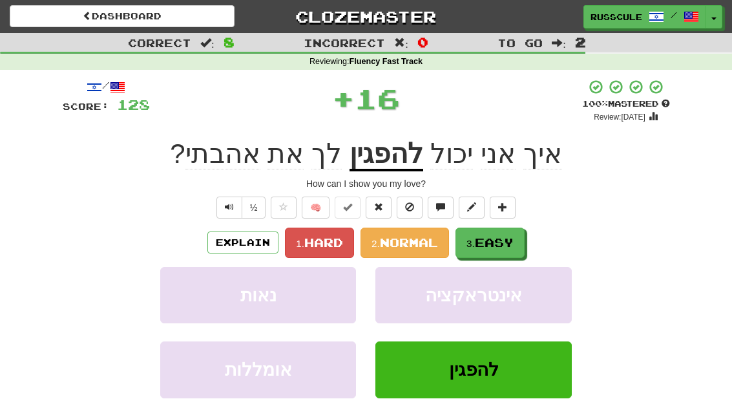
click at [523, 236] on button "3. Easy" at bounding box center [489, 242] width 69 height 30
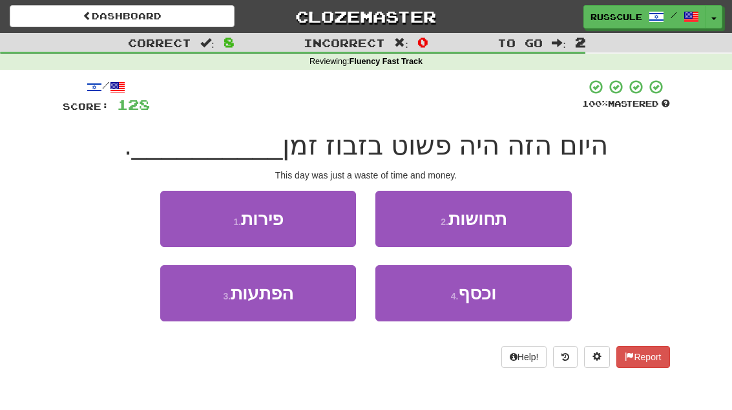
click at [501, 303] on button "4 . וכסף" at bounding box center [473, 293] width 196 height 56
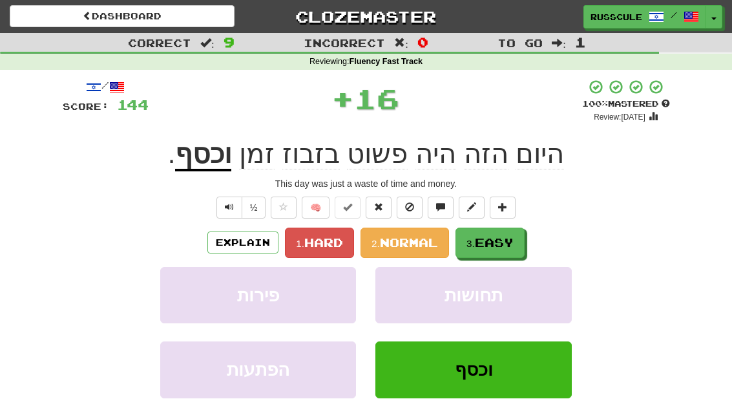
click at [517, 242] on button "3. Easy" at bounding box center [489, 242] width 69 height 30
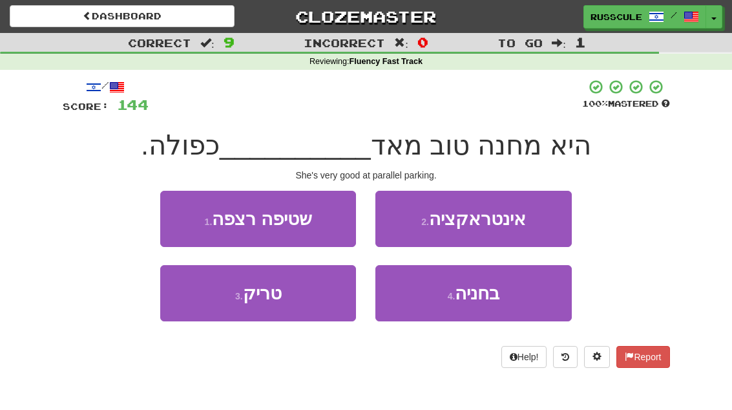
click at [504, 299] on button "4 . בחניה" at bounding box center [473, 293] width 196 height 56
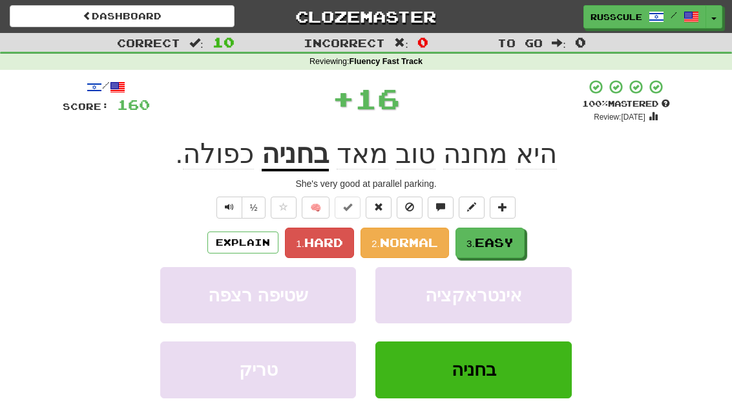
click at [510, 245] on span "Easy" at bounding box center [494, 242] width 39 height 14
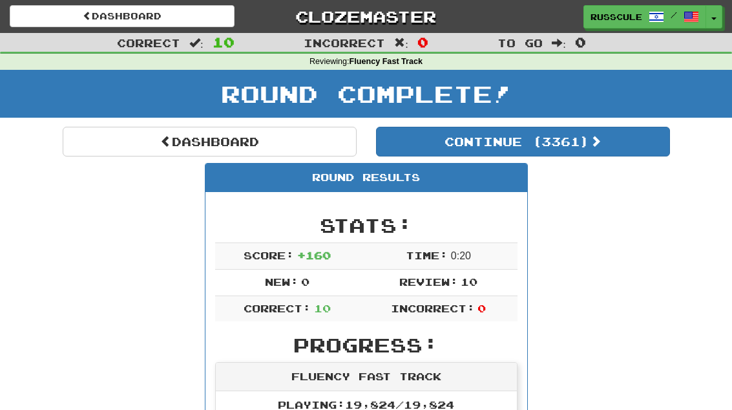
click at [102, 142] on link "Dashboard" at bounding box center [210, 142] width 294 height 30
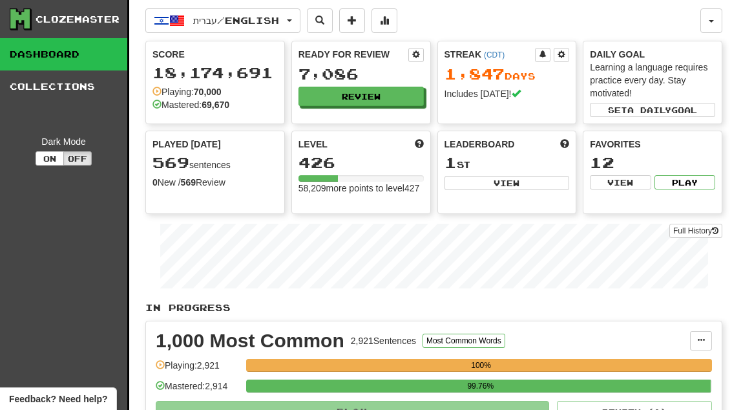
click at [508, 188] on button "View" at bounding box center [506, 183] width 125 height 14
select select "**********"
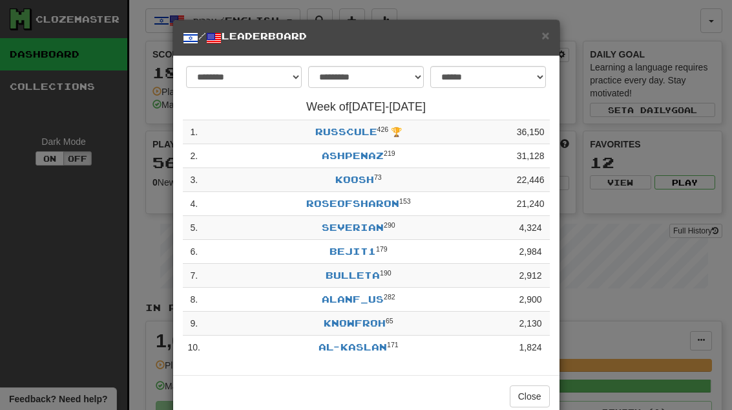
click at [539, 396] on button "Close" at bounding box center [530, 396] width 40 height 22
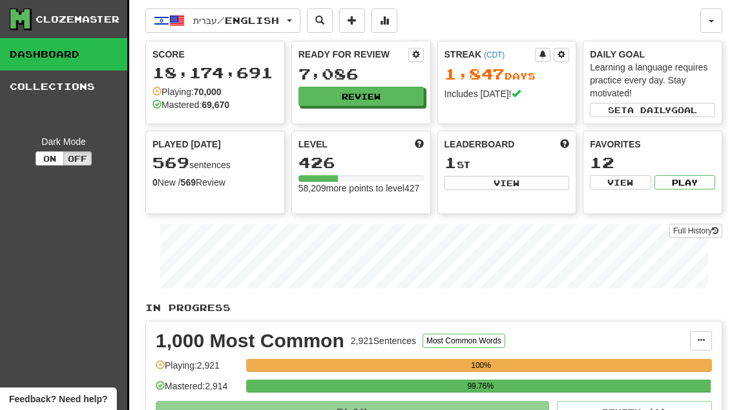
click at [408, 98] on button "Review" at bounding box center [360, 96] width 125 height 19
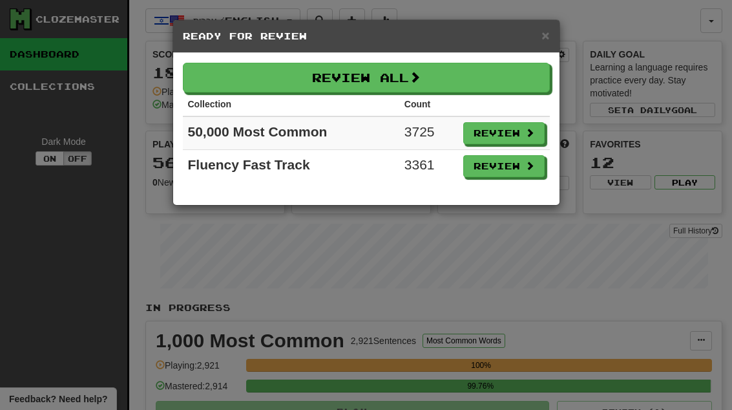
click at [527, 173] on button "Review" at bounding box center [503, 166] width 81 height 22
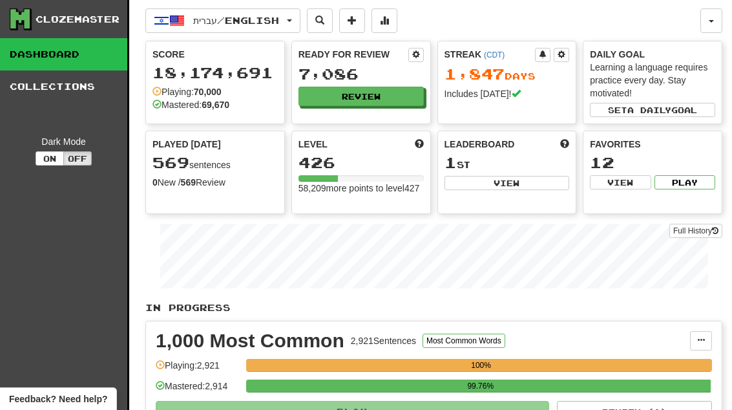
select select "**"
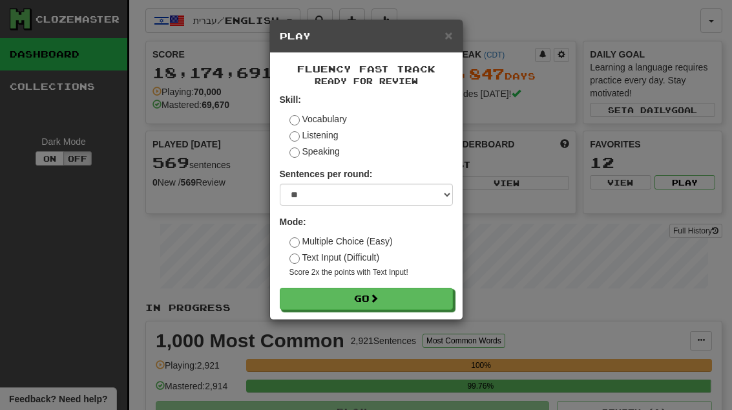
click at [436, 300] on button "Go" at bounding box center [366, 298] width 173 height 22
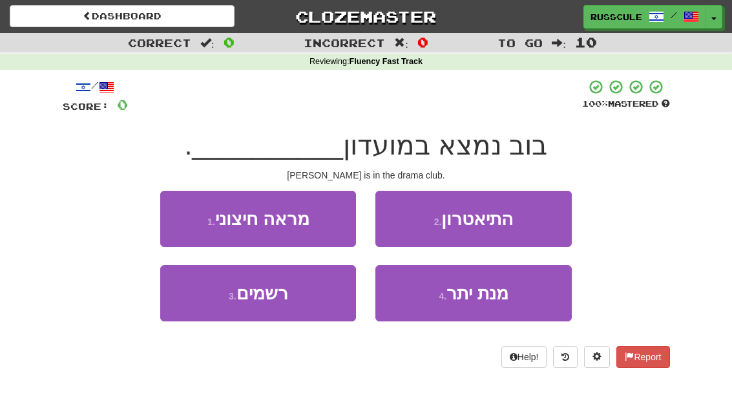
click at [534, 220] on button "2 . התיאטרון" at bounding box center [473, 219] width 196 height 56
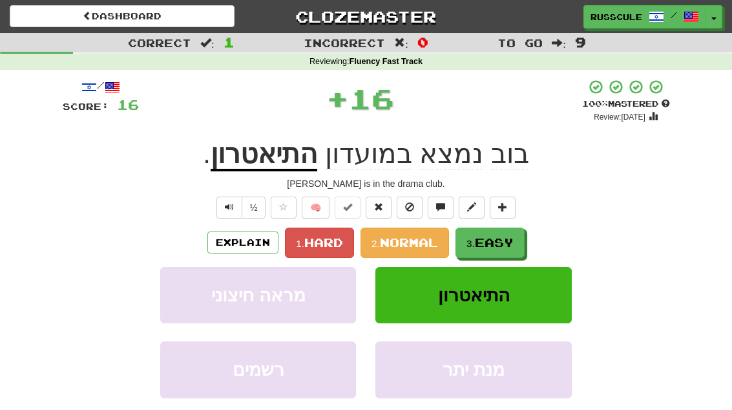
click at [510, 239] on span "Easy" at bounding box center [494, 242] width 39 height 14
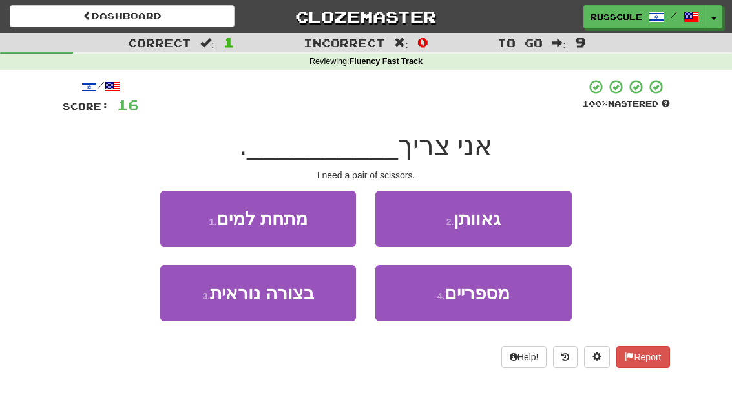
click at [506, 295] on span "מספריים" at bounding box center [476, 293] width 65 height 20
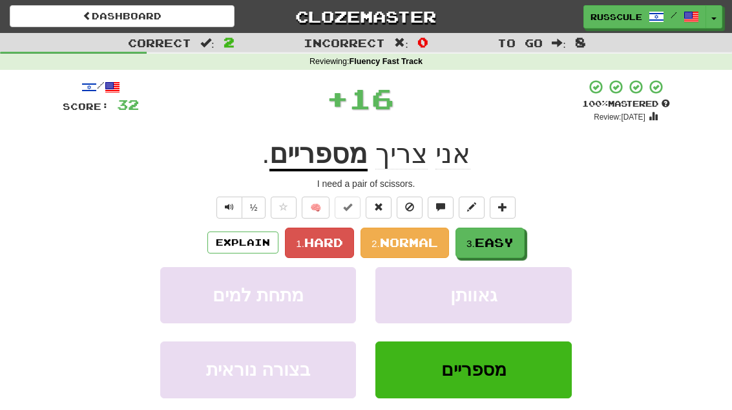
click at [517, 242] on button "3. Easy" at bounding box center [489, 242] width 69 height 30
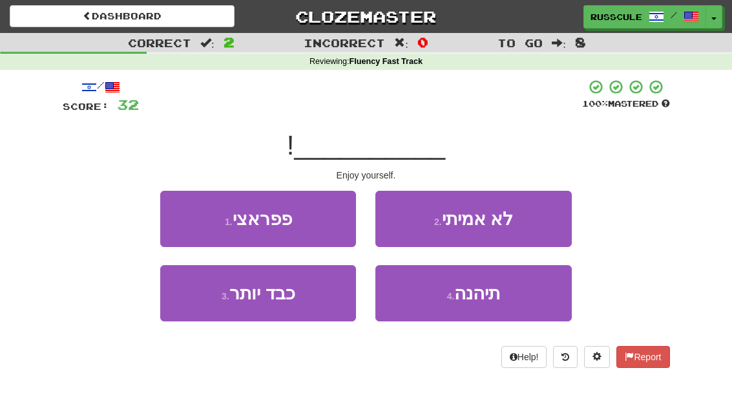
click at [499, 302] on span "תיהנה" at bounding box center [477, 293] width 46 height 20
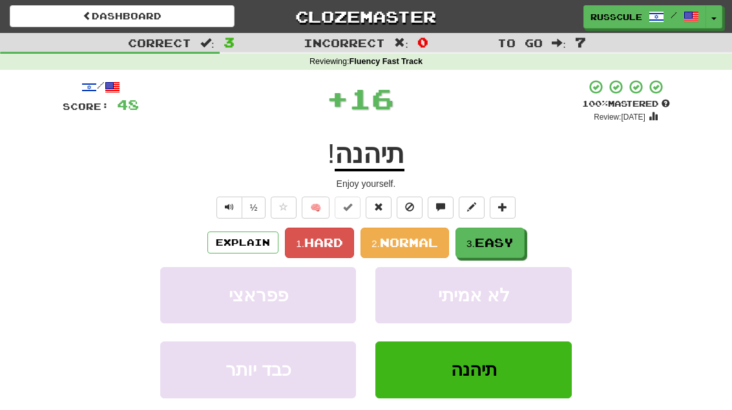
click at [518, 235] on button "3. Easy" at bounding box center [489, 242] width 69 height 30
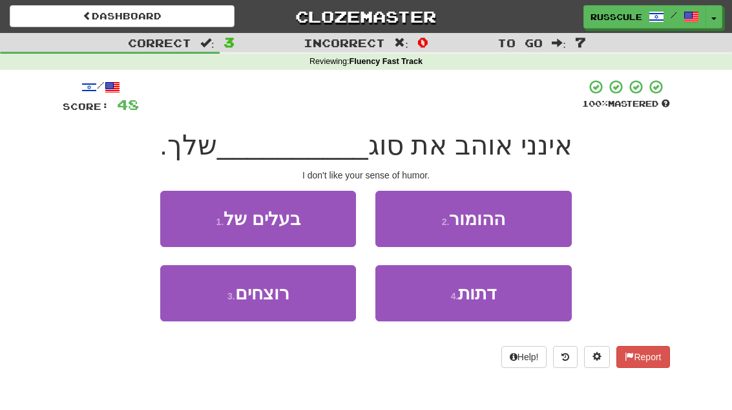
click at [536, 218] on button "2 . ההומור" at bounding box center [473, 219] width 196 height 56
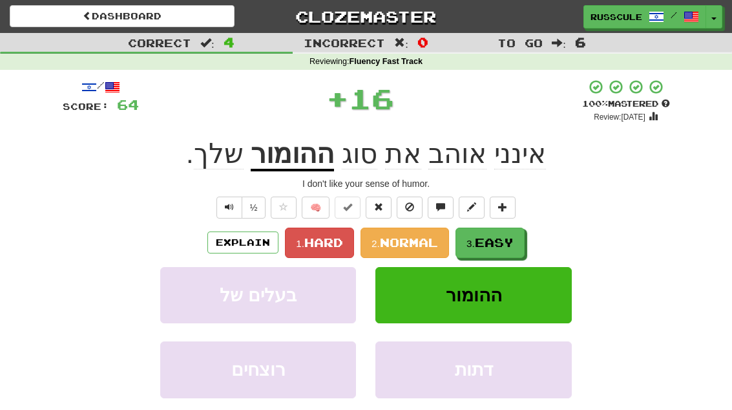
click at [504, 244] on span "Easy" at bounding box center [494, 242] width 39 height 14
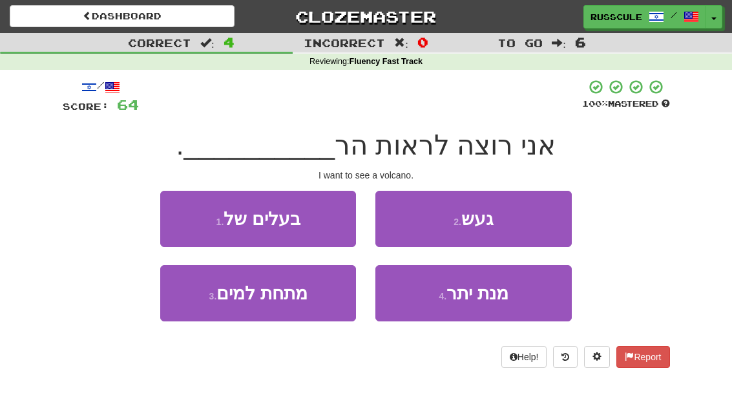
click at [532, 218] on button "2 . געש" at bounding box center [473, 219] width 196 height 56
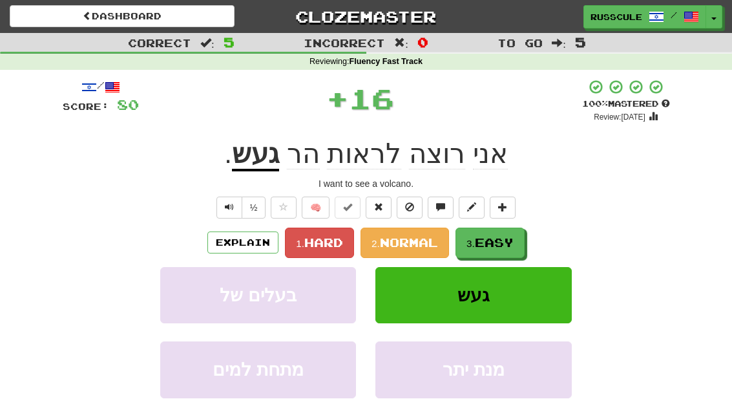
click at [503, 245] on span "Easy" at bounding box center [494, 242] width 39 height 14
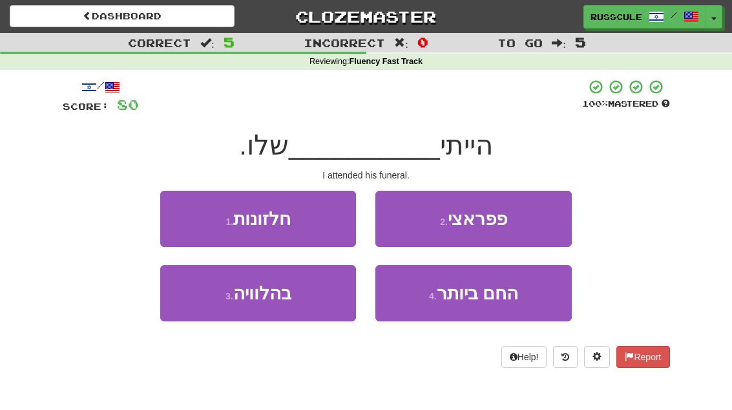
click at [217, 306] on button "3 . בהלוויה" at bounding box center [258, 293] width 196 height 56
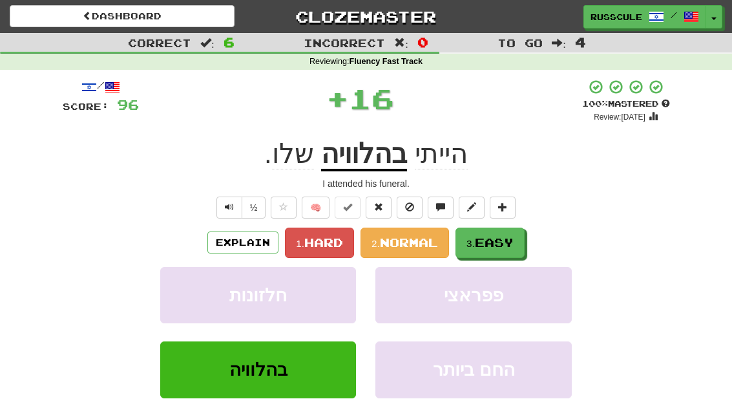
click at [506, 241] on span "Easy" at bounding box center [494, 242] width 39 height 14
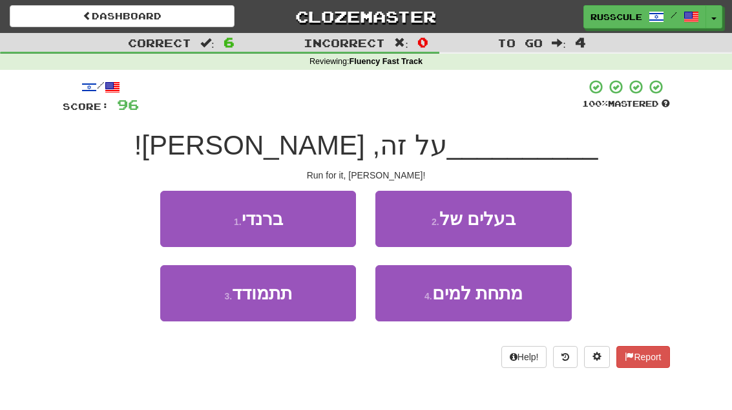
click at [219, 303] on button "3 . תתמודד" at bounding box center [258, 293] width 196 height 56
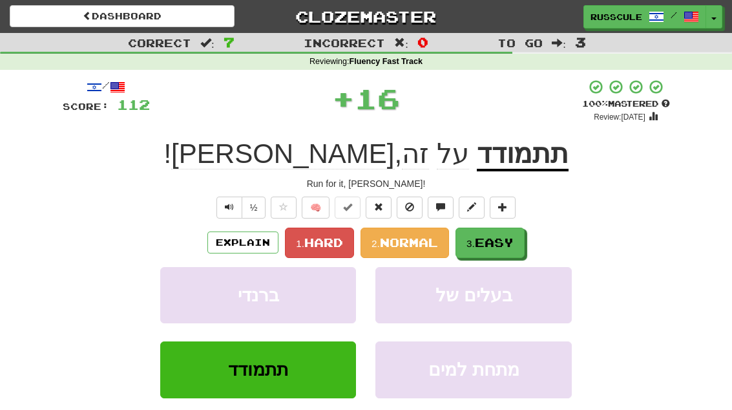
click at [512, 241] on span "Easy" at bounding box center [494, 242] width 39 height 14
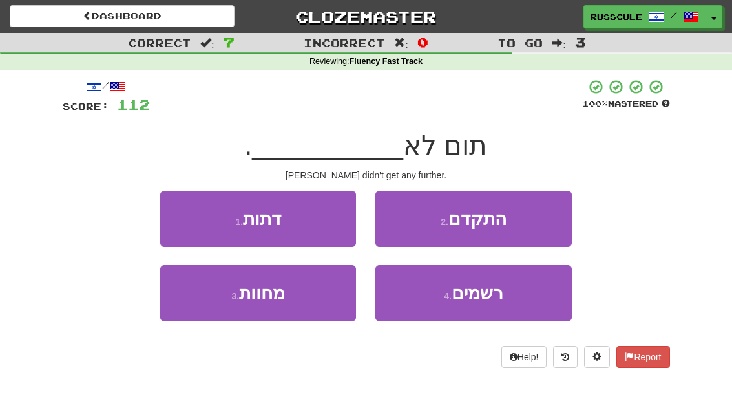
click at [535, 220] on button "2 . התקדם" at bounding box center [473, 219] width 196 height 56
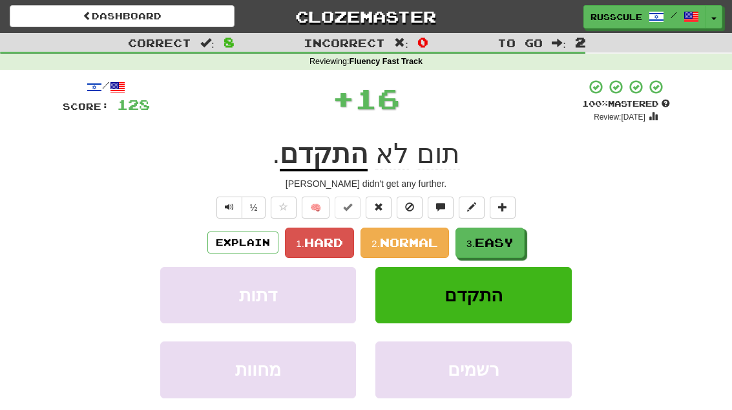
click at [511, 238] on span "Easy" at bounding box center [494, 242] width 39 height 14
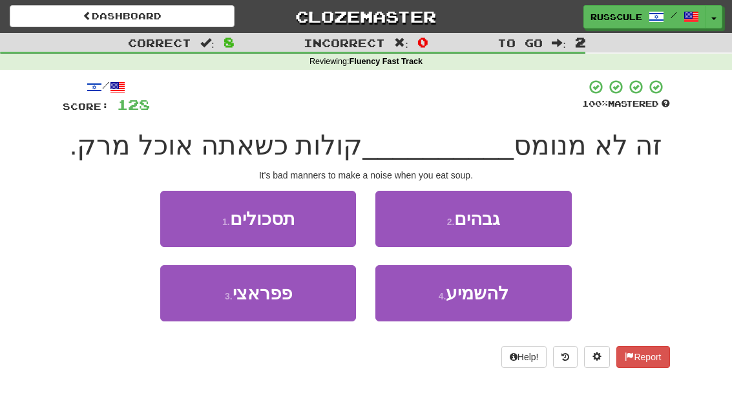
click at [494, 288] on span "להשמיע" at bounding box center [477, 293] width 63 height 20
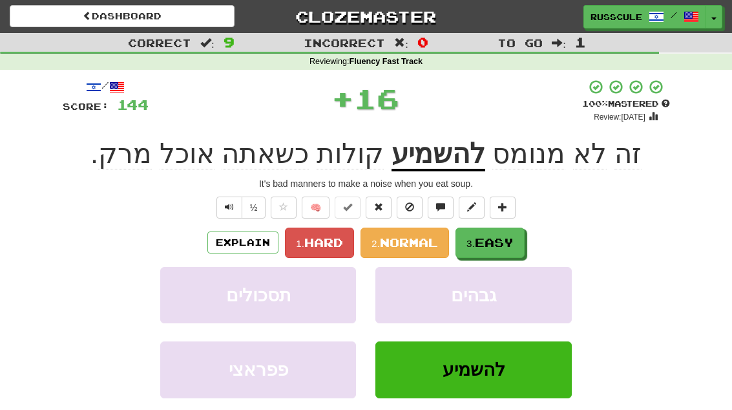
click at [517, 242] on button "3. Easy" at bounding box center [489, 242] width 69 height 30
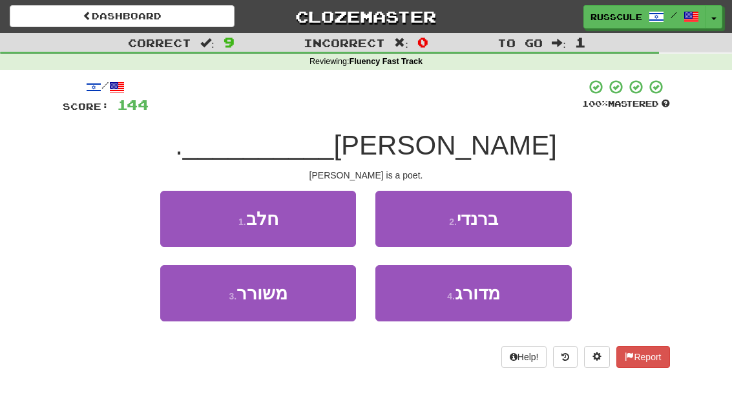
click at [223, 306] on button "3 . משורר" at bounding box center [258, 293] width 196 height 56
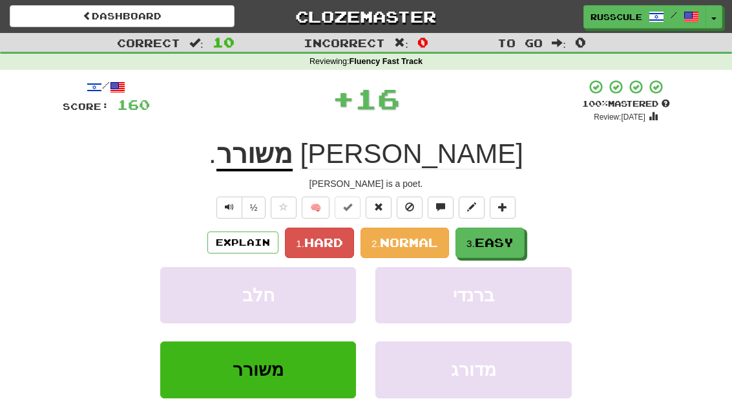
click at [514, 240] on span "Easy" at bounding box center [494, 242] width 39 height 14
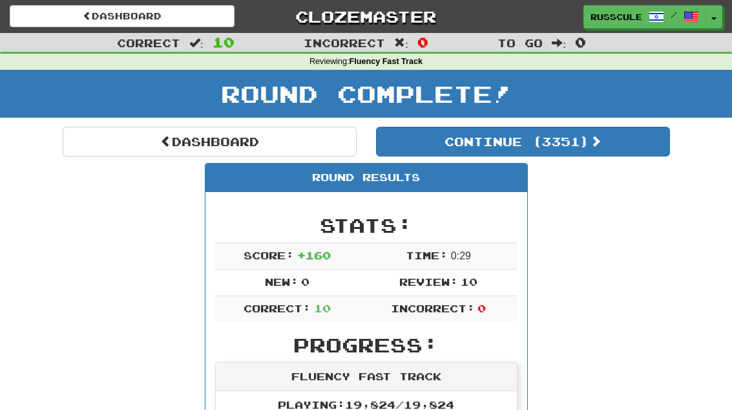
click at [119, 139] on link "Dashboard" at bounding box center [210, 142] width 294 height 30
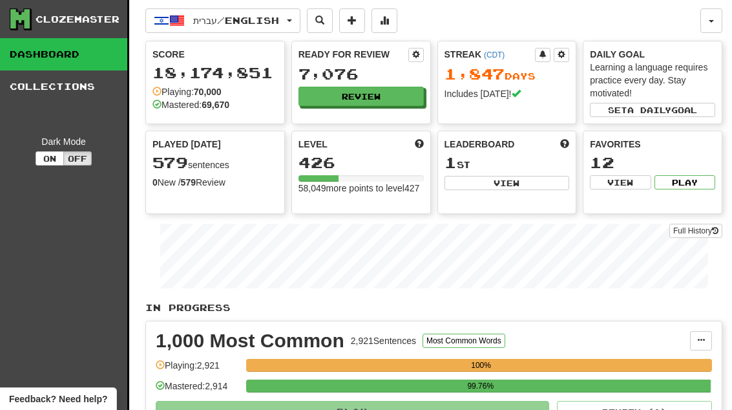
click at [534, 184] on button "View" at bounding box center [506, 183] width 125 height 14
select select "**********"
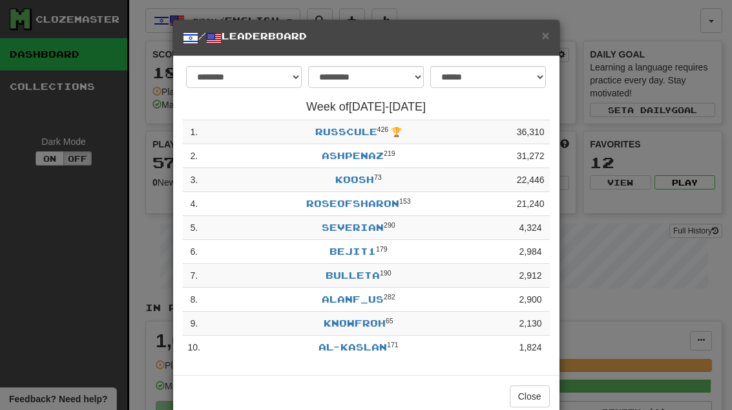
click at [535, 393] on button "Close" at bounding box center [530, 396] width 40 height 22
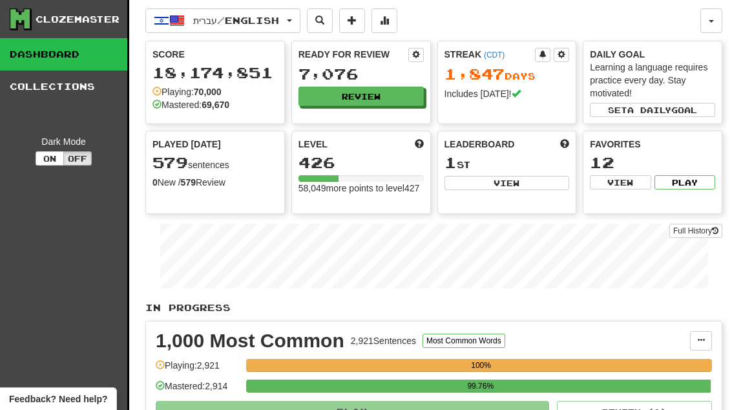
click at [399, 92] on button "Review" at bounding box center [360, 96] width 125 height 19
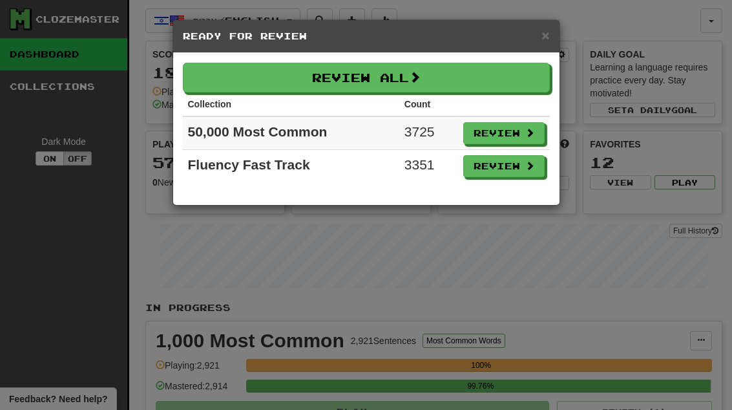
click at [527, 175] on button "Review" at bounding box center [503, 166] width 81 height 22
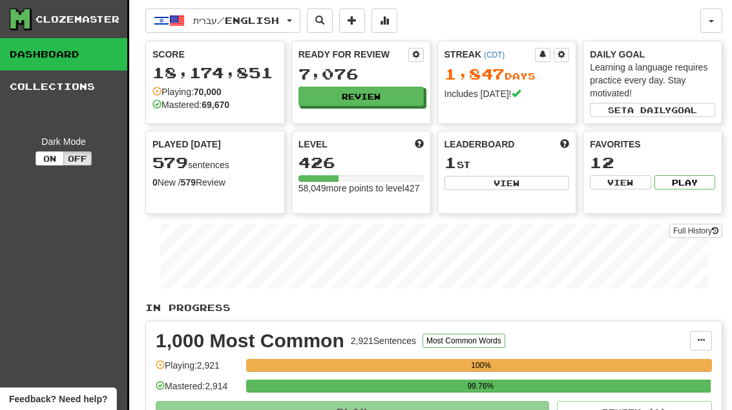
select select "**"
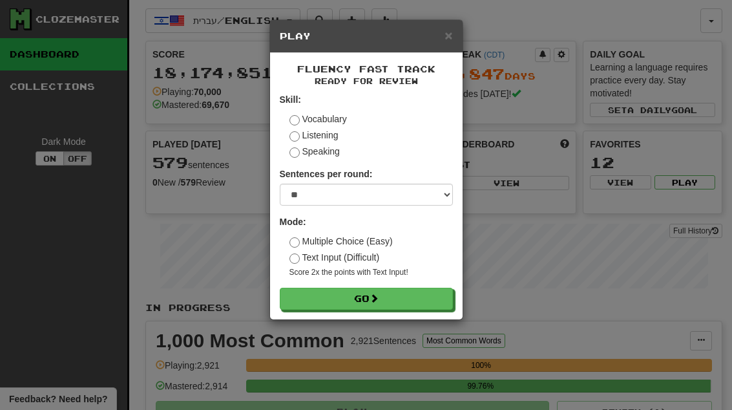
click at [441, 294] on button "Go" at bounding box center [366, 298] width 173 height 22
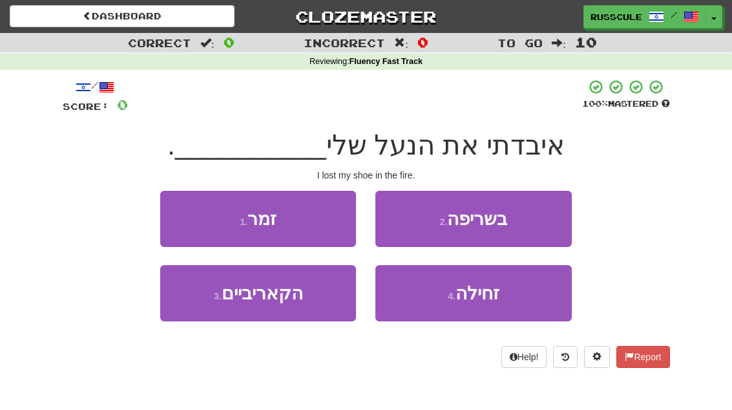
click at [535, 216] on button "2 . בשריפה" at bounding box center [473, 219] width 196 height 56
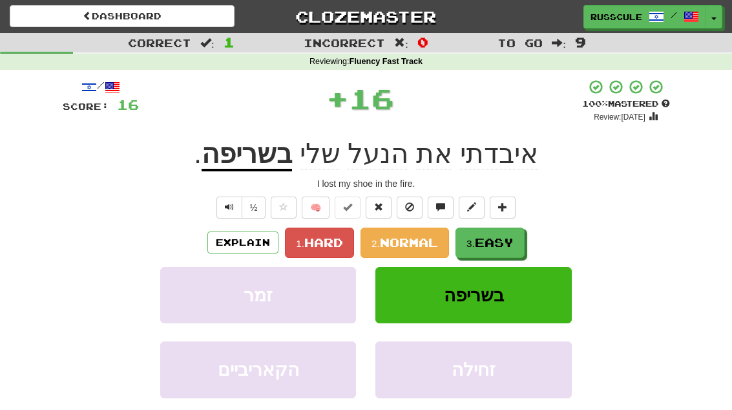
click at [504, 238] on span "Easy" at bounding box center [494, 242] width 39 height 14
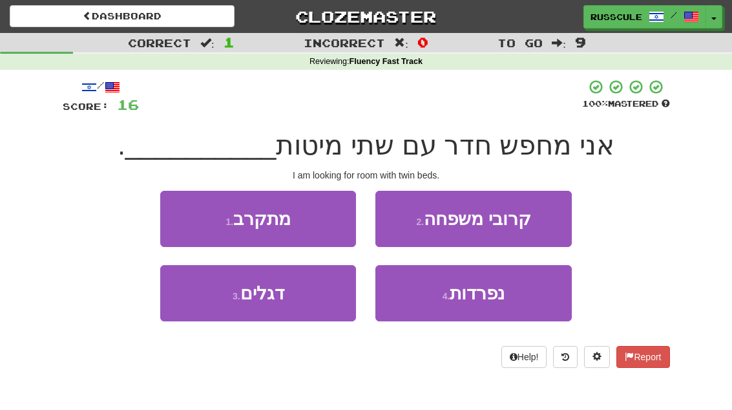
click at [499, 296] on span "נפרדות" at bounding box center [477, 293] width 55 height 20
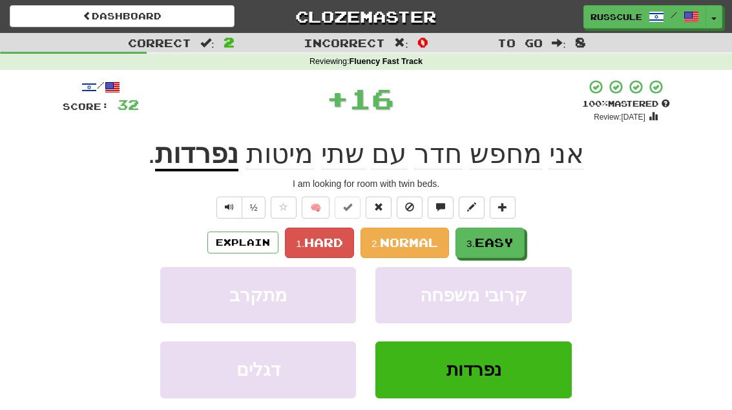
click at [519, 240] on button "3. Easy" at bounding box center [489, 242] width 69 height 30
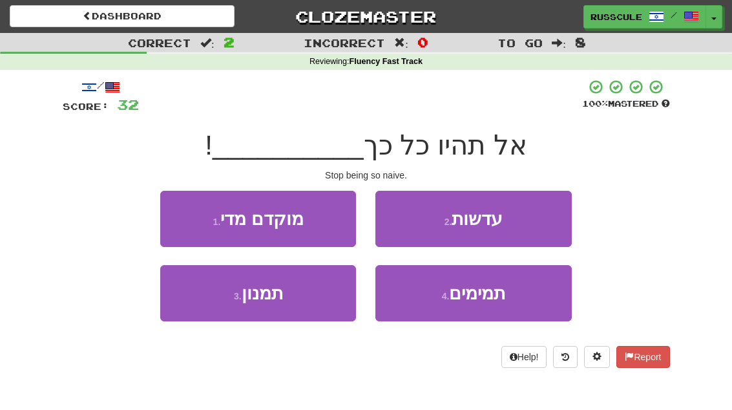
click at [212, 305] on button "3 . תמנון" at bounding box center [258, 293] width 196 height 56
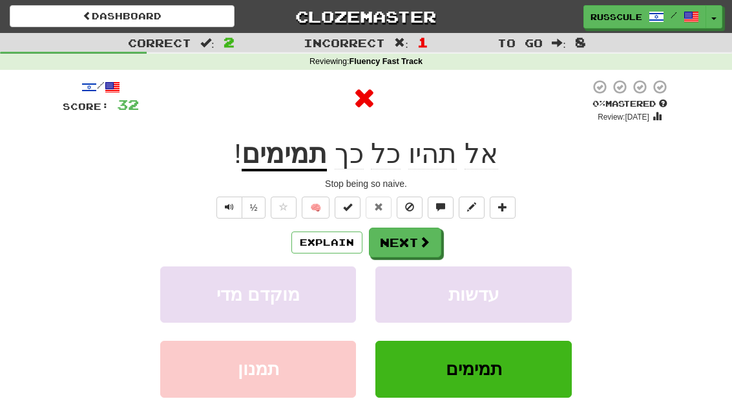
click at [426, 229] on button "Next" at bounding box center [405, 242] width 72 height 30
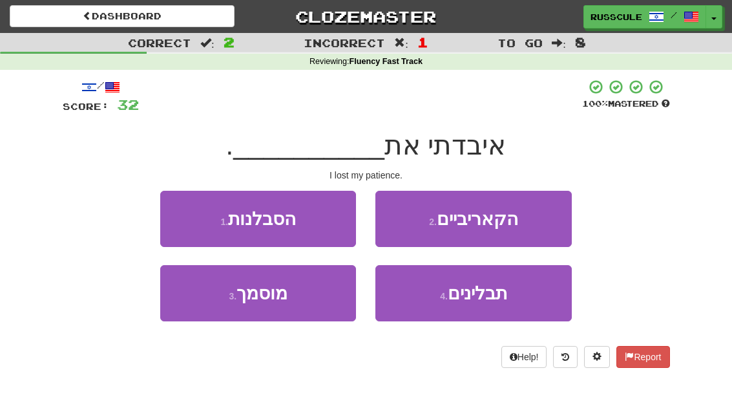
click at [187, 221] on button "1 . הסבלנות" at bounding box center [258, 219] width 196 height 56
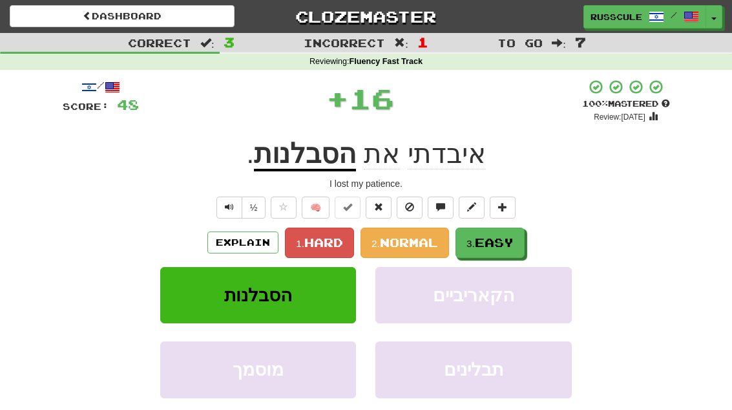
click at [508, 243] on span "Easy" at bounding box center [494, 242] width 39 height 14
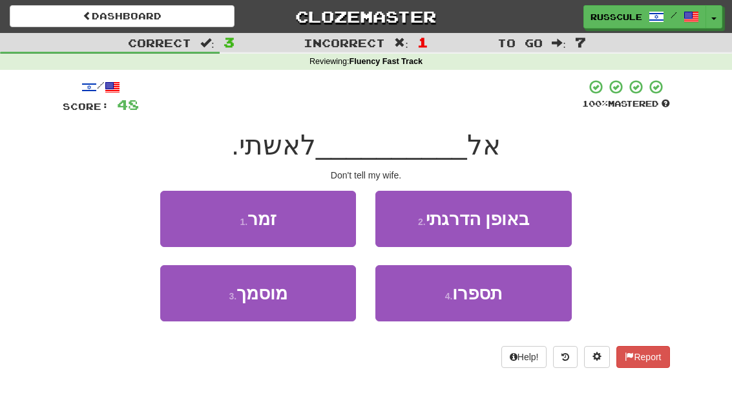
click at [518, 293] on button "4 . תספרו" at bounding box center [473, 293] width 196 height 56
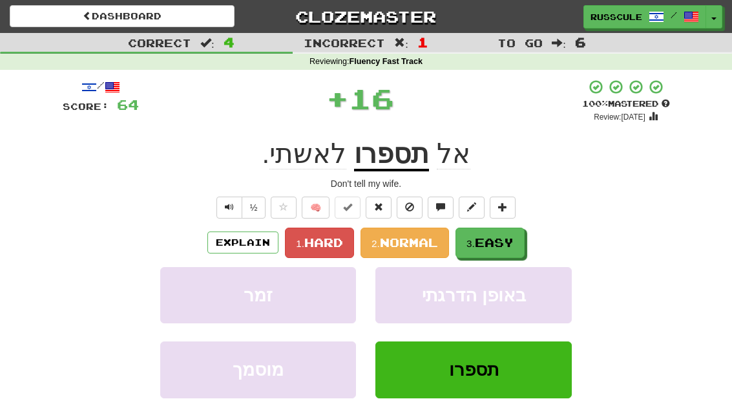
click at [523, 242] on button "3. Easy" at bounding box center [489, 242] width 69 height 30
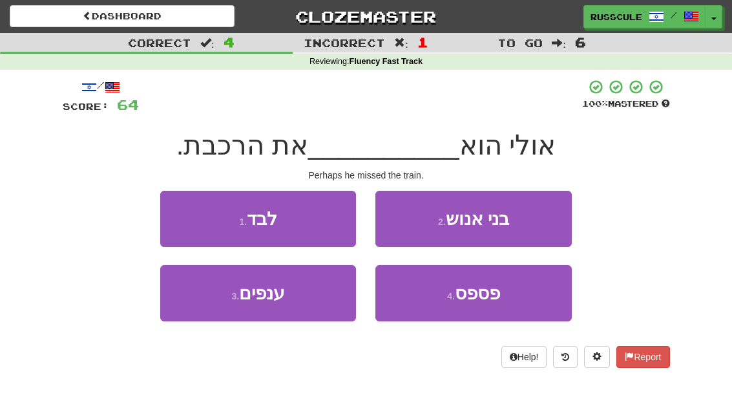
click at [508, 297] on button "4 . פספס" at bounding box center [473, 293] width 196 height 56
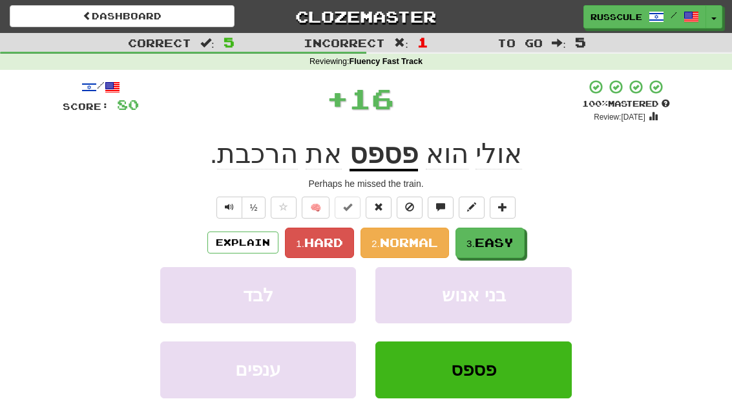
click at [521, 238] on button "3. Easy" at bounding box center [489, 242] width 69 height 30
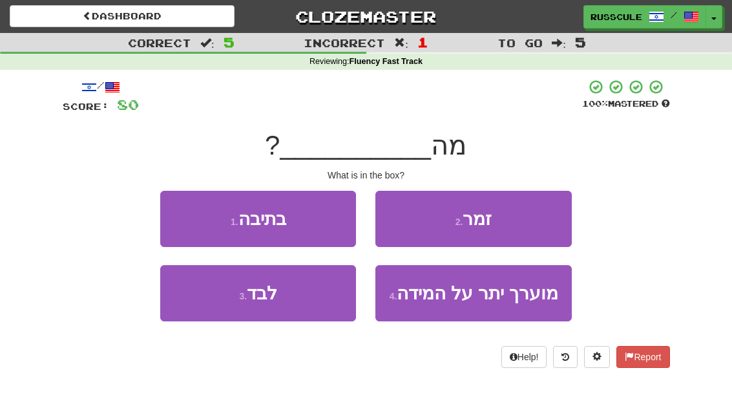
click at [178, 220] on button "1 . בתיבה" at bounding box center [258, 219] width 196 height 56
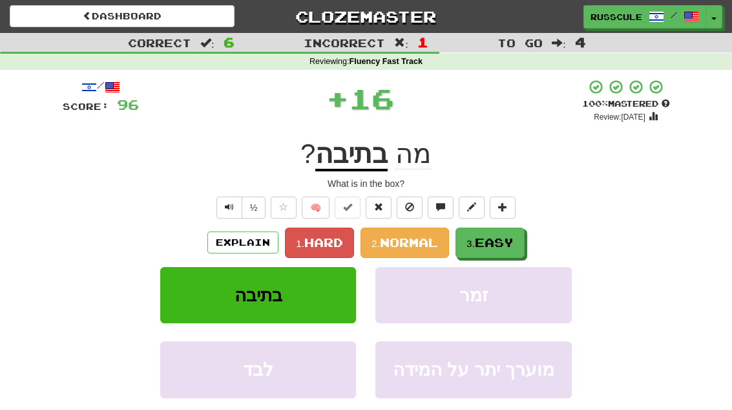
click at [514, 239] on span "Easy" at bounding box center [494, 242] width 39 height 14
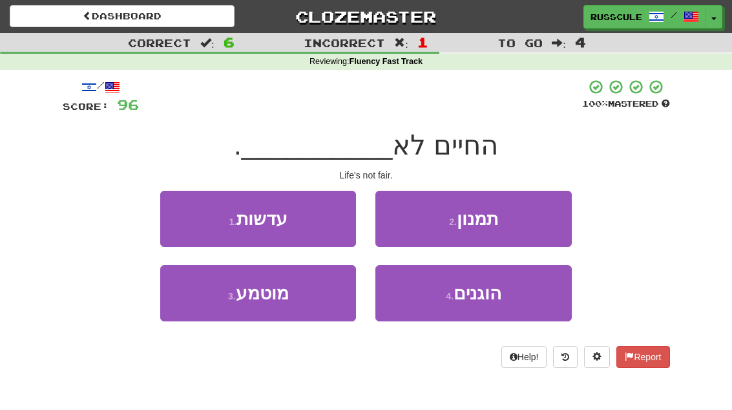
click at [534, 222] on button "2 . תמנון" at bounding box center [473, 219] width 196 height 56
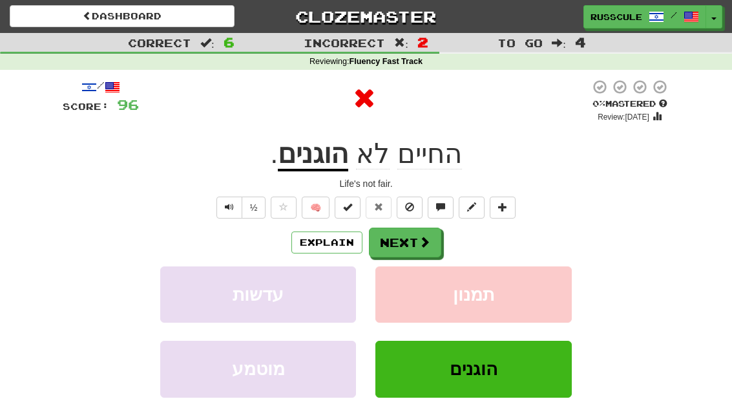
click at [424, 236] on span at bounding box center [425, 242] width 12 height 12
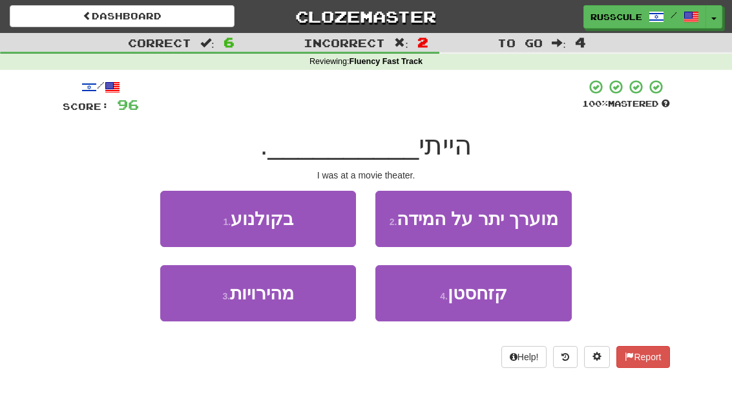
click at [180, 217] on button "1 . בקולנוע" at bounding box center [258, 219] width 196 height 56
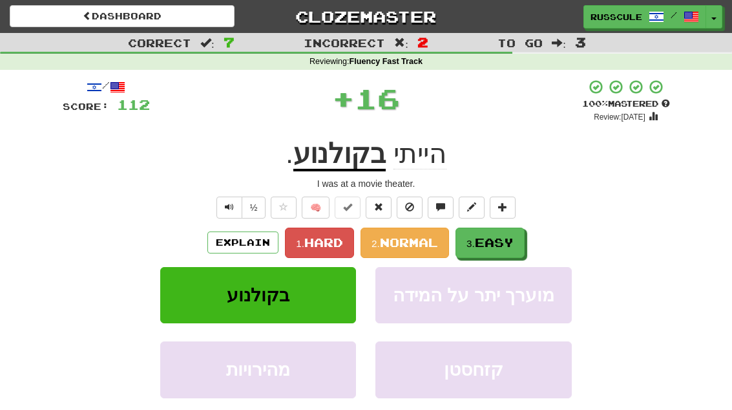
click at [501, 248] on button "3. Easy" at bounding box center [489, 242] width 69 height 30
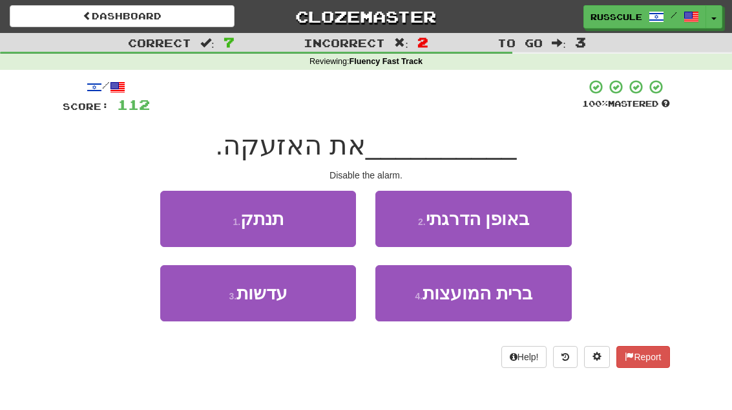
click at [182, 218] on button "1 . תנתק" at bounding box center [258, 219] width 196 height 56
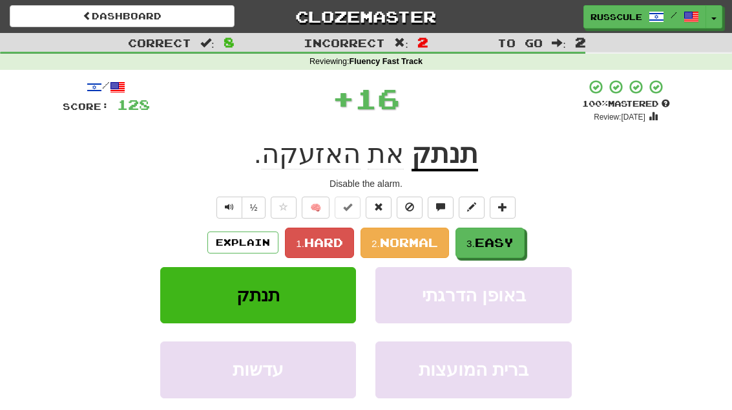
click at [510, 240] on span "Easy" at bounding box center [494, 242] width 39 height 14
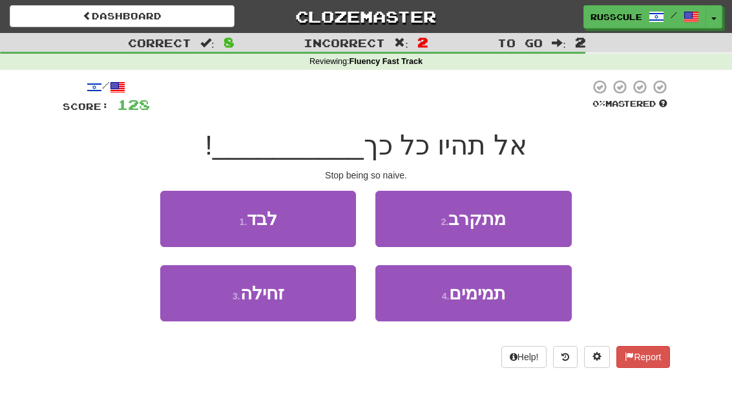
click at [512, 295] on button "4 . תמימים" at bounding box center [473, 293] width 196 height 56
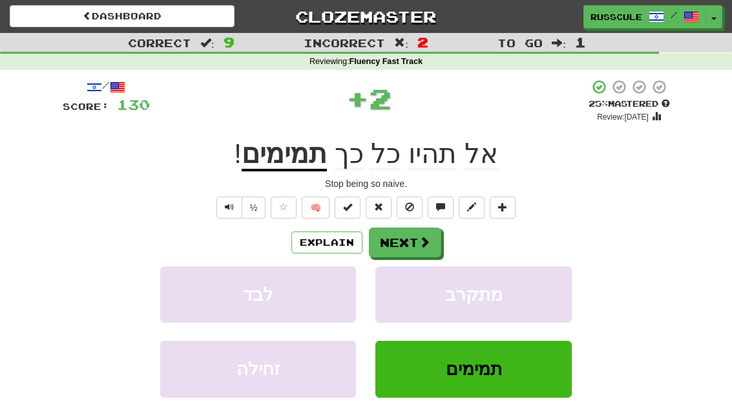
click at [420, 240] on span at bounding box center [425, 242] width 12 height 12
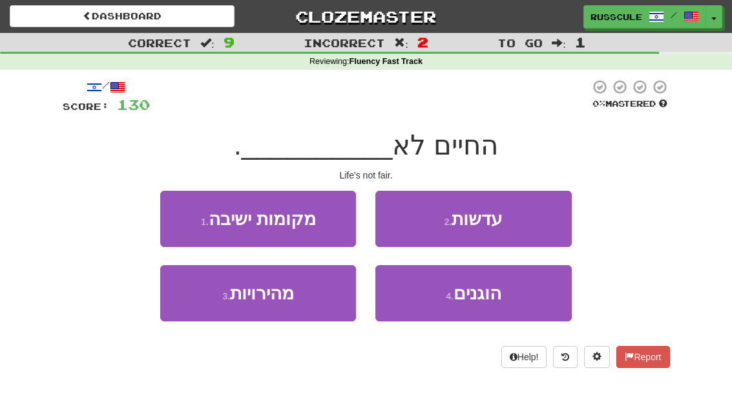
click at [498, 297] on span "הוגנים" at bounding box center [477, 293] width 48 height 20
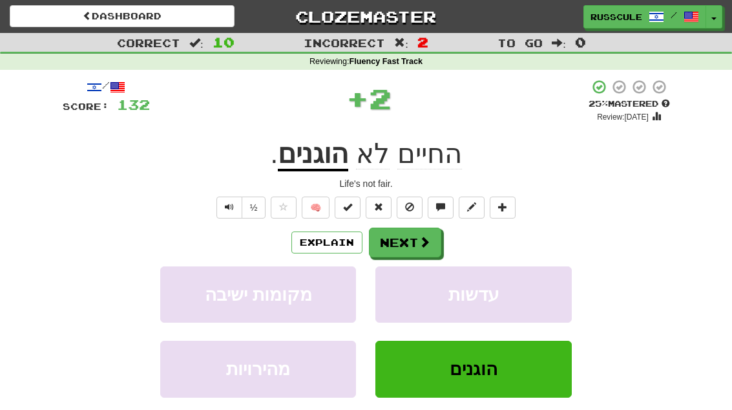
click at [420, 244] on span at bounding box center [425, 242] width 12 height 12
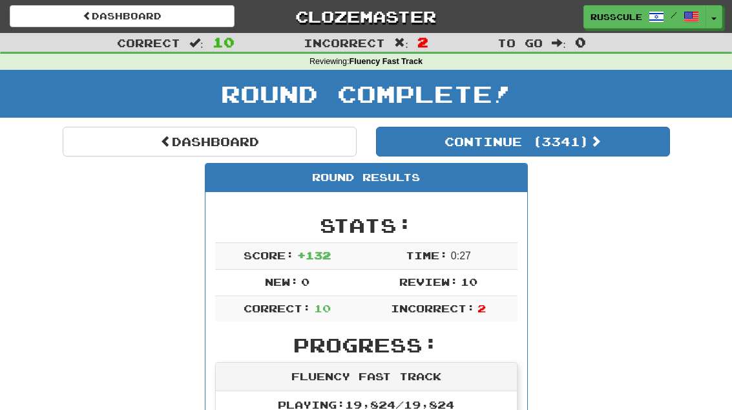
click at [123, 137] on link "Dashboard" at bounding box center [210, 142] width 294 height 30
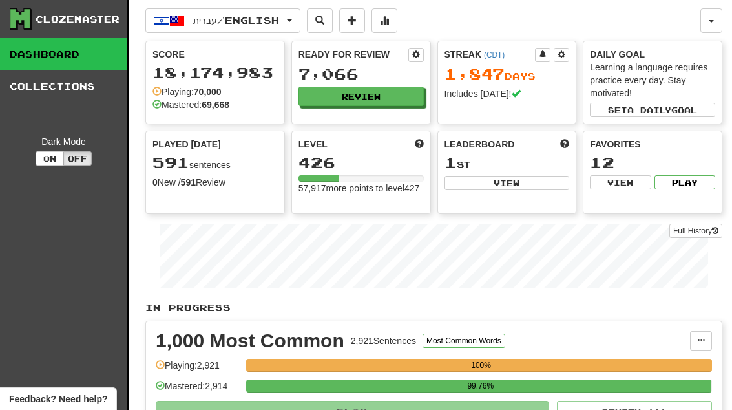
click at [511, 189] on button "View" at bounding box center [506, 183] width 125 height 14
select select "**********"
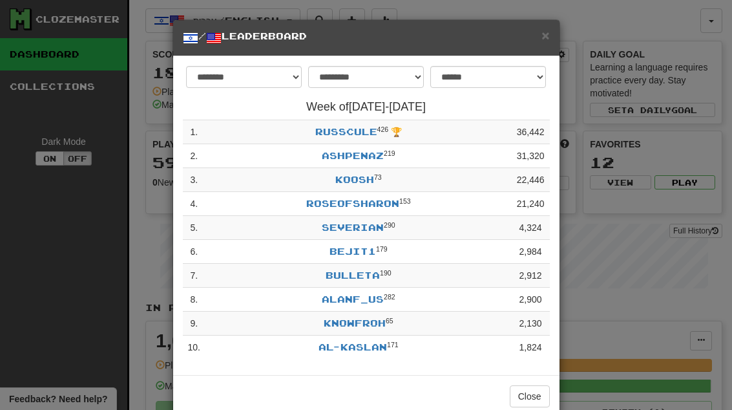
click at [547, 395] on button "Close" at bounding box center [530, 396] width 40 height 22
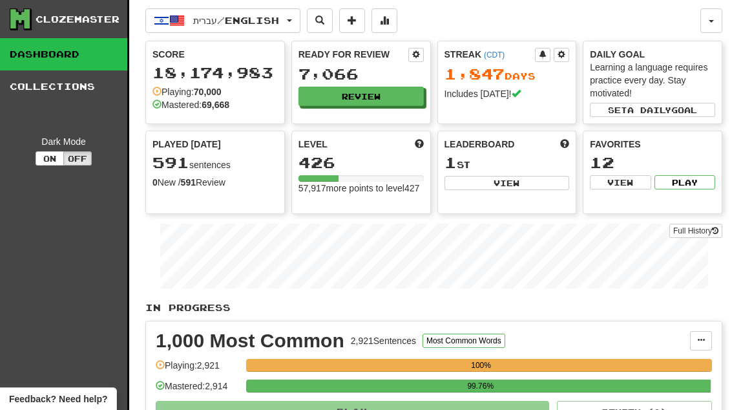
scroll to position [1, 0]
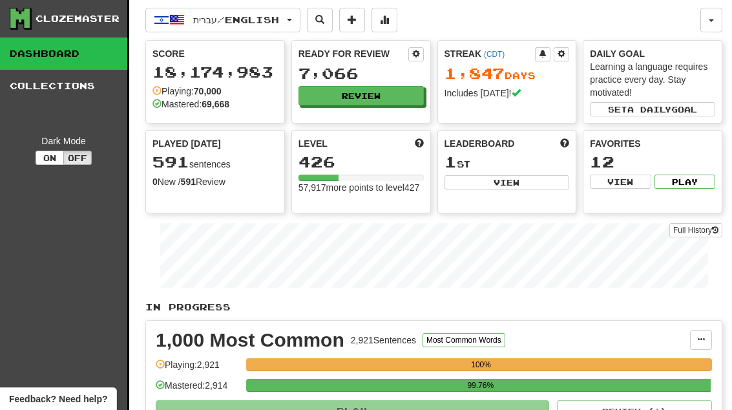
click at [410, 96] on button "Review" at bounding box center [360, 95] width 125 height 19
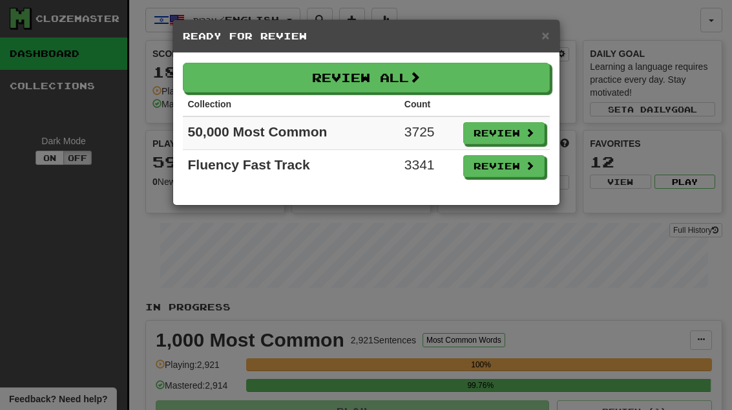
click at [532, 169] on span at bounding box center [529, 165] width 9 height 9
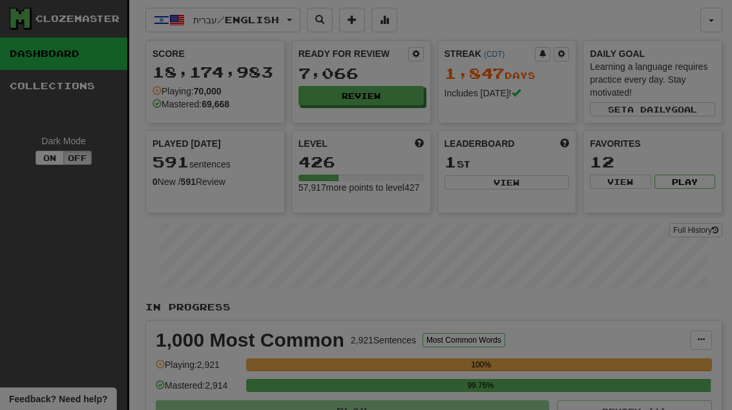
select select "**"
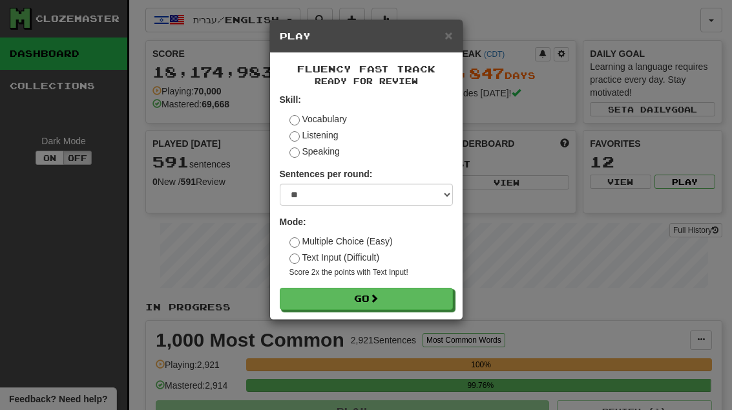
click at [445, 283] on form "Skill: Vocabulary Listening Speaking Sentences per round: * ** ** ** ** ** *** …" at bounding box center [366, 201] width 173 height 216
click at [446, 295] on button "Go" at bounding box center [366, 298] width 173 height 22
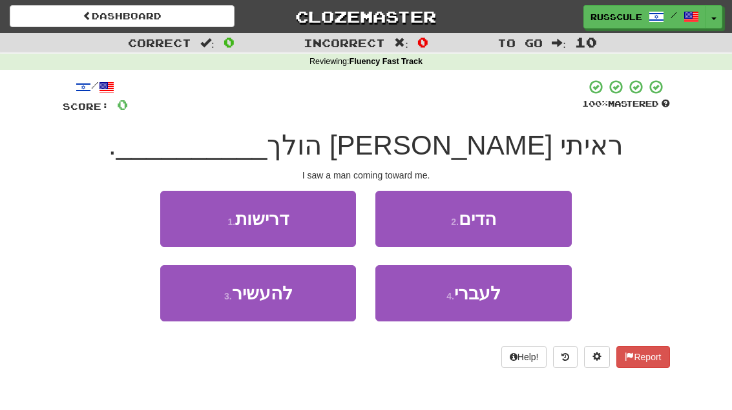
click at [503, 301] on button "4 . לעברי" at bounding box center [473, 293] width 196 height 56
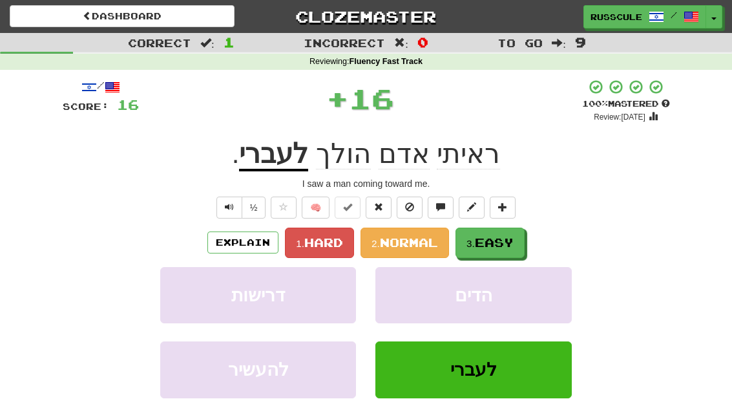
click at [504, 243] on span "Easy" at bounding box center [494, 242] width 39 height 14
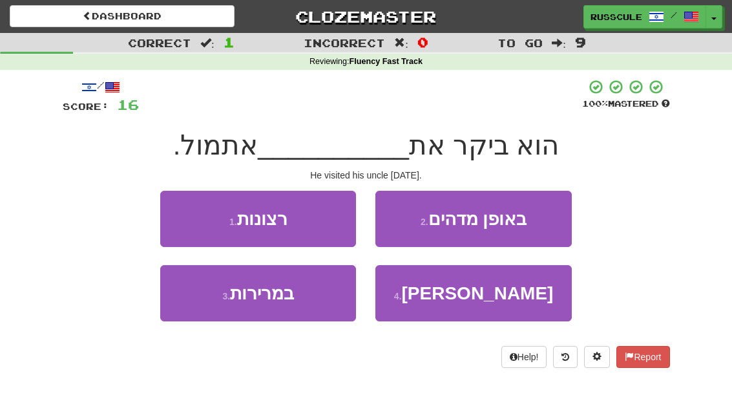
click at [507, 300] on button "4 . [PERSON_NAME]" at bounding box center [473, 293] width 196 height 56
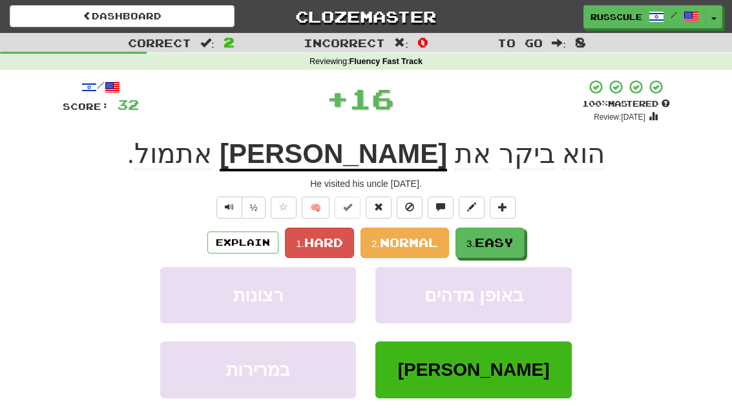
click at [519, 240] on button "3. Easy" at bounding box center [489, 242] width 69 height 30
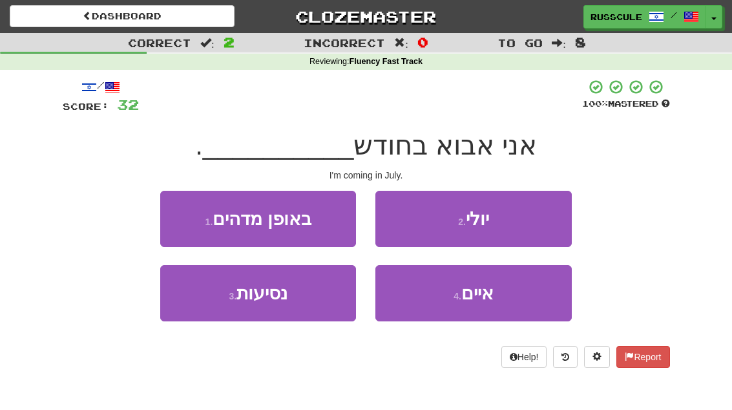
click at [545, 217] on button "2 . יולי" at bounding box center [473, 219] width 196 height 56
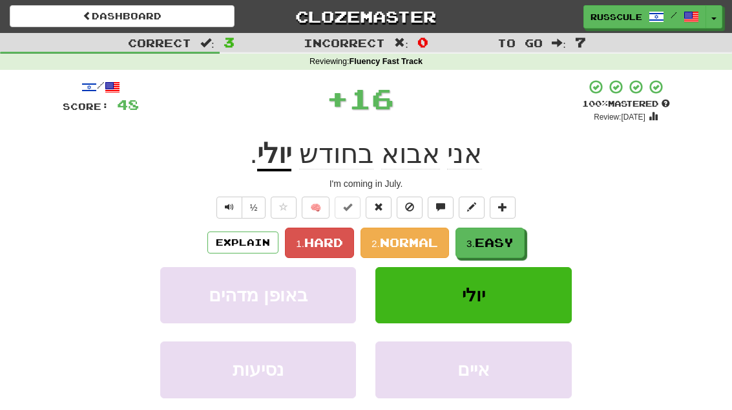
click at [503, 245] on span "Easy" at bounding box center [494, 242] width 39 height 14
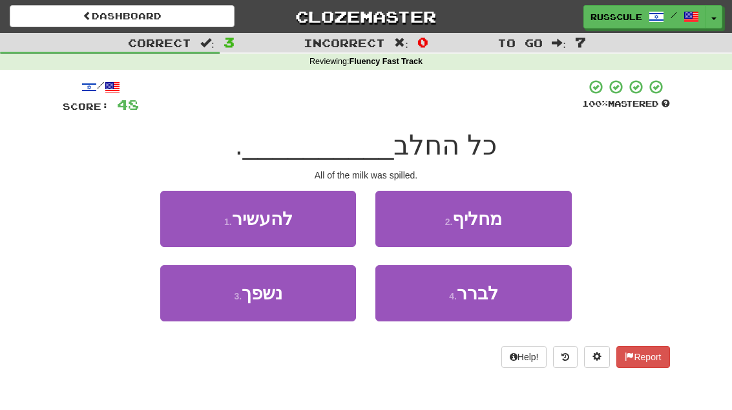
click at [215, 303] on button "3 . נשפך" at bounding box center [258, 293] width 196 height 56
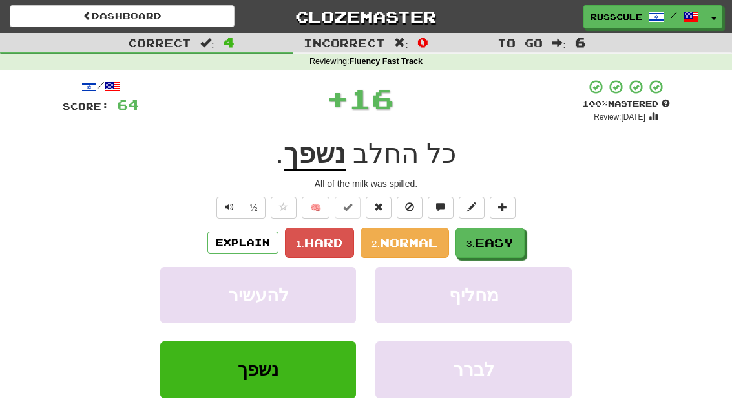
click at [508, 238] on span "Easy" at bounding box center [494, 242] width 39 height 14
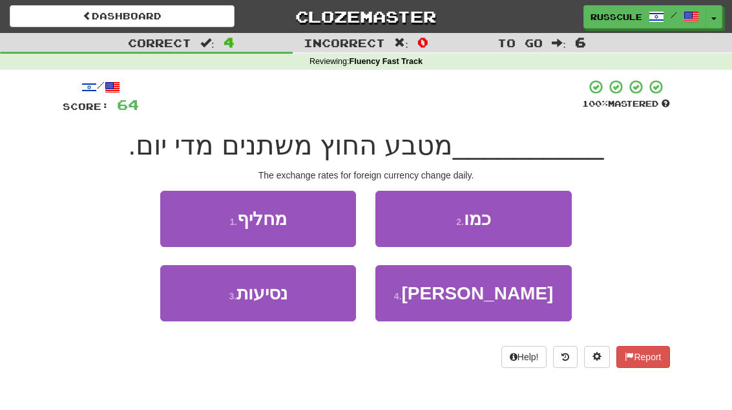
click at [183, 216] on button "1 . מחליף" at bounding box center [258, 219] width 196 height 56
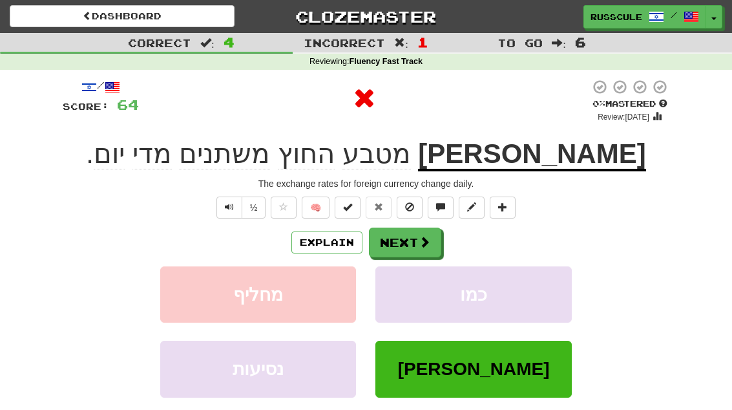
click at [426, 243] on span at bounding box center [425, 242] width 12 height 12
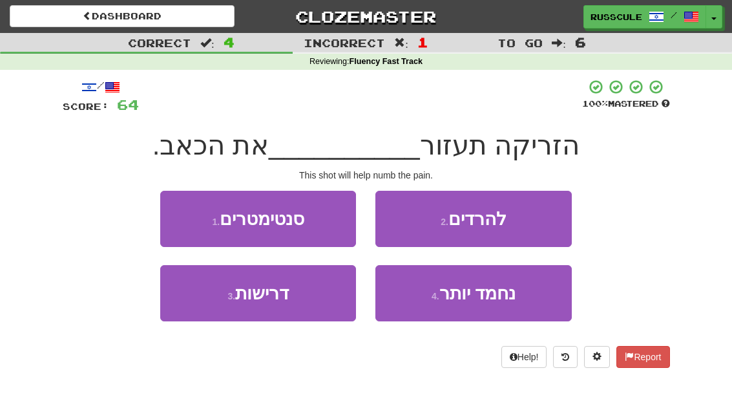
click at [546, 216] on button "2 . להרדים" at bounding box center [473, 219] width 196 height 56
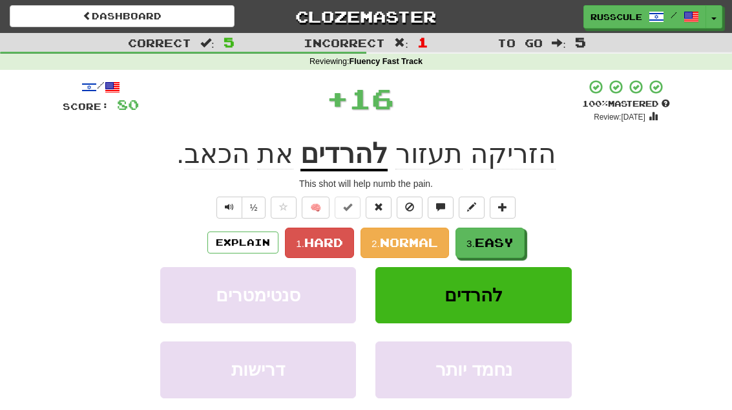
click at [503, 244] on span "Easy" at bounding box center [494, 242] width 39 height 14
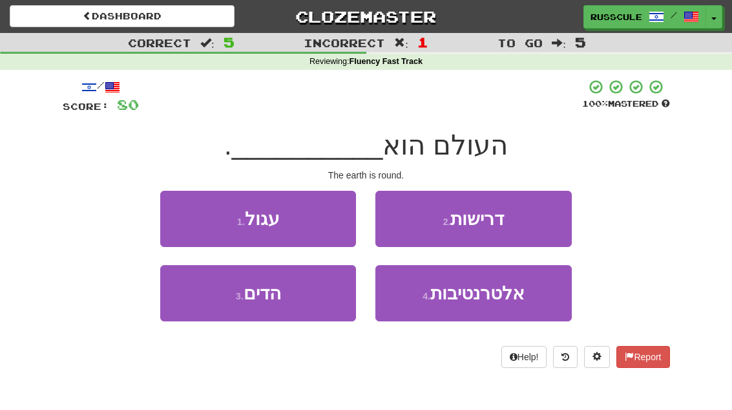
click at [182, 214] on button "1 . עגול" at bounding box center [258, 219] width 196 height 56
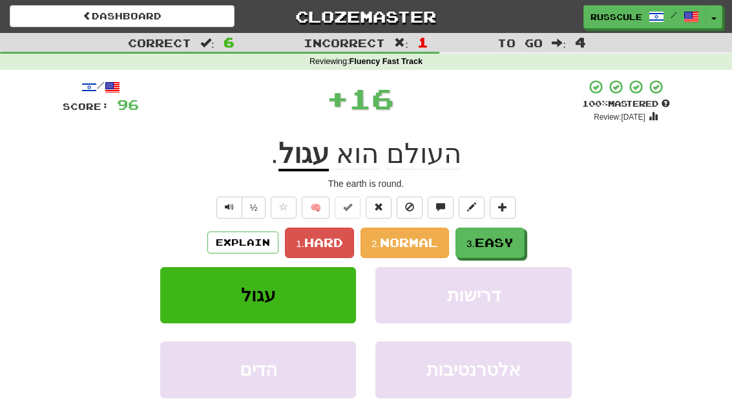
click at [502, 245] on span "Easy" at bounding box center [494, 242] width 39 height 14
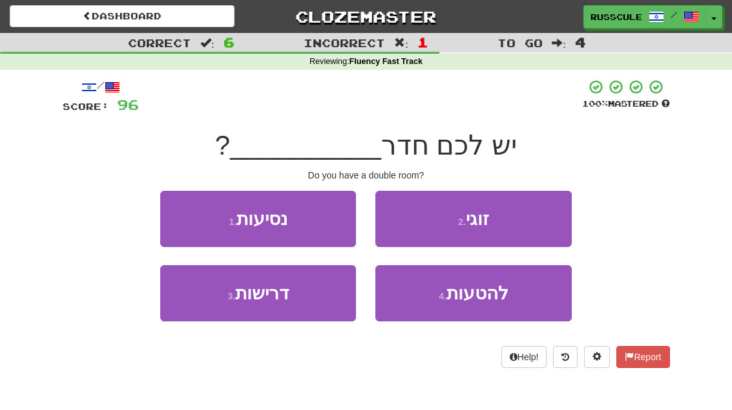
click at [526, 225] on button "2 . זוגי" at bounding box center [473, 219] width 196 height 56
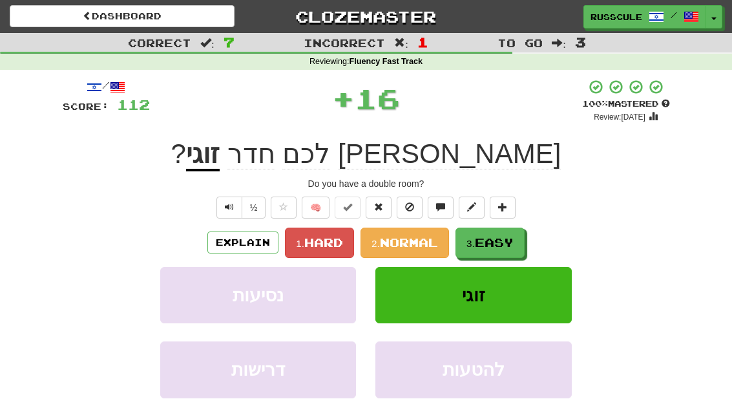
click at [493, 247] on span "Easy" at bounding box center [494, 242] width 39 height 14
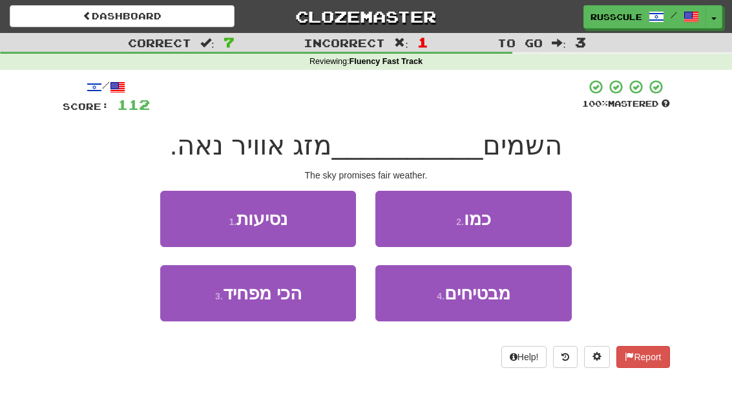
click at [181, 215] on button "1 . נסיעות" at bounding box center [258, 219] width 196 height 56
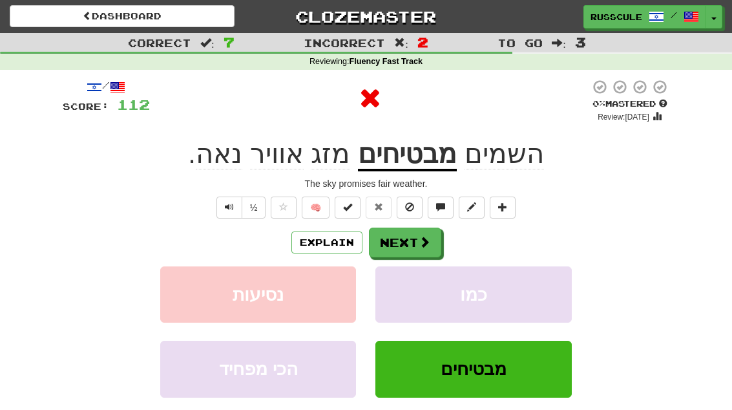
click at [423, 241] on span at bounding box center [425, 242] width 12 height 12
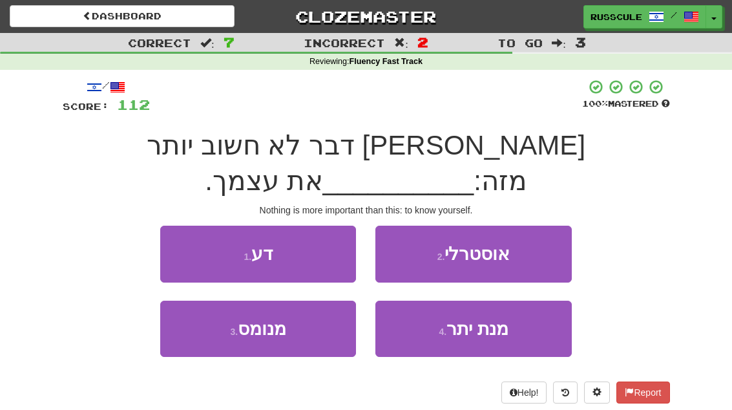
click at [184, 225] on button "1 . דע" at bounding box center [258, 253] width 196 height 56
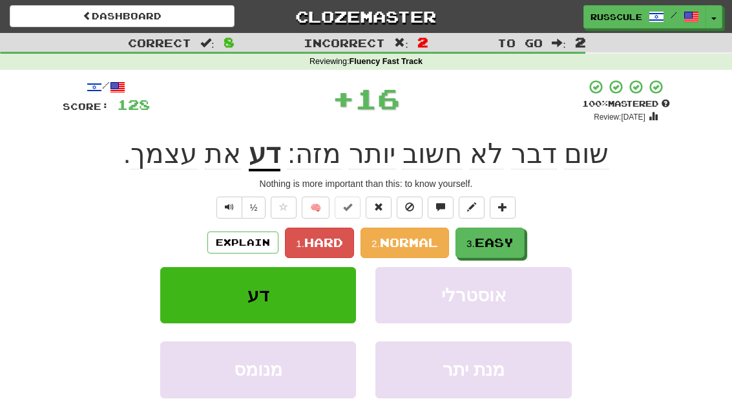
click at [501, 240] on span "Easy" at bounding box center [494, 242] width 39 height 14
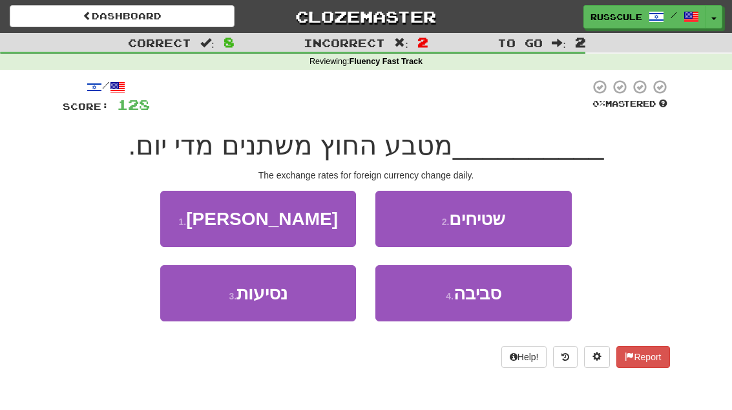
click at [184, 214] on button "1 . שערי" at bounding box center [258, 219] width 196 height 56
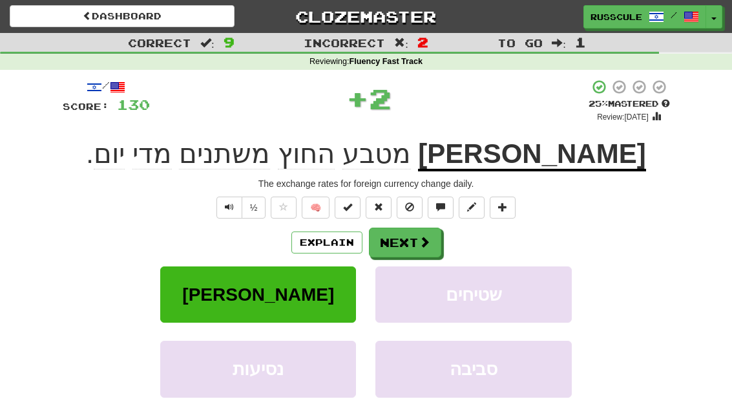
click at [425, 236] on span at bounding box center [425, 242] width 12 height 12
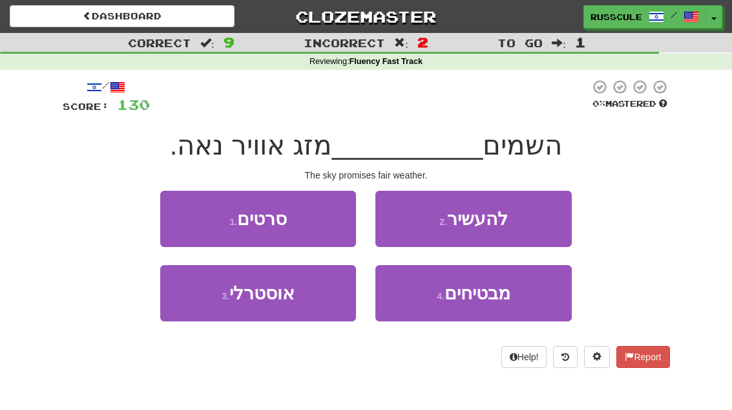
click at [497, 296] on span "מבטיחים" at bounding box center [477, 293] width 66 height 20
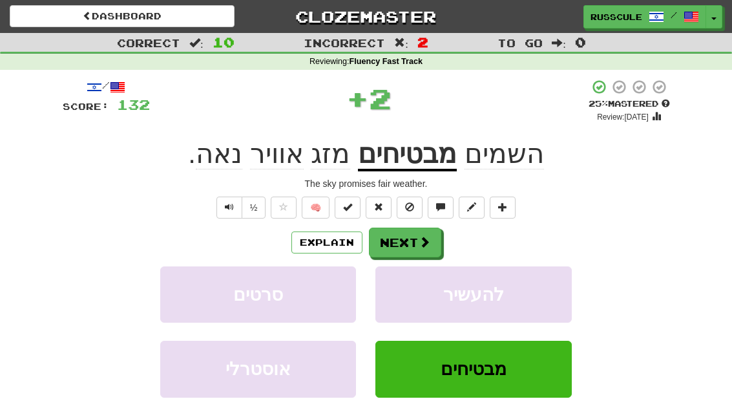
click at [422, 241] on span at bounding box center [425, 242] width 12 height 12
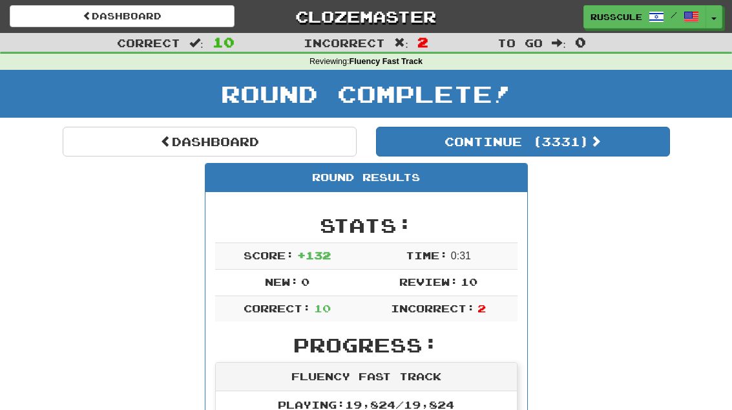
click at [127, 141] on link "Dashboard" at bounding box center [210, 142] width 294 height 30
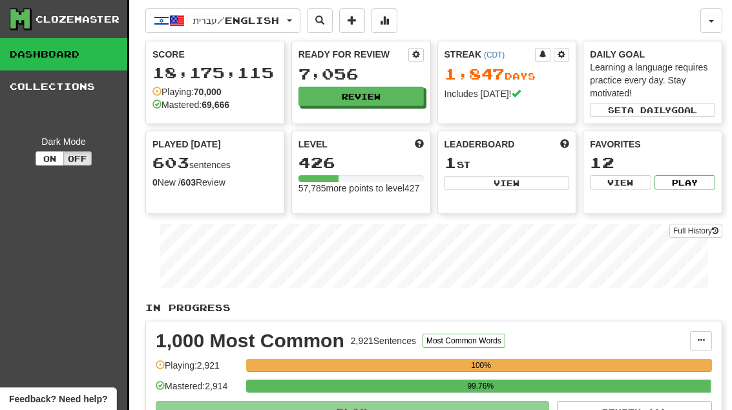
click at [528, 187] on button "View" at bounding box center [506, 183] width 125 height 14
select select "**********"
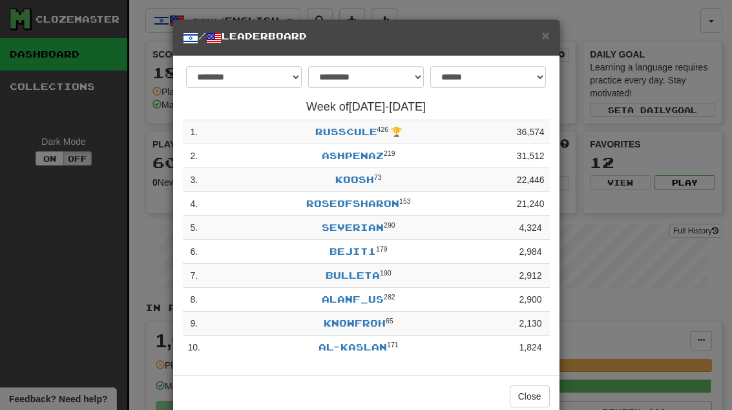
click at [533, 393] on button "Close" at bounding box center [530, 396] width 40 height 22
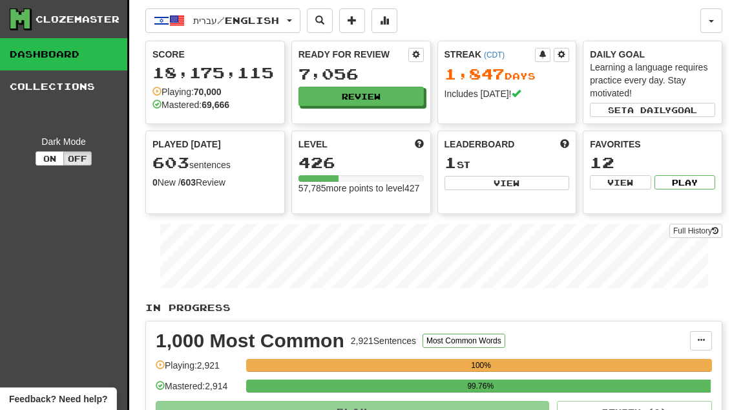
click at [398, 100] on button "Review" at bounding box center [360, 96] width 125 height 19
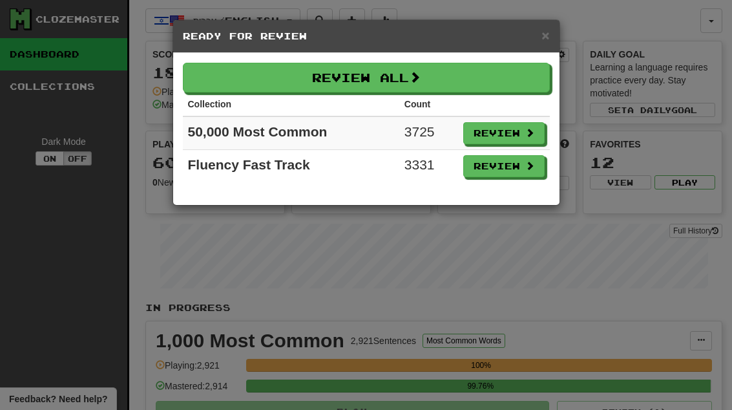
click at [514, 167] on button "Review" at bounding box center [503, 166] width 81 height 22
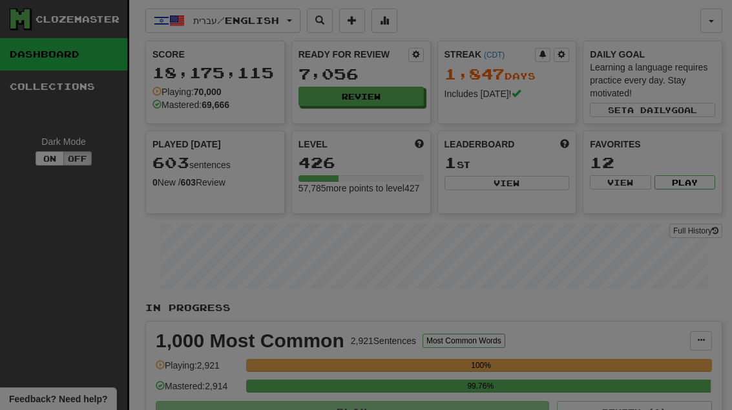
select select "**"
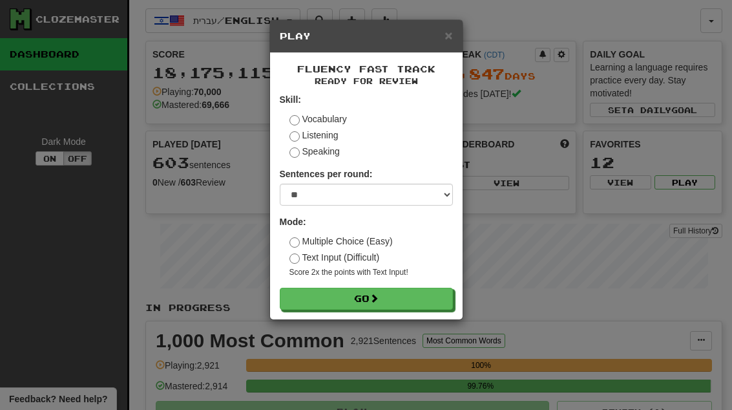
click at [446, 294] on button "Go" at bounding box center [366, 298] width 173 height 22
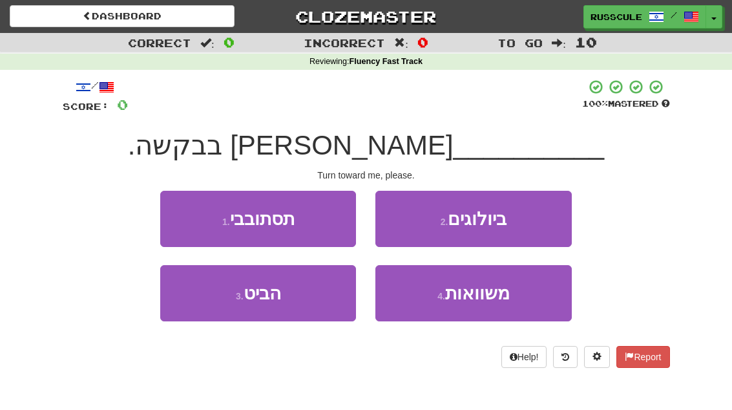
click at [189, 211] on button "1 . תסתובבי" at bounding box center [258, 219] width 196 height 56
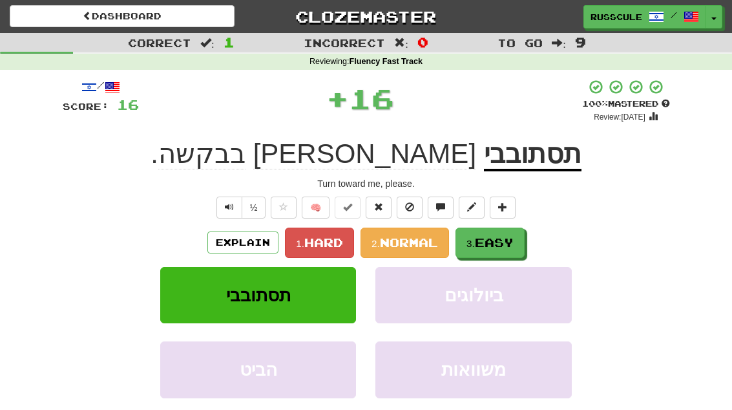
click at [506, 244] on span "Easy" at bounding box center [494, 242] width 39 height 14
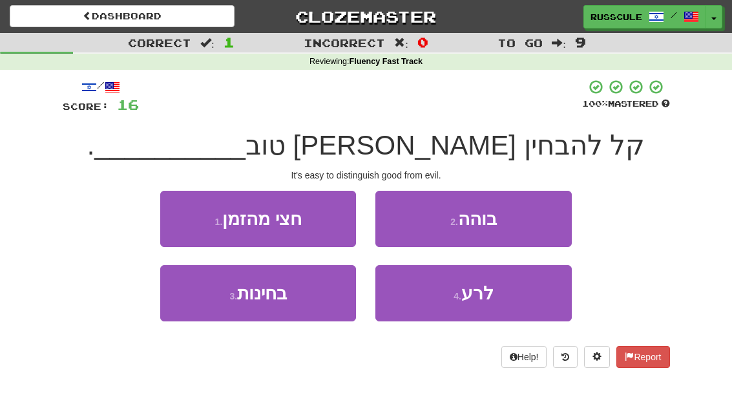
click at [480, 300] on span "לרע" at bounding box center [477, 293] width 32 height 20
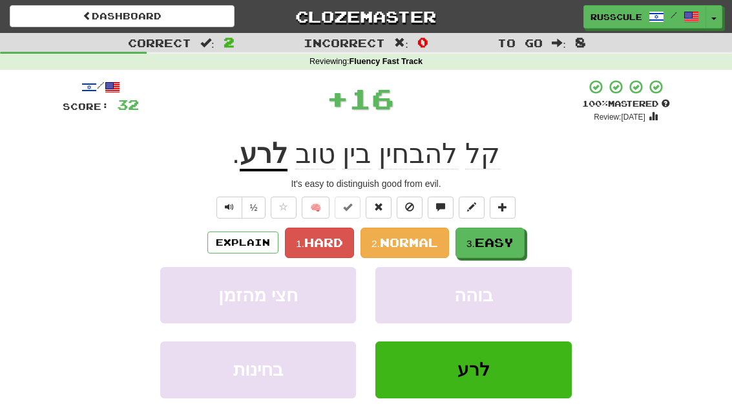
click at [511, 236] on span "Easy" at bounding box center [494, 242] width 39 height 14
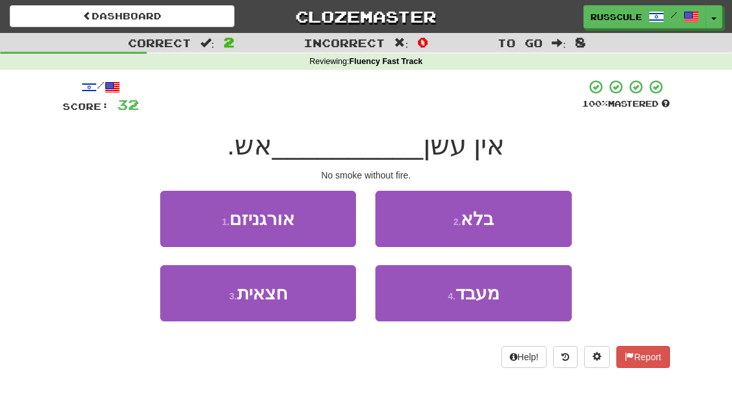
click at [535, 221] on button "2 . בלא" at bounding box center [473, 219] width 196 height 56
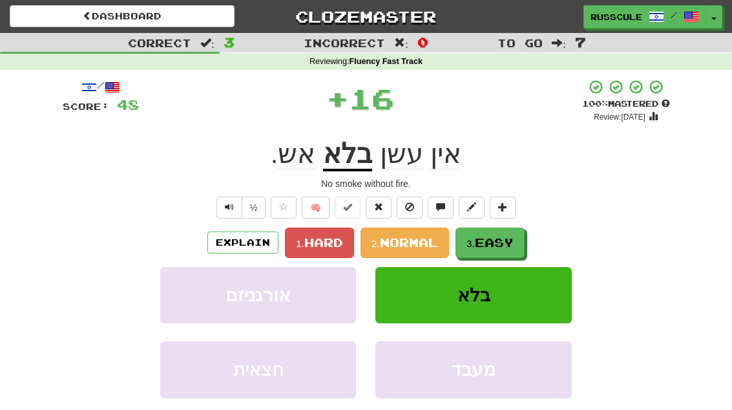
click at [495, 244] on span "Easy" at bounding box center [494, 242] width 39 height 14
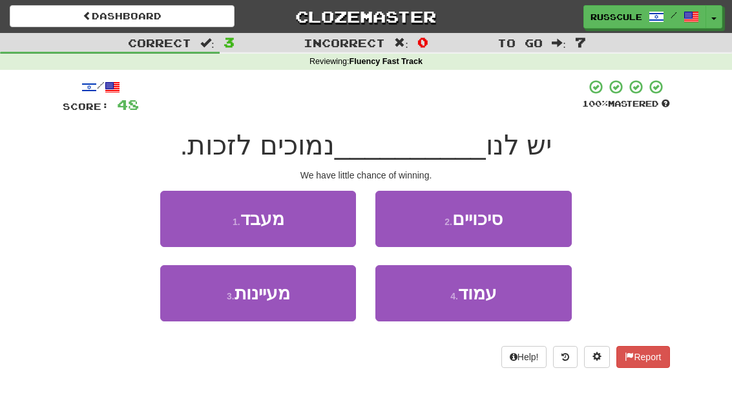
click at [529, 215] on button "2 . סיכויים" at bounding box center [473, 219] width 196 height 56
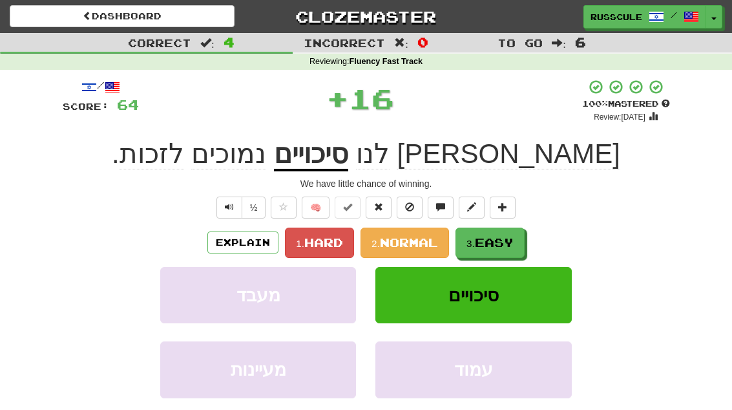
click at [494, 242] on span "Easy" at bounding box center [494, 242] width 39 height 14
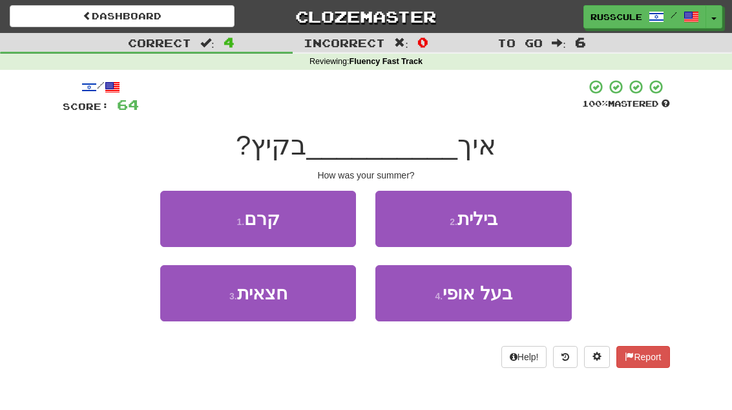
click at [525, 222] on button "2 . בילית" at bounding box center [473, 219] width 196 height 56
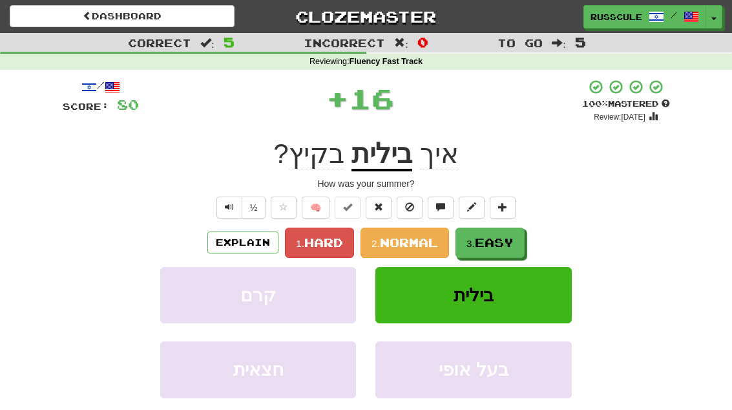
click at [498, 243] on span "Easy" at bounding box center [494, 242] width 39 height 14
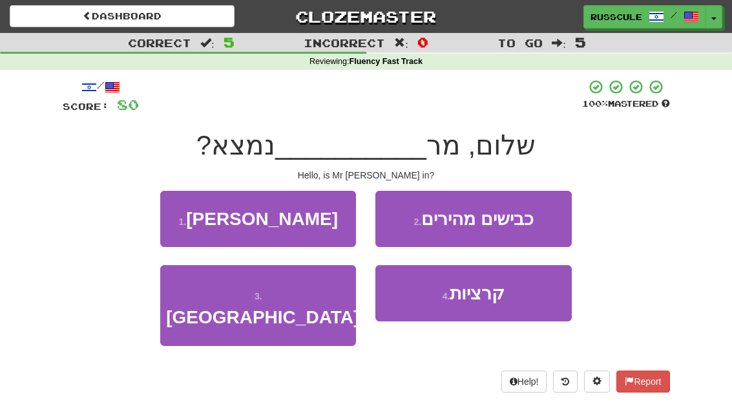
click at [195, 223] on button "1 . פרימן" at bounding box center [258, 219] width 196 height 56
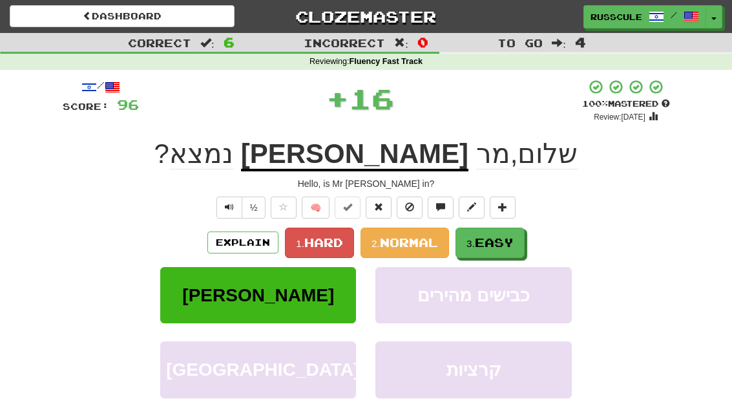
click at [502, 245] on span "Easy" at bounding box center [494, 242] width 39 height 14
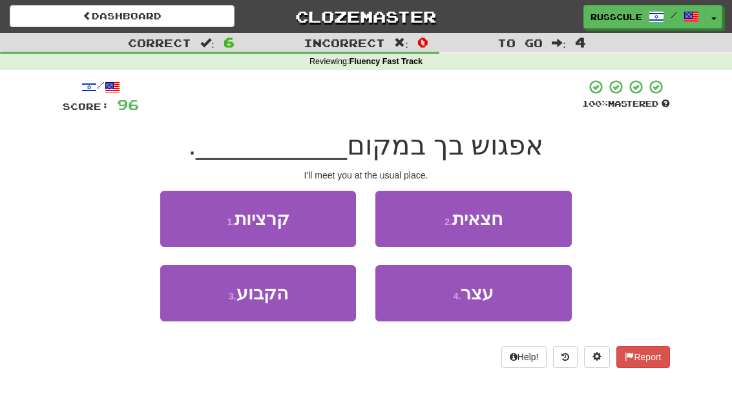
click at [220, 305] on button "3 . הקבוע" at bounding box center [258, 293] width 196 height 56
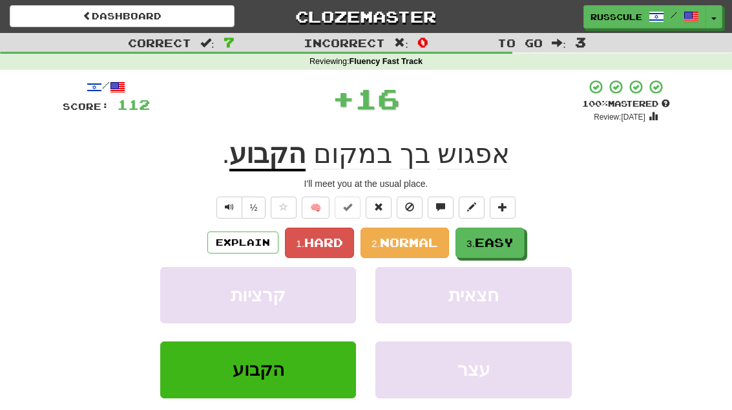
click at [506, 242] on span "Easy" at bounding box center [494, 242] width 39 height 14
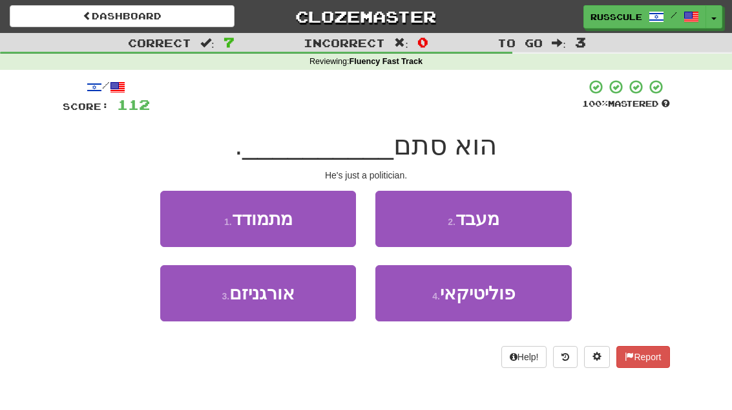
click at [495, 298] on span "פוליטיקאי" at bounding box center [477, 293] width 75 height 20
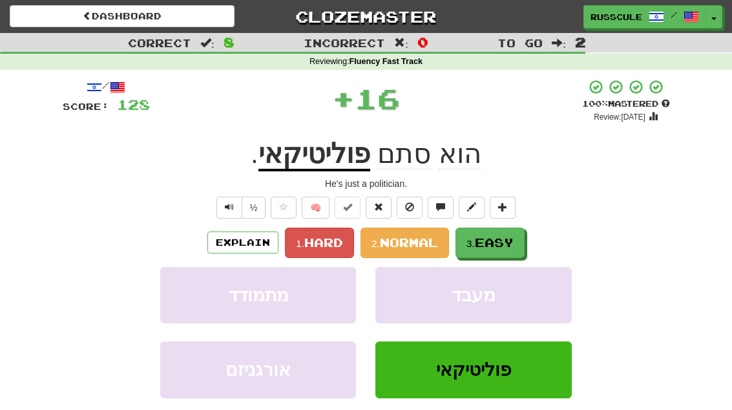
click at [517, 240] on button "3. Easy" at bounding box center [489, 242] width 69 height 30
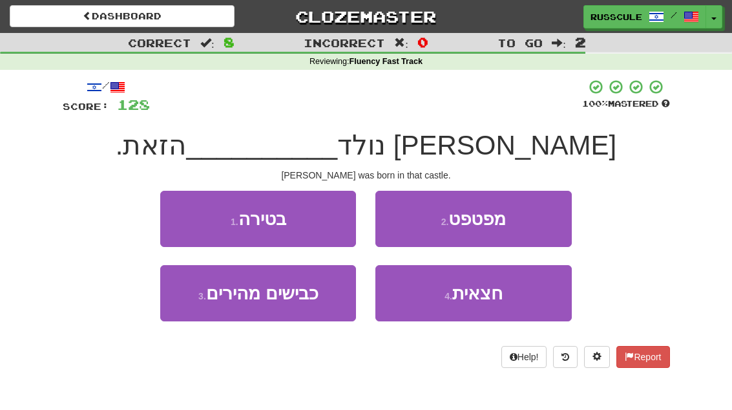
click at [187, 217] on button "1 . בטירה" at bounding box center [258, 219] width 196 height 56
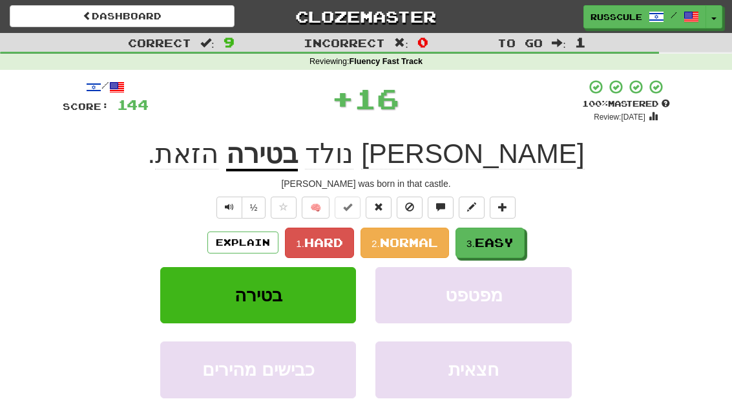
click at [514, 242] on span "Easy" at bounding box center [494, 242] width 39 height 14
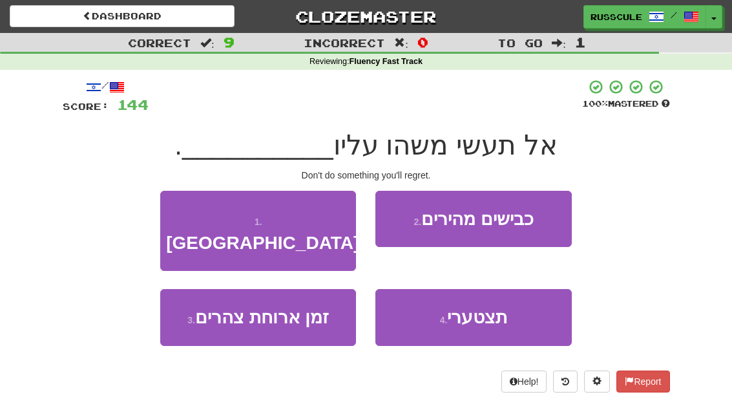
click at [498, 307] on span "תצטערי" at bounding box center [477, 317] width 60 height 20
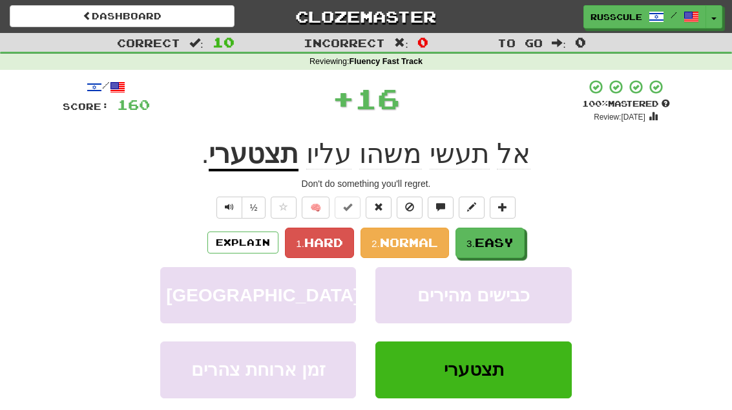
click at [514, 238] on span "Easy" at bounding box center [494, 242] width 39 height 14
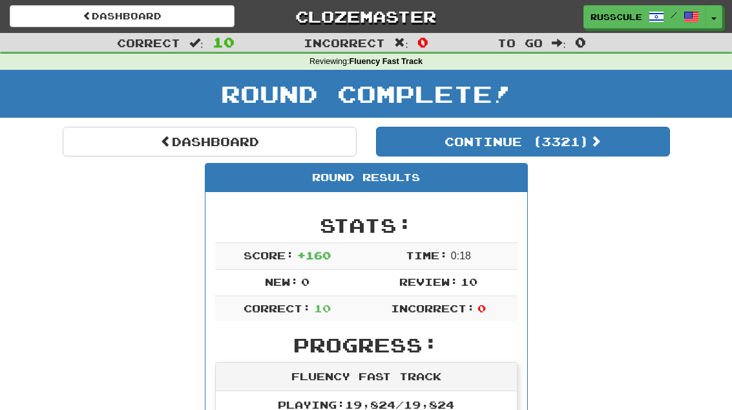
click at [118, 150] on link "Dashboard" at bounding box center [210, 142] width 294 height 30
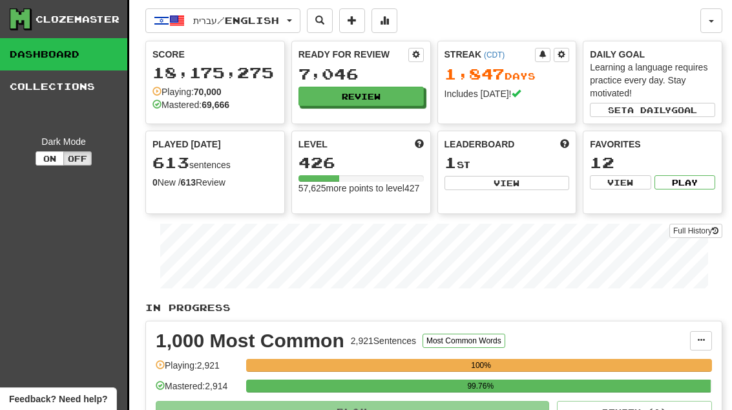
click at [526, 187] on button "View" at bounding box center [506, 183] width 125 height 14
select select "**********"
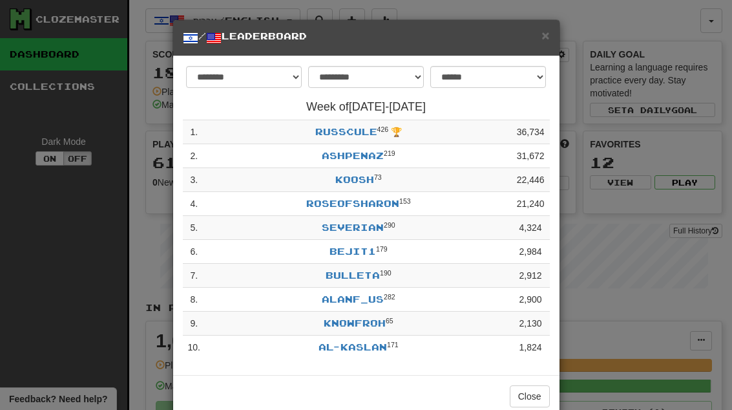
click at [534, 387] on button "Close" at bounding box center [530, 396] width 40 height 22
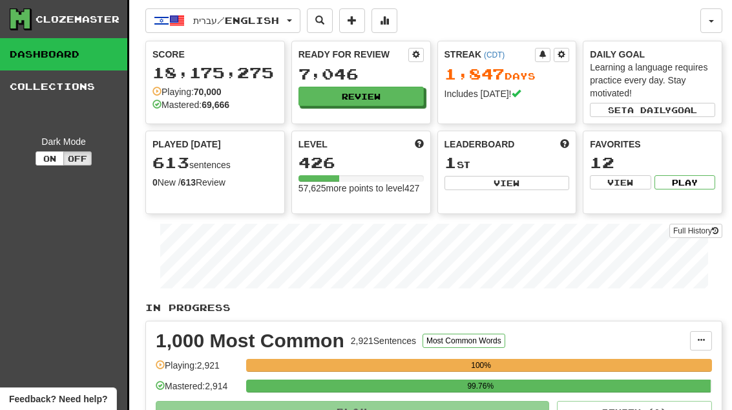
click at [397, 93] on button "Review" at bounding box center [360, 96] width 125 height 19
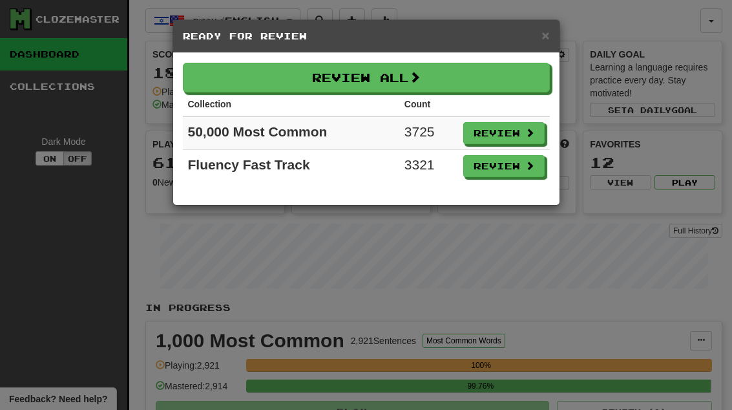
click at [519, 169] on button "Review" at bounding box center [503, 166] width 81 height 22
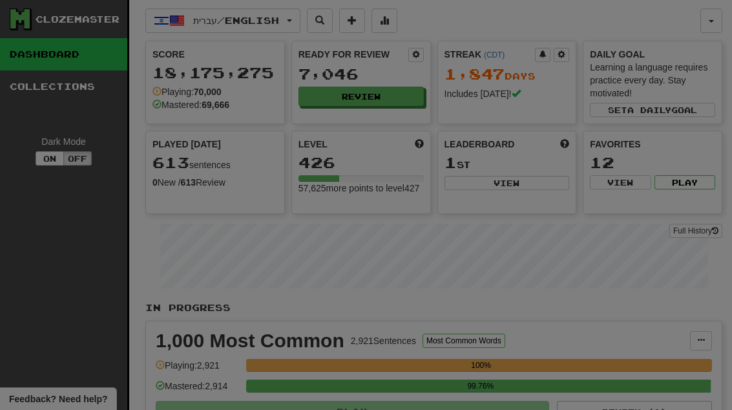
select select "**"
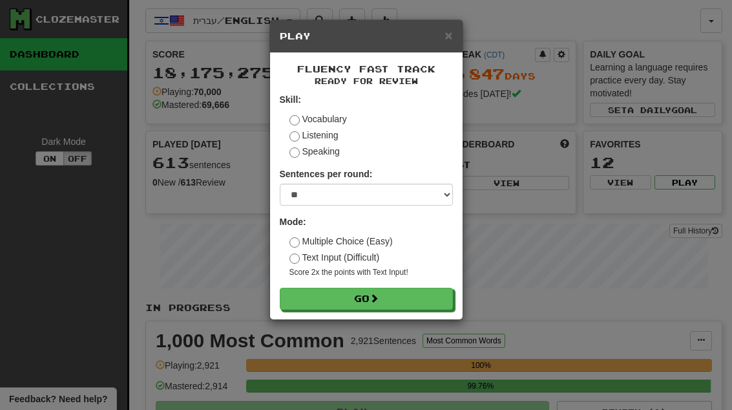
click at [443, 295] on button "Go" at bounding box center [366, 298] width 173 height 22
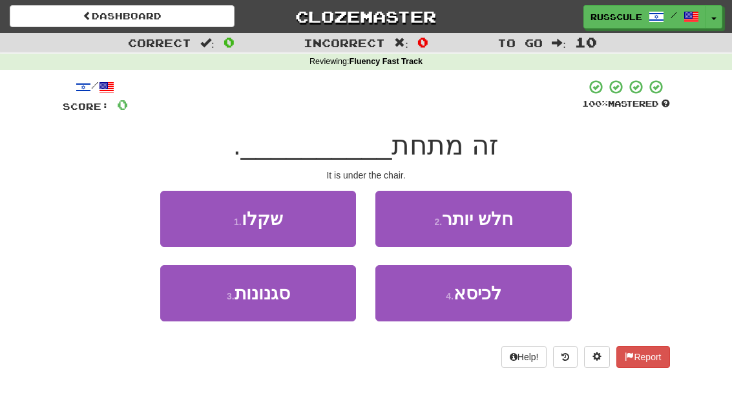
click at [500, 298] on span "לכיסא" at bounding box center [477, 293] width 48 height 20
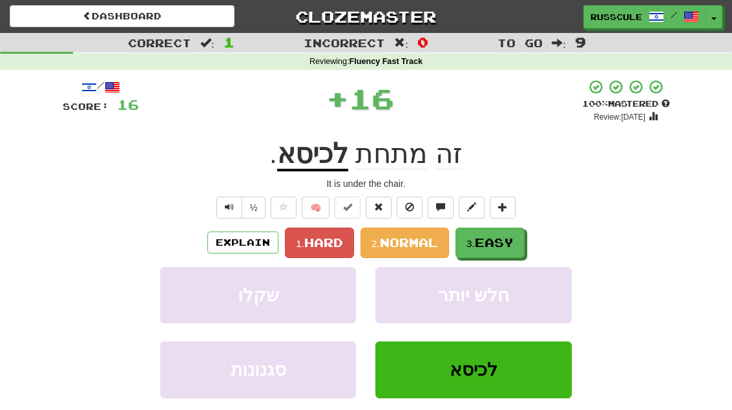
click at [506, 243] on span "Easy" at bounding box center [494, 242] width 39 height 14
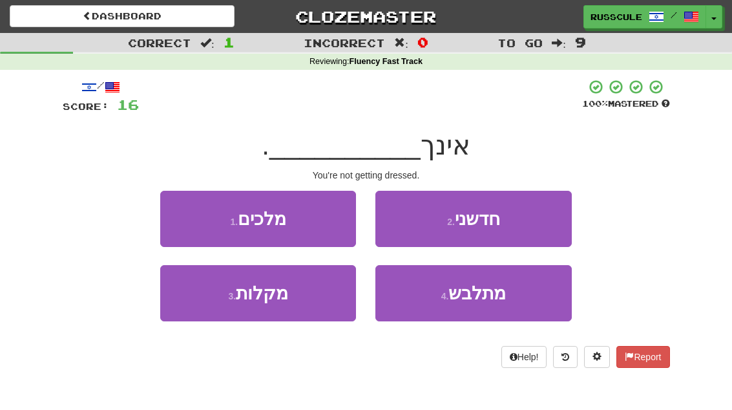
click at [495, 296] on span "מתלבש" at bounding box center [476, 293] width 57 height 20
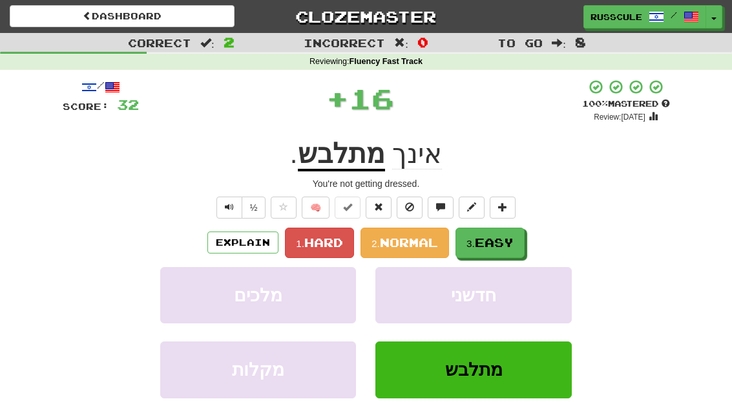
click at [514, 236] on span "Easy" at bounding box center [494, 242] width 39 height 14
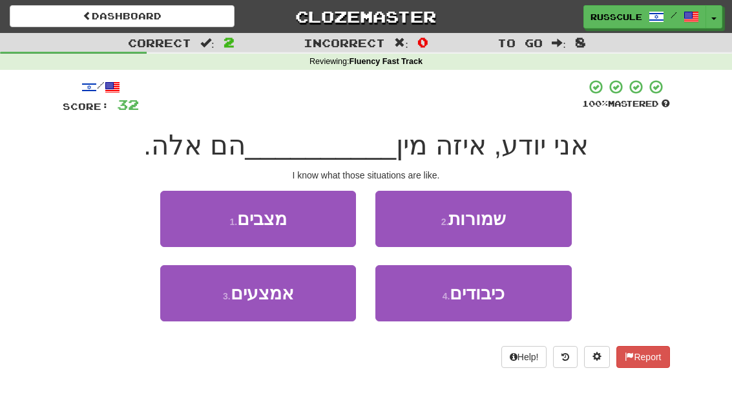
click at [180, 213] on button "1 . מצבים" at bounding box center [258, 219] width 196 height 56
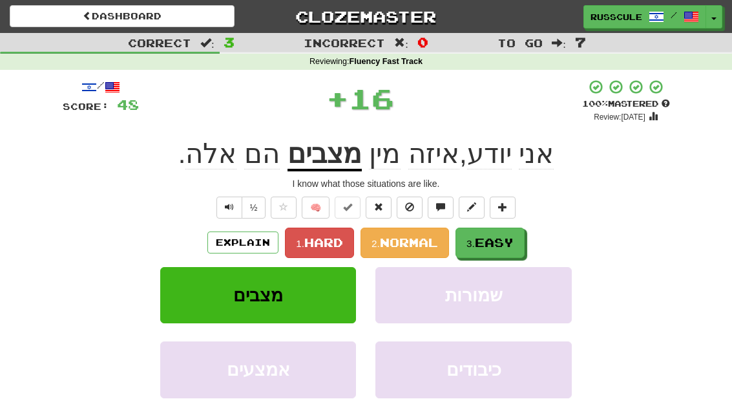
click at [512, 240] on span "Easy" at bounding box center [494, 242] width 39 height 14
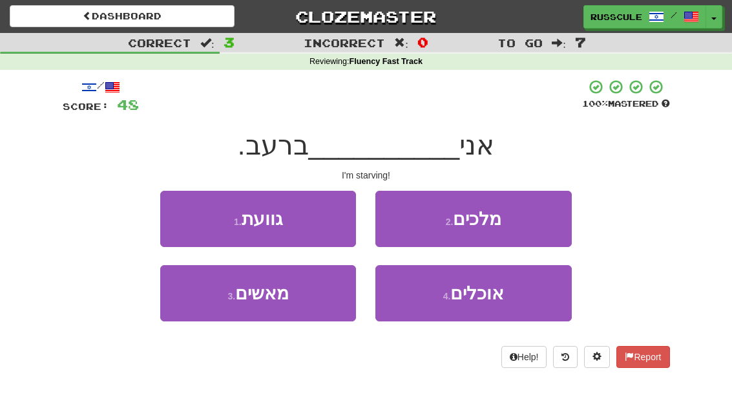
click at [177, 213] on button "1 . גוועת" at bounding box center [258, 219] width 196 height 56
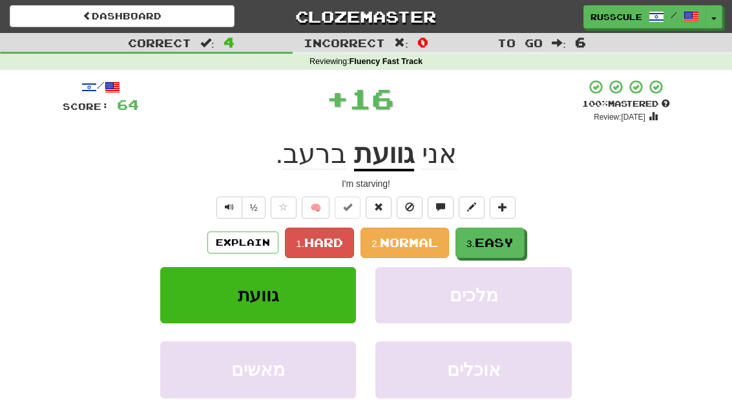
click at [510, 238] on span "Easy" at bounding box center [494, 242] width 39 height 14
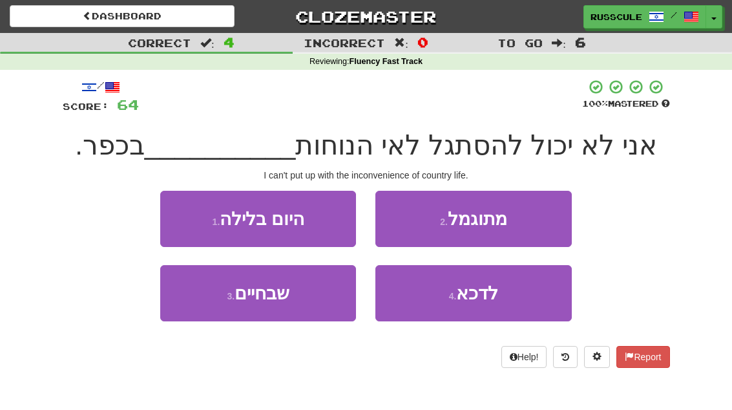
click at [216, 300] on button "3 . שבחיים" at bounding box center [258, 293] width 196 height 56
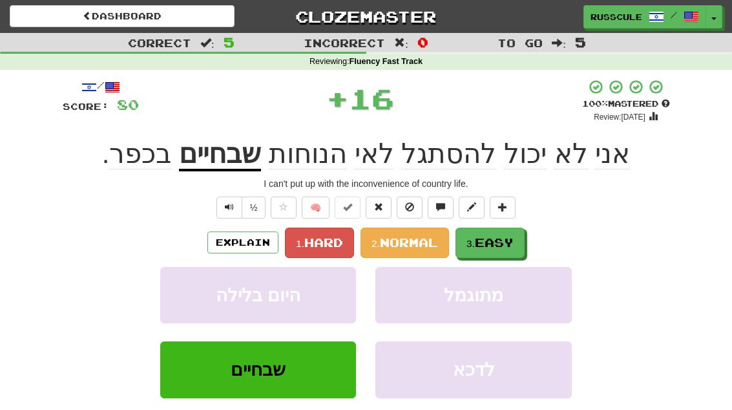
click at [517, 237] on button "3. Easy" at bounding box center [489, 242] width 69 height 30
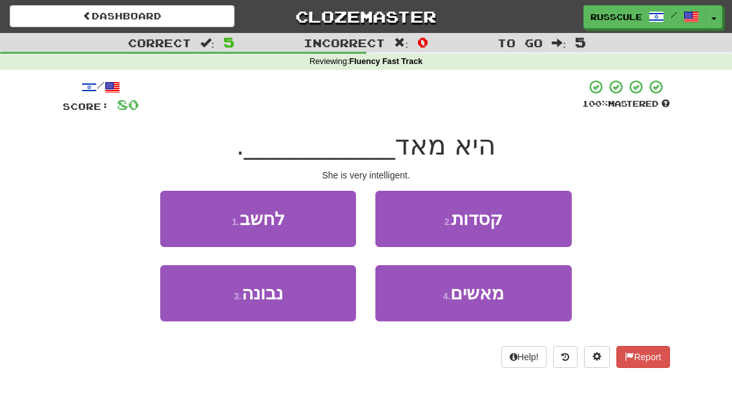
click at [218, 304] on button "3 . [GEOGRAPHIC_DATA]" at bounding box center [258, 293] width 196 height 56
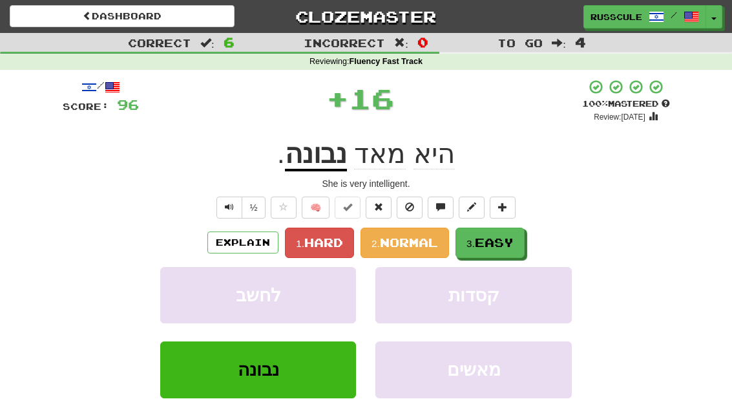
click at [512, 235] on span "Easy" at bounding box center [494, 242] width 39 height 14
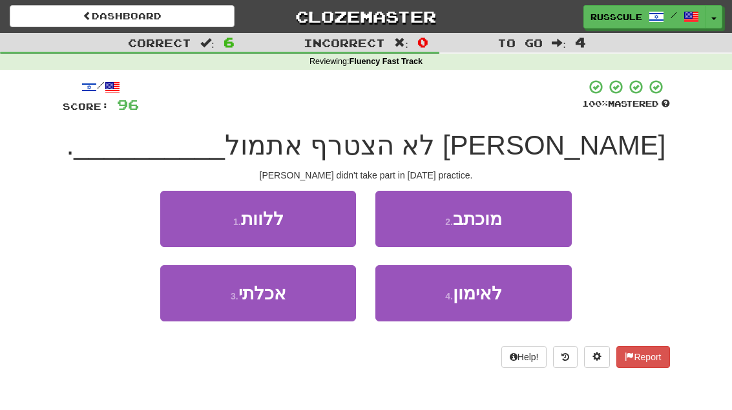
click at [505, 298] on button "4 . לאימון" at bounding box center [473, 293] width 196 height 56
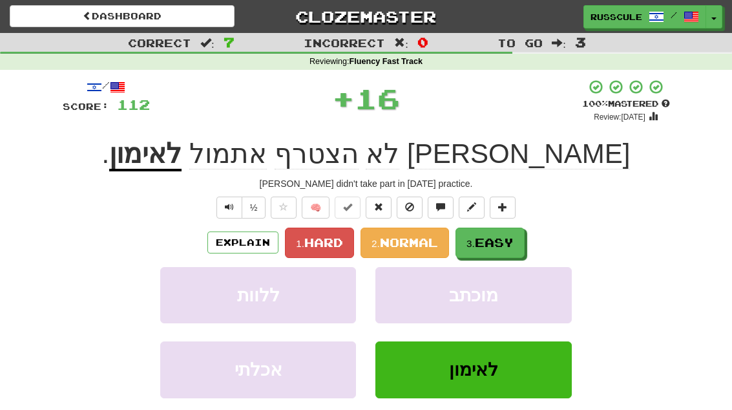
click at [522, 242] on button "3. Easy" at bounding box center [489, 242] width 69 height 30
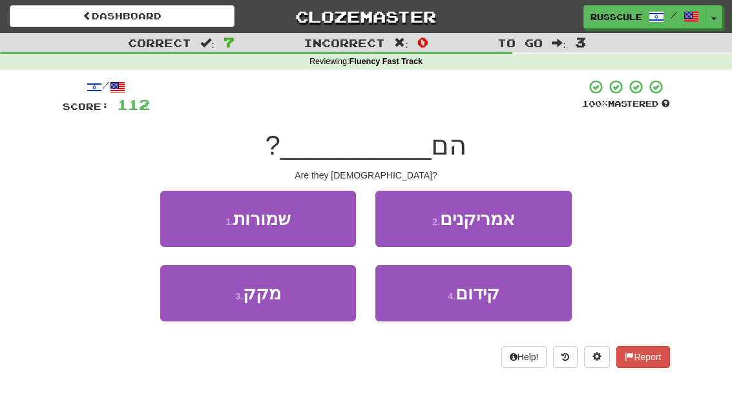
click at [528, 223] on button "2 . אמריקנים" at bounding box center [473, 219] width 196 height 56
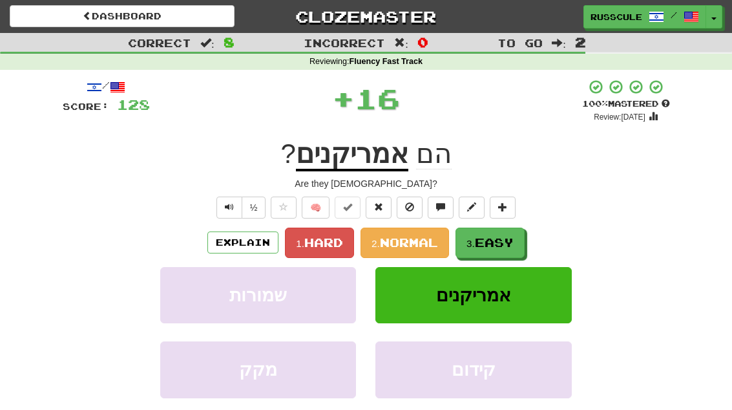
click at [505, 244] on span "Easy" at bounding box center [494, 242] width 39 height 14
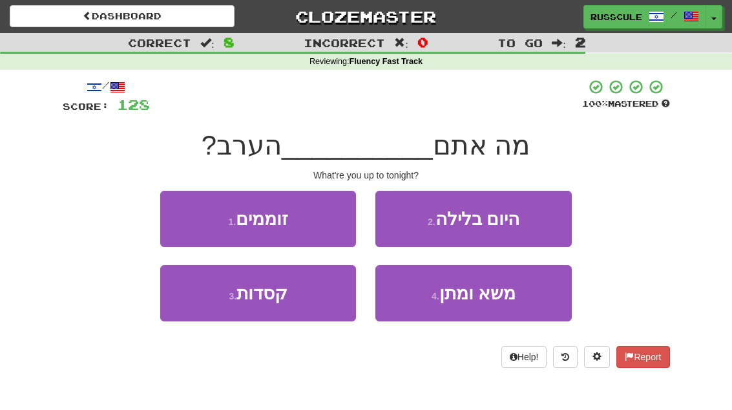
click at [174, 214] on button "1 . זוממים" at bounding box center [258, 219] width 196 height 56
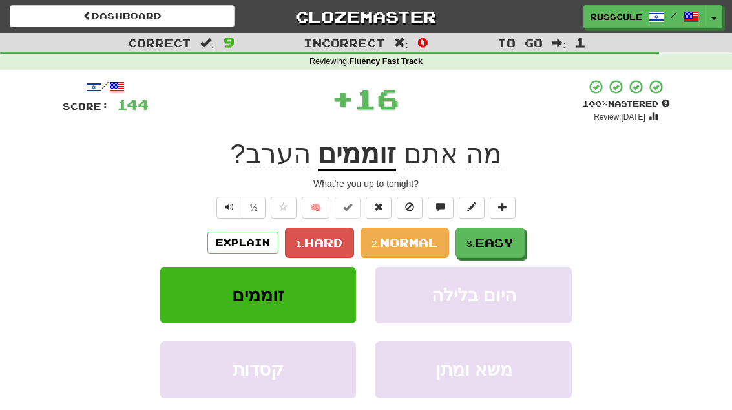
click at [510, 236] on span "Easy" at bounding box center [494, 242] width 39 height 14
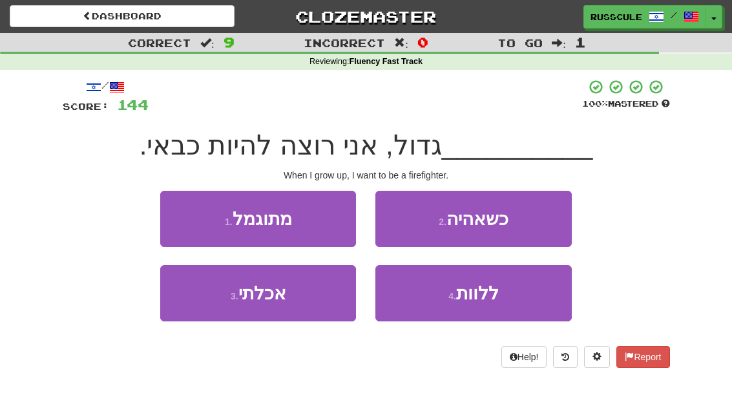
click at [528, 221] on button "2 . כשאהיה" at bounding box center [473, 219] width 196 height 56
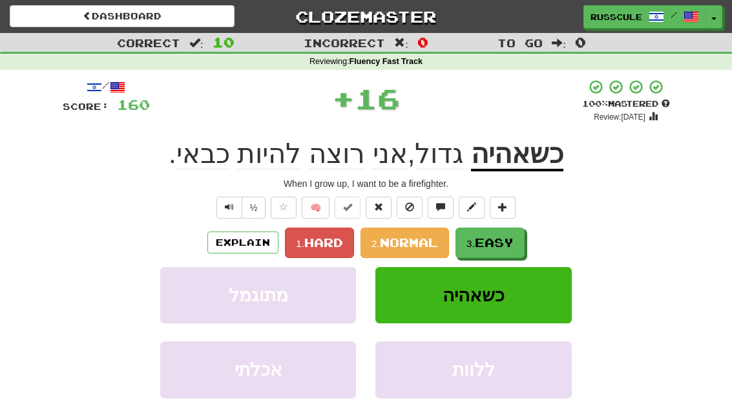
click at [507, 240] on span "Easy" at bounding box center [494, 242] width 39 height 14
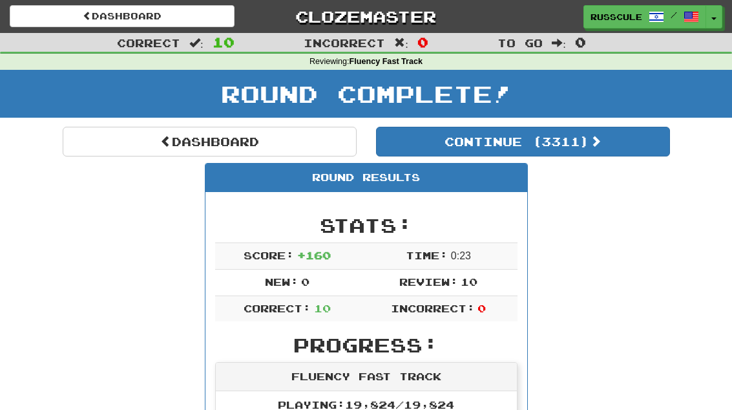
click at [111, 145] on link "Dashboard" at bounding box center [210, 142] width 294 height 30
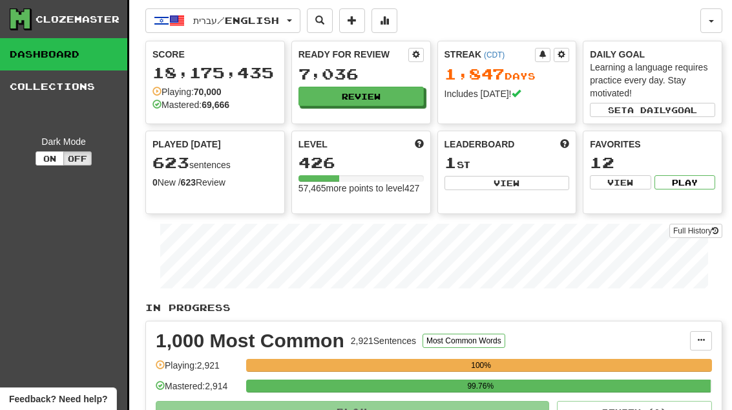
click at [534, 189] on button "View" at bounding box center [506, 183] width 125 height 14
select select "**********"
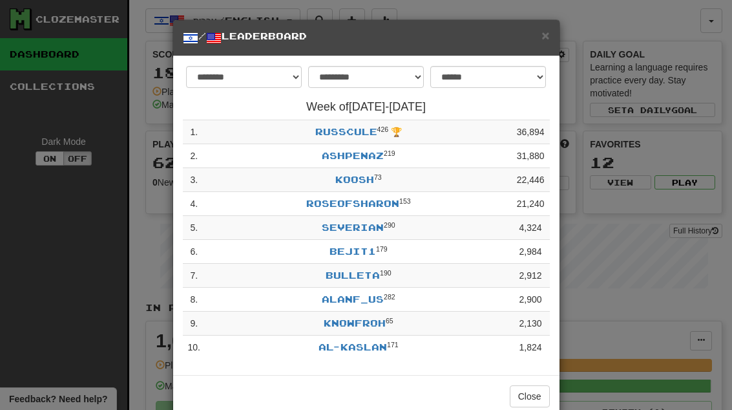
click at [533, 394] on button "Close" at bounding box center [530, 396] width 40 height 22
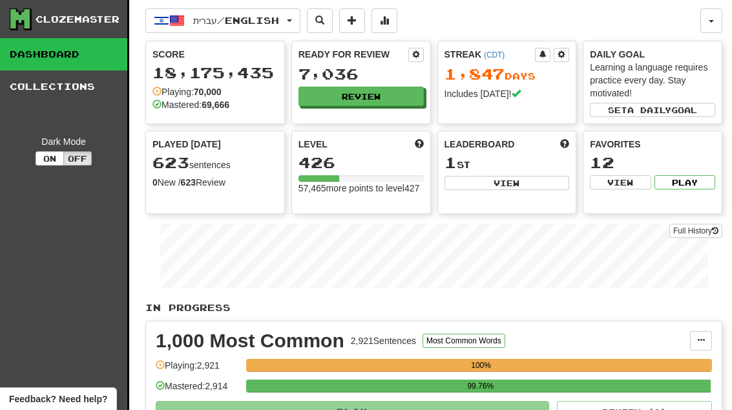
click at [399, 100] on button "Review" at bounding box center [360, 96] width 125 height 19
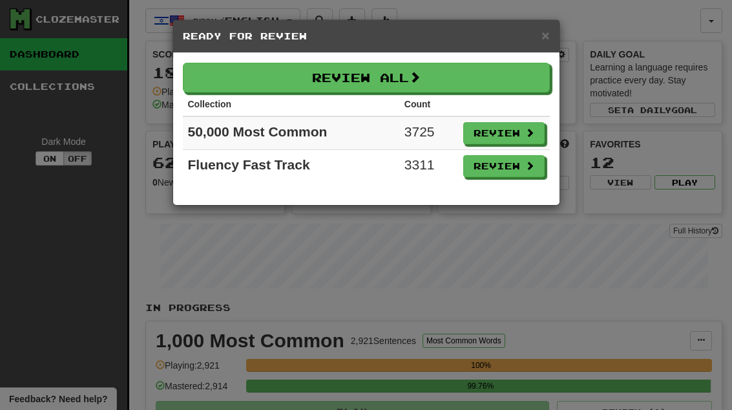
click at [522, 176] on button "Review" at bounding box center [503, 166] width 81 height 22
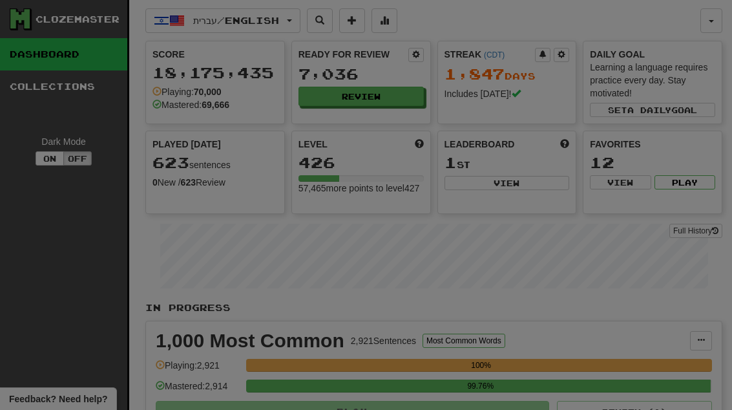
select select "**"
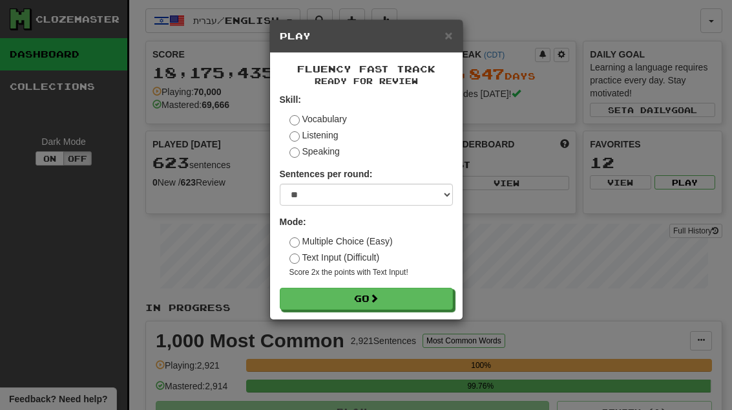
click at [441, 296] on button "Go" at bounding box center [366, 298] width 173 height 22
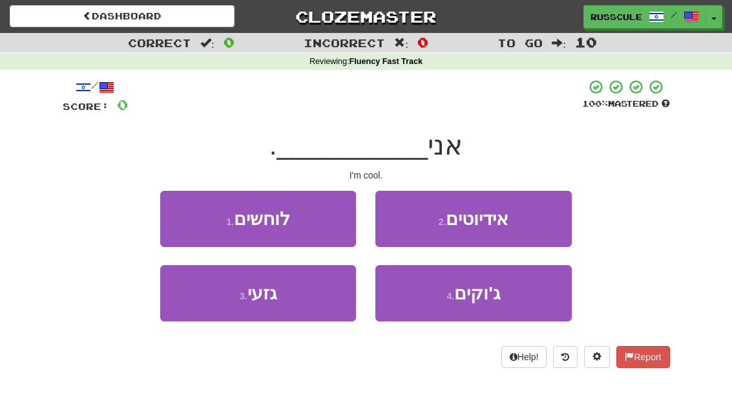
click at [209, 295] on button "3 . גזעי" at bounding box center [258, 293] width 196 height 56
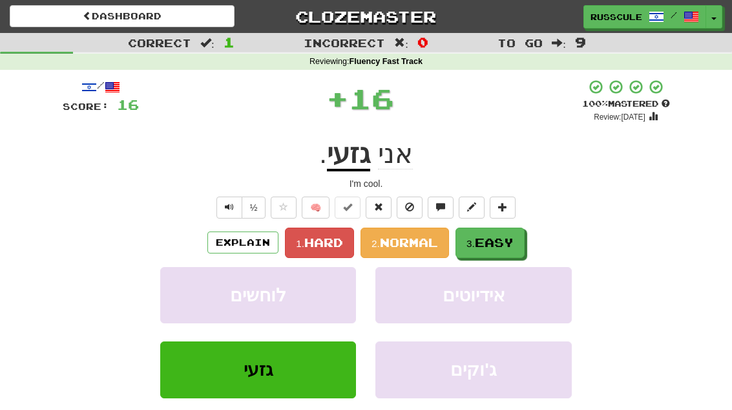
click at [504, 240] on span "Easy" at bounding box center [494, 242] width 39 height 14
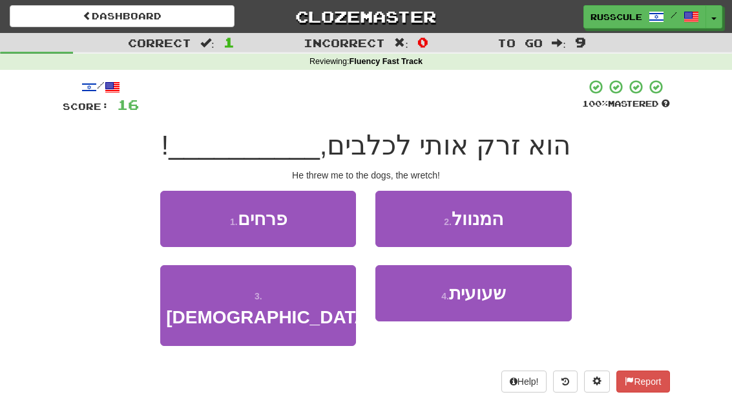
click at [539, 214] on button "2 . המנוול" at bounding box center [473, 219] width 196 height 56
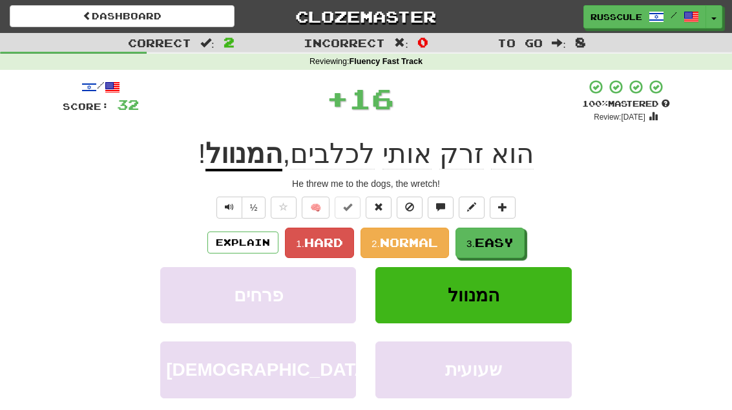
click at [507, 242] on span "Easy" at bounding box center [494, 242] width 39 height 14
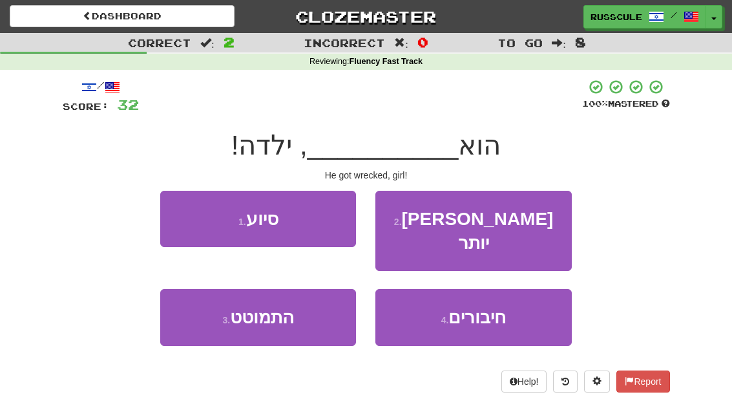
click at [216, 297] on button "3 . התמוטט" at bounding box center [258, 317] width 196 height 56
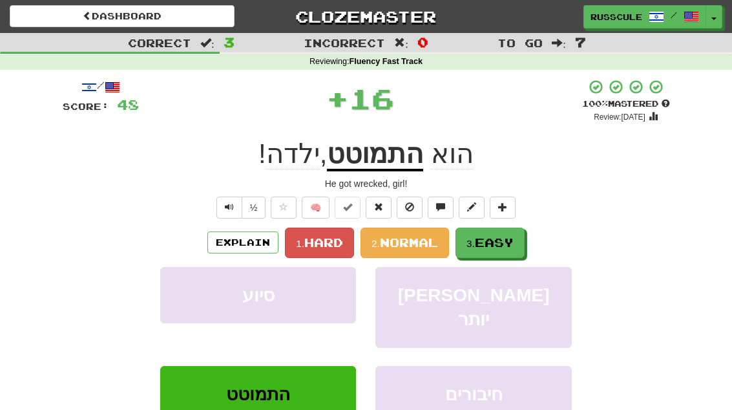
click at [507, 236] on span "Easy" at bounding box center [494, 242] width 39 height 14
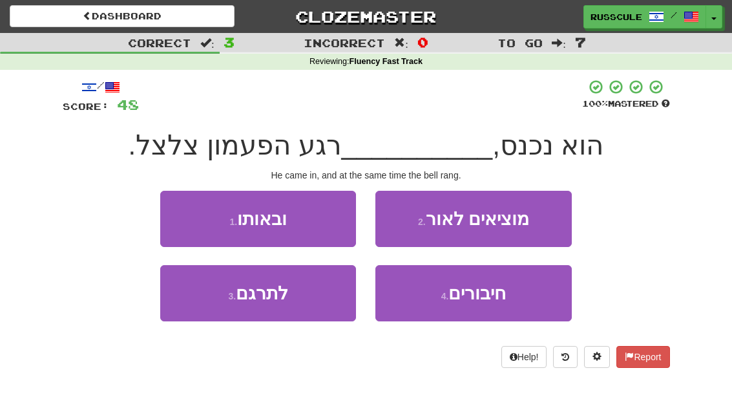
click at [180, 214] on button "1 . ובאותו" at bounding box center [258, 219] width 196 height 56
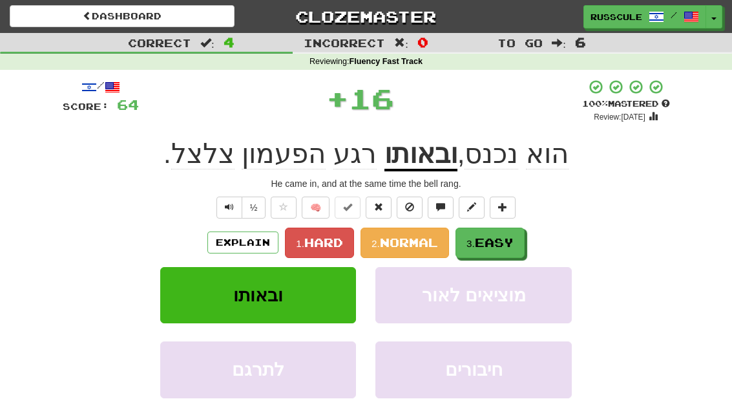
click at [509, 238] on span "Easy" at bounding box center [494, 242] width 39 height 14
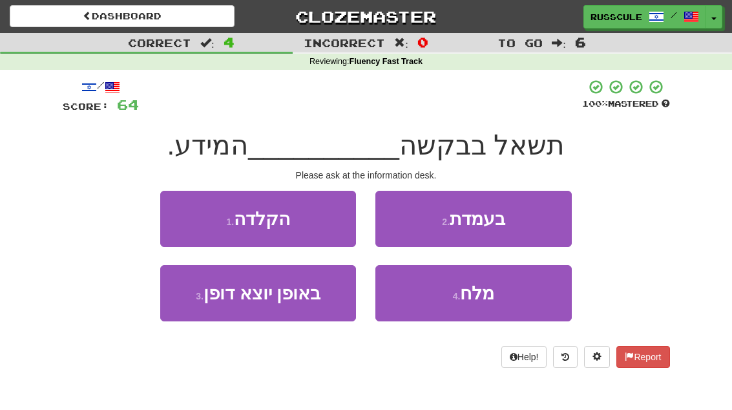
click at [538, 220] on button "2 . בעמדת" at bounding box center [473, 219] width 196 height 56
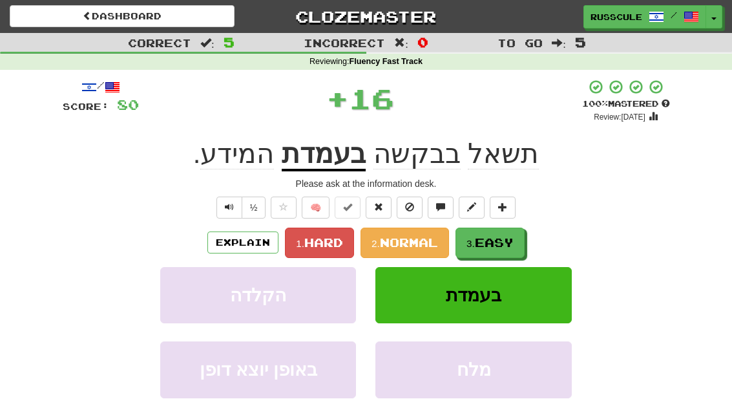
click at [506, 238] on span "Easy" at bounding box center [494, 242] width 39 height 14
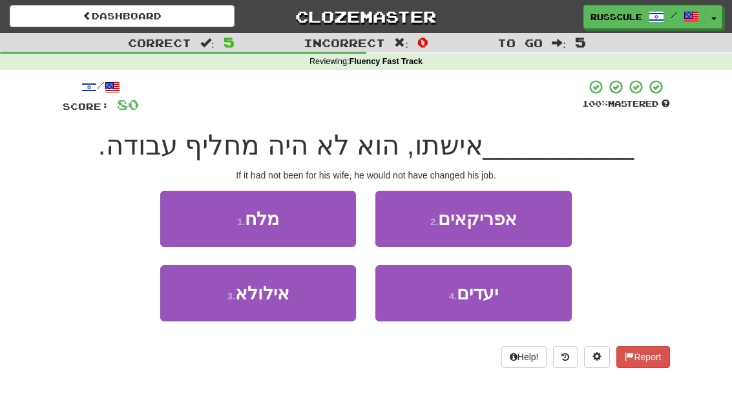
click at [217, 305] on button "3 . אילולא" at bounding box center [258, 293] width 196 height 56
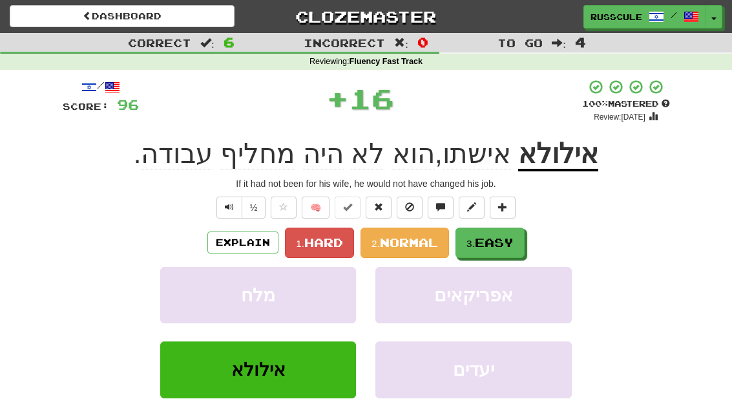
click at [507, 240] on span "Easy" at bounding box center [494, 242] width 39 height 14
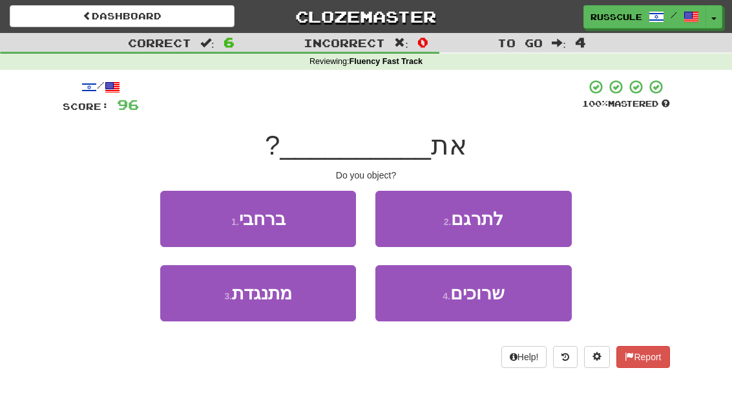
click at [214, 302] on button "3 . מתנגדת" at bounding box center [258, 293] width 196 height 56
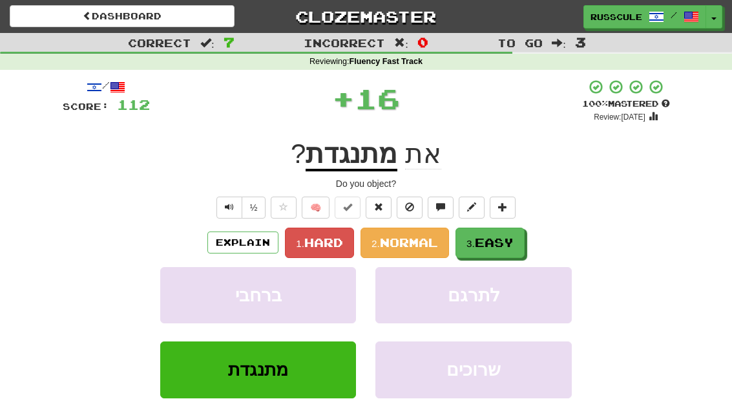
click at [512, 242] on span "Easy" at bounding box center [494, 242] width 39 height 14
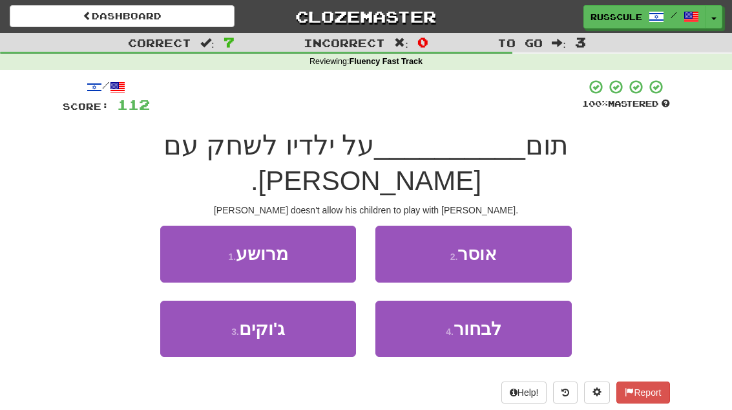
click at [533, 225] on button "2 . אוסר" at bounding box center [473, 253] width 196 height 56
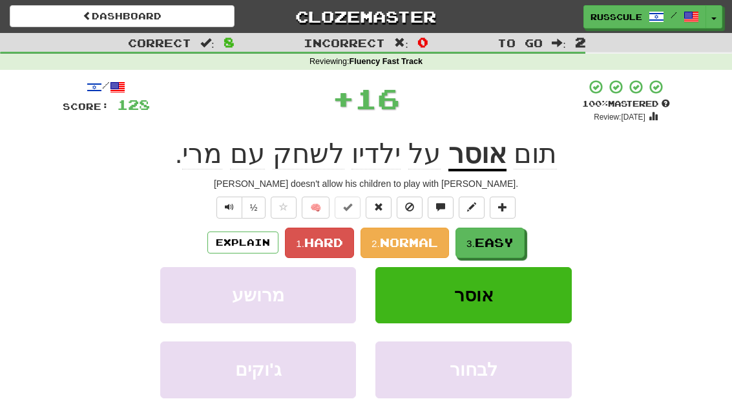
click at [507, 242] on span "Easy" at bounding box center [494, 242] width 39 height 14
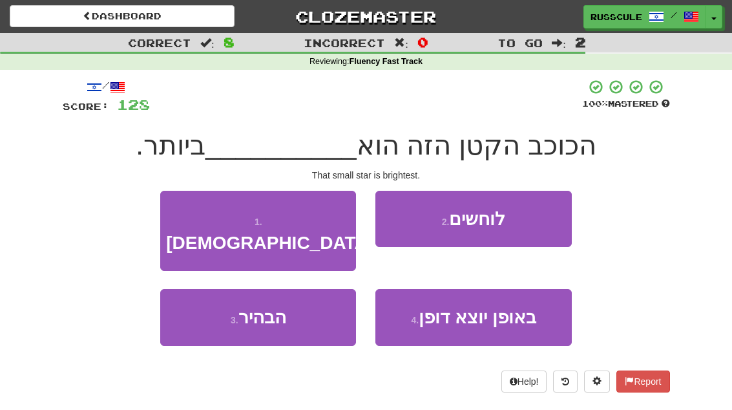
click at [213, 304] on button "3 . הבהיר" at bounding box center [258, 317] width 196 height 56
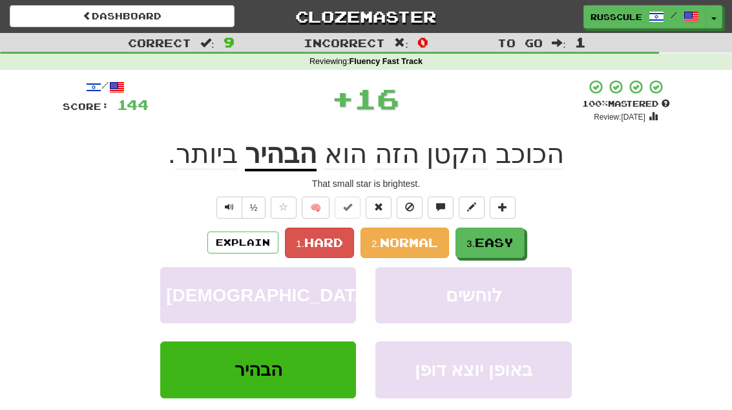
click at [514, 240] on span "Easy" at bounding box center [494, 242] width 39 height 14
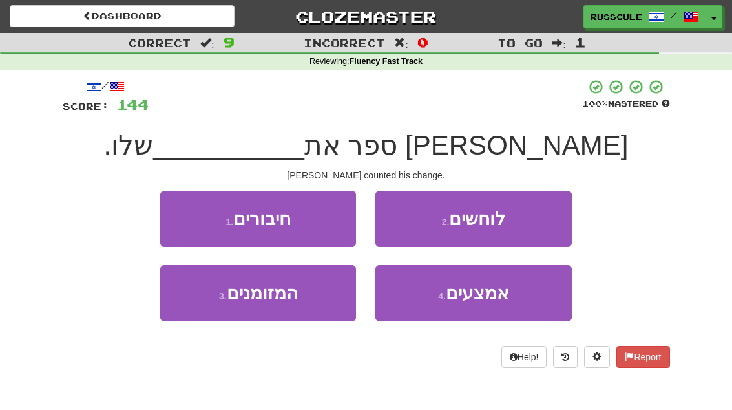
click at [213, 300] on button "3 . המזומנים" at bounding box center [258, 293] width 196 height 56
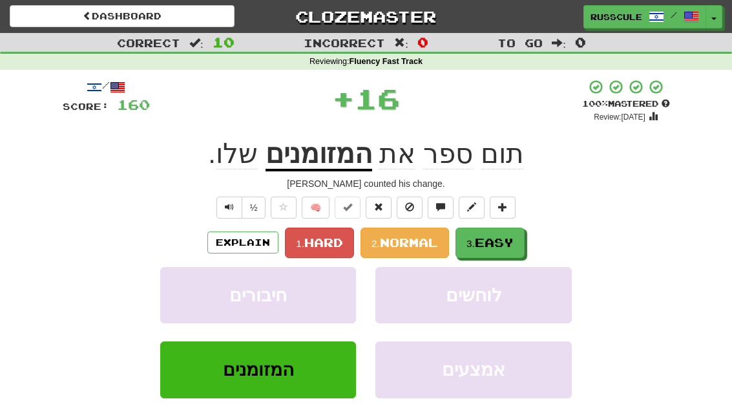
click at [504, 236] on span "Easy" at bounding box center [494, 242] width 39 height 14
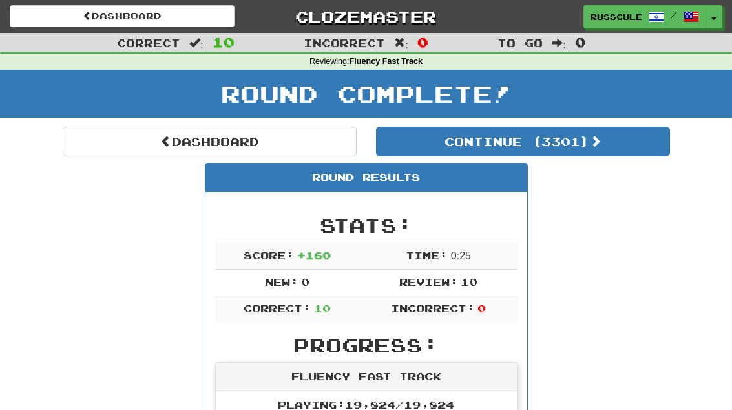
click at [109, 147] on link "Dashboard" at bounding box center [210, 142] width 294 height 30
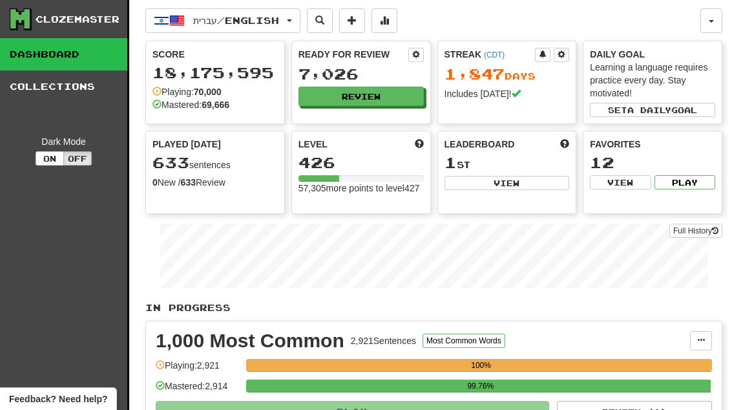
click at [535, 189] on button "View" at bounding box center [506, 183] width 125 height 14
select select "**********"
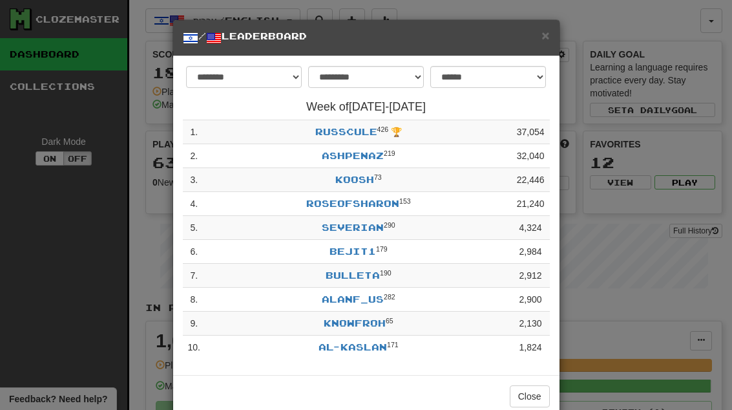
click at [534, 394] on button "Close" at bounding box center [530, 396] width 40 height 22
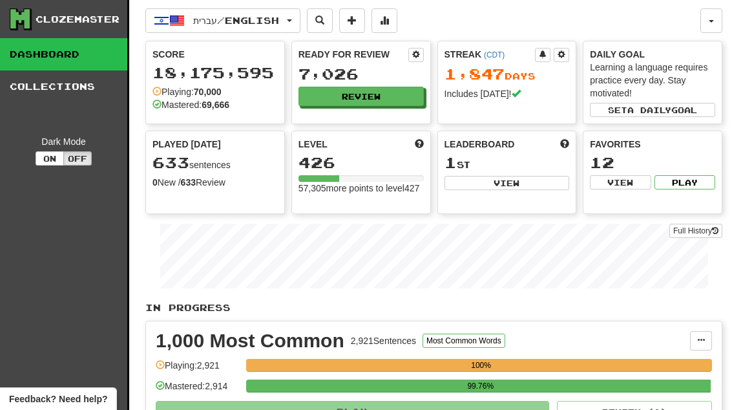
click at [399, 97] on button "Review" at bounding box center [360, 96] width 125 height 19
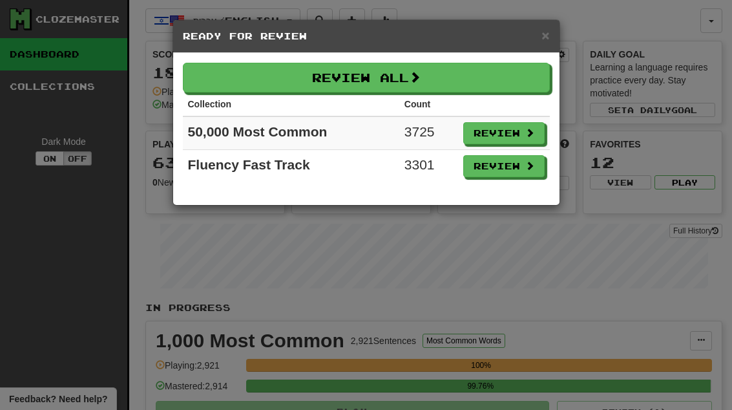
click at [530, 164] on span at bounding box center [529, 165] width 9 height 9
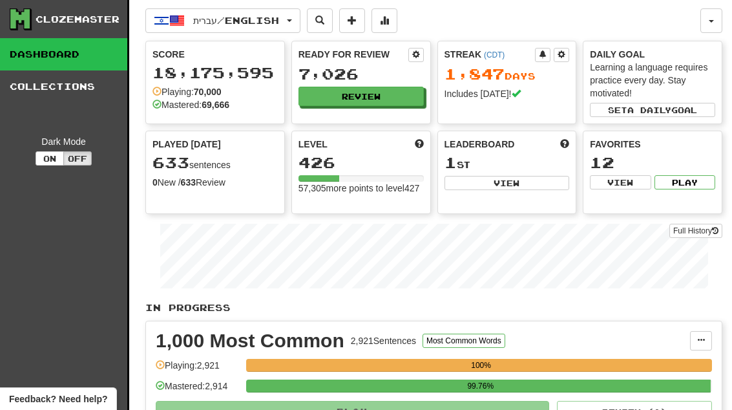
select select "**"
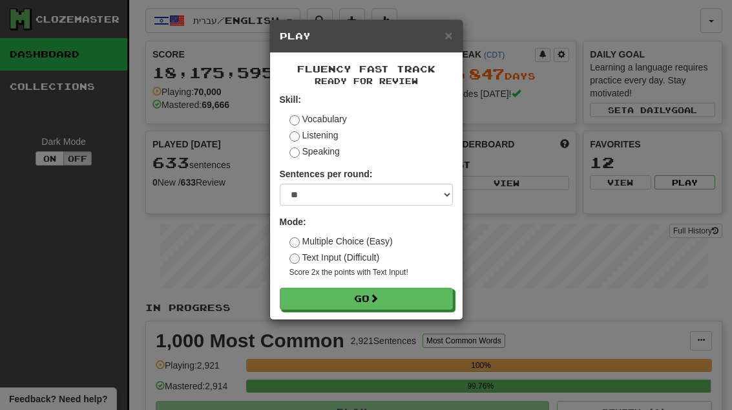
click at [444, 300] on button "Go" at bounding box center [366, 298] width 173 height 22
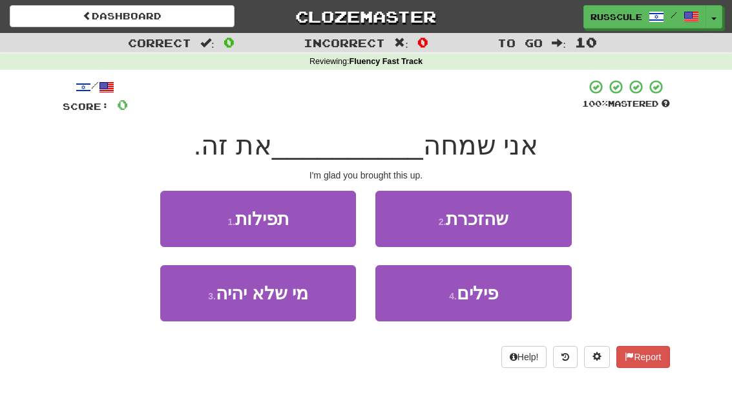
click at [534, 220] on button "2 . שהזכרת" at bounding box center [473, 219] width 196 height 56
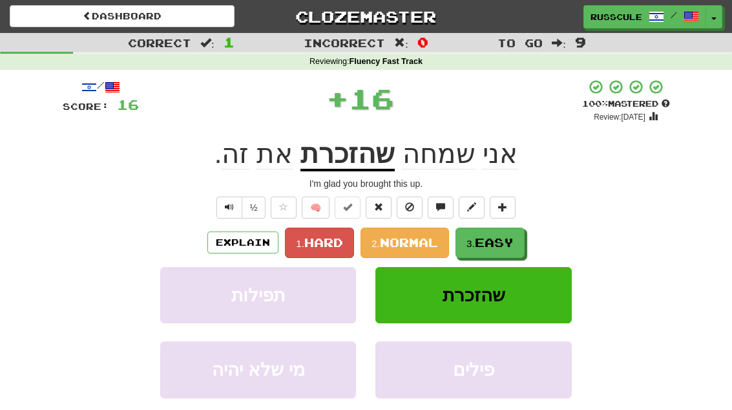
click at [497, 243] on span "Easy" at bounding box center [494, 242] width 39 height 14
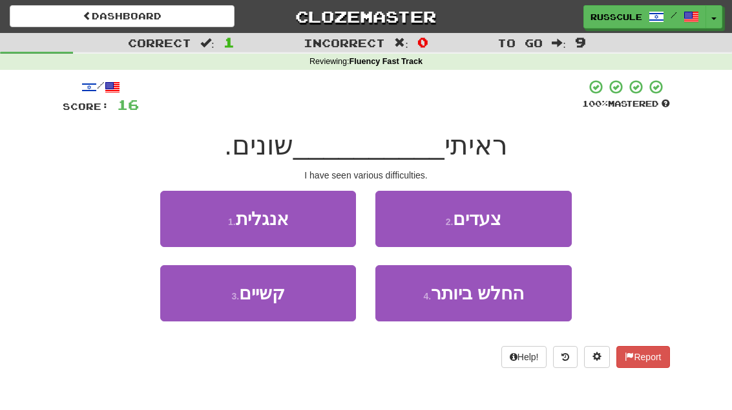
click at [218, 307] on button "3 . קשיים" at bounding box center [258, 293] width 196 height 56
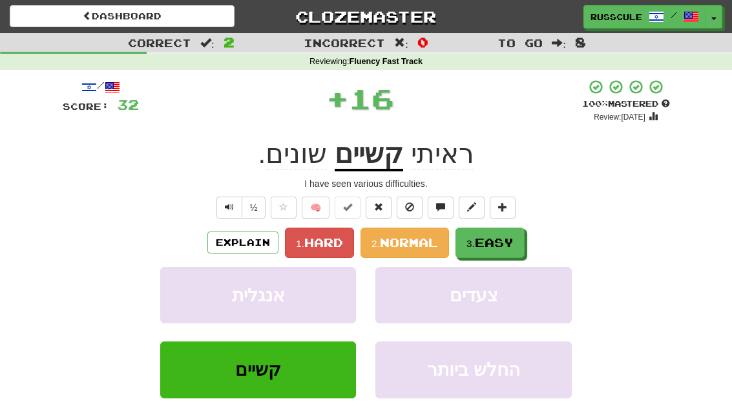
click at [501, 237] on span "Easy" at bounding box center [494, 242] width 39 height 14
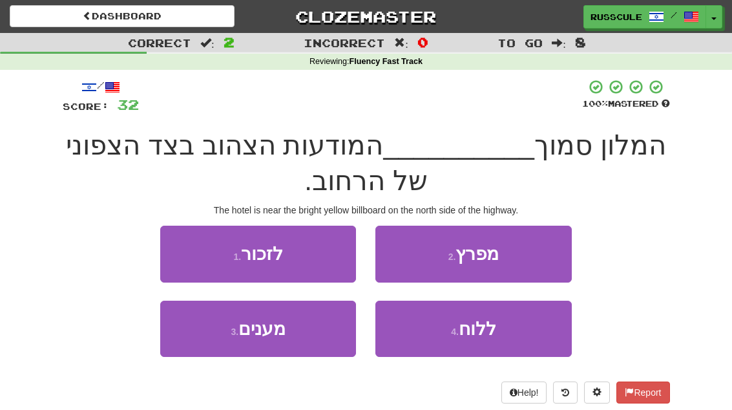
click at [466, 341] on button "4 . ללוח" at bounding box center [473, 328] width 196 height 56
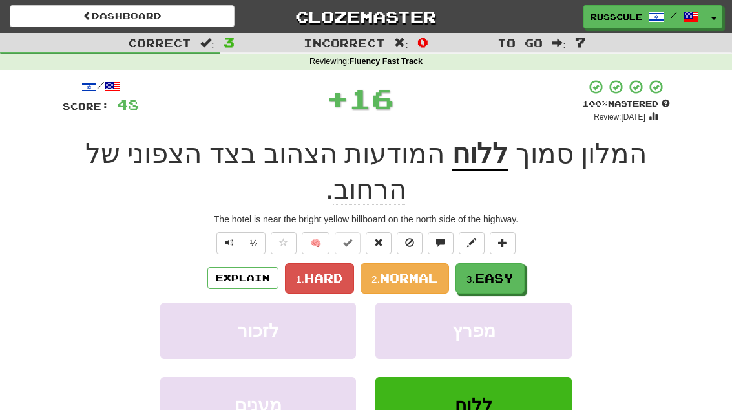
click at [499, 263] on button "3. Easy" at bounding box center [489, 278] width 69 height 30
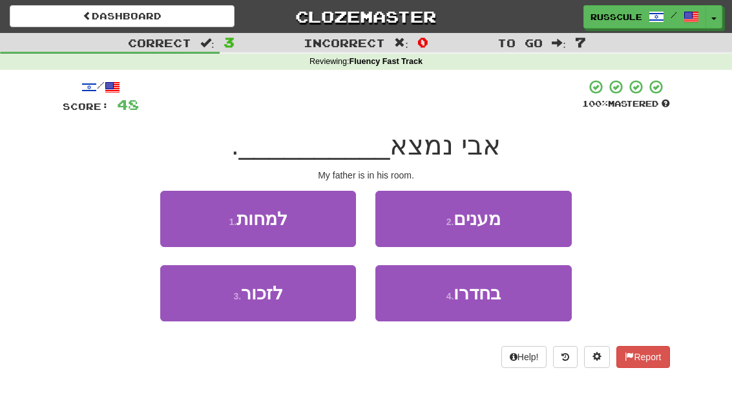
click at [503, 304] on button "4 . בחדרו" at bounding box center [473, 293] width 196 height 56
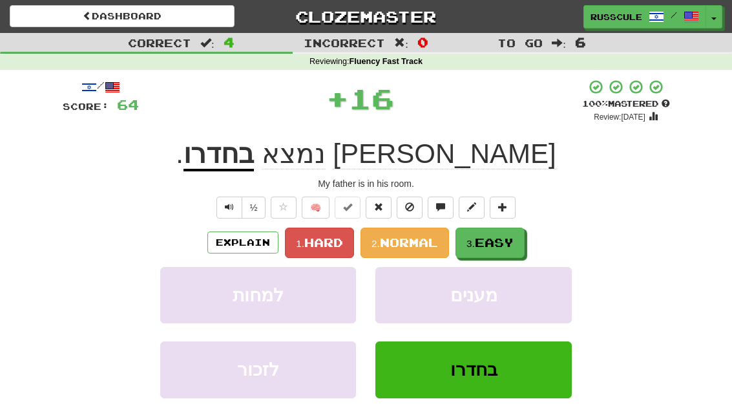
click at [523, 239] on button "3. Easy" at bounding box center [489, 242] width 69 height 30
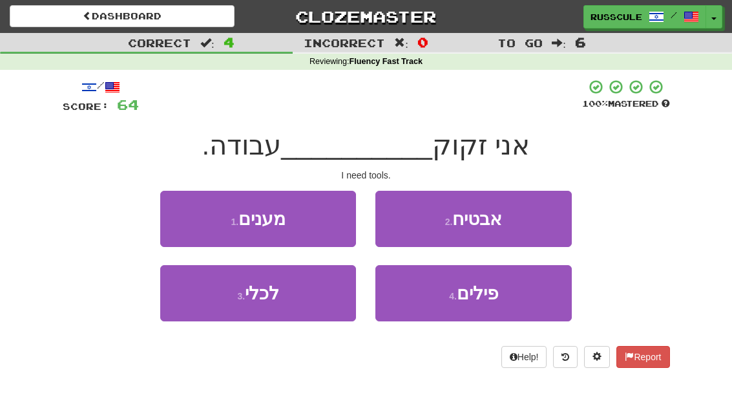
click at [213, 300] on button "3 . לכלי" at bounding box center [258, 293] width 196 height 56
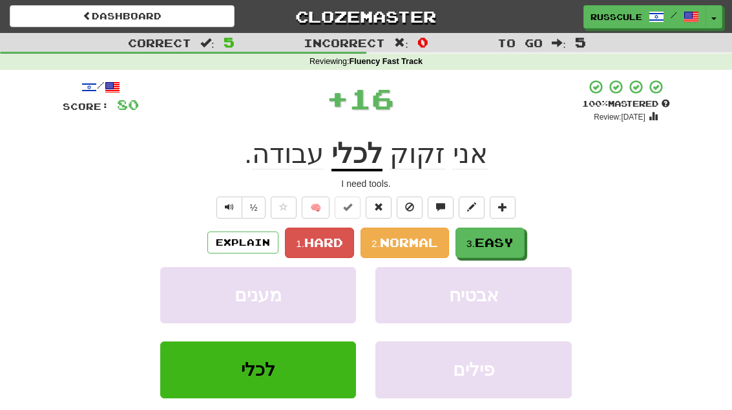
click at [507, 240] on span "Easy" at bounding box center [494, 242] width 39 height 14
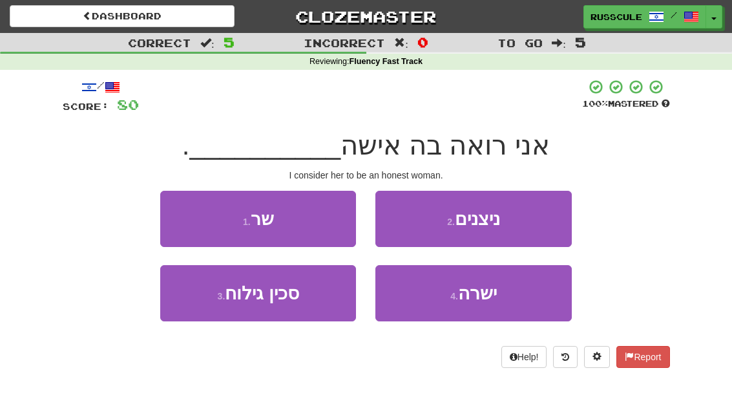
click at [500, 296] on button "4 . ישרה" at bounding box center [473, 293] width 196 height 56
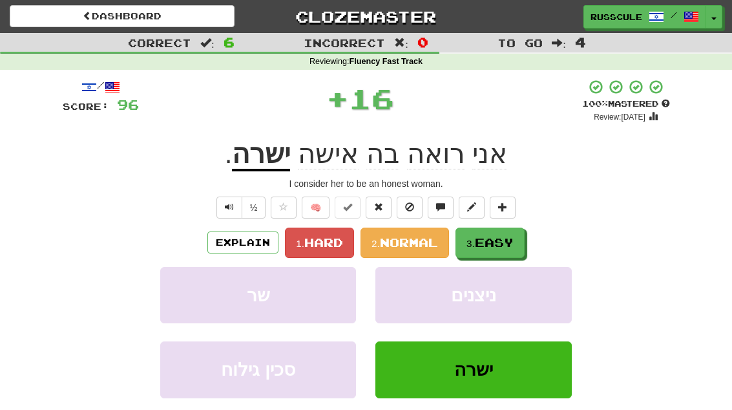
click at [511, 240] on span "Easy" at bounding box center [494, 242] width 39 height 14
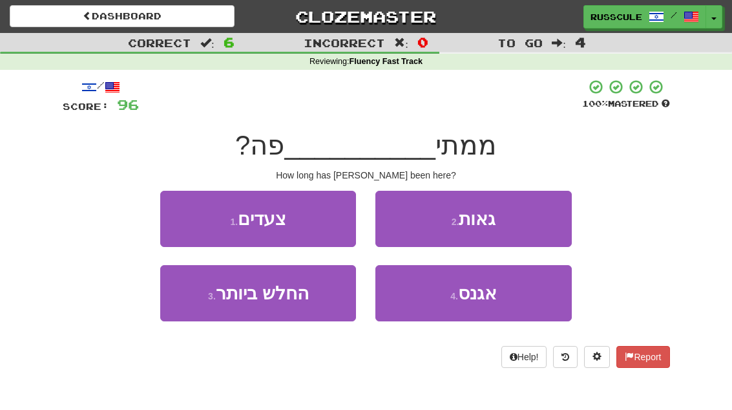
click at [499, 296] on button "4 . אגנס" at bounding box center [473, 293] width 196 height 56
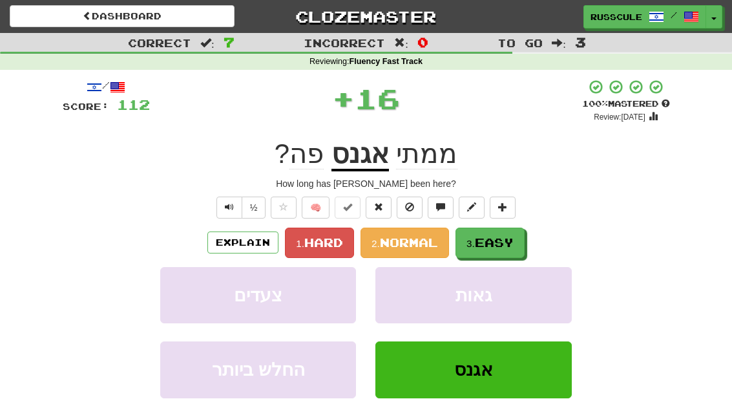
click at [506, 245] on span "Easy" at bounding box center [494, 242] width 39 height 14
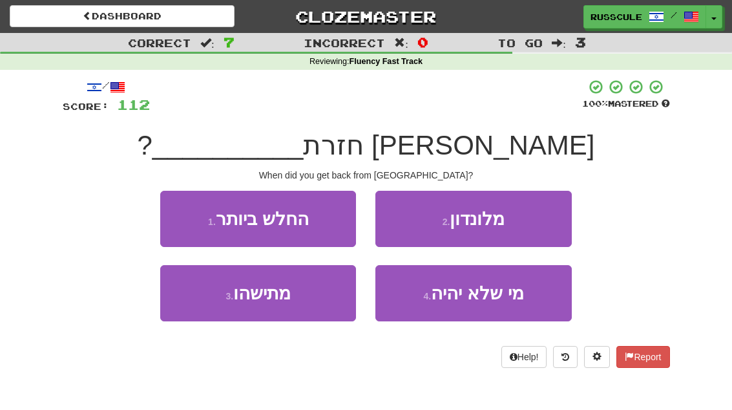
click at [533, 221] on button "2 . מלונדון" at bounding box center [473, 219] width 196 height 56
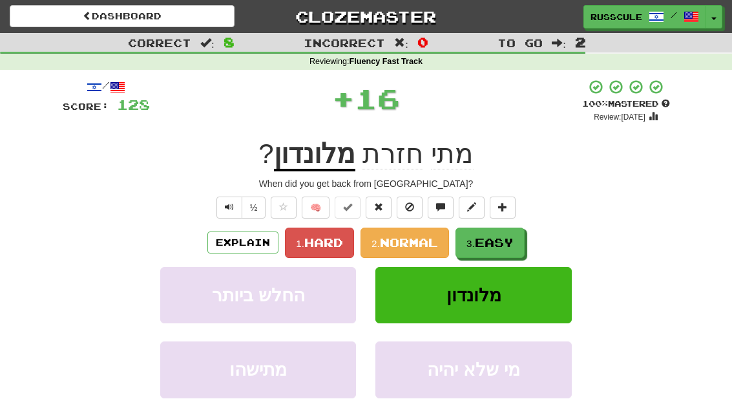
click at [500, 241] on span "Easy" at bounding box center [494, 242] width 39 height 14
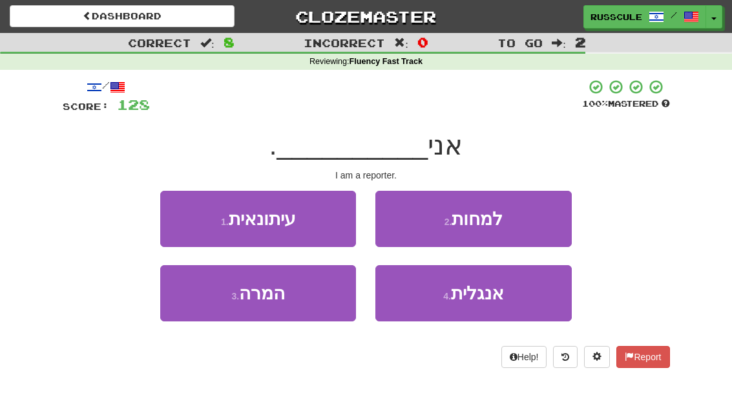
click at [174, 215] on button "1 . עיתונאית" at bounding box center [258, 219] width 196 height 56
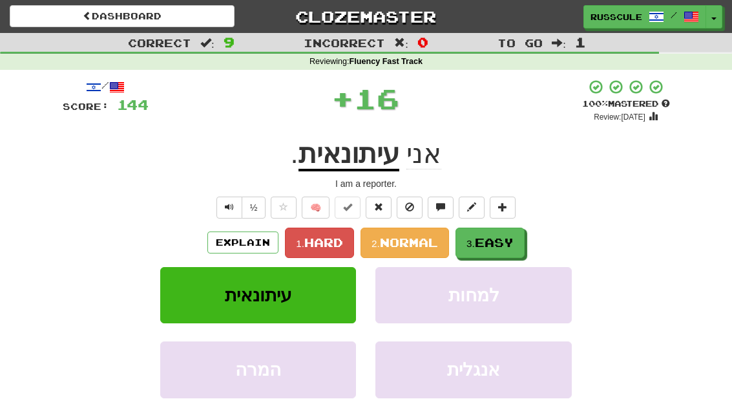
click at [508, 242] on span "Easy" at bounding box center [494, 242] width 39 height 14
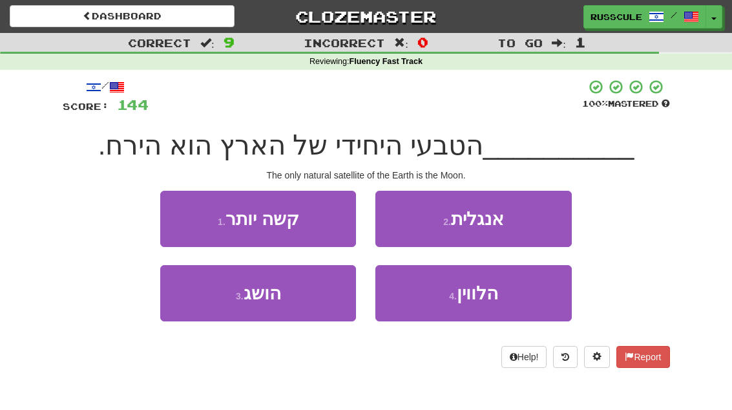
click at [510, 298] on button "4 . הלווין" at bounding box center [473, 293] width 196 height 56
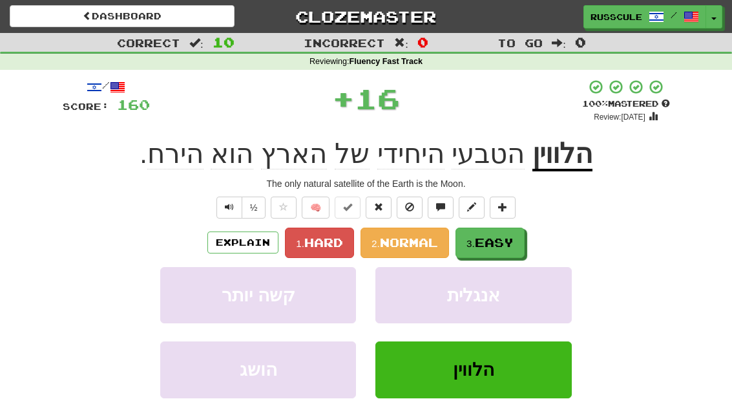
click at [523, 242] on button "3. Easy" at bounding box center [489, 242] width 69 height 30
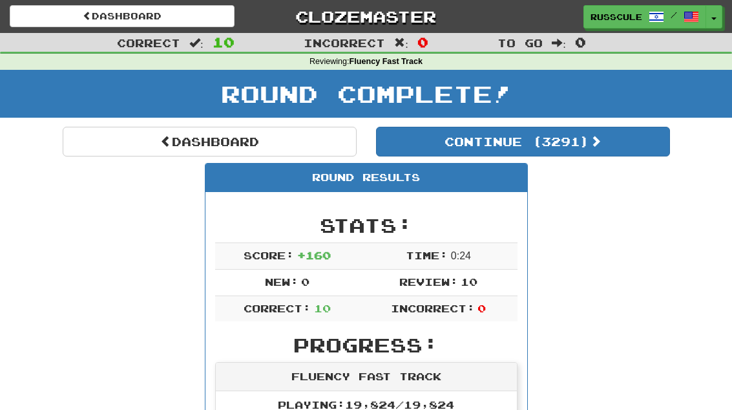
click at [110, 150] on link "Dashboard" at bounding box center [210, 142] width 294 height 30
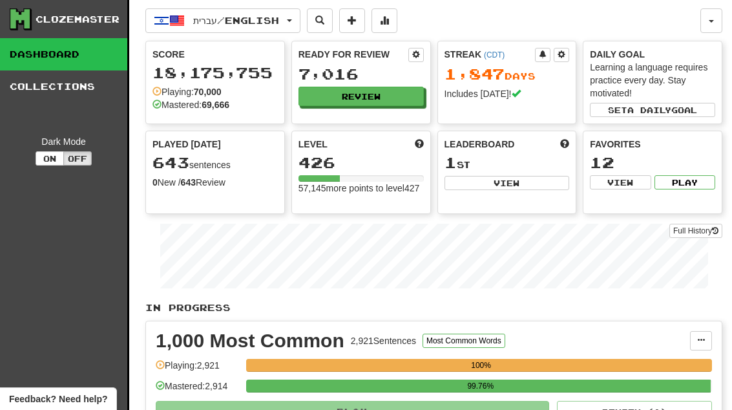
click at [532, 187] on button "View" at bounding box center [506, 183] width 125 height 14
select select "**********"
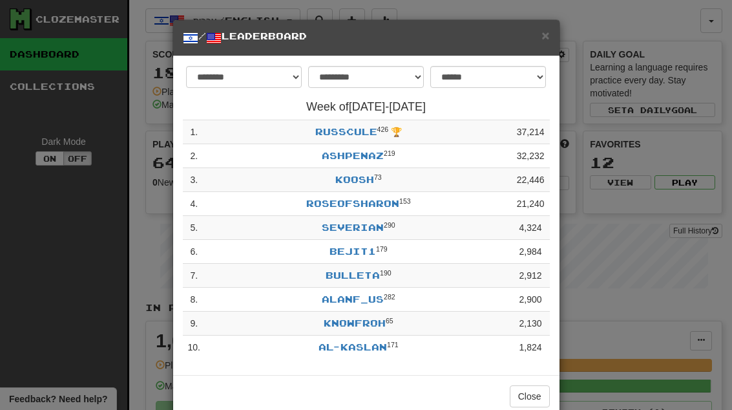
click at [538, 394] on button "Close" at bounding box center [530, 396] width 40 height 22
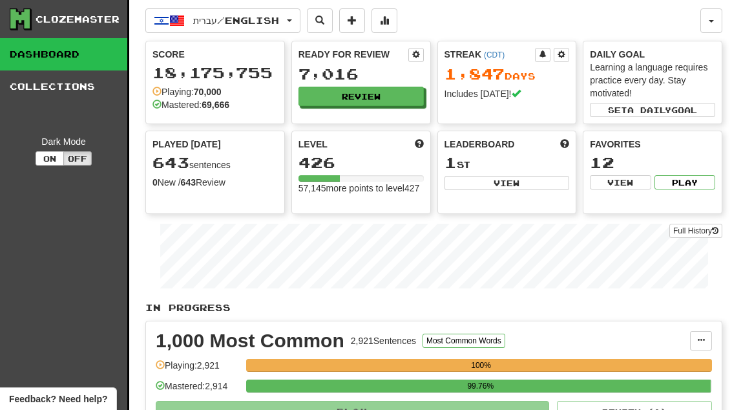
click at [399, 92] on button "Review" at bounding box center [360, 96] width 125 height 19
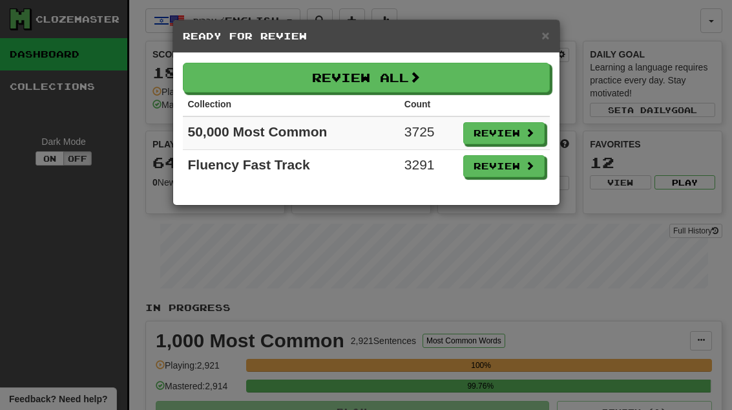
click at [510, 171] on button "Review" at bounding box center [503, 166] width 81 height 22
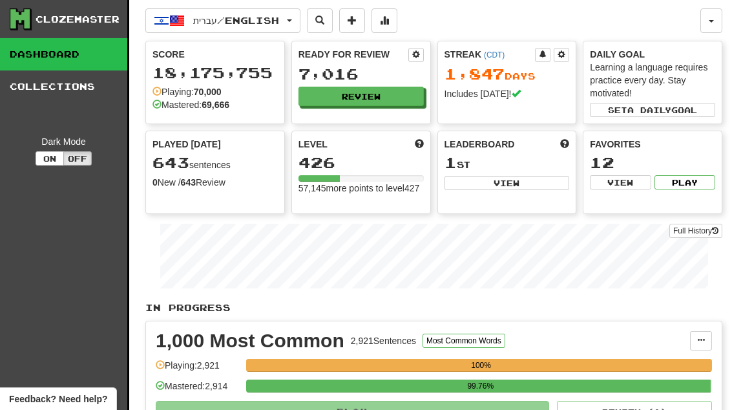
select select "**"
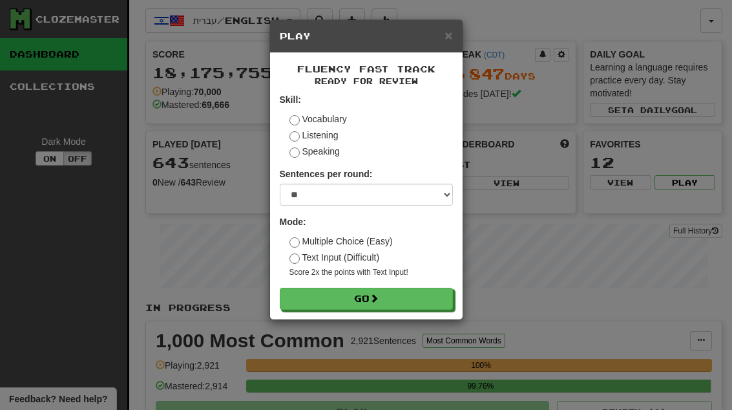
click at [442, 294] on button "Go" at bounding box center [366, 298] width 173 height 22
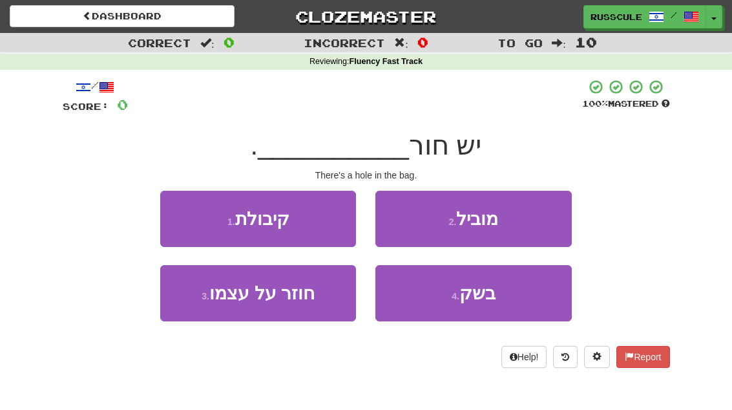
click at [500, 302] on button "4 . בשק" at bounding box center [473, 293] width 196 height 56
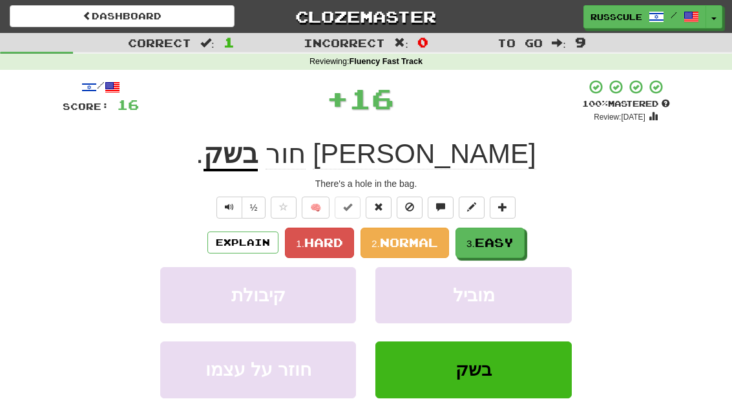
click at [508, 243] on span "Easy" at bounding box center [494, 242] width 39 height 14
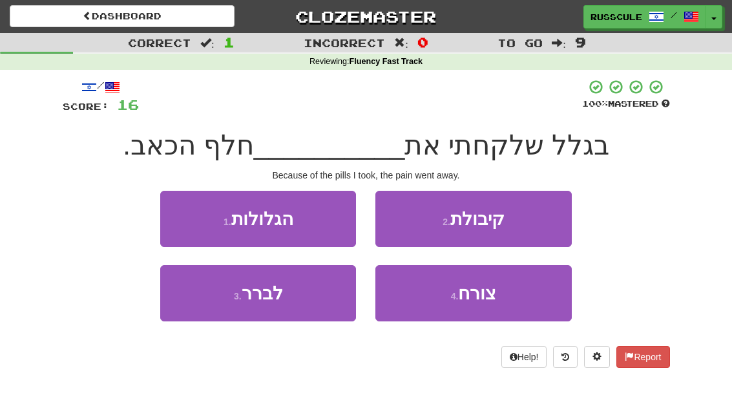
click at [189, 217] on button "1 . הגלולות" at bounding box center [258, 219] width 196 height 56
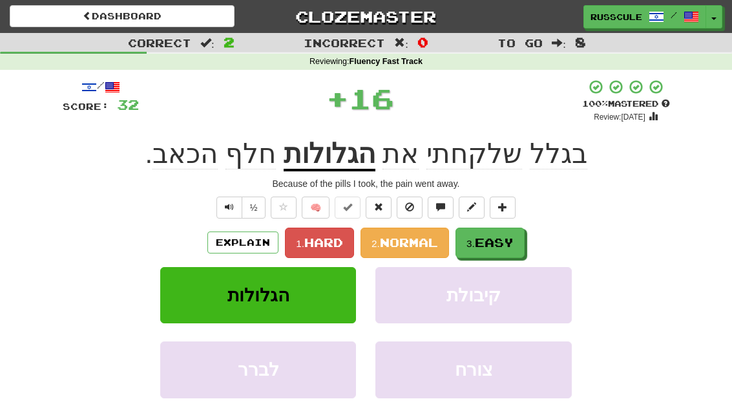
click at [508, 235] on span "Easy" at bounding box center [494, 242] width 39 height 14
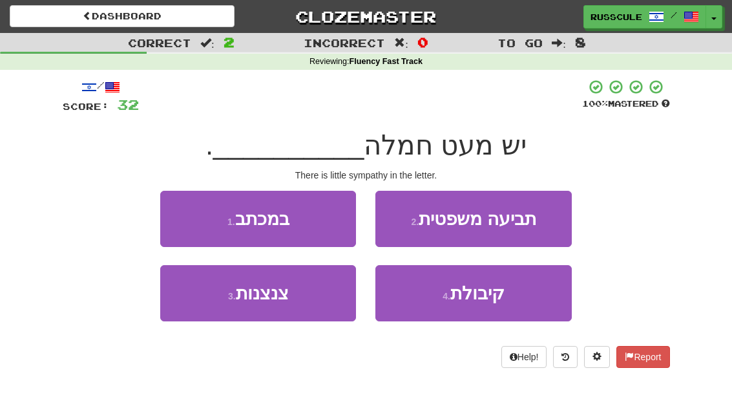
click at [185, 214] on button "1 . במכתב" at bounding box center [258, 219] width 196 height 56
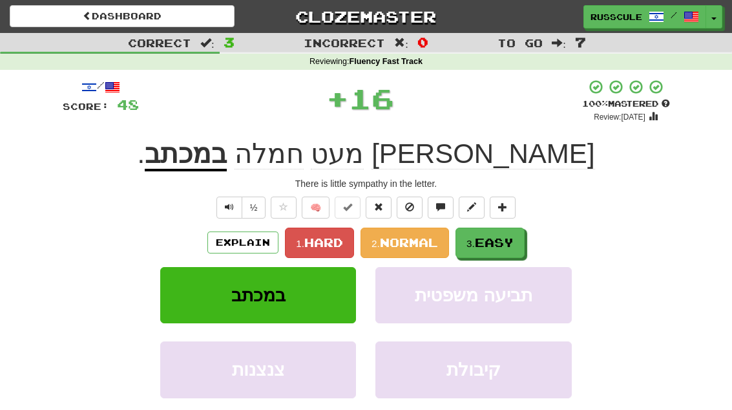
click at [507, 240] on span "Easy" at bounding box center [494, 242] width 39 height 14
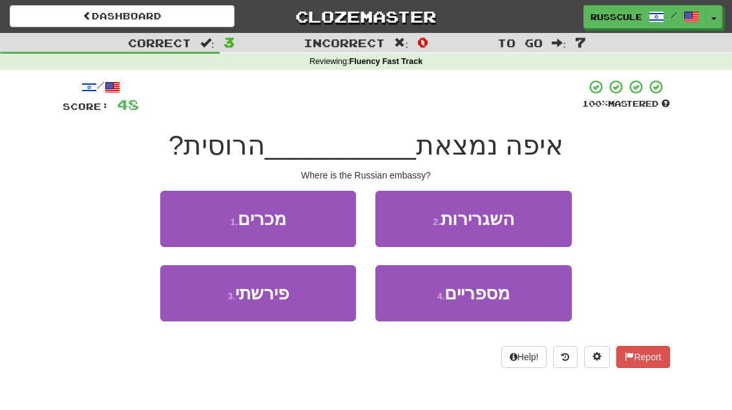
click at [536, 218] on button "2 . השגרירות" at bounding box center [473, 219] width 196 height 56
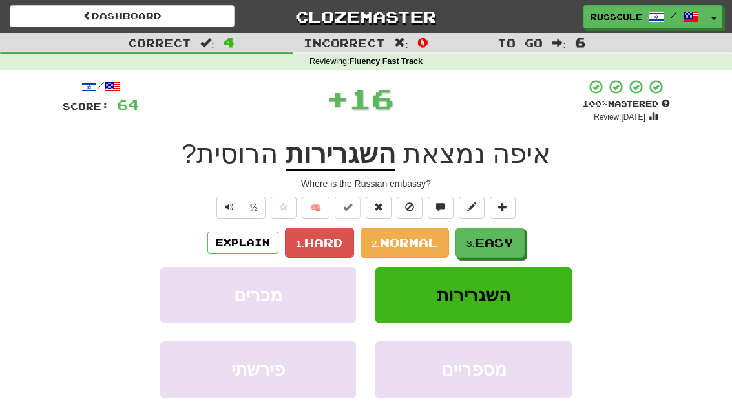
click at [501, 245] on span "Easy" at bounding box center [494, 242] width 39 height 14
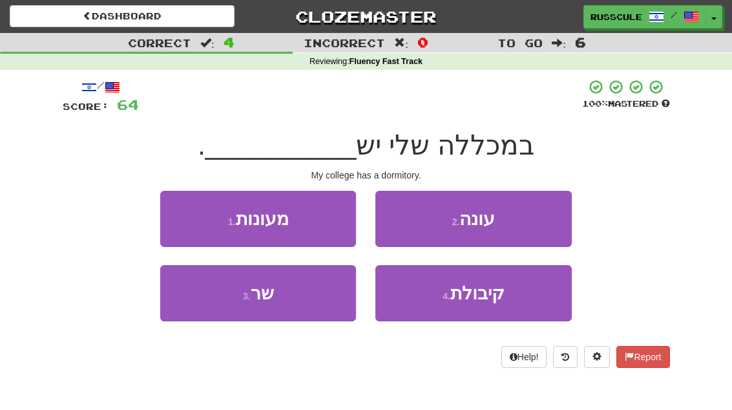
click at [183, 216] on button "1 . מעונות" at bounding box center [258, 219] width 196 height 56
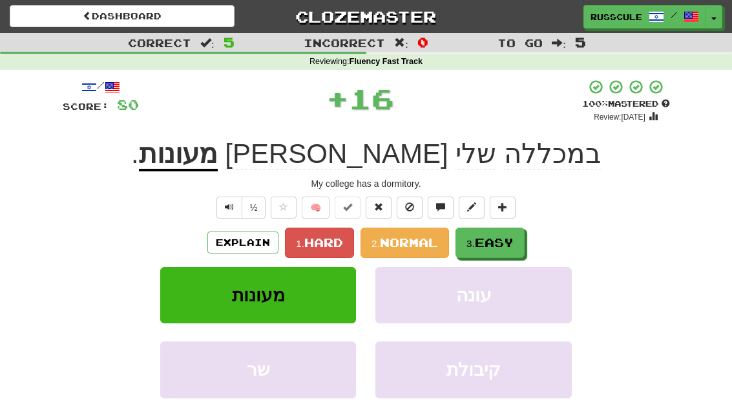
click at [500, 236] on span "Easy" at bounding box center [494, 242] width 39 height 14
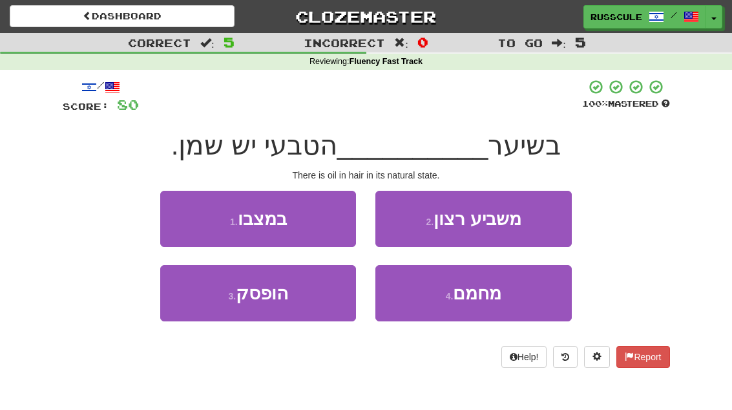
click at [176, 206] on button "1 . במצבו" at bounding box center [258, 219] width 196 height 56
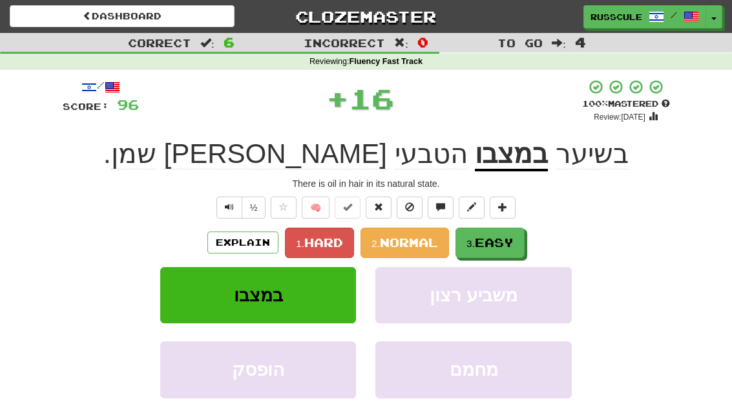
click at [509, 240] on span "Easy" at bounding box center [494, 242] width 39 height 14
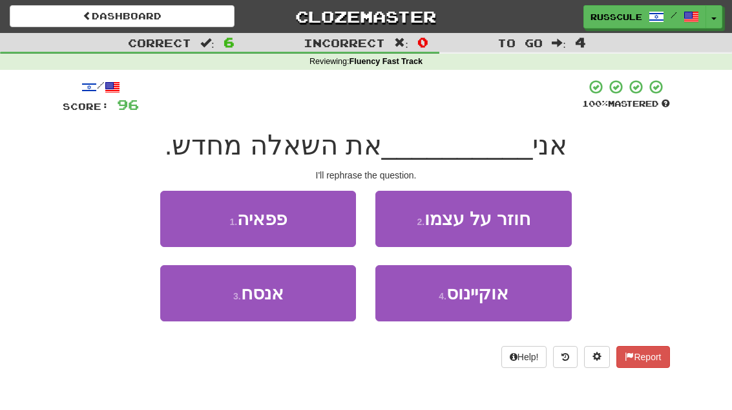
click at [220, 304] on button "3 . אנסח" at bounding box center [258, 293] width 196 height 56
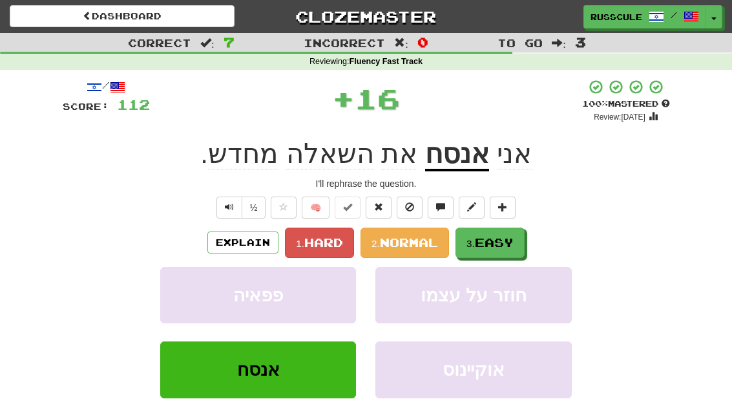
click at [514, 236] on span "Easy" at bounding box center [494, 242] width 39 height 14
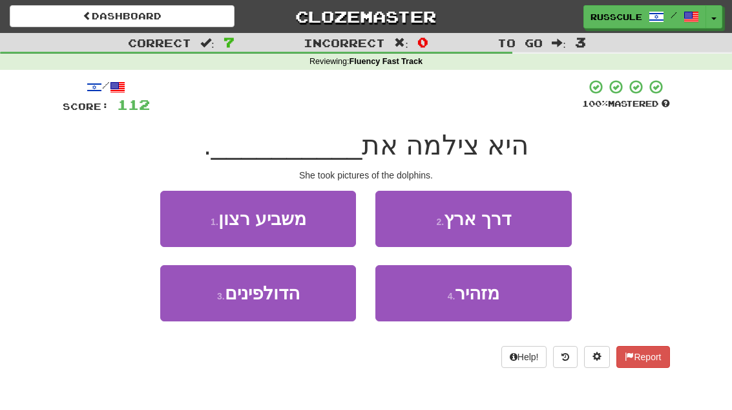
click at [216, 306] on button "3 . הדולפינים" at bounding box center [258, 293] width 196 height 56
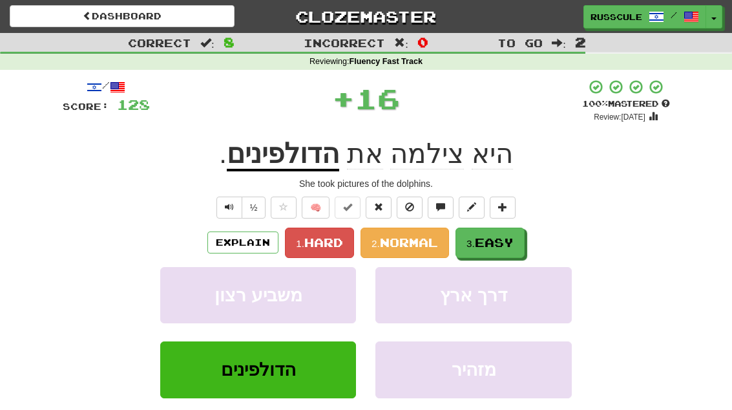
click at [509, 238] on span "Easy" at bounding box center [494, 242] width 39 height 14
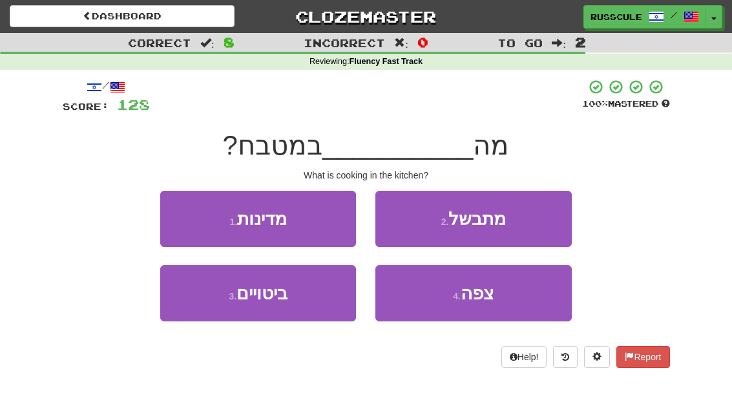
click at [530, 221] on button "2 . מתבשל" at bounding box center [473, 219] width 196 height 56
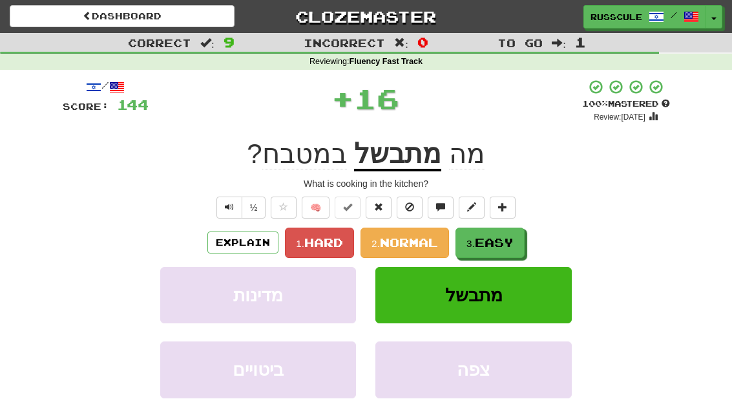
click at [501, 238] on span "Easy" at bounding box center [494, 242] width 39 height 14
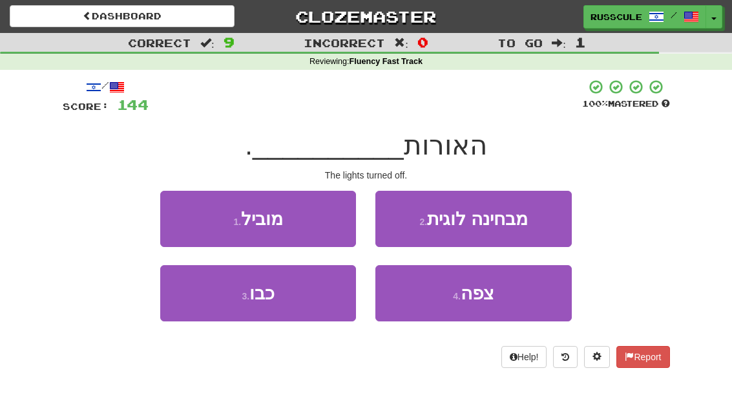
click at [216, 309] on button "3 . כבו" at bounding box center [258, 293] width 196 height 56
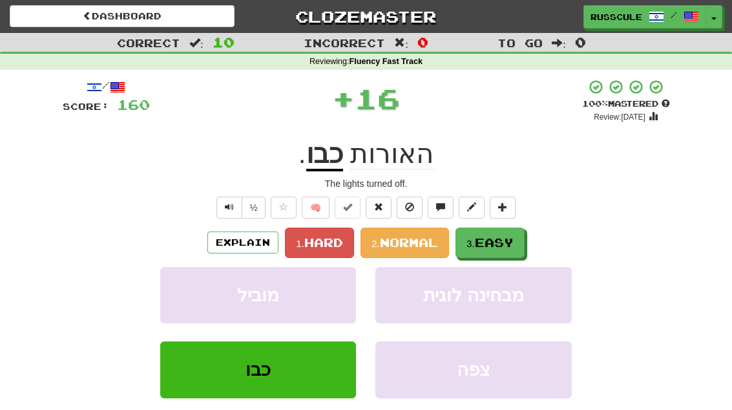
click at [507, 240] on span "Easy" at bounding box center [494, 242] width 39 height 14
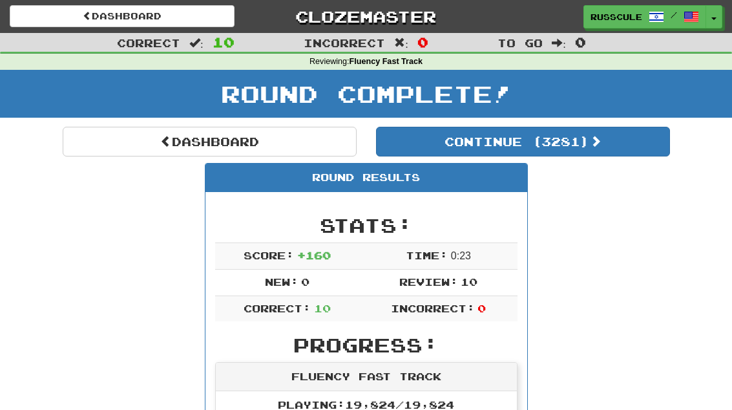
click at [109, 143] on link "Dashboard" at bounding box center [210, 142] width 294 height 30
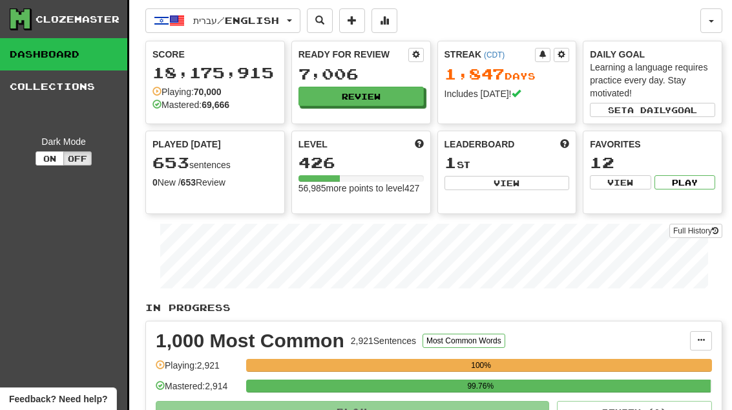
click at [535, 187] on button "View" at bounding box center [506, 183] width 125 height 14
select select "**********"
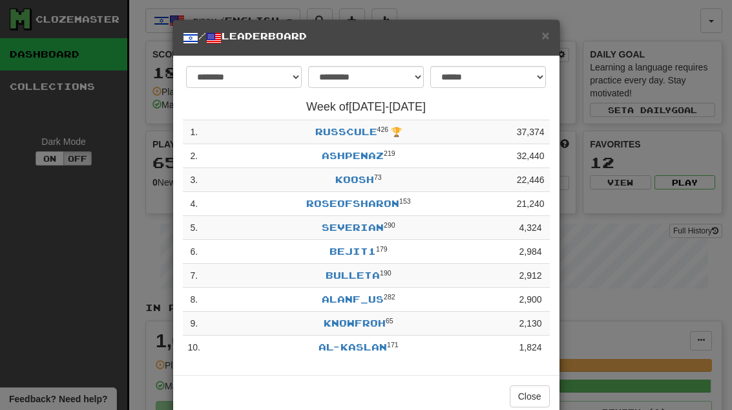
click at [536, 393] on button "Close" at bounding box center [530, 396] width 40 height 22
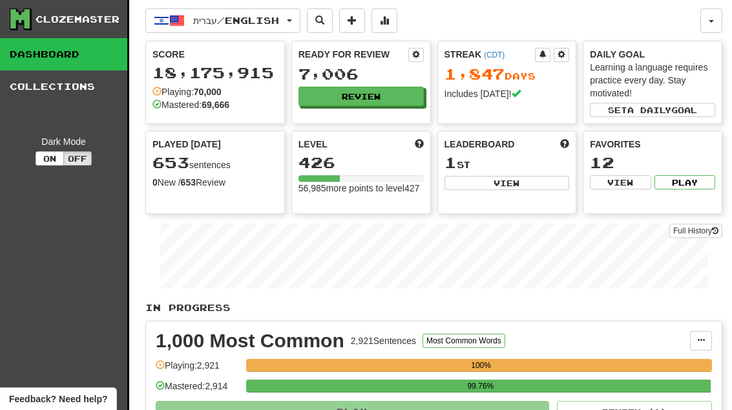
click at [399, 104] on button "Review" at bounding box center [360, 96] width 125 height 19
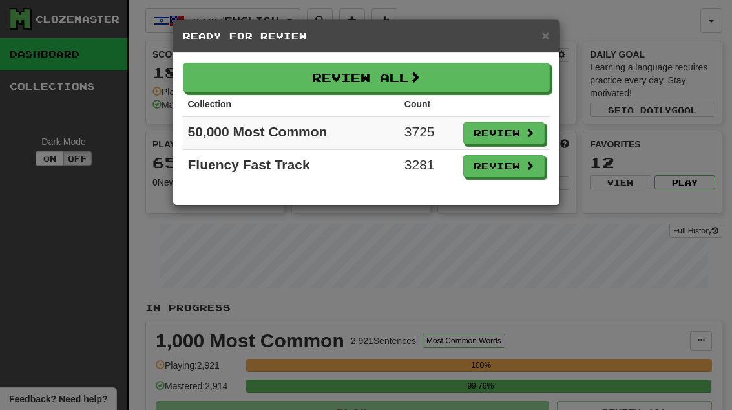
click at [512, 169] on button "Review" at bounding box center [503, 166] width 81 height 22
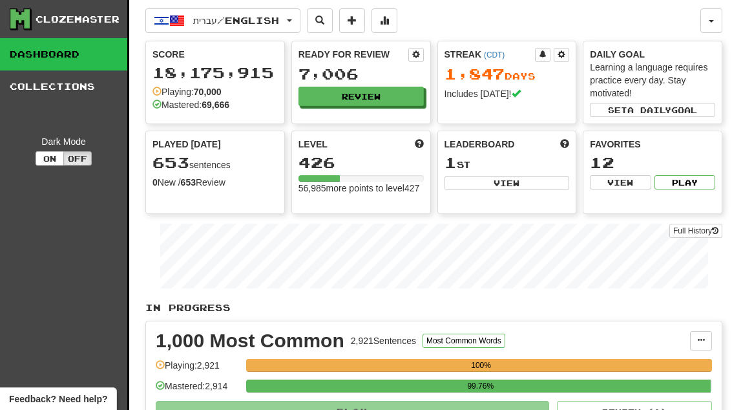
select select "**"
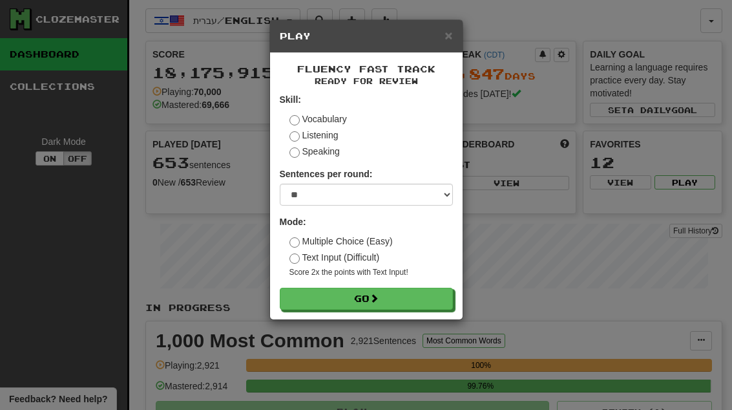
click at [426, 292] on button "Go" at bounding box center [366, 298] width 173 height 22
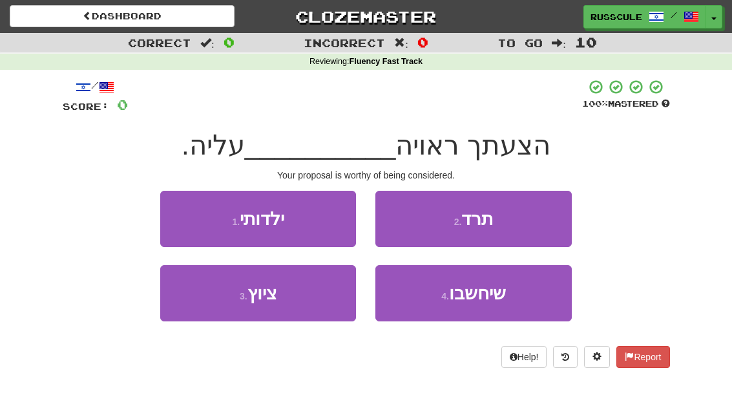
click at [506, 302] on span "שיחשבו" at bounding box center [477, 293] width 57 height 20
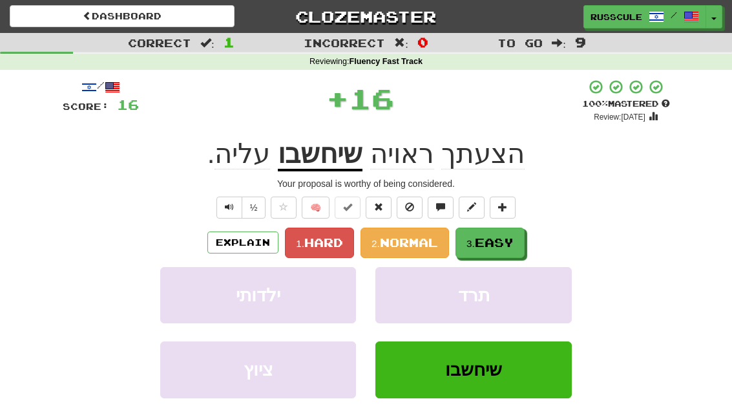
click at [511, 242] on span "Easy" at bounding box center [494, 242] width 39 height 14
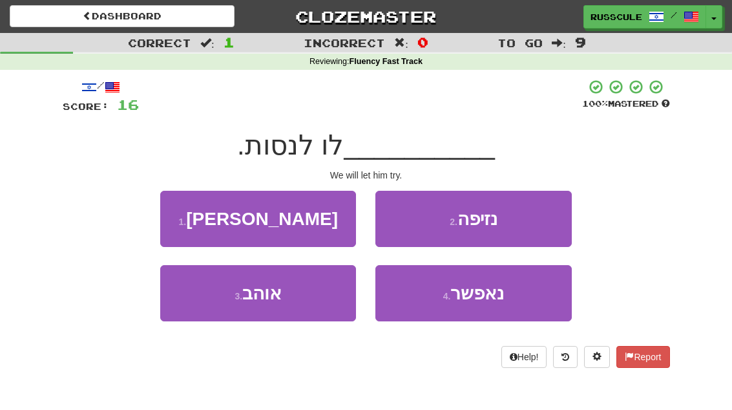
click at [500, 301] on span "נאפשר" at bounding box center [477, 293] width 54 height 20
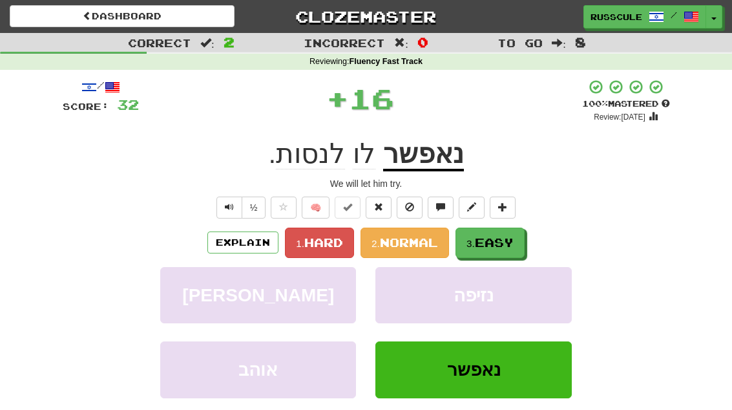
click at [512, 245] on span "Easy" at bounding box center [494, 242] width 39 height 14
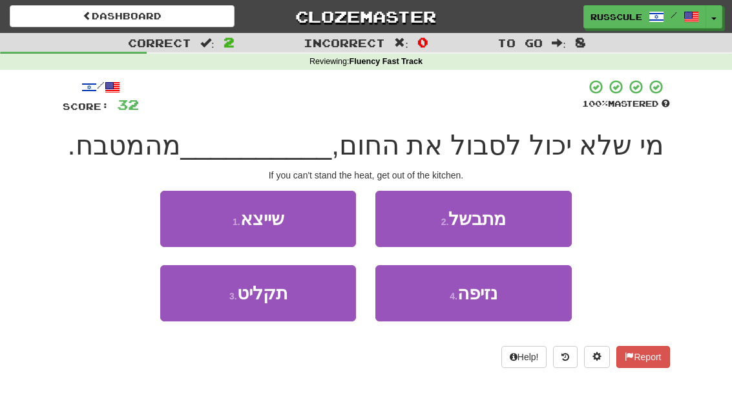
click at [543, 212] on button "2 . מתבשל" at bounding box center [473, 219] width 196 height 56
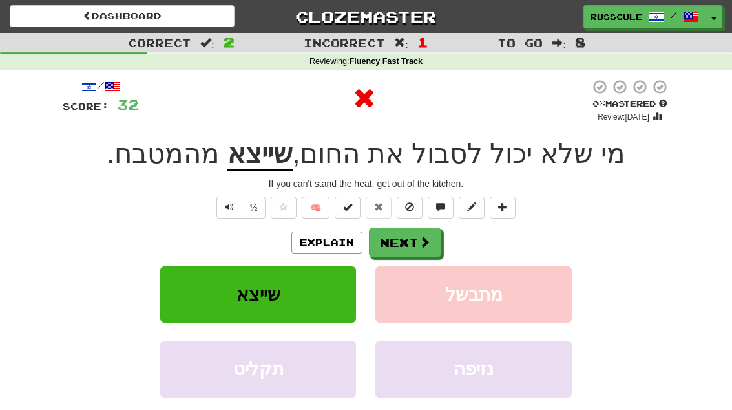
click at [417, 237] on button "Next" at bounding box center [405, 242] width 72 height 30
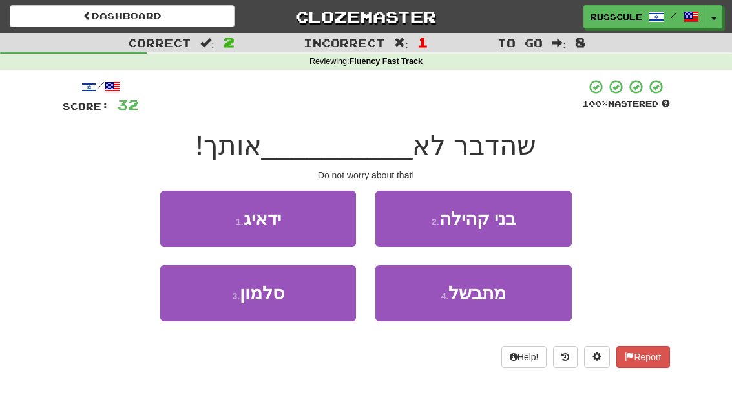
click at [185, 215] on button "1 . ידאיג" at bounding box center [258, 219] width 196 height 56
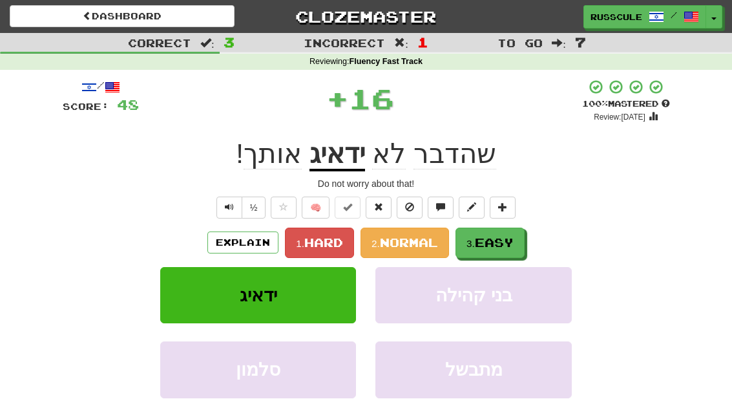
click at [501, 236] on span "Easy" at bounding box center [494, 242] width 39 height 14
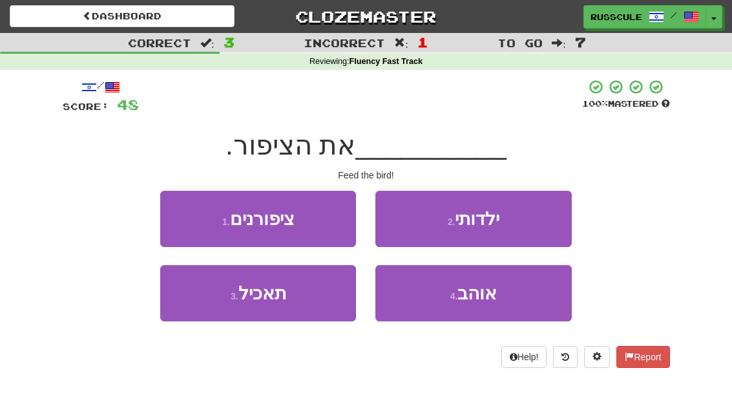
click at [218, 306] on button "3 . תאכיל" at bounding box center [258, 293] width 196 height 56
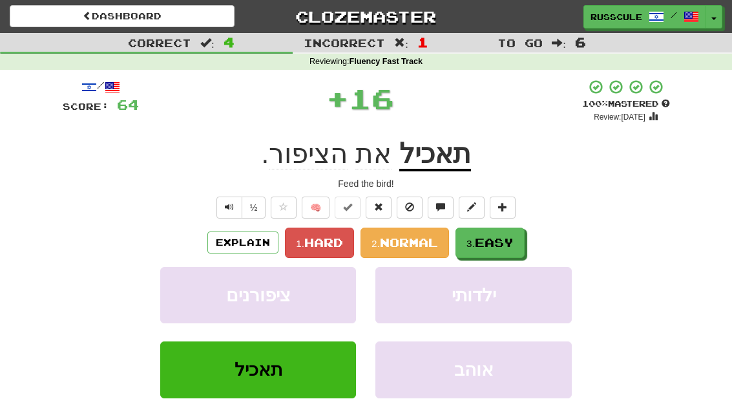
click at [519, 238] on button "3. Easy" at bounding box center [489, 242] width 69 height 30
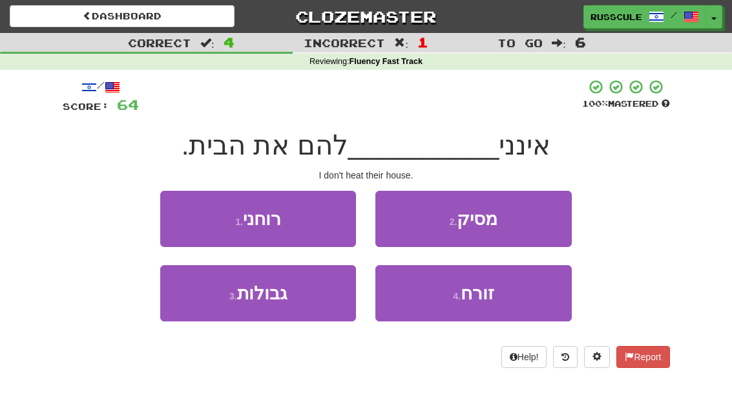
click at [527, 222] on button "2 . מסיק" at bounding box center [473, 219] width 196 height 56
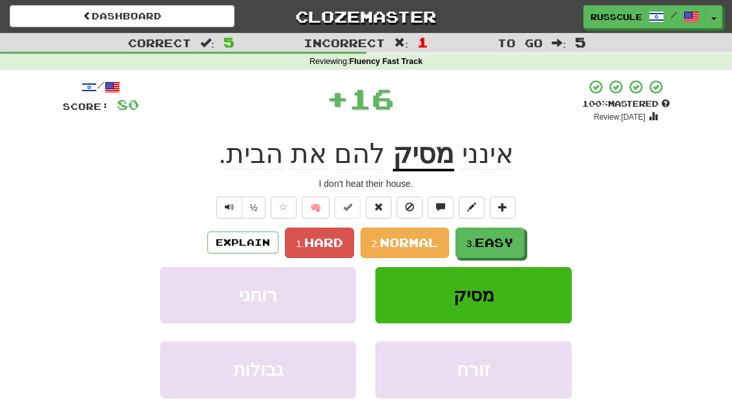
click at [495, 237] on span "Easy" at bounding box center [494, 242] width 39 height 14
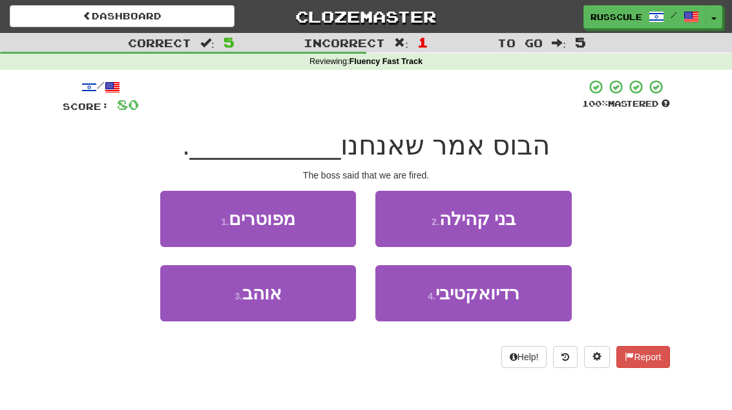
click at [171, 216] on button "1 . מפוטרים" at bounding box center [258, 219] width 196 height 56
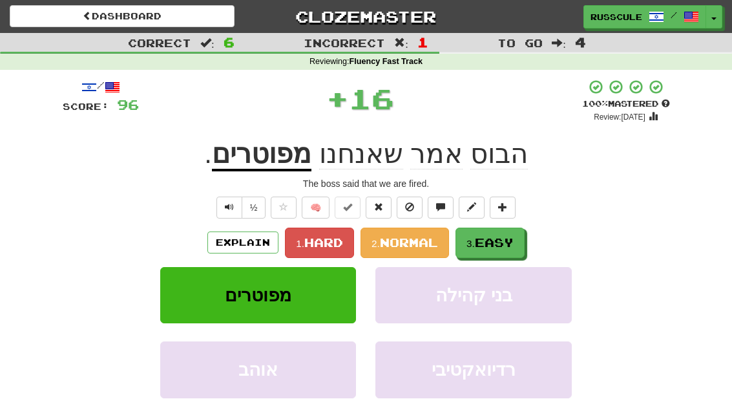
click at [514, 240] on span "Easy" at bounding box center [494, 242] width 39 height 14
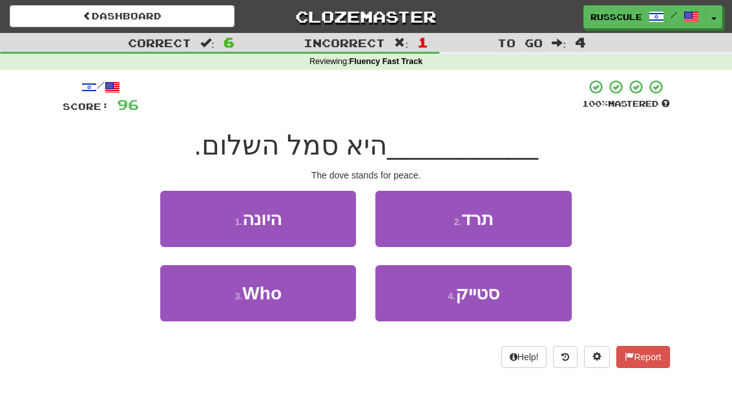
click at [181, 214] on button "1 . היונה" at bounding box center [258, 219] width 196 height 56
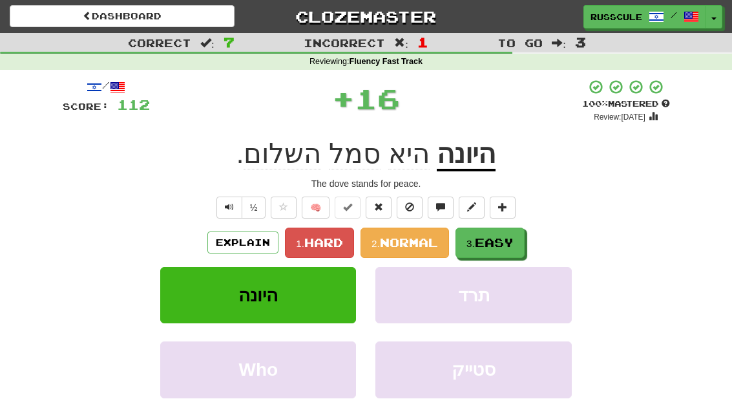
click at [514, 239] on span "Easy" at bounding box center [494, 242] width 39 height 14
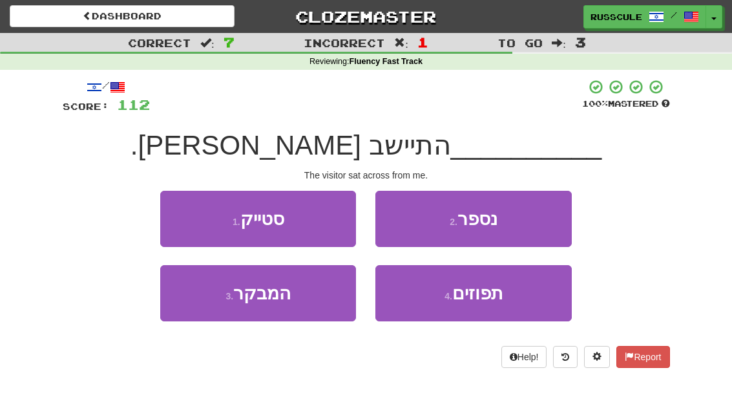
click at [214, 306] on button "3 . המבקר" at bounding box center [258, 293] width 196 height 56
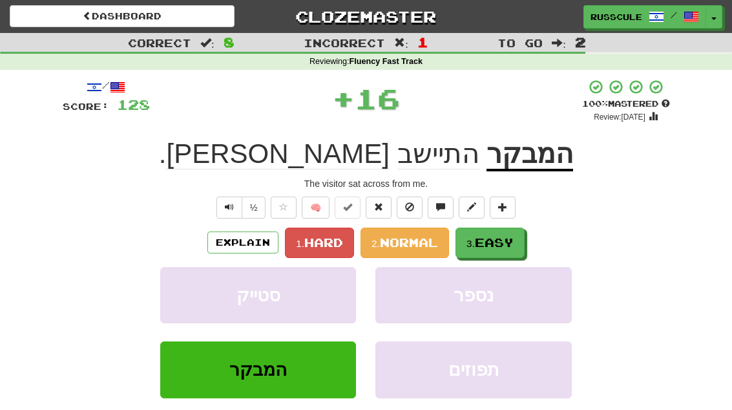
click at [514, 241] on span "Easy" at bounding box center [494, 242] width 39 height 14
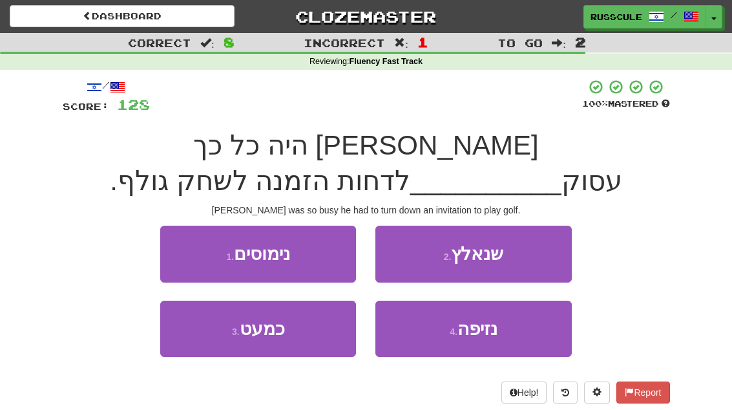
click at [523, 257] on button "2 . שנאלץ" at bounding box center [473, 253] width 196 height 56
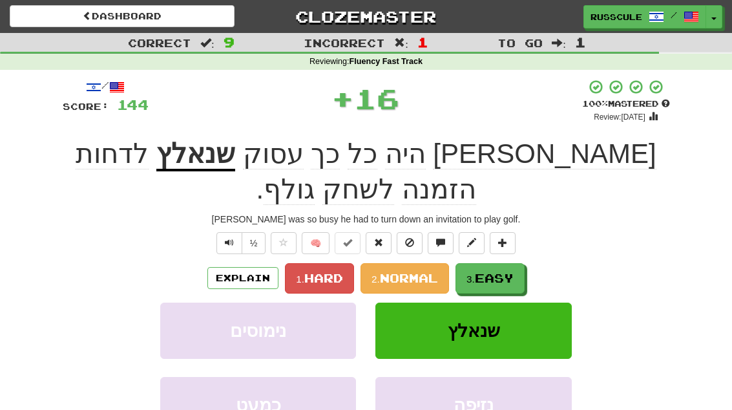
click at [517, 263] on button "3. Easy" at bounding box center [489, 278] width 69 height 30
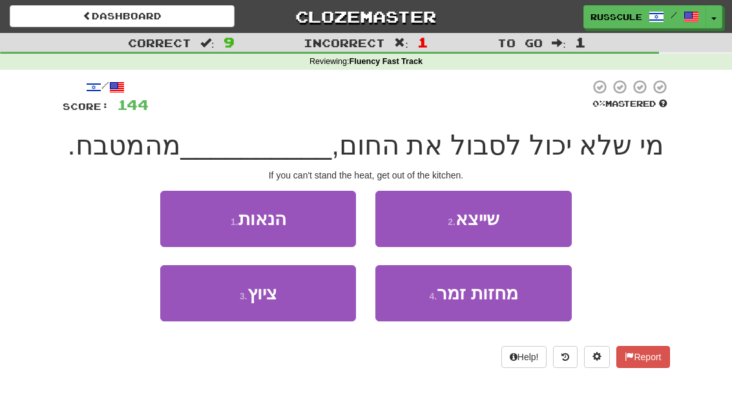
click at [534, 221] on button "2 . שייצא" at bounding box center [473, 219] width 196 height 56
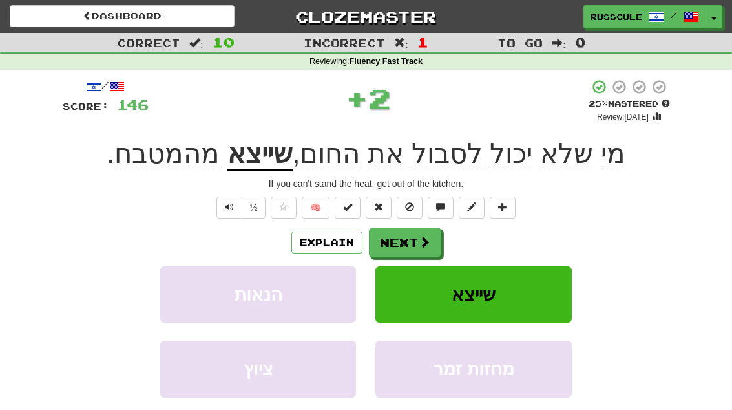
click at [430, 238] on button "Next" at bounding box center [405, 242] width 72 height 30
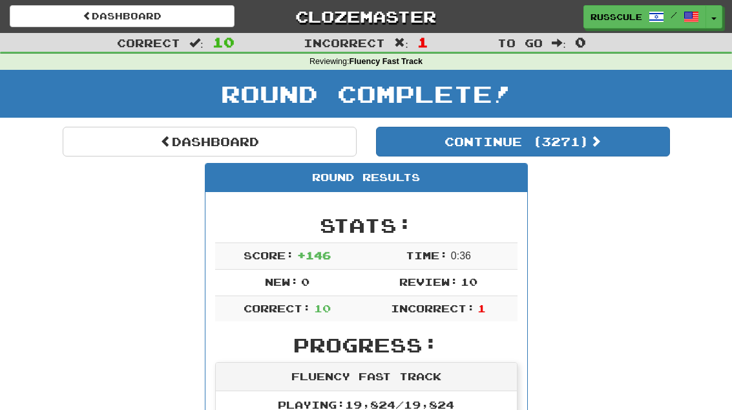
click at [136, 129] on link "Dashboard" at bounding box center [210, 142] width 294 height 30
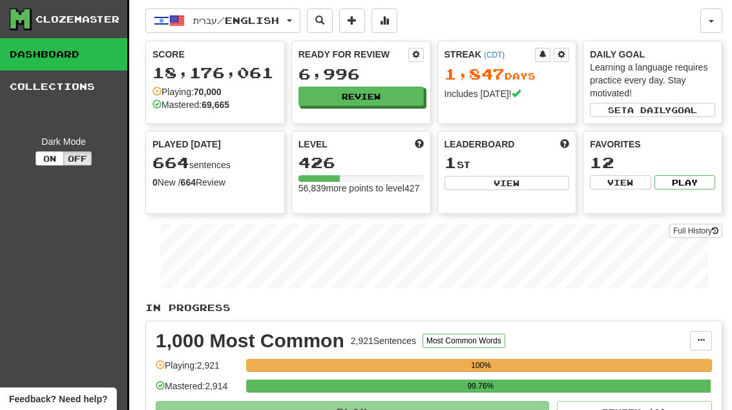
click at [523, 187] on button "View" at bounding box center [506, 183] width 125 height 14
select select "**********"
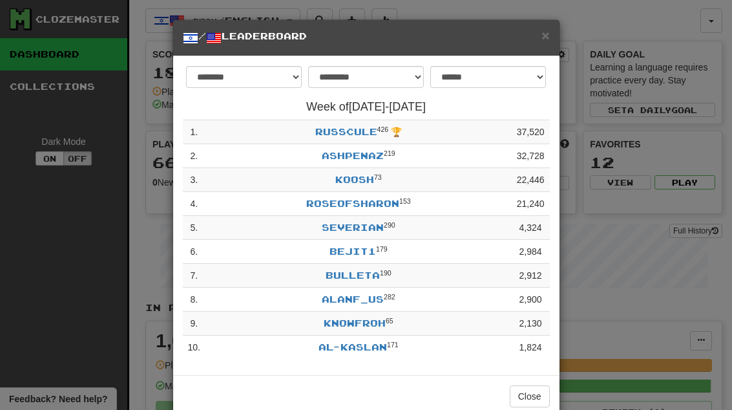
click at [541, 394] on button "Close" at bounding box center [530, 396] width 40 height 22
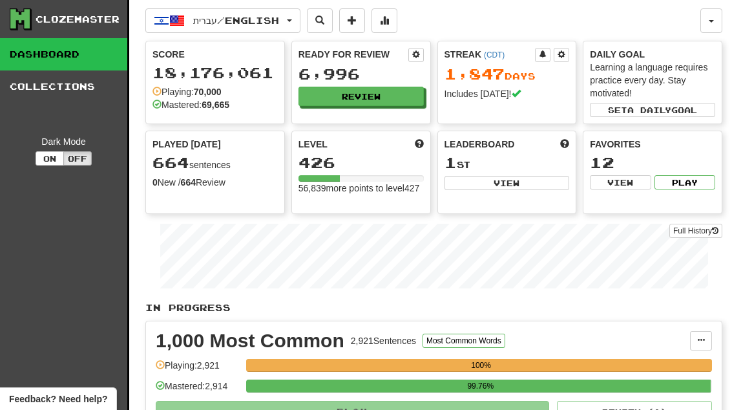
click at [397, 101] on button "Review" at bounding box center [360, 96] width 125 height 19
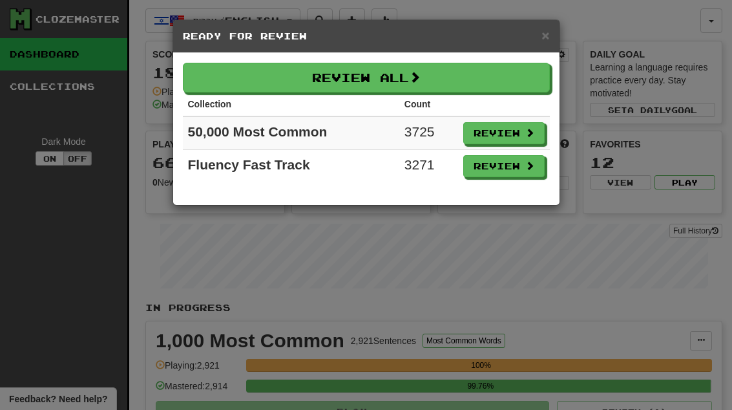
click at [512, 167] on button "Review" at bounding box center [503, 166] width 81 height 22
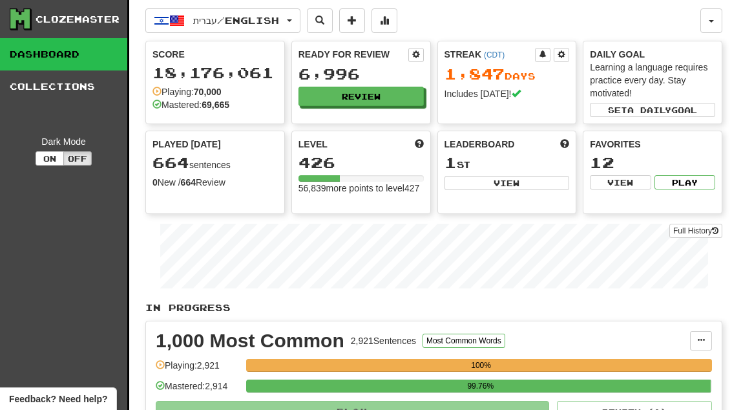
select select "**"
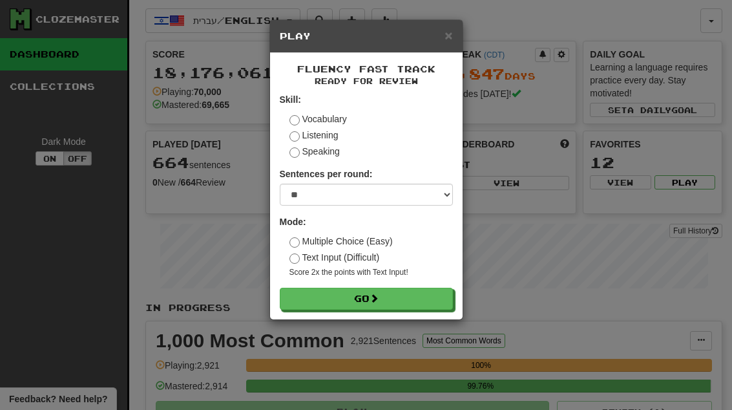
click at [447, 299] on button "Go" at bounding box center [366, 298] width 173 height 22
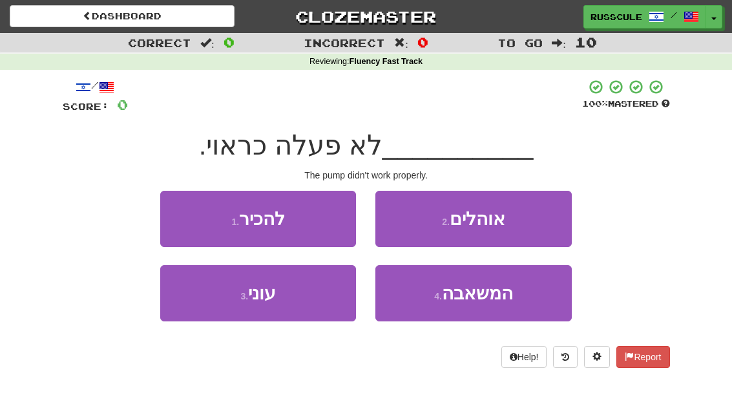
click at [497, 302] on button "4 . המשאבה" at bounding box center [473, 293] width 196 height 56
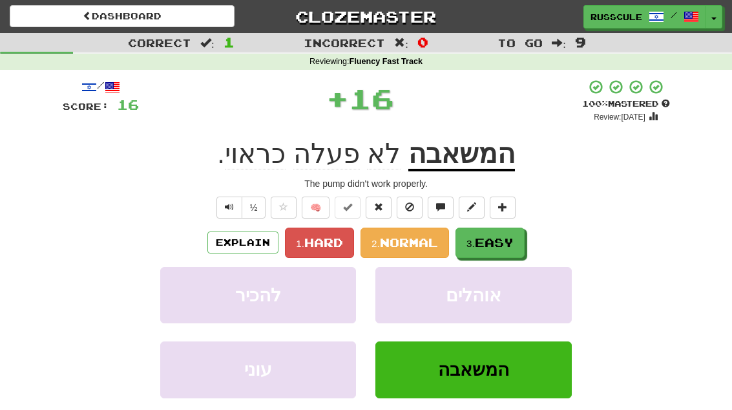
click at [511, 248] on button "3. Easy" at bounding box center [489, 242] width 69 height 30
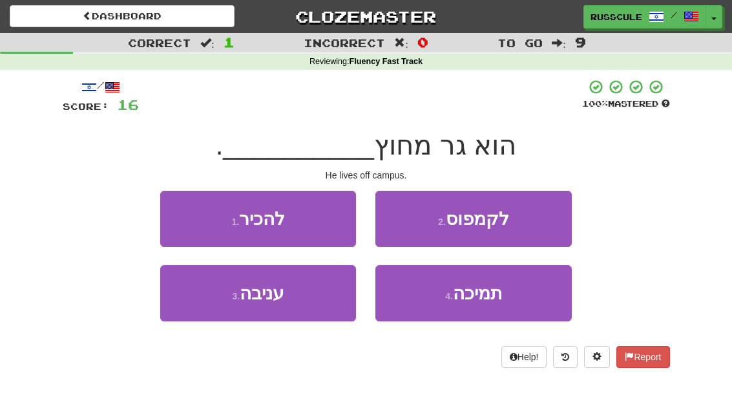
click at [534, 226] on button "2 . לקמפוס" at bounding box center [473, 219] width 196 height 56
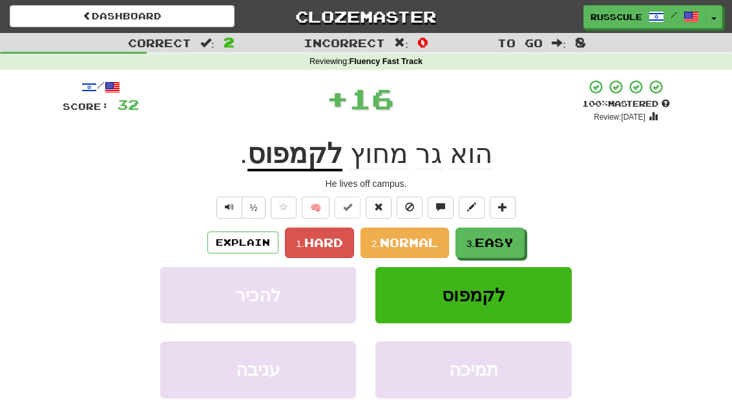
click at [508, 247] on span "Easy" at bounding box center [494, 242] width 39 height 14
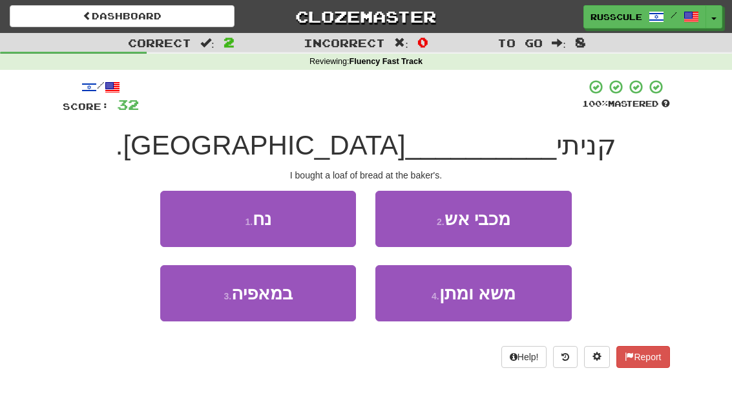
click at [216, 312] on button "3 . במאפיה" at bounding box center [258, 293] width 196 height 56
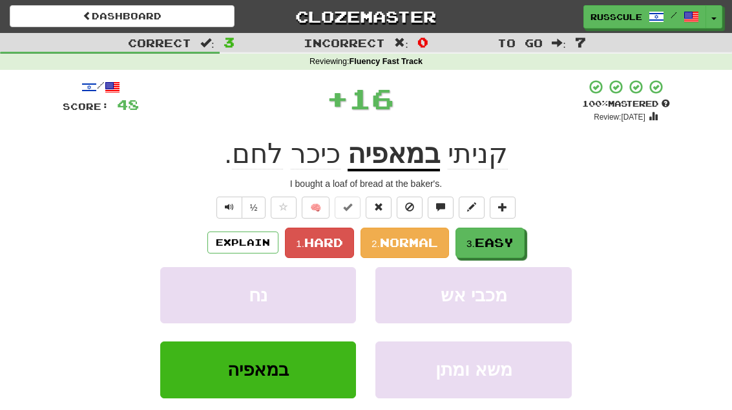
click at [503, 244] on span "Easy" at bounding box center [494, 242] width 39 height 14
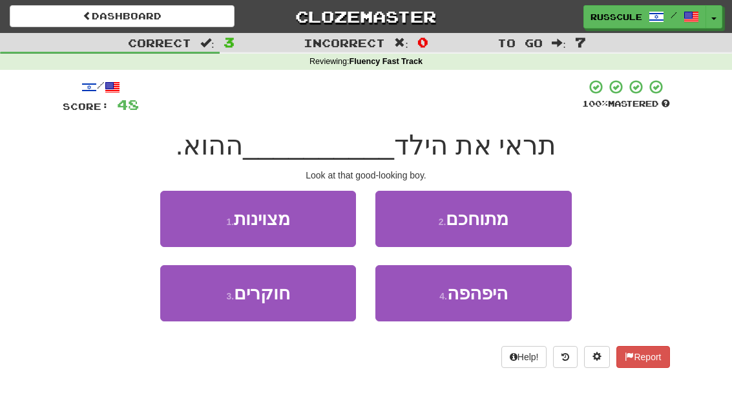
click at [483, 296] on span "היפהפה" at bounding box center [477, 293] width 61 height 20
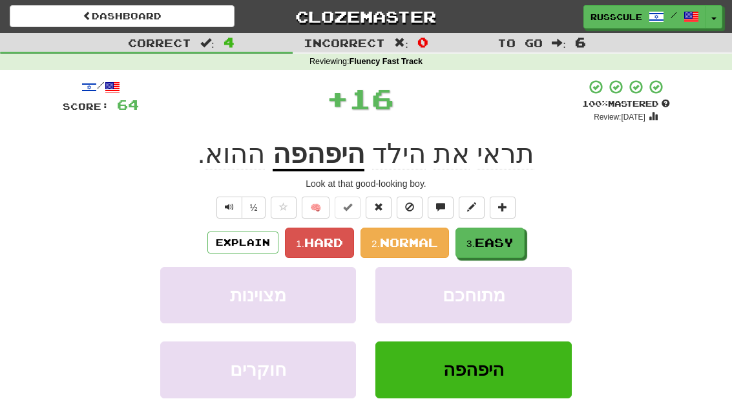
click at [510, 241] on span "Easy" at bounding box center [494, 242] width 39 height 14
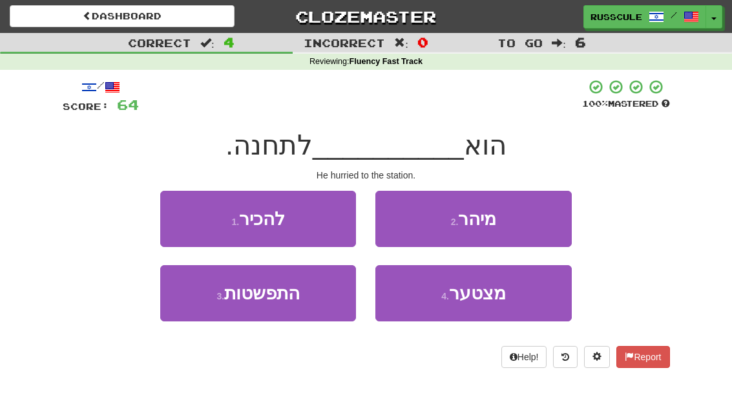
click at [531, 222] on button "2 . מיהר" at bounding box center [473, 219] width 196 height 56
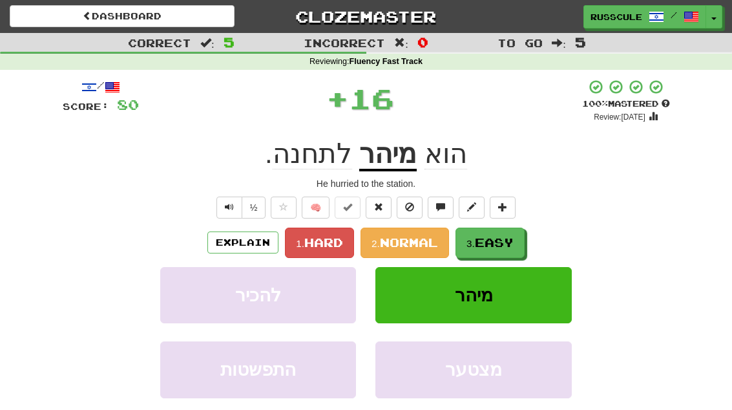
click at [508, 240] on span "Easy" at bounding box center [494, 242] width 39 height 14
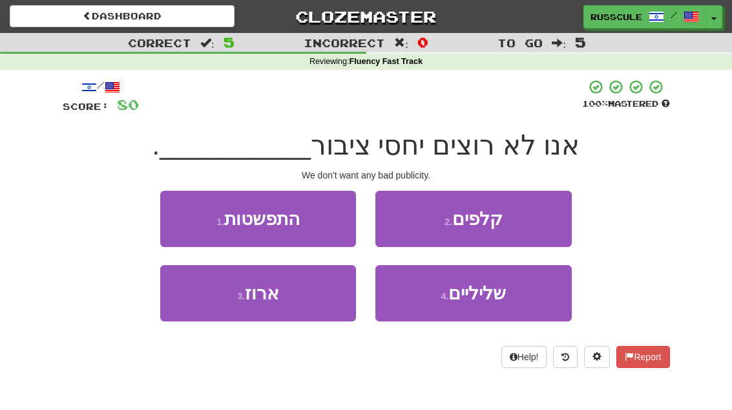
click at [497, 300] on span "שליליים" at bounding box center [476, 293] width 57 height 20
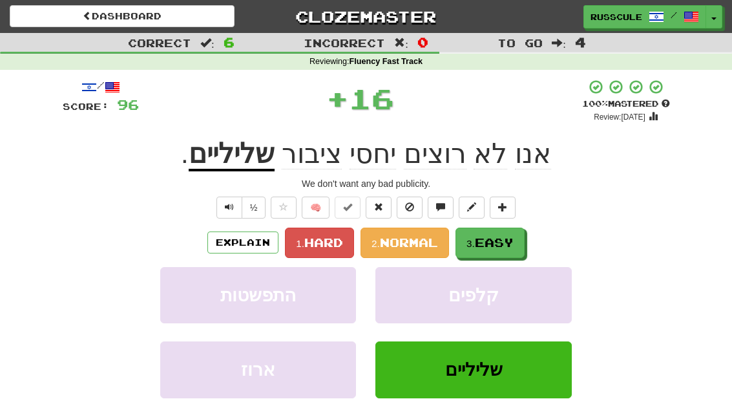
click at [511, 236] on span "Easy" at bounding box center [494, 242] width 39 height 14
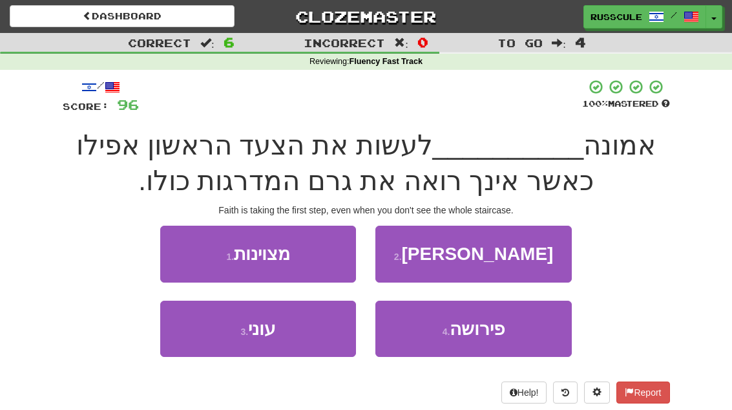
click at [483, 326] on span "פירושה" at bounding box center [477, 328] width 55 height 20
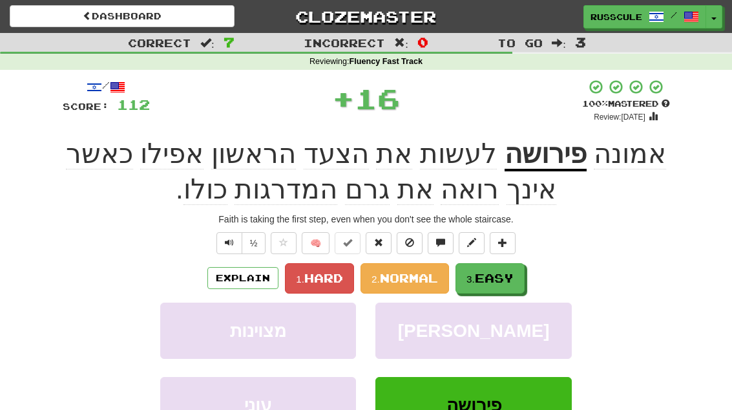
click at [497, 265] on button "3. Easy" at bounding box center [489, 278] width 69 height 30
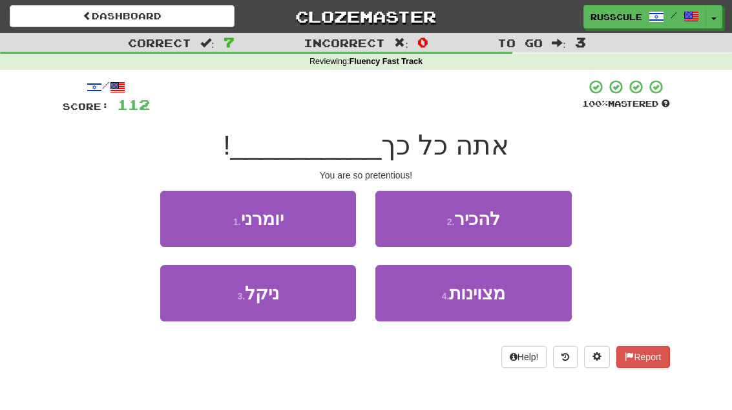
click at [530, 223] on button "2 . להכיר" at bounding box center [473, 219] width 196 height 56
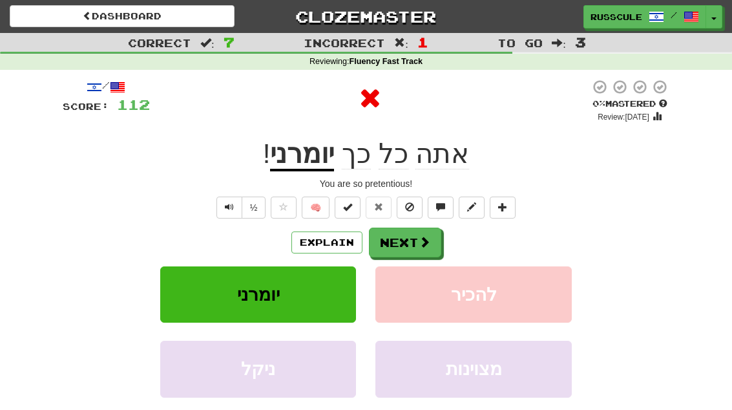
click at [425, 240] on span at bounding box center [425, 242] width 12 height 12
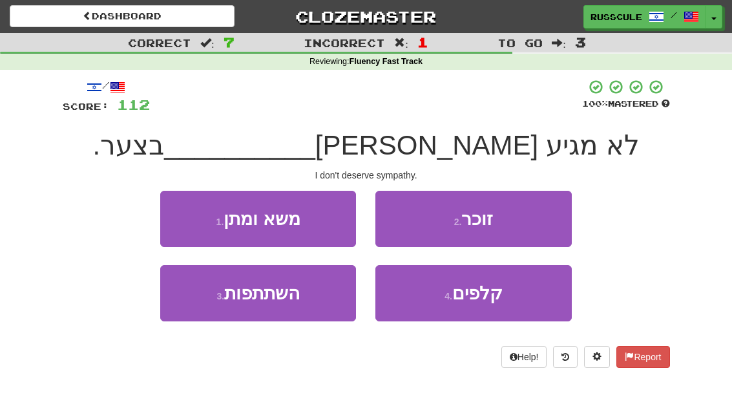
click at [214, 301] on button "3 . השתתפות" at bounding box center [258, 293] width 196 height 56
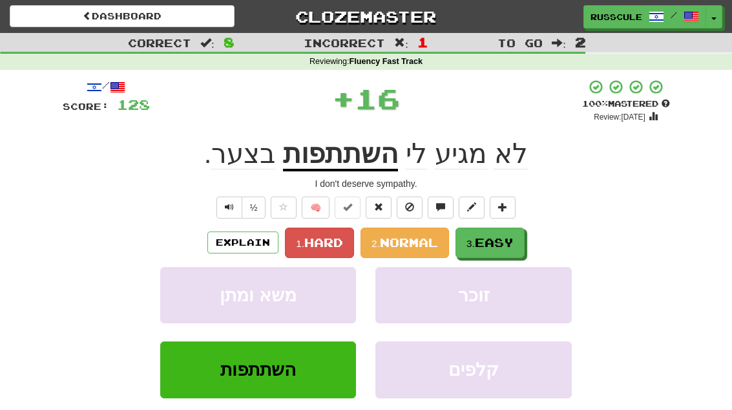
click at [475, 240] on small "3." at bounding box center [470, 243] width 8 height 11
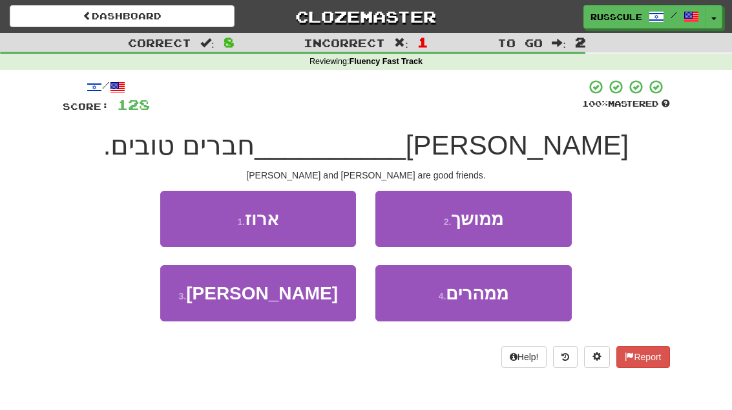
click at [216, 300] on button "3 . ופרנק" at bounding box center [258, 293] width 196 height 56
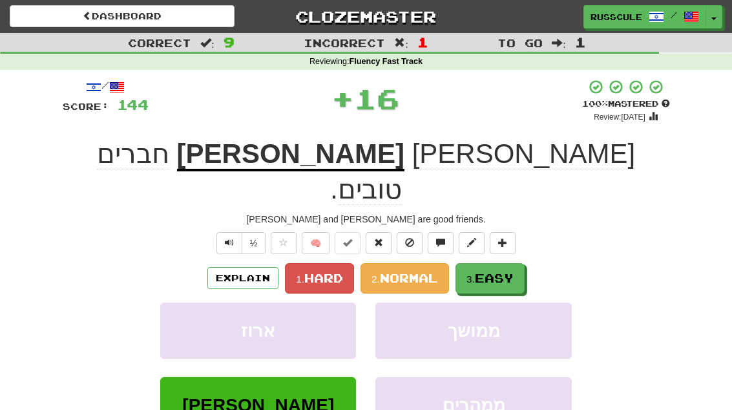
click at [504, 271] on span "Easy" at bounding box center [494, 278] width 39 height 14
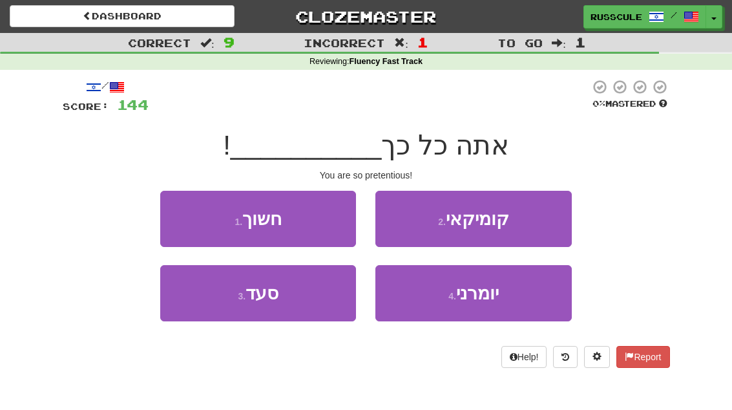
click at [497, 298] on span "יומרני" at bounding box center [477, 293] width 43 height 20
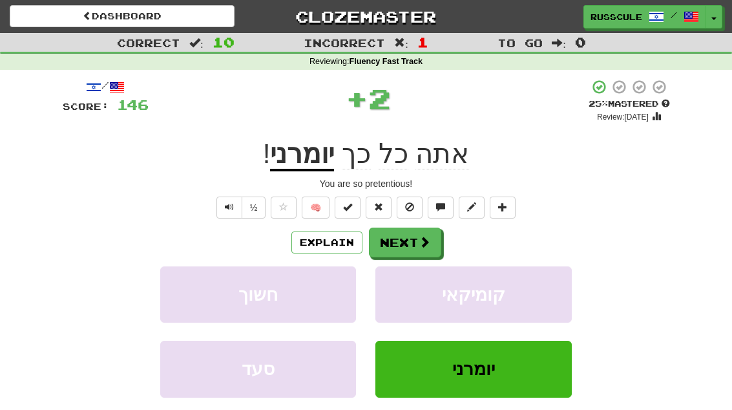
click at [424, 238] on span at bounding box center [425, 242] width 12 height 12
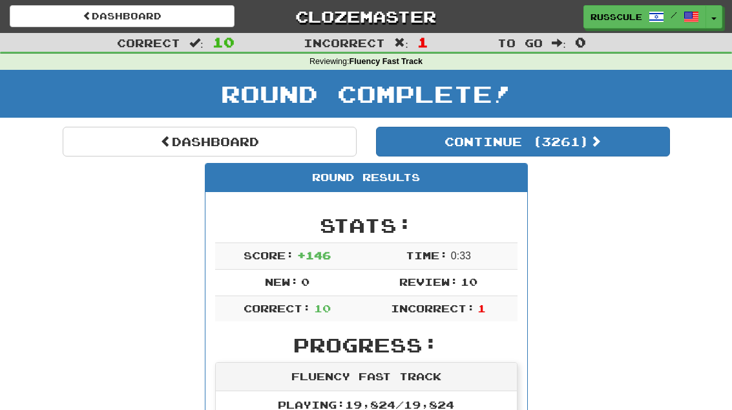
click at [628, 143] on button "Continue ( 3261 )" at bounding box center [523, 142] width 294 height 30
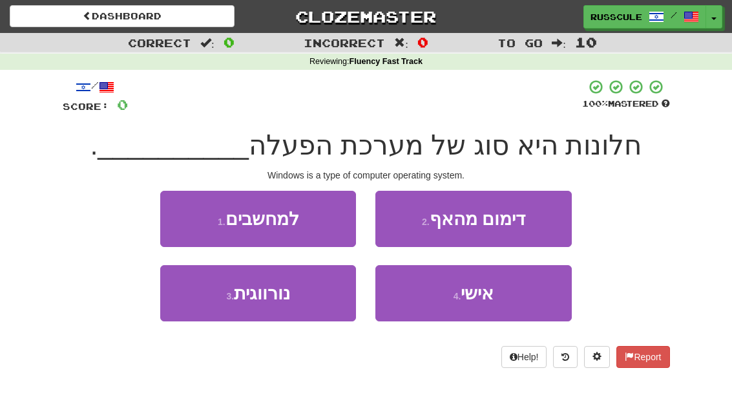
click at [172, 213] on button "1 . למחשבים" at bounding box center [258, 219] width 196 height 56
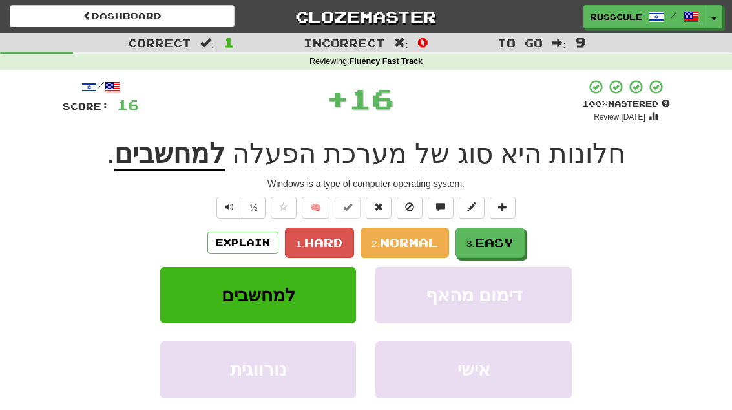
click at [498, 247] on span "Easy" at bounding box center [494, 242] width 39 height 14
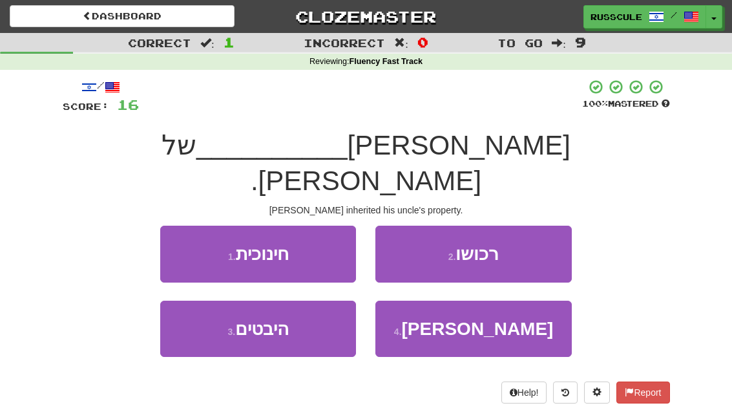
click at [534, 225] on button "2 . רכושו" at bounding box center [473, 253] width 196 height 56
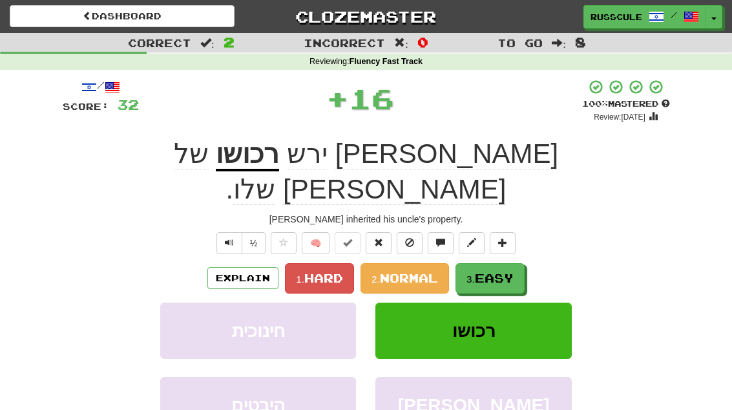
click at [500, 271] on span "Easy" at bounding box center [494, 278] width 39 height 14
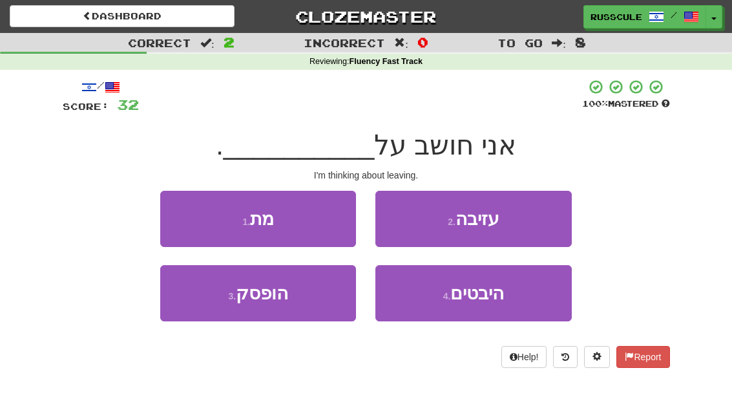
click at [542, 218] on button "2 . עזיבה" at bounding box center [473, 219] width 196 height 56
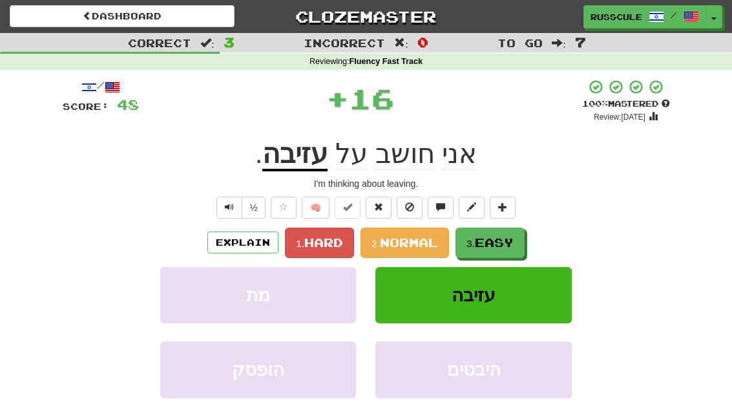
click at [506, 242] on span "Easy" at bounding box center [494, 242] width 39 height 14
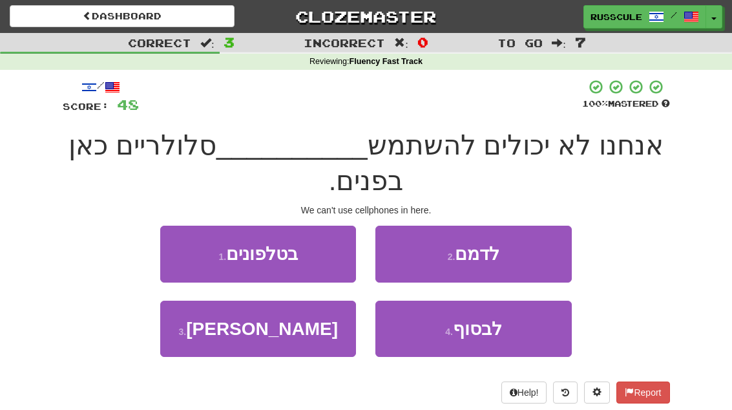
click at [198, 250] on button "1 . בטלפונים" at bounding box center [258, 253] width 196 height 56
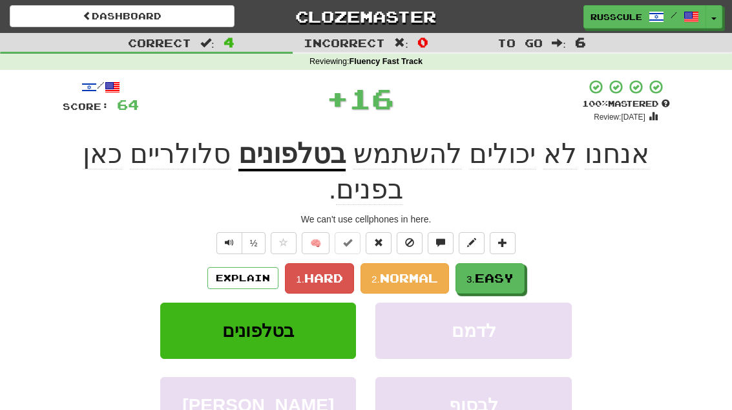
click at [514, 263] on button "3. Easy" at bounding box center [489, 278] width 69 height 30
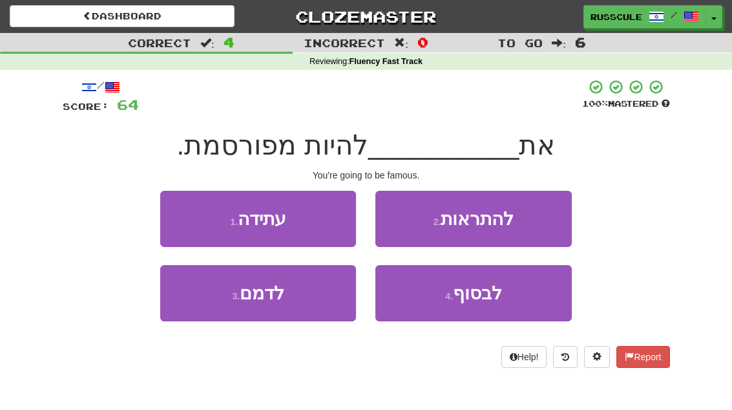
click at [215, 306] on button "3 . לדמם" at bounding box center [258, 293] width 196 height 56
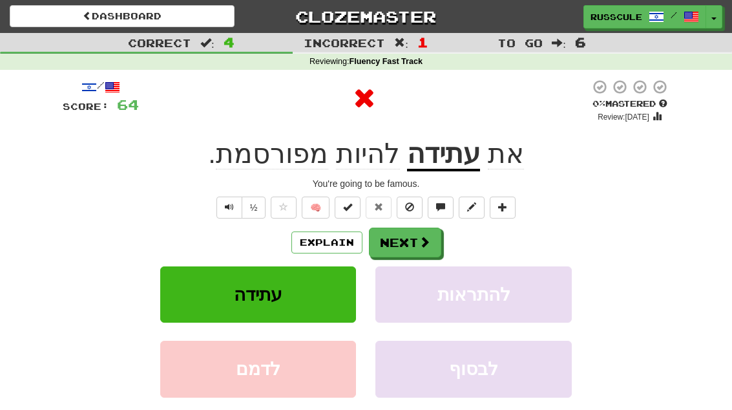
click at [423, 236] on span at bounding box center [425, 242] width 12 height 12
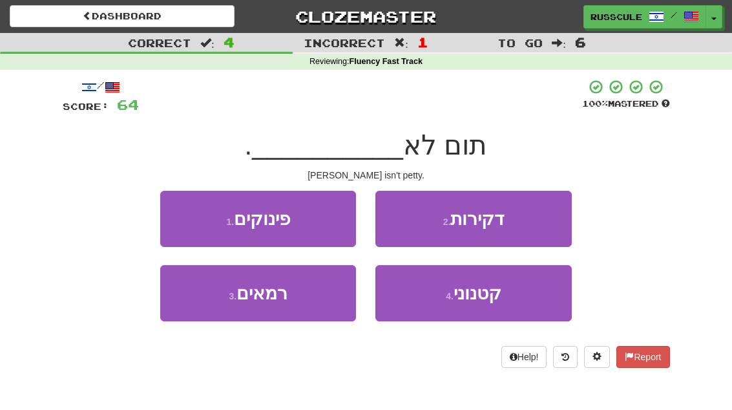
click at [497, 294] on span "קטנוני" at bounding box center [477, 293] width 48 height 20
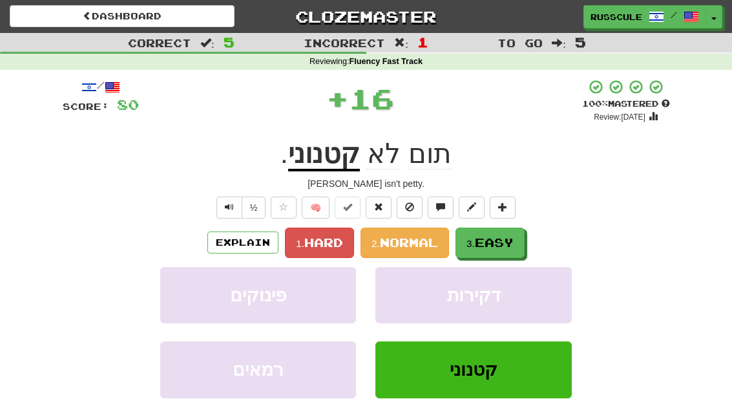
click at [506, 236] on span "Easy" at bounding box center [494, 242] width 39 height 14
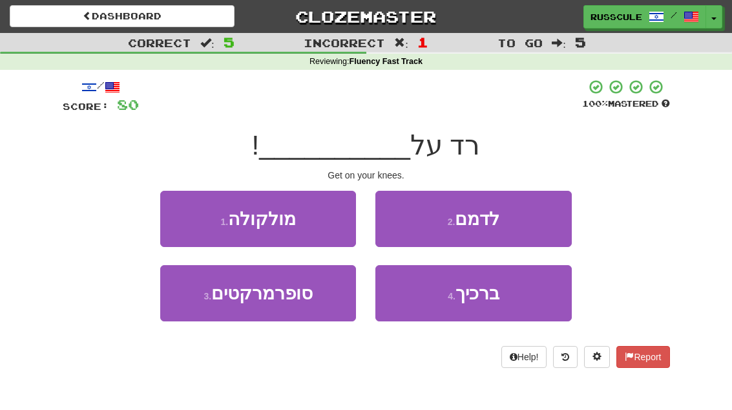
click at [497, 296] on span "ברכיך" at bounding box center [477, 293] width 44 height 20
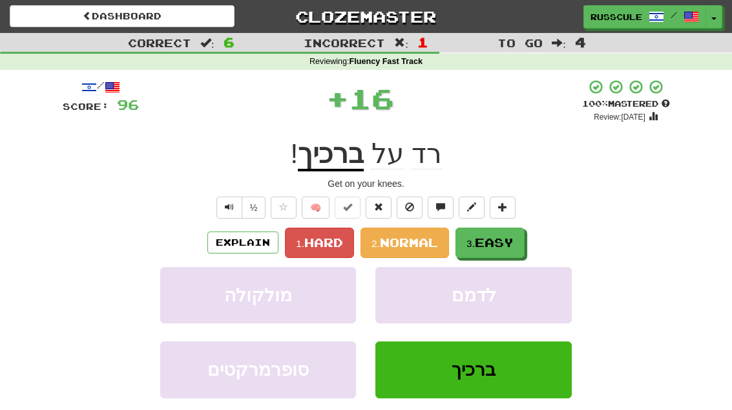
click at [514, 238] on span "Easy" at bounding box center [494, 242] width 39 height 14
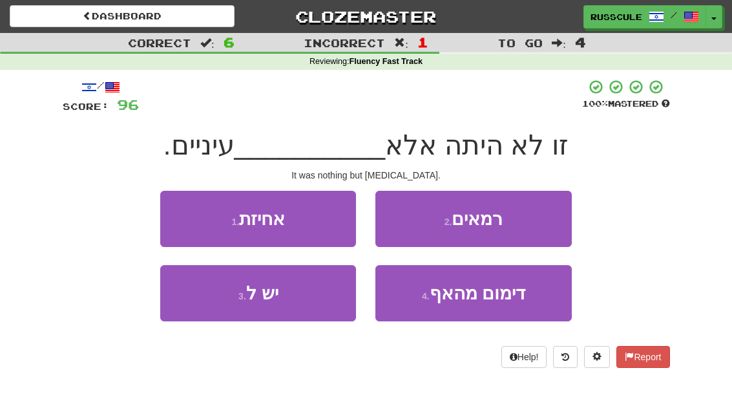
click at [169, 212] on button "1 . אחיזת" at bounding box center [258, 219] width 196 height 56
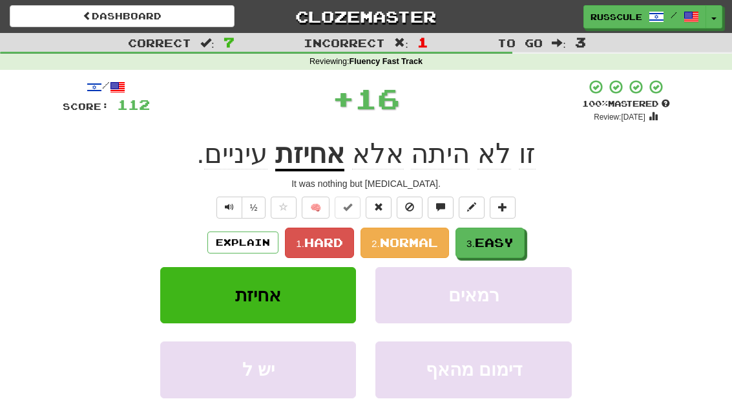
click at [508, 237] on span "Easy" at bounding box center [494, 242] width 39 height 14
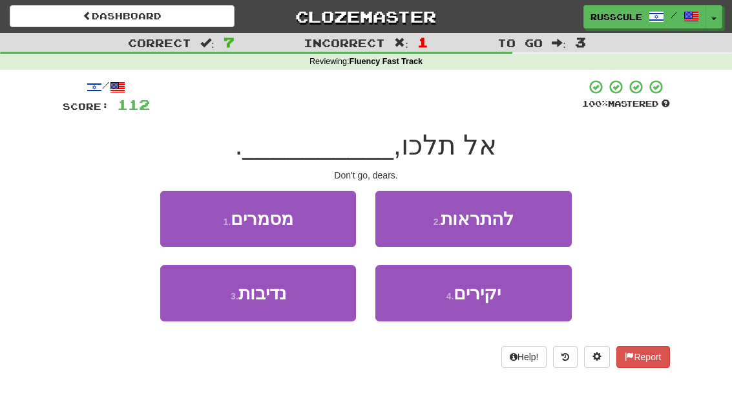
click at [493, 300] on span "יקירים" at bounding box center [476, 293] width 47 height 20
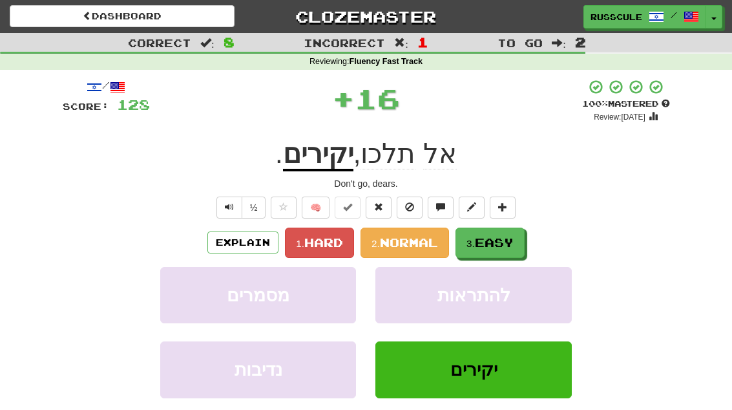
click at [510, 241] on span "Easy" at bounding box center [494, 242] width 39 height 14
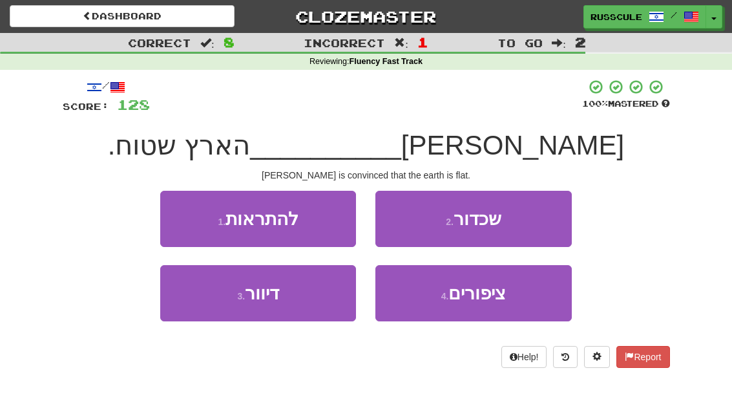
click at [532, 223] on button "2 . שכדור" at bounding box center [473, 219] width 196 height 56
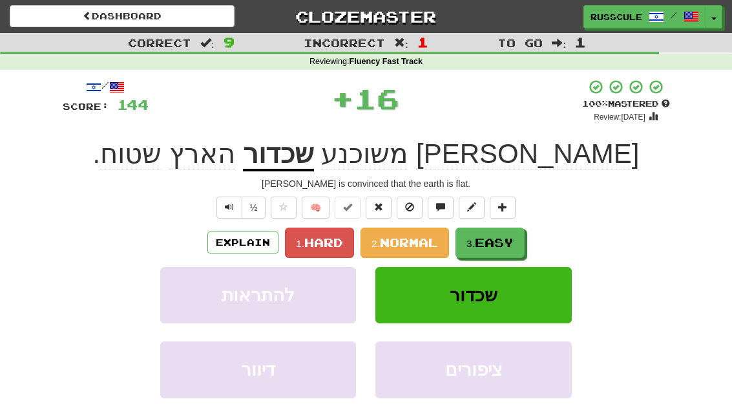
click at [501, 242] on span "Easy" at bounding box center [494, 242] width 39 height 14
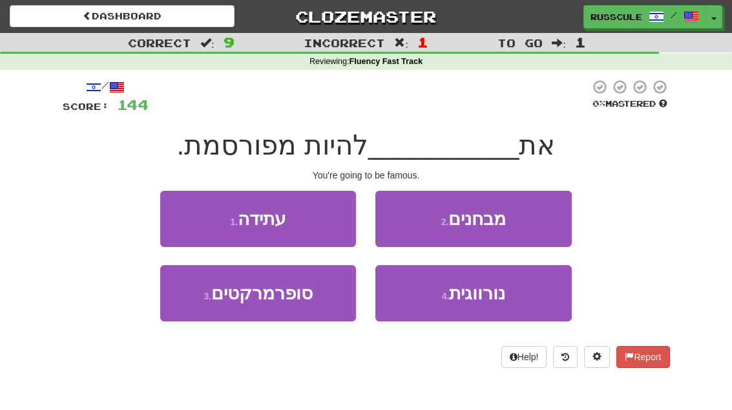
click at [176, 214] on button "1 . עתידה" at bounding box center [258, 219] width 196 height 56
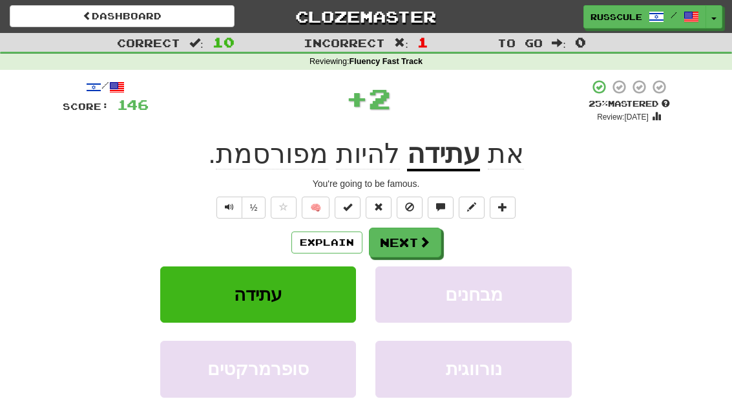
click at [426, 241] on span at bounding box center [425, 242] width 12 height 12
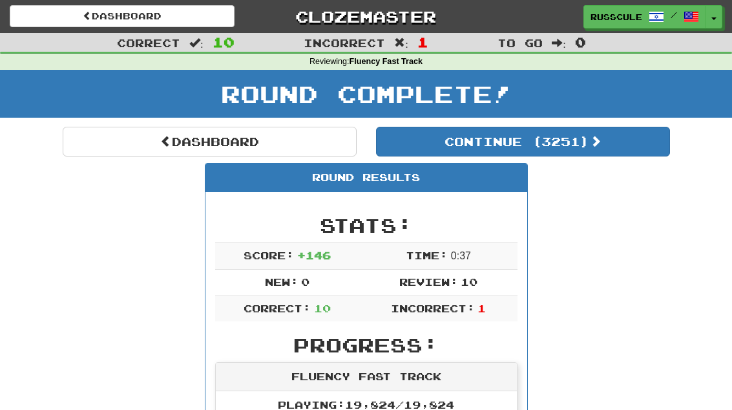
click at [103, 148] on link "Dashboard" at bounding box center [210, 142] width 294 height 30
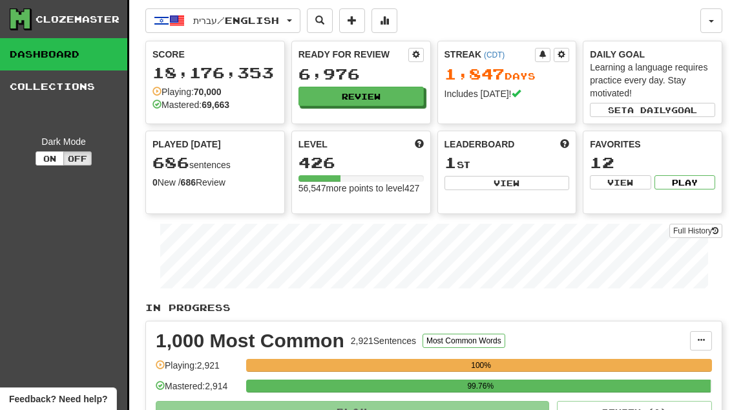
click at [534, 182] on button "View" at bounding box center [506, 183] width 125 height 14
select select "**********"
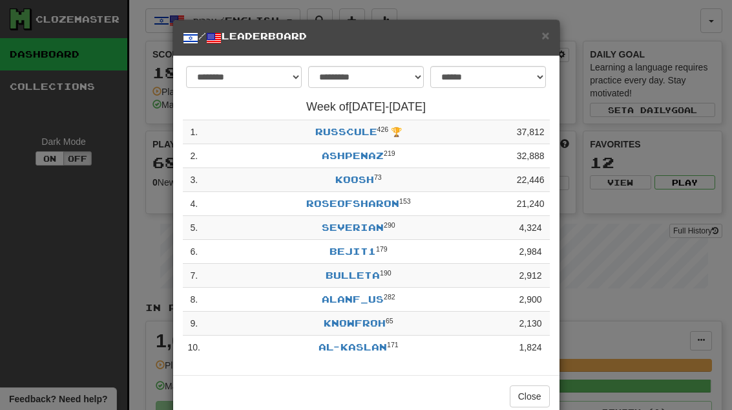
click at [539, 393] on button "Close" at bounding box center [530, 396] width 40 height 22
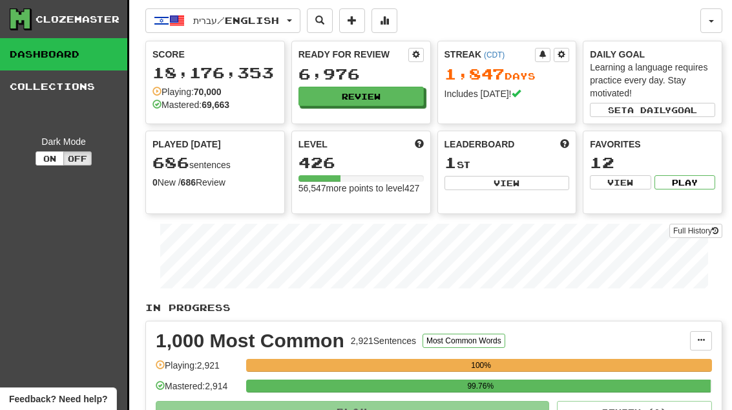
click at [400, 100] on button "Review" at bounding box center [360, 96] width 125 height 19
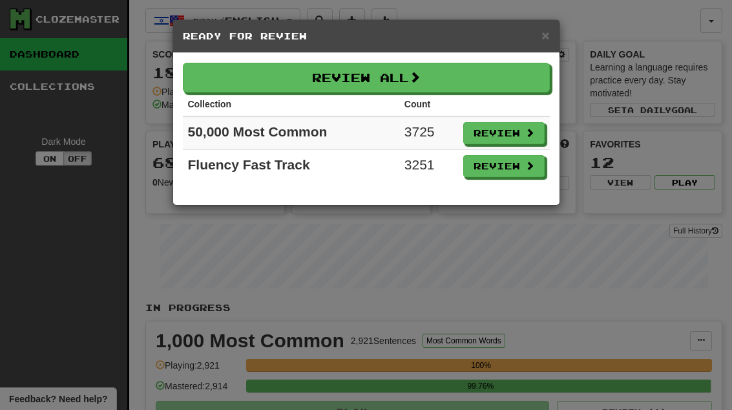
click at [534, 165] on button "Review" at bounding box center [503, 166] width 81 height 22
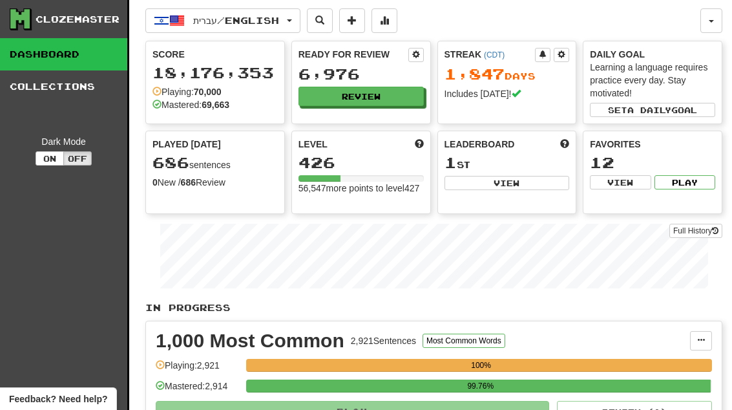
select select "**"
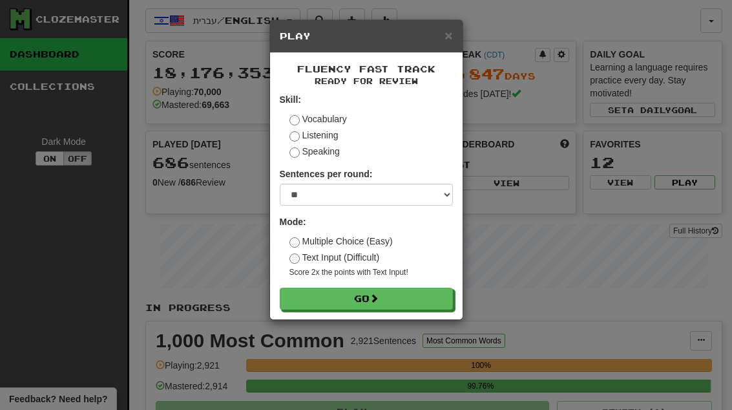
click at [448, 298] on button "Go" at bounding box center [366, 298] width 173 height 22
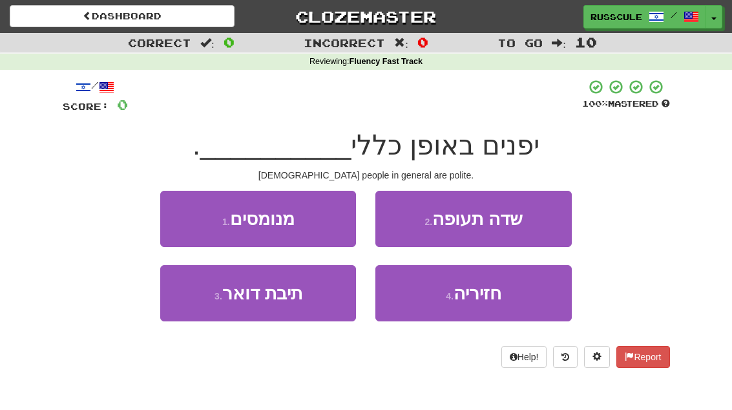
click at [182, 216] on button "1 . מנומסים" at bounding box center [258, 219] width 196 height 56
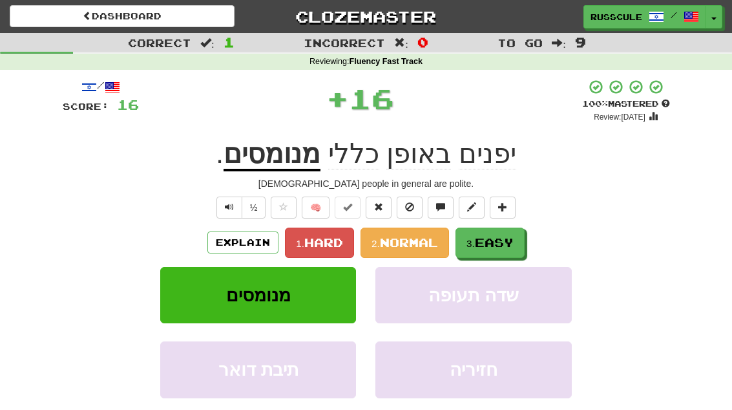
click at [503, 240] on span "Easy" at bounding box center [494, 242] width 39 height 14
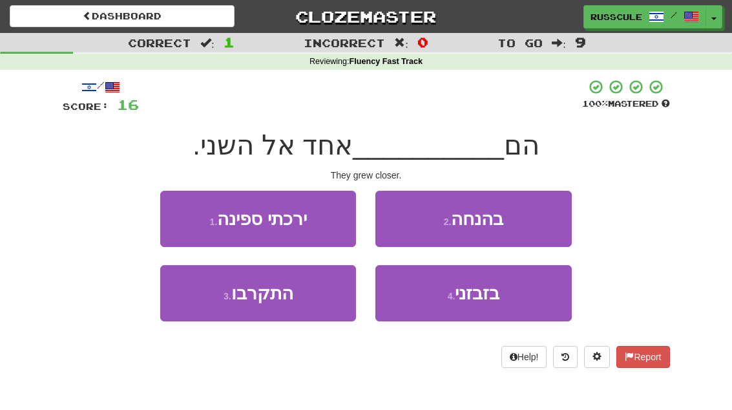
click at [214, 299] on button "3 . התקרבו" at bounding box center [258, 293] width 196 height 56
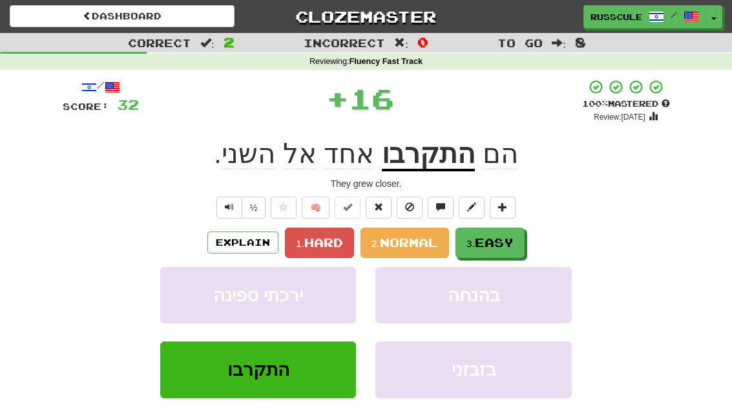
click at [507, 238] on span "Easy" at bounding box center [494, 242] width 39 height 14
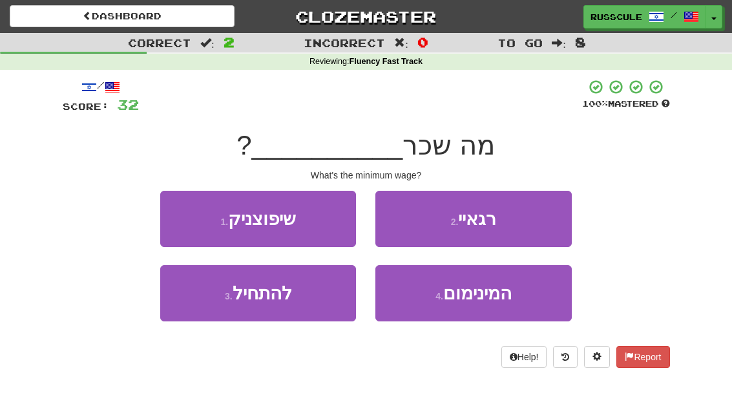
click at [495, 299] on span "המינימום" at bounding box center [477, 293] width 68 height 20
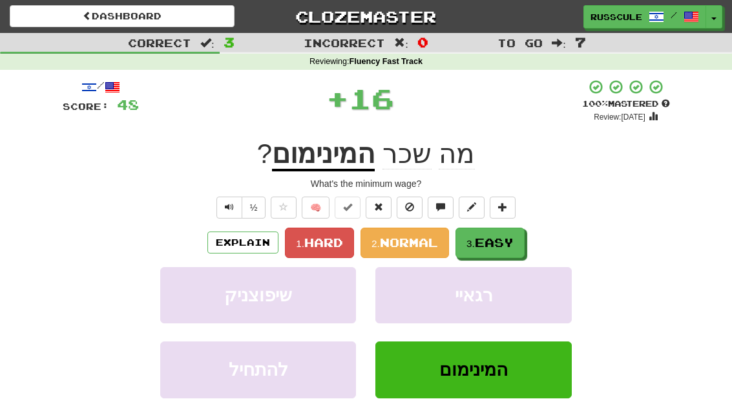
click at [512, 244] on span "Easy" at bounding box center [494, 242] width 39 height 14
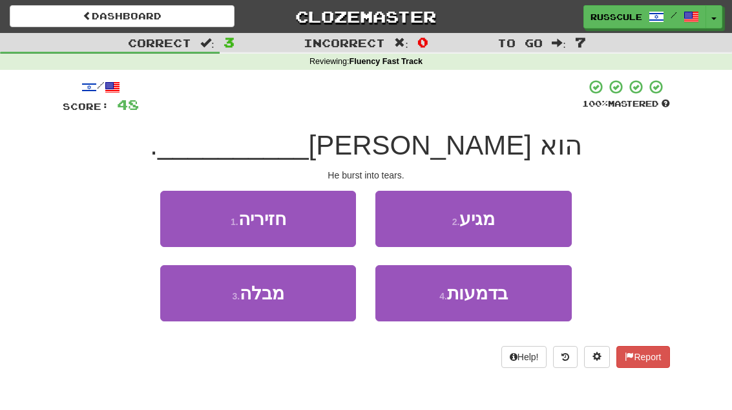
click at [491, 294] on span "בדמעות" at bounding box center [477, 293] width 61 height 20
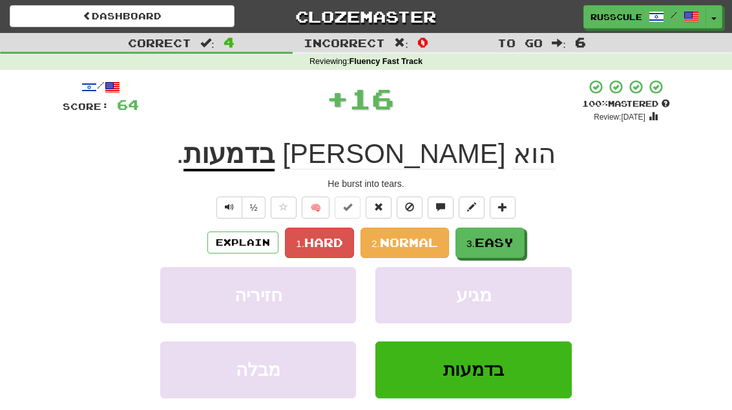
click at [514, 235] on span "Easy" at bounding box center [494, 242] width 39 height 14
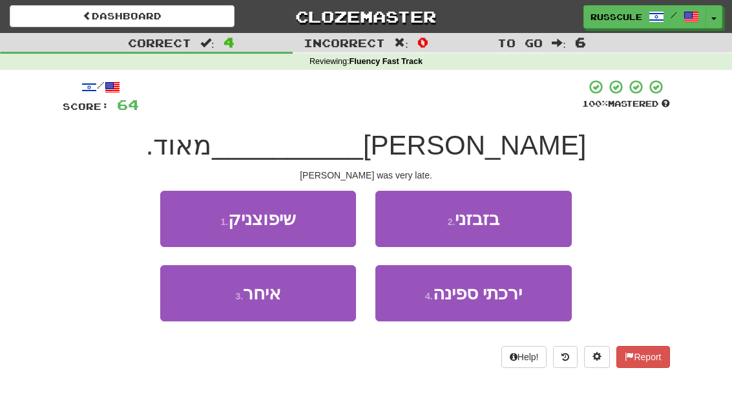
click at [216, 307] on button "3 . איחר" at bounding box center [258, 293] width 196 height 56
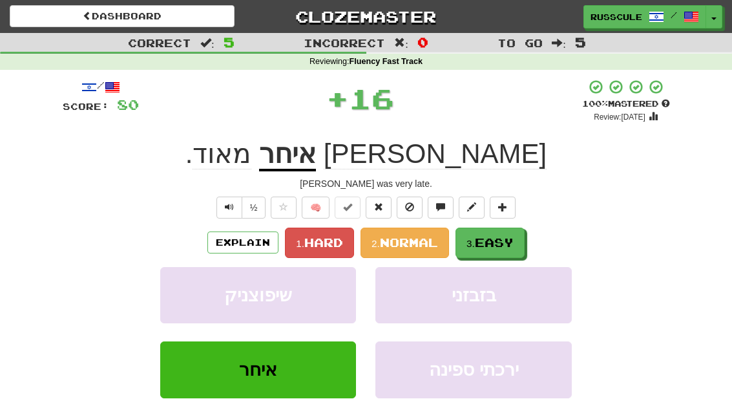
click at [506, 236] on span "Easy" at bounding box center [494, 242] width 39 height 14
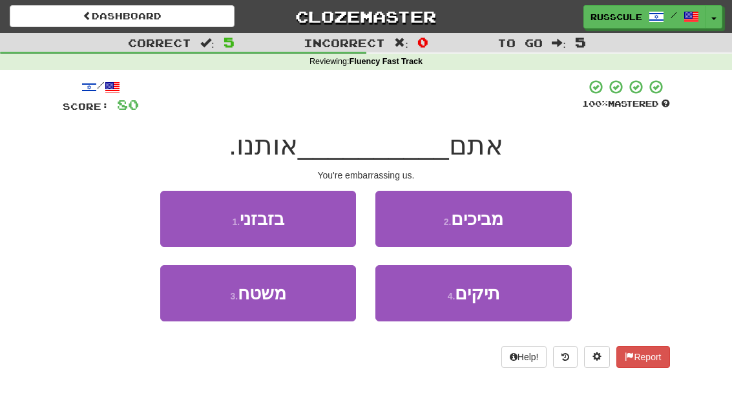
click at [180, 213] on button "1 . בזבזני" at bounding box center [258, 219] width 196 height 56
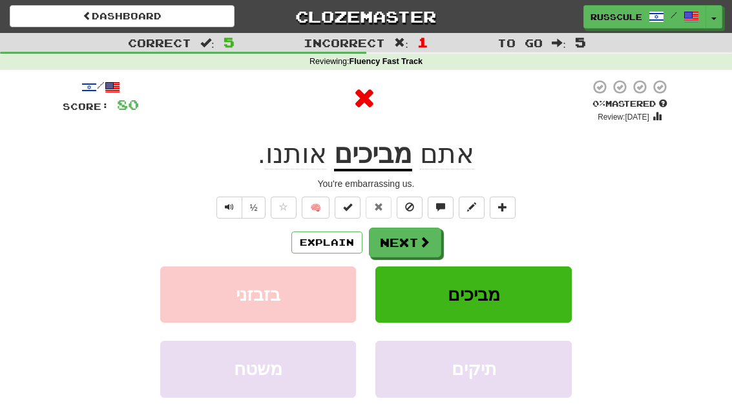
click at [419, 239] on span at bounding box center [425, 242] width 12 height 12
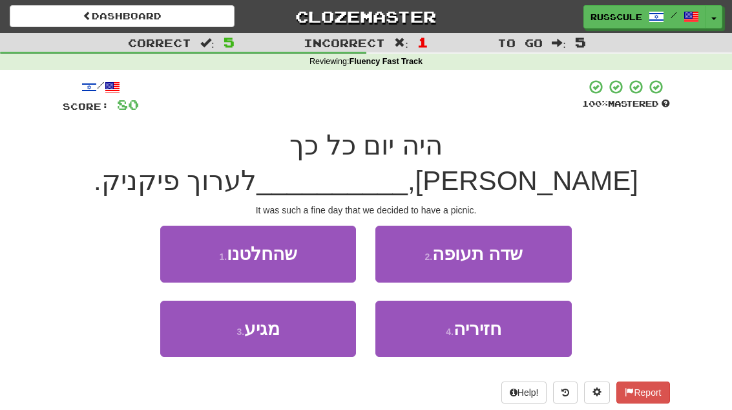
click at [188, 225] on button "1 . שהחלטנו" at bounding box center [258, 253] width 196 height 56
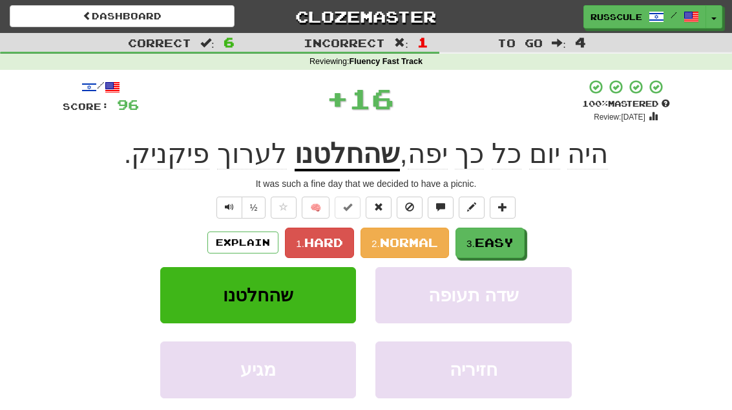
click at [512, 245] on span "Easy" at bounding box center [494, 242] width 39 height 14
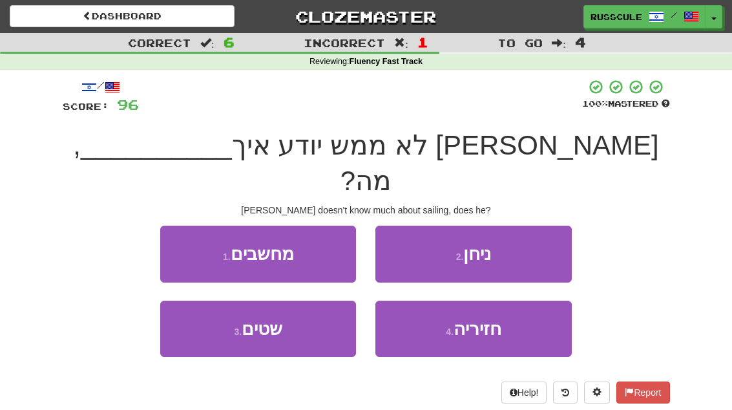
click at [218, 312] on button "3 . שטים" at bounding box center [258, 328] width 196 height 56
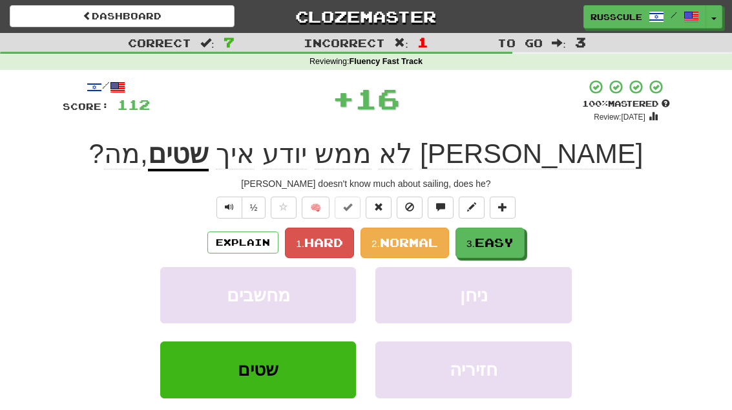
click at [497, 245] on span "Easy" at bounding box center [494, 242] width 39 height 14
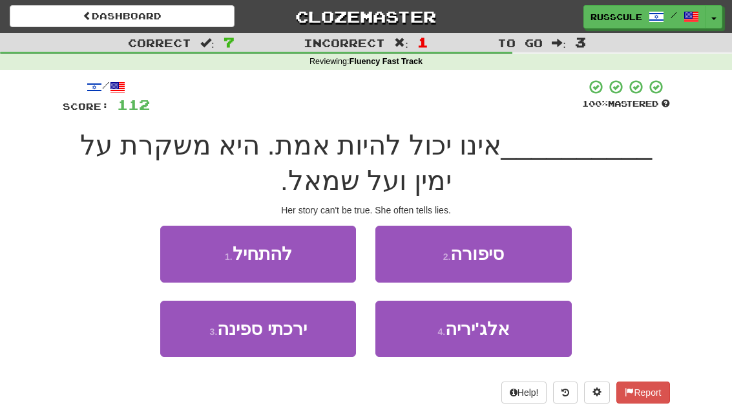
click at [531, 256] on button "2 . סיפורה" at bounding box center [473, 253] width 196 height 56
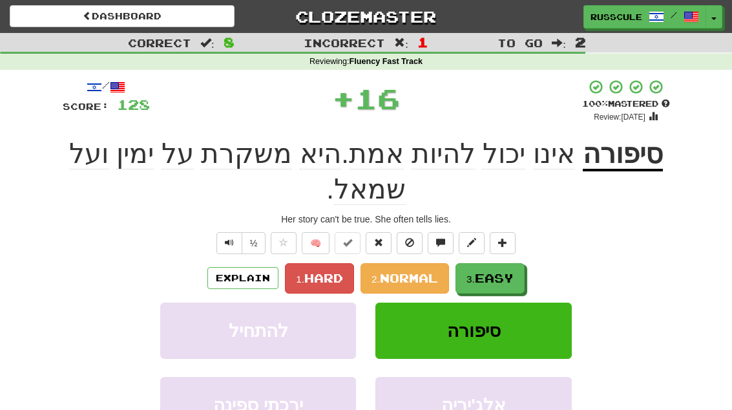
click at [499, 276] on span "Easy" at bounding box center [494, 278] width 39 height 14
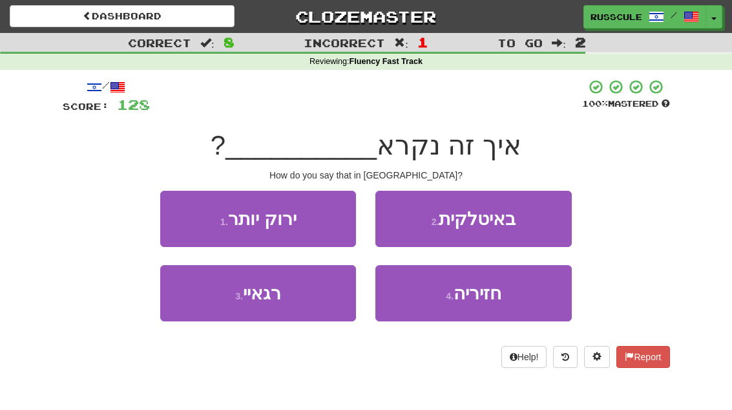
click at [542, 225] on button "2 . באיטלקית" at bounding box center [473, 219] width 196 height 56
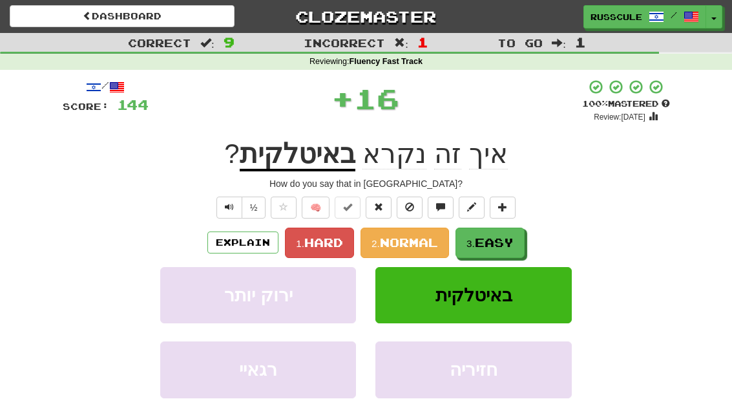
click at [503, 244] on span "Easy" at bounding box center [494, 242] width 39 height 14
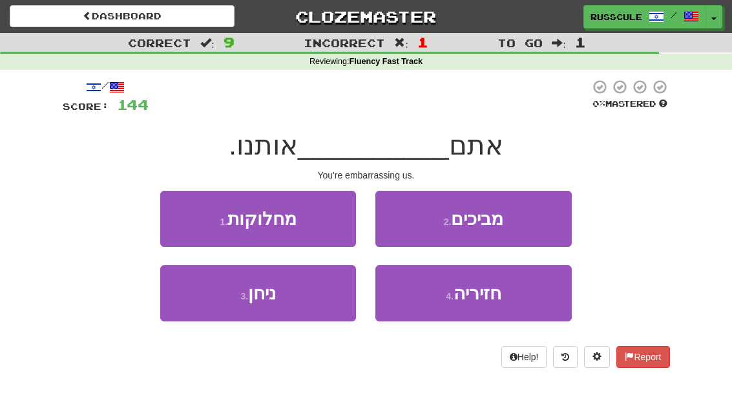
click at [539, 220] on button "2 . מביכים" at bounding box center [473, 219] width 196 height 56
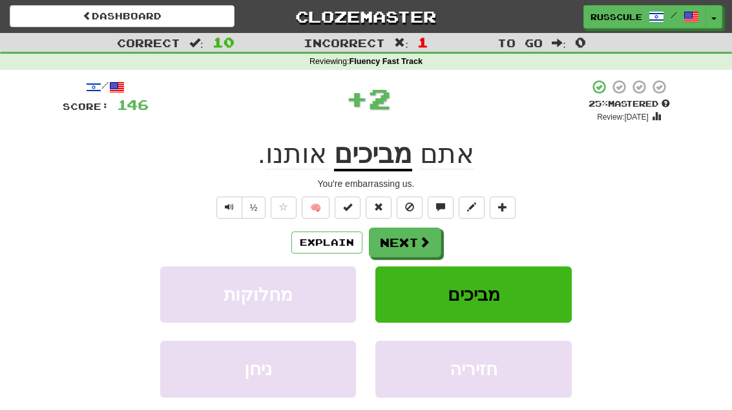
click at [428, 236] on span at bounding box center [425, 242] width 12 height 12
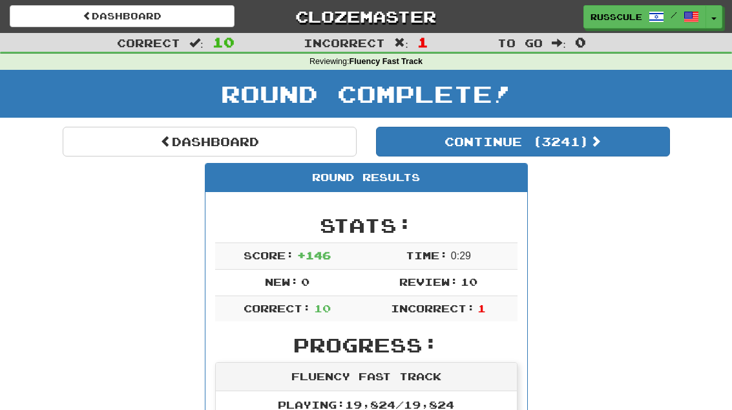
click at [621, 145] on button "Continue ( 3241 )" at bounding box center [523, 142] width 294 height 30
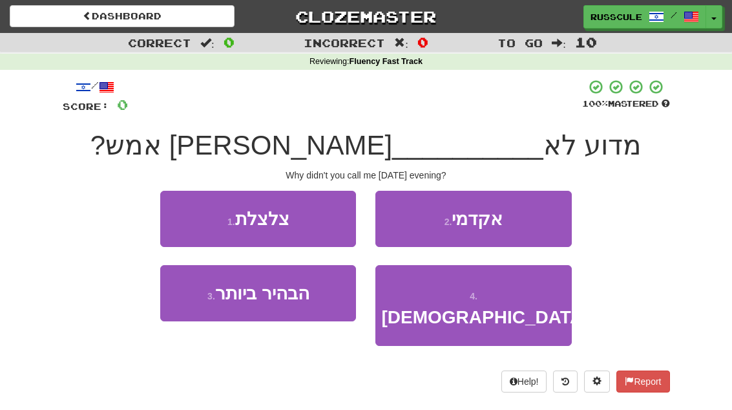
click at [180, 215] on button "1 . צלצלת" at bounding box center [258, 219] width 196 height 56
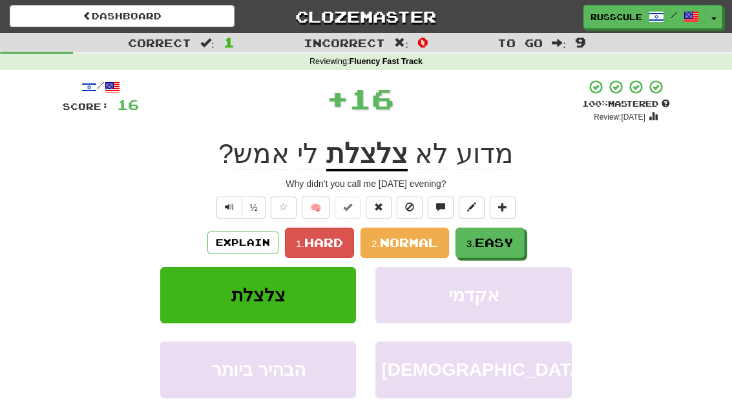
click at [507, 242] on span "Easy" at bounding box center [494, 242] width 39 height 14
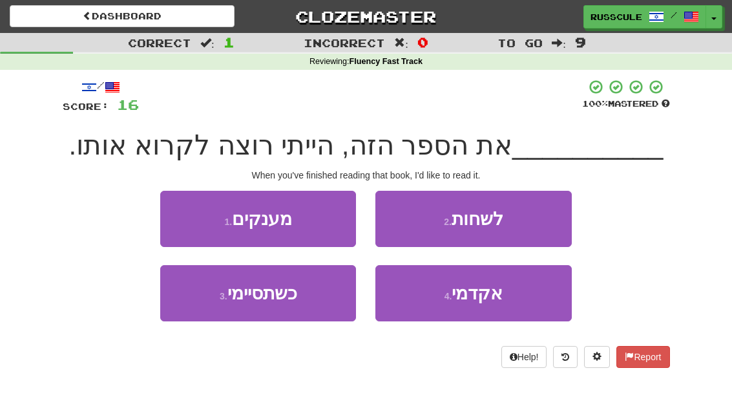
click at [216, 308] on button "3 . כשתסיימי" at bounding box center [258, 293] width 196 height 56
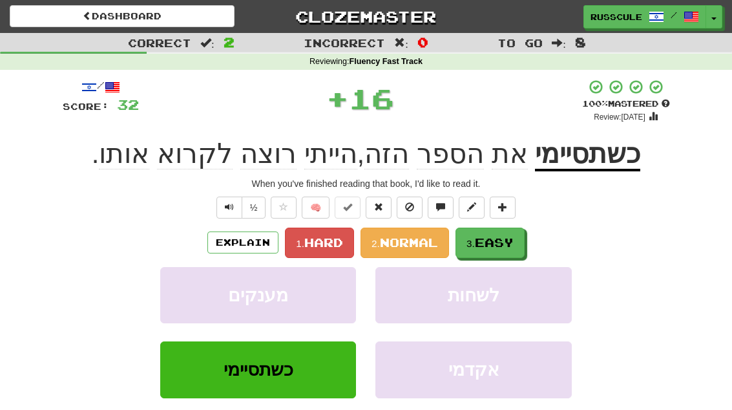
click at [514, 241] on span "Easy" at bounding box center [494, 242] width 39 height 14
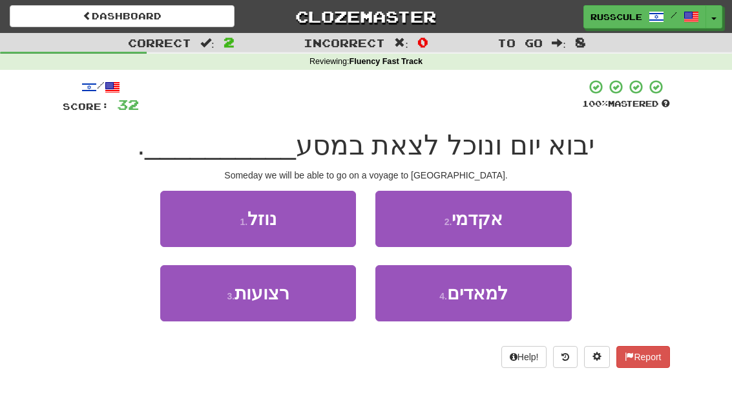
click at [500, 297] on span "למאדים" at bounding box center [477, 293] width 61 height 20
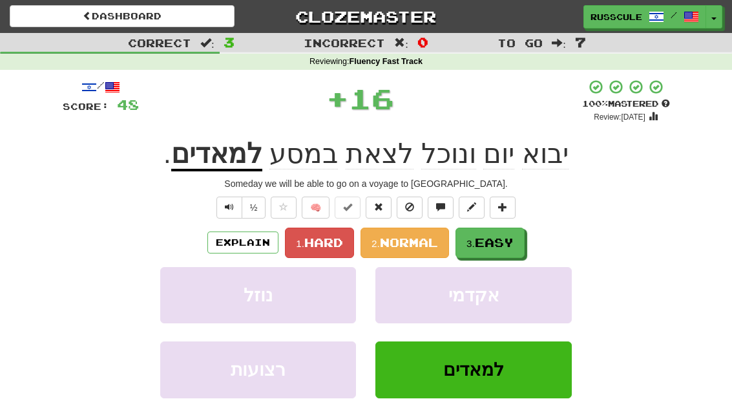
click at [514, 242] on span "Easy" at bounding box center [494, 242] width 39 height 14
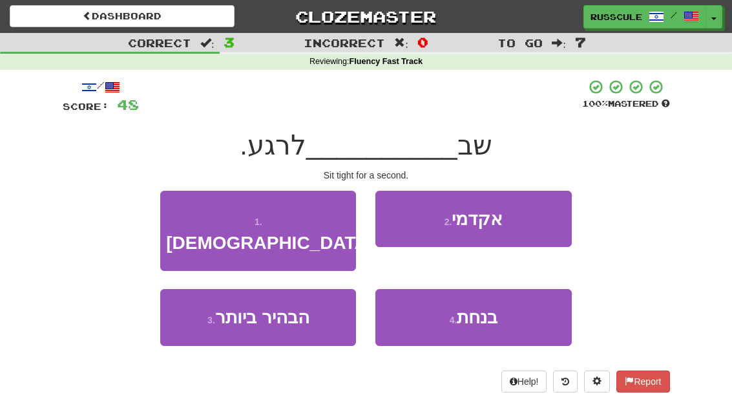
click at [526, 223] on button "2 . אקדמי" at bounding box center [473, 219] width 196 height 56
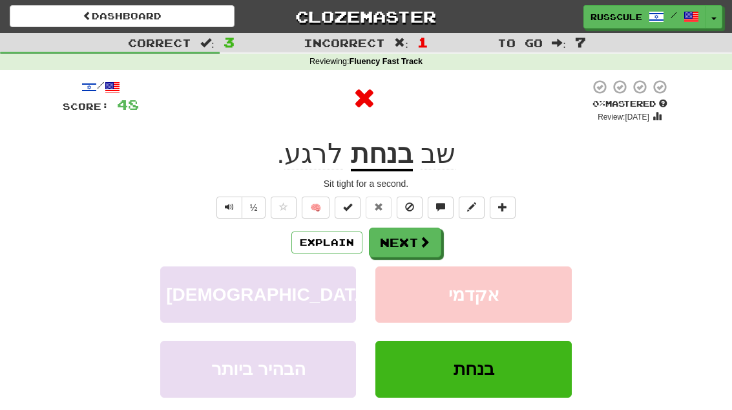
click at [430, 234] on button "Next" at bounding box center [405, 242] width 72 height 30
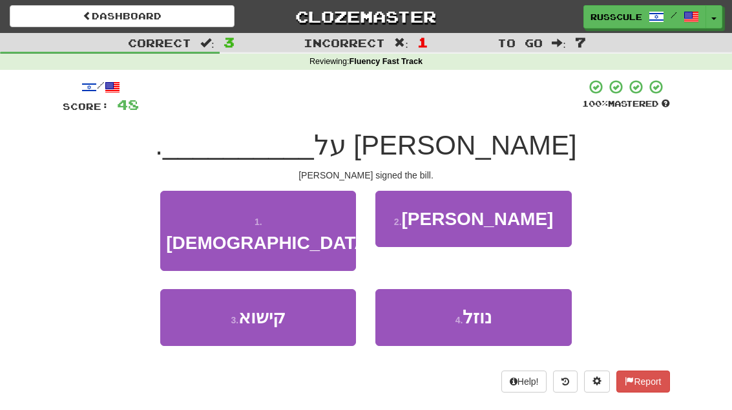
click at [528, 222] on button "2 . השטר" at bounding box center [473, 219] width 196 height 56
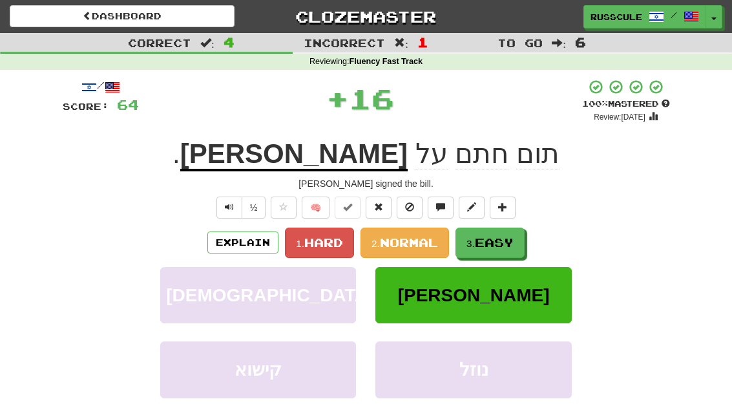
click at [488, 239] on span "Easy" at bounding box center [494, 242] width 39 height 14
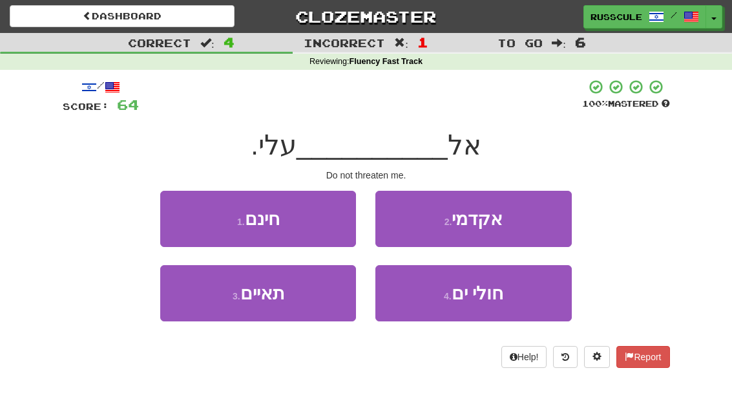
click at [216, 306] on button "3 . תאיים" at bounding box center [258, 293] width 196 height 56
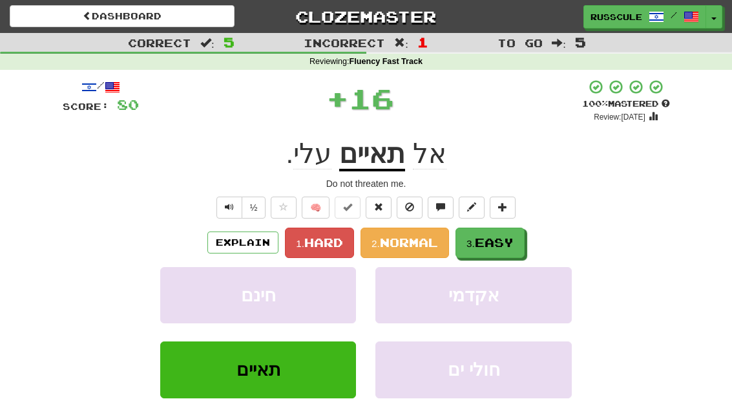
click at [503, 238] on span "Easy" at bounding box center [494, 242] width 39 height 14
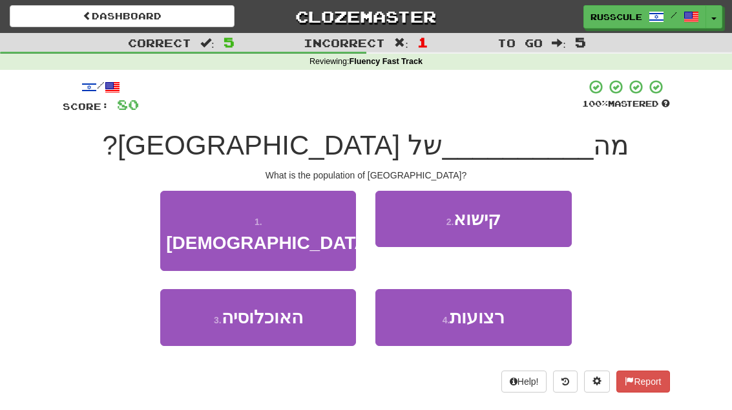
click at [212, 300] on button "3 . האוכלוסיה" at bounding box center [258, 317] width 196 height 56
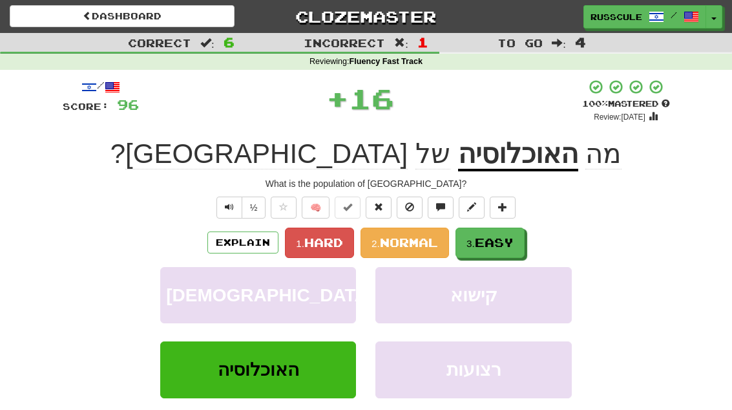
click at [512, 240] on span "Easy" at bounding box center [494, 242] width 39 height 14
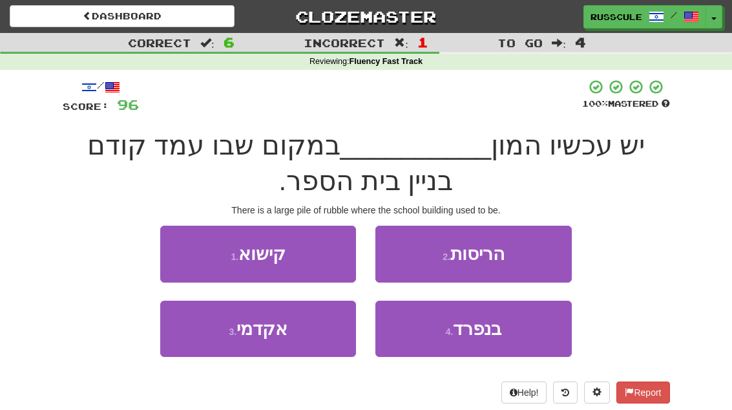
click at [519, 255] on button "2 . הריסות" at bounding box center [473, 253] width 196 height 56
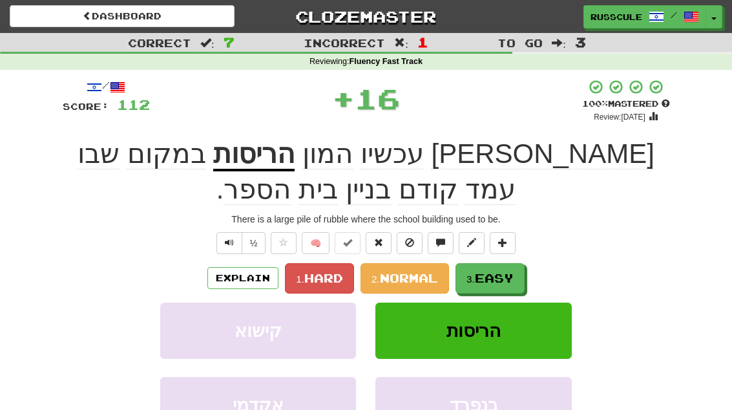
click at [511, 274] on span "Easy" at bounding box center [494, 278] width 39 height 14
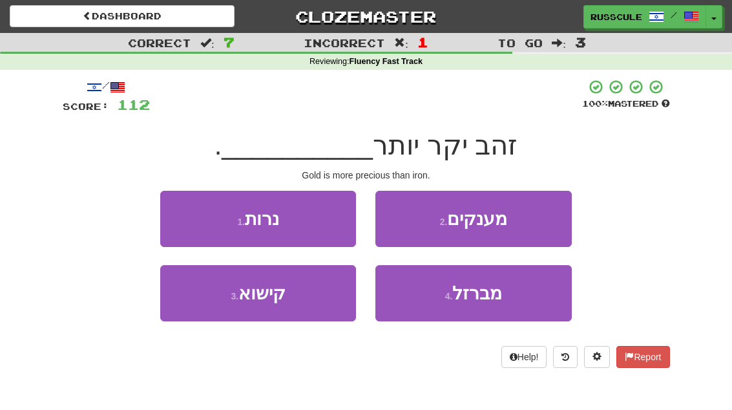
click at [512, 295] on button "4 . מברזל" at bounding box center [473, 293] width 196 height 56
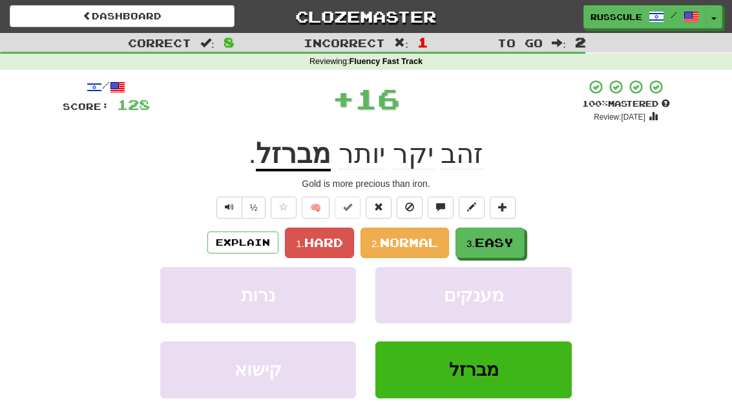
click at [520, 245] on button "3. Easy" at bounding box center [489, 242] width 69 height 30
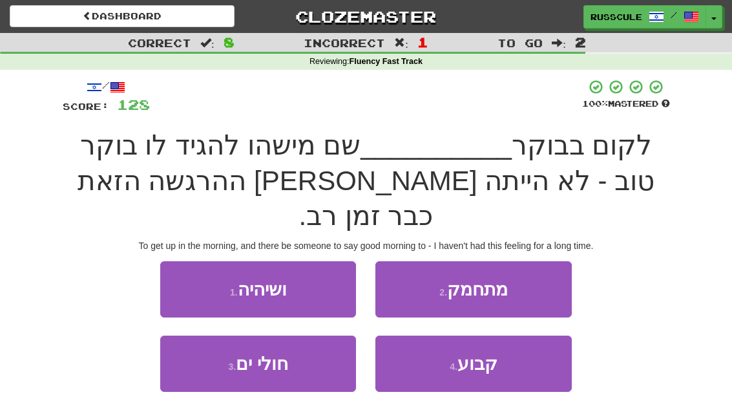
click at [189, 261] on button "1 . ושיהיה" at bounding box center [258, 289] width 196 height 56
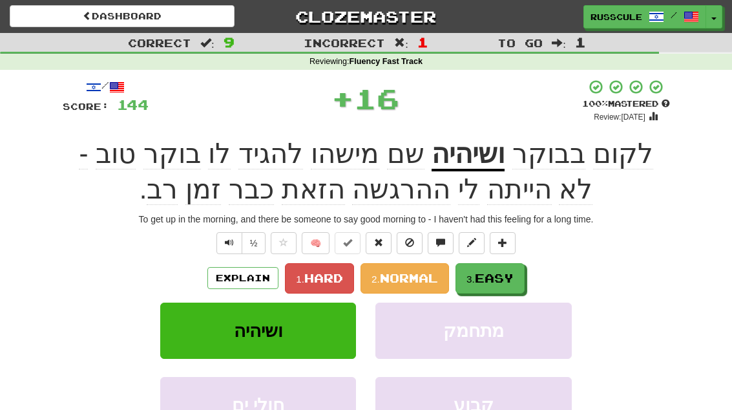
click at [499, 272] on span "Easy" at bounding box center [494, 278] width 39 height 14
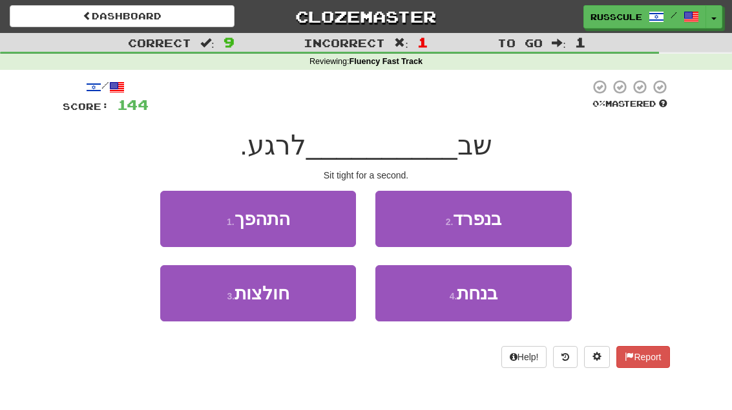
click at [513, 294] on button "4 . בנחת" at bounding box center [473, 293] width 196 height 56
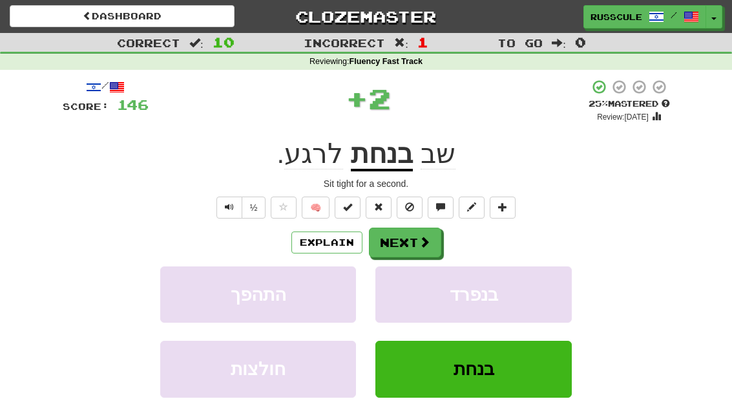
click at [431, 243] on button "Next" at bounding box center [405, 242] width 72 height 30
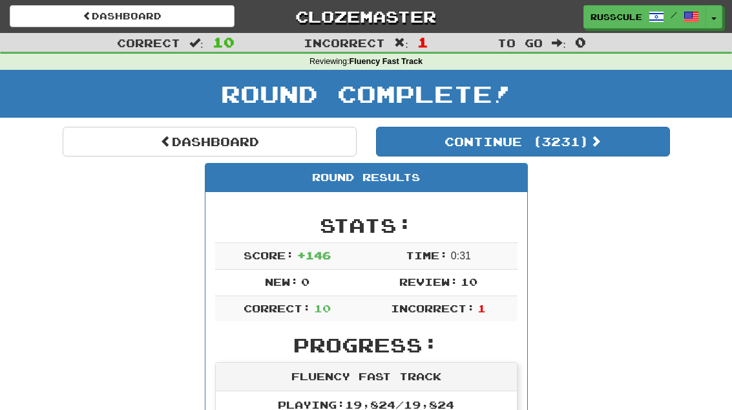
click at [115, 143] on link "Dashboard" at bounding box center [210, 142] width 294 height 30
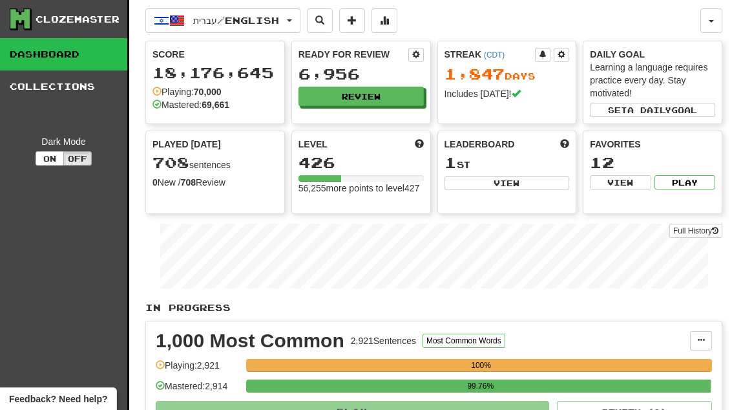
click at [537, 186] on button "View" at bounding box center [506, 183] width 125 height 14
select select "**********"
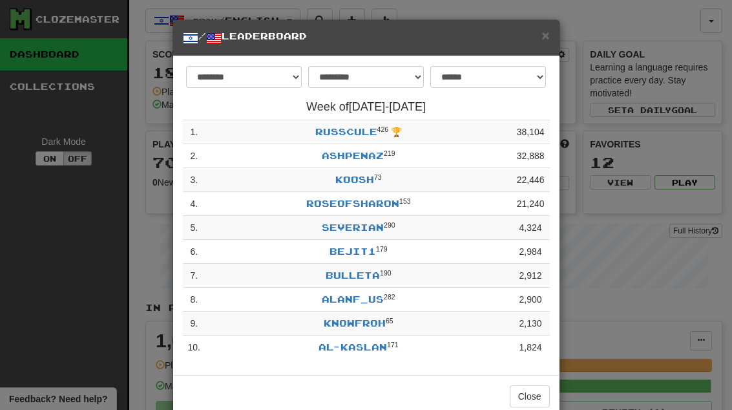
click at [534, 399] on button "Close" at bounding box center [530, 396] width 40 height 22
